Goal: Task Accomplishment & Management: Use online tool/utility

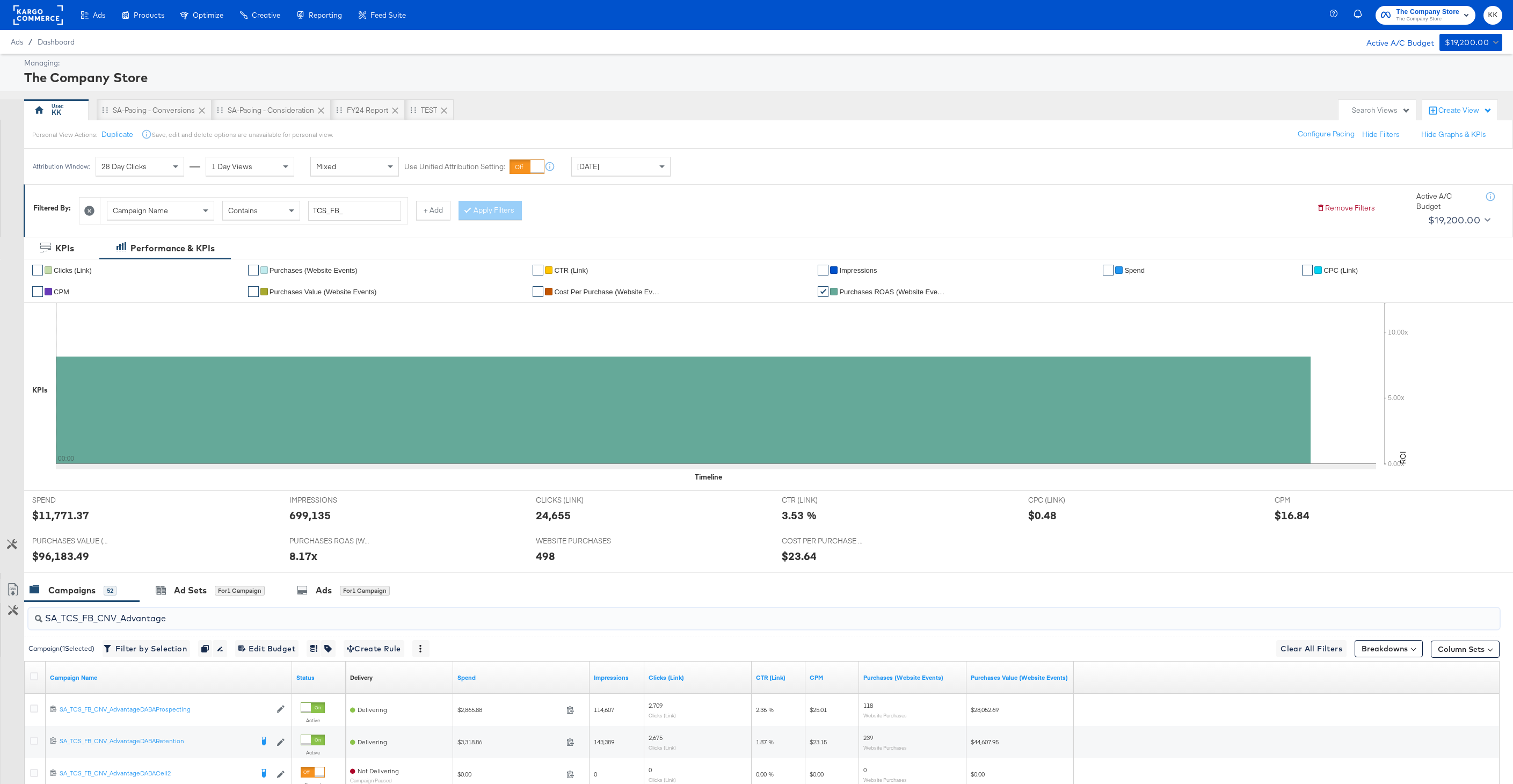
drag, startPoint x: 184, startPoint y: 617, endPoint x: 33, endPoint y: 617, distance: 151.0
click at [33, 617] on div "SA_TCS_FB_CNV_Advantage" at bounding box center [764, 618] width 1471 height 22
paste input "ON_AdvantageDABAVC"
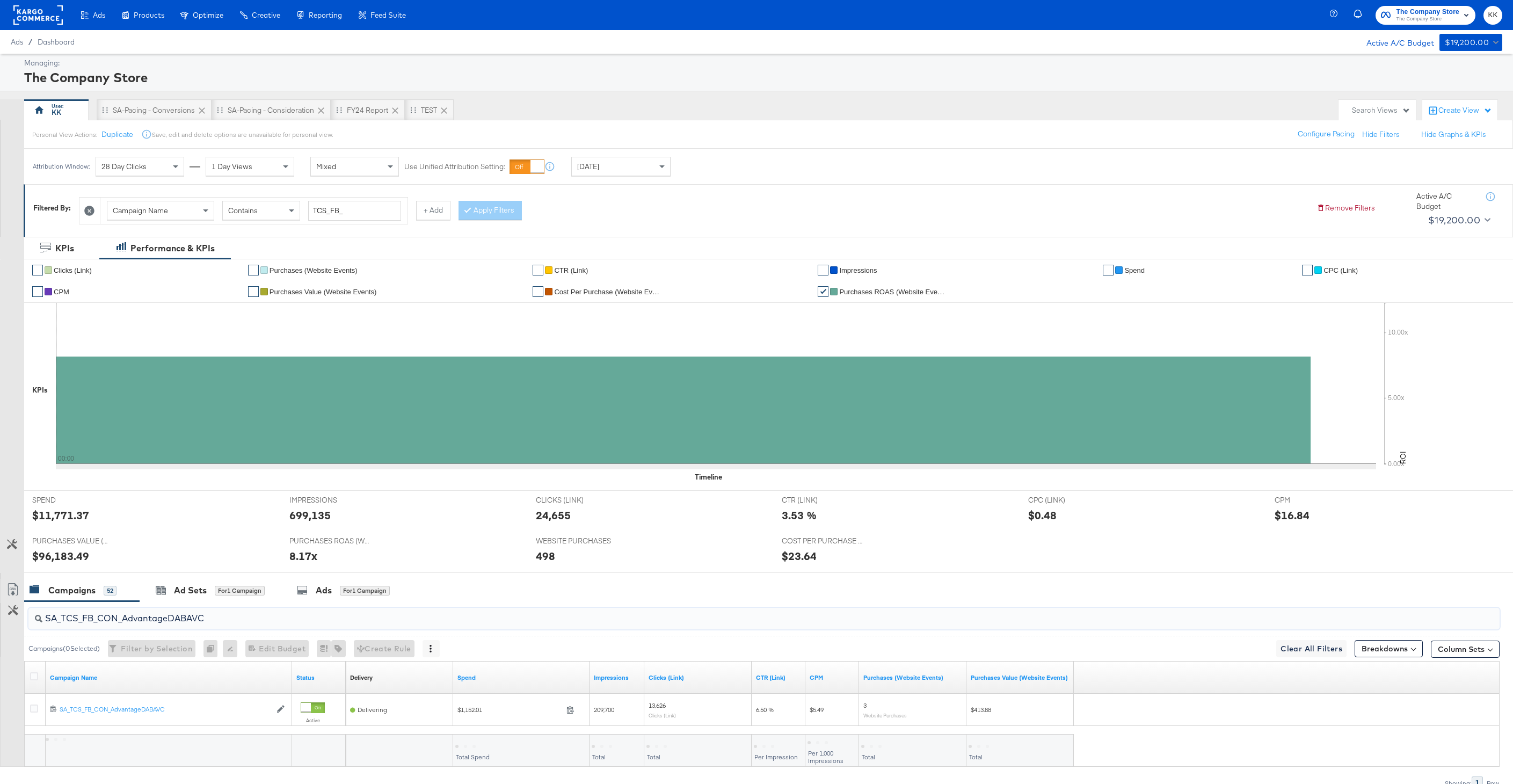
scroll to position [42, 0]
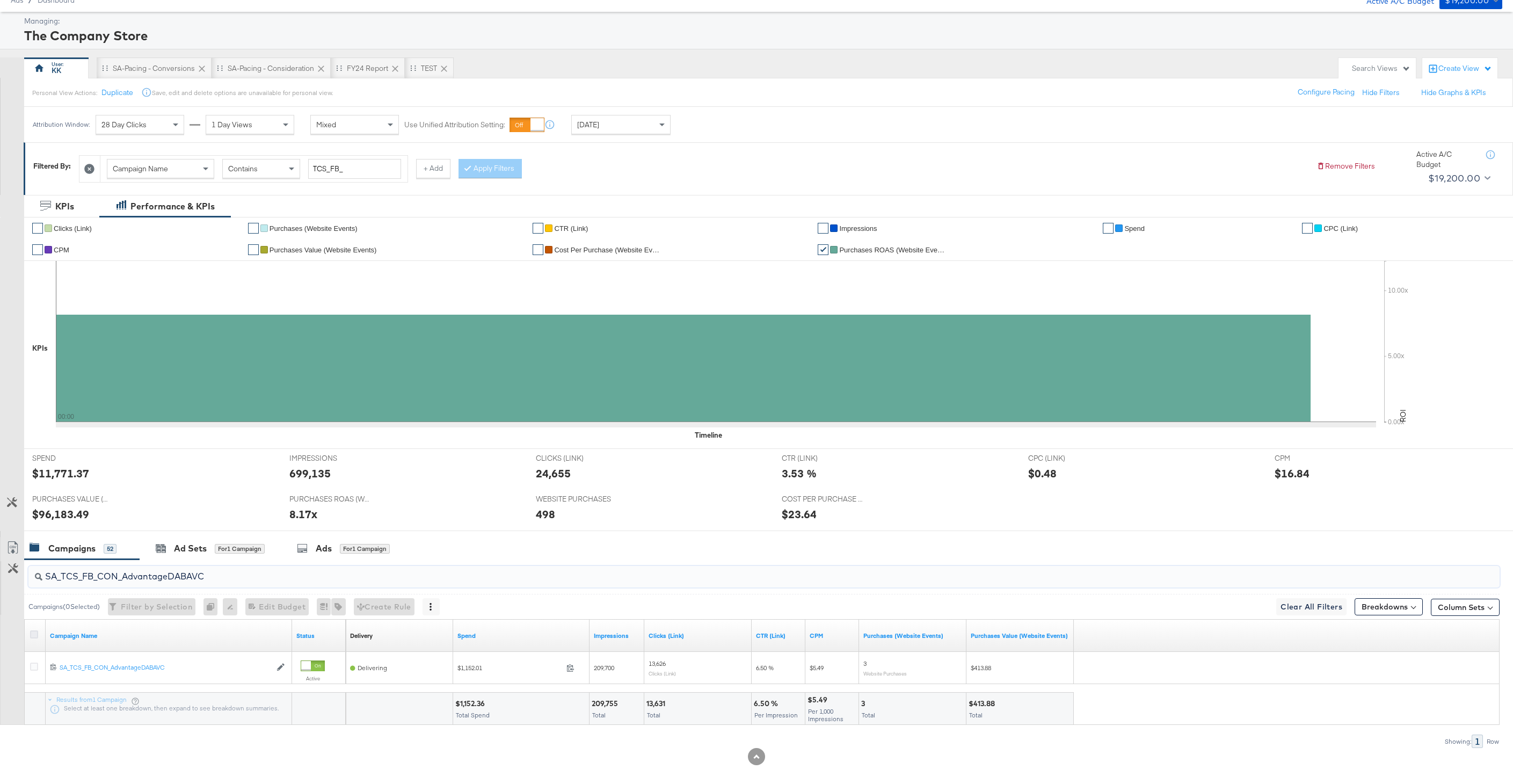
type input "SA_TCS_FB_CON_AdvantageDABAVC"
click at [33, 635] on icon at bounding box center [34, 634] width 8 height 8
click at [0, 0] on input "checkbox" at bounding box center [0, 0] width 0 height 0
click at [33, 635] on icon at bounding box center [34, 634] width 8 height 8
click at [0, 0] on input "checkbox" at bounding box center [0, 0] width 0 height 0
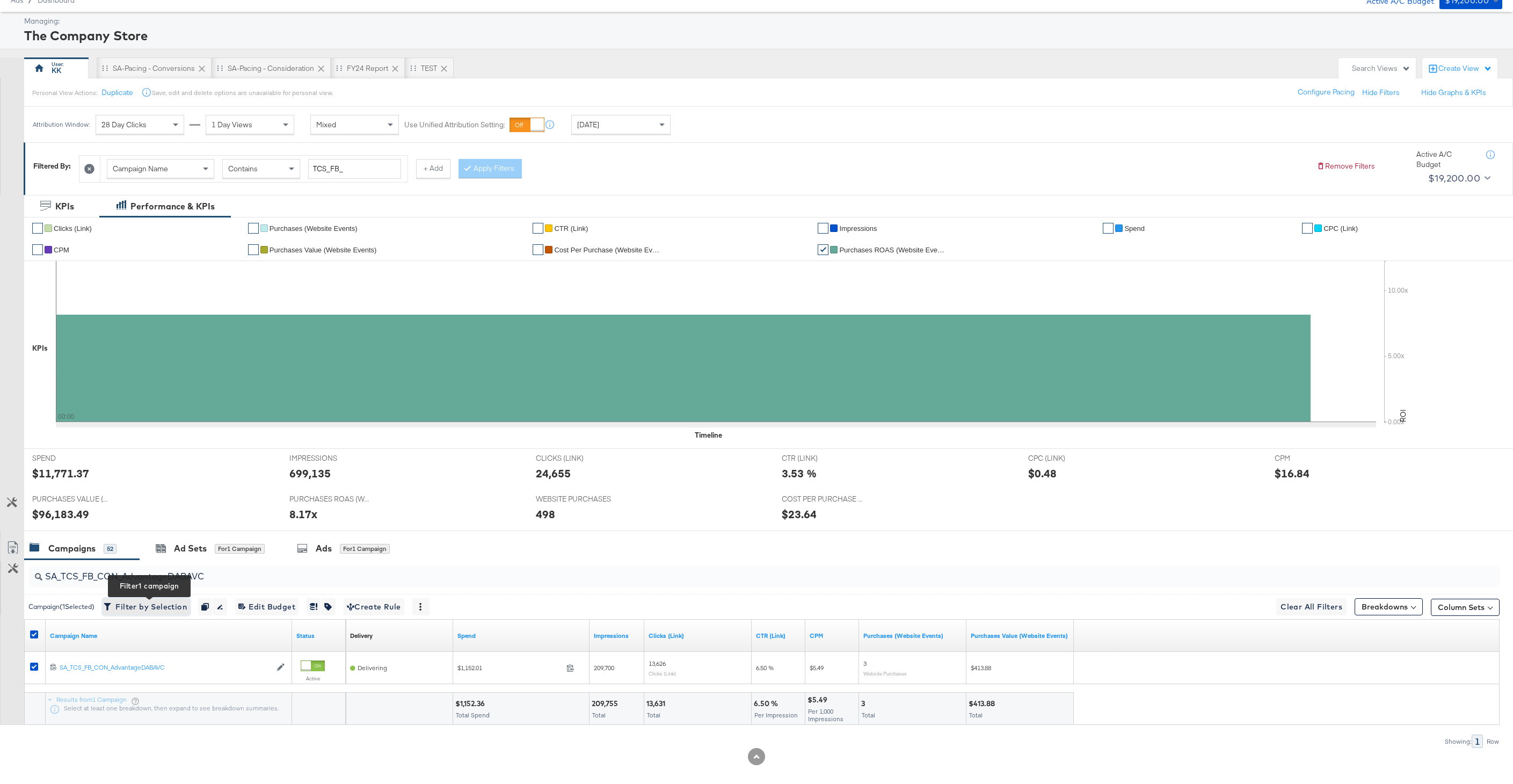
click at [137, 611] on span "Filter by Selection Filter 1 campaign" at bounding box center [146, 607] width 81 height 14
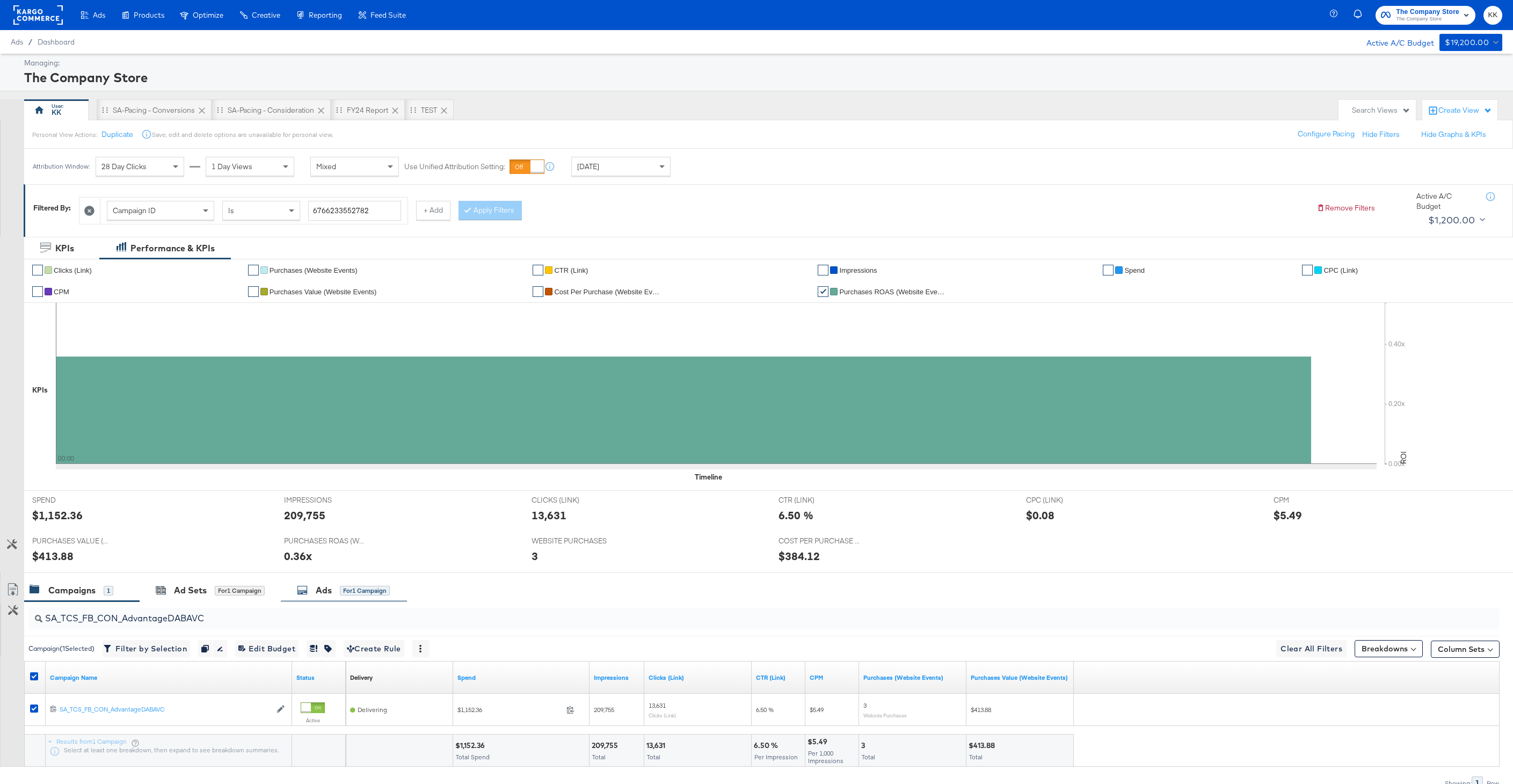
click at [337, 588] on div "Ads for 1 Campaign" at bounding box center [344, 590] width 93 height 12
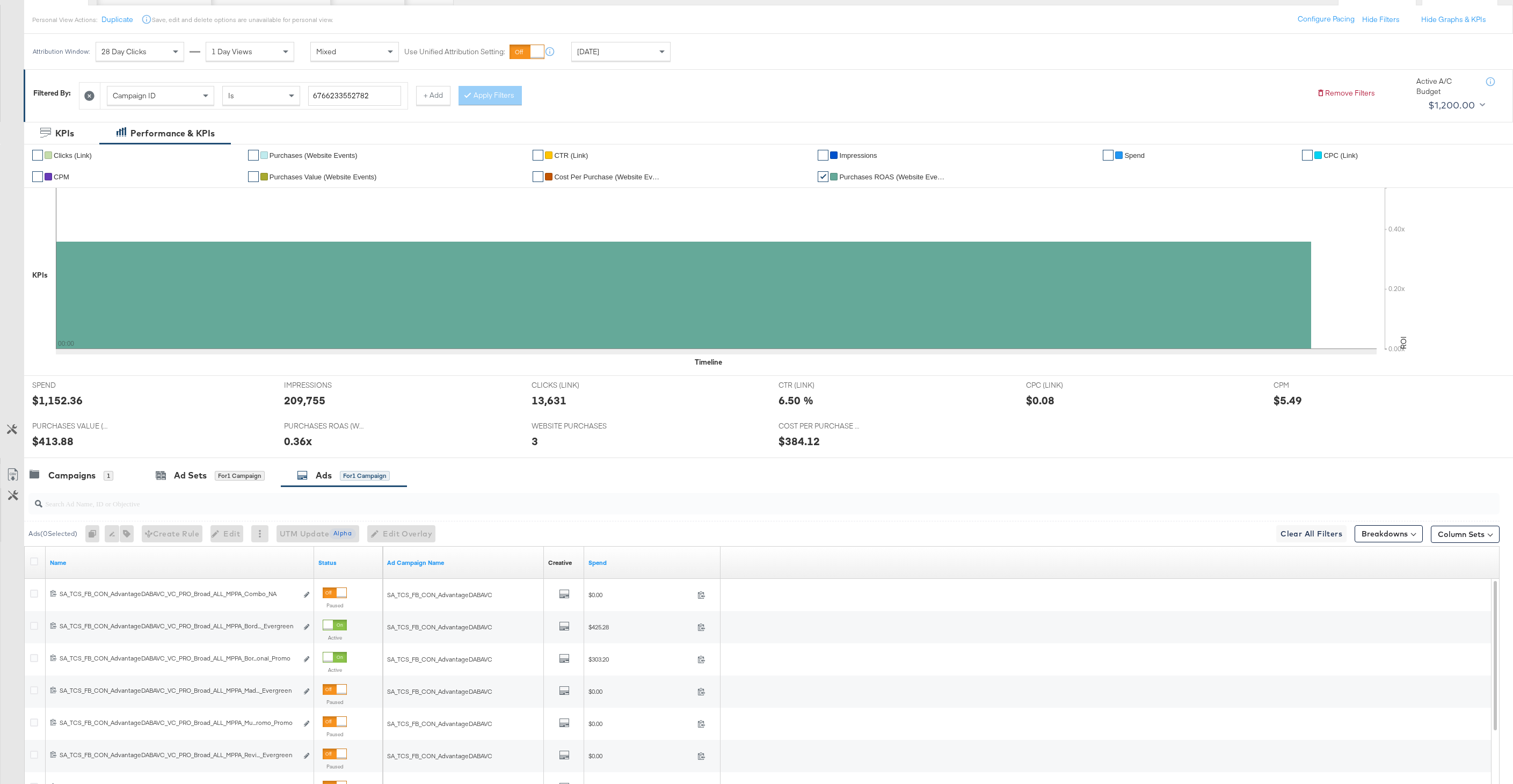
scroll to position [129, 0]
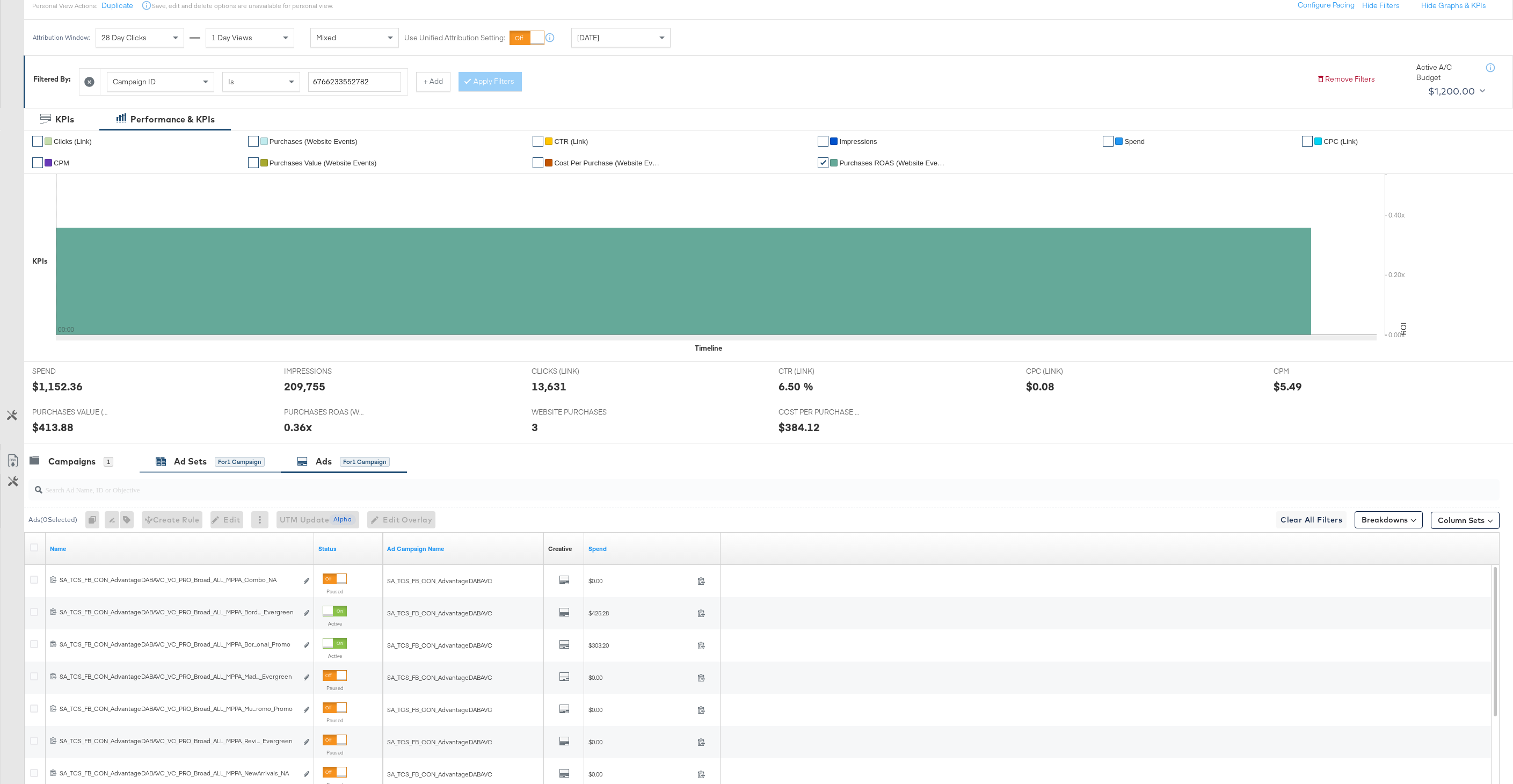
click at [215, 464] on div "for 1 Campaign" at bounding box center [240, 462] width 50 height 9
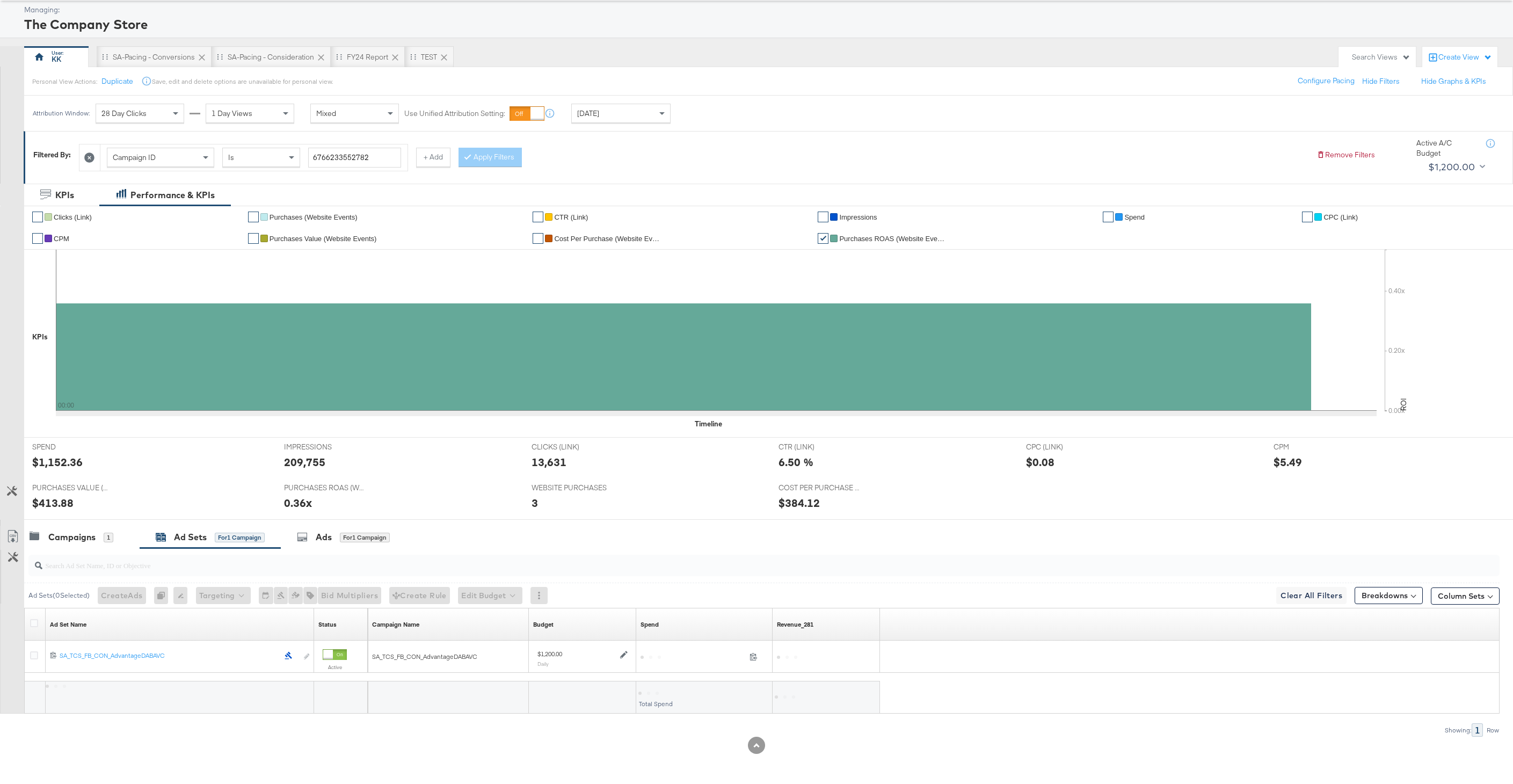
scroll to position [53, 0]
click at [53, 526] on div "Campaigns 1" at bounding box center [82, 537] width 116 height 23
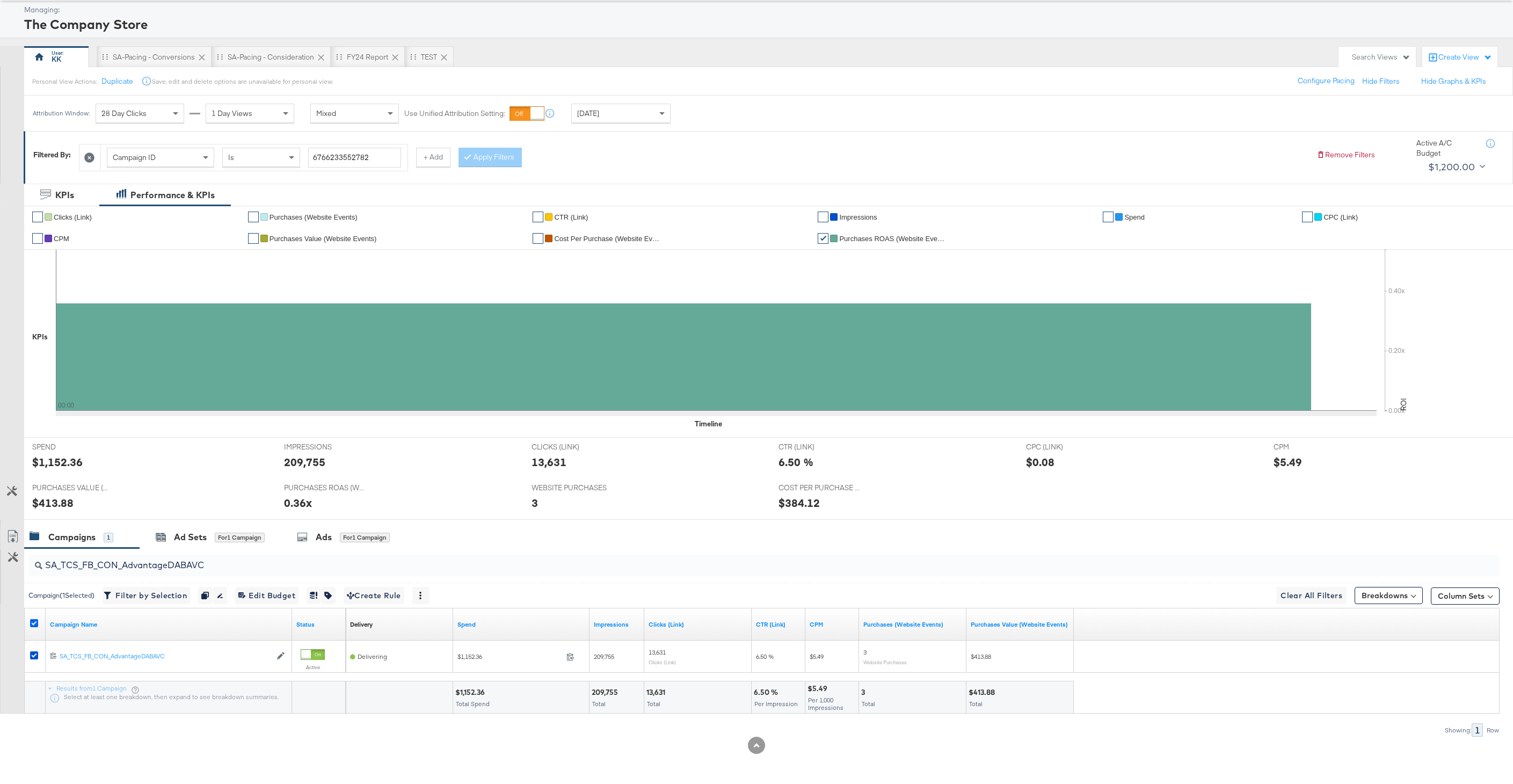
click at [33, 622] on icon at bounding box center [34, 623] width 8 height 8
click at [0, 0] on input "checkbox" at bounding box center [0, 0] width 0 height 0
click at [33, 622] on icon at bounding box center [34, 623] width 8 height 8
click at [0, 0] on input "checkbox" at bounding box center [0, 0] width 0 height 0
click at [170, 551] on input "SA_TCS_FB_CON_AdvantageDABAVC" at bounding box center [701, 561] width 1318 height 21
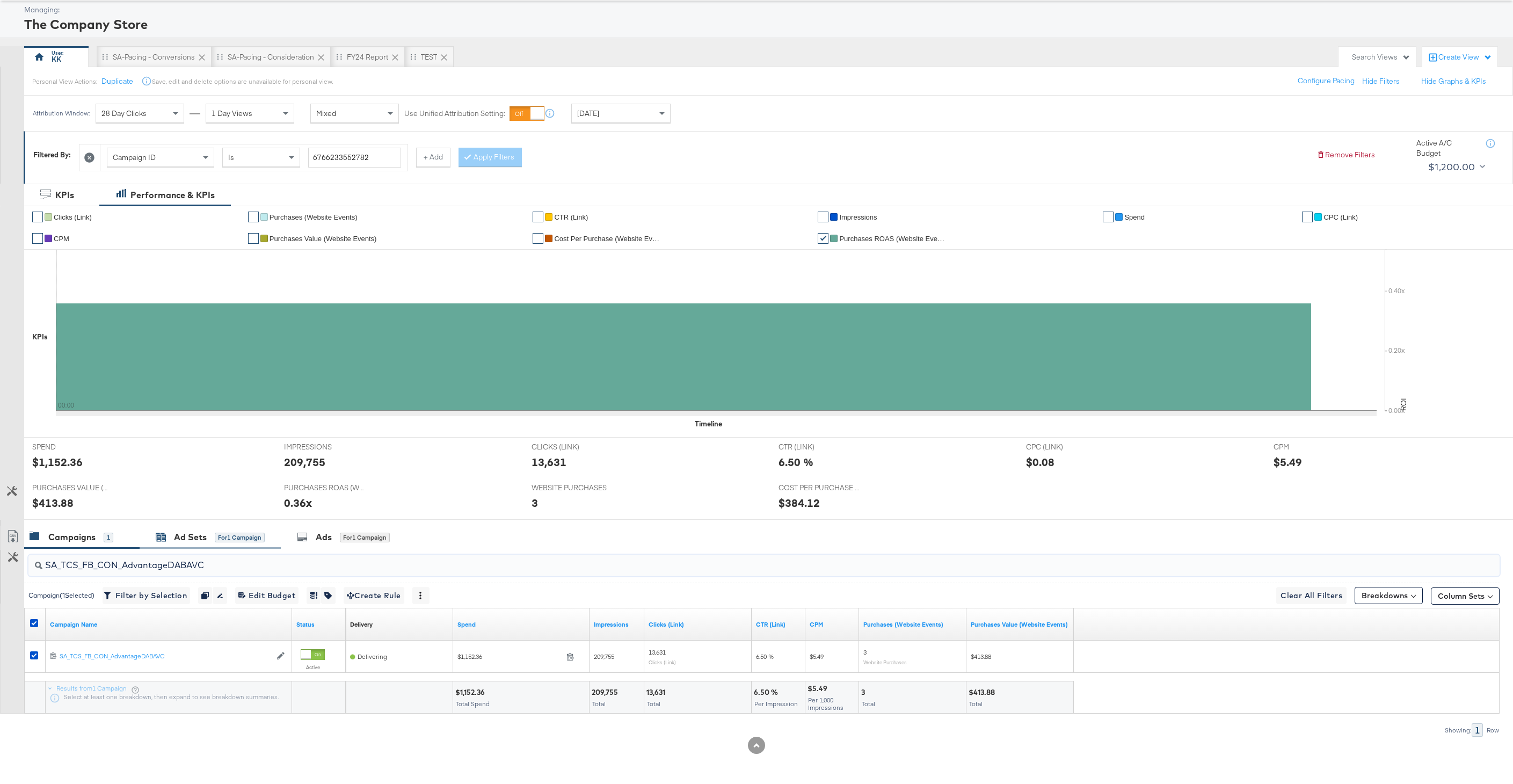
click at [170, 541] on div "Ad Sets for 1 Campaign" at bounding box center [210, 537] width 109 height 12
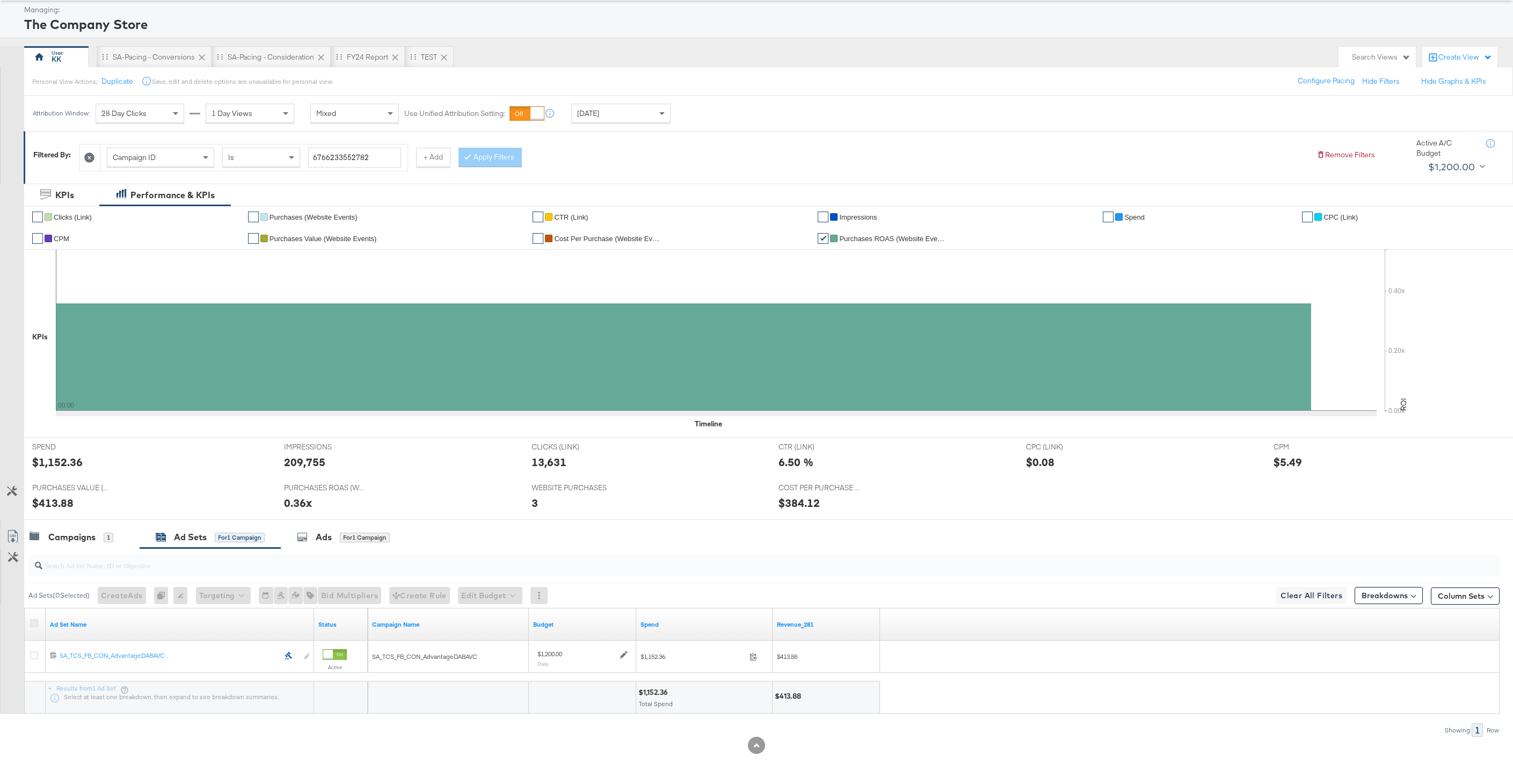
click at [35, 622] on icon at bounding box center [34, 623] width 8 height 8
click at [0, 0] on input "checkbox" at bounding box center [0, 0] width 0 height 0
click at [76, 541] on div "Campaigns" at bounding box center [72, 537] width 47 height 12
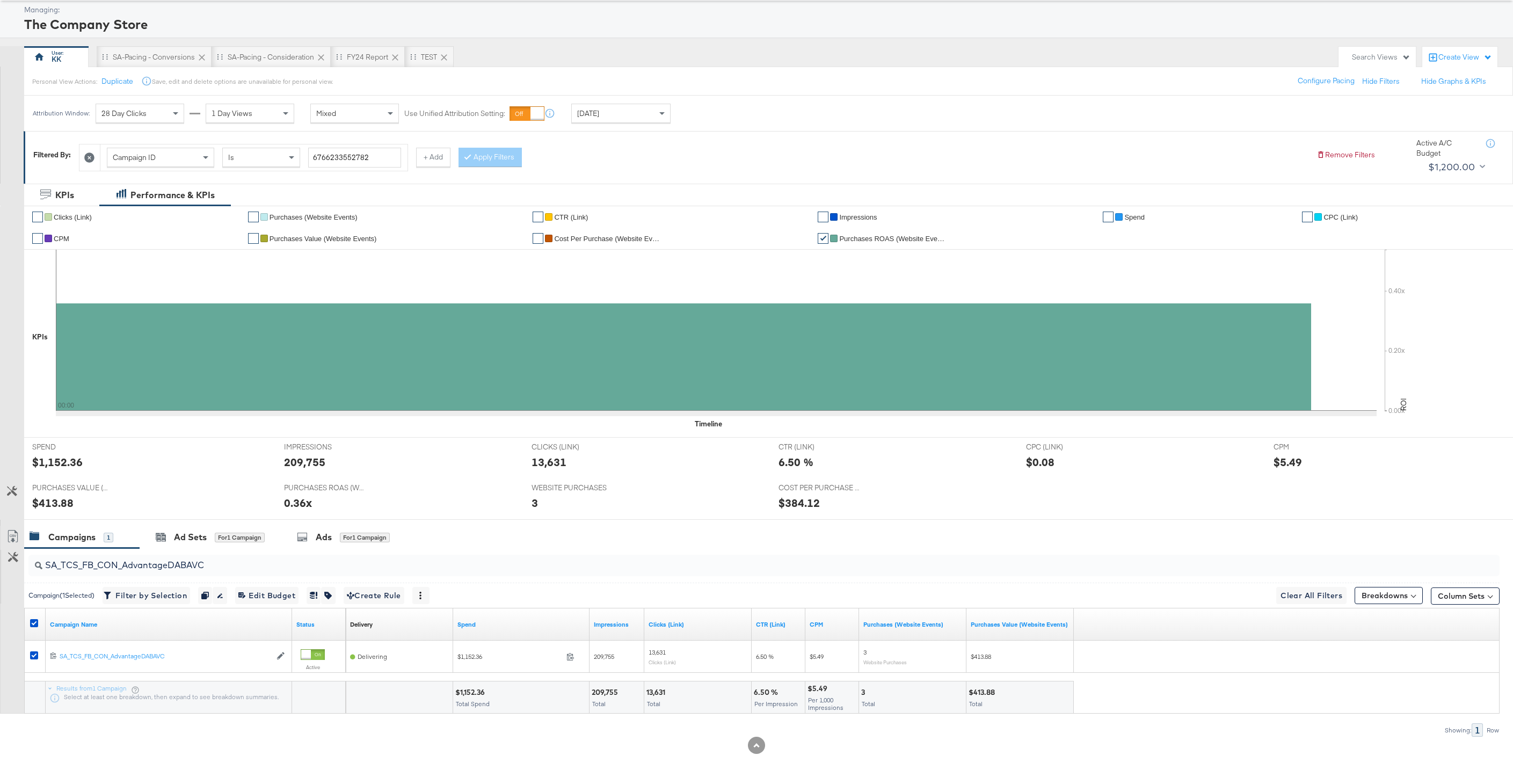
click at [38, 624] on div at bounding box center [35, 624] width 11 height 11
click at [32, 621] on icon at bounding box center [34, 623] width 8 height 8
click at [0, 0] on input "checkbox" at bounding box center [0, 0] width 0 height 0
drag, startPoint x: 213, startPoint y: 567, endPoint x: 38, endPoint y: 563, distance: 175.0
click at [38, 563] on div "SA_TCS_FB_CON_AdvantageDABAVC" at bounding box center [764, 565] width 1471 height 22
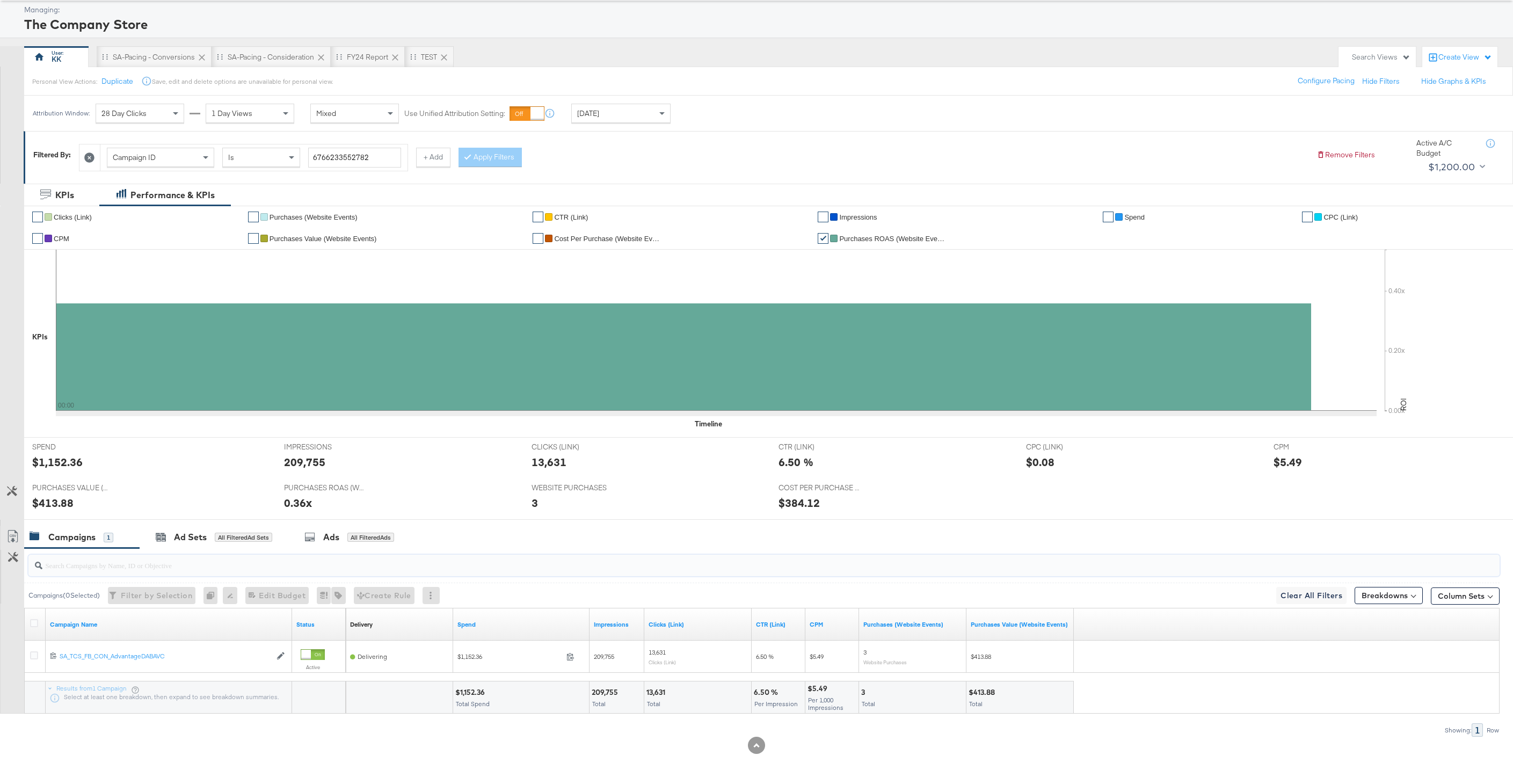
paste input "SA_TCS_FB_CON_AdvantageDABAVC"
type input "SA_TCS_FB_CON_AdvantageDABAVC"
click at [93, 167] on div at bounding box center [89, 157] width 21 height 26
click at [93, 162] on icon at bounding box center [89, 157] width 10 height 10
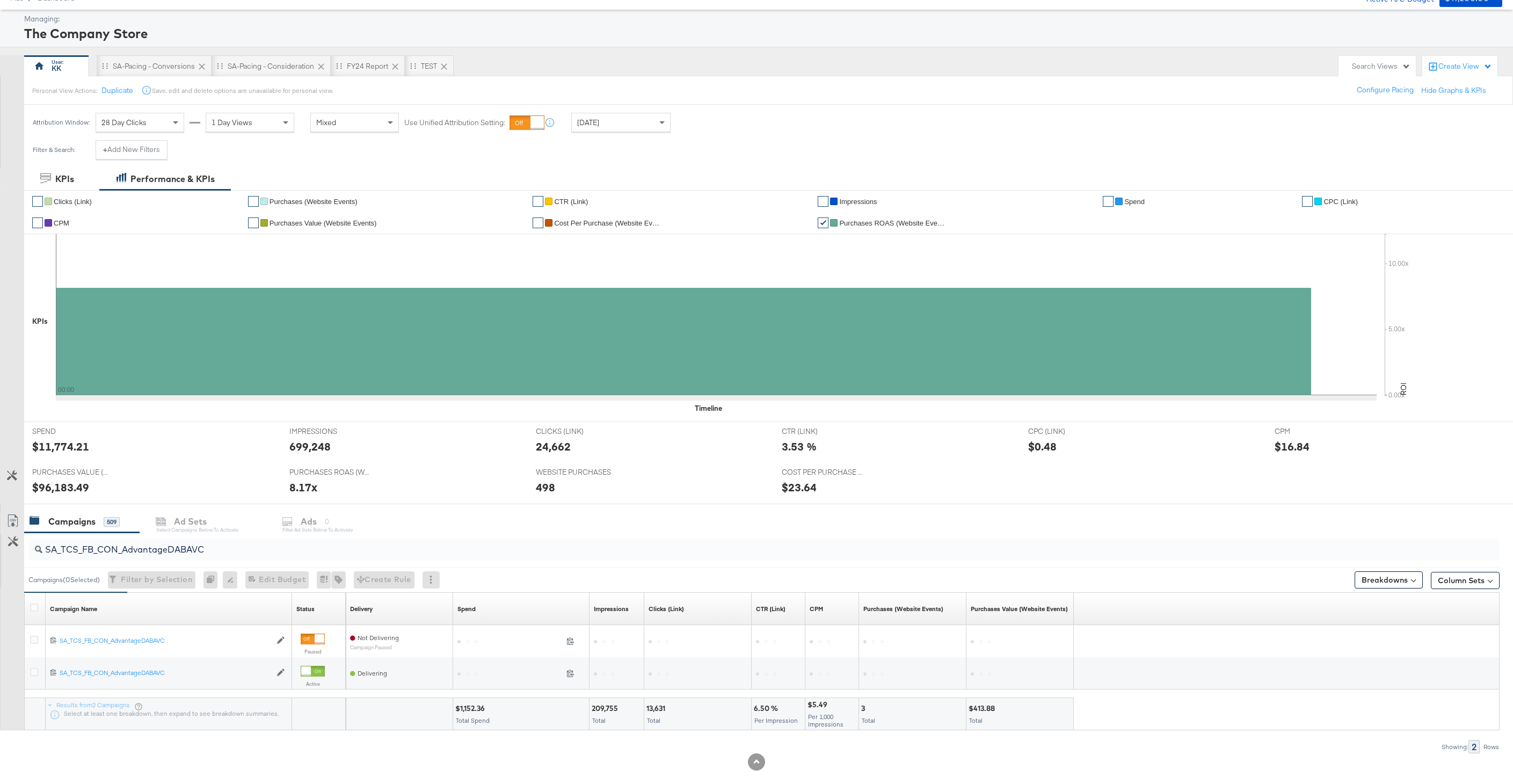
scroll to position [60, 0]
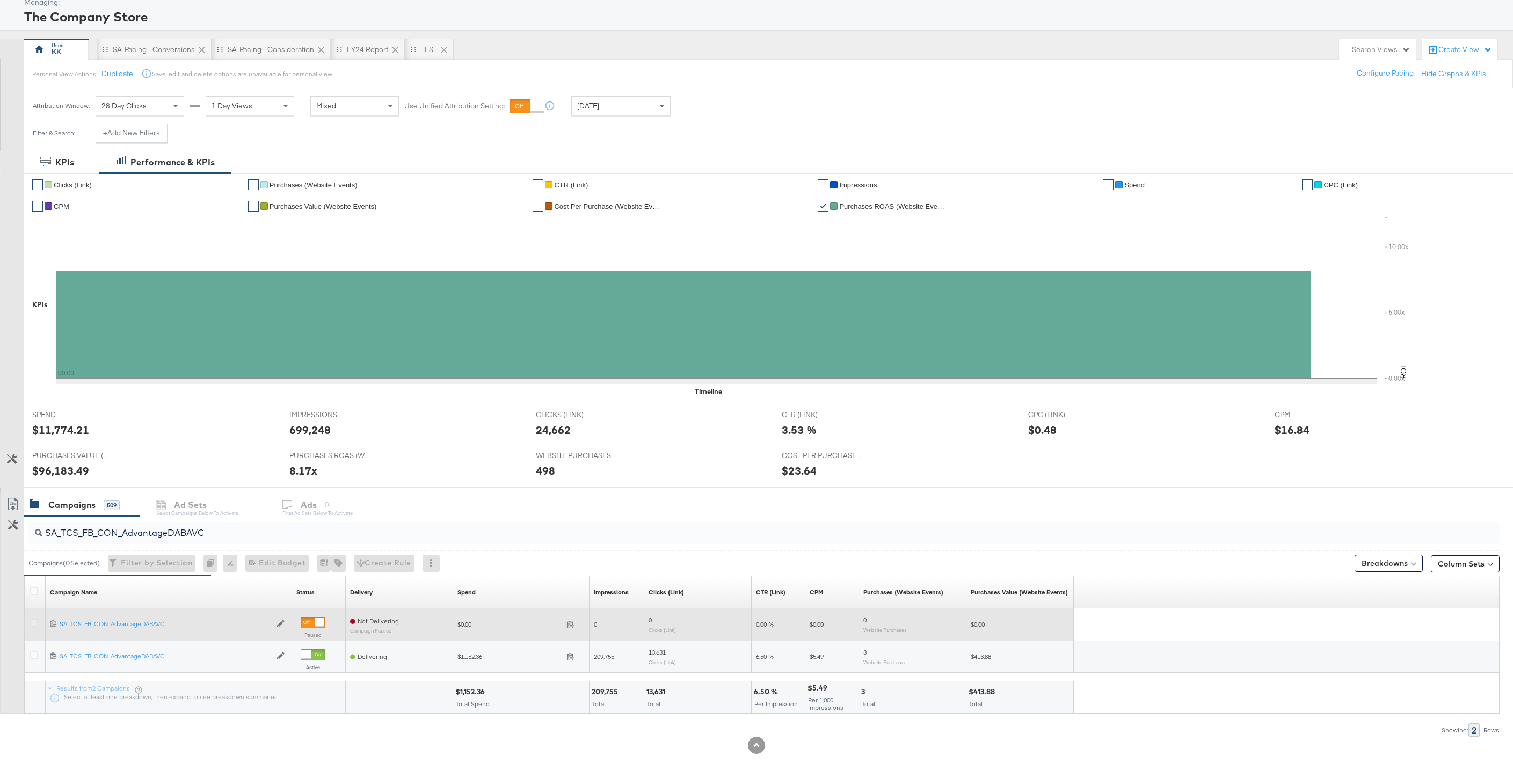
click at [33, 622] on icon at bounding box center [34, 623] width 8 height 8
click at [0, 0] on input "checkbox" at bounding box center [0, 0] width 0 height 0
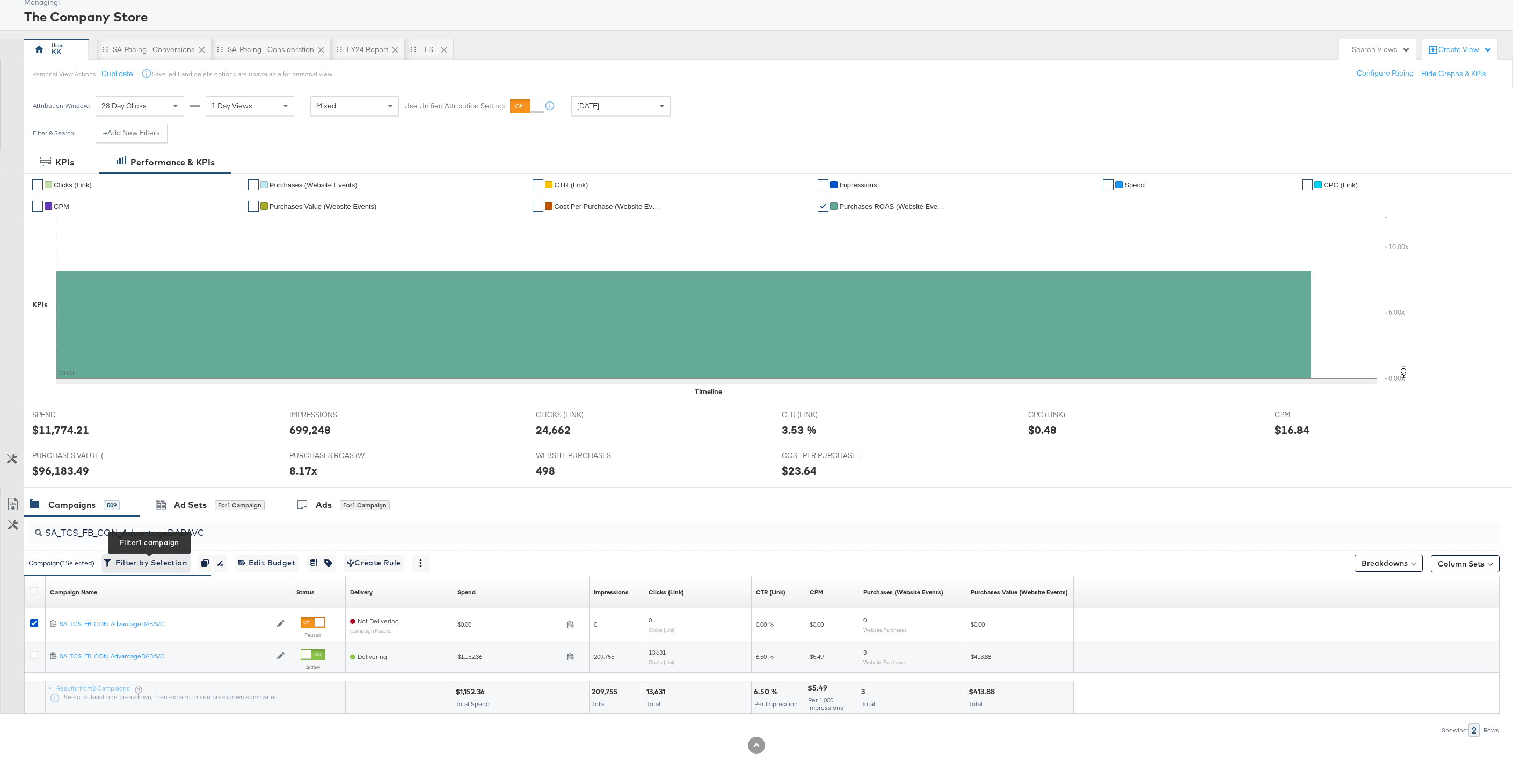
click at [140, 559] on span "Filter by Selection Filter 1 campaign" at bounding box center [146, 563] width 81 height 14
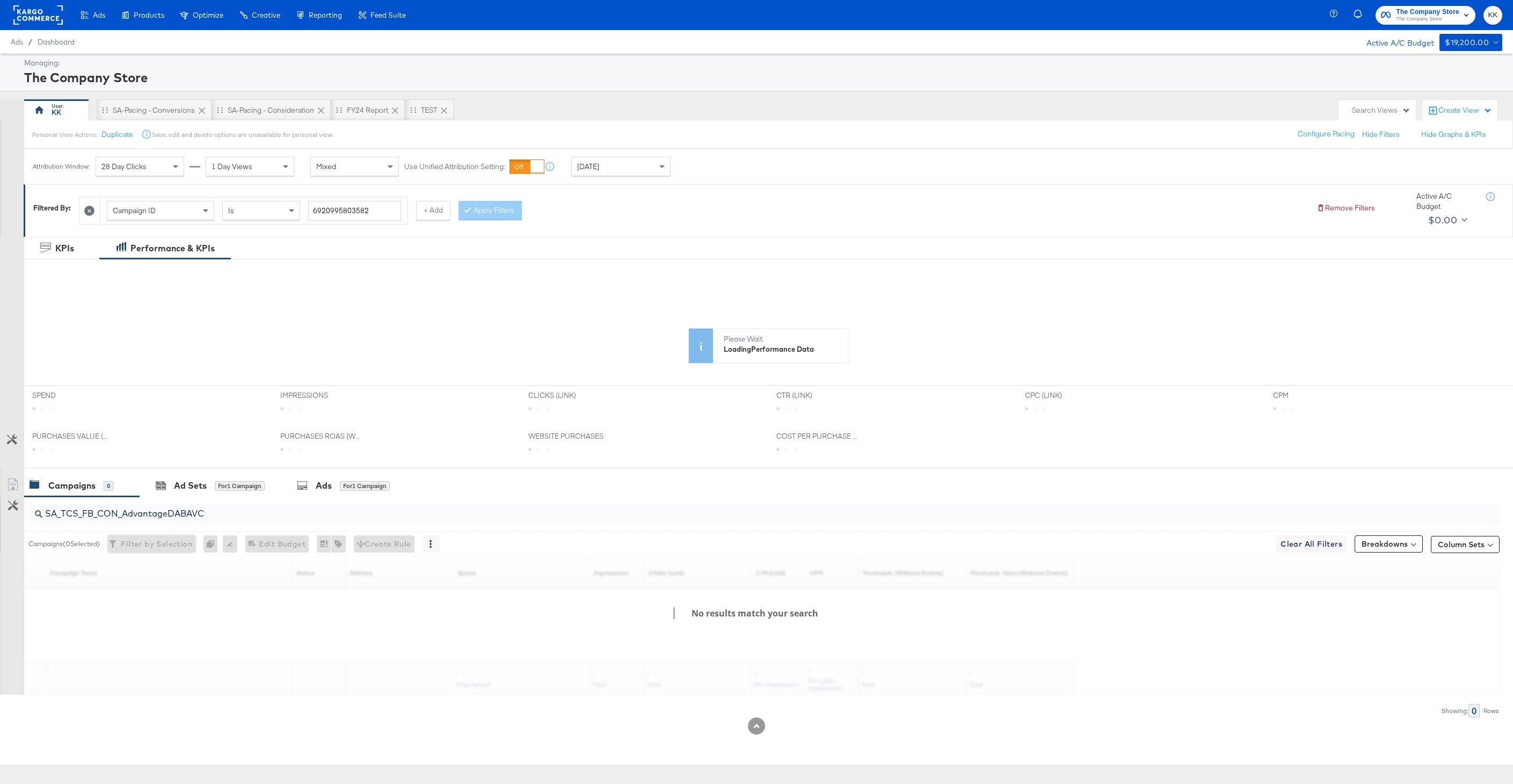
scroll to position [0, 0]
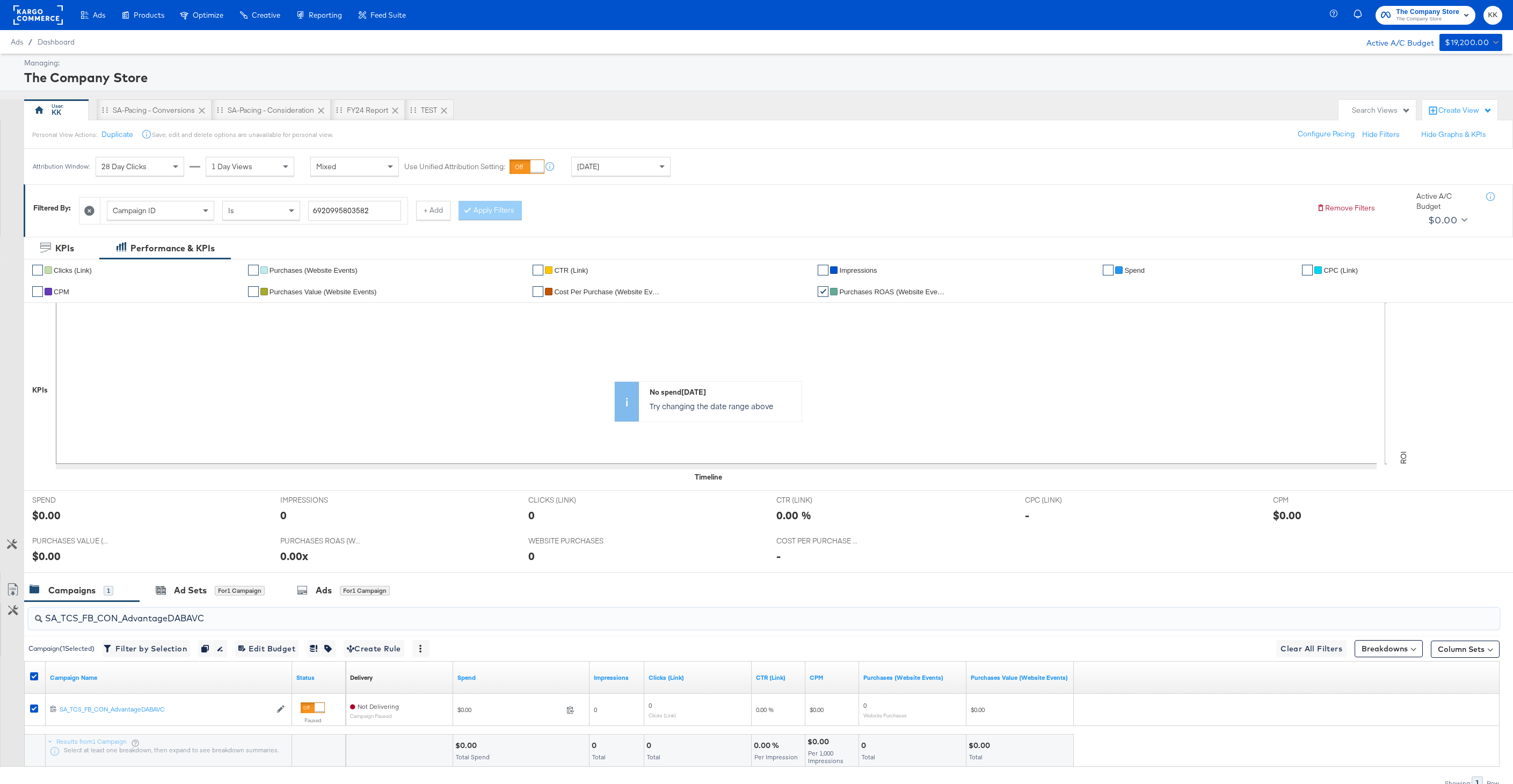
drag, startPoint x: 210, startPoint y: 611, endPoint x: 69, endPoint y: 611, distance: 141.0
click at [69, 611] on input "SA_TCS_FB_CON_AdvantageDABAVC" at bounding box center [701, 614] width 1318 height 21
click at [81, 623] on input "SA_TCS_FB_CON_AdvantageDABAVC" at bounding box center [701, 614] width 1318 height 21
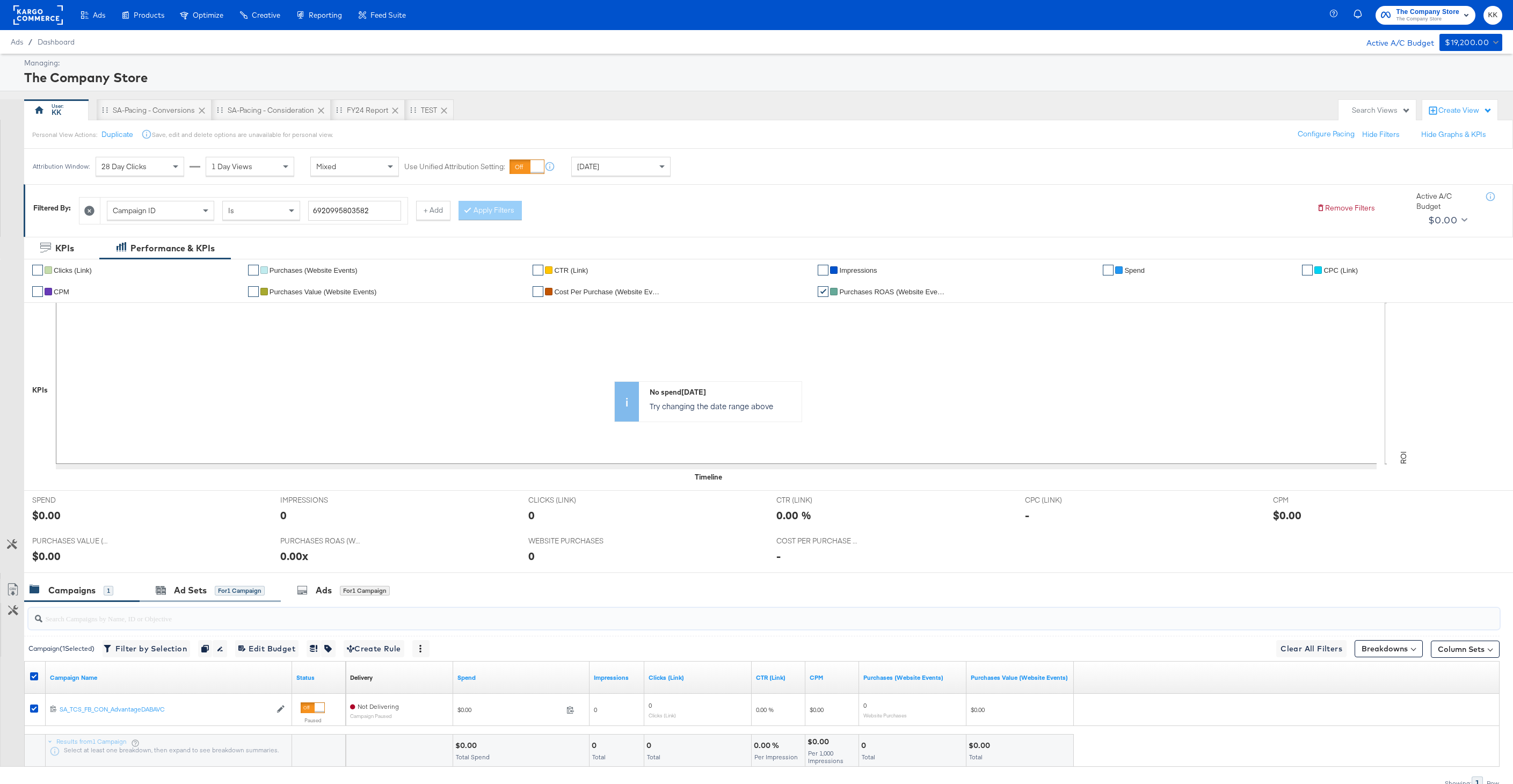
click at [181, 600] on div "Ad Sets for 1 Campaign" at bounding box center [210, 590] width 141 height 23
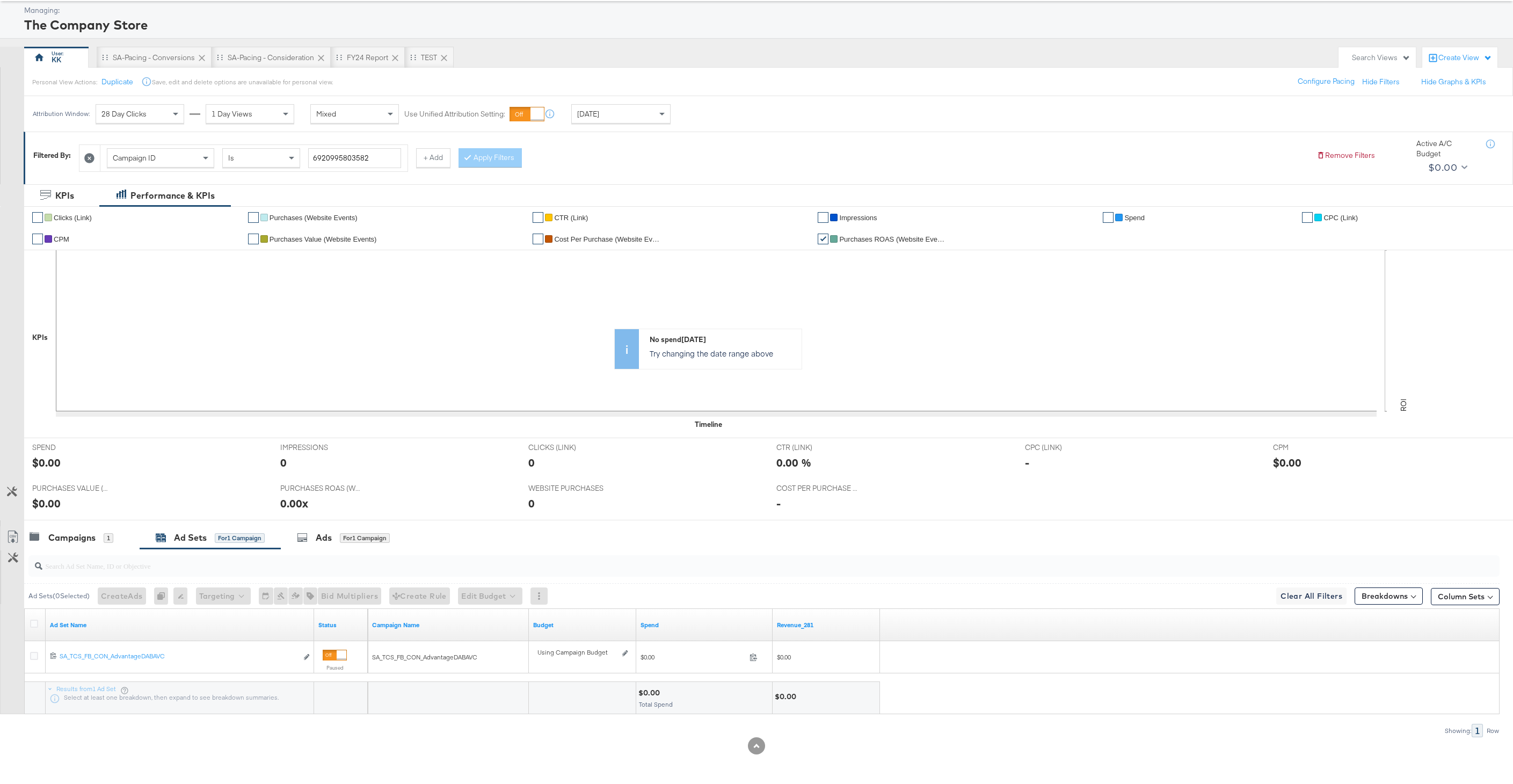
scroll to position [53, 0]
click at [352, 538] on div "for 1 Campaign" at bounding box center [365, 537] width 50 height 9
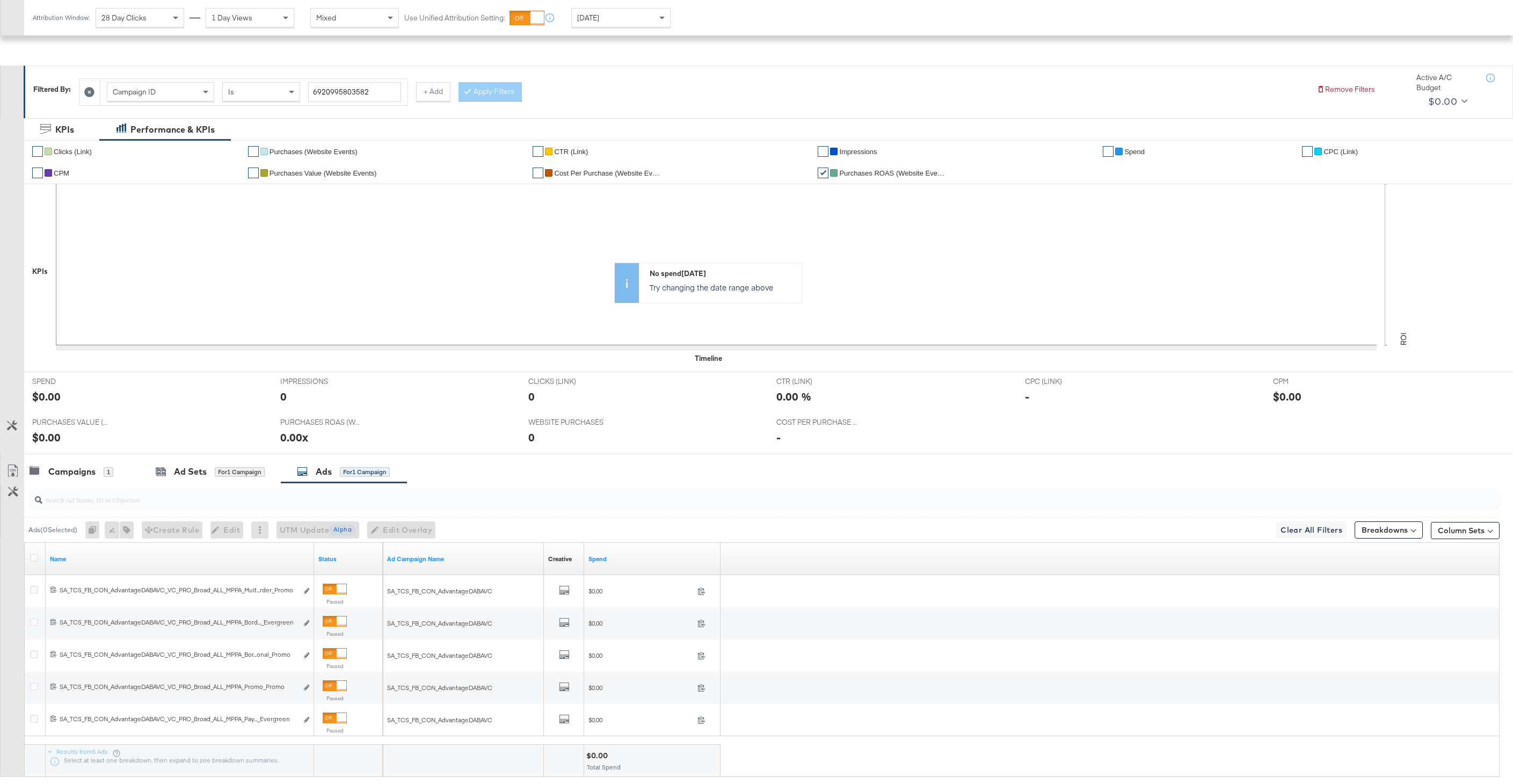
scroll to position [182, 0]
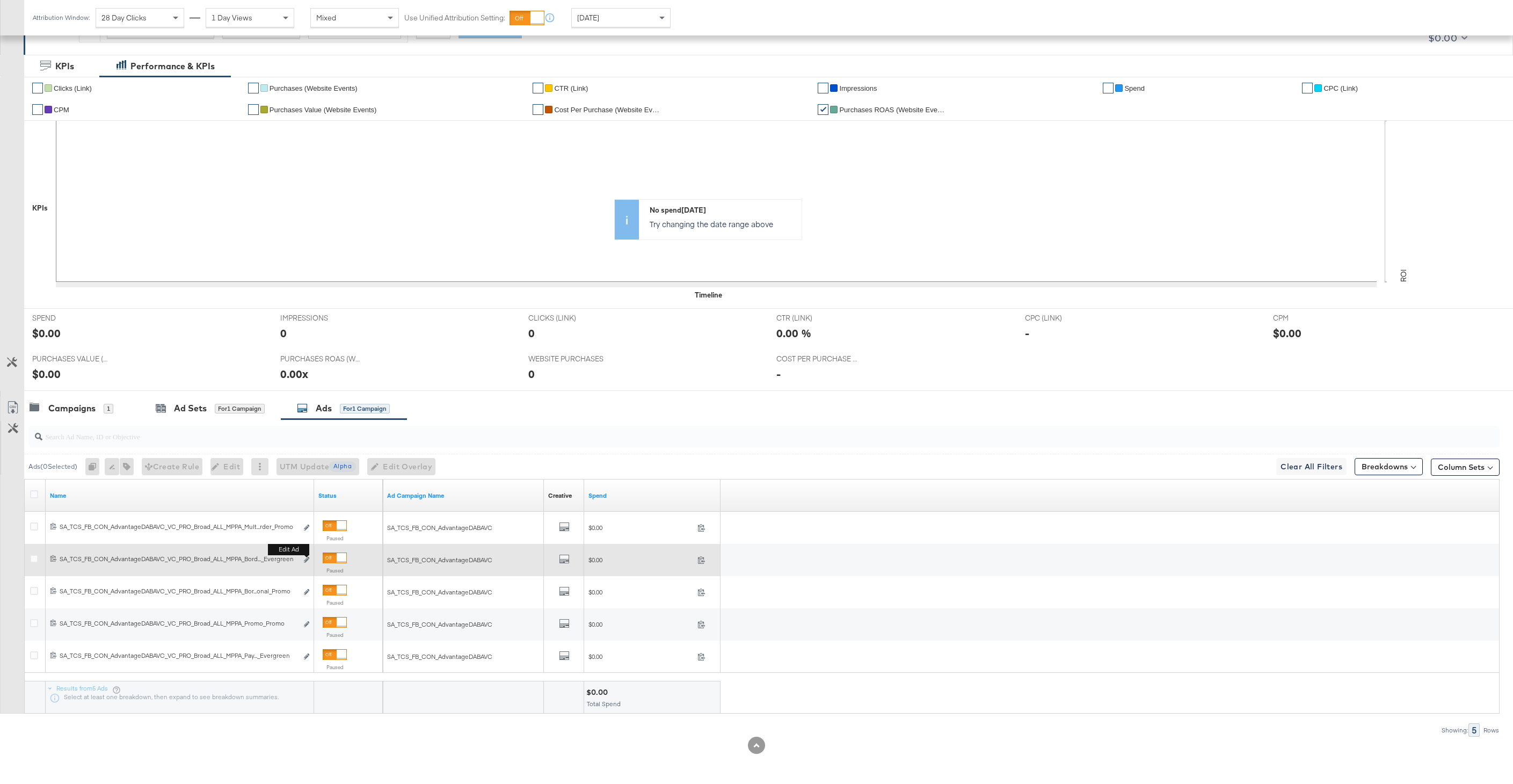
click at [310, 558] on button "Edit ad" at bounding box center [306, 560] width 6 height 11
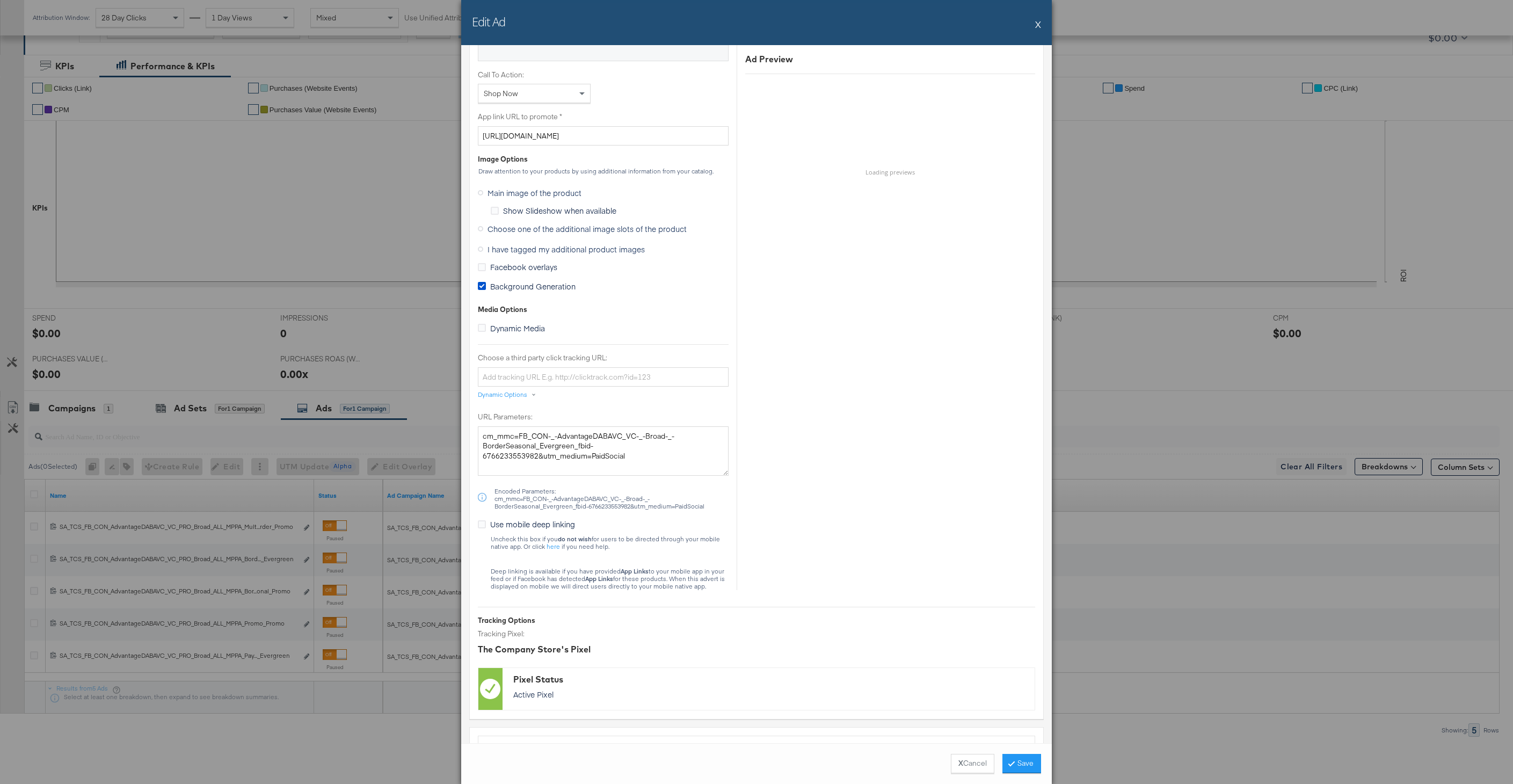
scroll to position [820, 0]
click at [553, 290] on span "Background Generation" at bounding box center [533, 287] width 85 height 11
click at [0, 0] on input "Background Generation" at bounding box center [0, 0] width 0 height 0
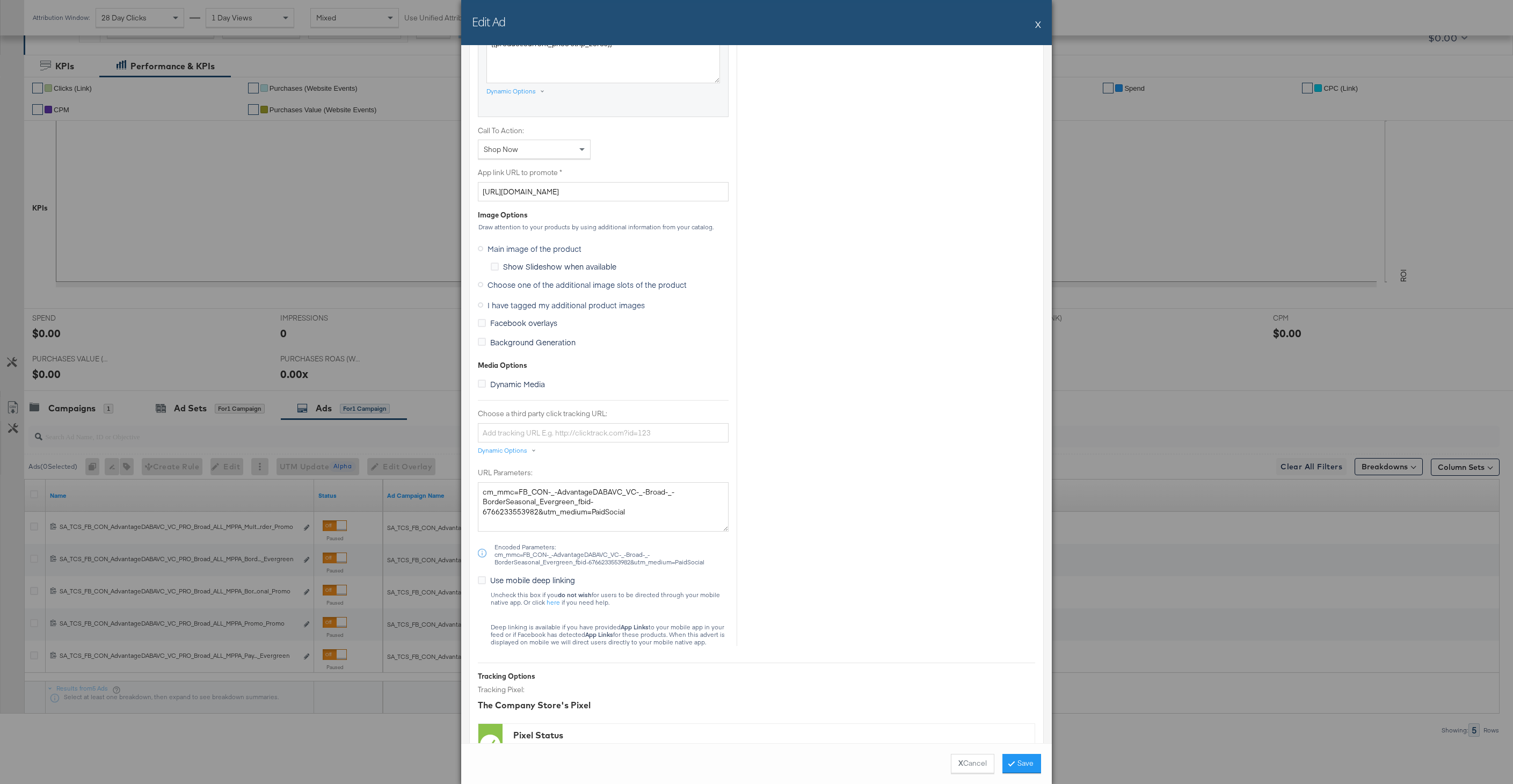
scroll to position [763, 0]
click at [544, 283] on span "Choose one of the additional image slots of the product" at bounding box center [587, 287] width 199 height 11
click at [0, 0] on input "Choose one of the additional image slots of the product" at bounding box center [0, 0] width 0 height 0
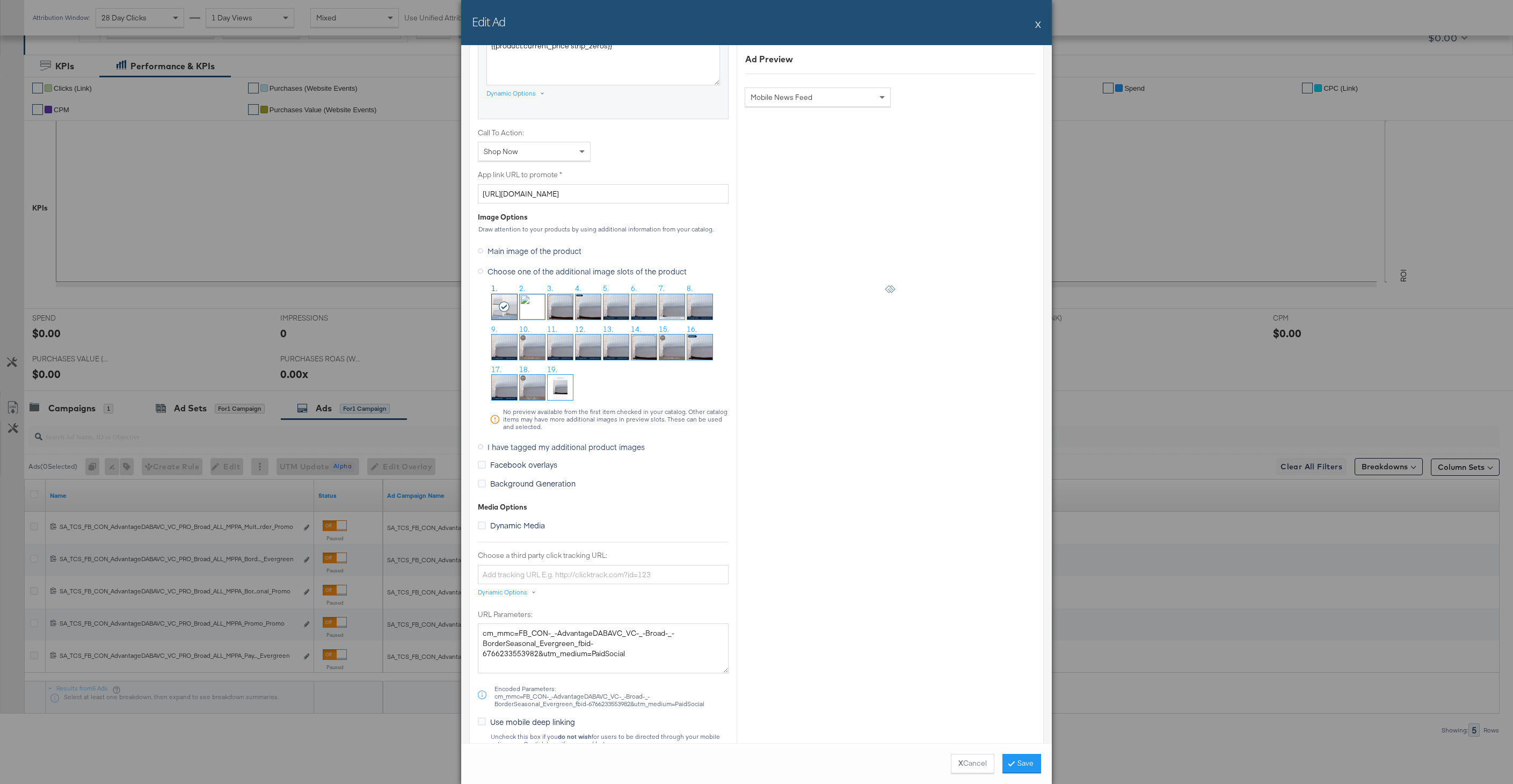
click at [650, 340] on img at bounding box center [644, 346] width 25 height 25
click at [1014, 766] on button "Save" at bounding box center [1022, 763] width 39 height 19
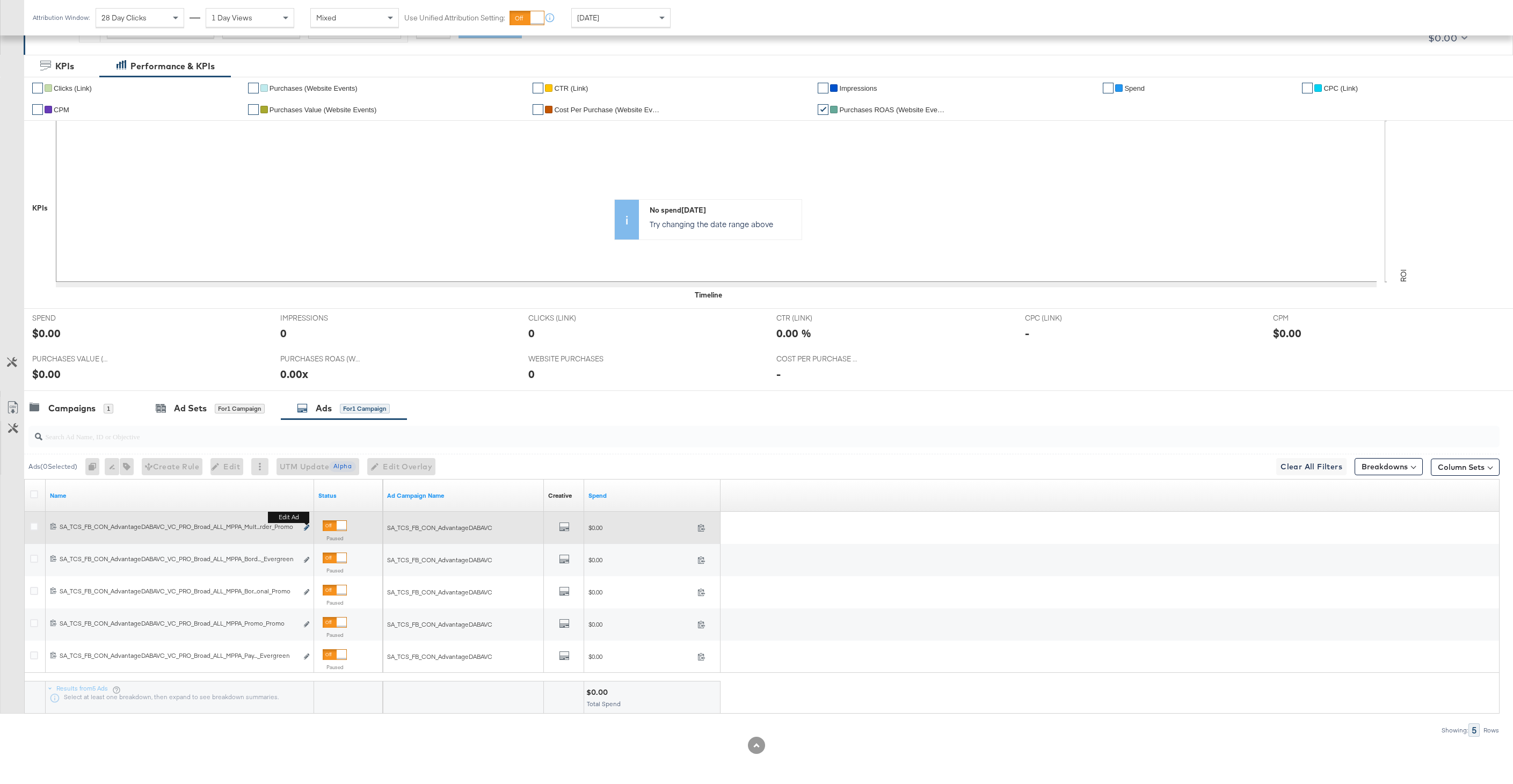
click at [308, 529] on icon "link" at bounding box center [306, 527] width 5 height 6
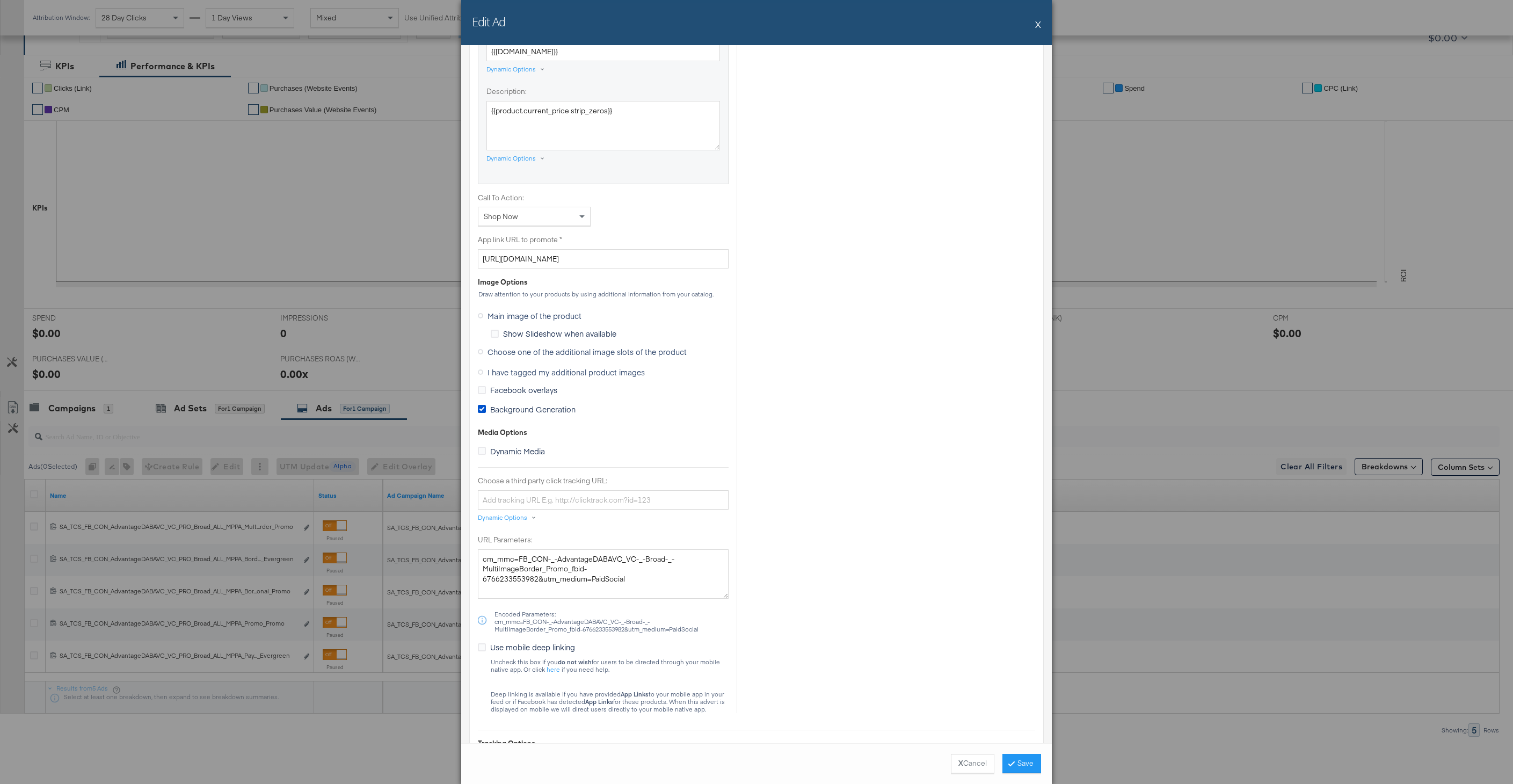
scroll to position [991, 0]
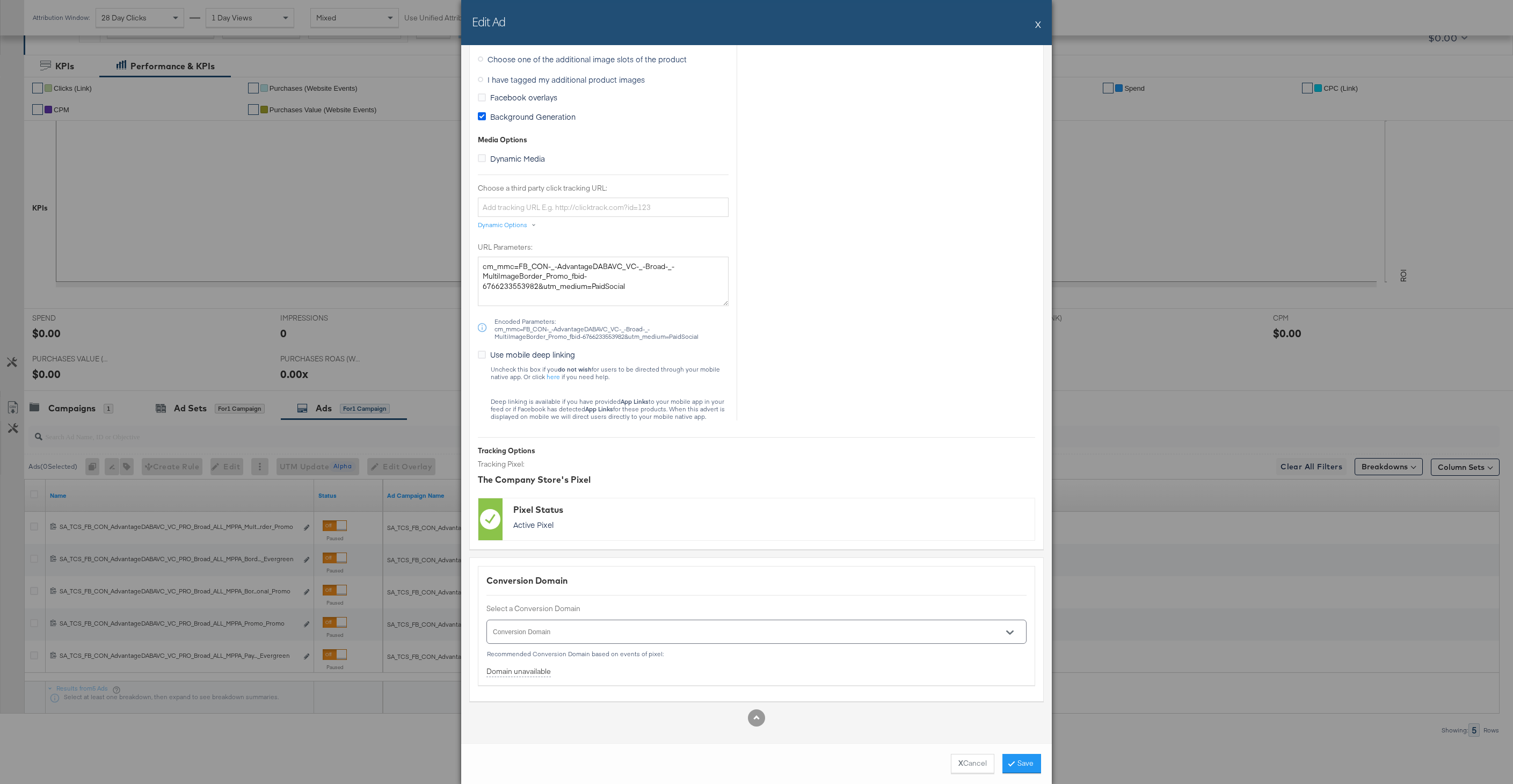
click at [483, 116] on icon at bounding box center [482, 116] width 8 height 8
click at [0, 0] on input "Background Generation" at bounding box center [0, 0] width 0 height 0
click at [1027, 759] on button "Save" at bounding box center [1022, 763] width 39 height 19
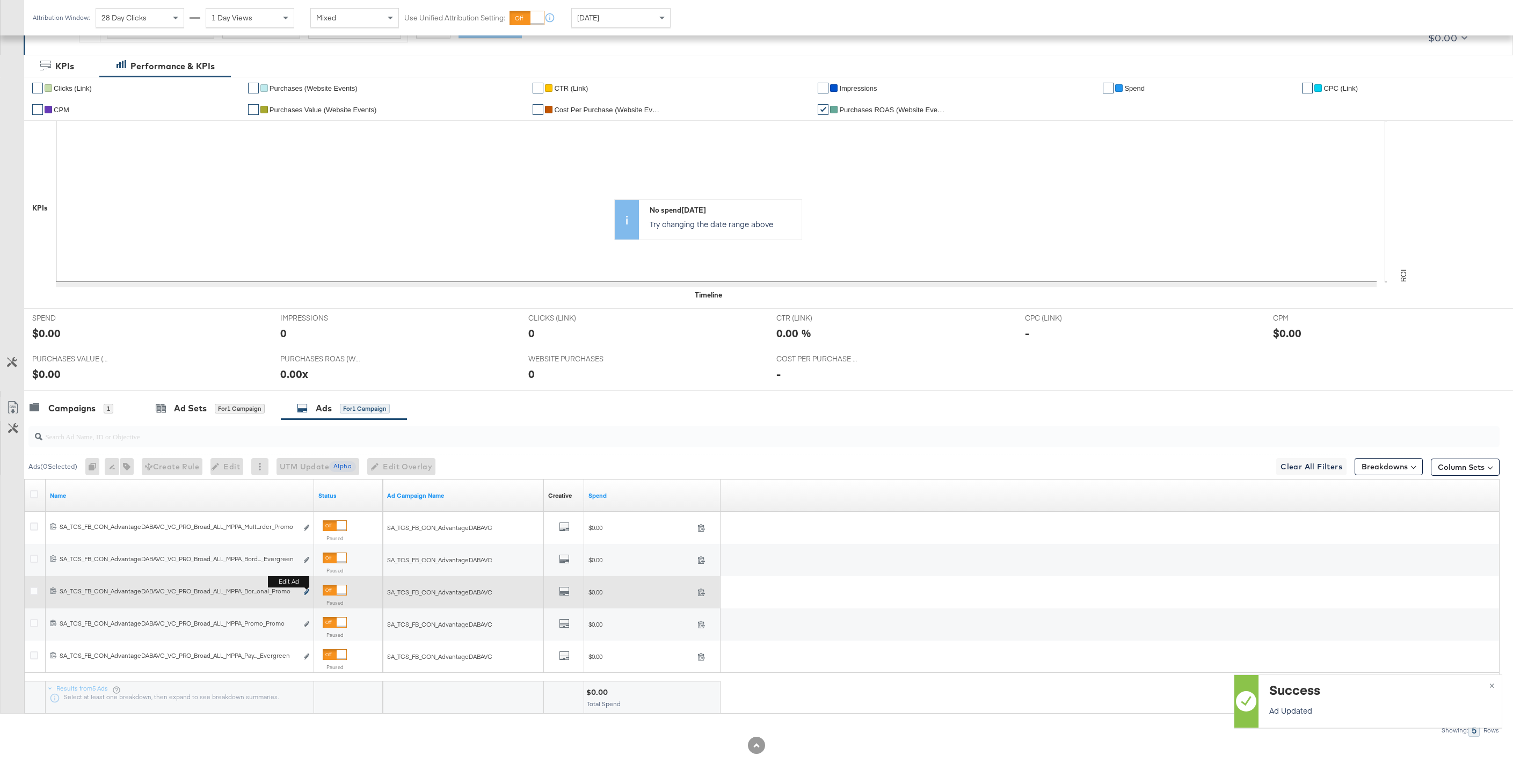
click at [304, 591] on icon "link" at bounding box center [306, 592] width 5 height 6
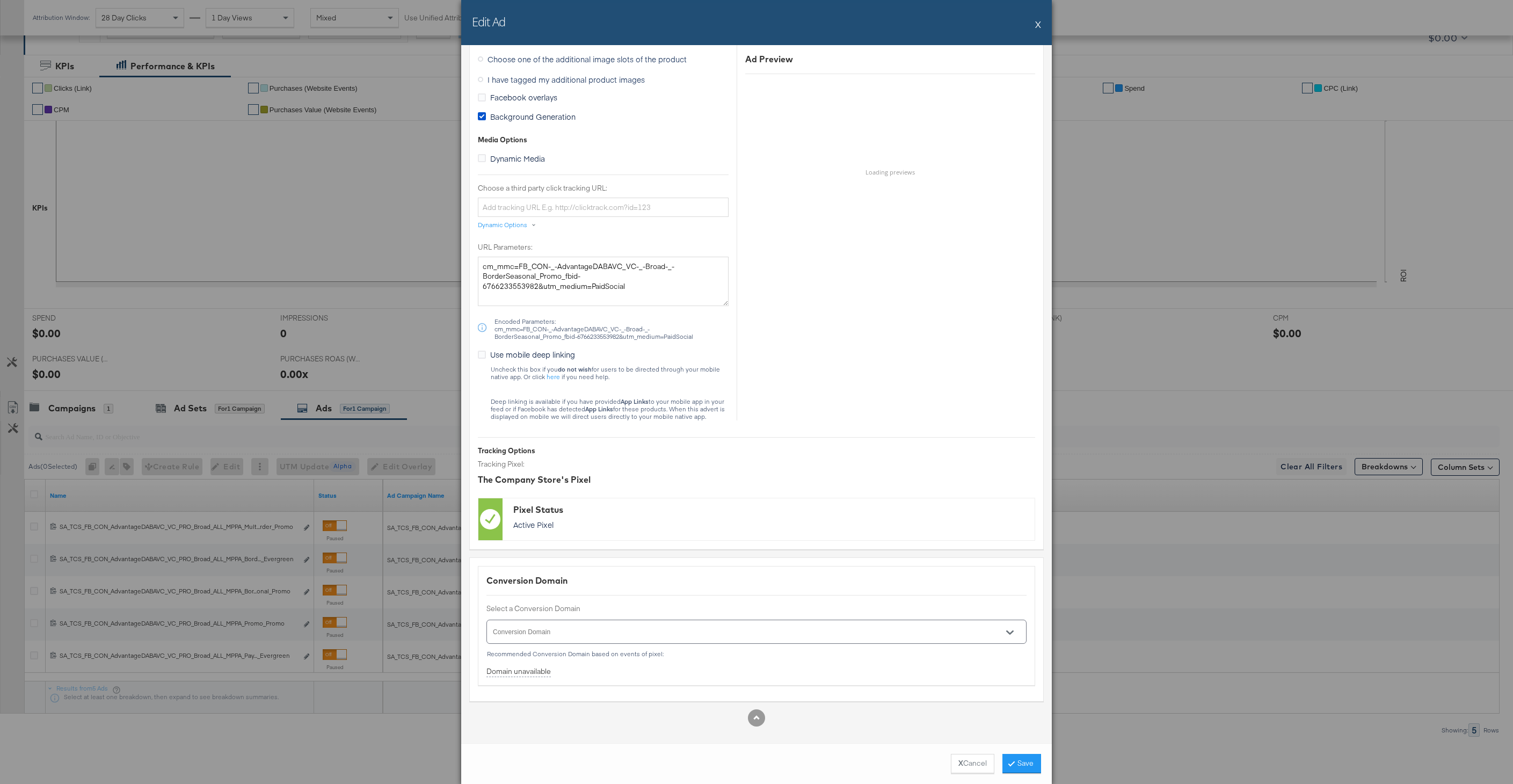
click at [510, 115] on span "Background Generation" at bounding box center [533, 116] width 85 height 11
click at [0, 0] on input "Background Generation" at bounding box center [0, 0] width 0 height 0
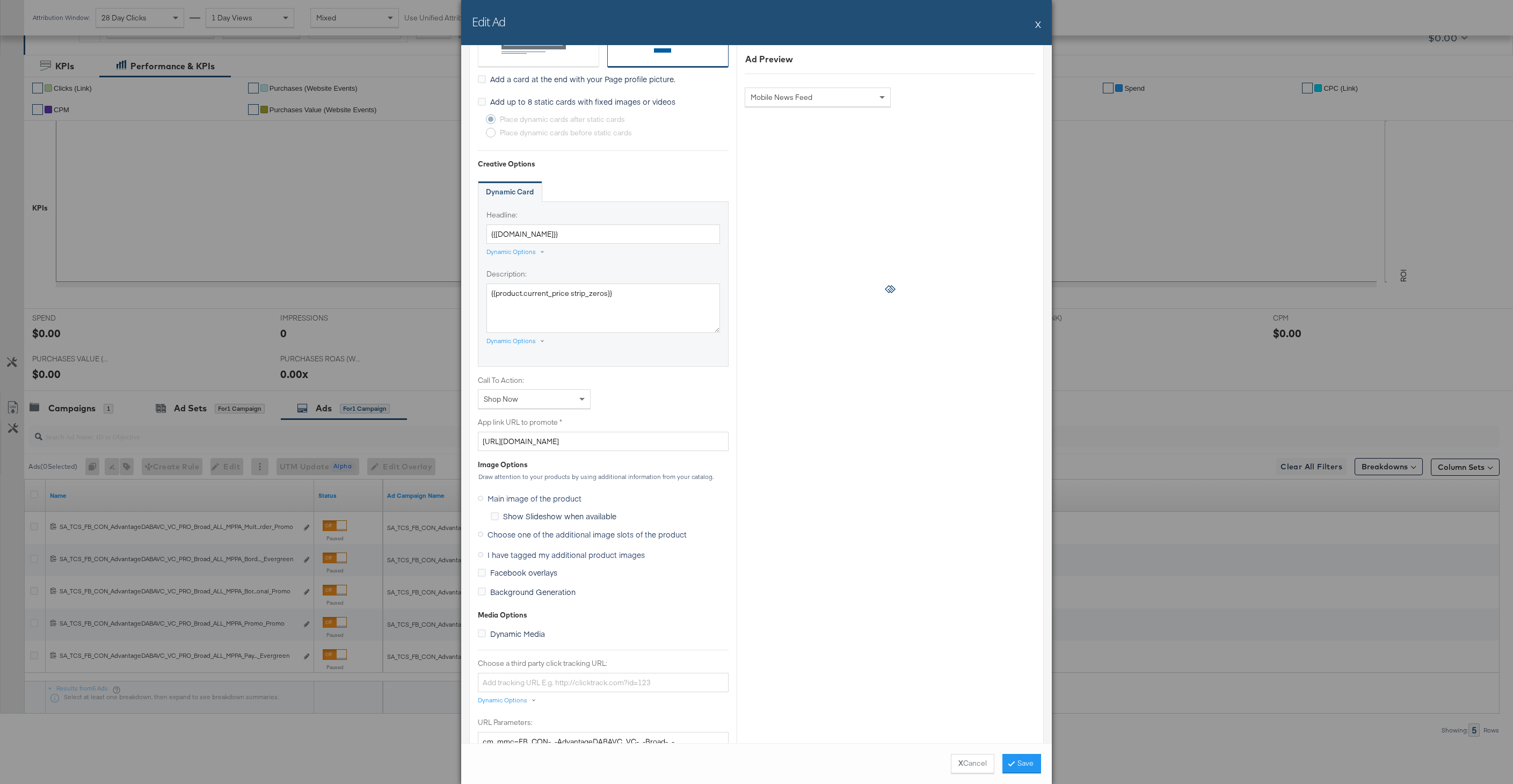
scroll to position [830, 0]
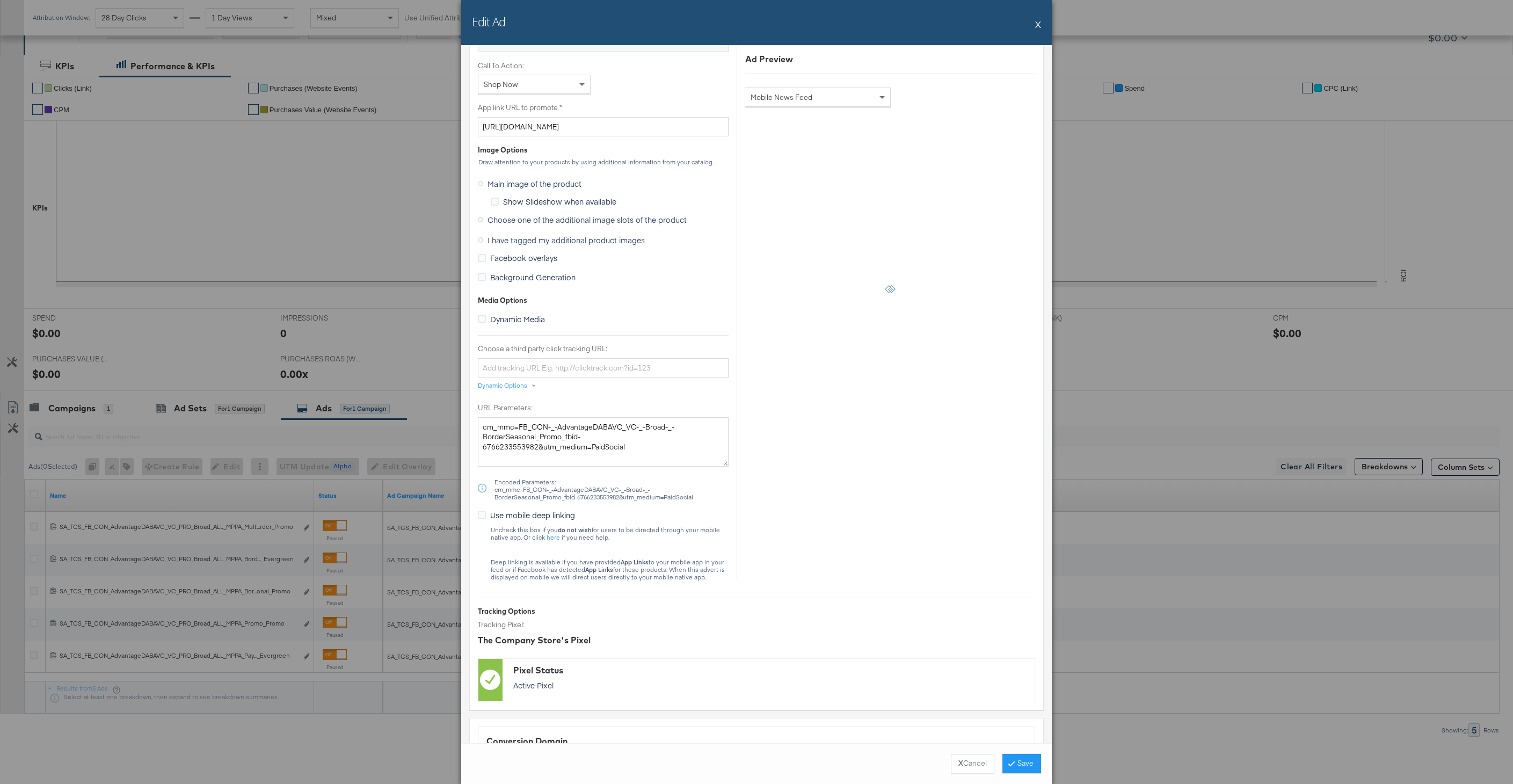
click at [491, 217] on span "Choose one of the additional image slots of the product" at bounding box center [587, 220] width 199 height 11
click at [0, 0] on input "Choose one of the additional image slots of the product" at bounding box center [0, 0] width 0 height 0
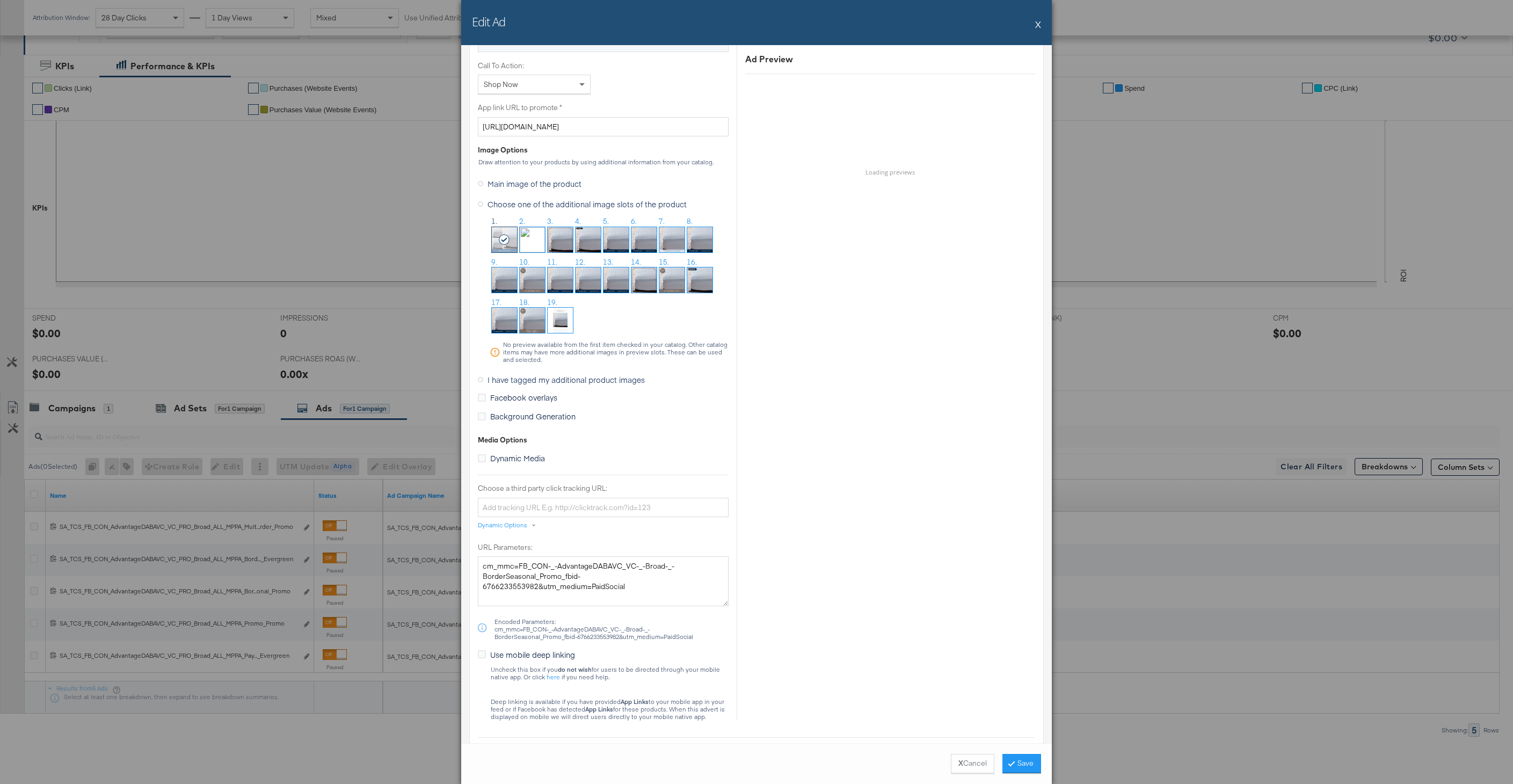
click at [642, 284] on img at bounding box center [644, 280] width 25 height 25
click at [1010, 761] on icon at bounding box center [1011, 762] width 3 height 6
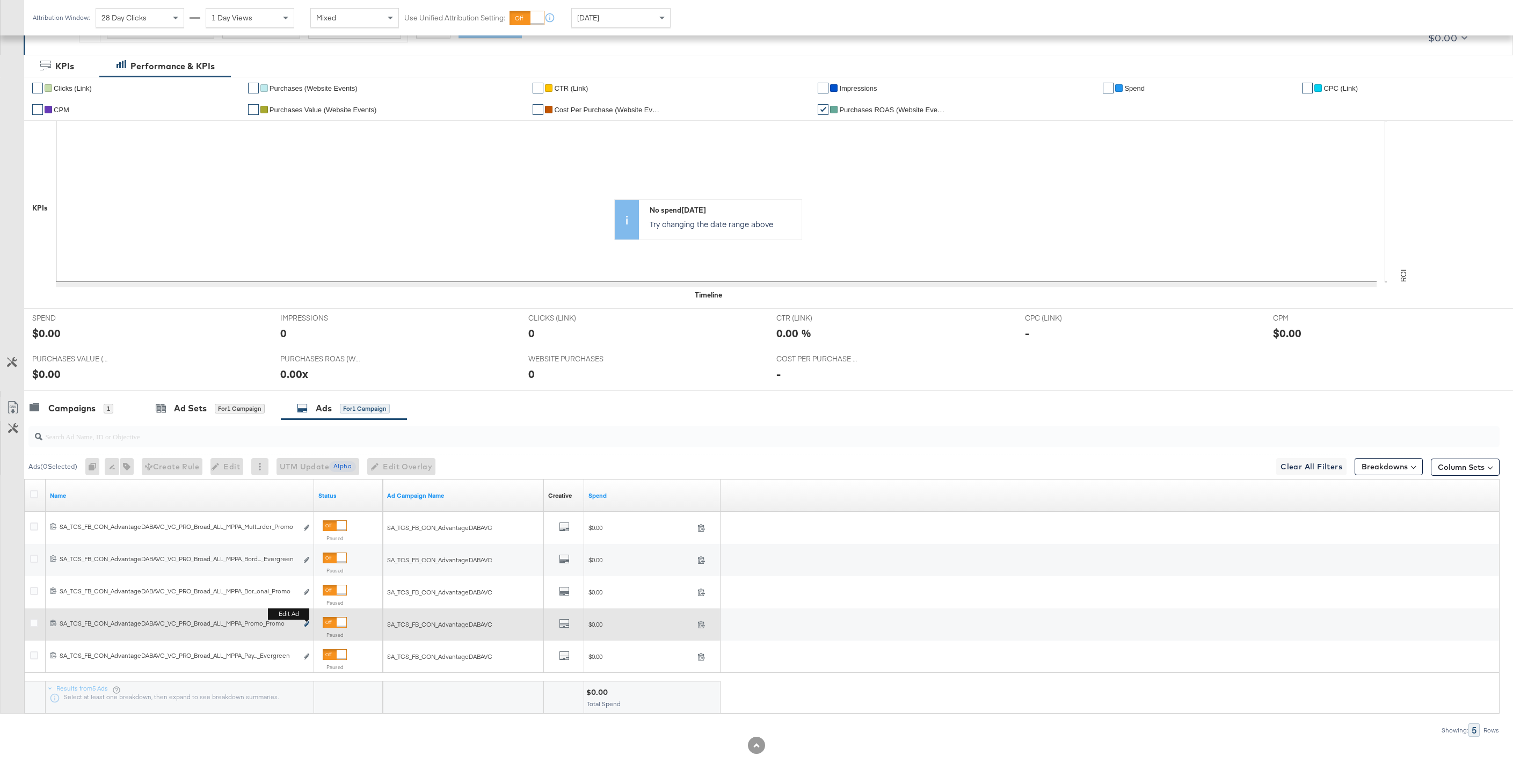
click at [303, 624] on button "Edit ad" at bounding box center [306, 624] width 6 height 11
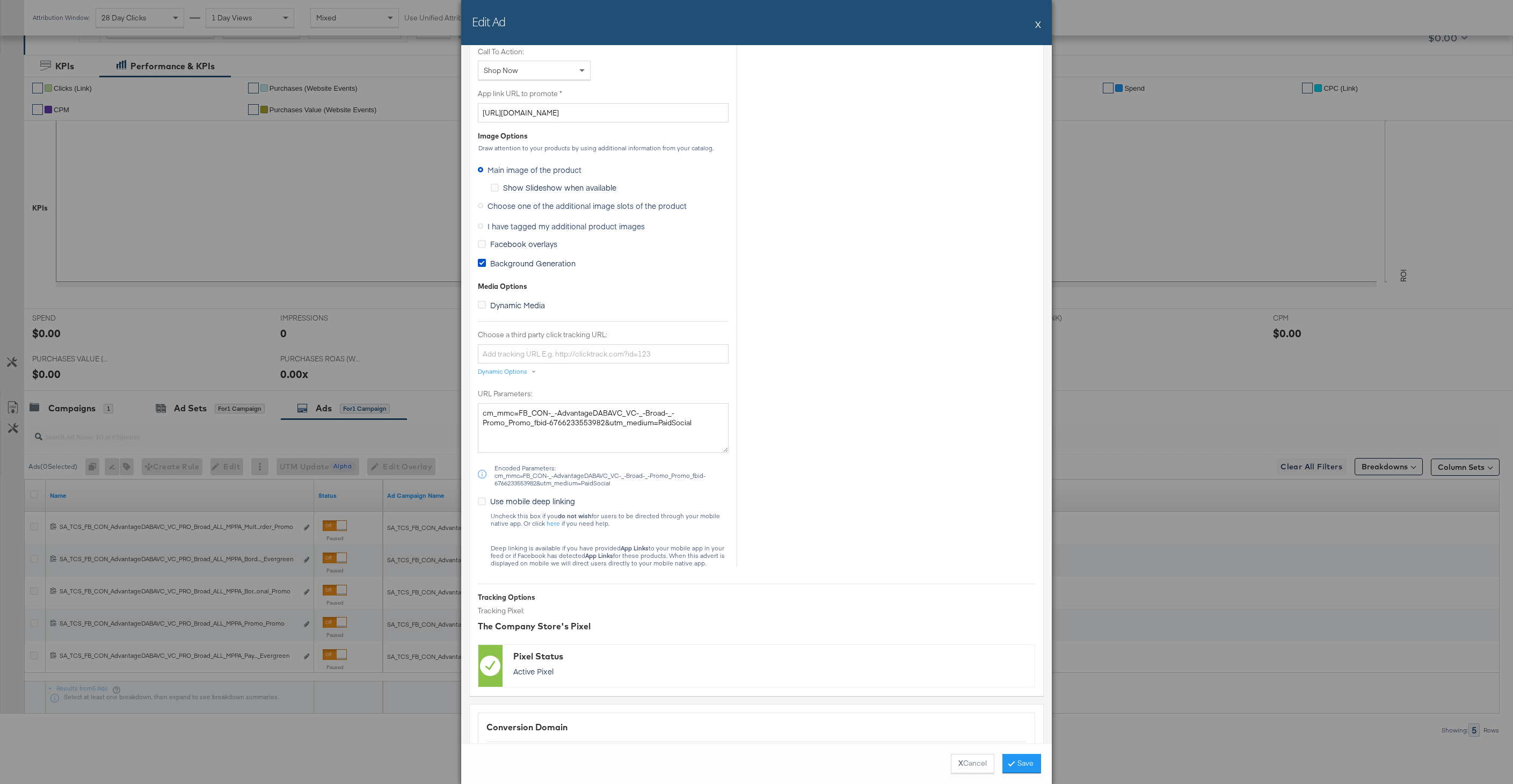
scroll to position [991, 0]
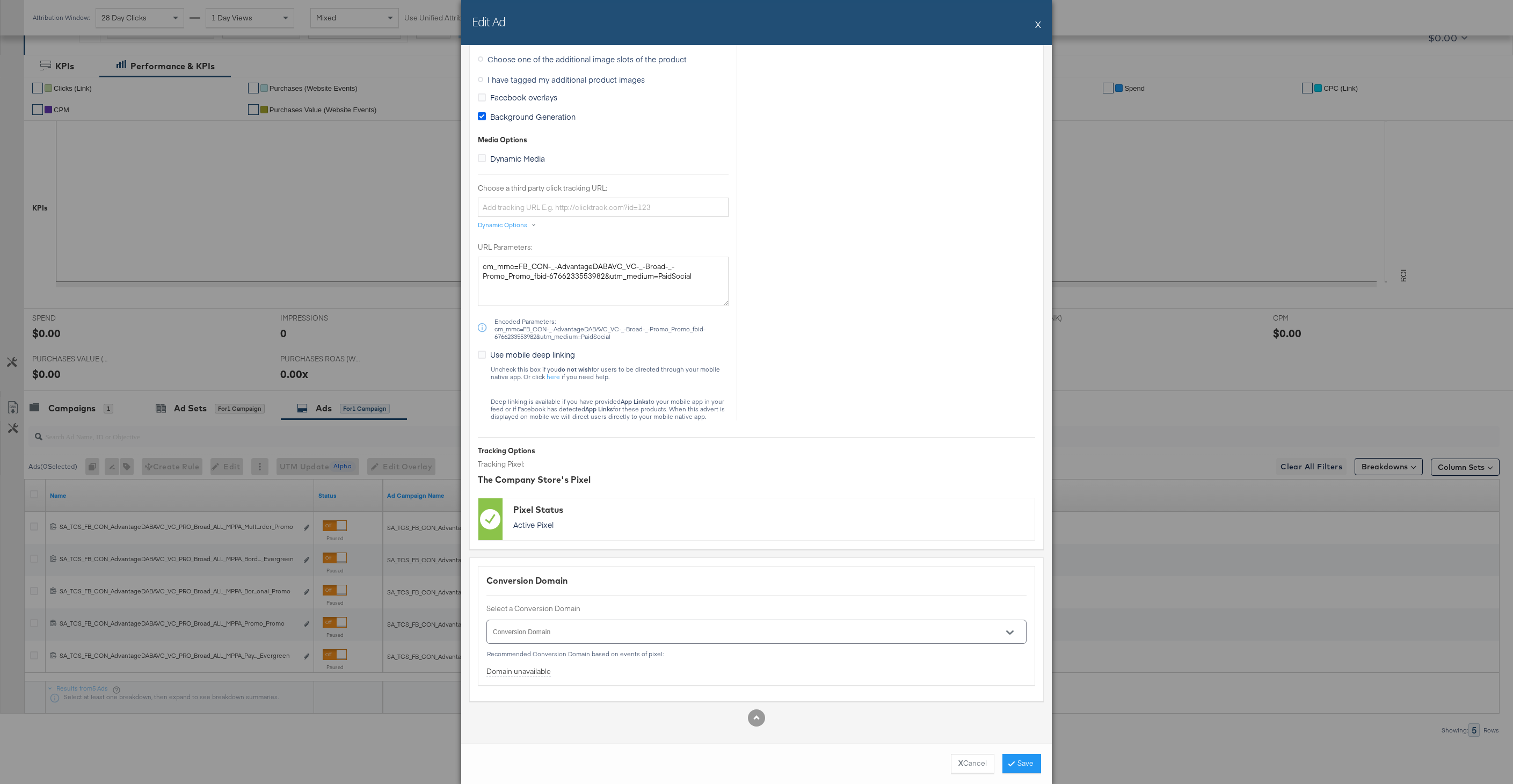
click at [485, 119] on icon at bounding box center [482, 116] width 8 height 8
click at [0, 0] on input "Background Generation" at bounding box center [0, 0] width 0 height 0
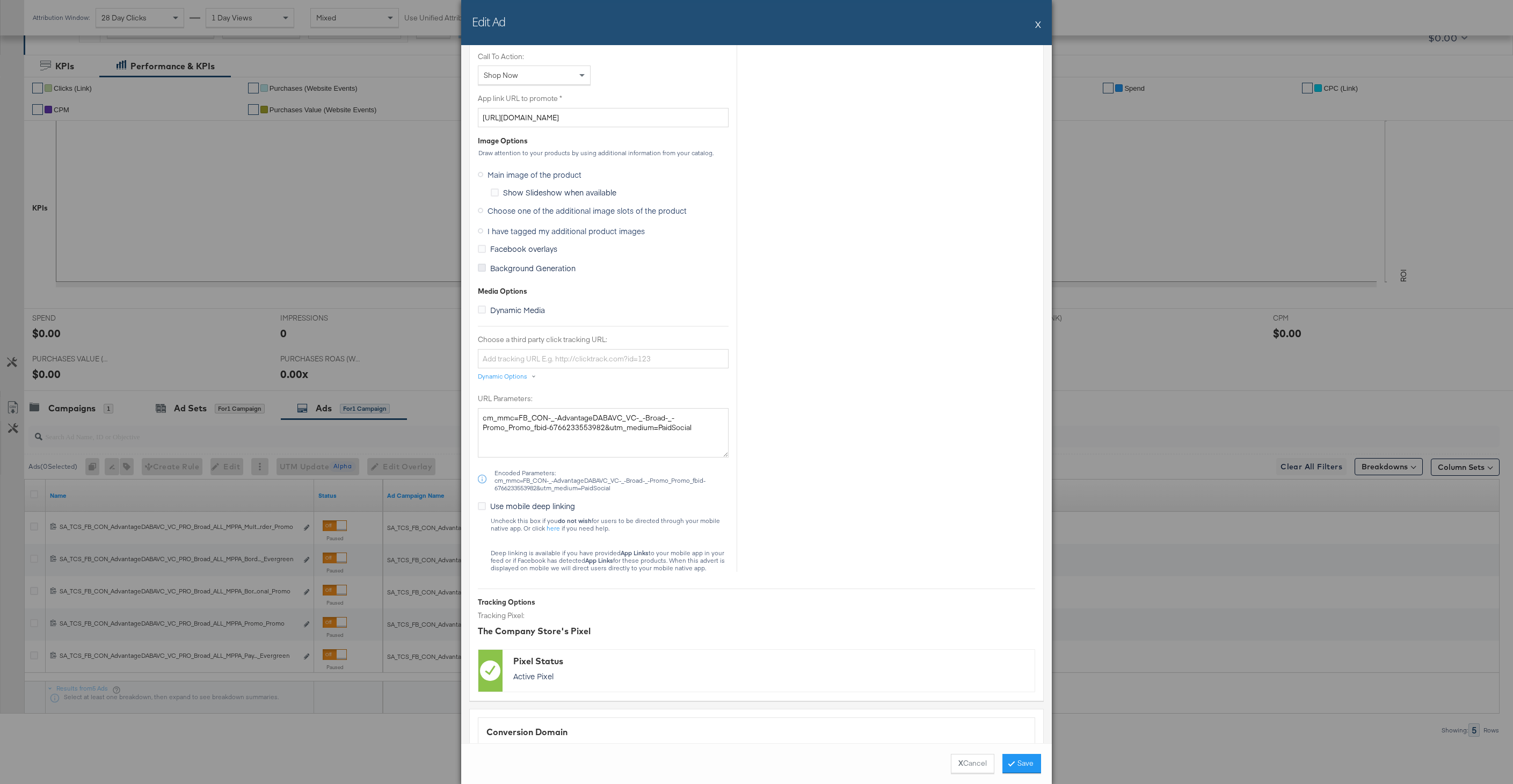
scroll to position [816, 0]
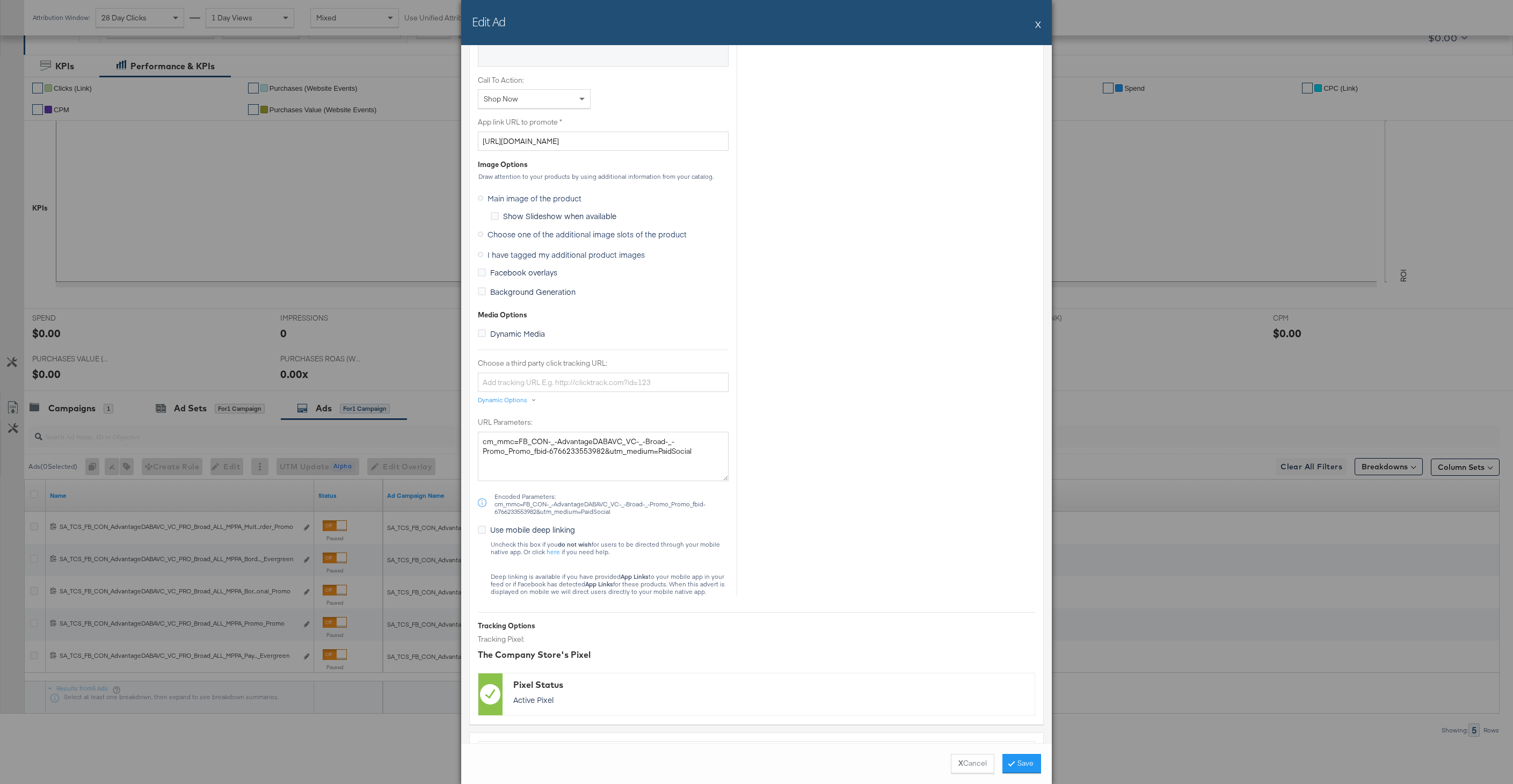
click at [512, 231] on span "Choose one of the additional image slots of the product" at bounding box center [587, 234] width 199 height 11
click at [0, 0] on input "Choose one of the additional image slots of the product" at bounding box center [0, 0] width 0 height 0
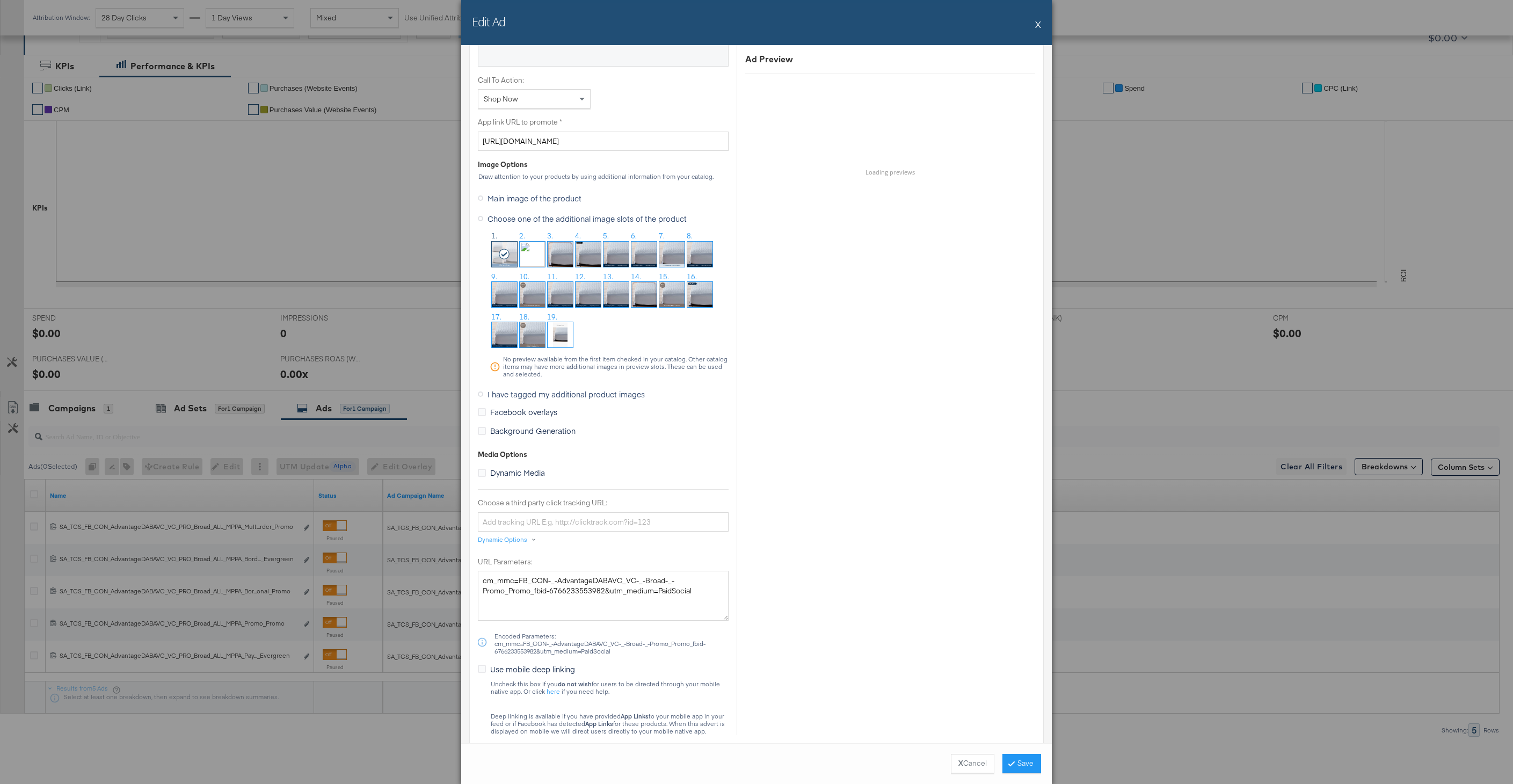
click at [527, 292] on img at bounding box center [532, 294] width 25 height 25
click at [1014, 762] on button "Save" at bounding box center [1022, 763] width 39 height 19
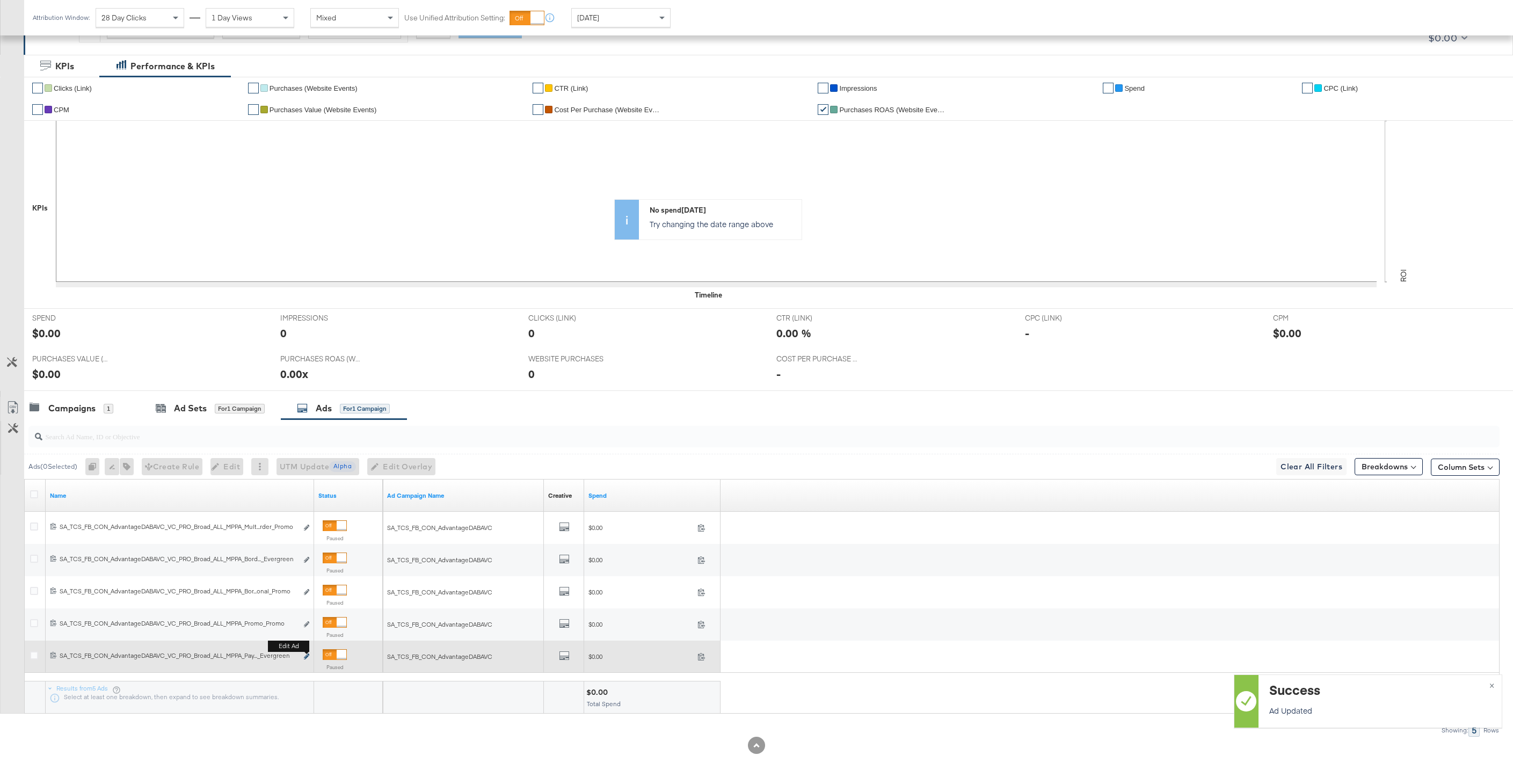
click at [305, 658] on icon "link" at bounding box center [306, 656] width 5 height 6
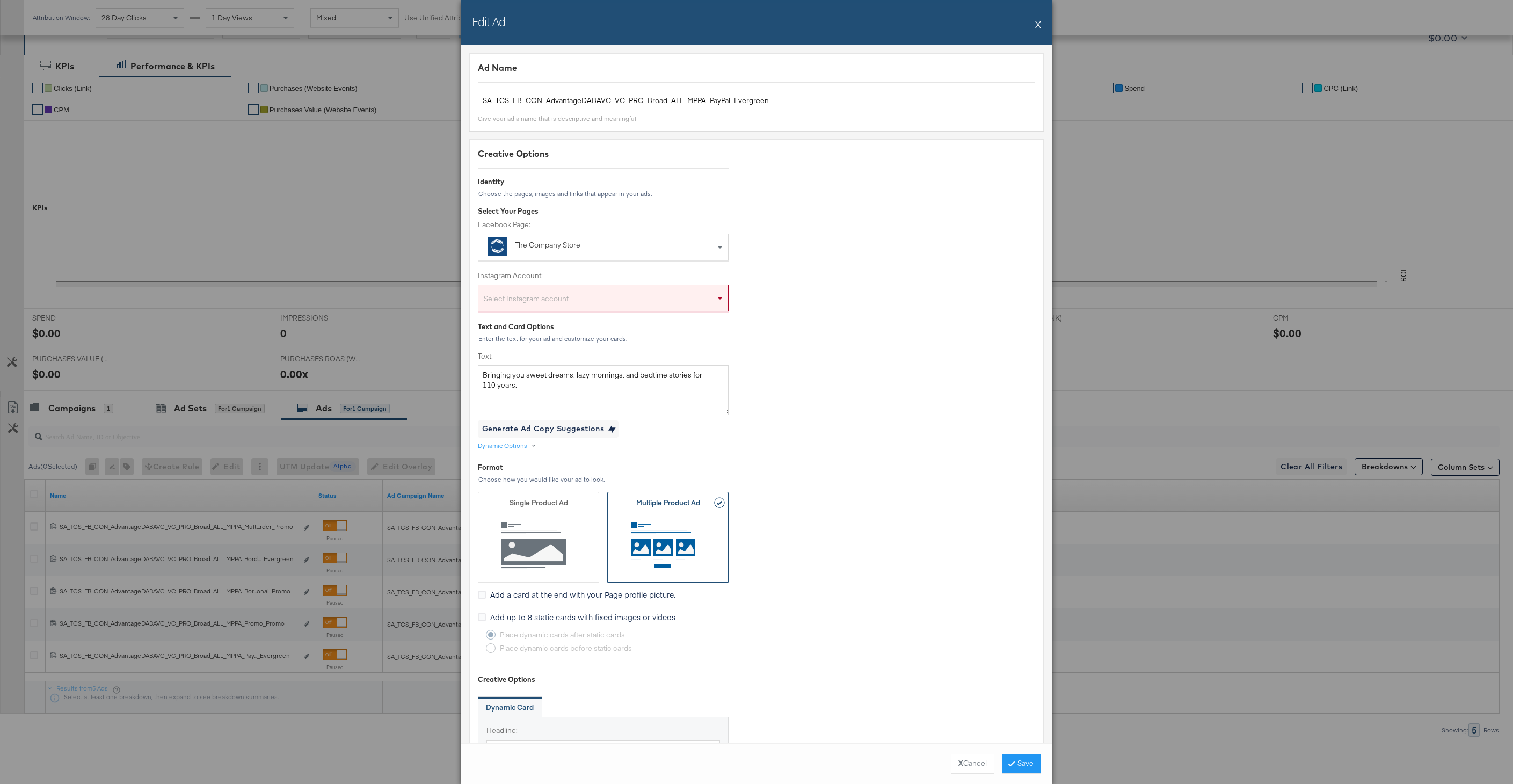
scroll to position [991, 0]
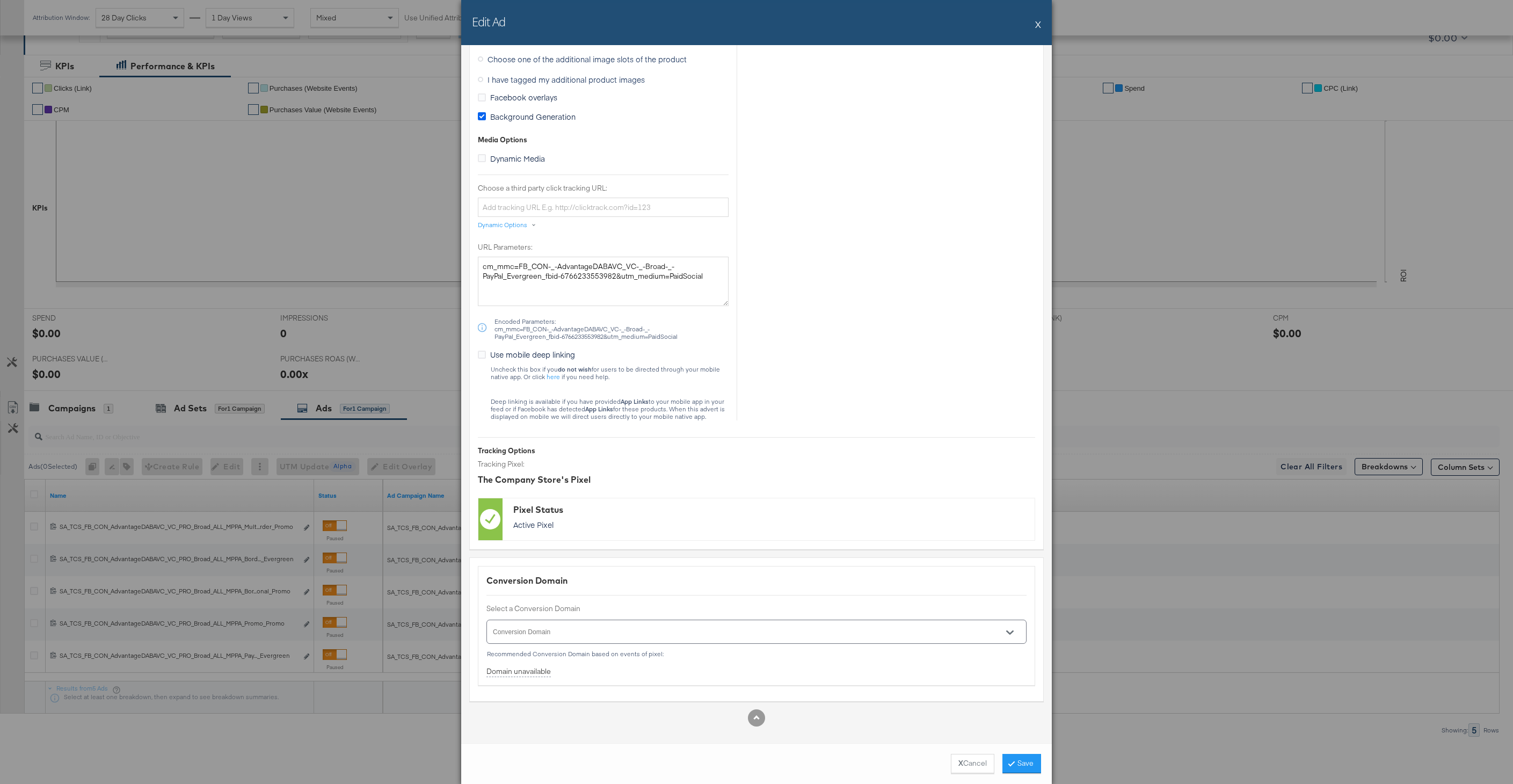
click at [480, 116] on icon at bounding box center [482, 116] width 8 height 8
click at [0, 0] on input "Background Generation" at bounding box center [0, 0] width 0 height 0
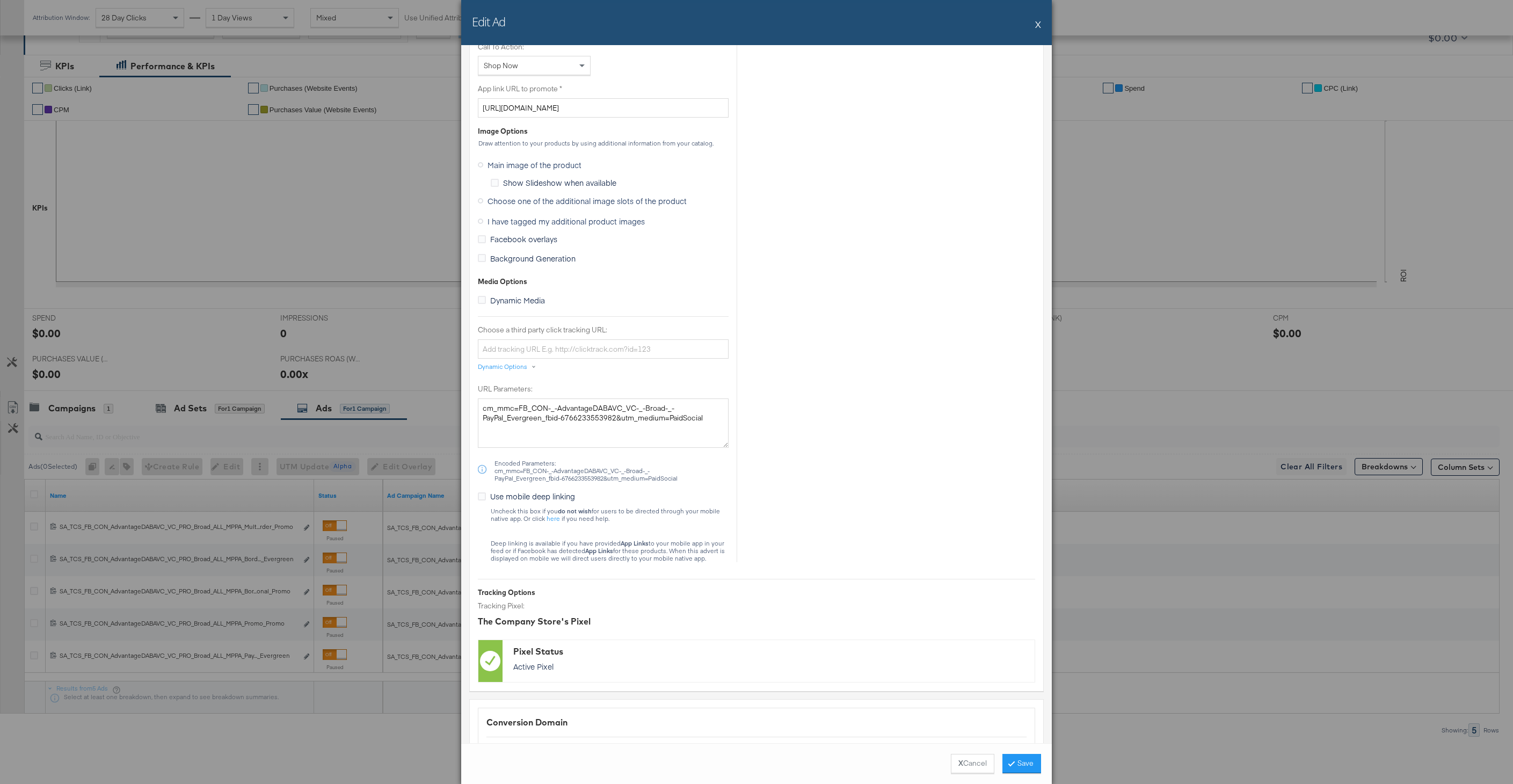
scroll to position [819, 0]
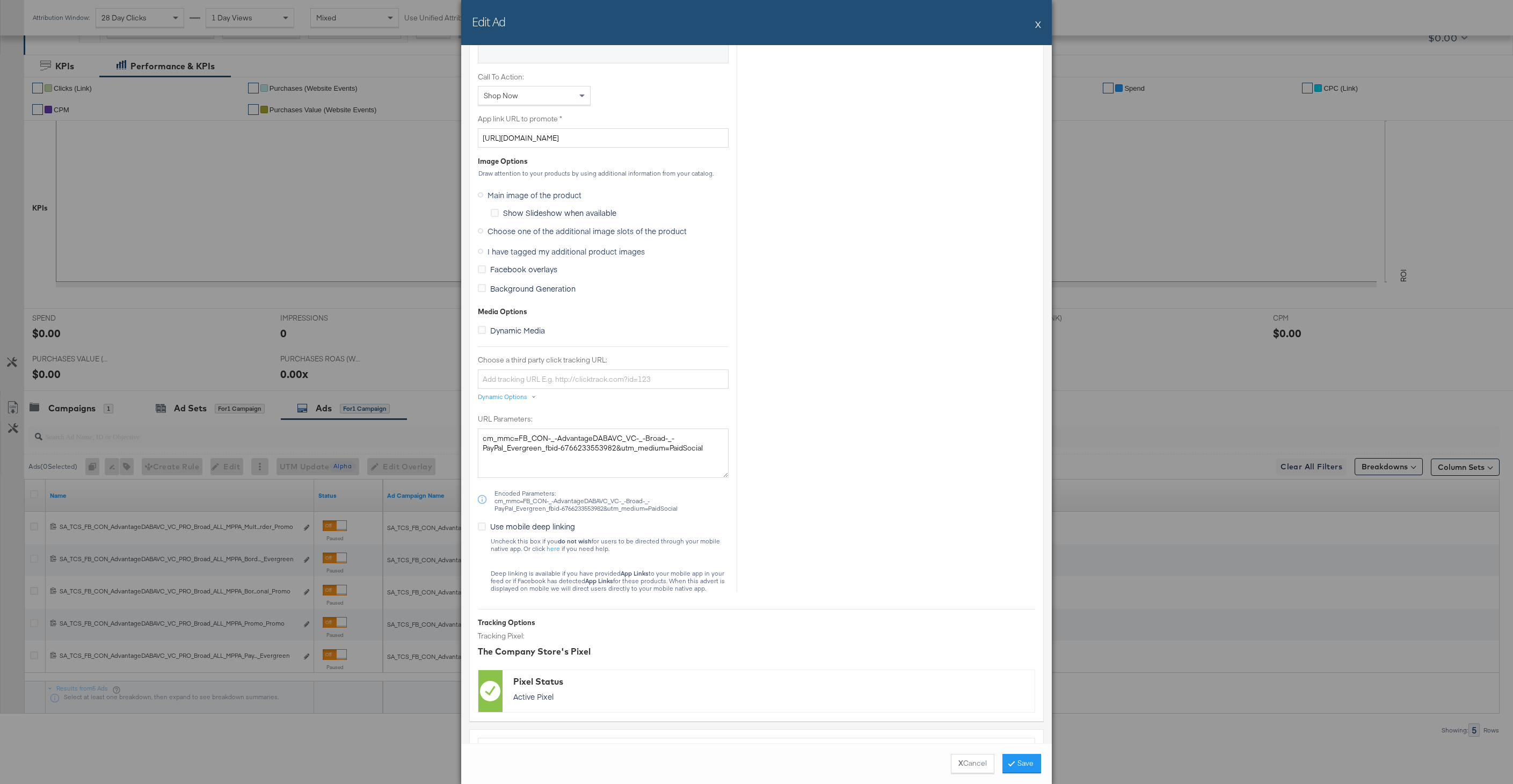
click at [537, 234] on span "Choose one of the additional image slots of the product" at bounding box center [587, 231] width 199 height 11
click at [0, 0] on input "Choose one of the additional image slots of the product" at bounding box center [0, 0] width 0 height 0
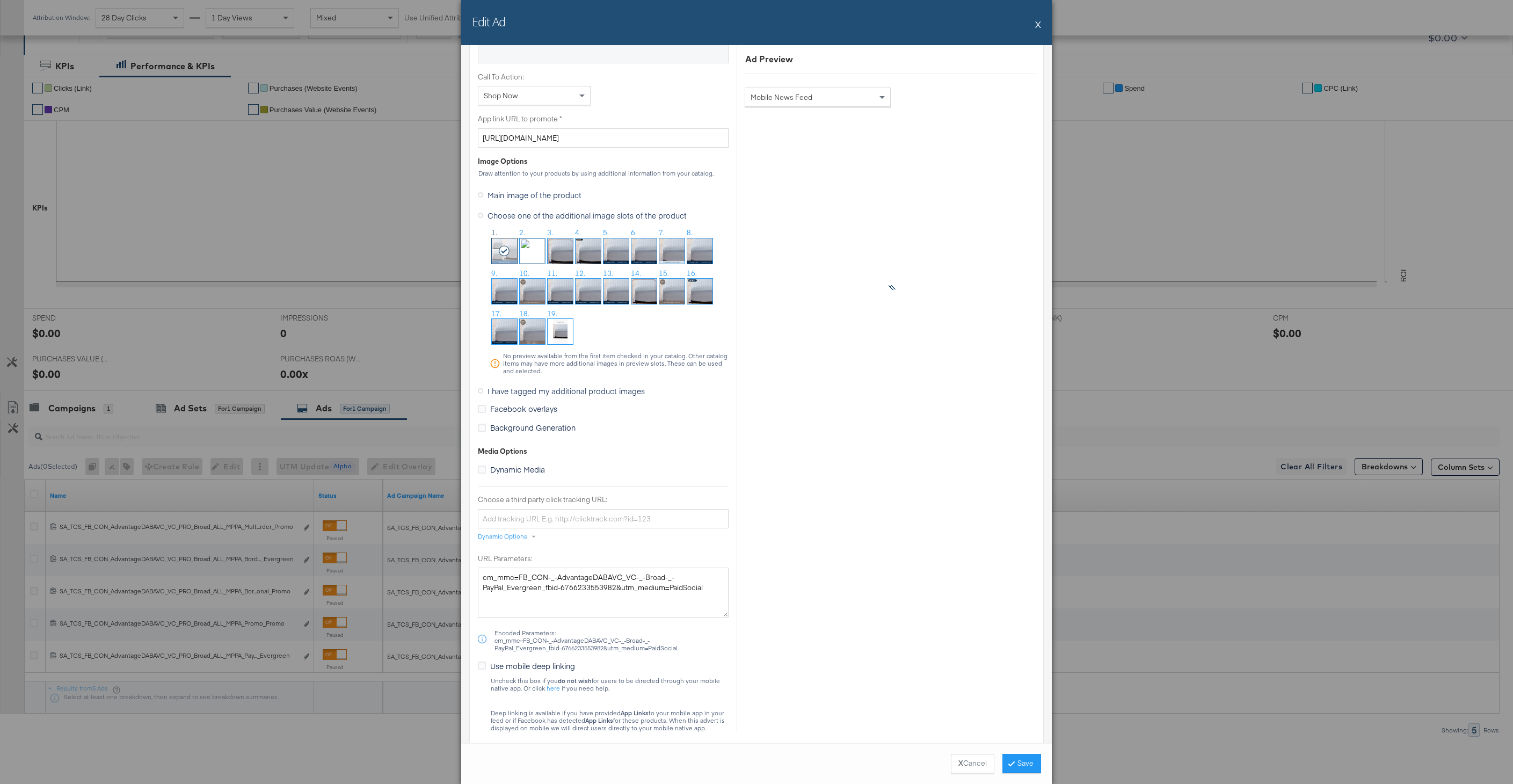
click at [672, 251] on img at bounding box center [672, 251] width 25 height 25
click at [1029, 759] on button "Save" at bounding box center [1022, 763] width 39 height 19
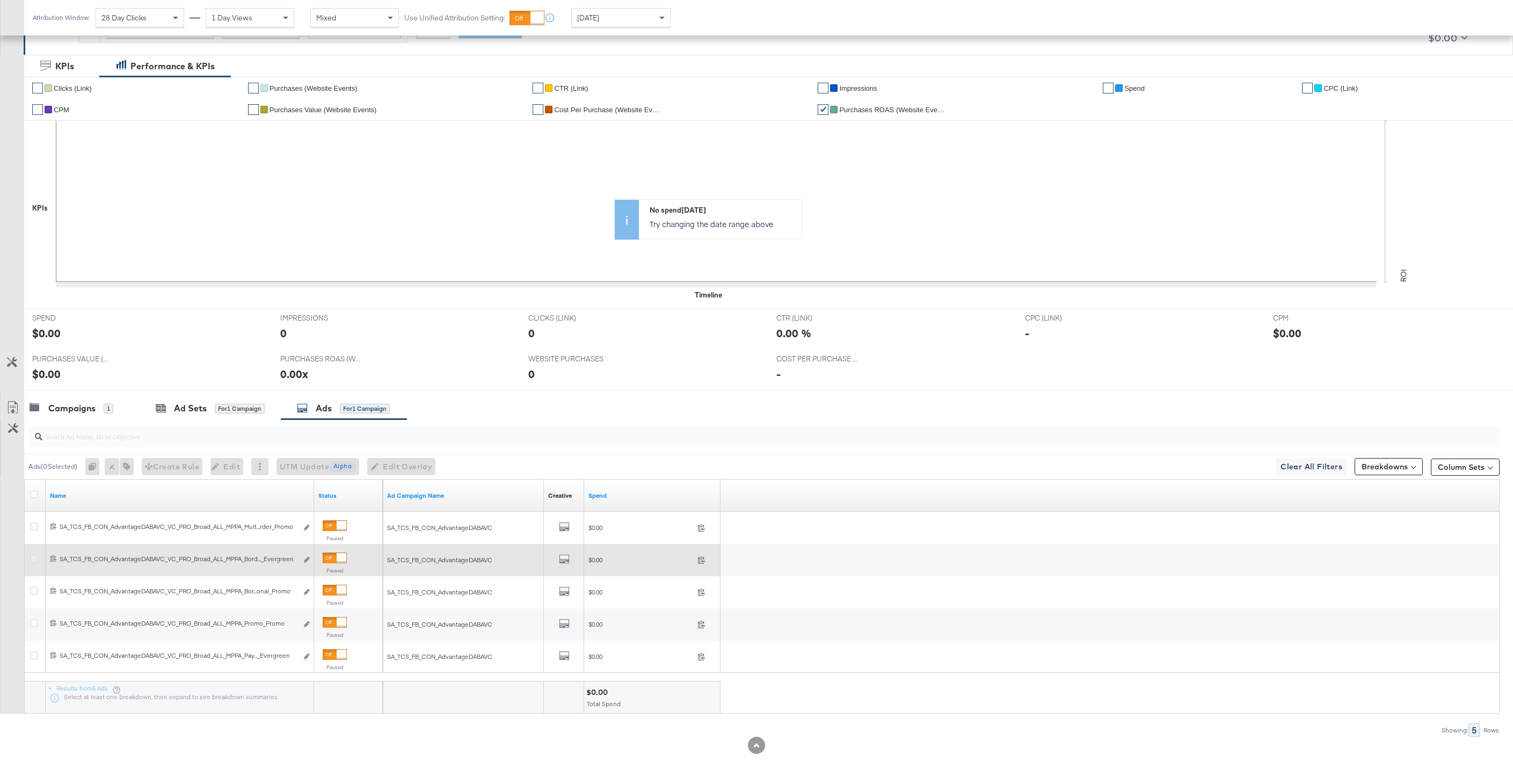
click at [33, 556] on icon at bounding box center [34, 558] width 8 height 8
click at [0, 0] on input "checkbox" at bounding box center [0, 0] width 0 height 0
click at [561, 560] on icon "default" at bounding box center [564, 558] width 11 height 11
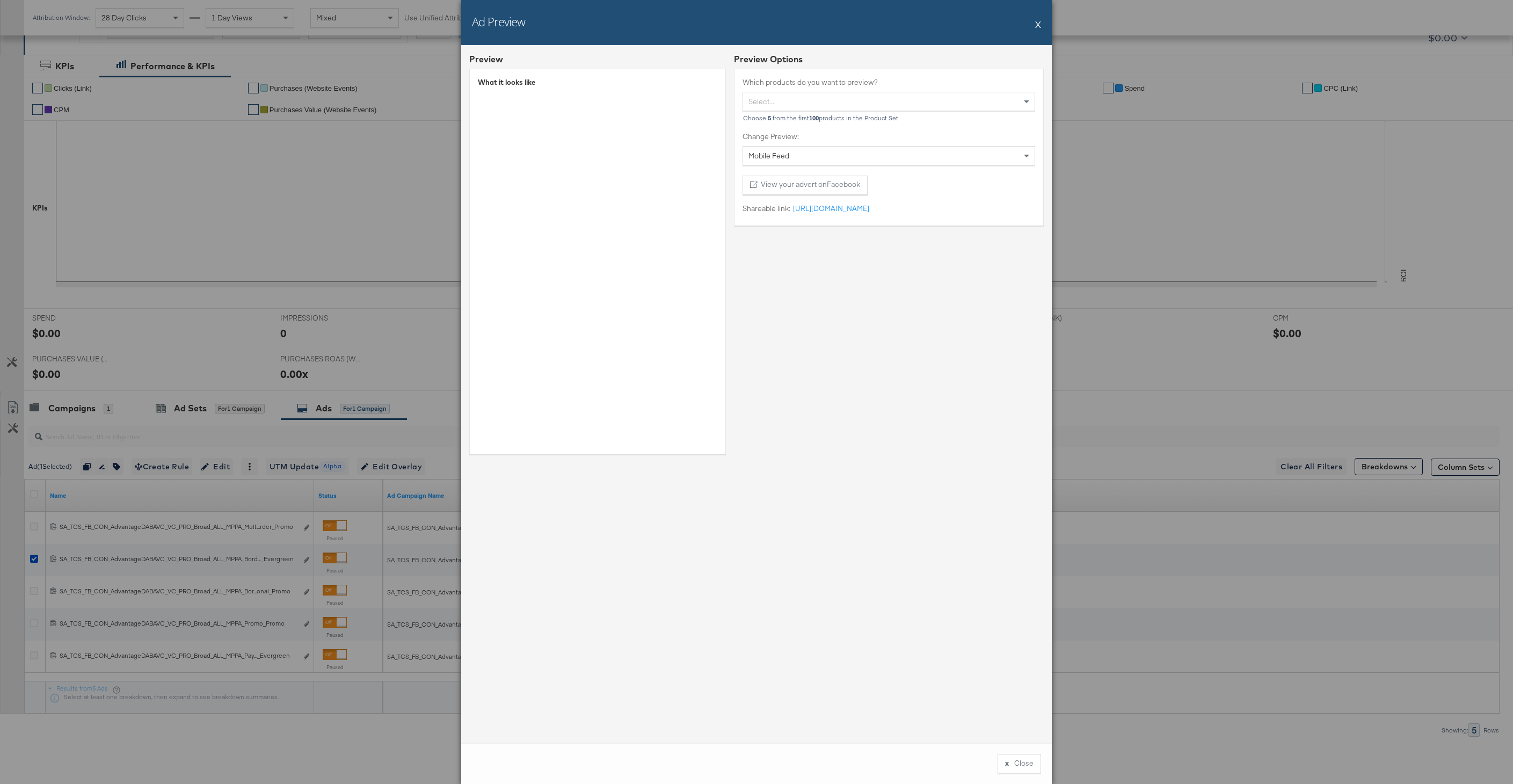
click at [1039, 23] on button "X" at bounding box center [1038, 24] width 6 height 22
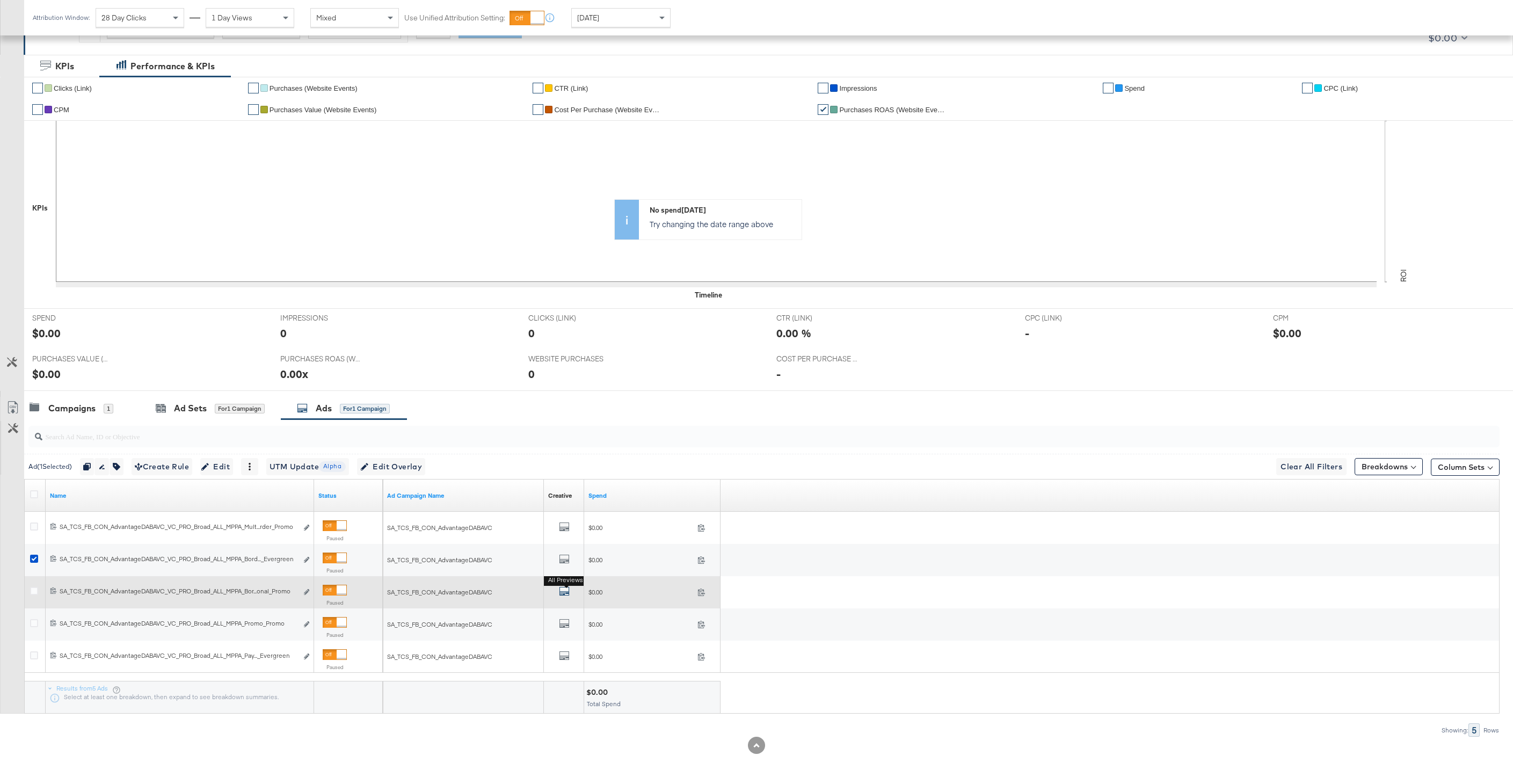
click at [560, 586] on icon "default" at bounding box center [564, 591] width 11 height 11
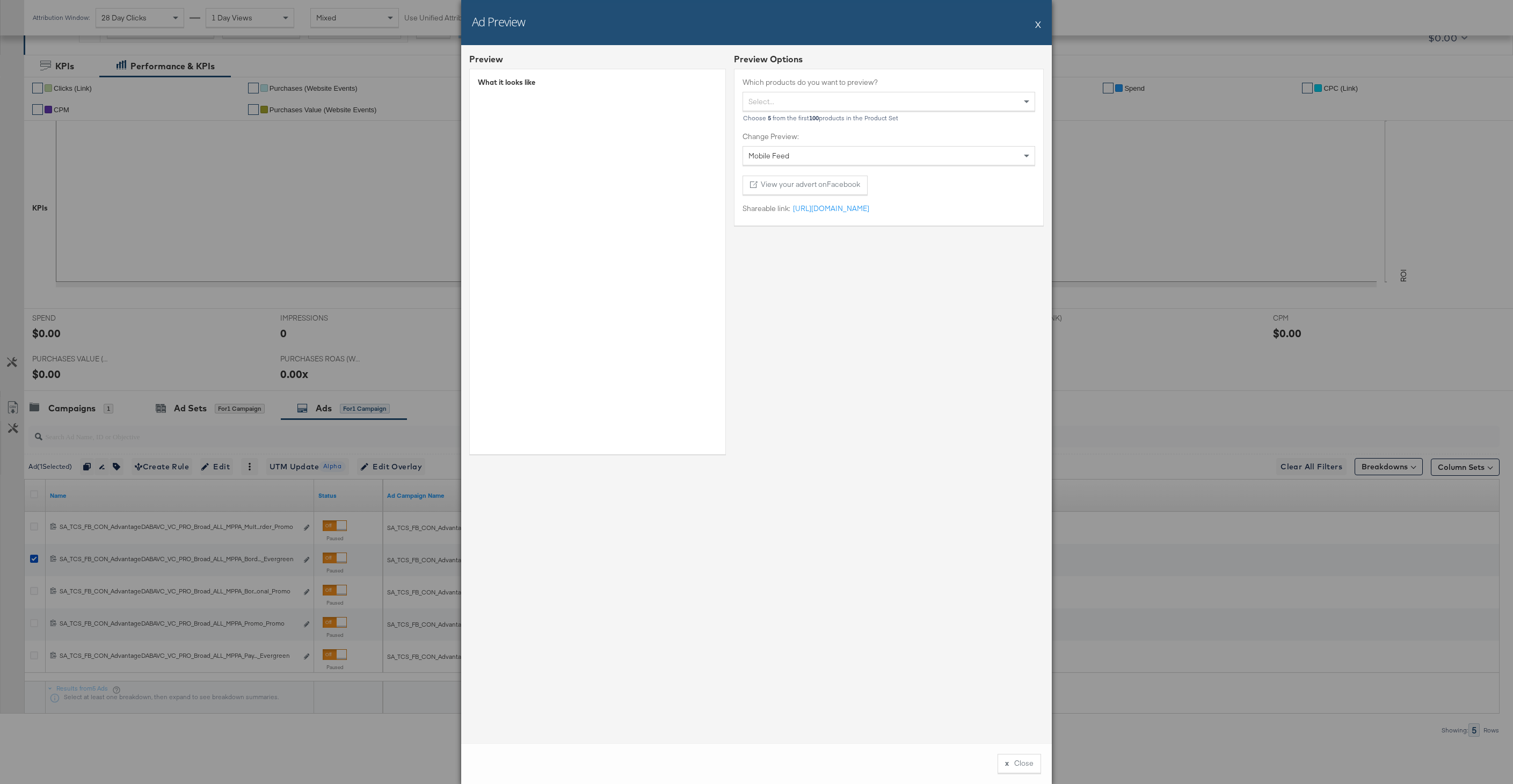
click at [1035, 23] on button "X" at bounding box center [1038, 24] width 6 height 22
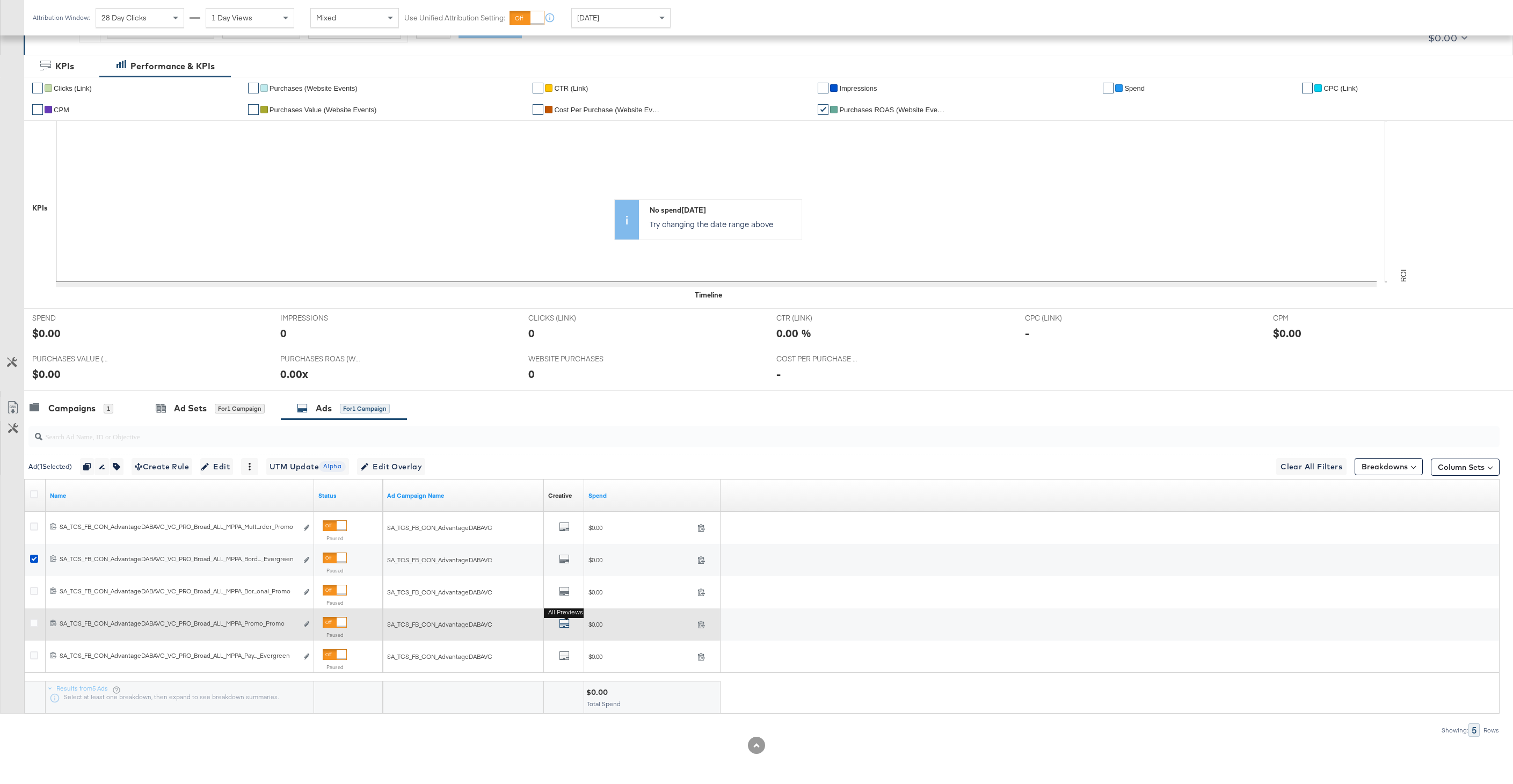
click at [562, 620] on icon "default" at bounding box center [564, 623] width 11 height 11
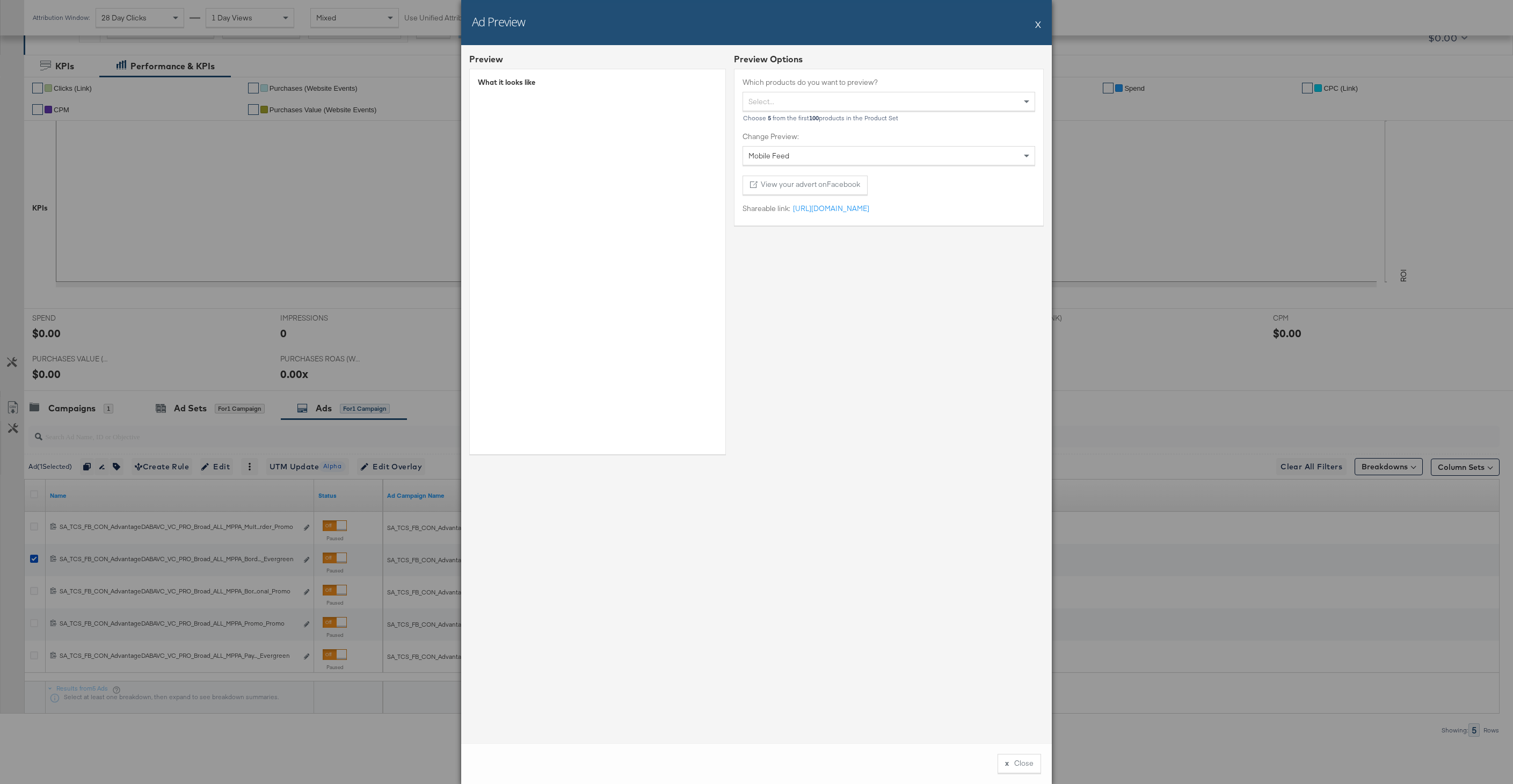
click at [1041, 23] on button "X" at bounding box center [1038, 24] width 6 height 22
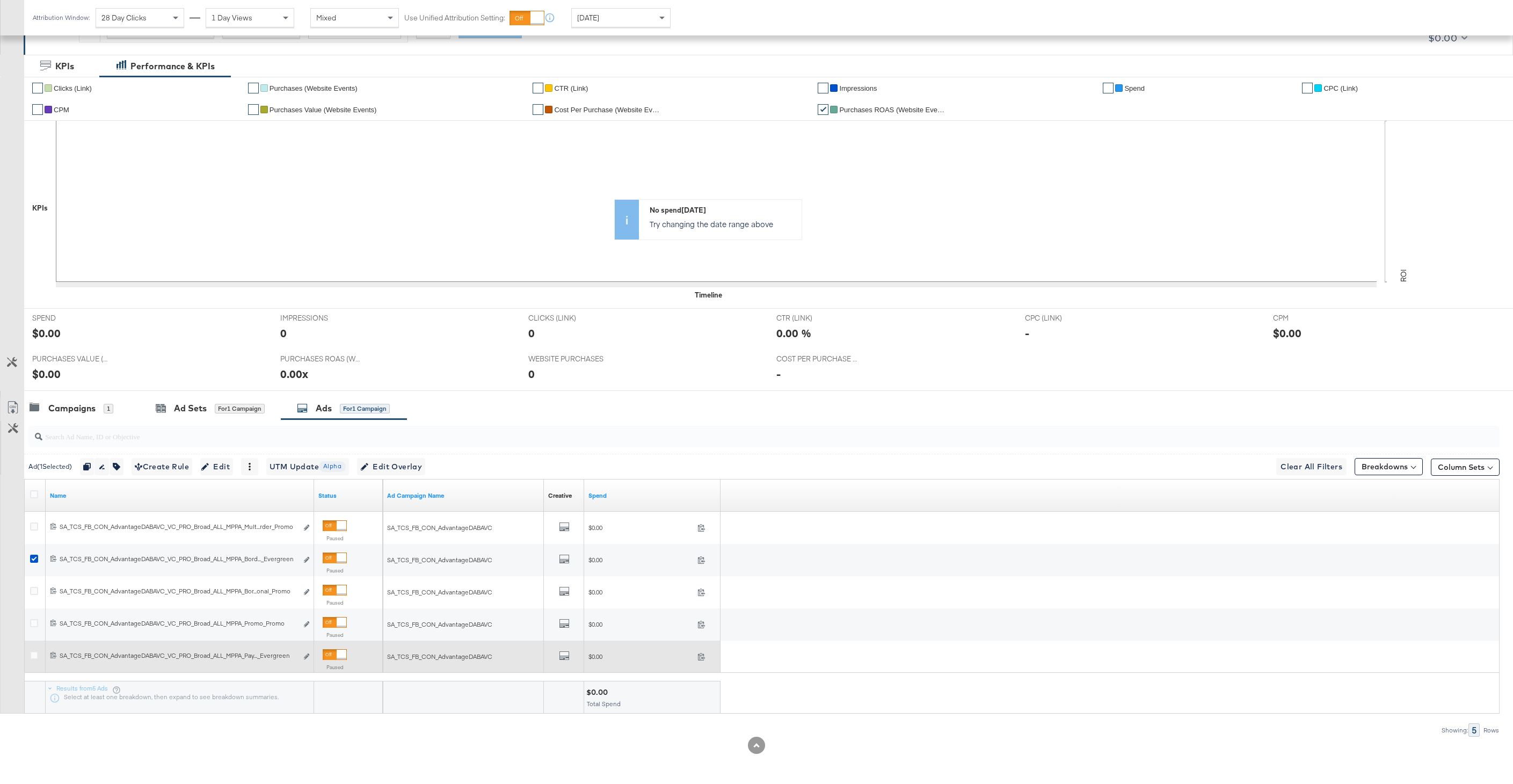
click at [572, 653] on div "All Previews" at bounding box center [564, 657] width 32 height 14
click at [562, 654] on icon "default" at bounding box center [564, 655] width 11 height 11
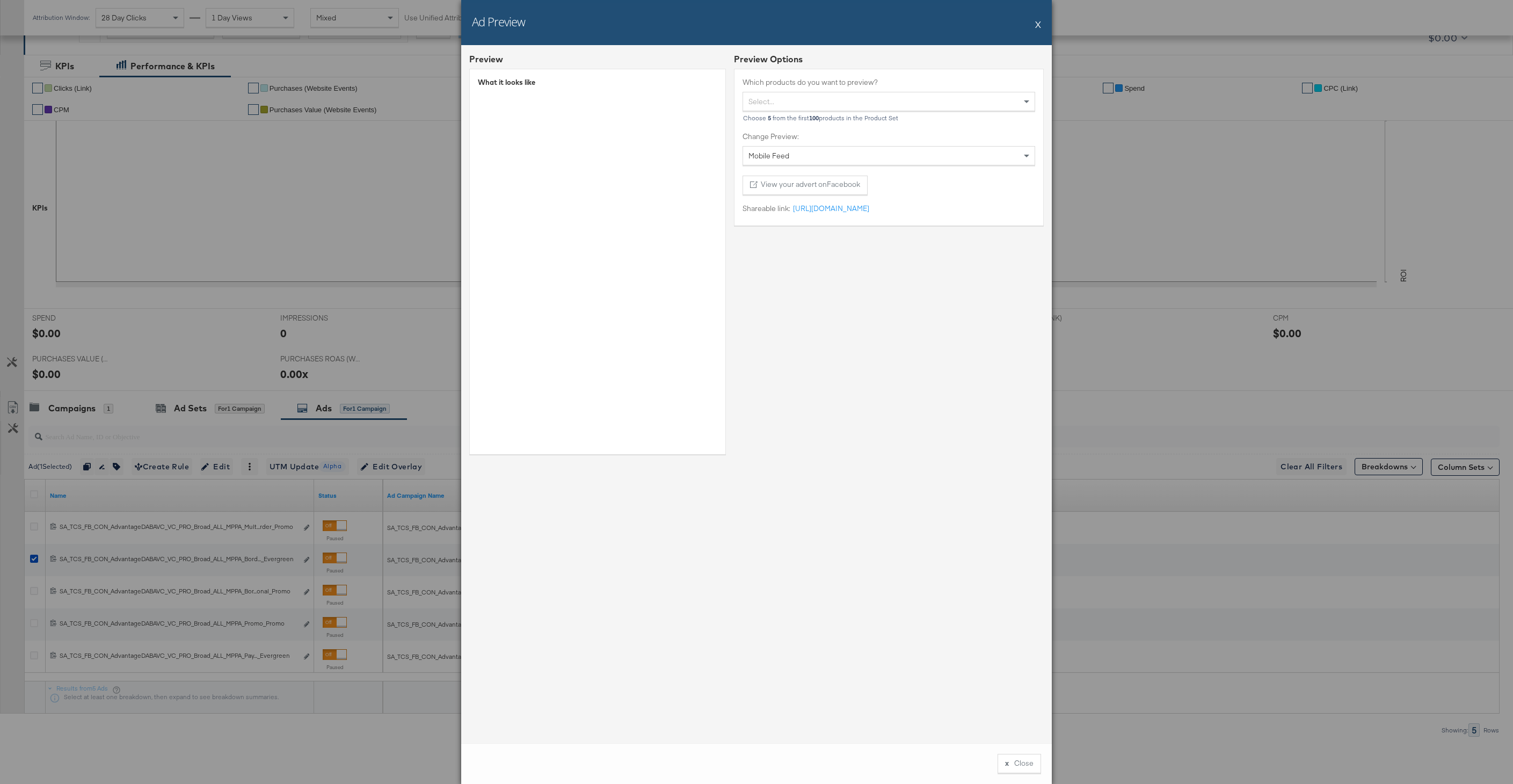
click at [1037, 21] on button "X" at bounding box center [1038, 24] width 6 height 22
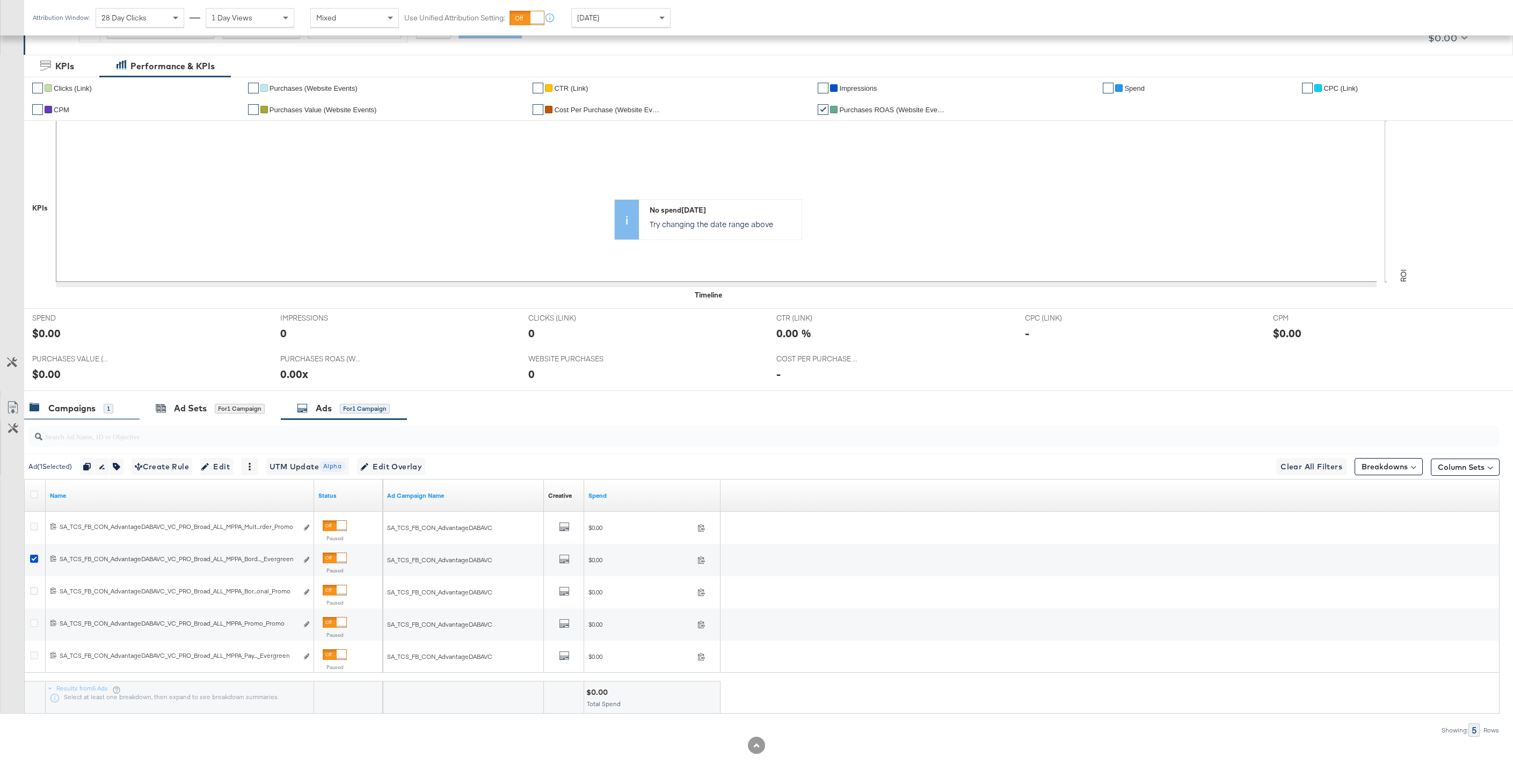
click at [79, 403] on div "Campaigns" at bounding box center [72, 408] width 47 height 12
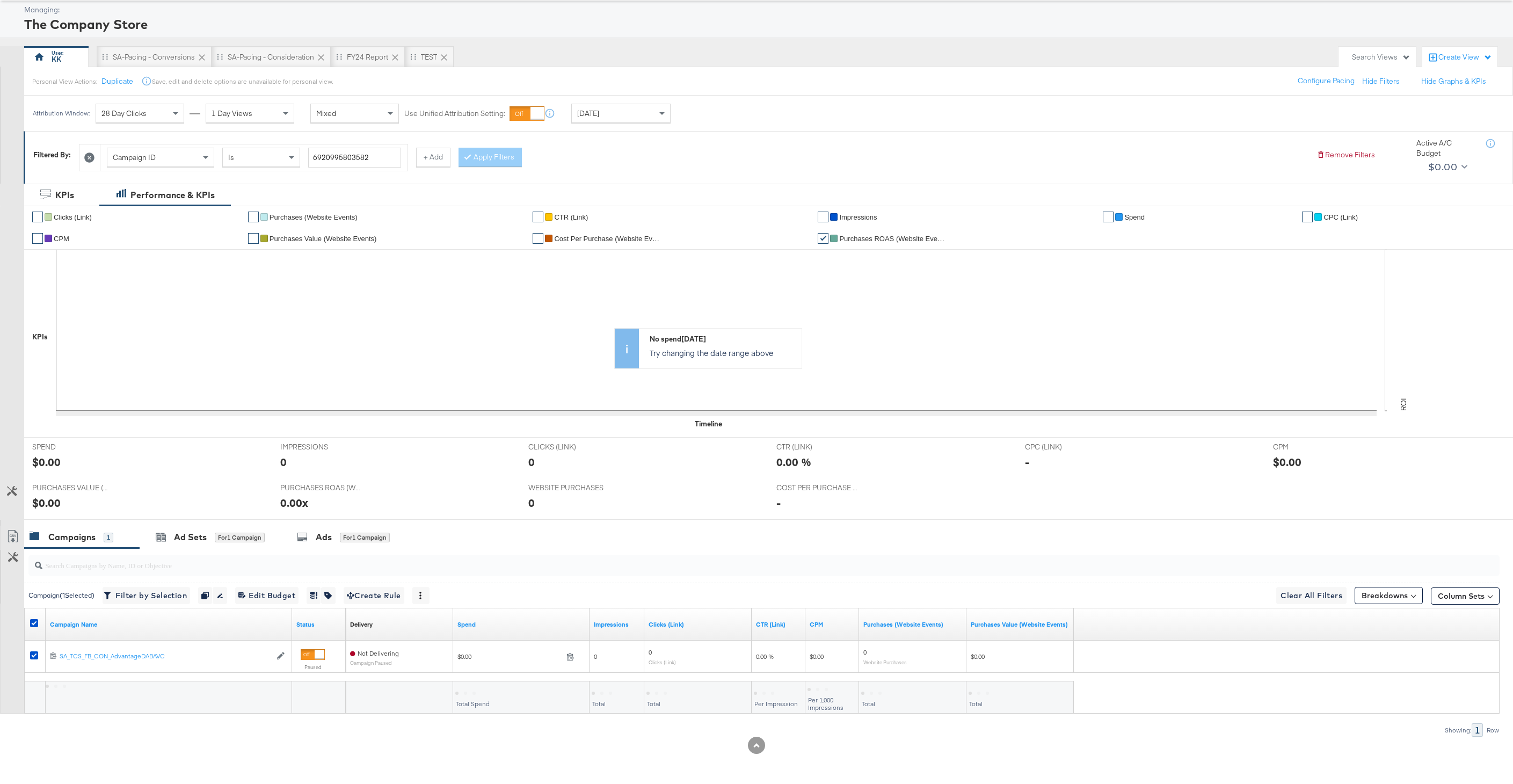
scroll to position [53, 0]
click at [35, 626] on icon at bounding box center [34, 623] width 8 height 8
click at [0, 0] on input "checkbox" at bounding box center [0, 0] width 0 height 0
click at [88, 157] on icon at bounding box center [89, 157] width 10 height 10
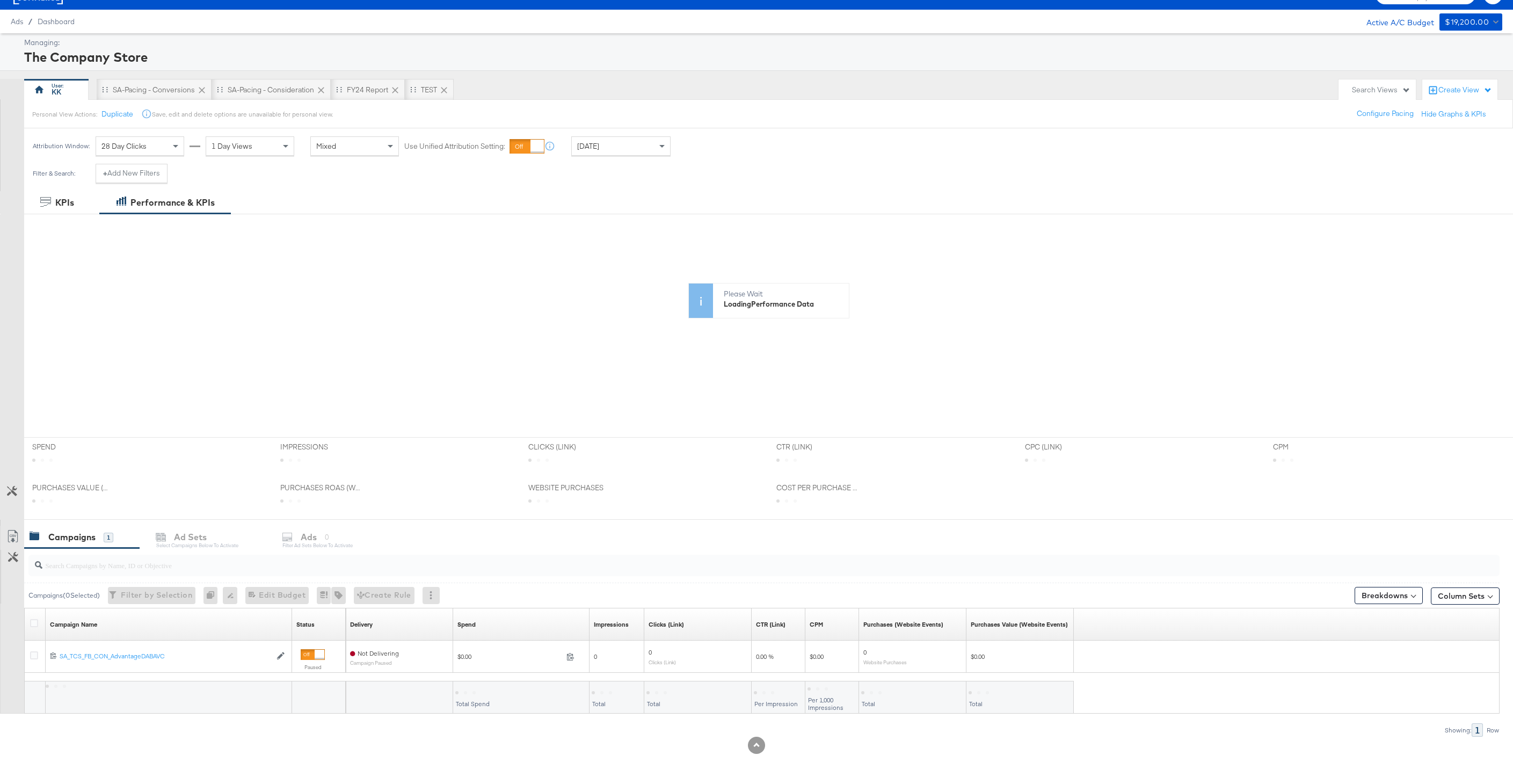
scroll to position [0, 0]
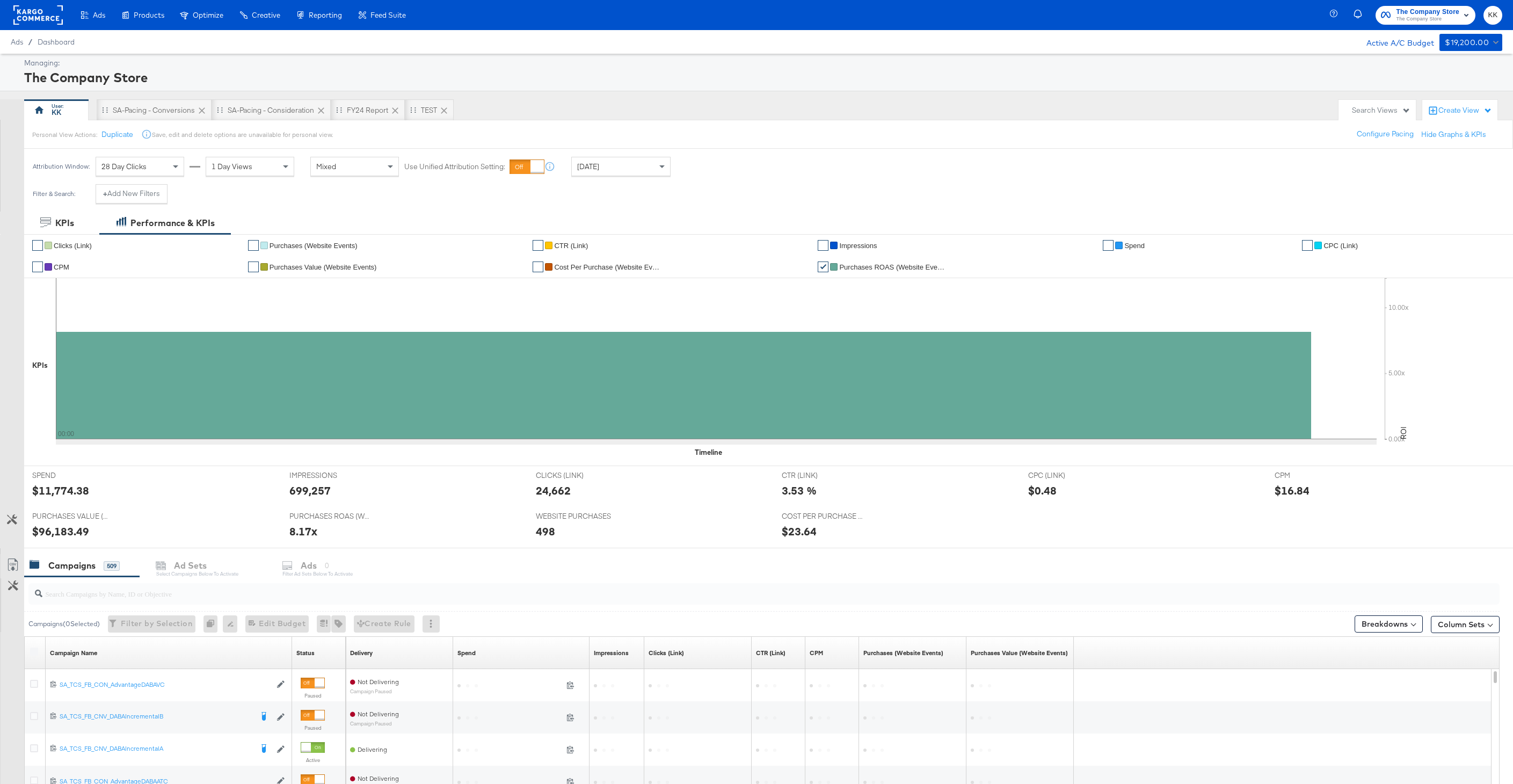
click at [164, 591] on input "search" at bounding box center [701, 589] width 1318 height 21
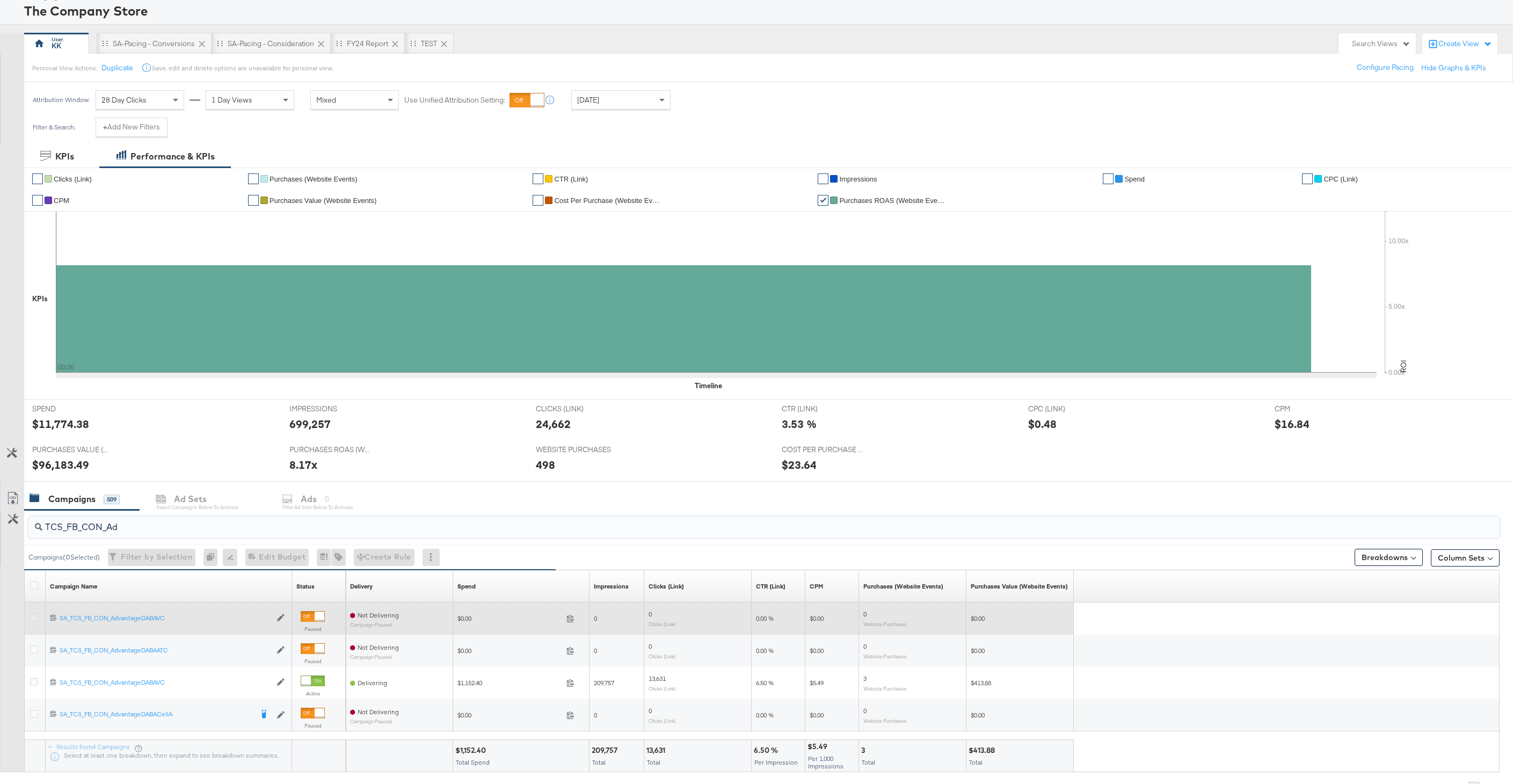
type input "TCS_FB_CON_Ad"
click at [35, 617] on icon at bounding box center [34, 617] width 8 height 8
click at [0, 0] on input "checkbox" at bounding box center [0, 0] width 0 height 0
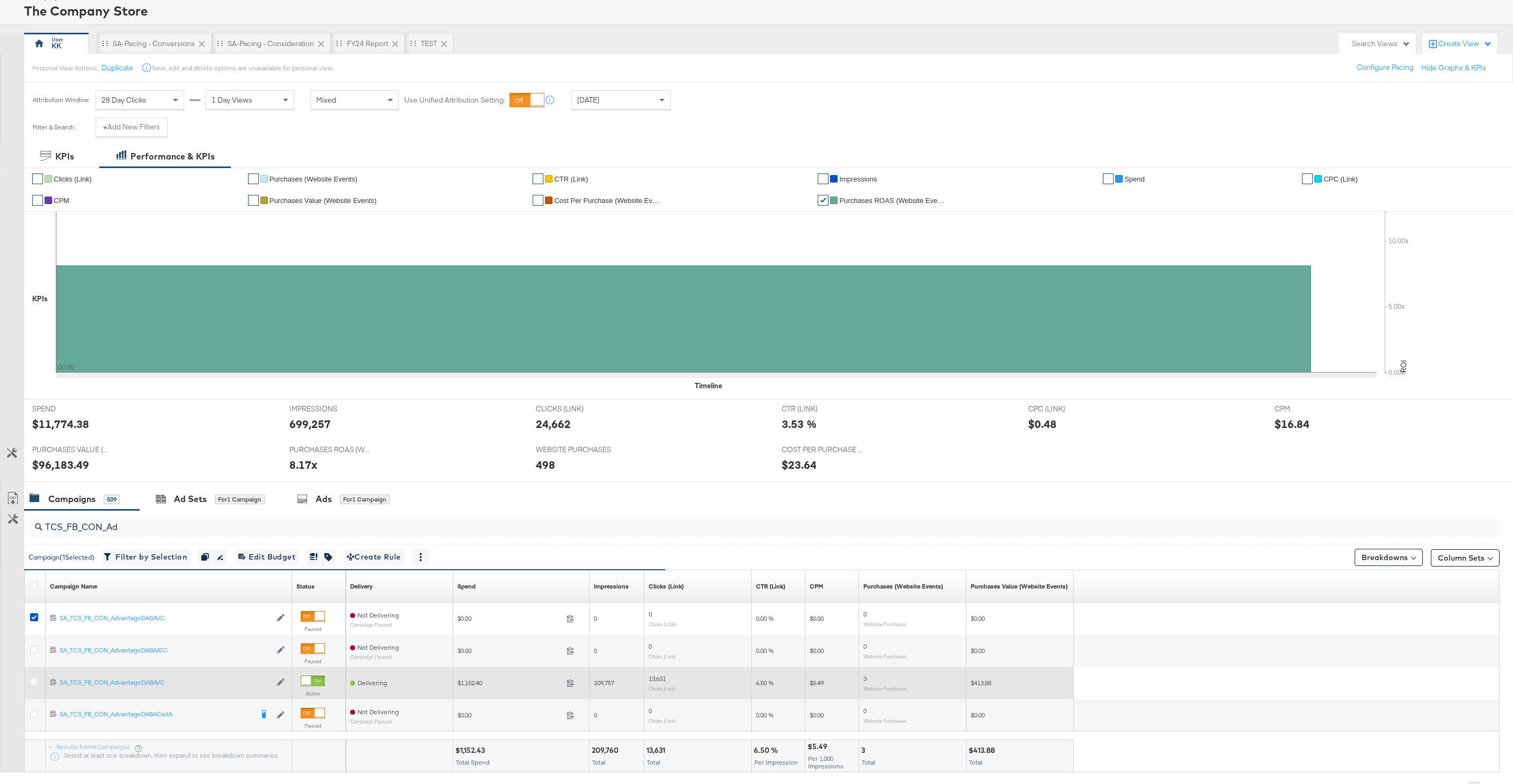
click at [26, 681] on div at bounding box center [36, 682] width 20 height 19
click at [34, 681] on icon at bounding box center [34, 682] width 8 height 8
click at [0, 0] on input "checkbox" at bounding box center [0, 0] width 0 height 0
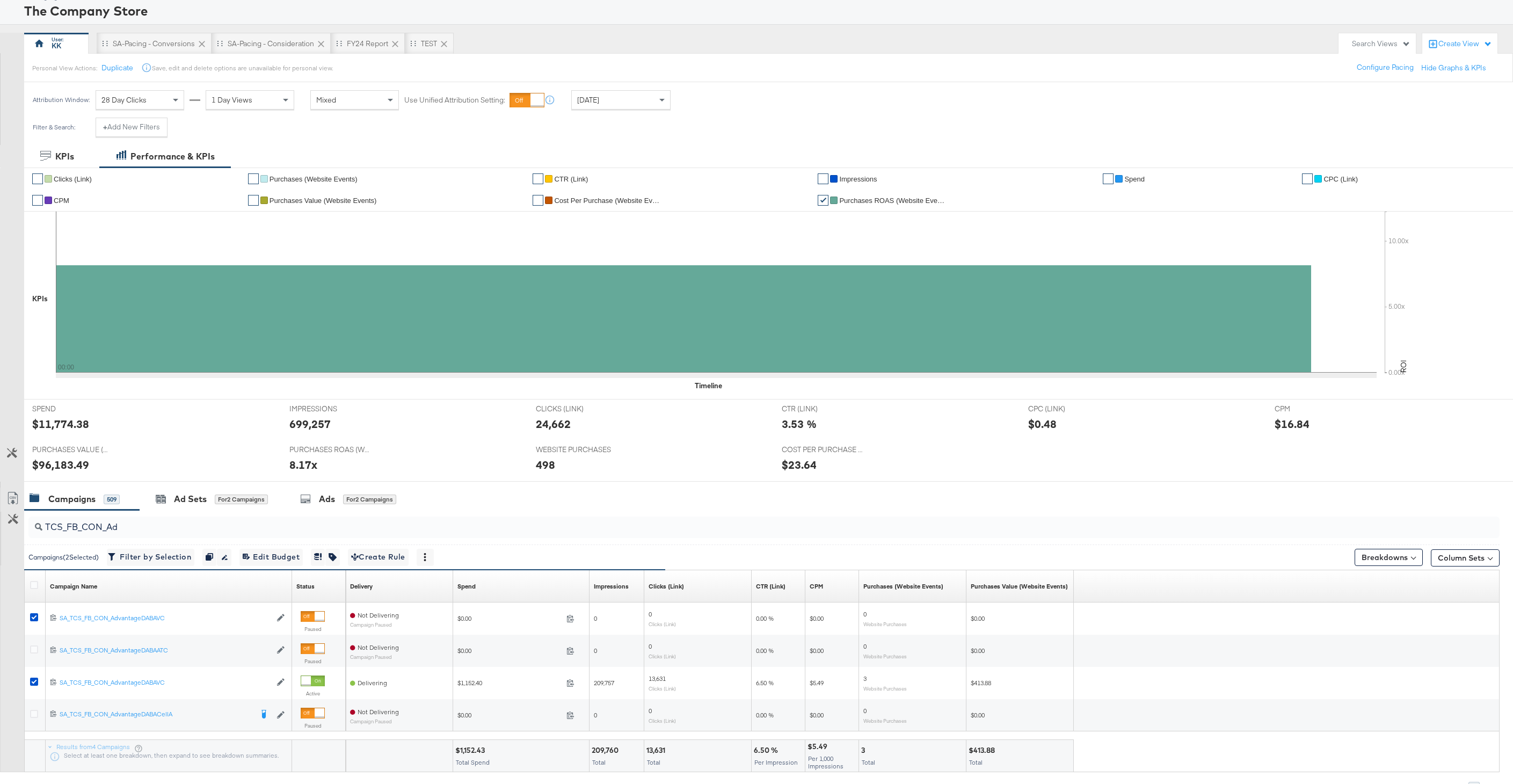
click at [153, 531] on input "TCS_FB_CON_Ad" at bounding box center [701, 523] width 1318 height 21
click at [153, 550] on span "Filter by Selection Filter 2 campaigns" at bounding box center [150, 557] width 81 height 14
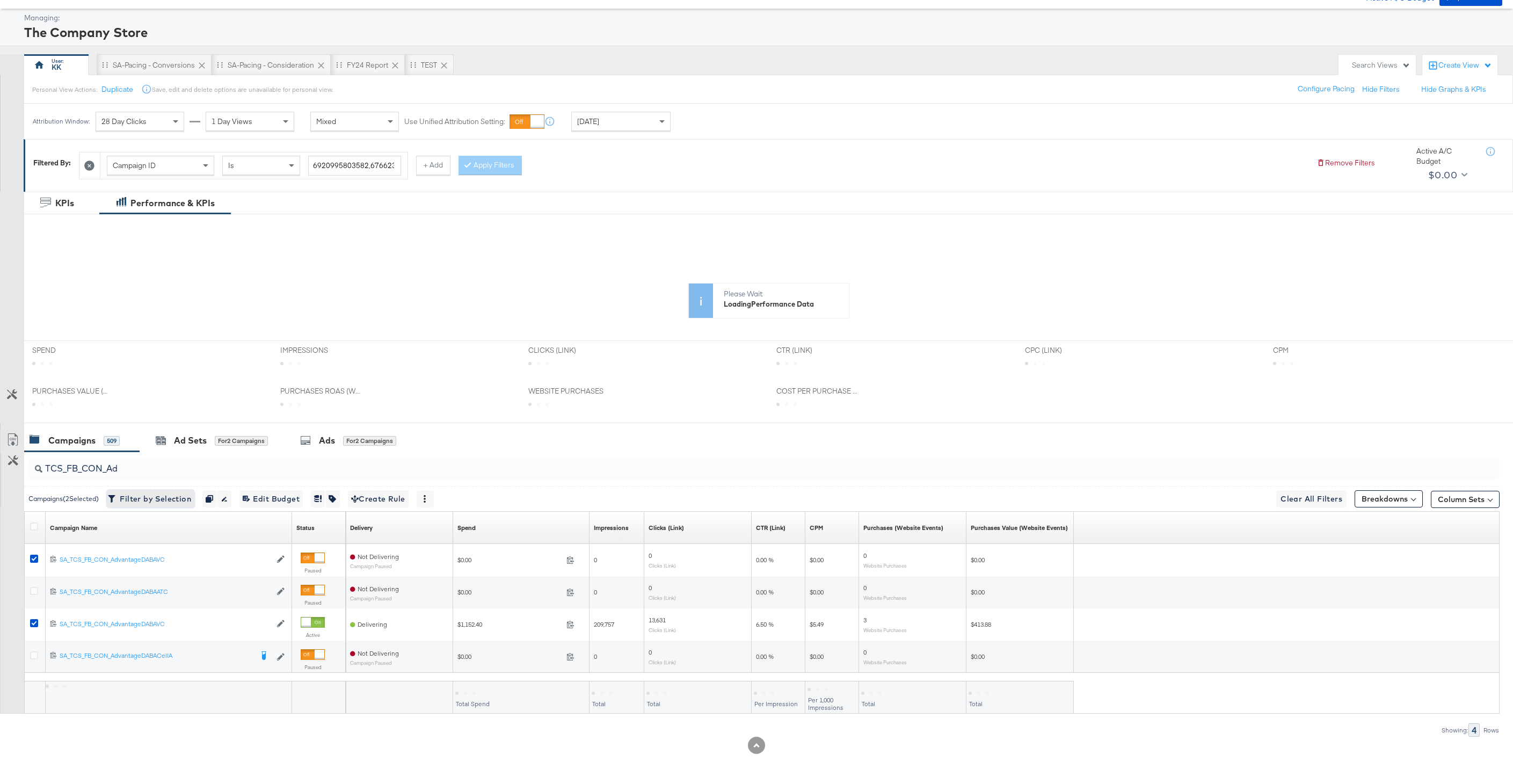
scroll to position [0, 0]
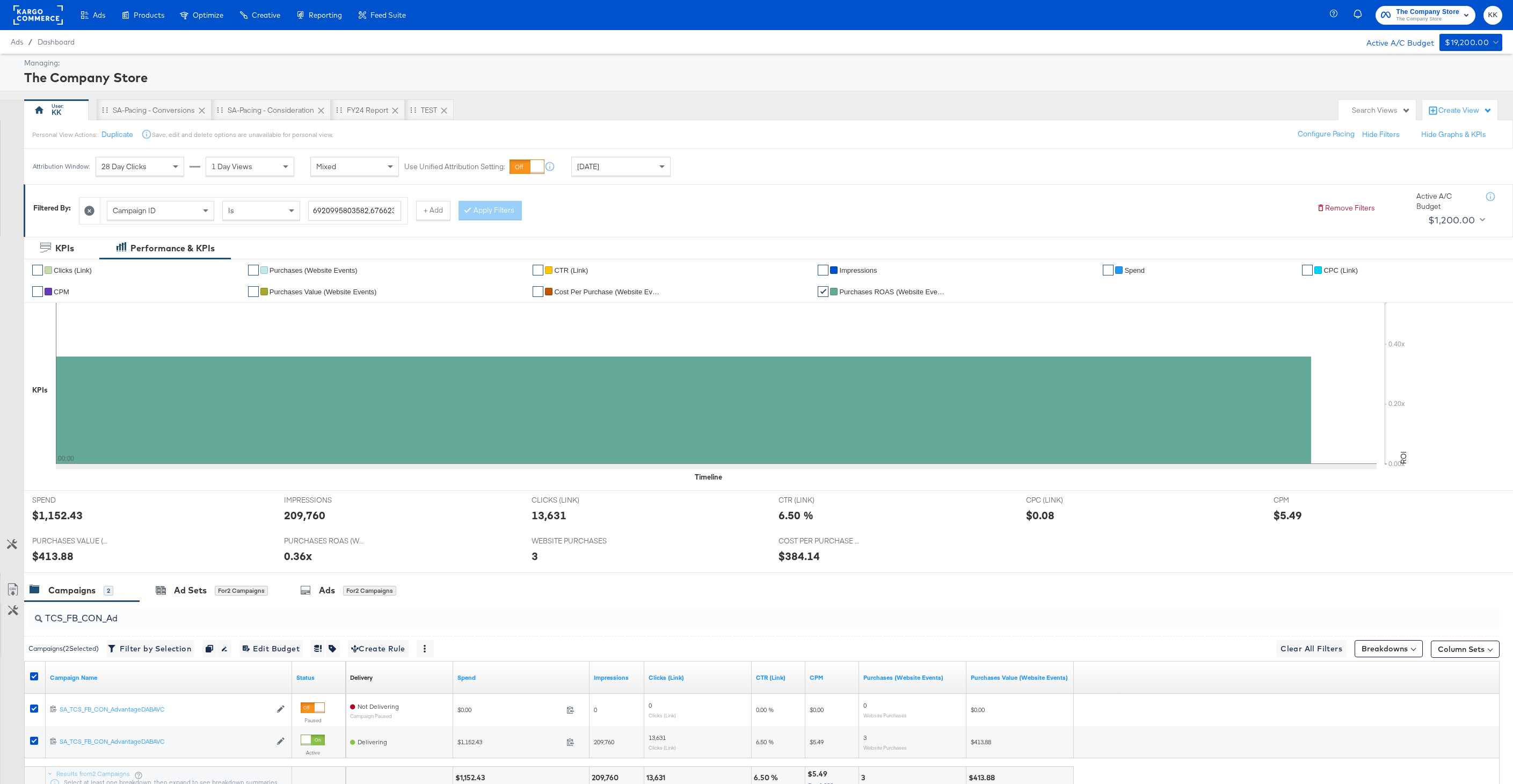
click at [36, 569] on div "PURCHASES VALUE (WEBSITE EVENTS) PURCHASES VALUE (WEBSITE EVENTS) $413.88" at bounding box center [150, 551] width 252 height 41
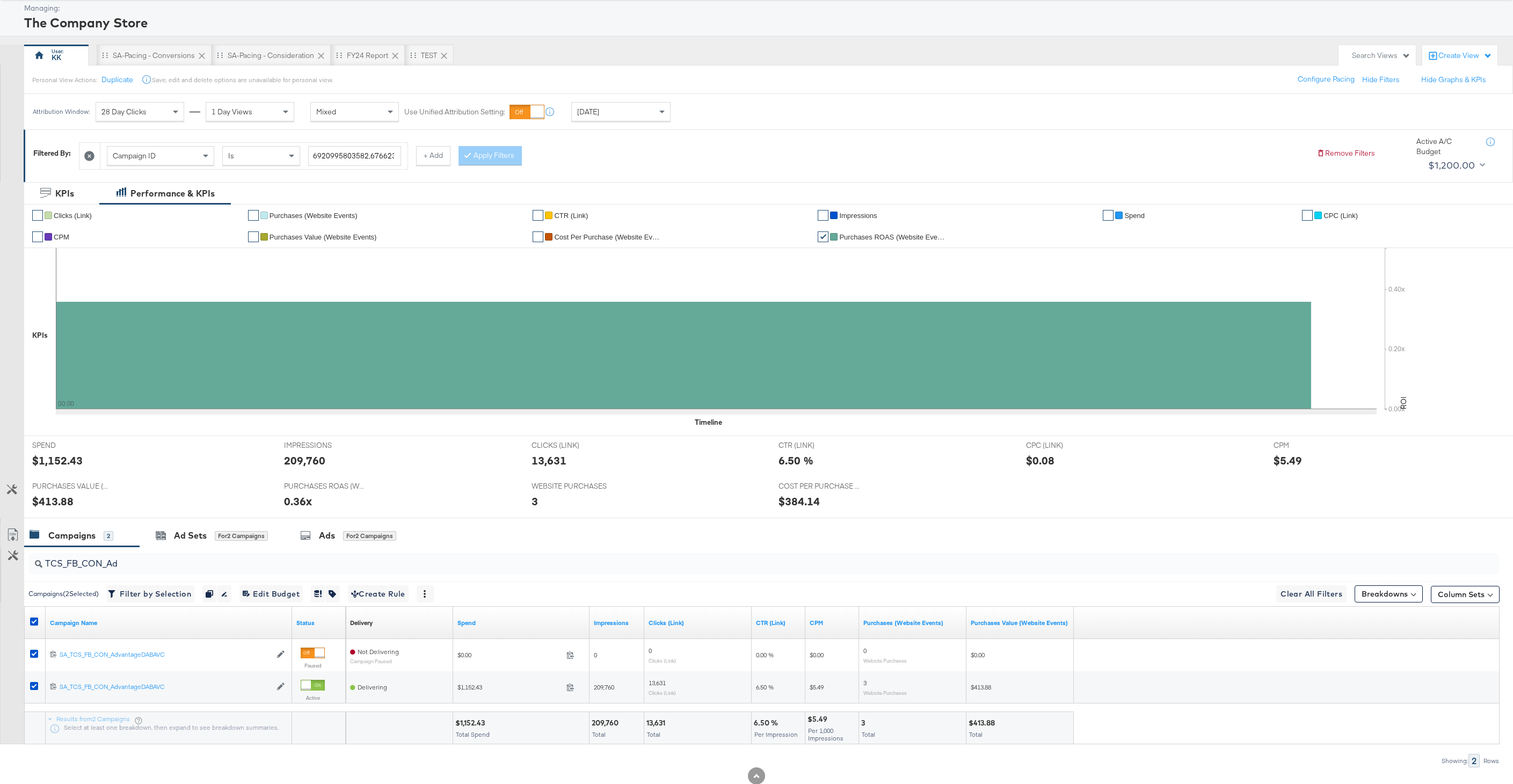
scroll to position [85, 0]
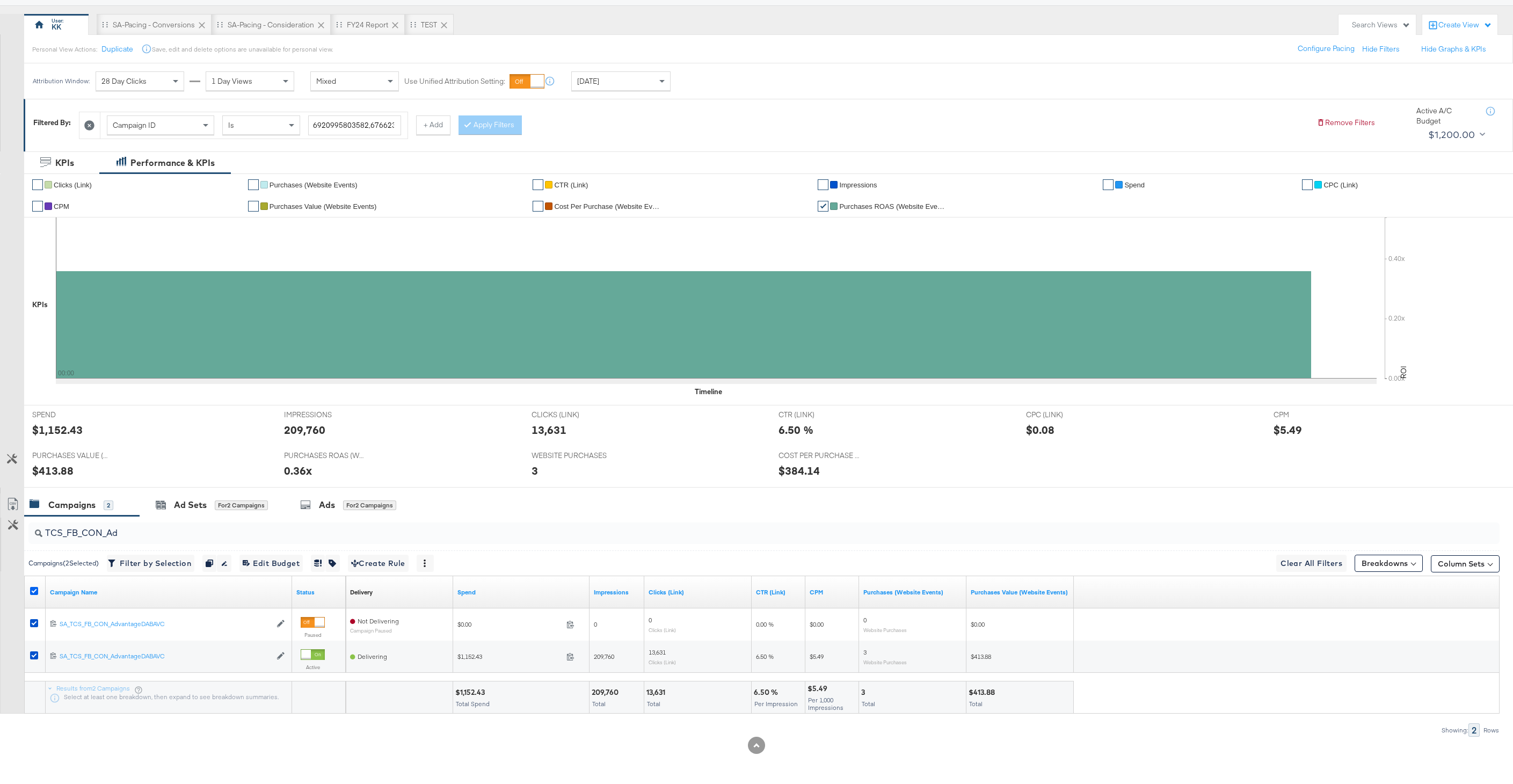
click at [30, 590] on icon at bounding box center [34, 591] width 8 height 8
click at [0, 0] on input "checkbox" at bounding box center [0, 0] width 0 height 0
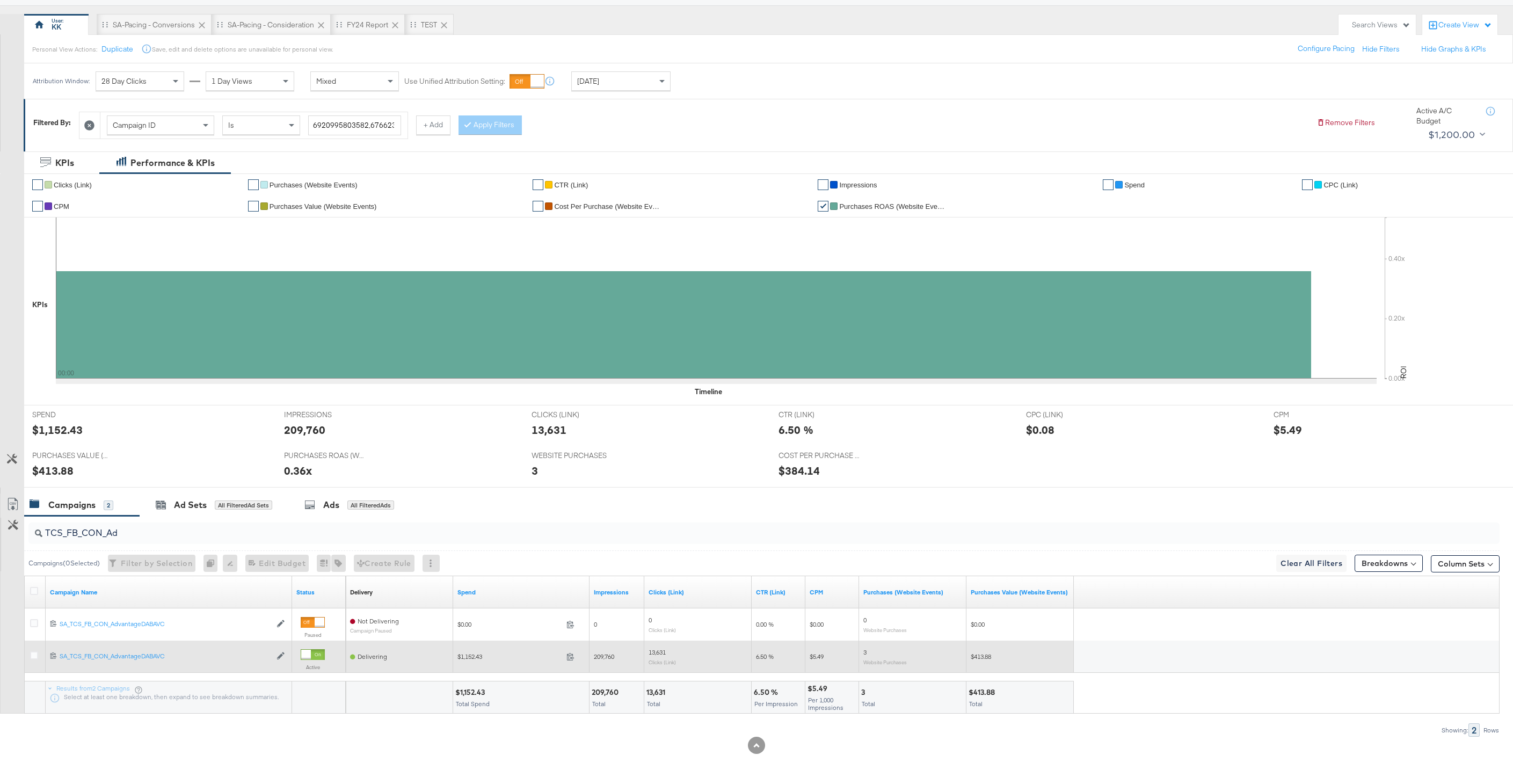
click at [30, 650] on div at bounding box center [36, 657] width 20 height 19
click at [30, 653] on icon at bounding box center [34, 655] width 8 height 8
click at [0, 0] on input "checkbox" at bounding box center [0, 0] width 0 height 0
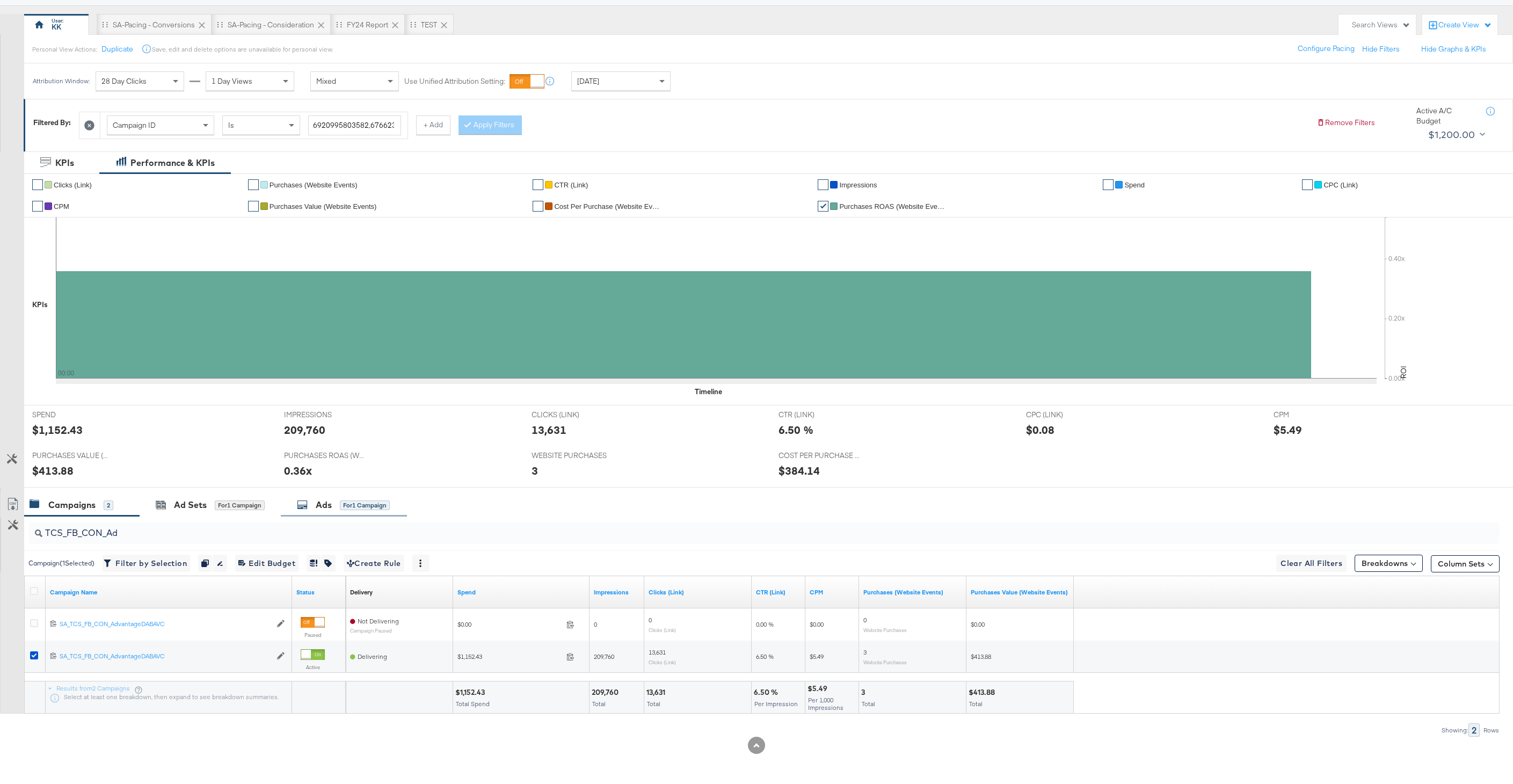
click at [328, 494] on div "Ads for 1 Campaign" at bounding box center [344, 504] width 126 height 23
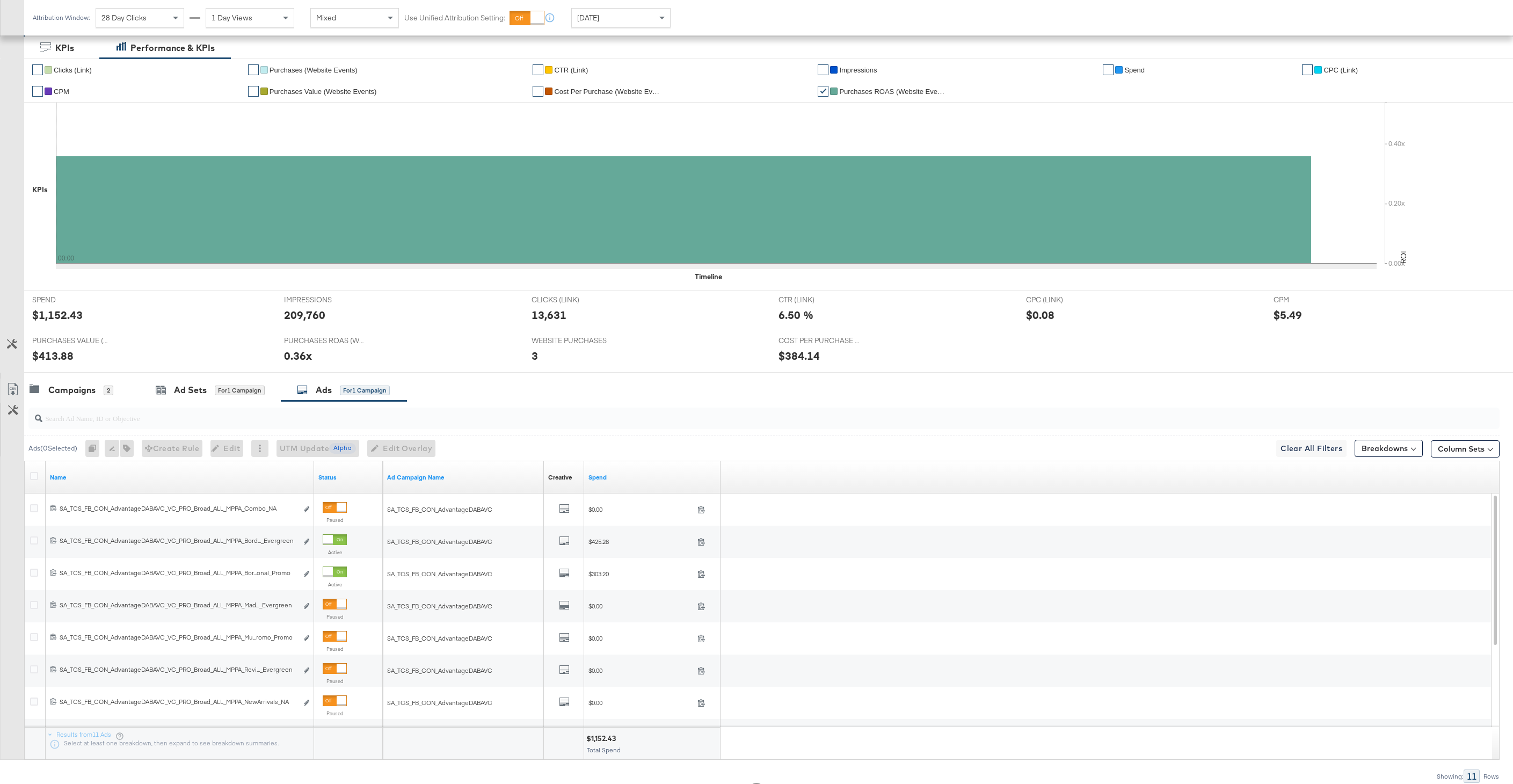
scroll to position [217, 0]
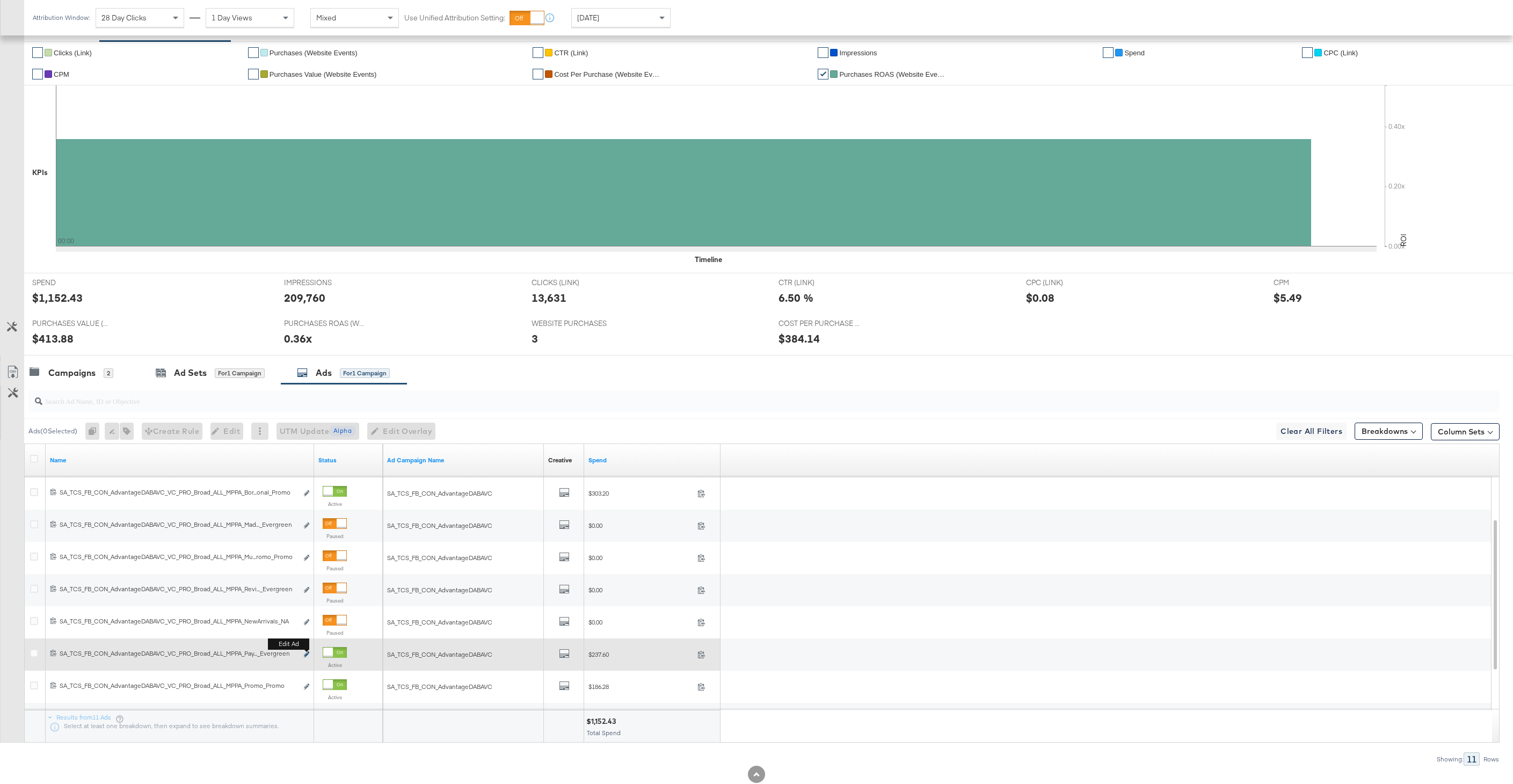
click at [306, 655] on icon "link" at bounding box center [306, 654] width 5 height 6
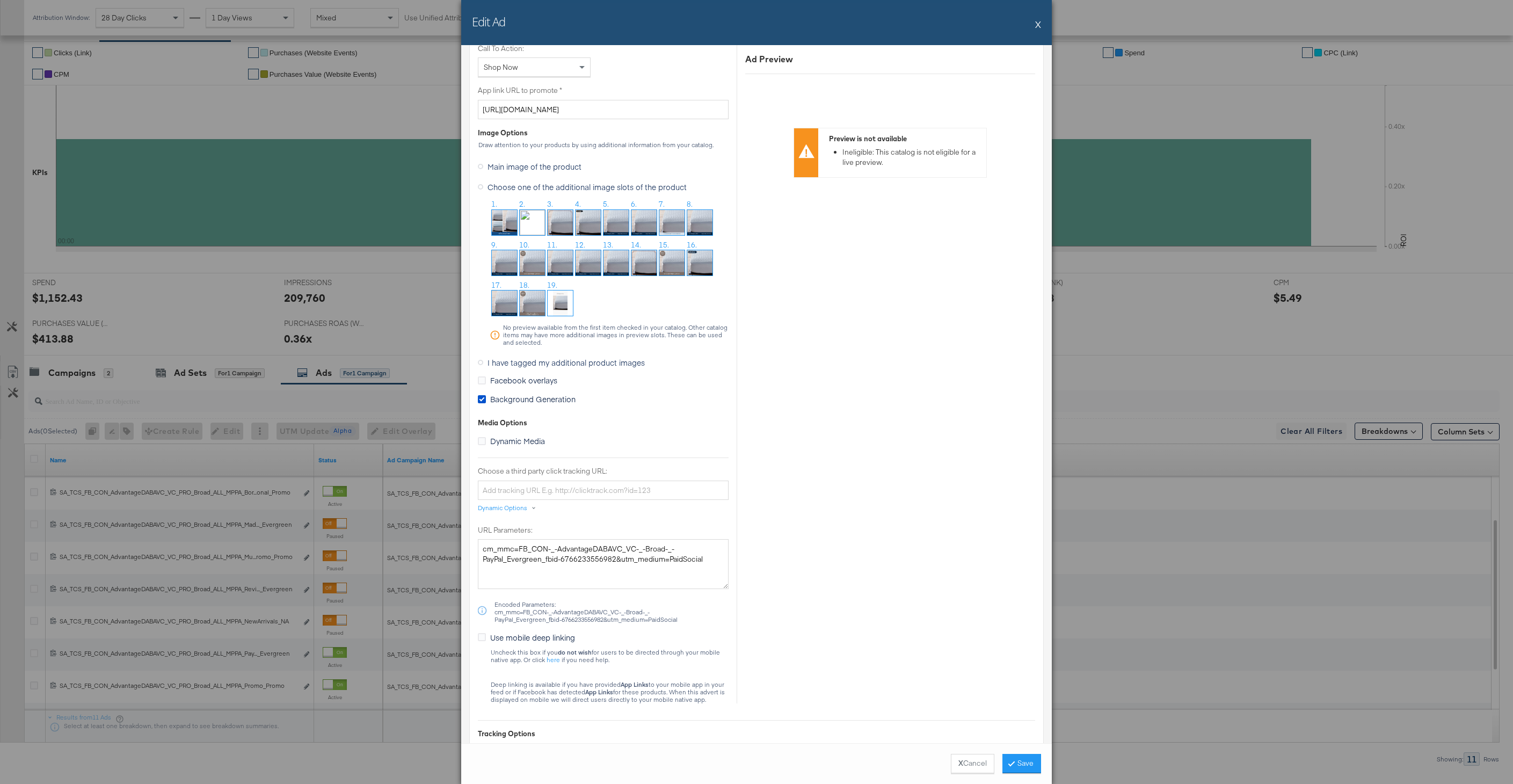
scroll to position [852, 0]
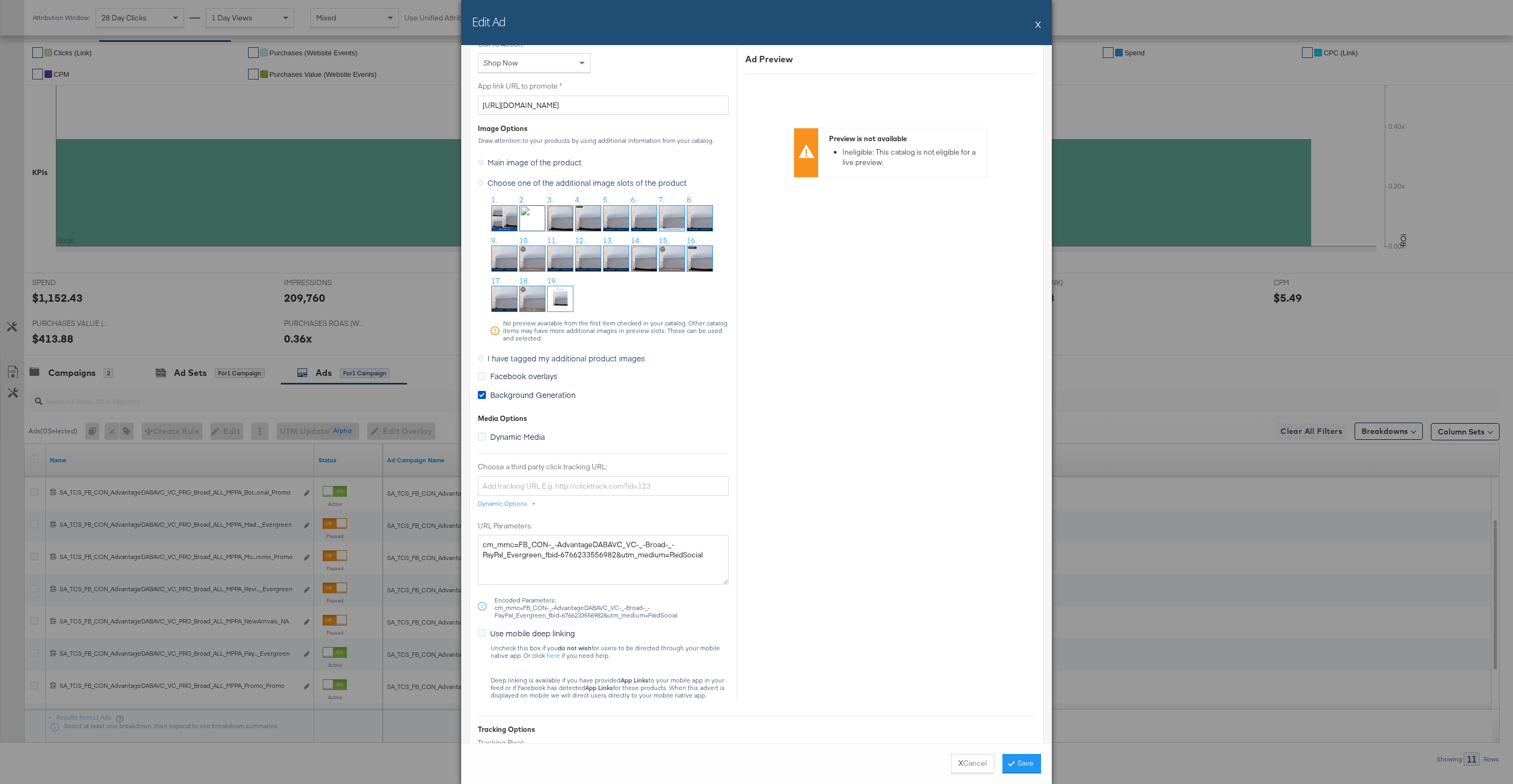
click at [1035, 23] on button "X" at bounding box center [1038, 24] width 6 height 22
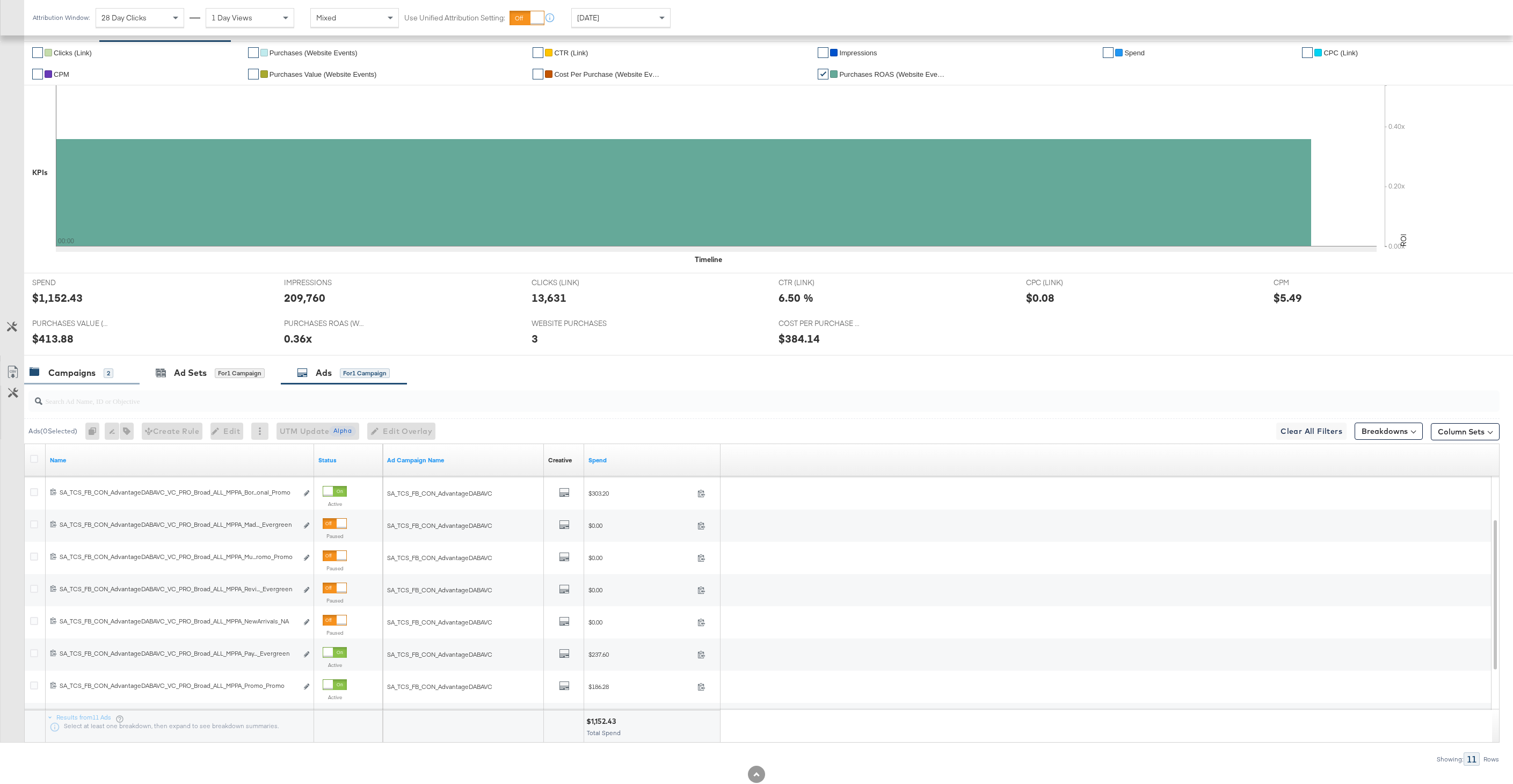
click at [68, 367] on div "Campaigns" at bounding box center [72, 372] width 47 height 12
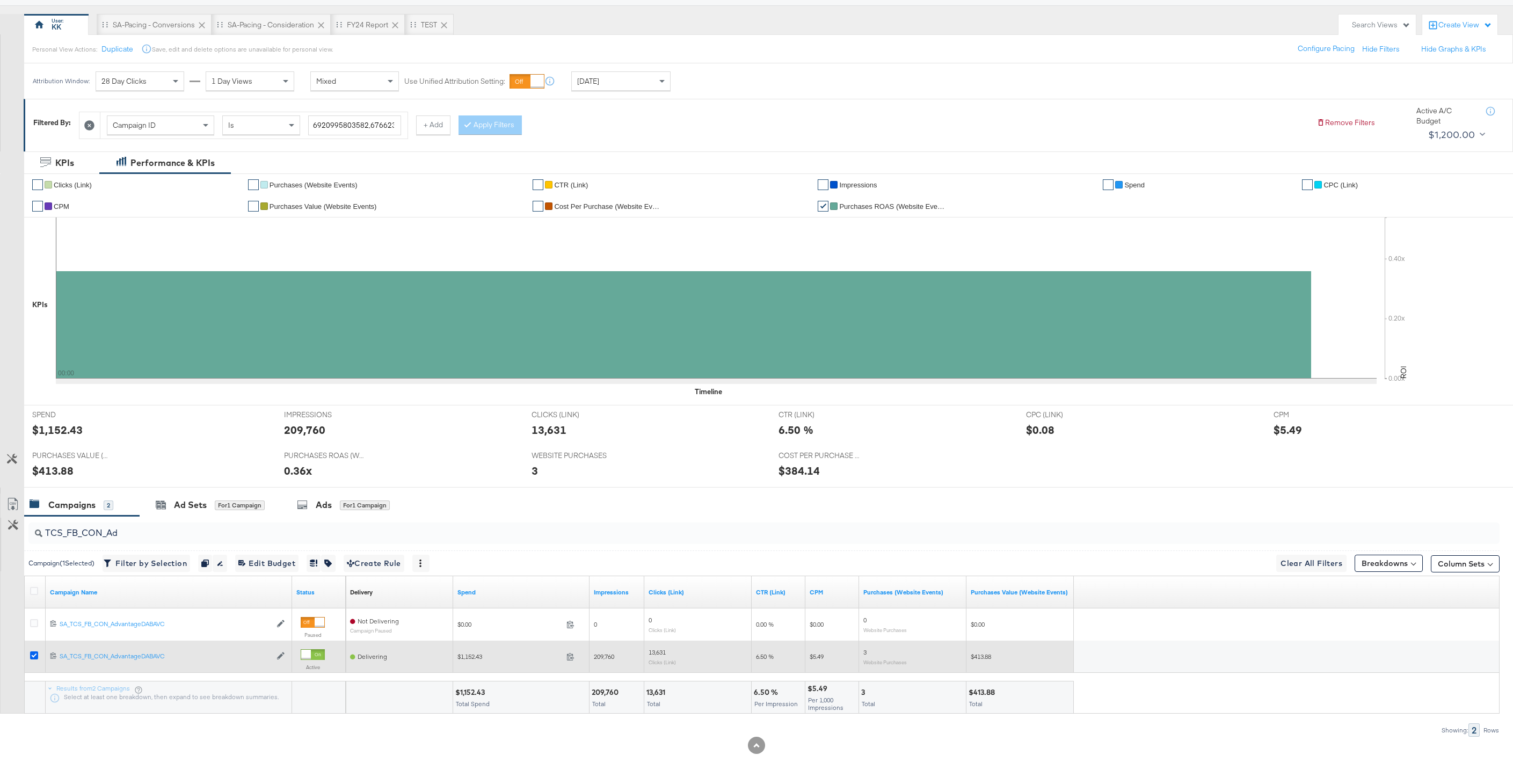
click at [33, 654] on icon at bounding box center [34, 655] width 8 height 8
click at [0, 0] on input "checkbox" at bounding box center [0, 0] width 0 height 0
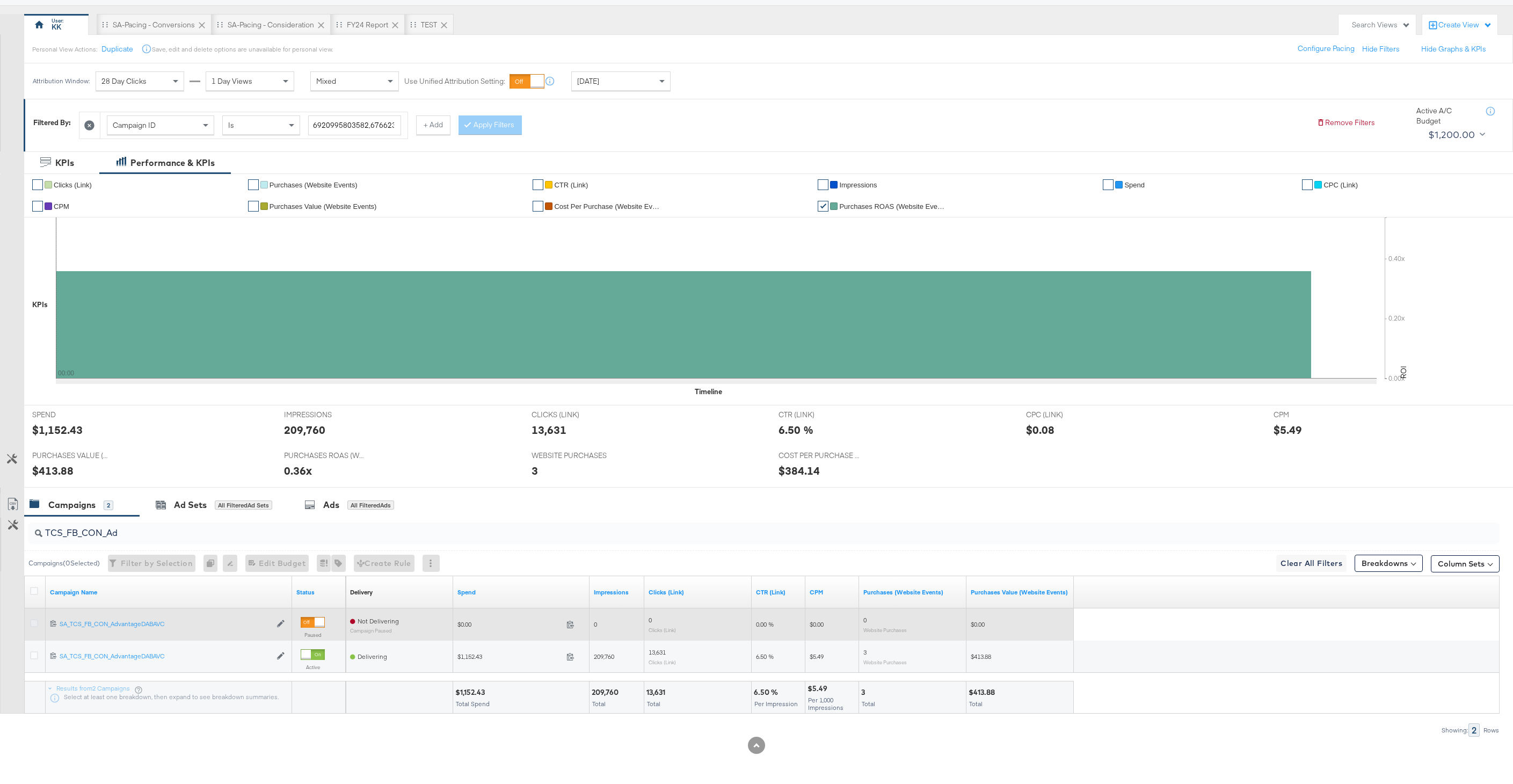
click at [33, 624] on icon at bounding box center [34, 623] width 8 height 8
click at [0, 0] on input "checkbox" at bounding box center [0, 0] width 0 height 0
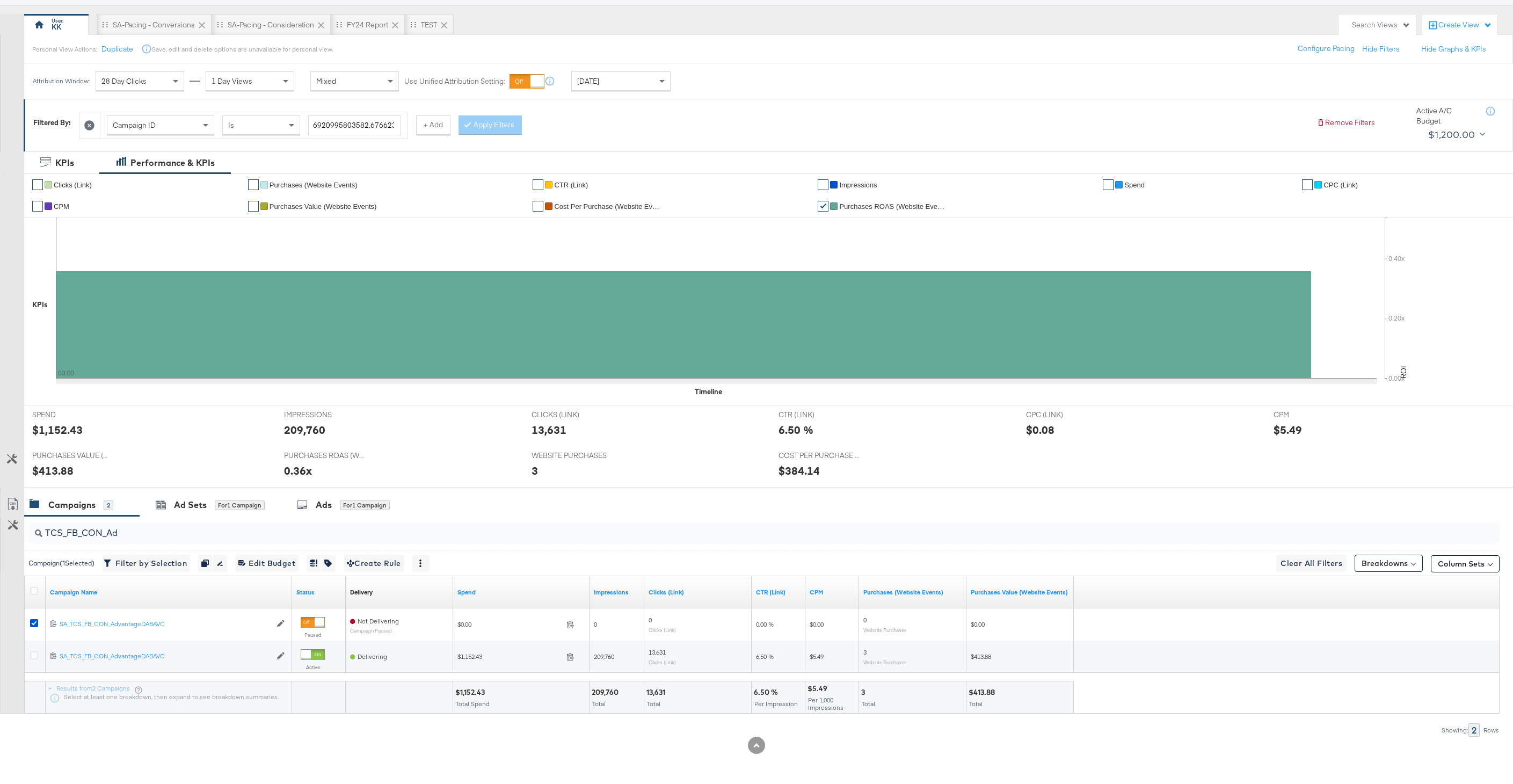
click at [322, 520] on input "TCS_FB_CON_Ad" at bounding box center [701, 529] width 1318 height 21
click at [337, 499] on div "Ads for 1 Campaign" at bounding box center [344, 504] width 93 height 12
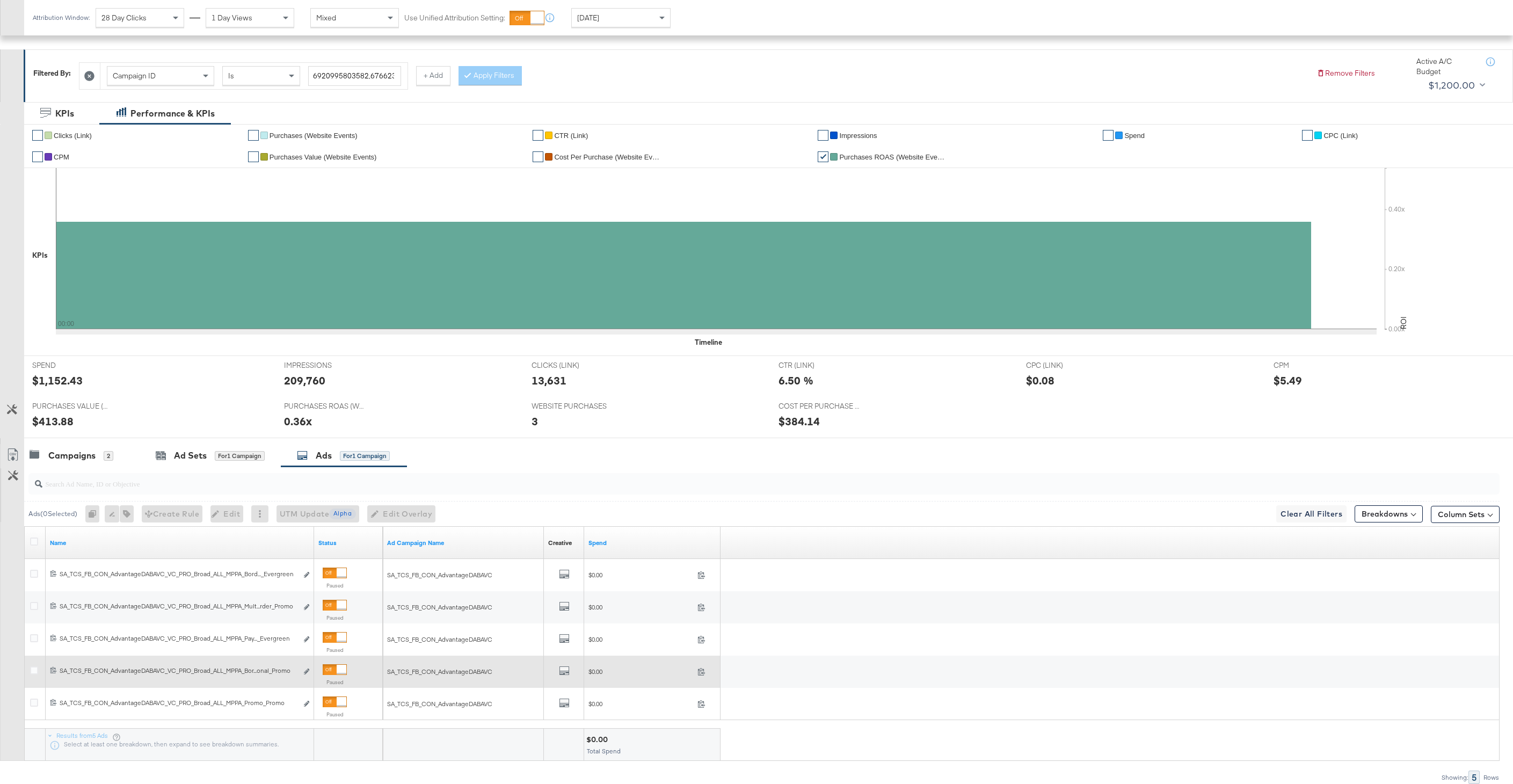
scroll to position [165, 0]
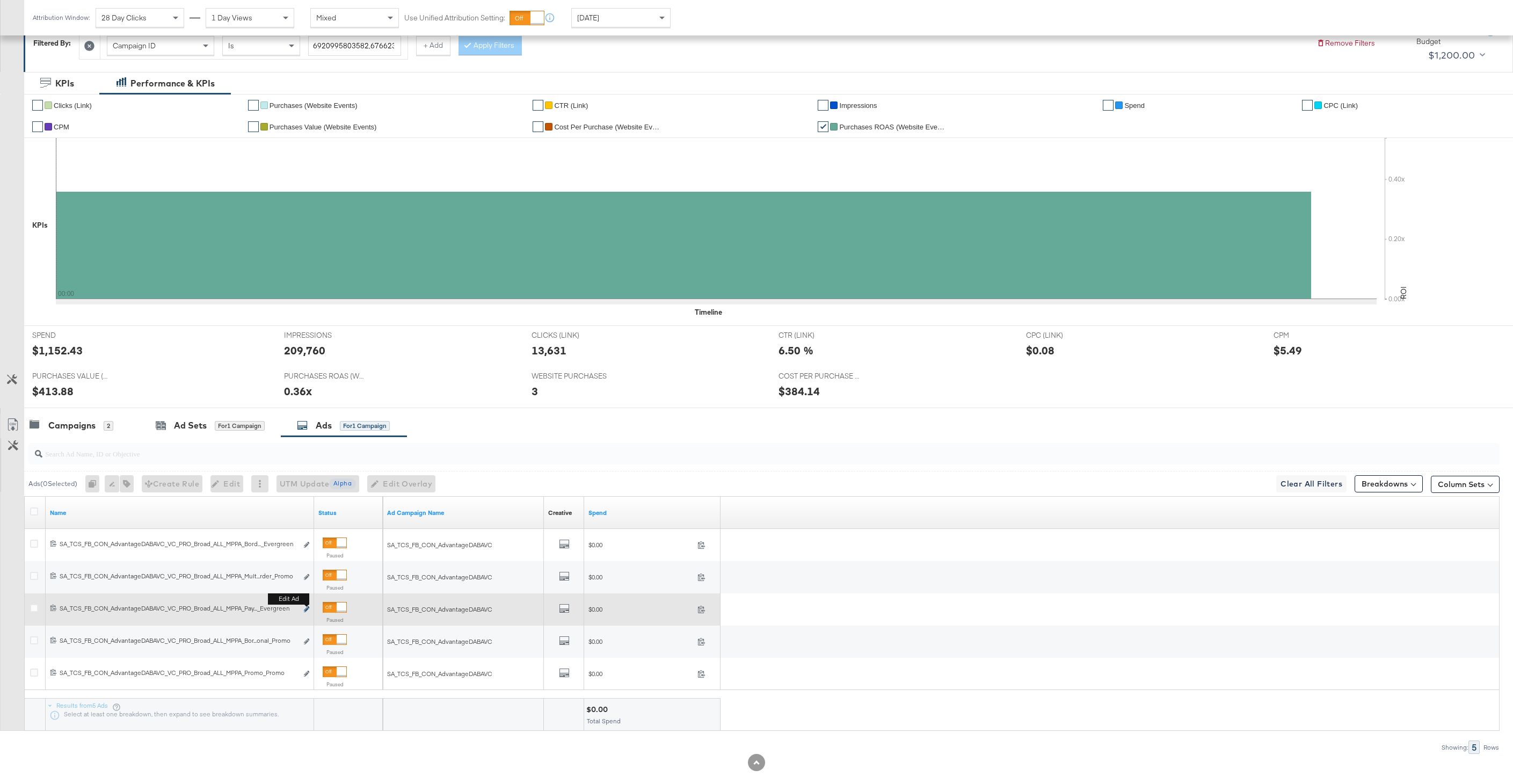
click at [306, 607] on icon "link" at bounding box center [306, 609] width 5 height 6
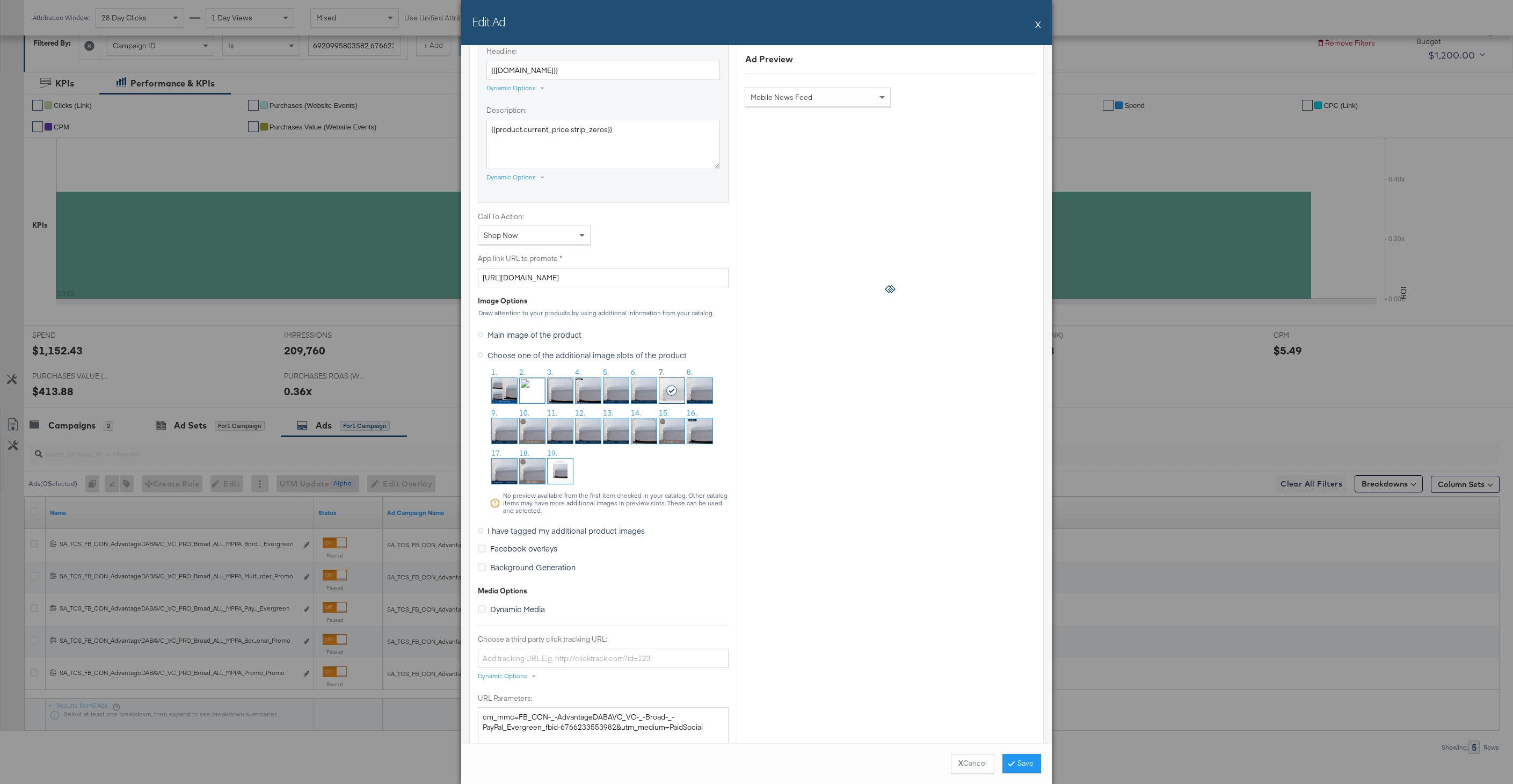
scroll to position [589, 0]
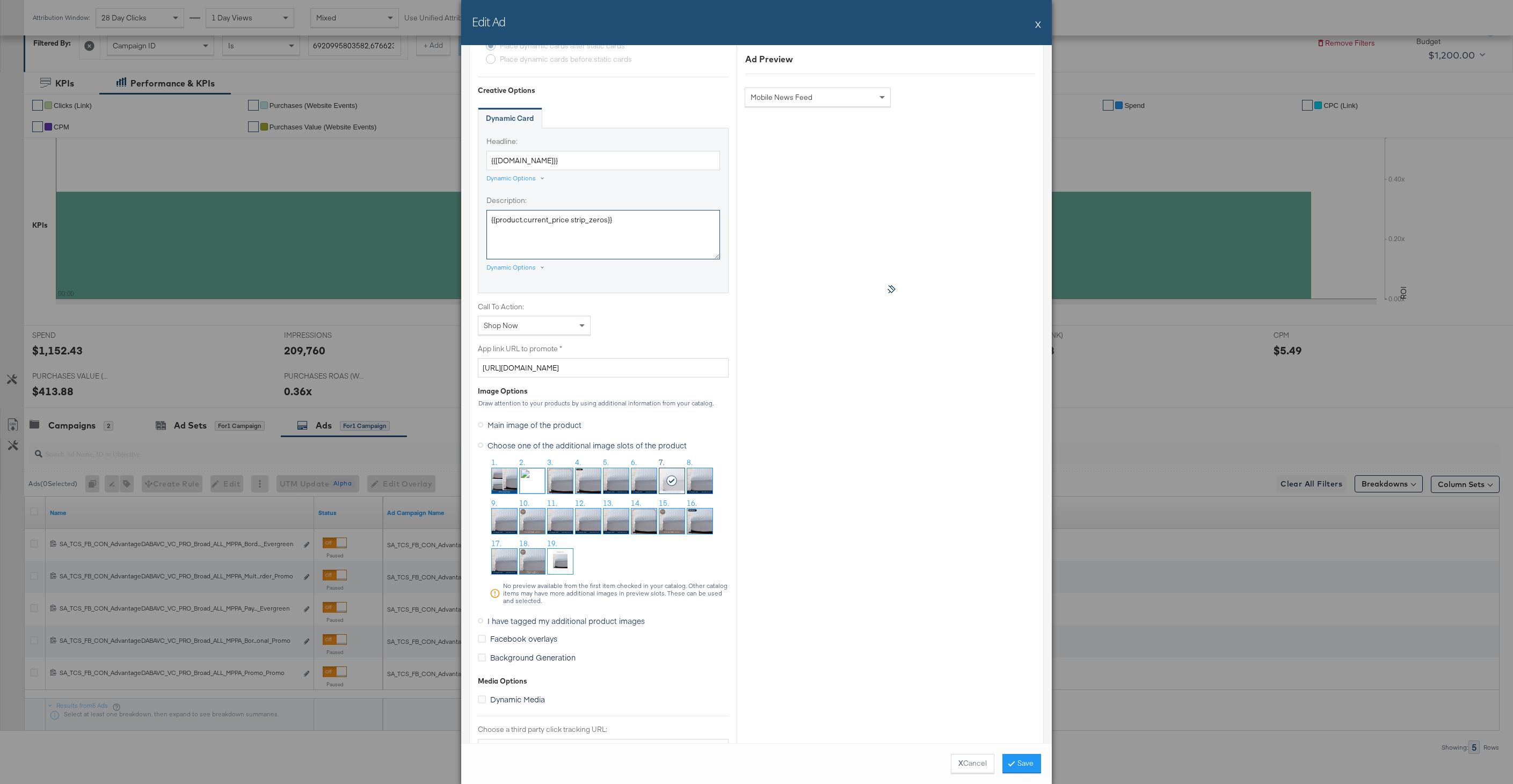
drag, startPoint x: 624, startPoint y: 220, endPoint x: 442, endPoint y: 217, distance: 182.0
click at [442, 217] on div "Edit Ad X Ad Name SA_TCS_FB_CON_AdvantageDABAVC_VC_PRO_Broad_ALL_MPPA_PayPal_Ev…" at bounding box center [757, 392] width 1513 height 784
click at [1017, 762] on button "Save" at bounding box center [1022, 763] width 39 height 19
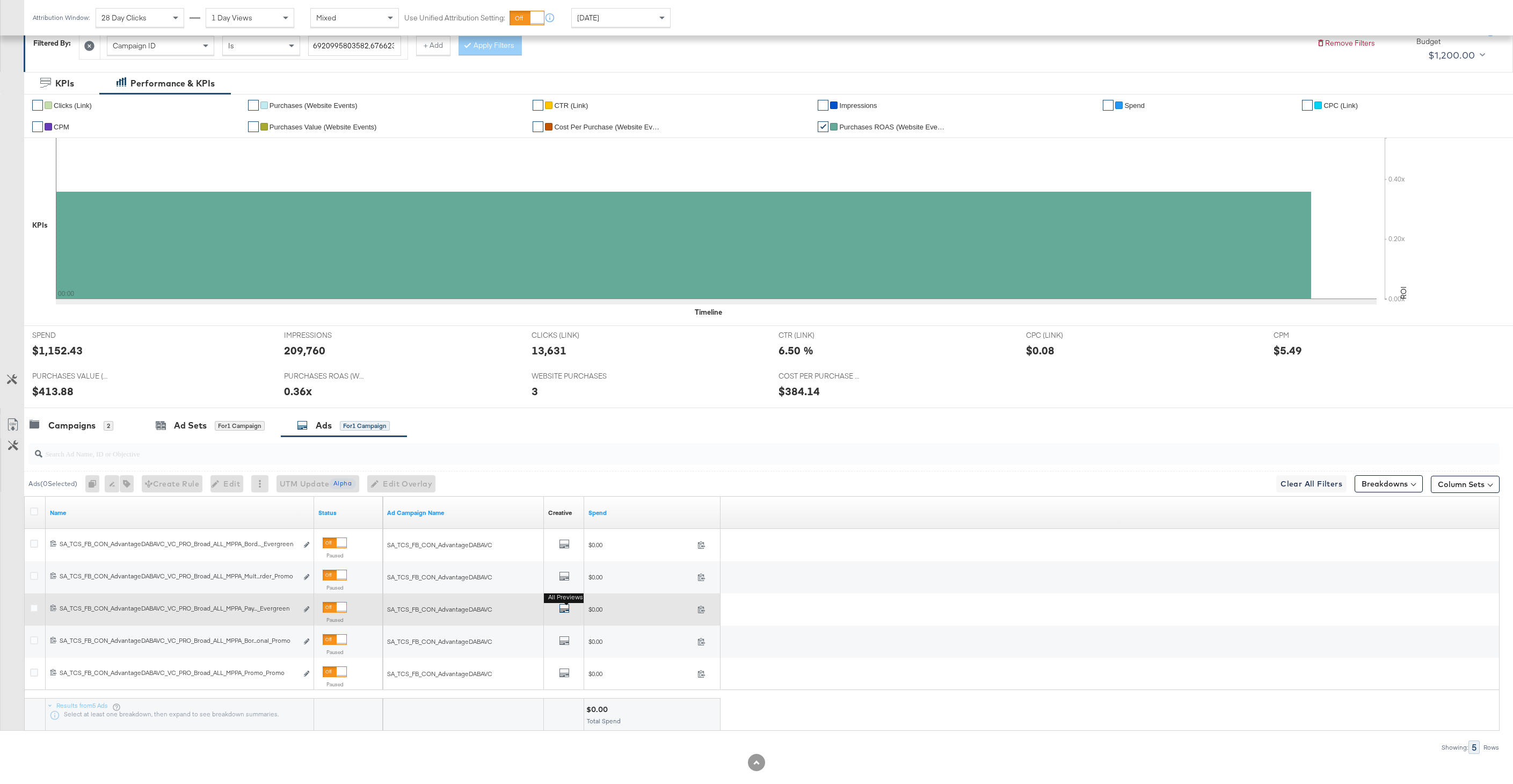
click at [563, 613] on icon "default" at bounding box center [564, 608] width 11 height 11
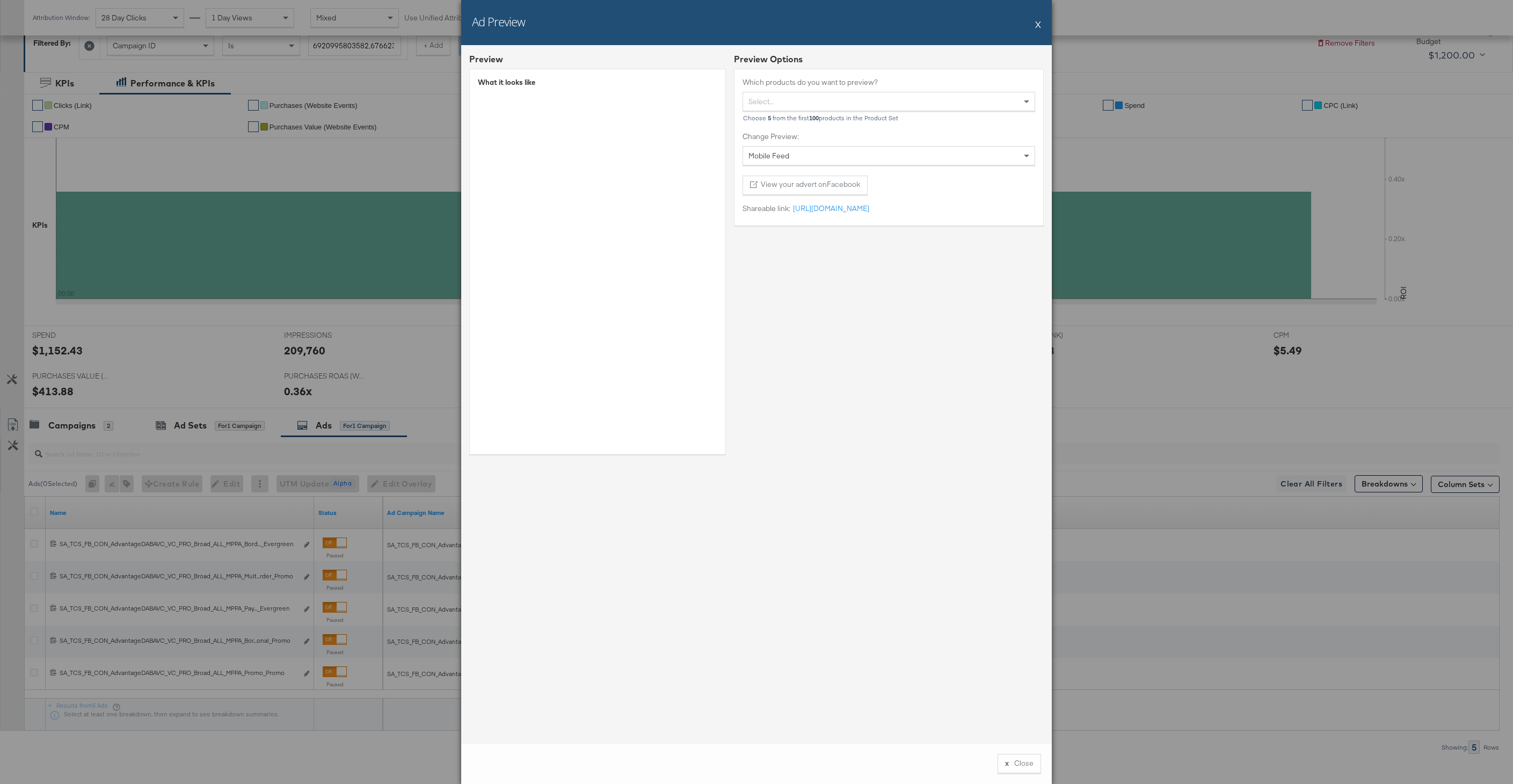
click at [1040, 26] on button "X" at bounding box center [1038, 24] width 6 height 22
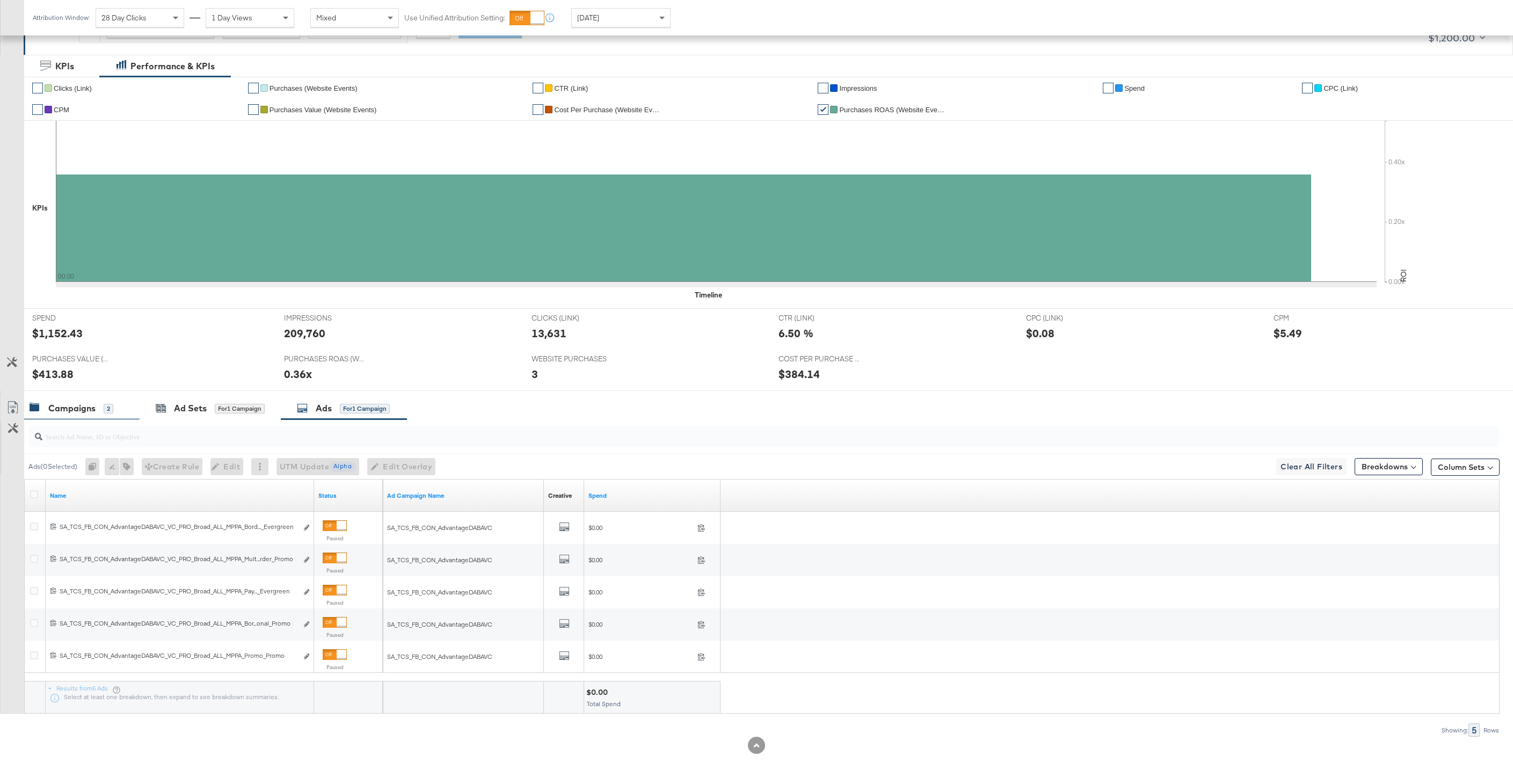
click at [60, 404] on div "Campaigns" at bounding box center [72, 408] width 47 height 12
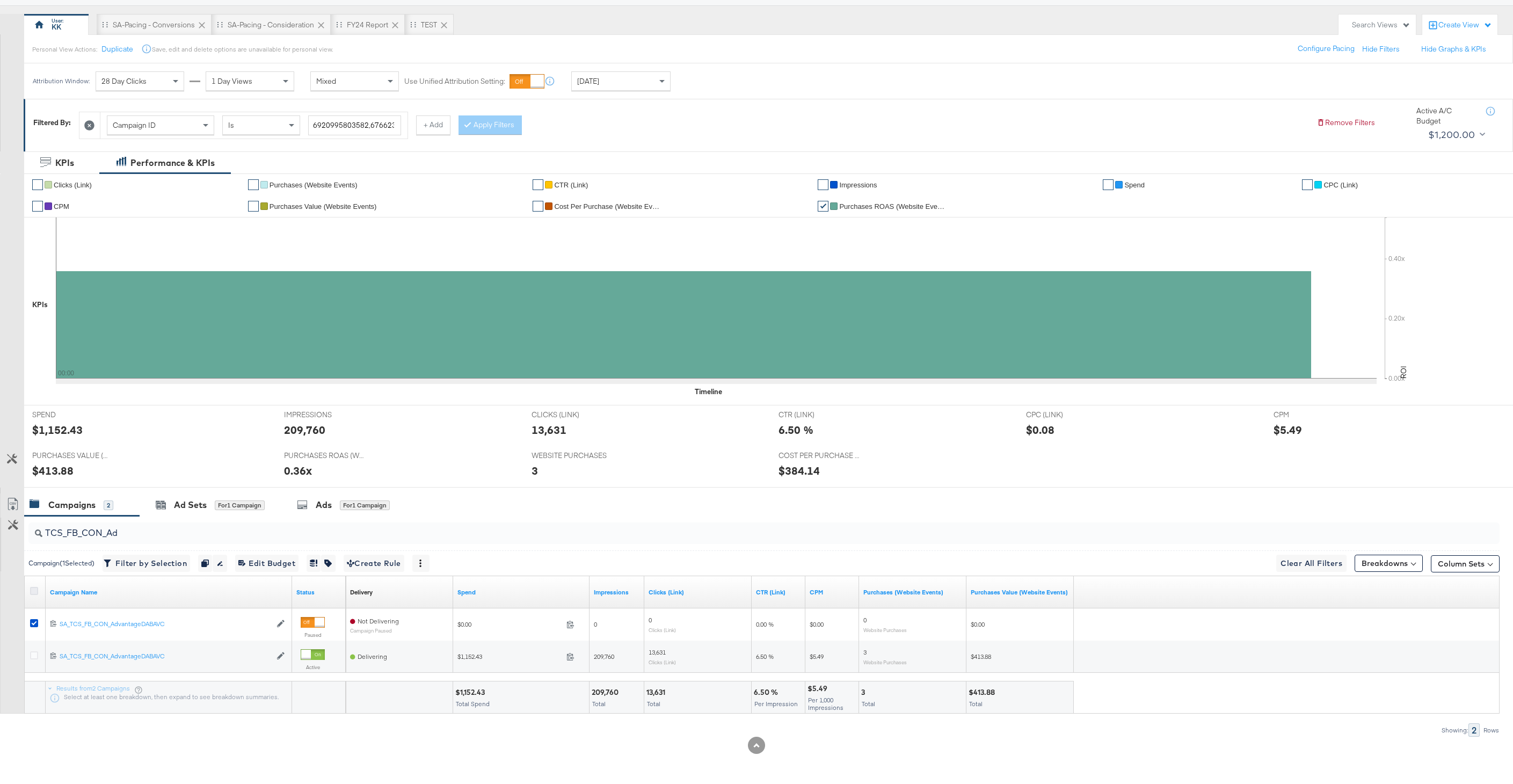
click at [36, 592] on icon at bounding box center [34, 591] width 8 height 8
click at [0, 0] on input "checkbox" at bounding box center [0, 0] width 0 height 0
click at [127, 533] on input "TCS_FB_CON_Ad" at bounding box center [701, 529] width 1318 height 21
click at [87, 123] on icon at bounding box center [89, 125] width 10 height 10
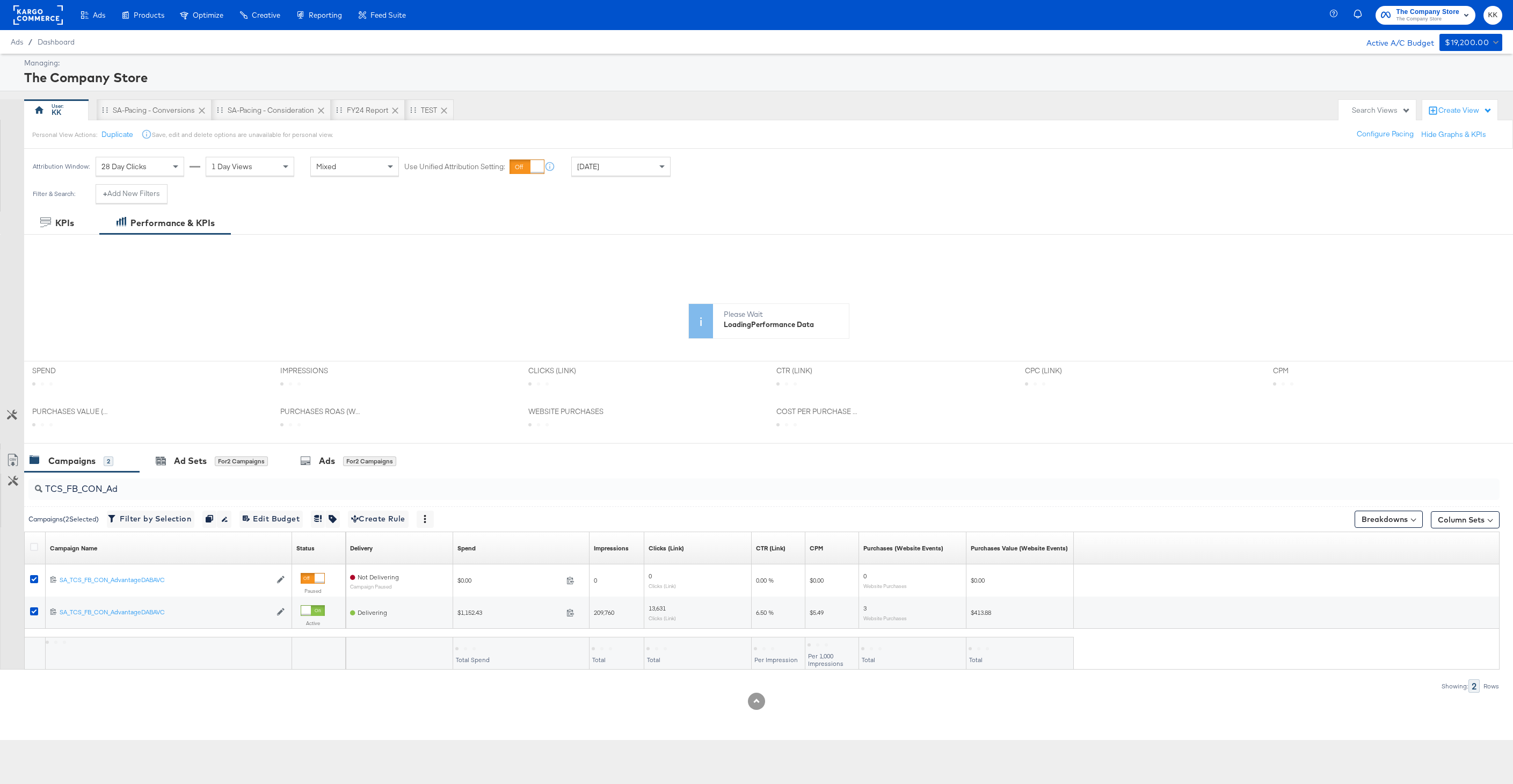
scroll to position [0, 0]
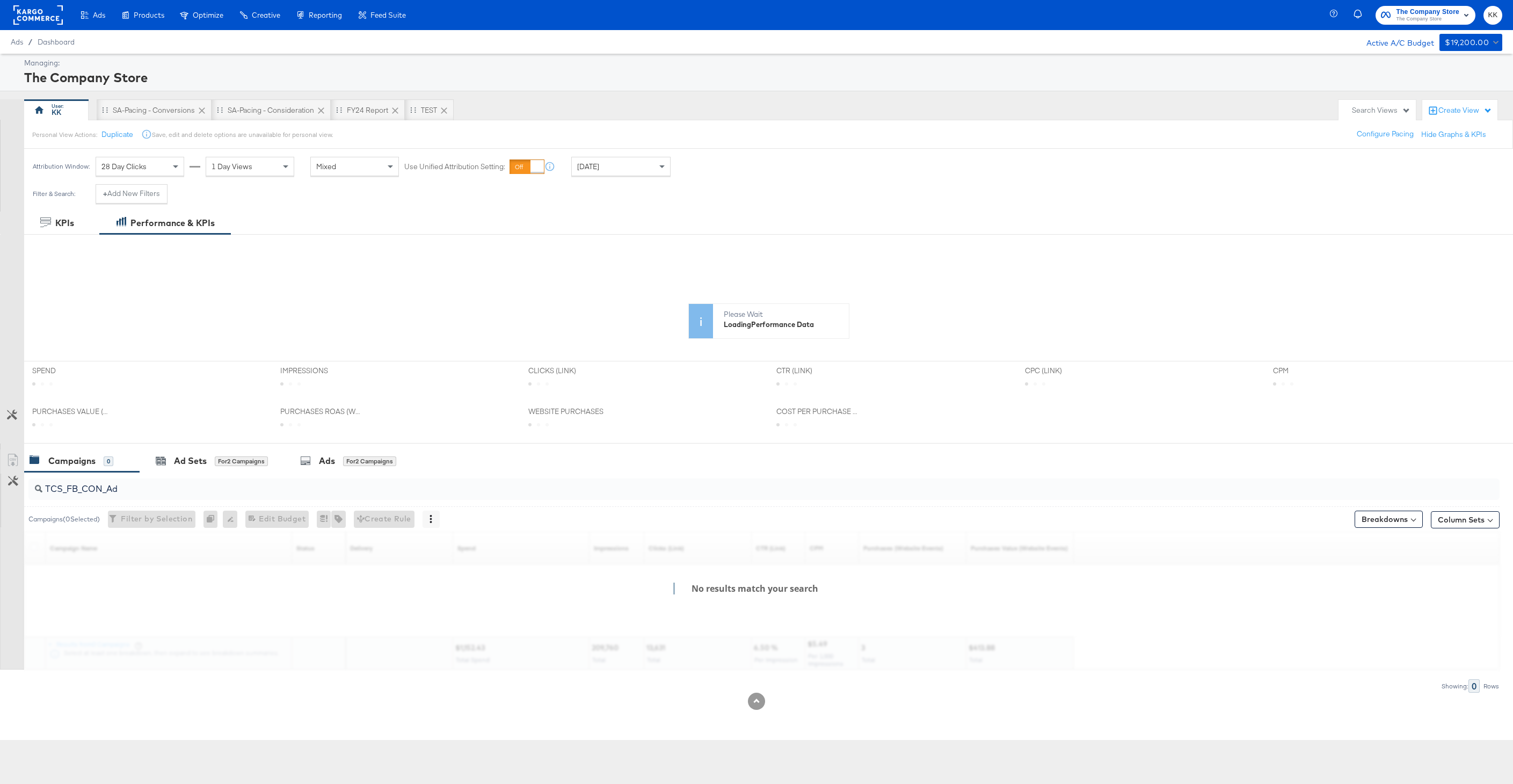
click at [597, 164] on span "Yesterday" at bounding box center [588, 166] width 22 height 9
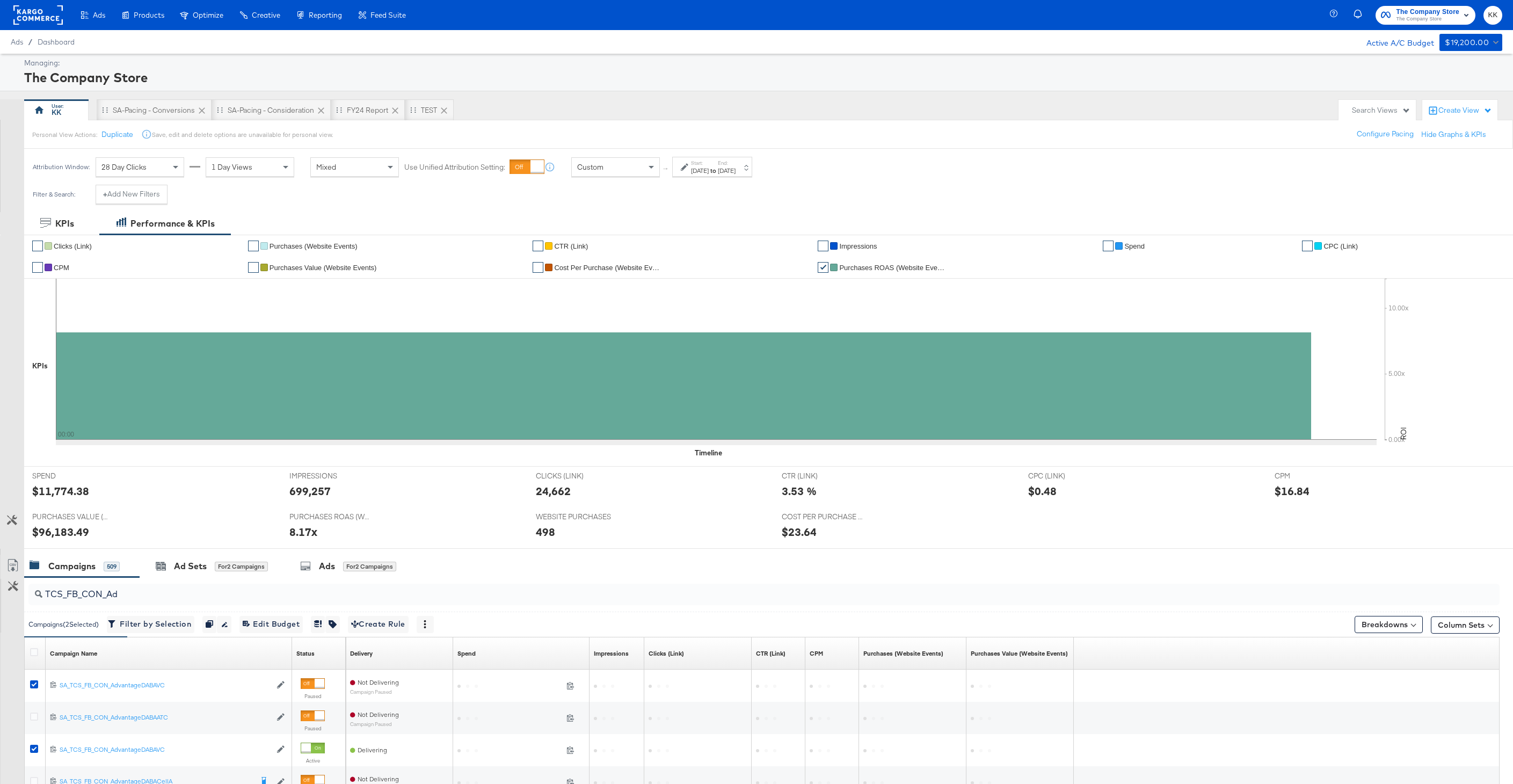
click at [709, 174] on div "Oct 1st 2025" at bounding box center [700, 170] width 18 height 9
click at [586, 245] on input "October 1st 2025" at bounding box center [574, 251] width 116 height 19
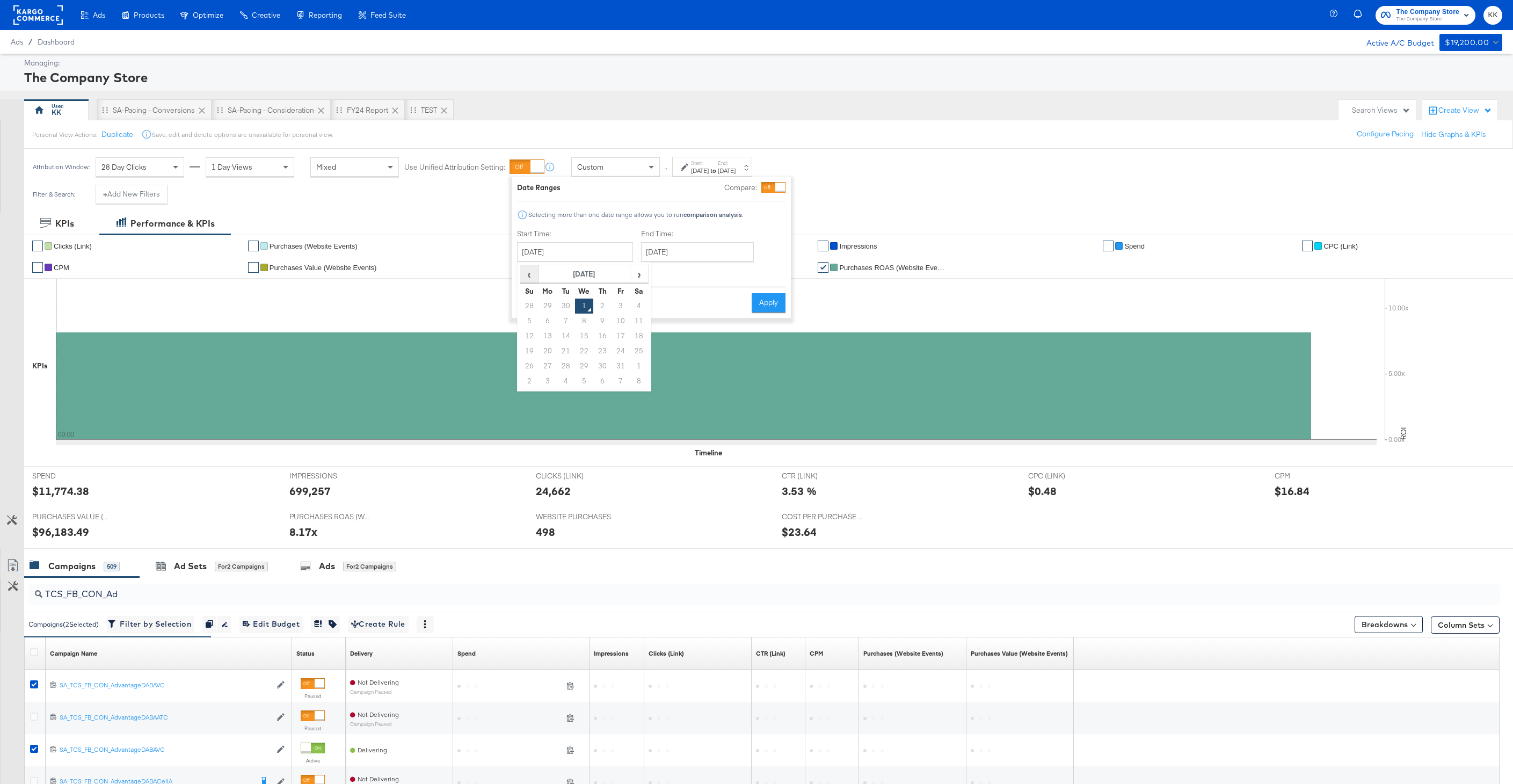
click at [524, 270] on span "‹" at bounding box center [529, 273] width 16 height 16
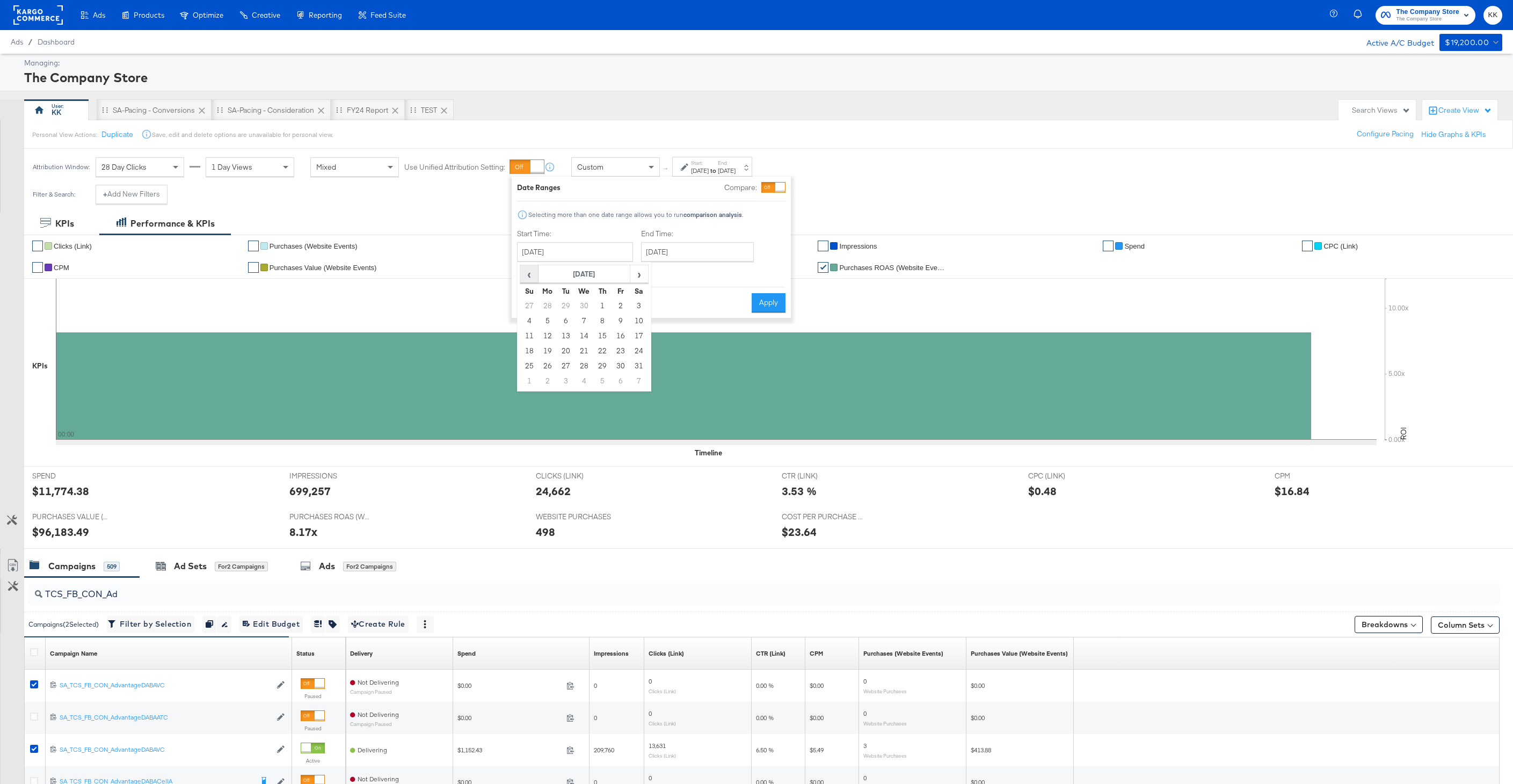
click at [524, 270] on span "‹" at bounding box center [529, 273] width 16 height 16
click at [551, 320] on td "3" at bounding box center [547, 321] width 18 height 15
type input "February 3rd 2025"
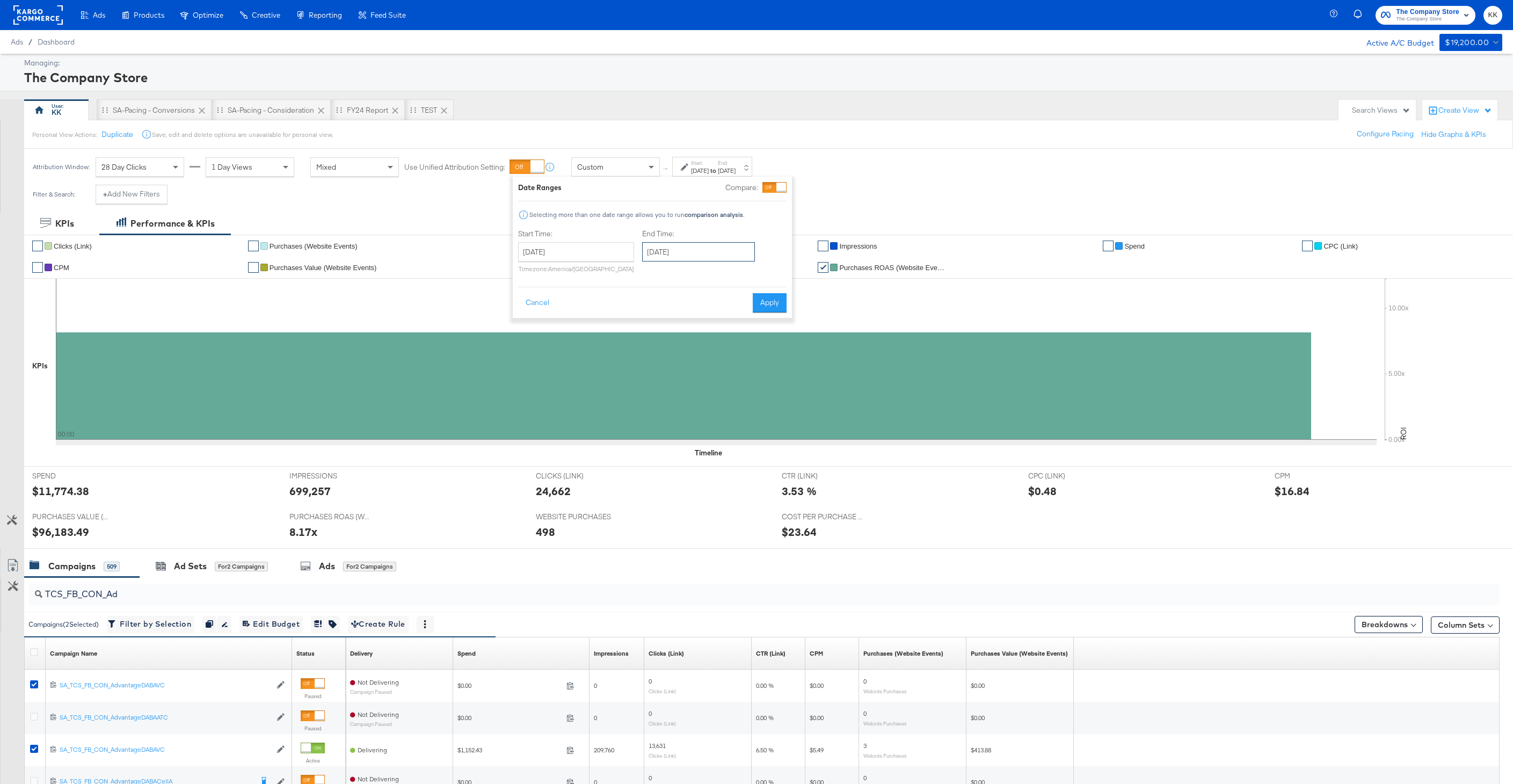
click at [679, 260] on input "October 1st 2025" at bounding box center [698, 251] width 113 height 19
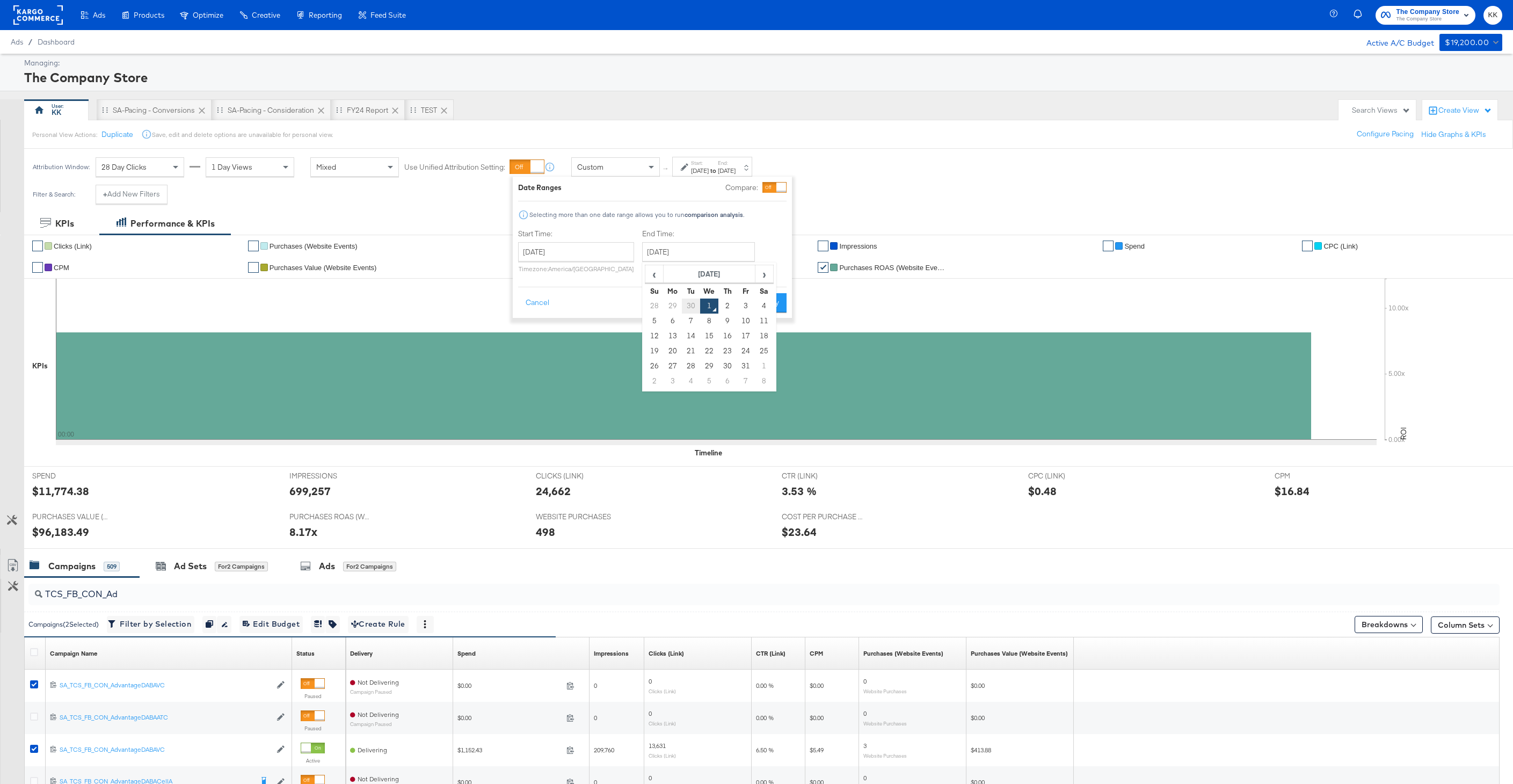
click at [685, 298] on td "30" at bounding box center [691, 306] width 18 height 15
type input "September 30th 2025"
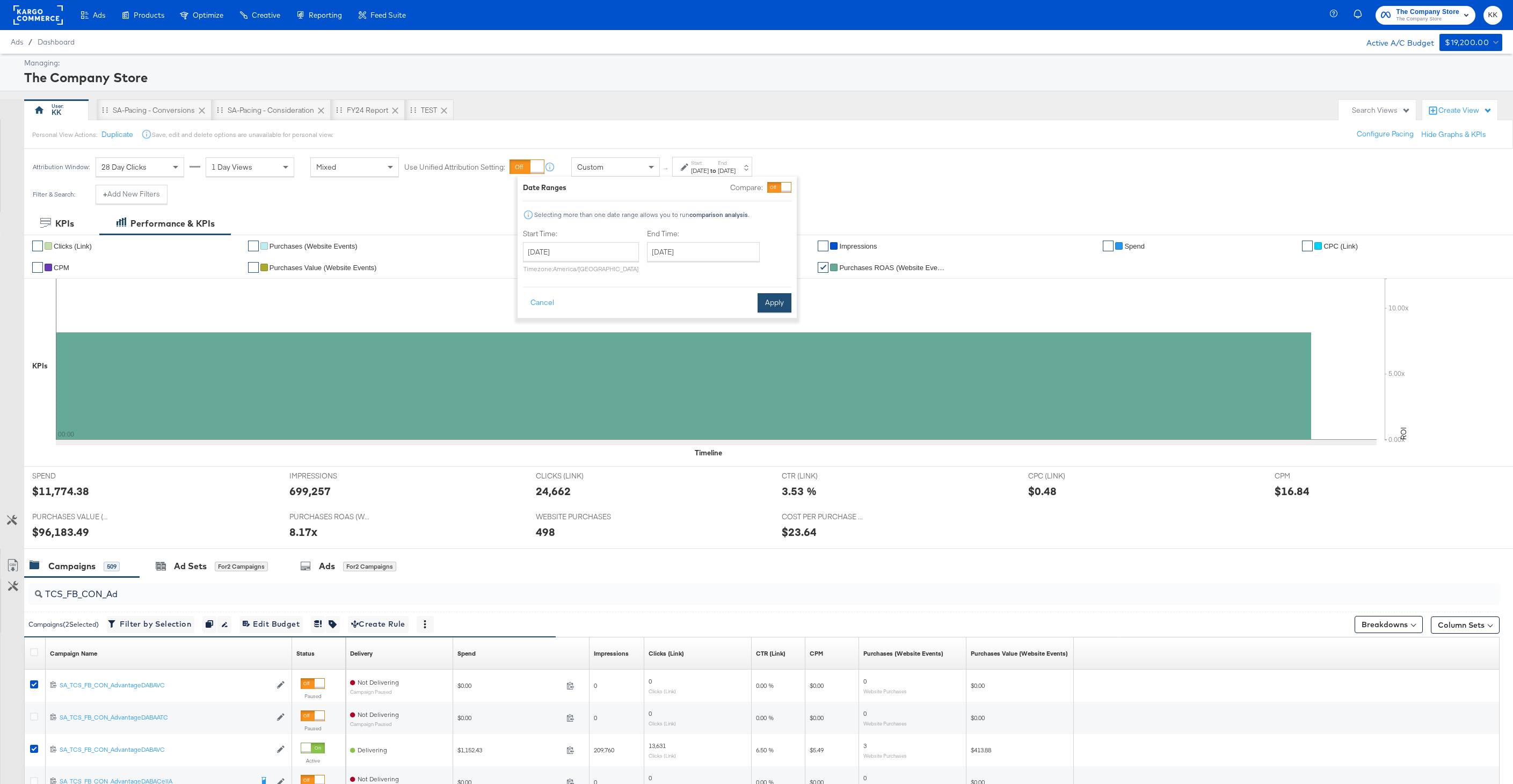
click at [776, 301] on button "Apply" at bounding box center [775, 302] width 34 height 19
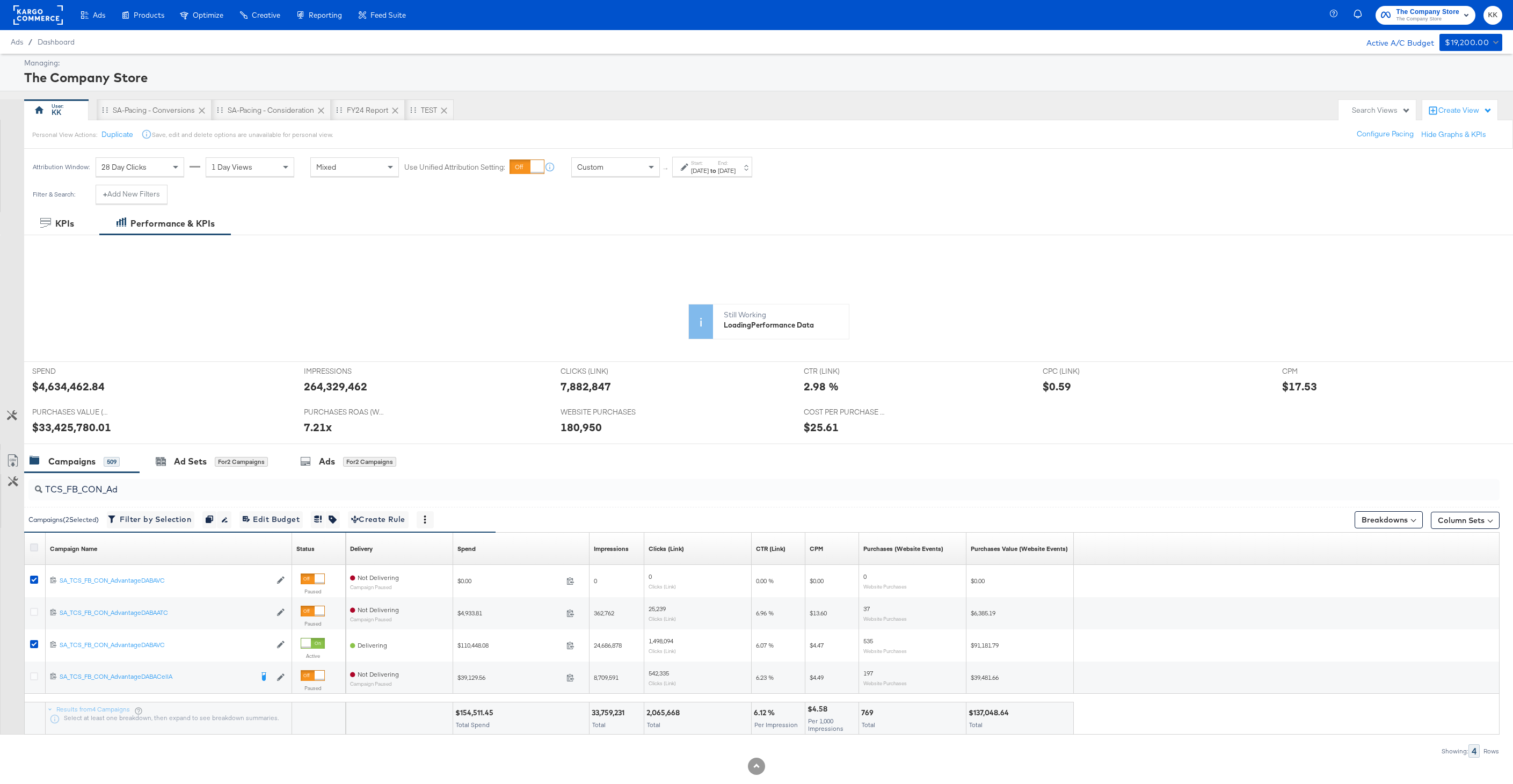
click at [33, 550] on icon at bounding box center [34, 547] width 8 height 8
click at [0, 0] on input "checkbox" at bounding box center [0, 0] width 0 height 0
click at [151, 522] on span "Filter by Selection Filter 4 campaigns" at bounding box center [150, 519] width 81 height 14
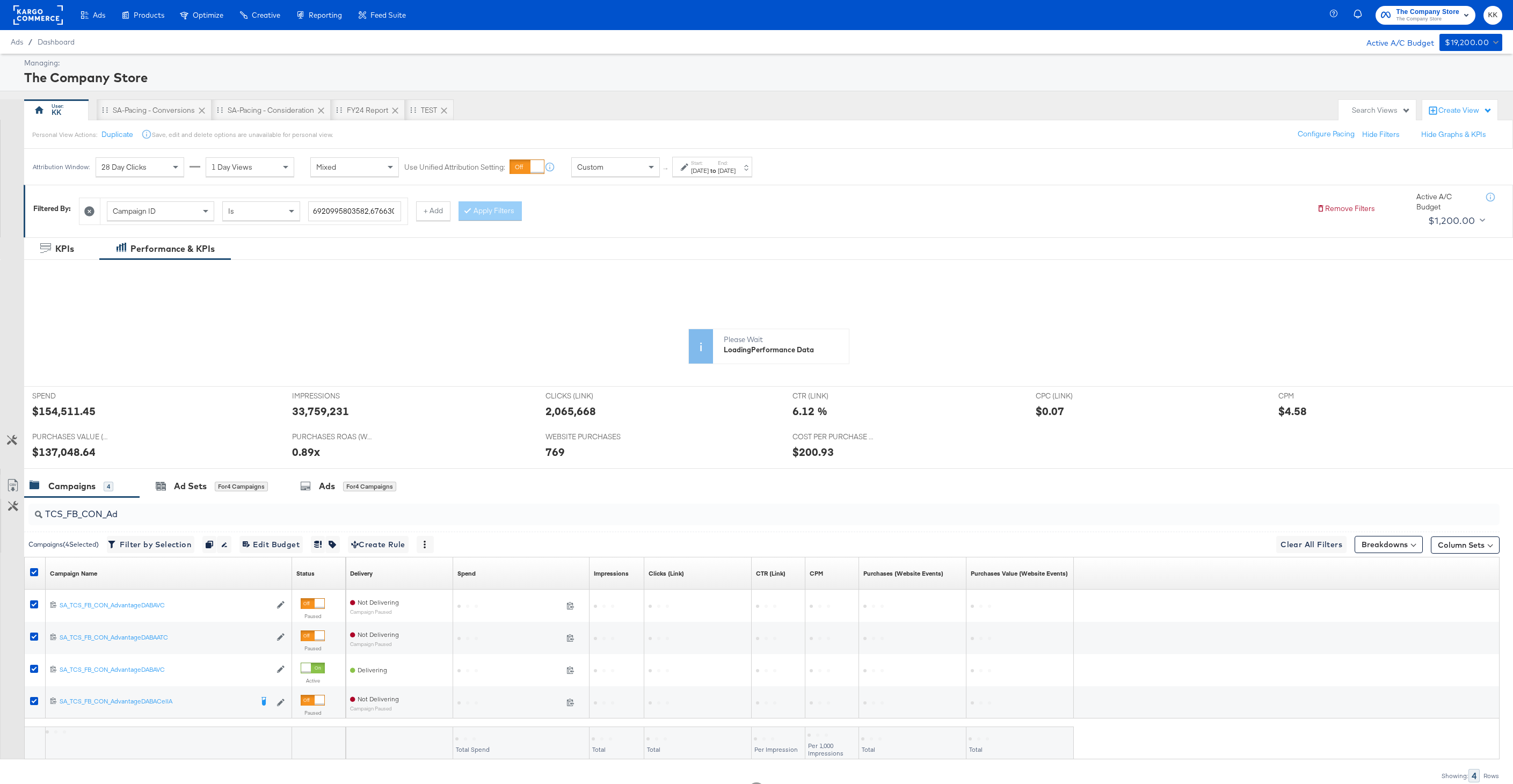
drag, startPoint x: 151, startPoint y: 522, endPoint x: 55, endPoint y: 522, distance: 96.0
click at [55, 522] on div "TCS_FB_CON_Ad" at bounding box center [764, 514] width 1471 height 22
click at [72, 512] on input "TCS_FB_CON_Ad" at bounding box center [701, 510] width 1318 height 21
click at [160, 497] on div at bounding box center [762, 514] width 1475 height 35
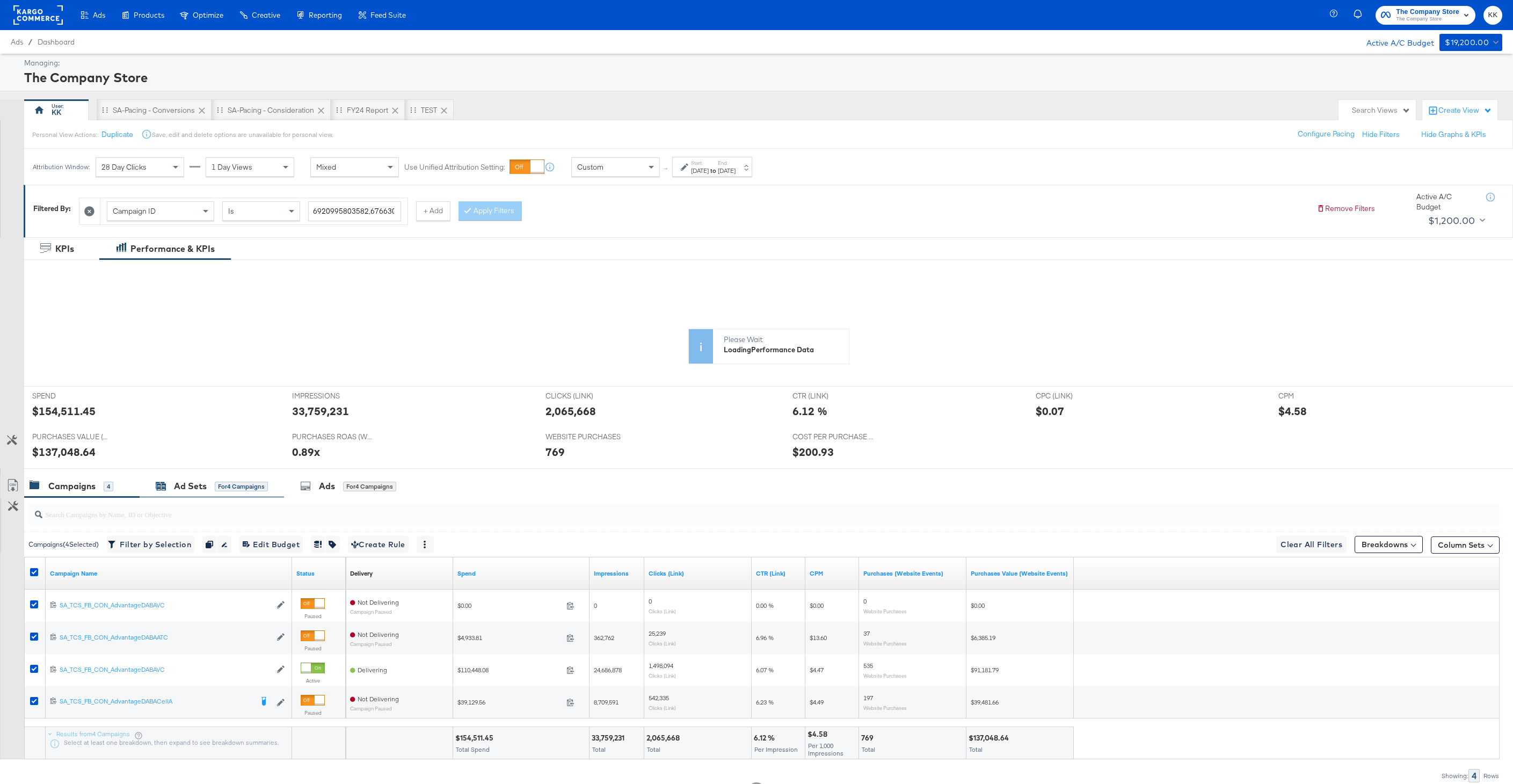
click at [177, 484] on div "Ad Sets" at bounding box center [190, 486] width 33 height 12
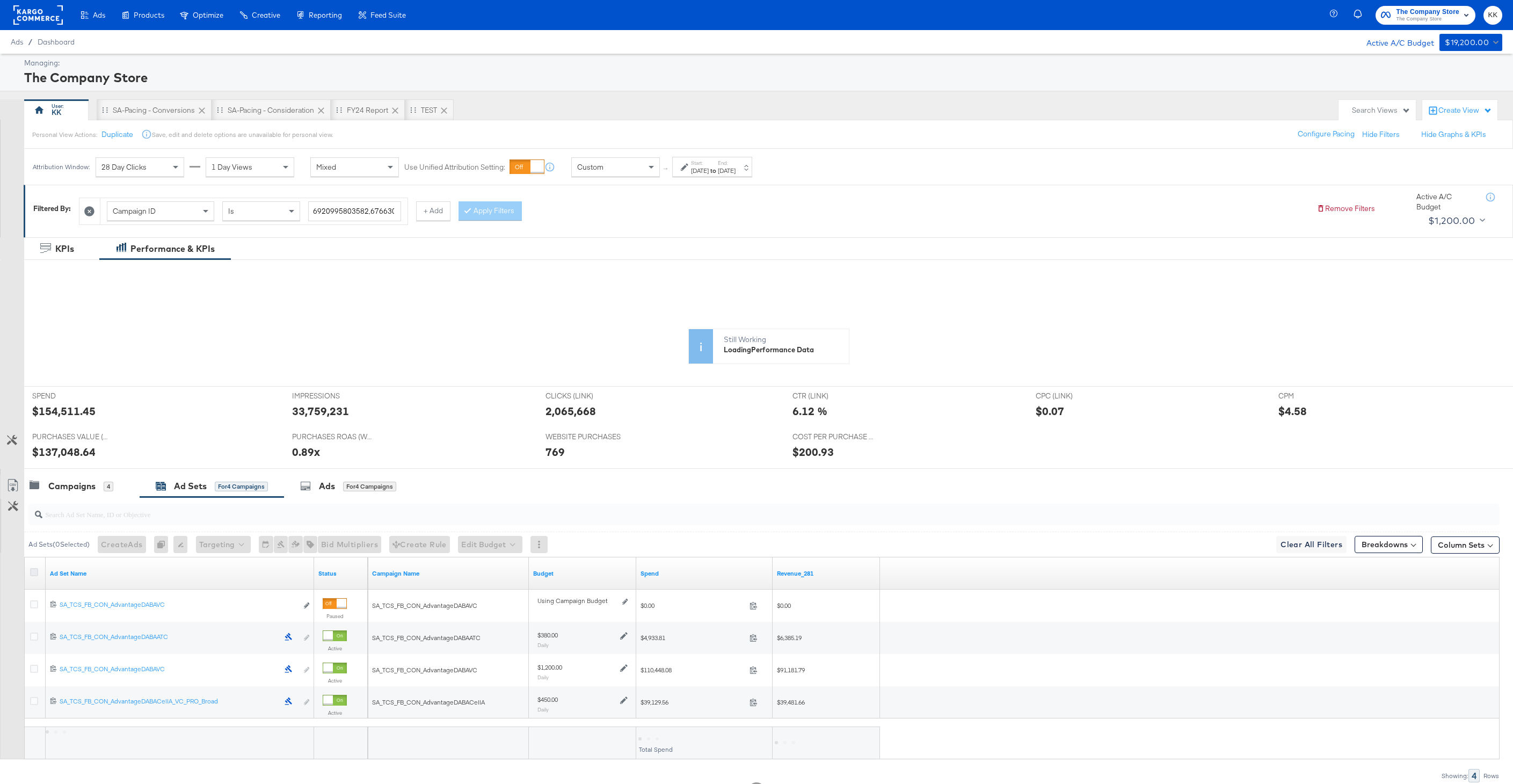
click at [32, 568] on icon at bounding box center [34, 572] width 8 height 8
click at [0, 0] on input "checkbox" at bounding box center [0, 0] width 0 height 0
click at [341, 489] on div "Ads for 4 Ad Sets" at bounding box center [342, 486] width 85 height 12
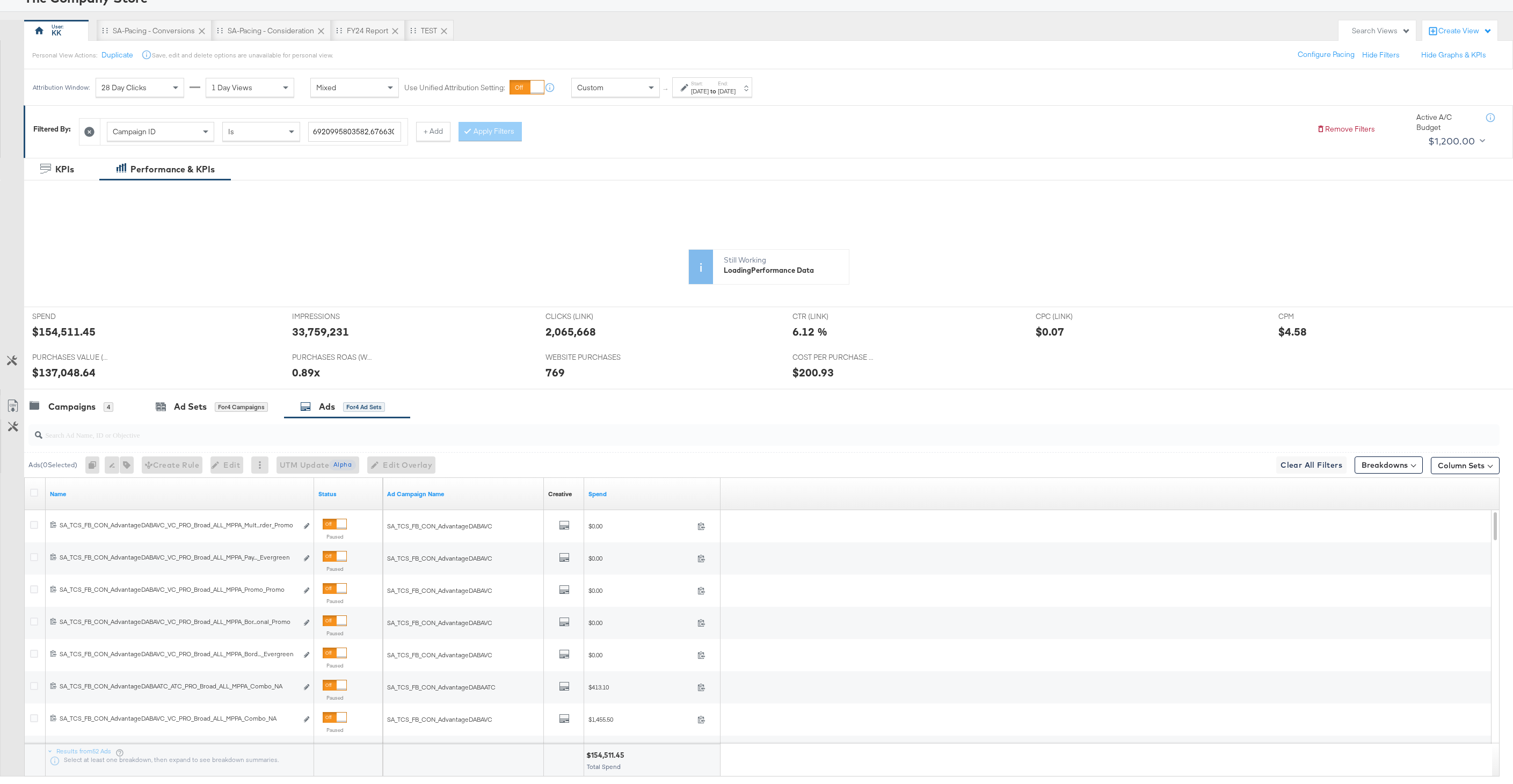
scroll to position [130, 0]
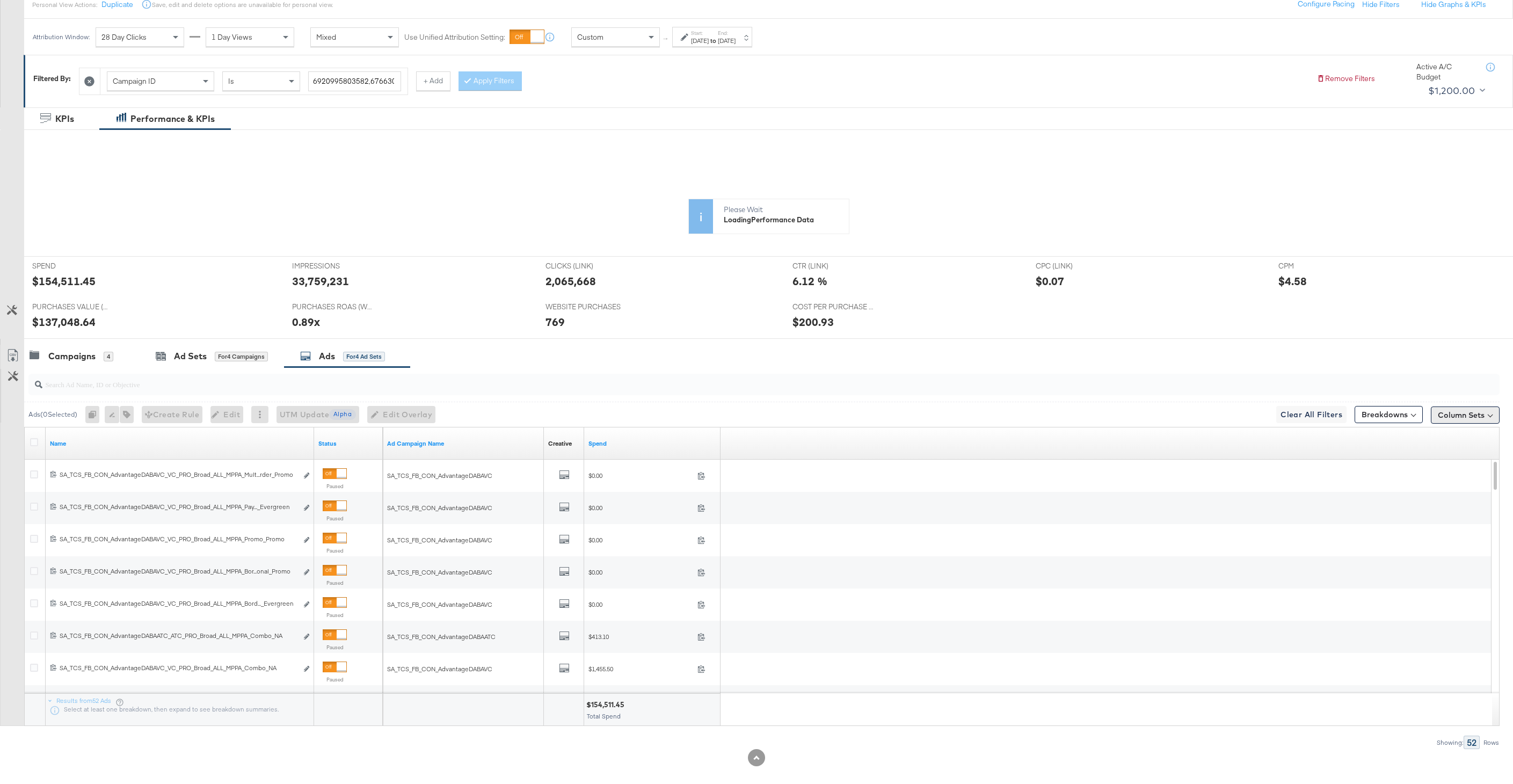
click at [1461, 418] on button "Column Sets" at bounding box center [1465, 415] width 69 height 17
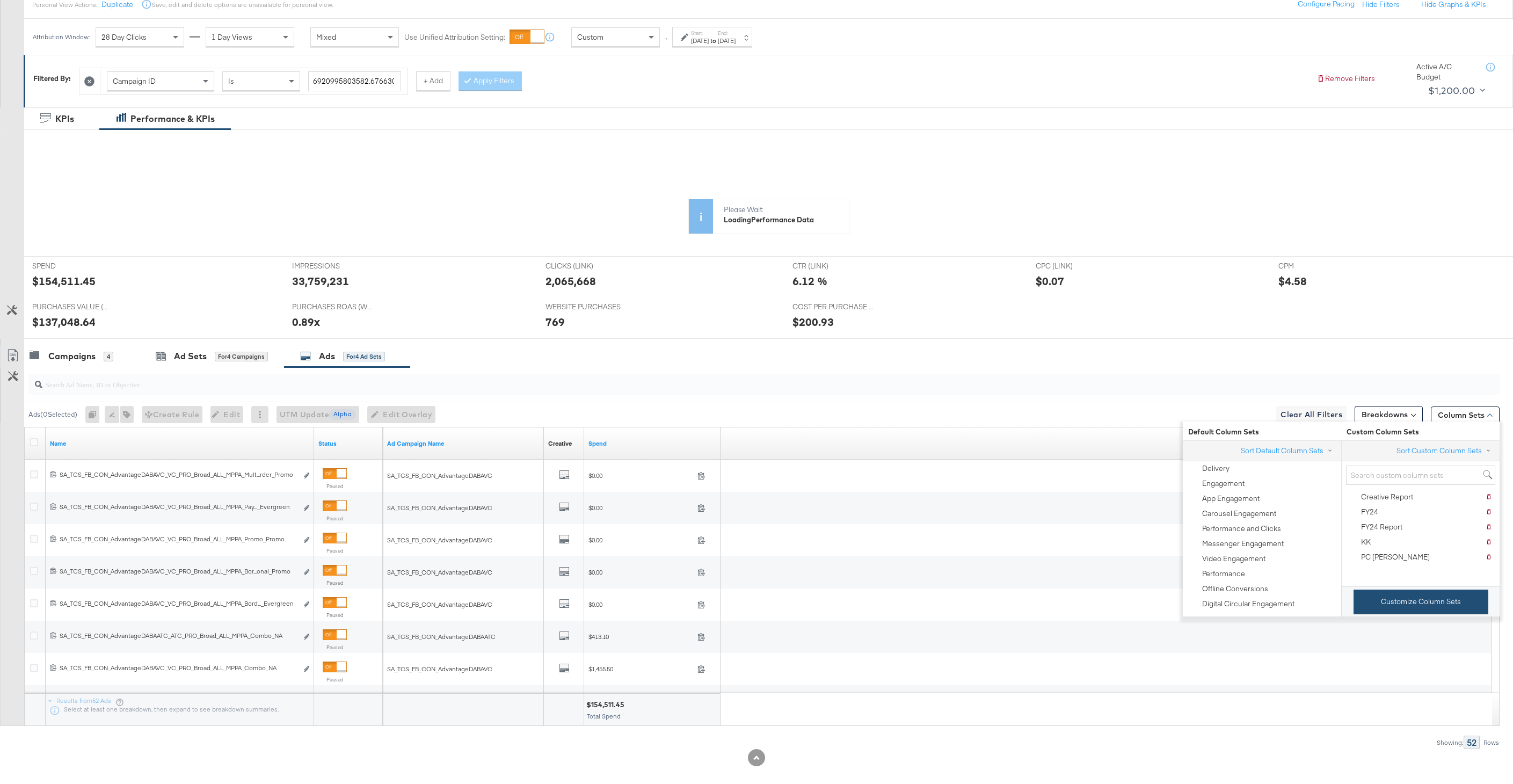
click at [1383, 603] on button "Customize Column Sets" at bounding box center [1421, 601] width 135 height 24
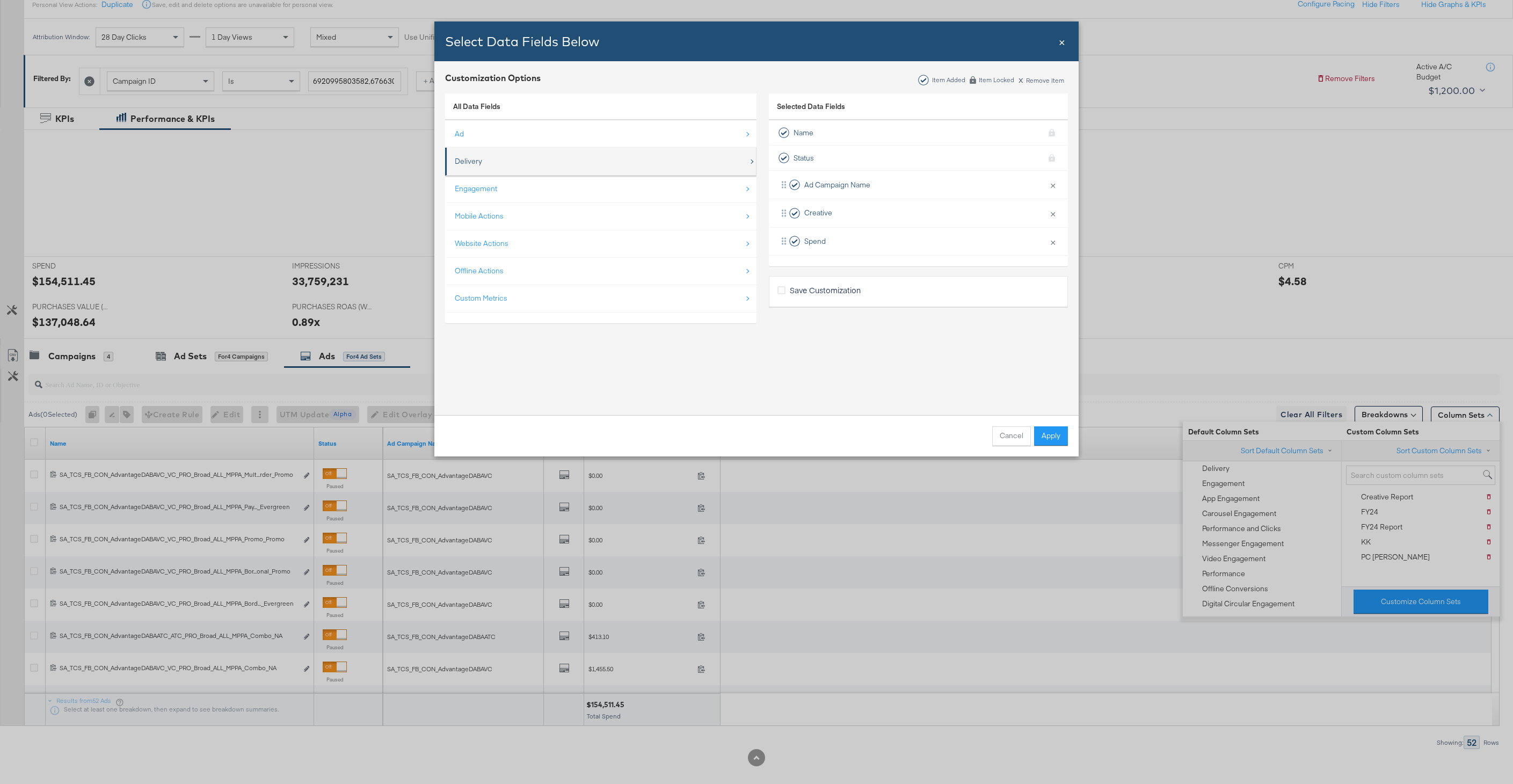
click at [517, 166] on div "Delivery" at bounding box center [601, 161] width 294 height 22
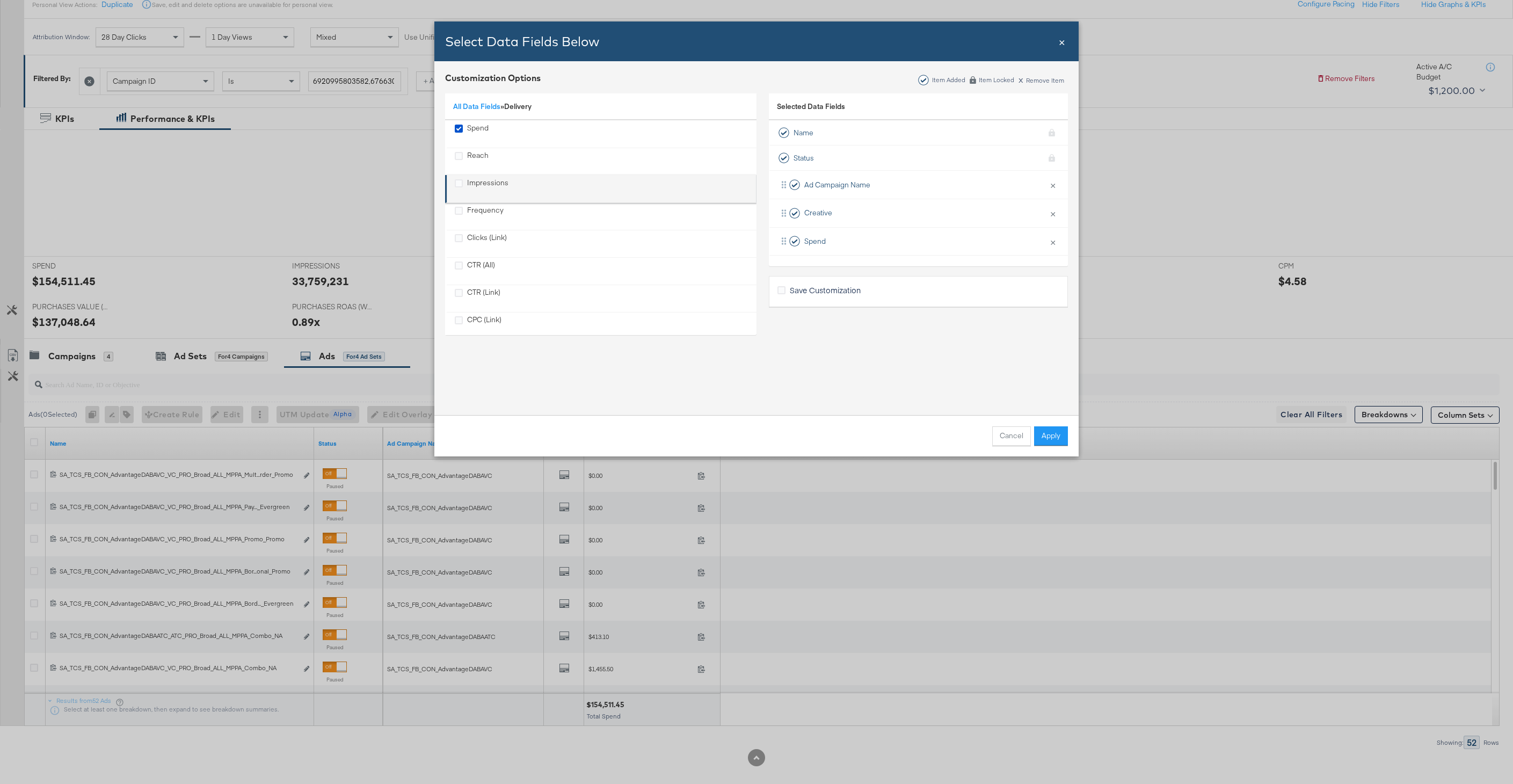
click at [483, 182] on div "Impressions" at bounding box center [487, 189] width 41 height 22
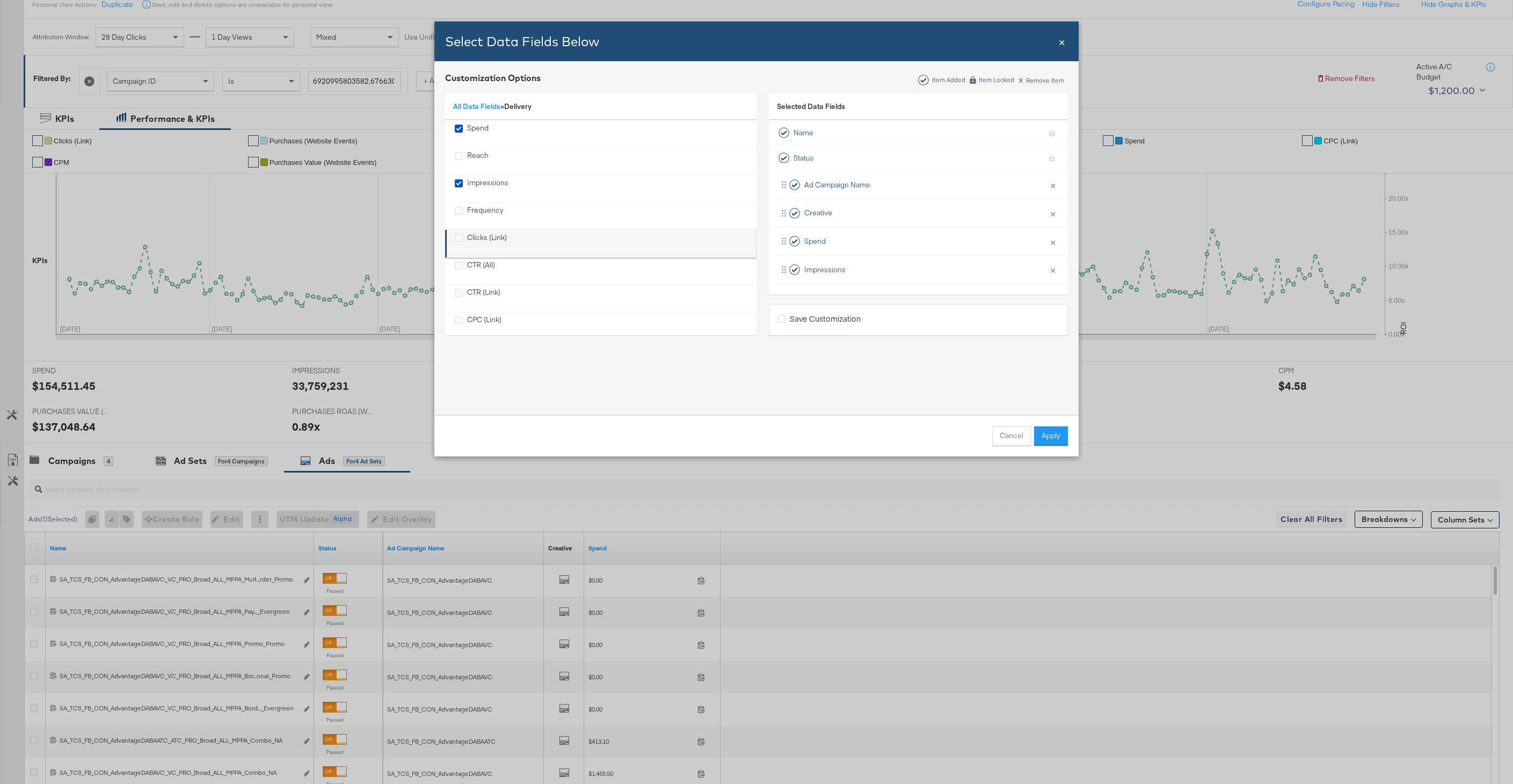
click at [490, 235] on div "Clicks (Link)" at bounding box center [487, 243] width 40 height 22
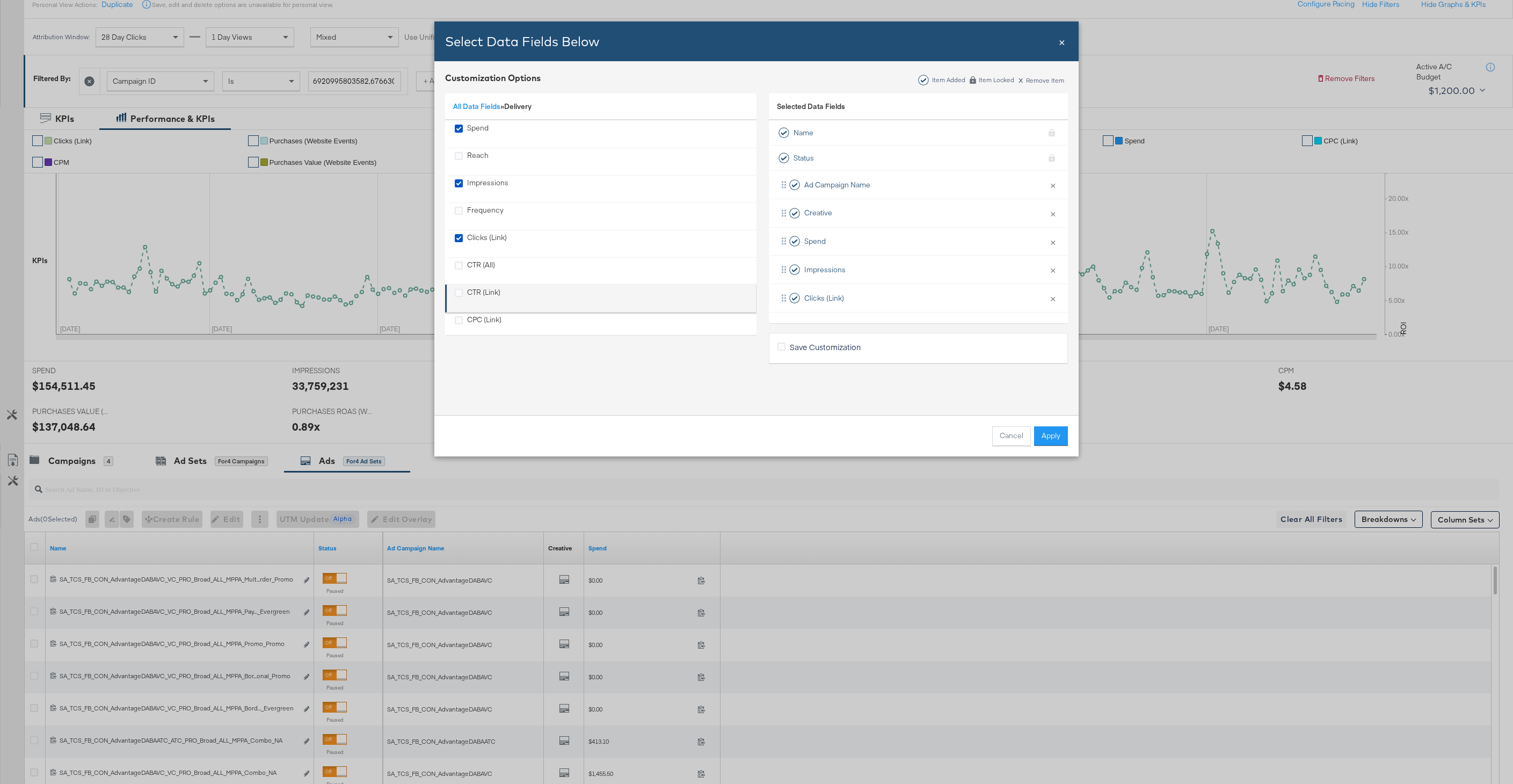
click at [480, 288] on div "CTR (Link)" at bounding box center [483, 298] width 33 height 22
click at [480, 314] on li "CPC (Link)" at bounding box center [601, 326] width 311 height 28
click at [479, 277] on div "CPC (Link)" at bounding box center [484, 287] width 35 height 22
click at [477, 305] on div "CPM" at bounding box center [475, 314] width 16 height 22
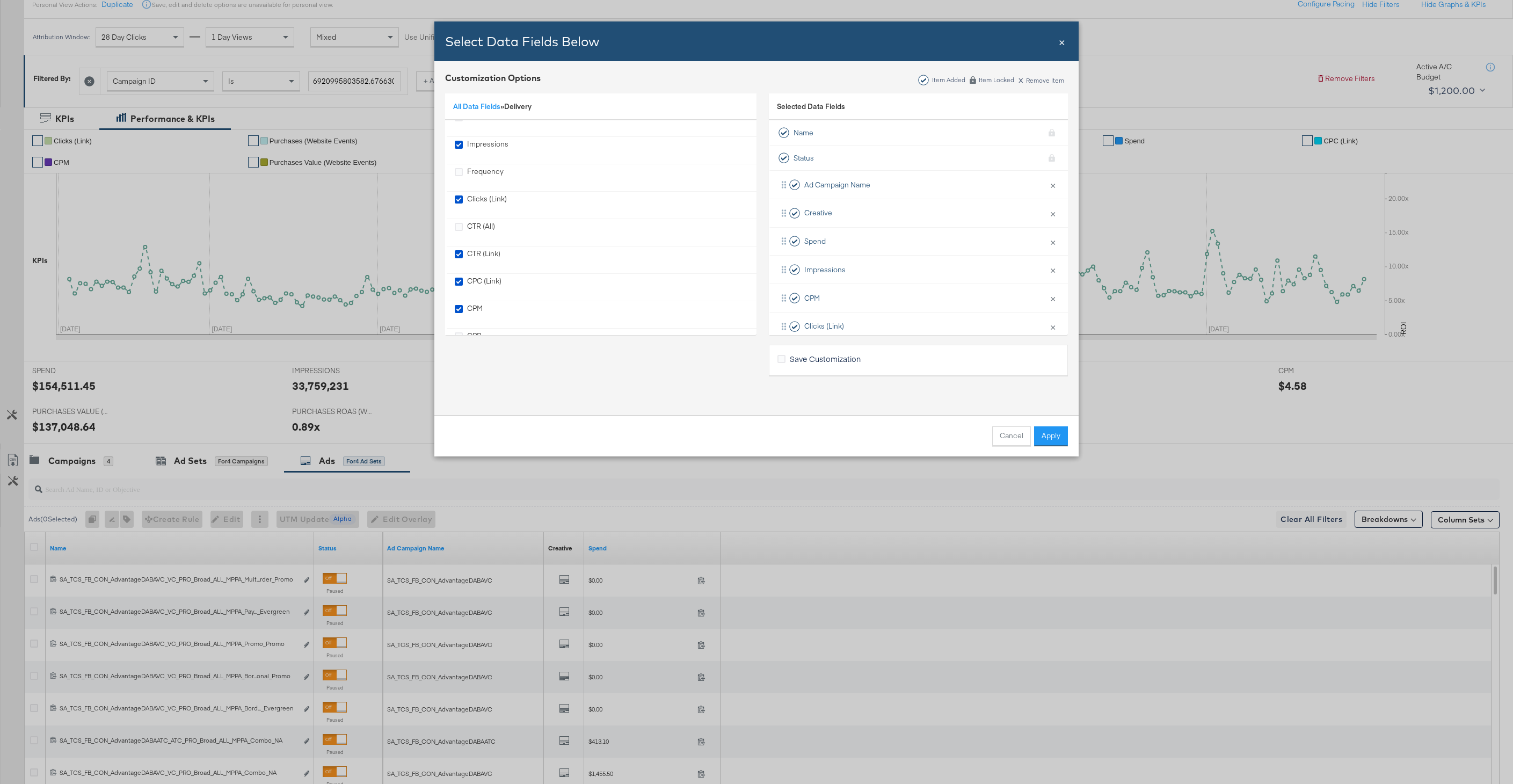
click at [482, 111] on div "All Data Fields » Delivery" at bounding box center [601, 107] width 311 height 28
click at [482, 109] on link "All Data Fields" at bounding box center [477, 106] width 47 height 9
click at [495, 244] on div "Website Actions" at bounding box center [481, 243] width 53 height 10
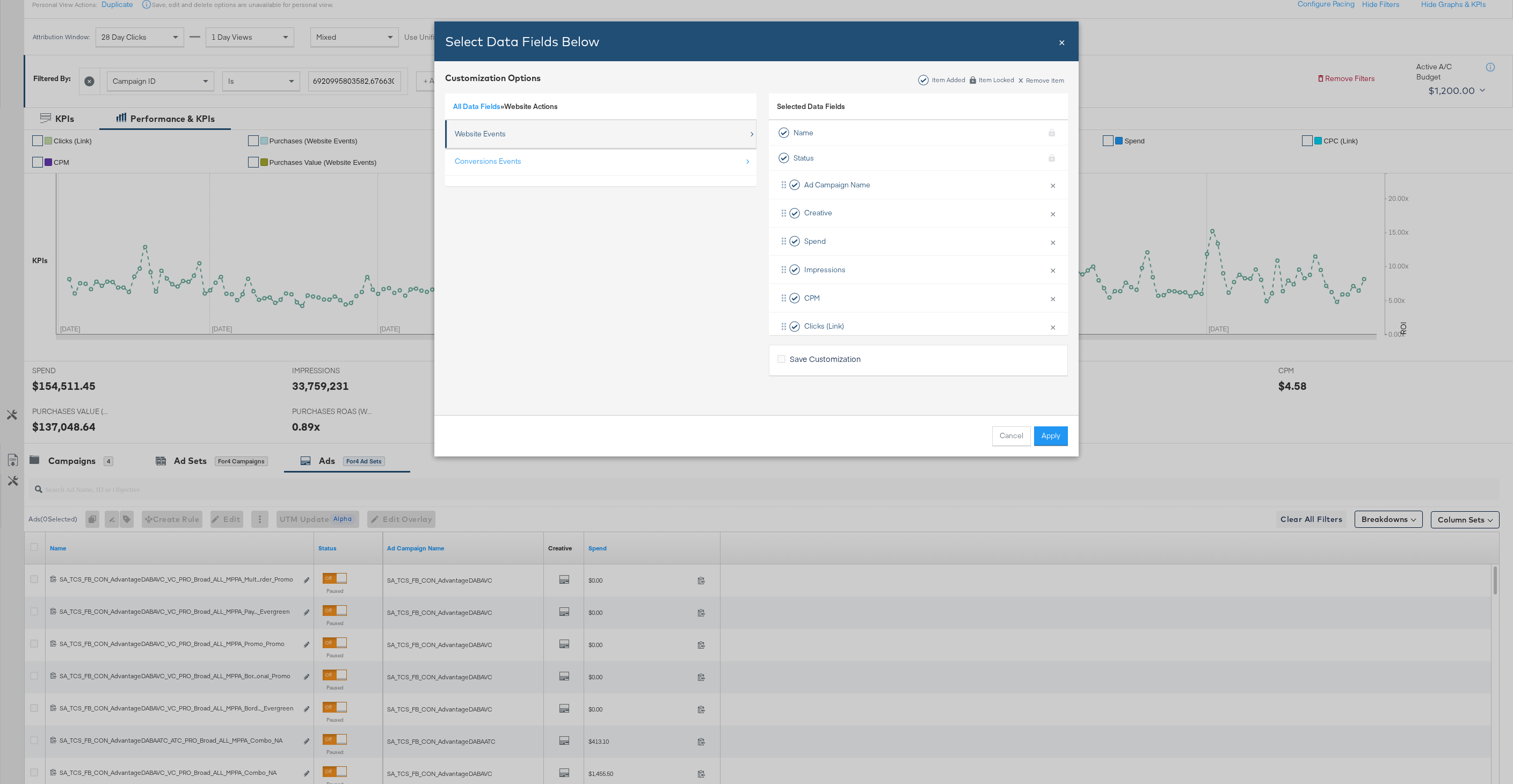
click at [497, 132] on div "Website Events" at bounding box center [480, 133] width 51 height 10
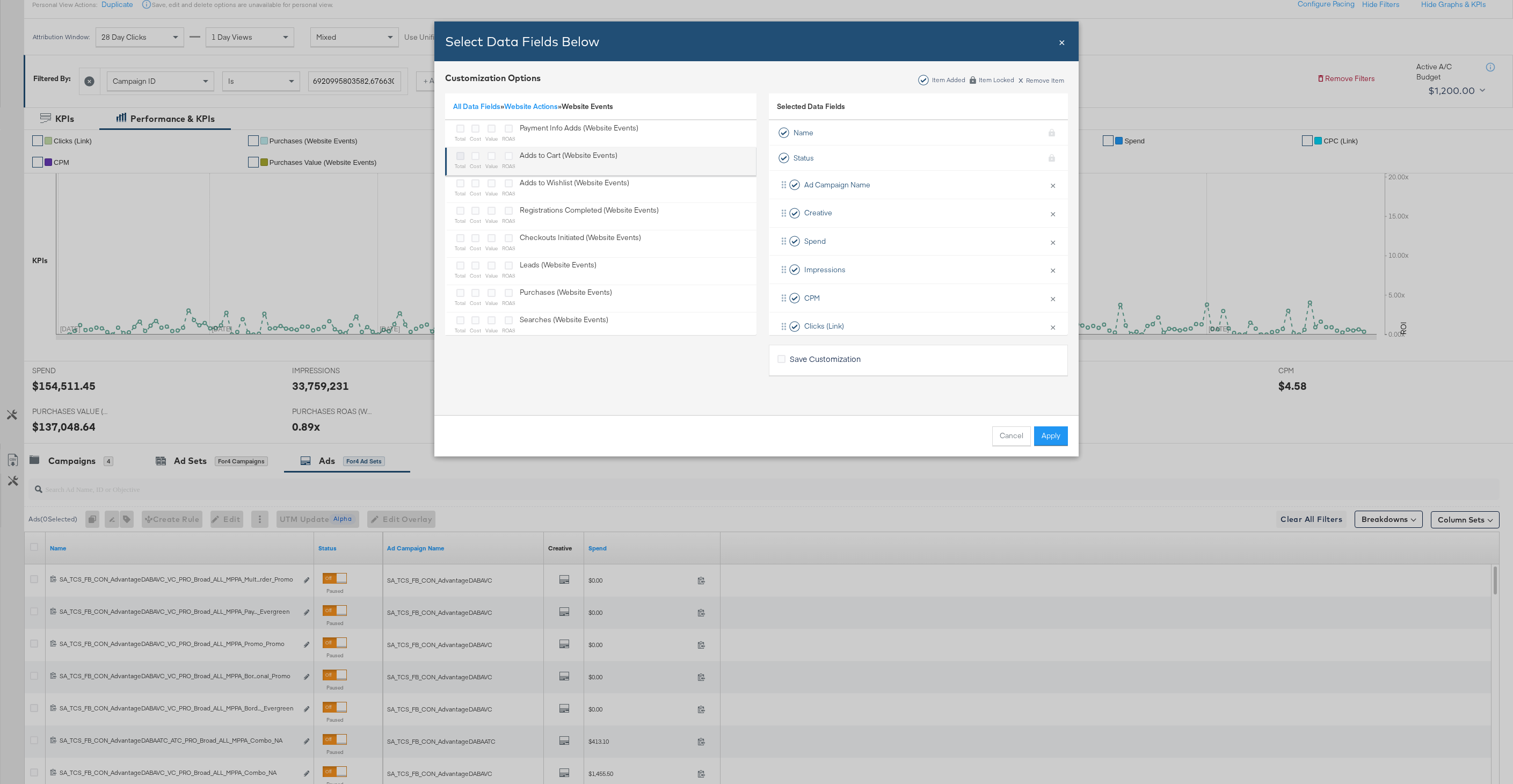
click at [461, 154] on icon "Bulk Add Locations Modal" at bounding box center [460, 156] width 8 height 8
click at [0, 0] on input "Bulk Add Locations Modal" at bounding box center [0, 0] width 0 height 0
click at [459, 302] on icon "Bulk Add Locations Modal" at bounding box center [460, 305] width 8 height 8
click at [0, 0] on input "Bulk Add Locations Modal" at bounding box center [0, 0] width 0 height 0
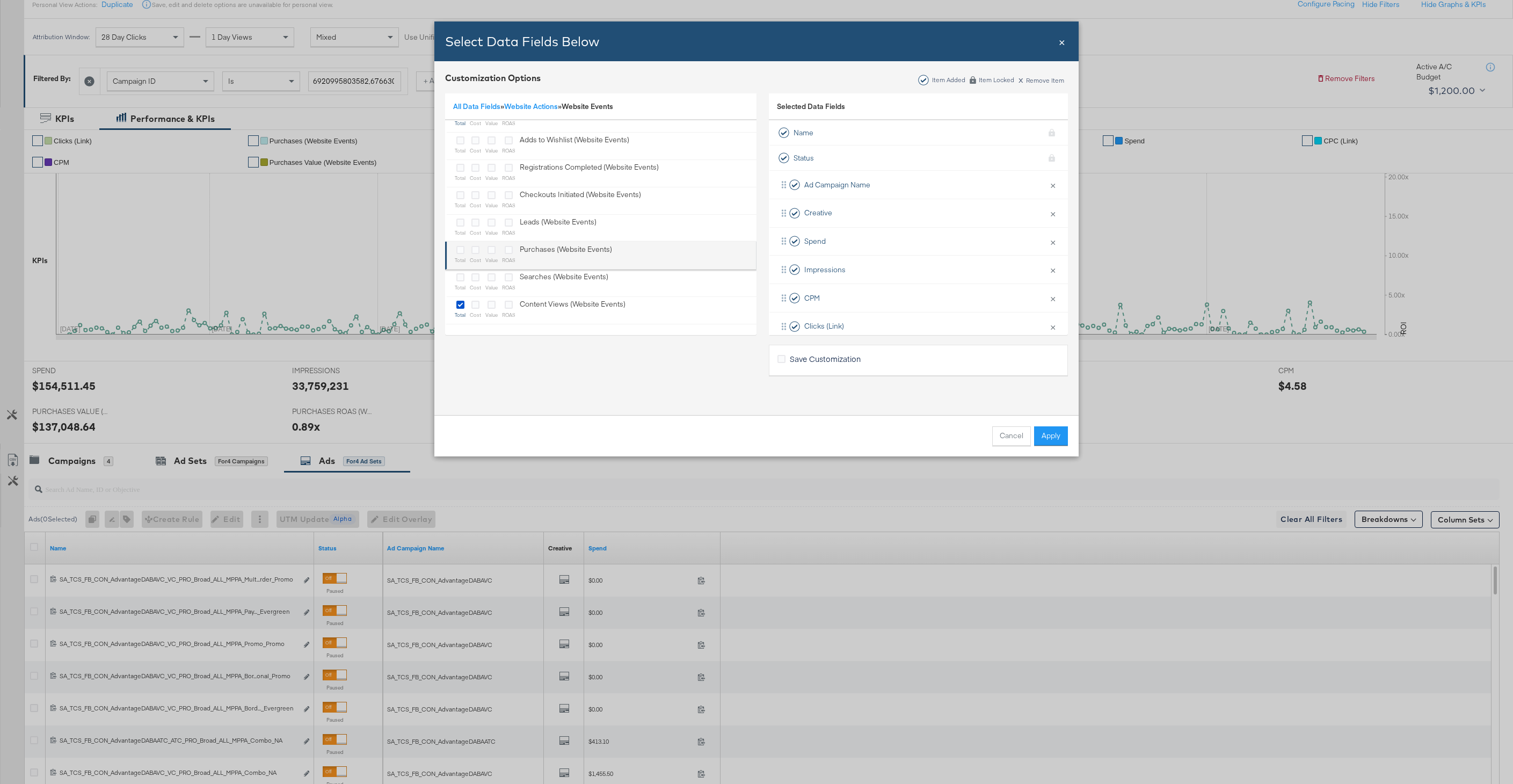
click at [459, 254] on div "Bulk Add Locations Modal" at bounding box center [460, 250] width 11 height 12
click at [489, 254] on div "Bulk Add Locations Modal" at bounding box center [491, 250] width 12 height 12
click at [1041, 436] on button "Apply" at bounding box center [1051, 436] width 34 height 19
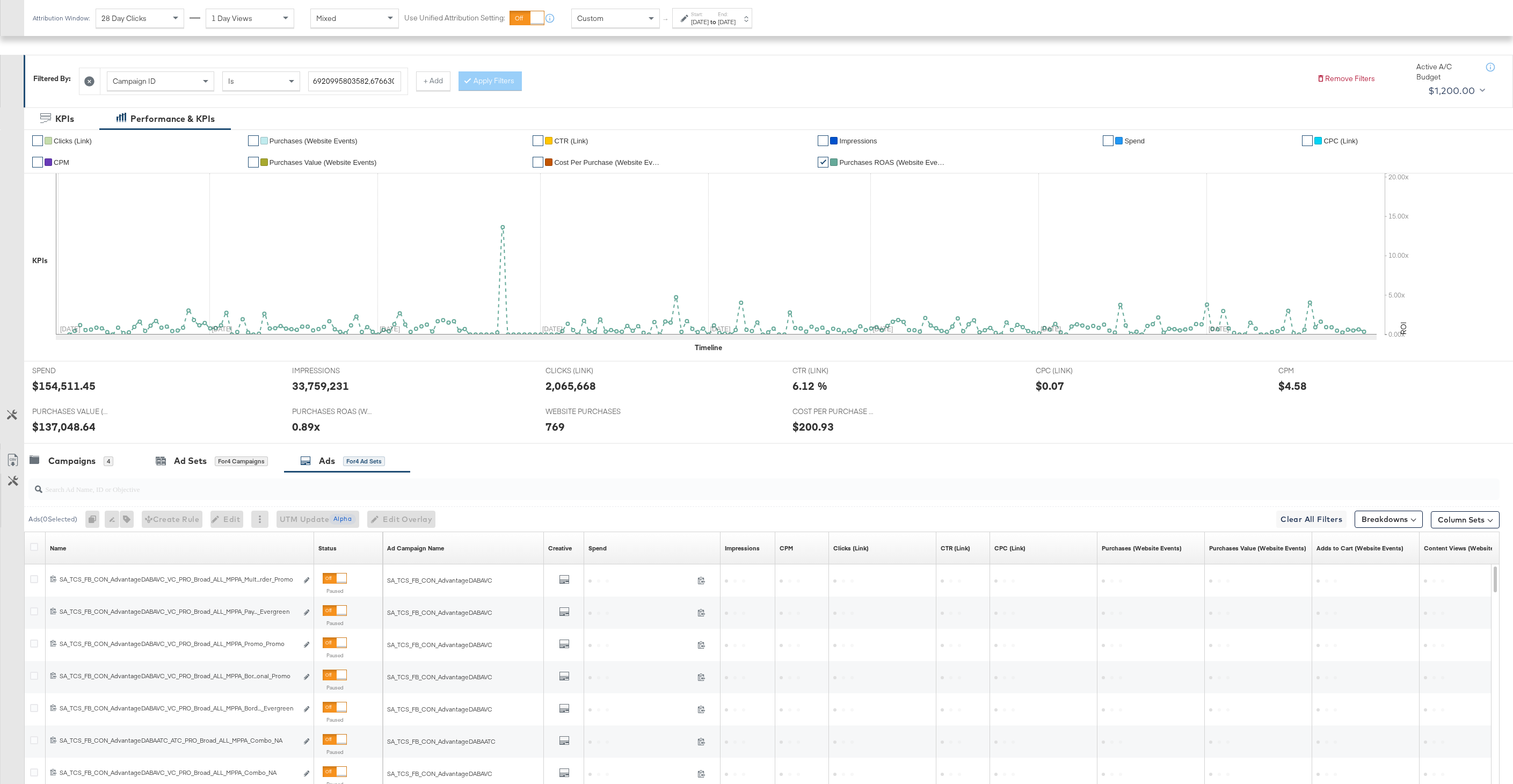
scroll to position [247, 0]
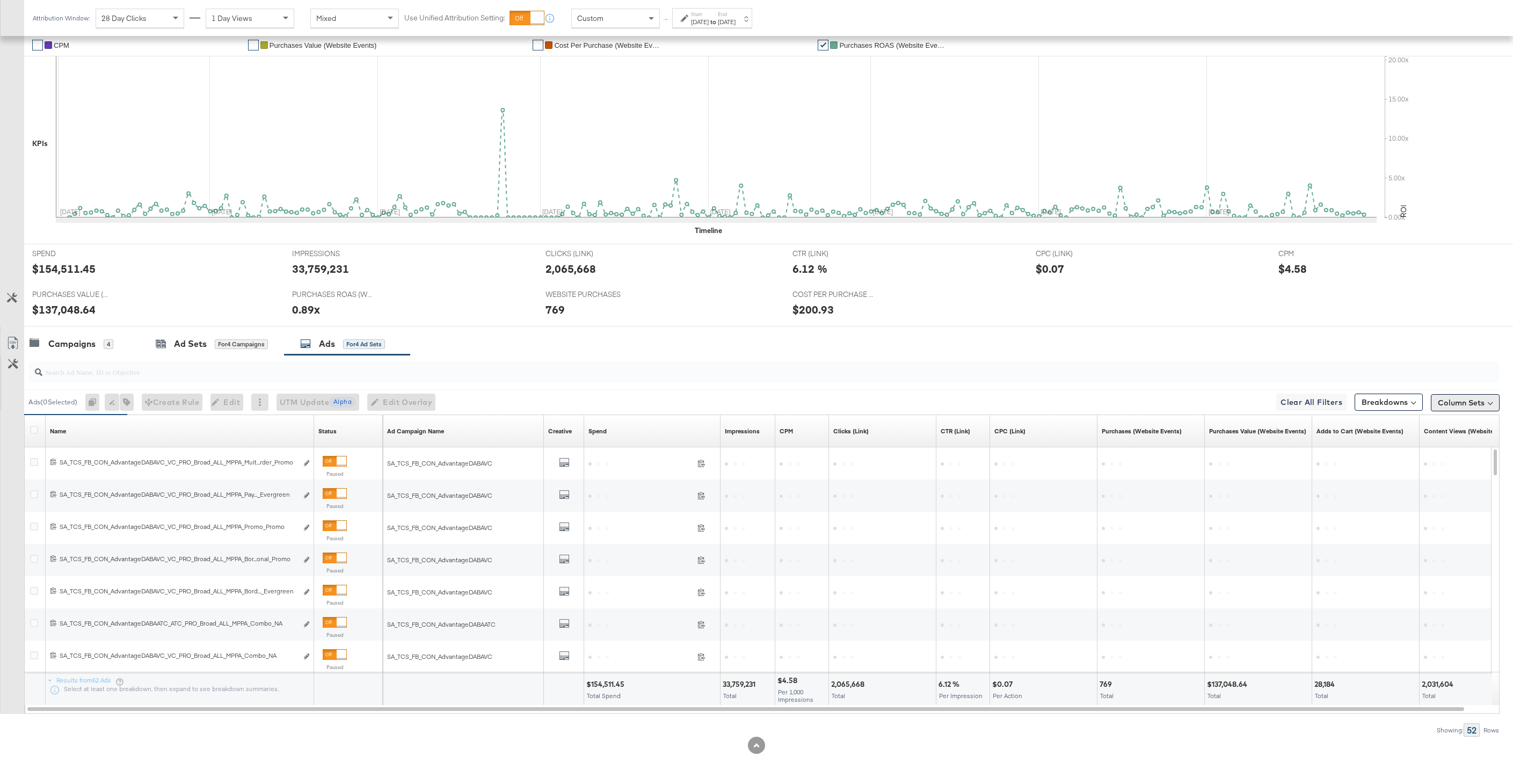
click at [1468, 402] on button "Column Sets" at bounding box center [1465, 402] width 69 height 17
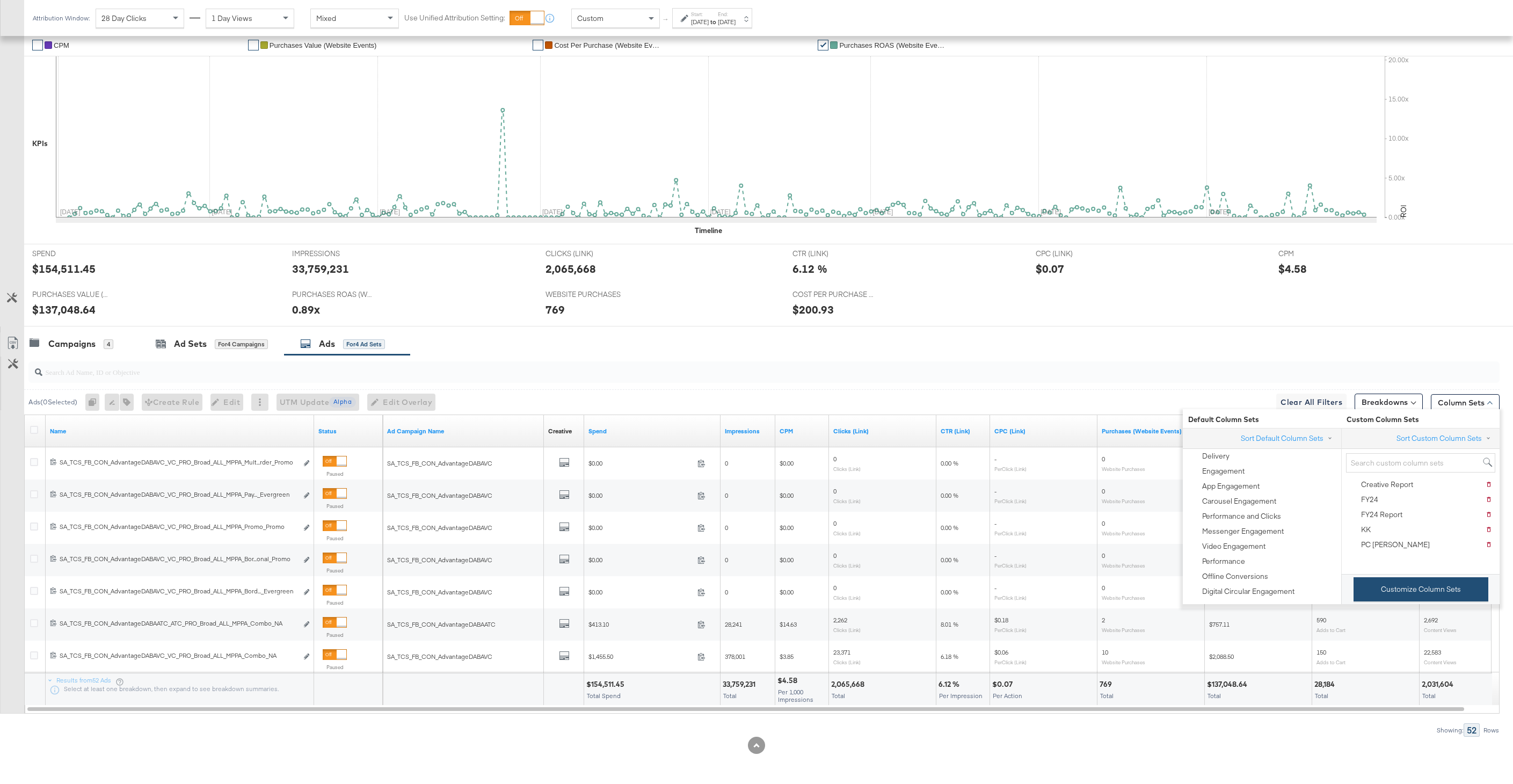
click at [1389, 587] on button "Customize Column Sets" at bounding box center [1421, 589] width 135 height 24
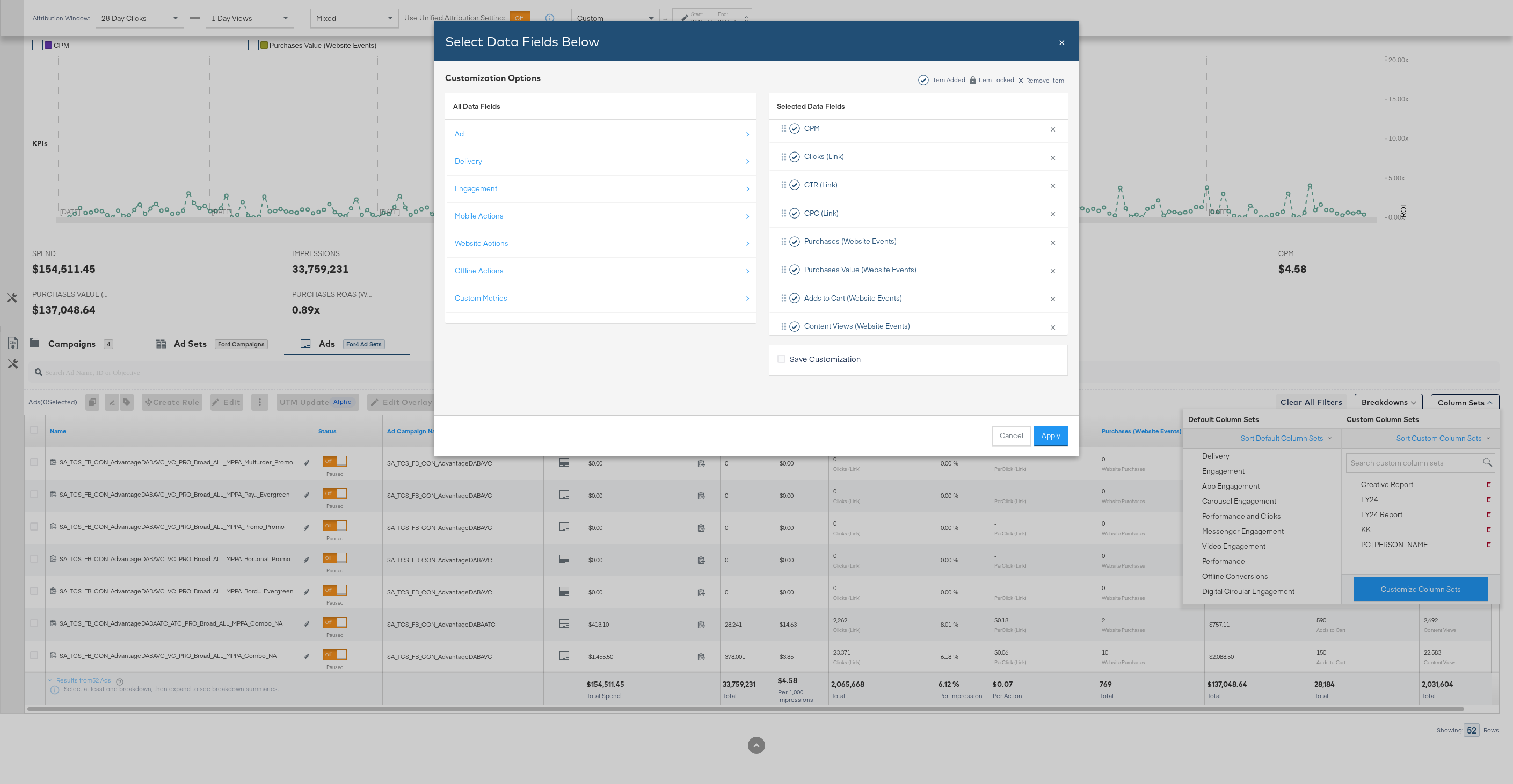
scroll to position [186, 0]
drag, startPoint x: 904, startPoint y: 290, endPoint x: 910, endPoint y: 227, distance: 63.3
click at [910, 227] on div "Ad Campaign Name × Remove from KPIs Creative × Remove from KPIs Spend × Remove …" at bounding box center [918, 154] width 299 height 339
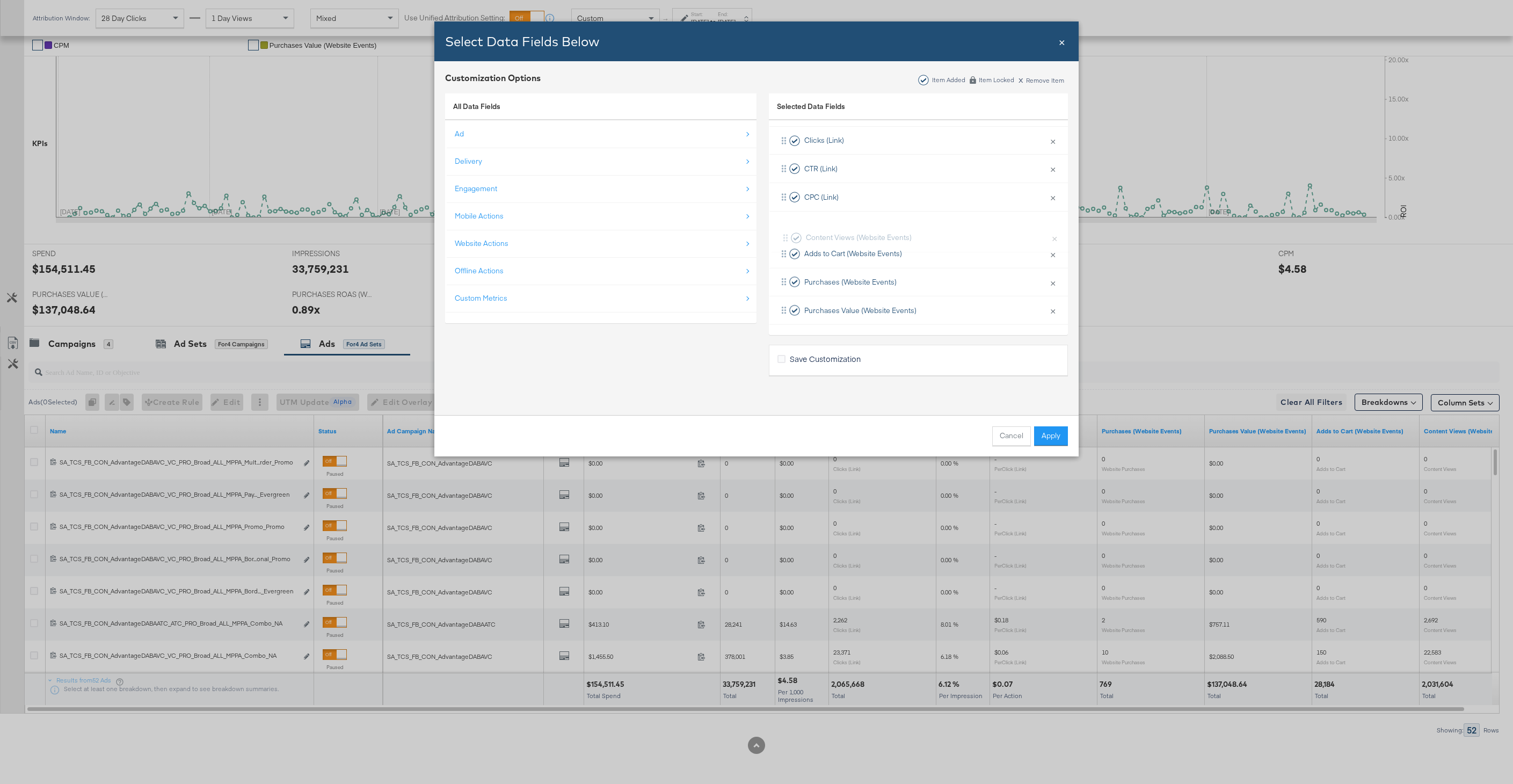
drag, startPoint x: 863, startPoint y: 304, endPoint x: 867, endPoint y: 218, distance: 86.1
click at [866, 218] on div "Ad Campaign Name × Remove from KPIs Creative × Remove from KPIs Spend × Remove …" at bounding box center [918, 154] width 299 height 339
drag, startPoint x: 922, startPoint y: 141, endPoint x: 916, endPoint y: 233, distance: 92.2
click at [916, 233] on div "Ad Campaign Name × Remove from KPIs Creative × Remove from KPIs Spend × Remove …" at bounding box center [918, 181] width 299 height 339
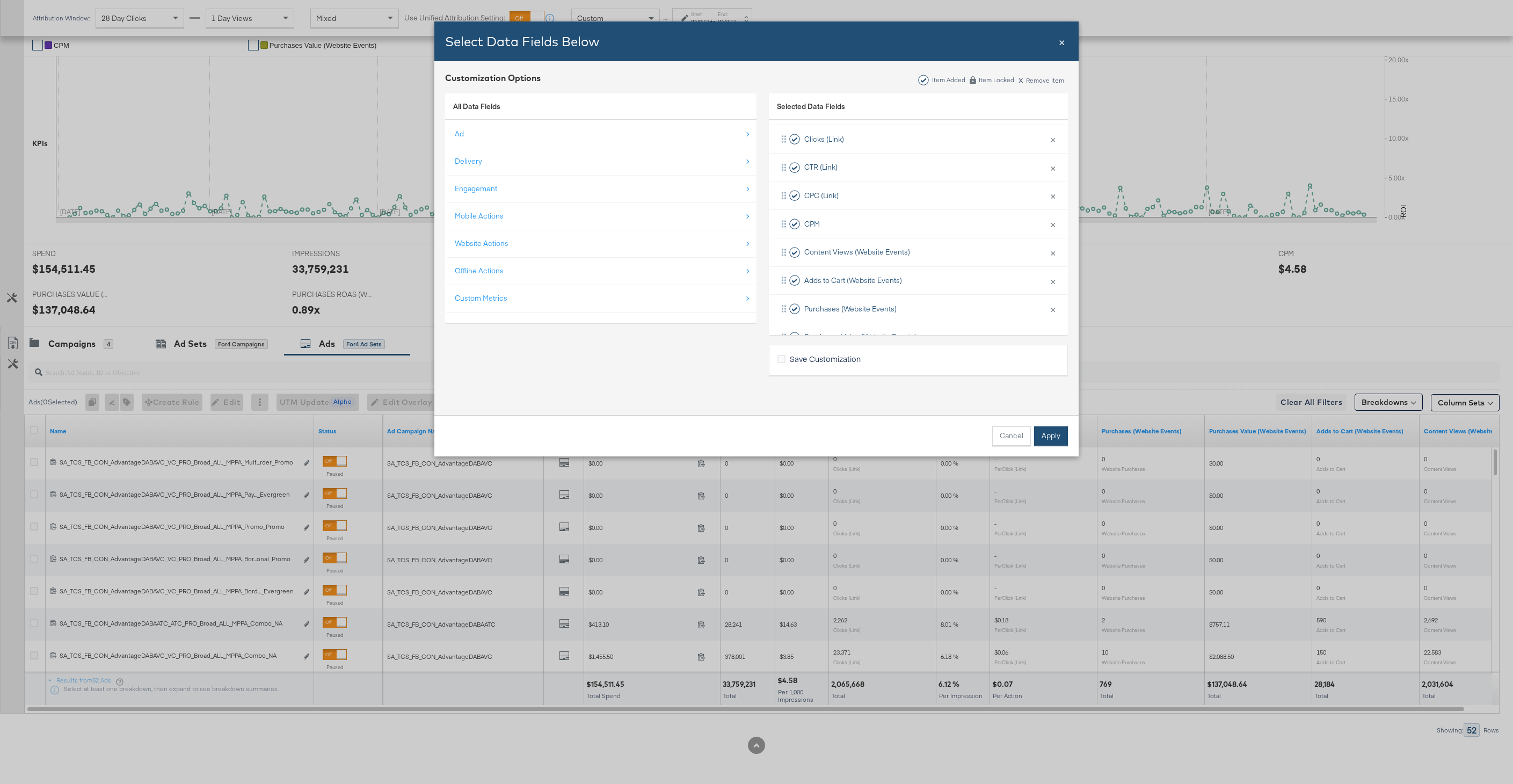
click at [1050, 441] on button "Apply" at bounding box center [1051, 436] width 34 height 19
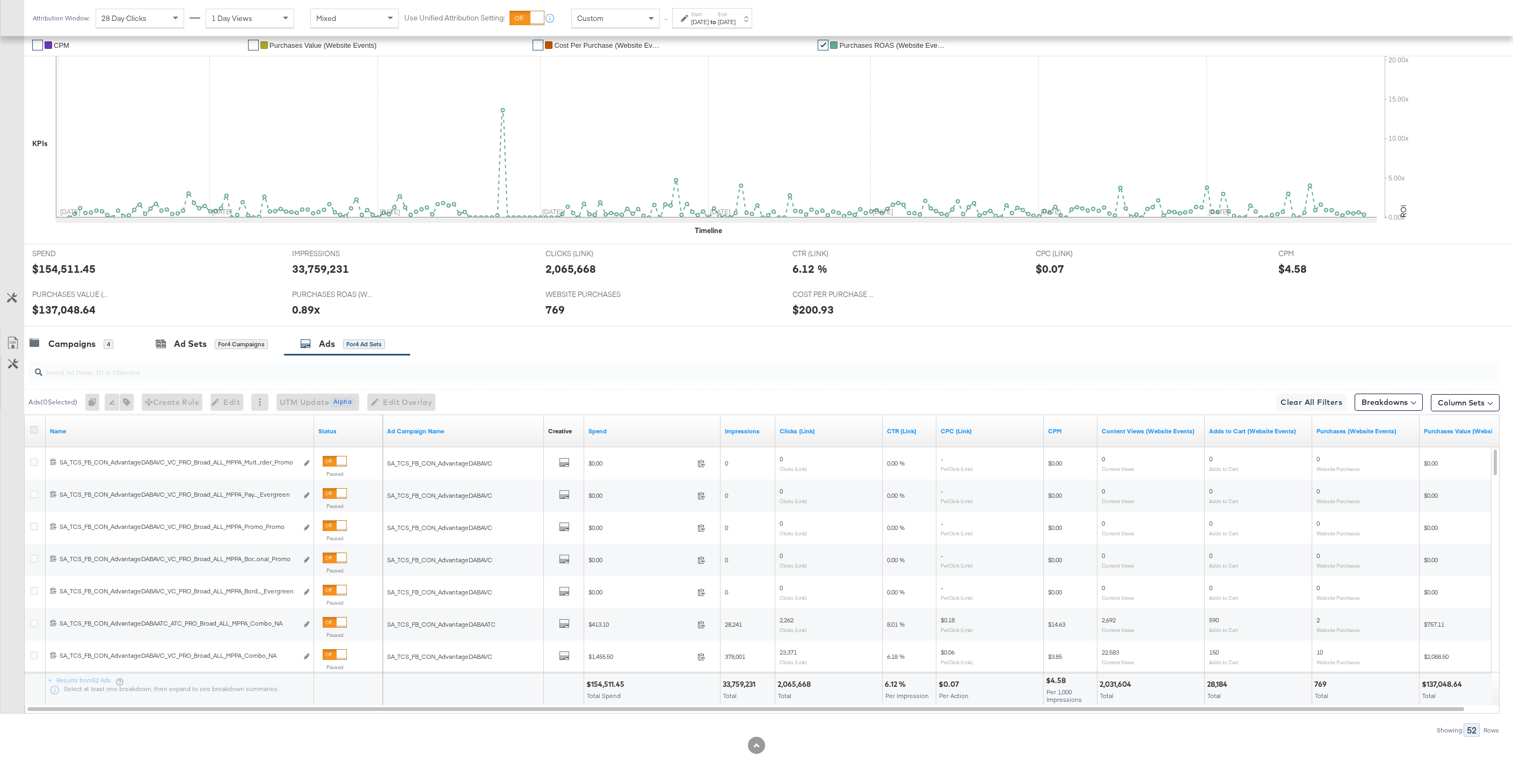
click at [35, 428] on icon at bounding box center [34, 430] width 8 height 8
click at [0, 0] on input "checkbox" at bounding box center [0, 0] width 0 height 0
click at [18, 338] on icon at bounding box center [13, 343] width 13 height 13
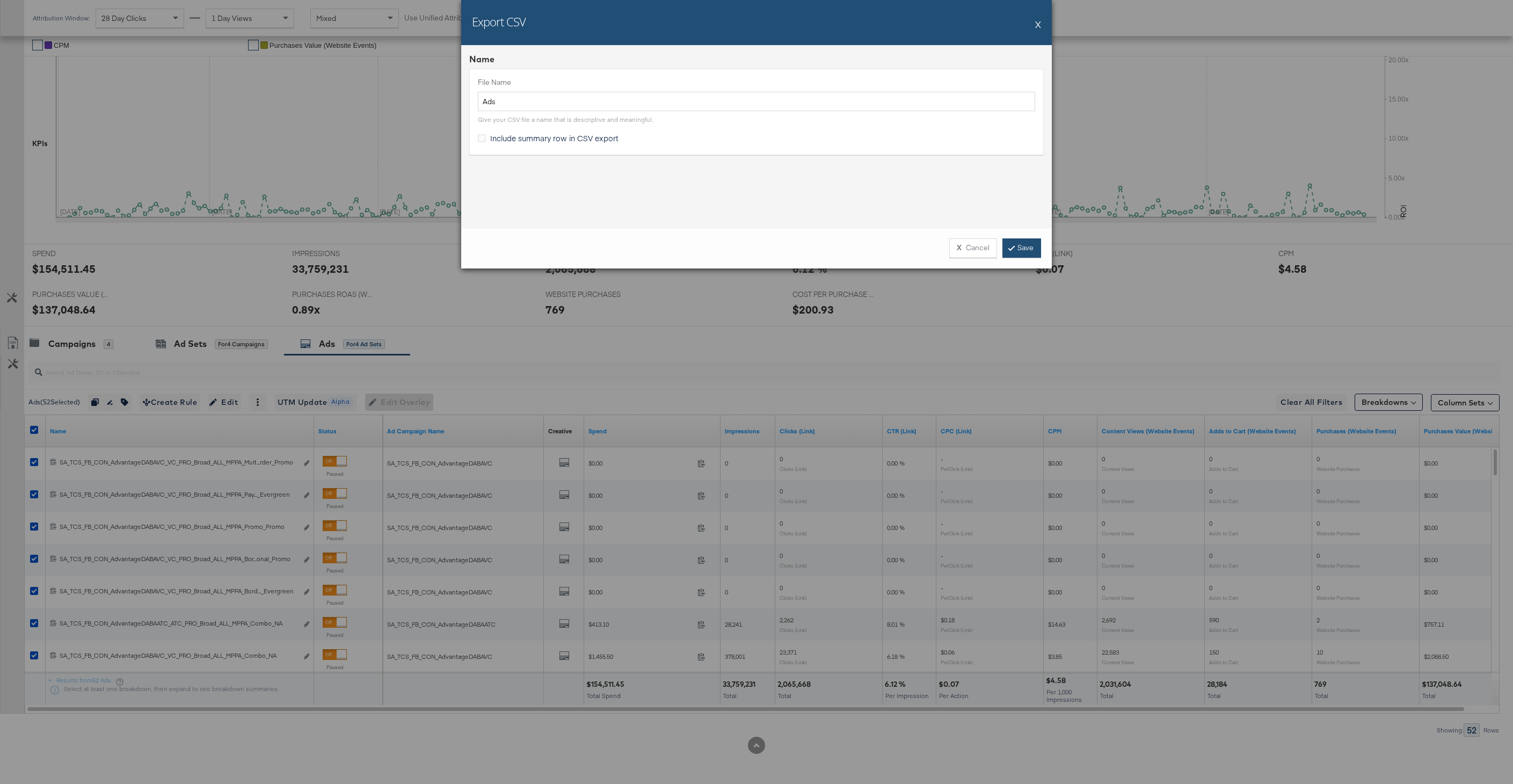
click at [1031, 248] on link "Save" at bounding box center [1022, 248] width 39 height 19
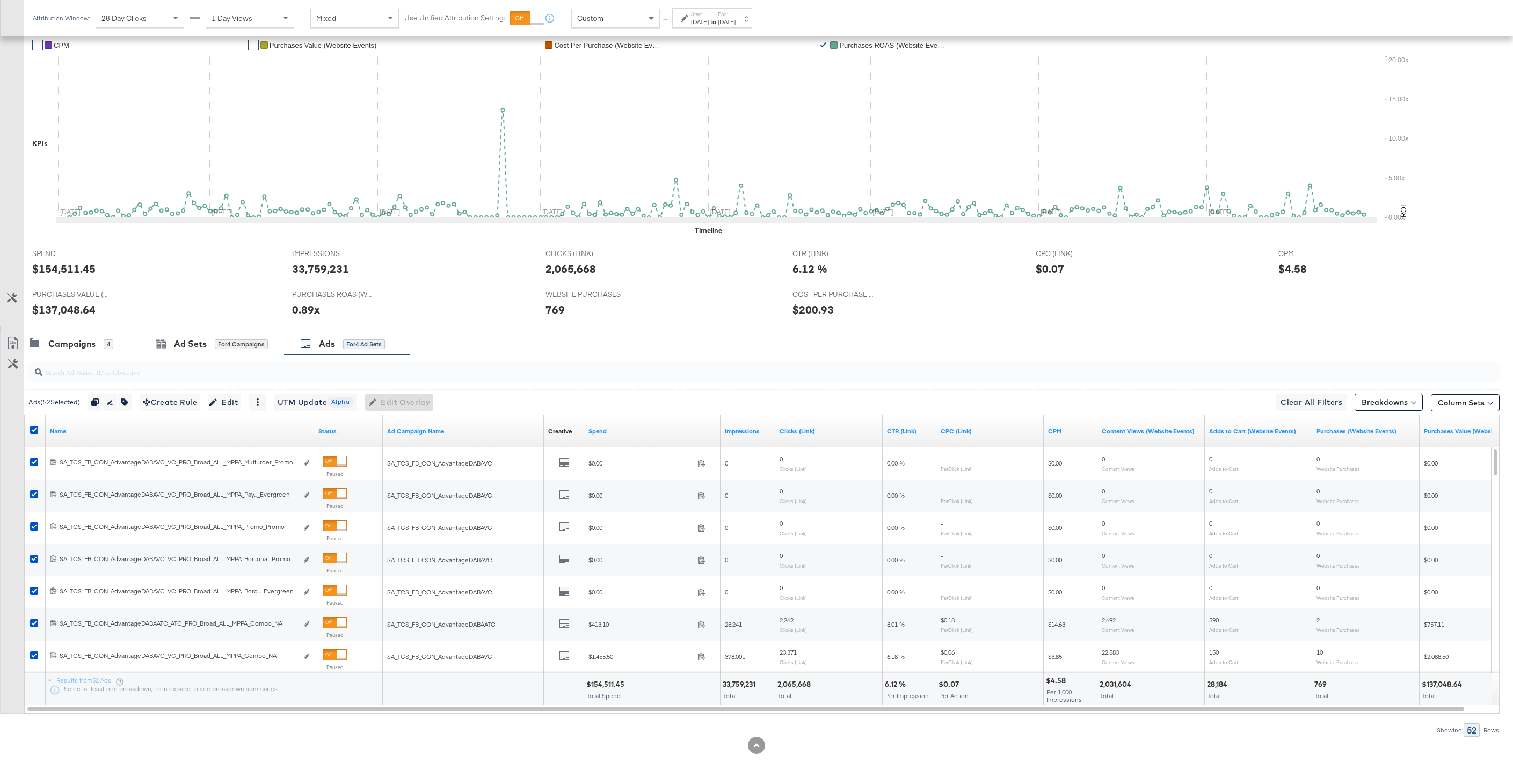
scroll to position [0, 0]
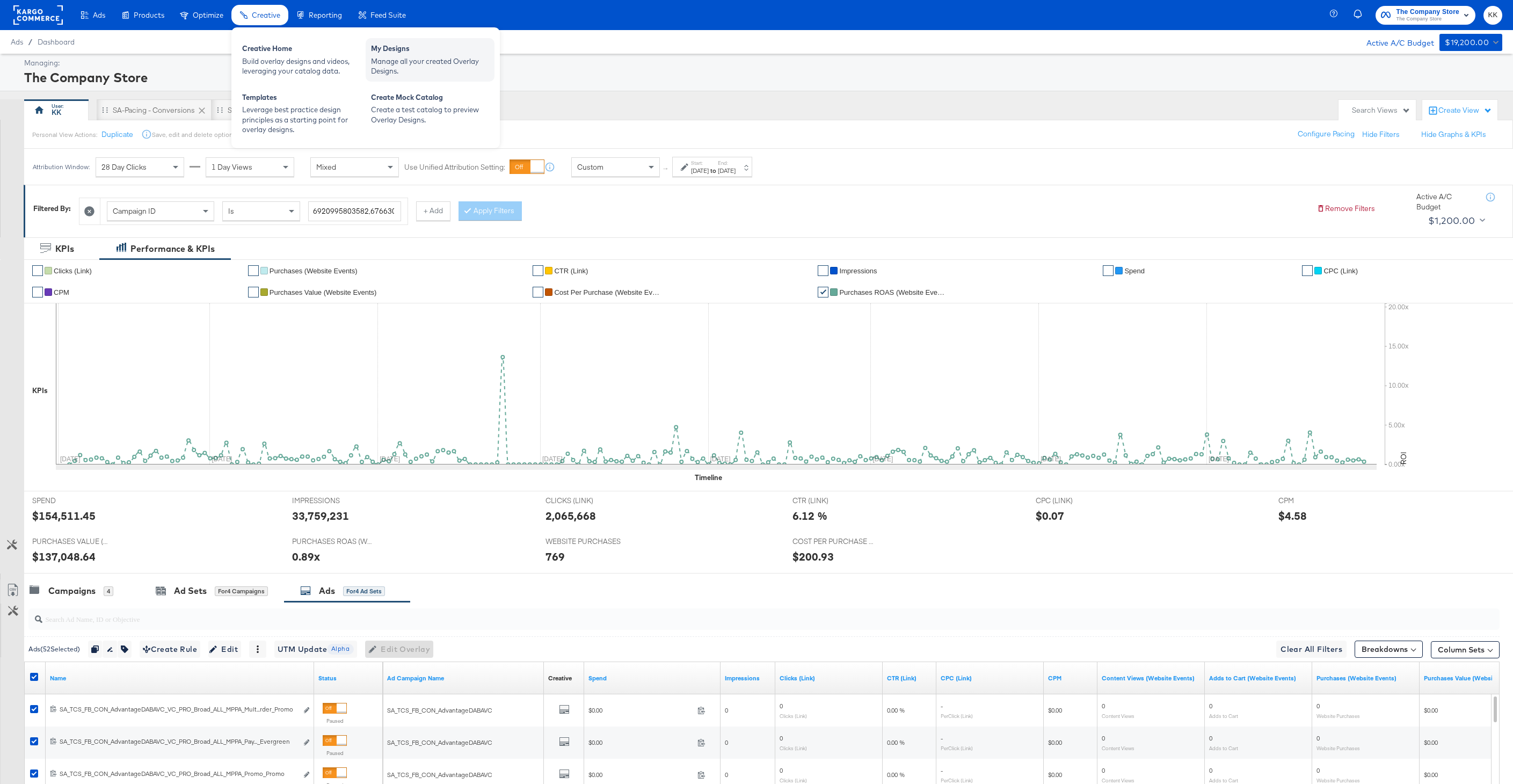
click at [392, 48] on div "My Designs" at bounding box center [430, 50] width 118 height 13
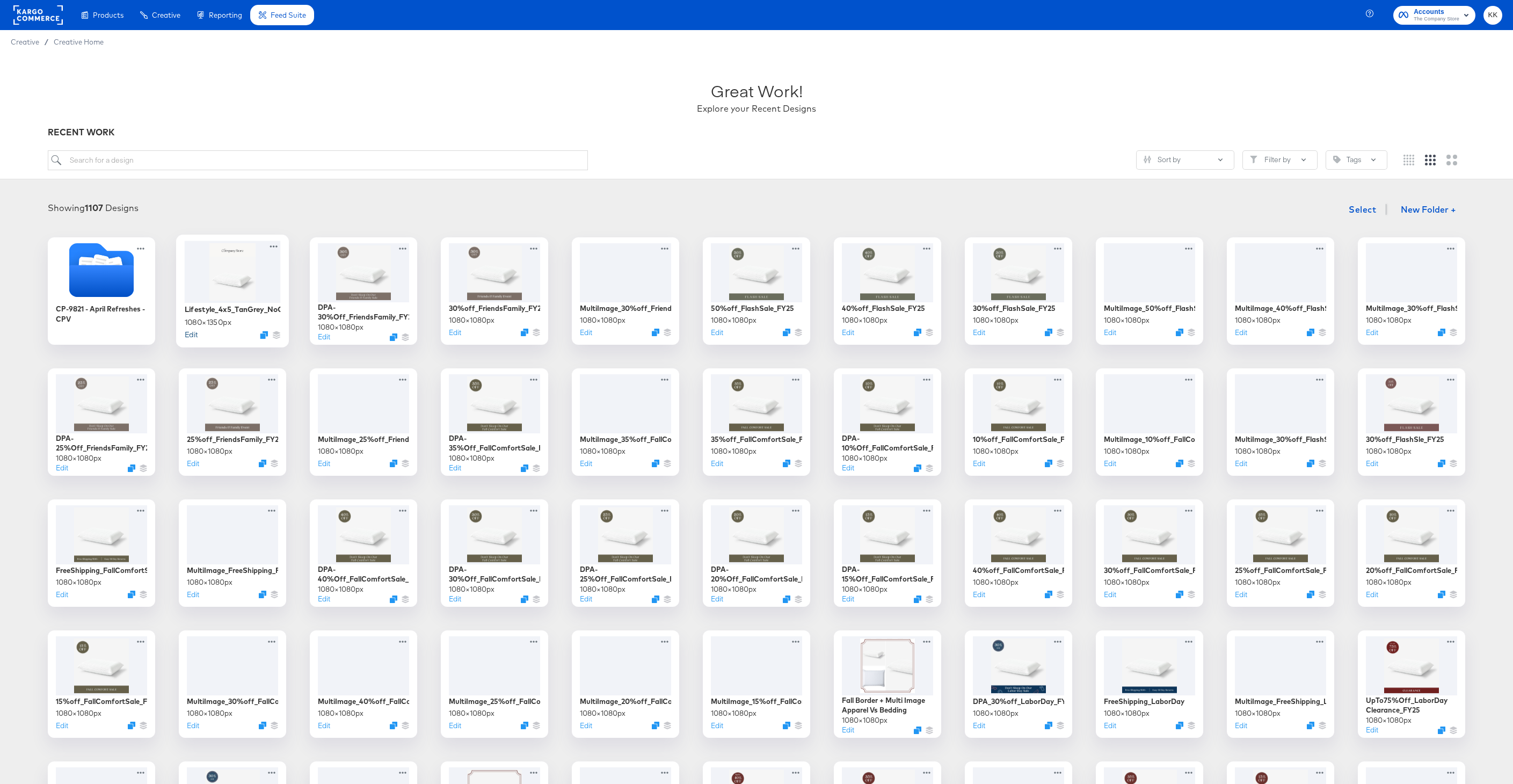
click at [196, 334] on button "Edit" at bounding box center [191, 334] width 13 height 10
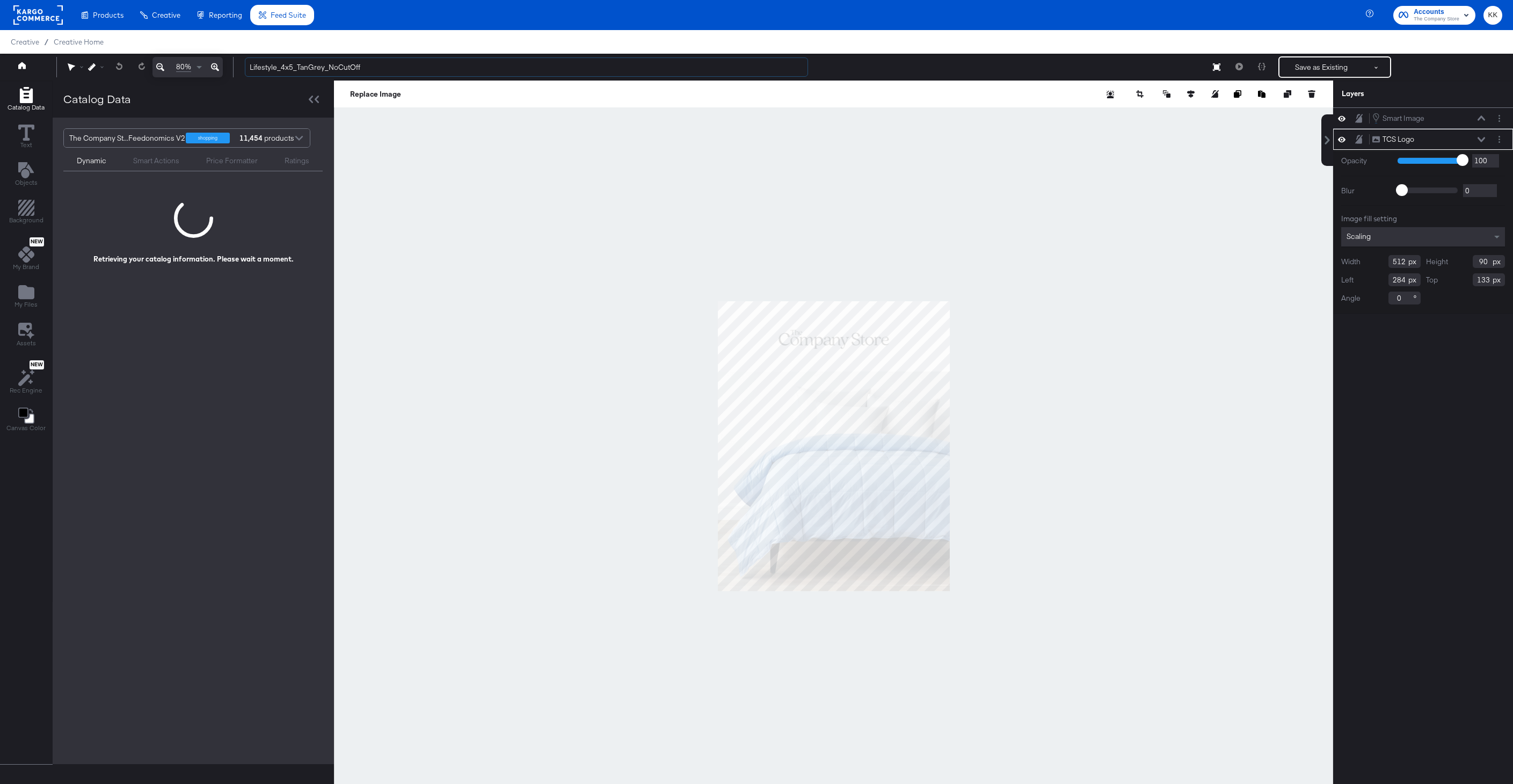
drag, startPoint x: 280, startPoint y: 70, endPoint x: 230, endPoint y: 65, distance: 50.2
click at [230, 65] on div "80% Lifestyle_4x5_TanGrey_NoCutOff Save as Existing See more options" at bounding box center [757, 67] width 1513 height 27
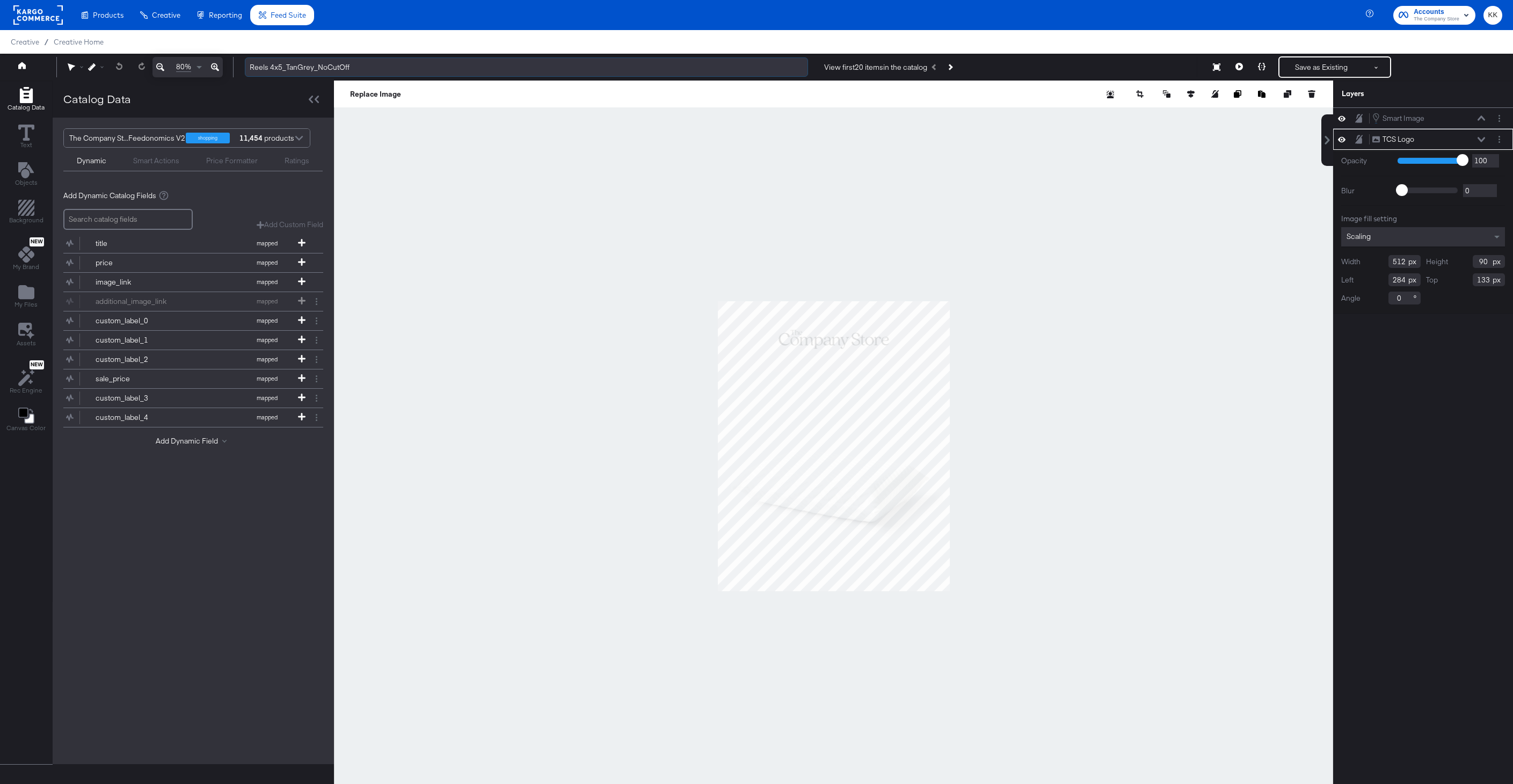
drag, startPoint x: 318, startPoint y: 68, endPoint x: 374, endPoint y: 68, distance: 56.0
click at [372, 68] on input "Reels 4x5_TanGrey_NoCutOff" at bounding box center [526, 68] width 563 height 20
type input "Reels 4x5_TanGrey_NoCutOff"
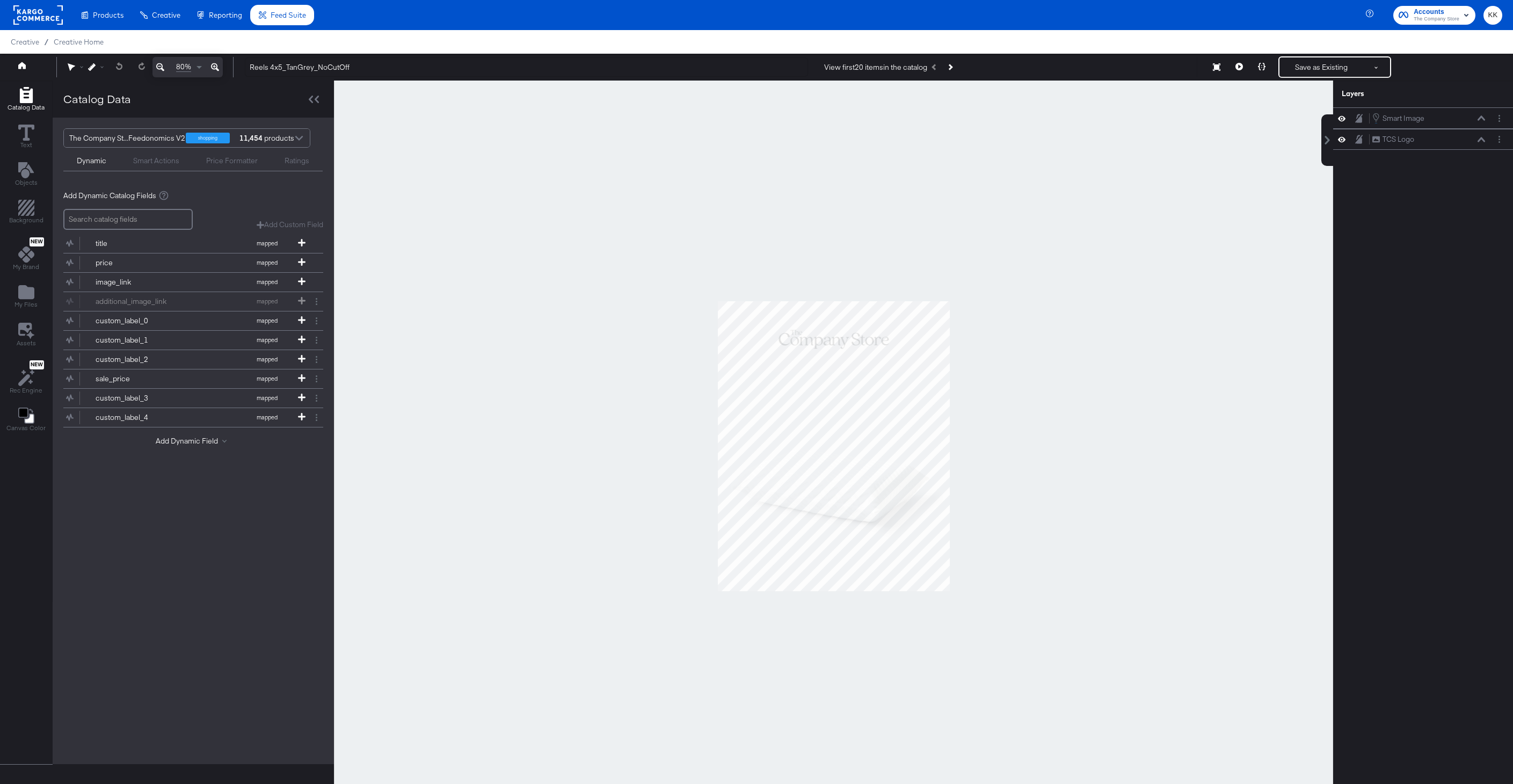
click at [524, 196] on div at bounding box center [833, 446] width 999 height 731
click at [1312, 66] on button "Save as Existing" at bounding box center [1321, 67] width 84 height 19
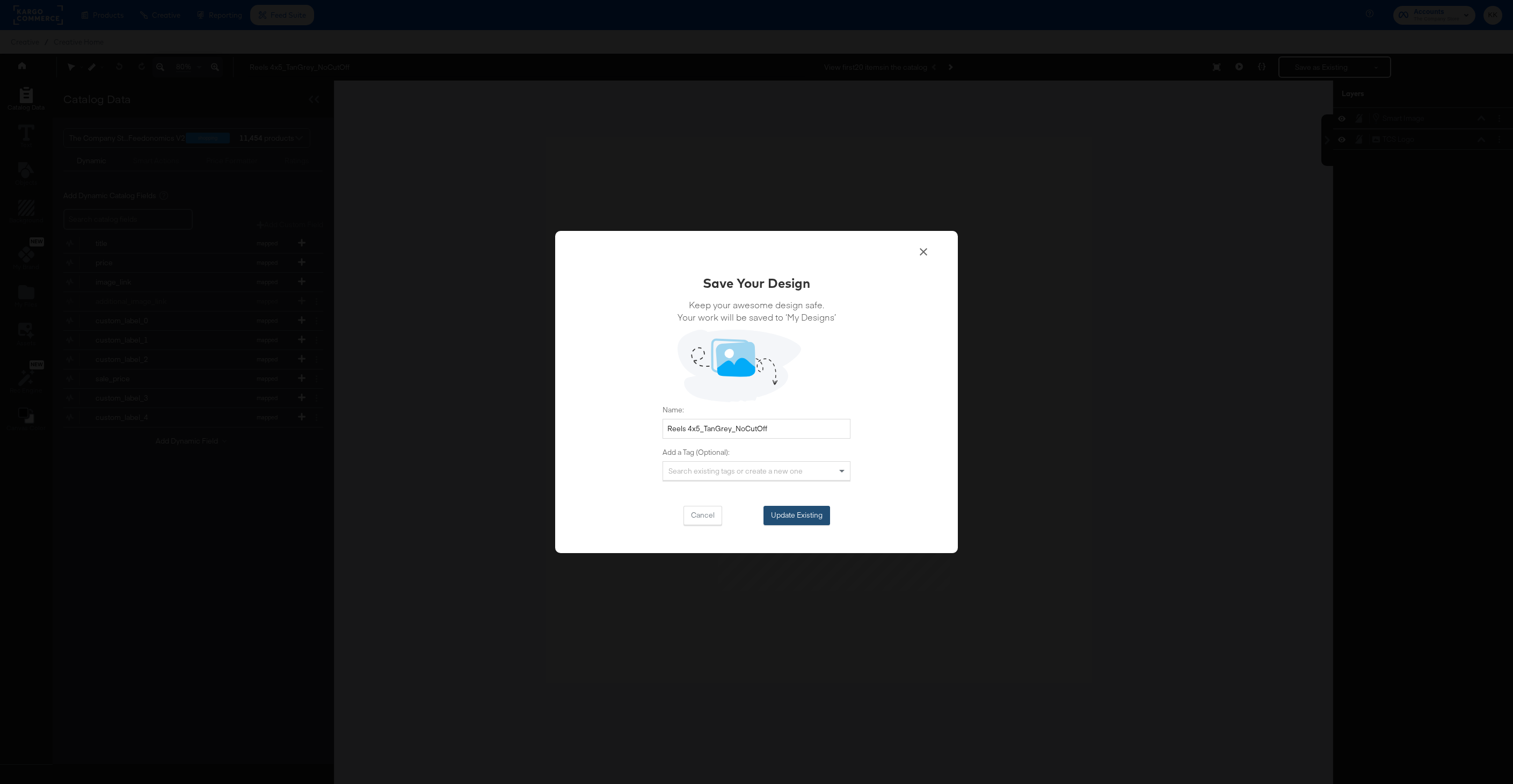
click at [789, 512] on button "Update Existing" at bounding box center [796, 515] width 66 height 19
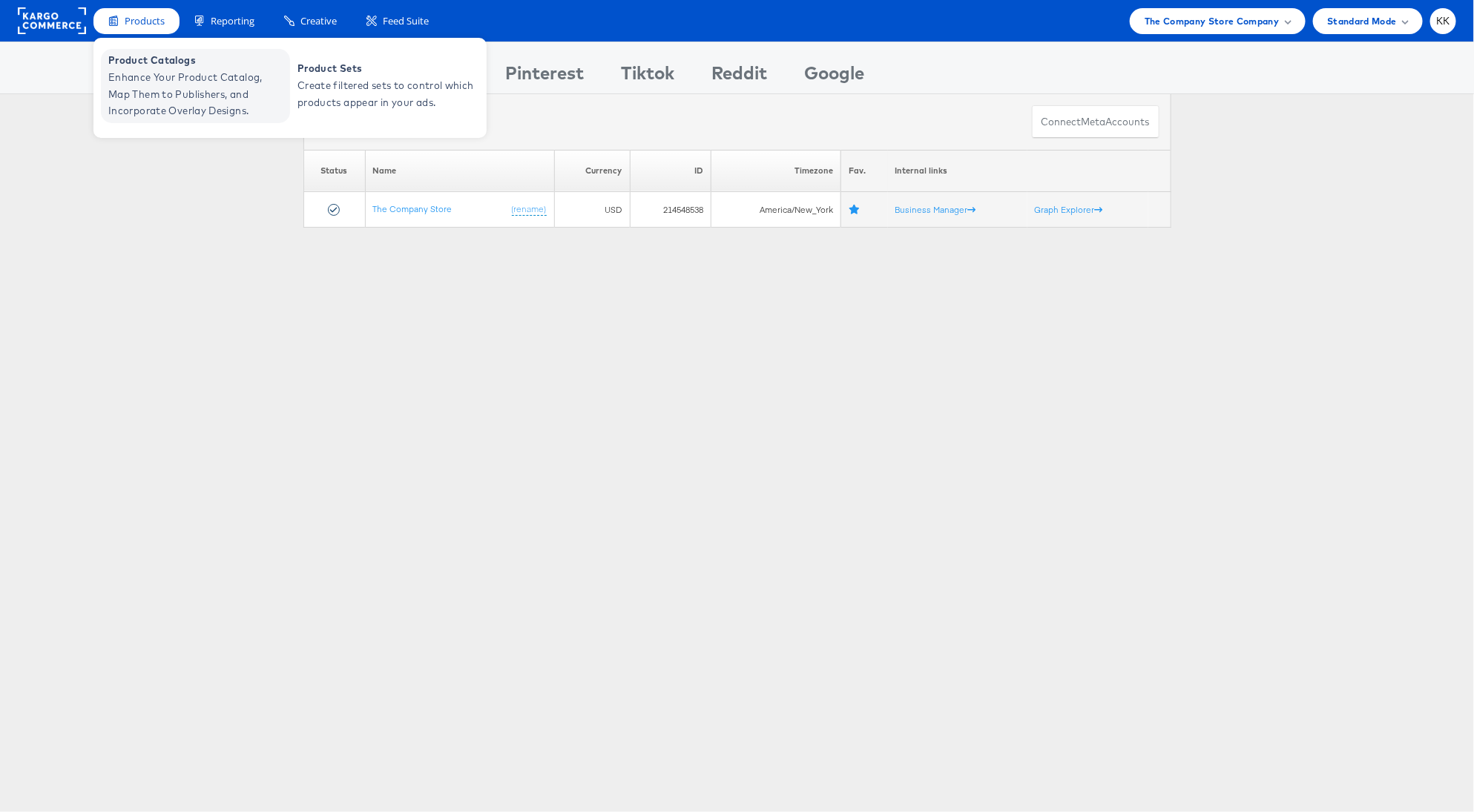
click at [135, 90] on span "Enhance Your Product Catalog, Map Them to Publishers, and Incorporate Overlay D…" at bounding box center [196, 94] width 178 height 50
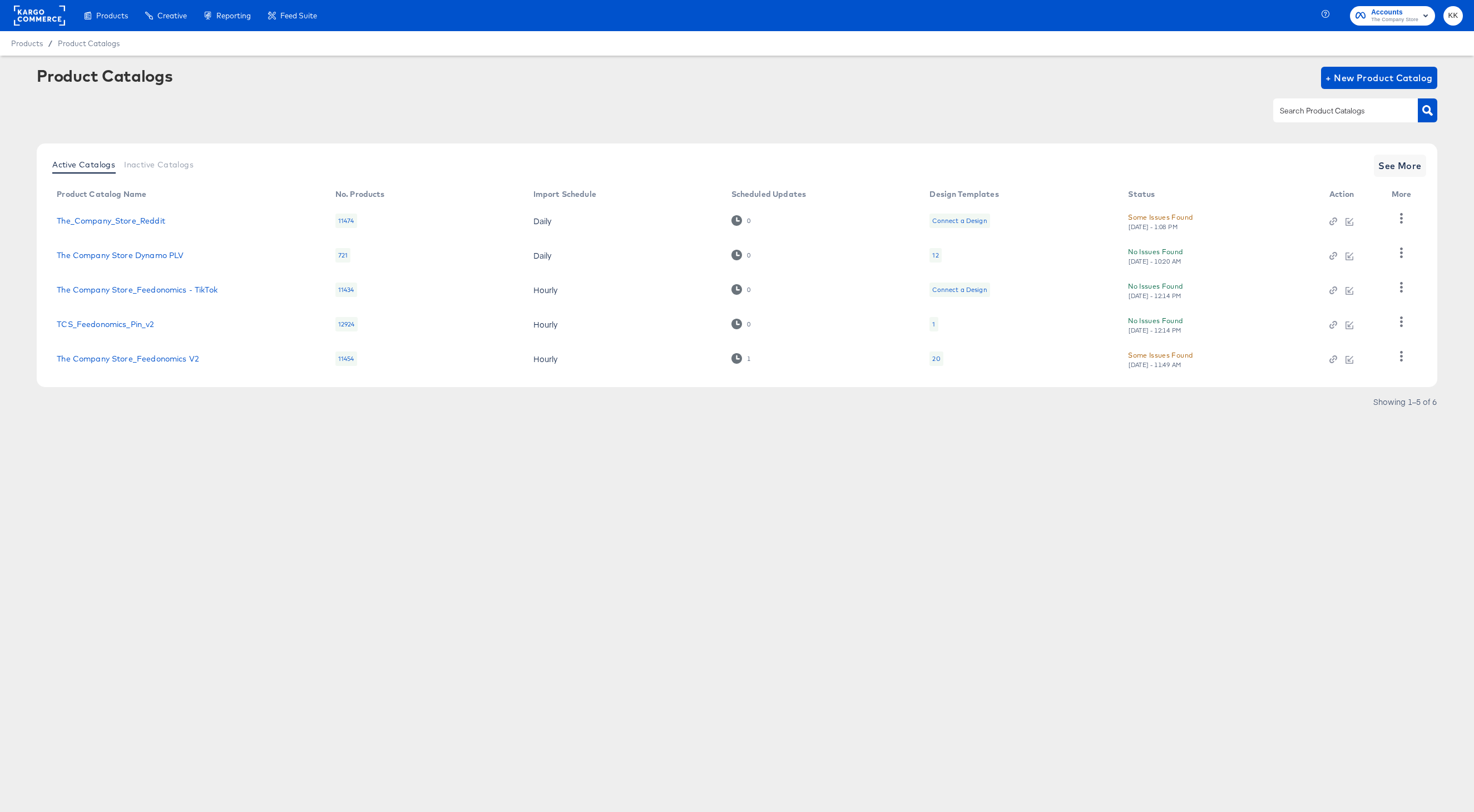
click at [51, 19] on rect at bounding box center [40, 15] width 51 height 20
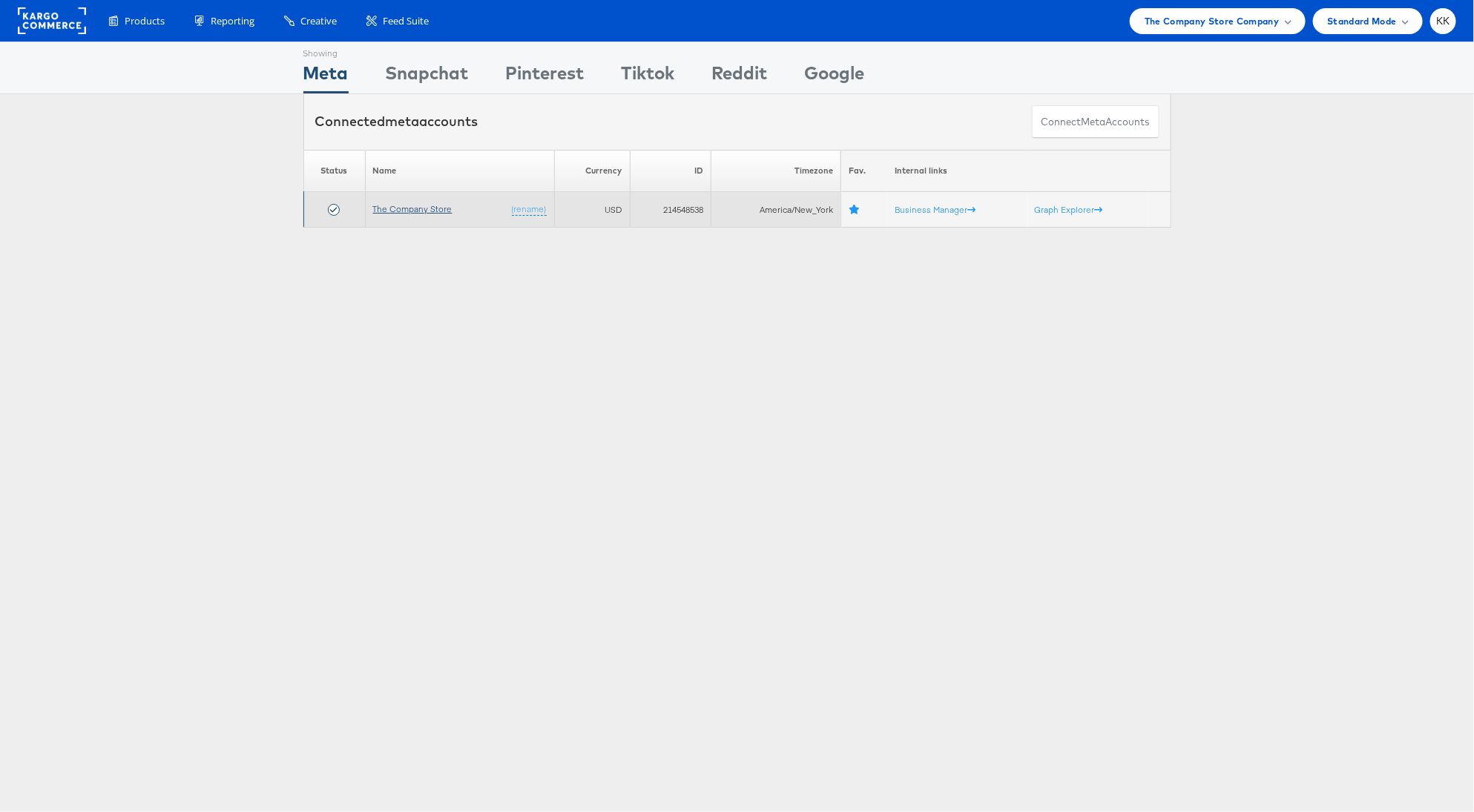
click at [431, 204] on link "The Company Store" at bounding box center [413, 208] width 80 height 11
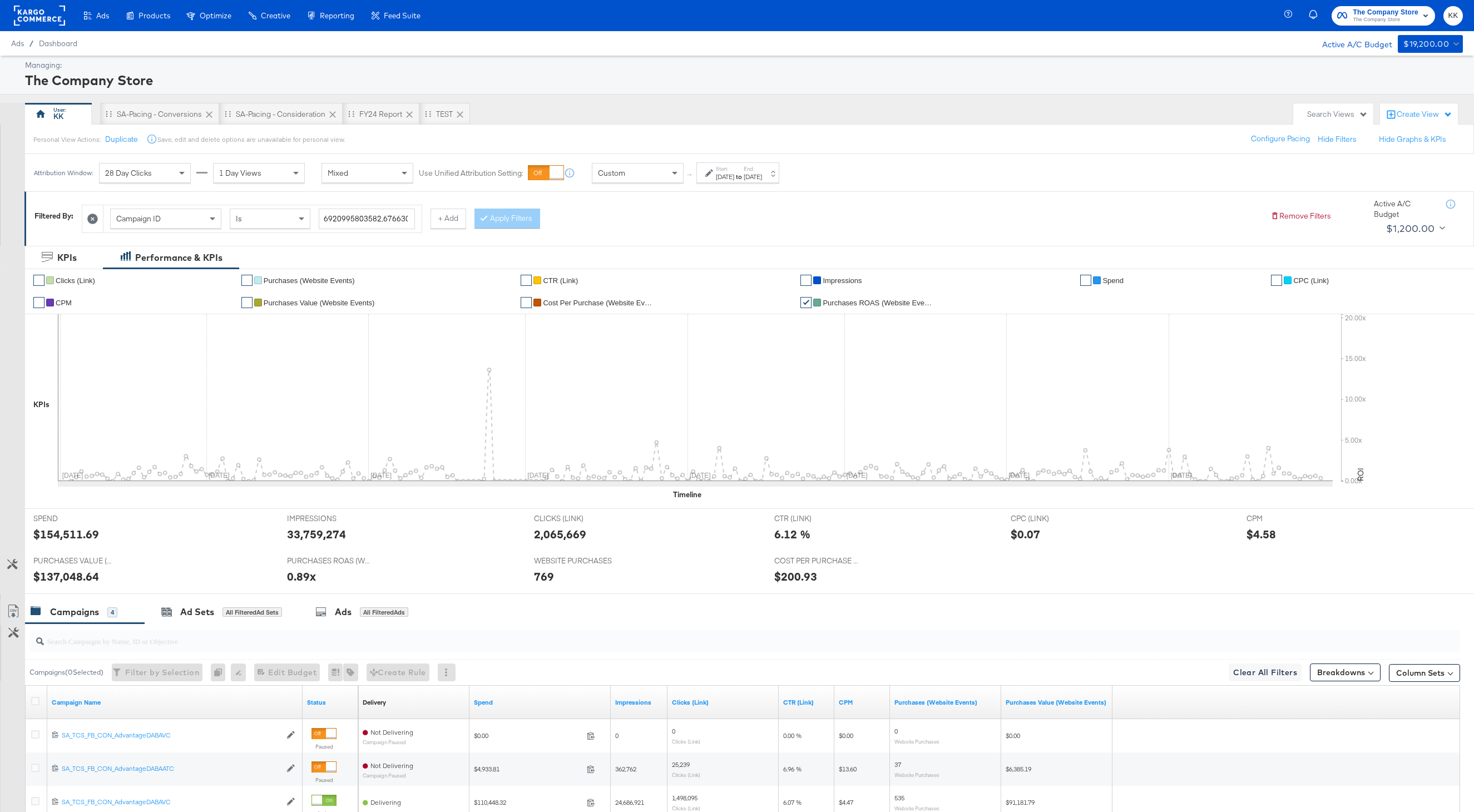
scroll to position [156, 0]
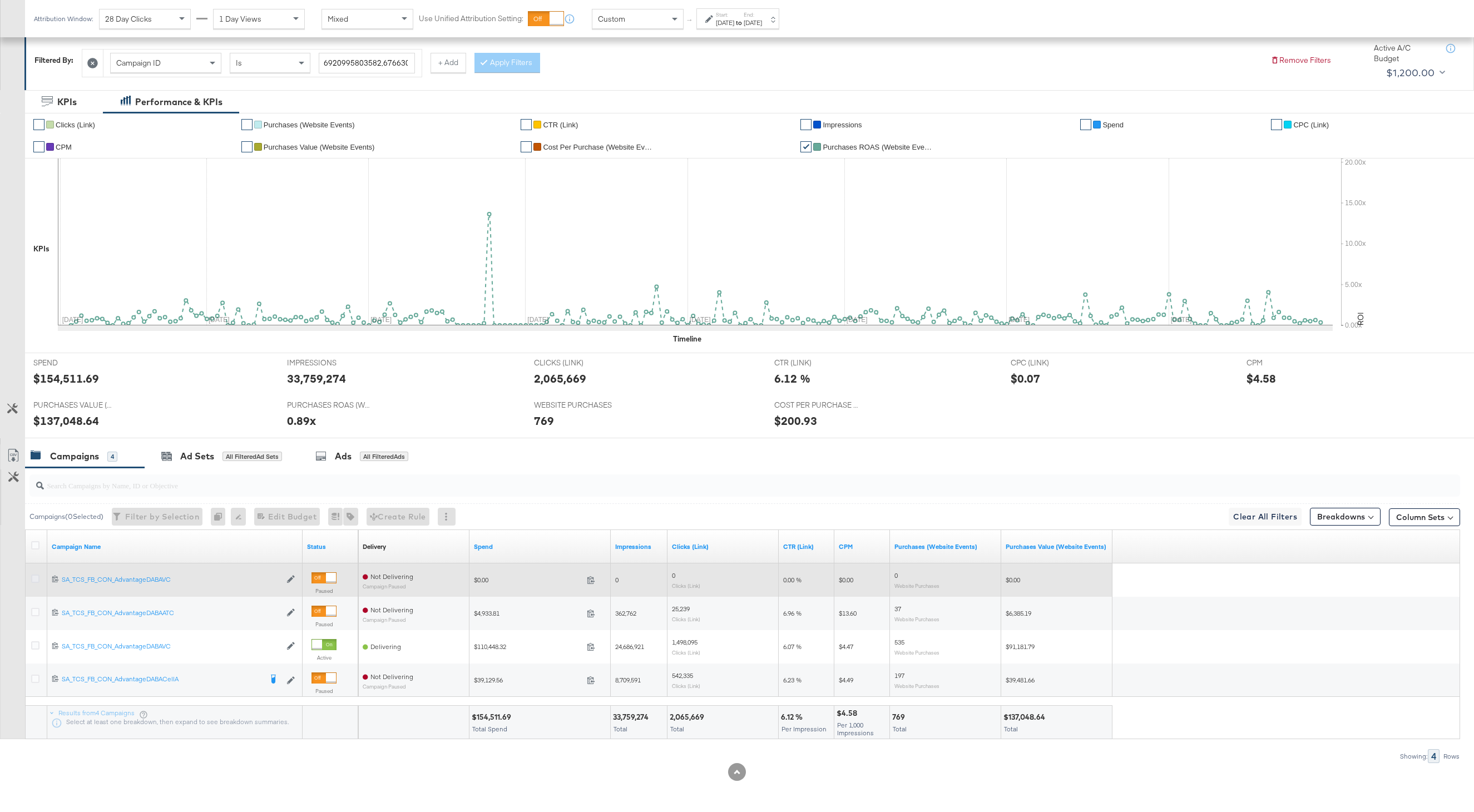
click at [36, 577] on icon at bounding box center [35, 578] width 9 height 9
click at [0, 0] on input "checkbox" at bounding box center [0, 0] width 0 height 0
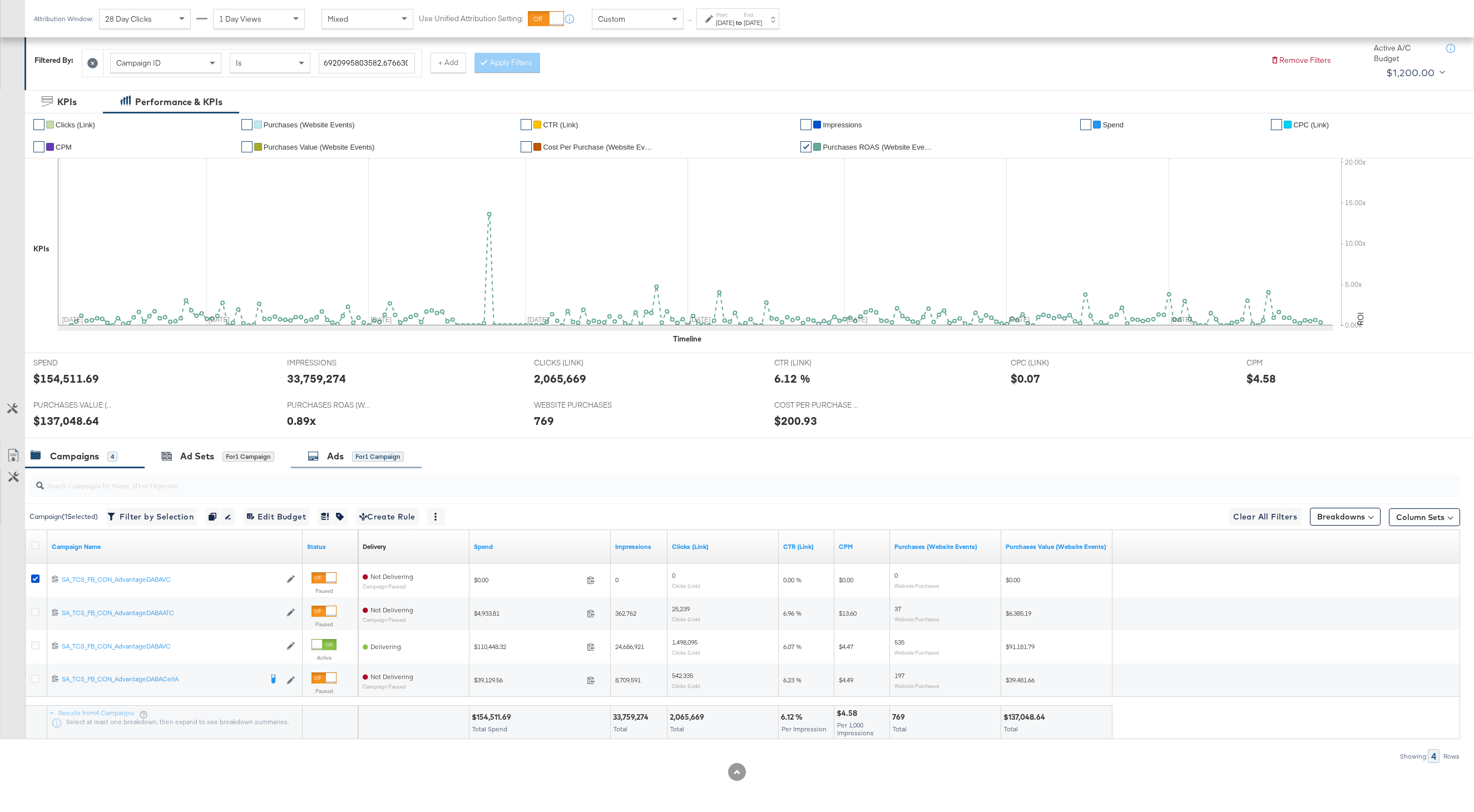
click at [388, 450] on div "Ads for 1 Campaign" at bounding box center [356, 456] width 96 height 13
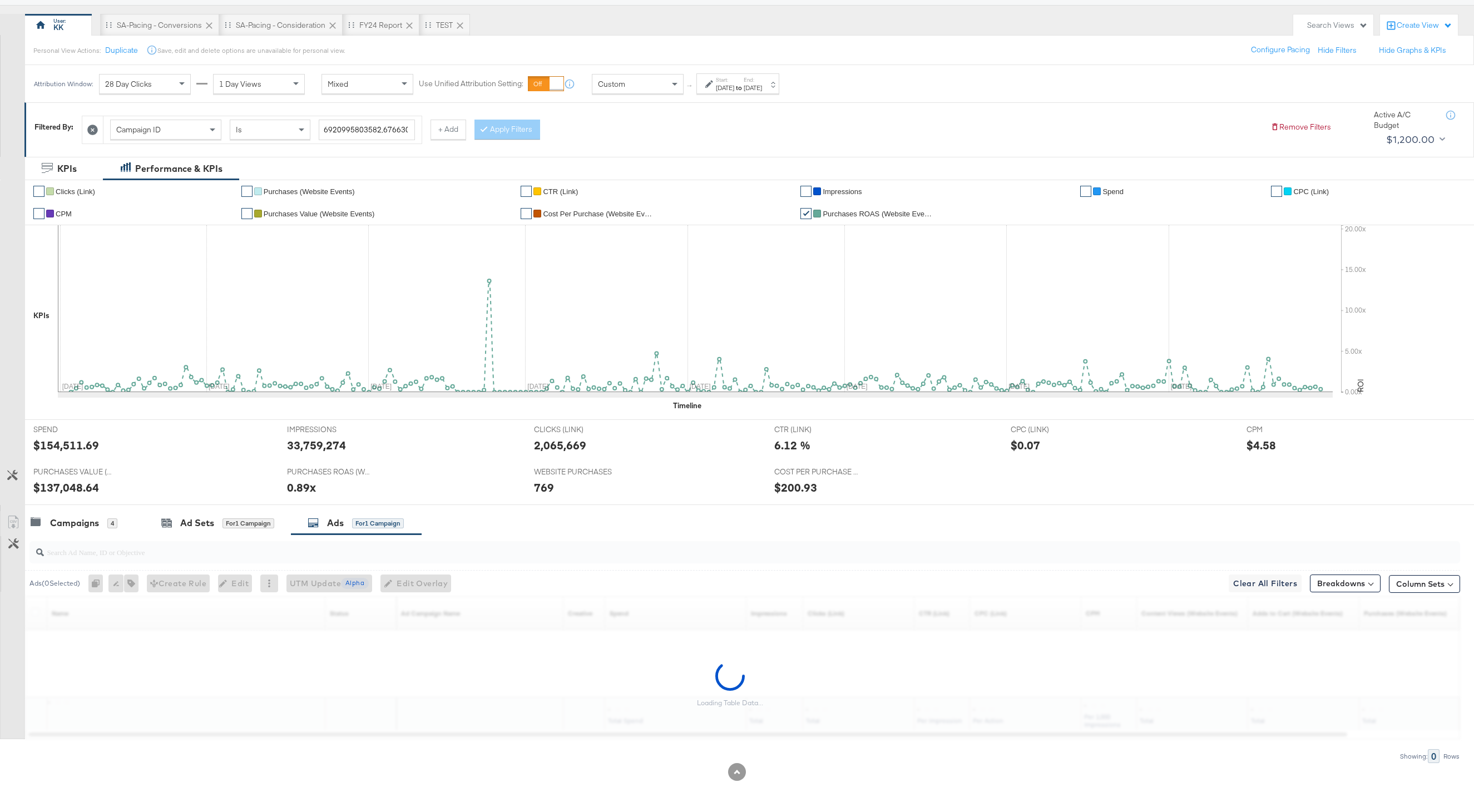
scroll to position [89, 0]
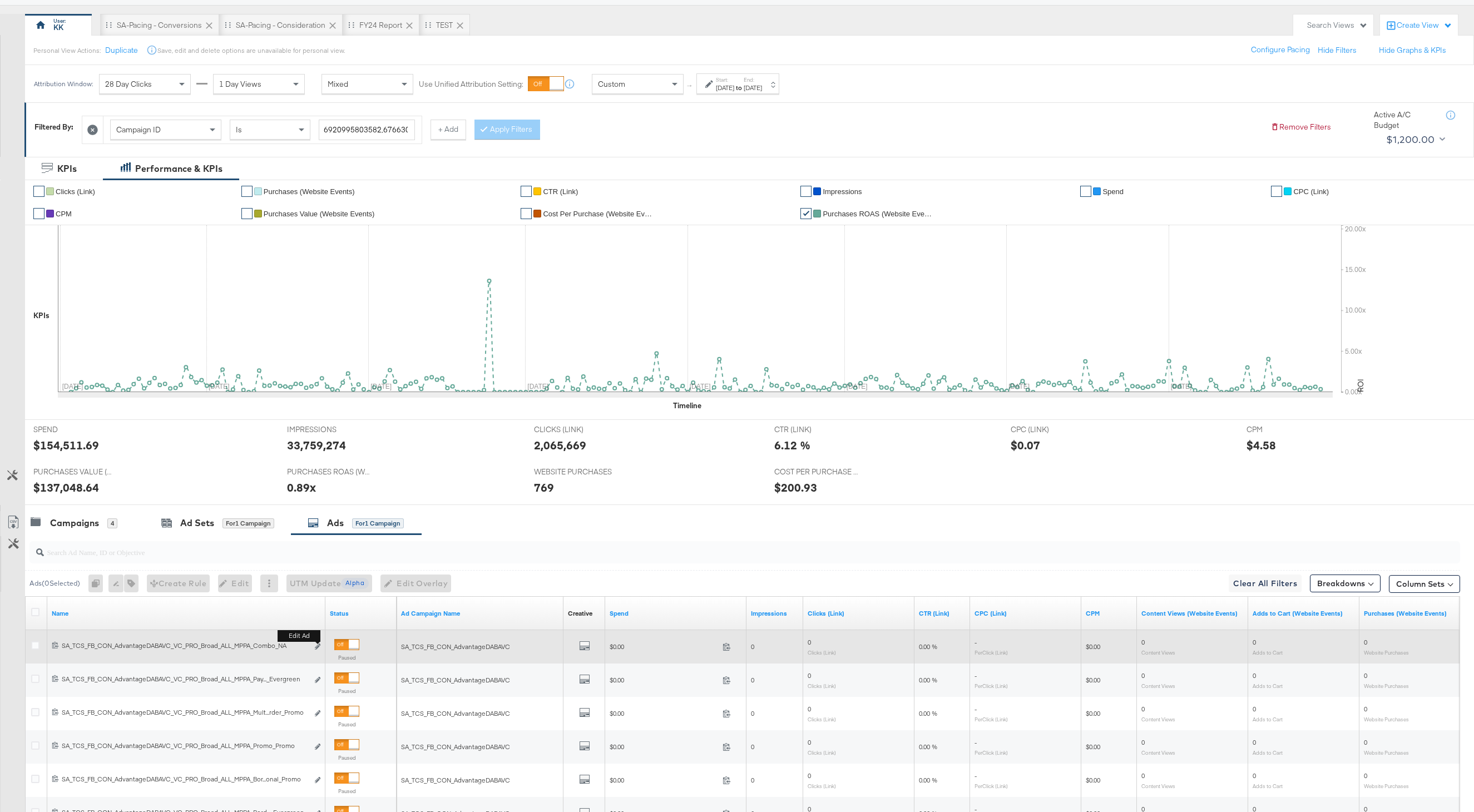
click at [321, 647] on button "Edit ad" at bounding box center [317, 647] width 7 height 12
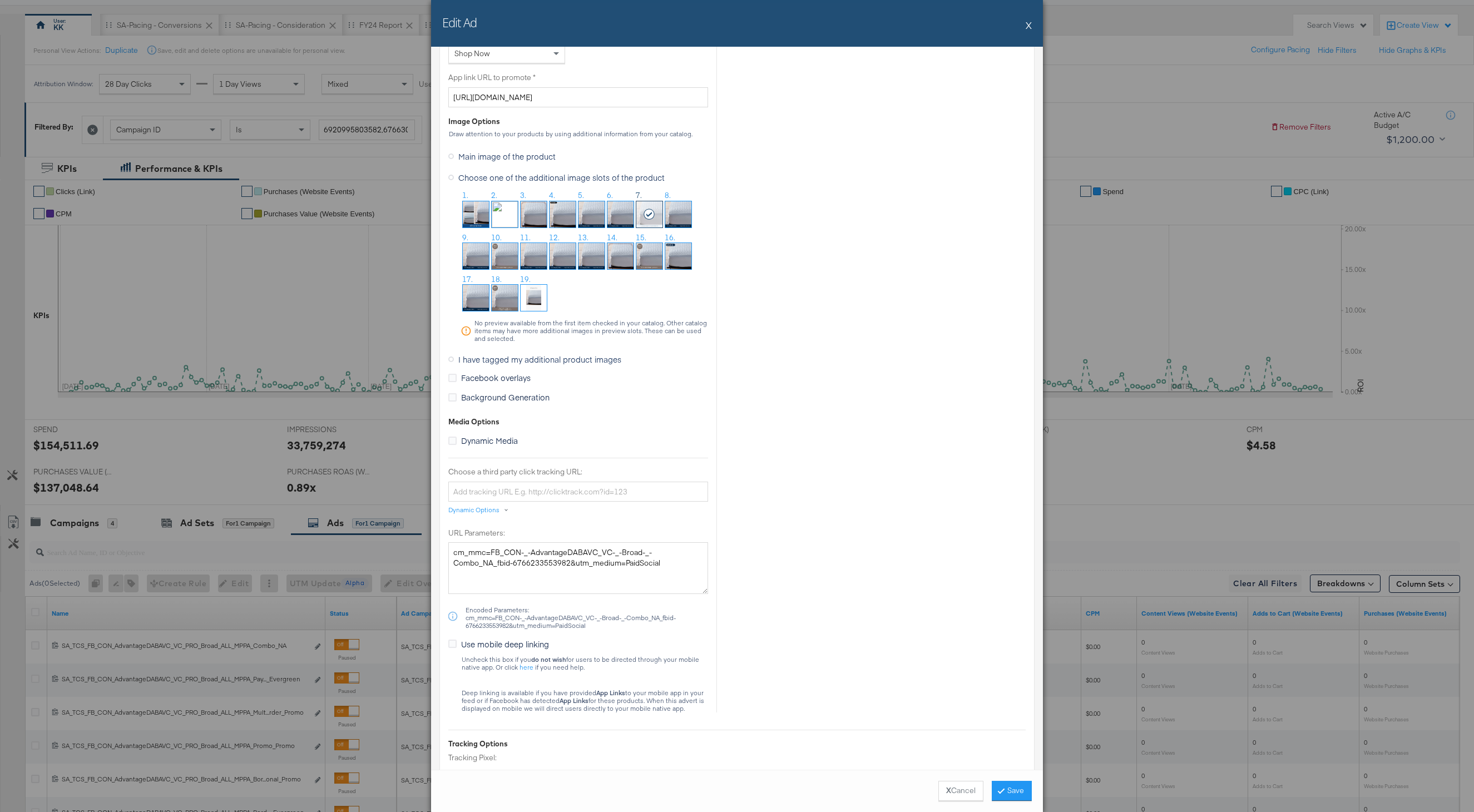
scroll to position [891, 0]
click at [1029, 25] on button "X" at bounding box center [1029, 25] width 6 height 23
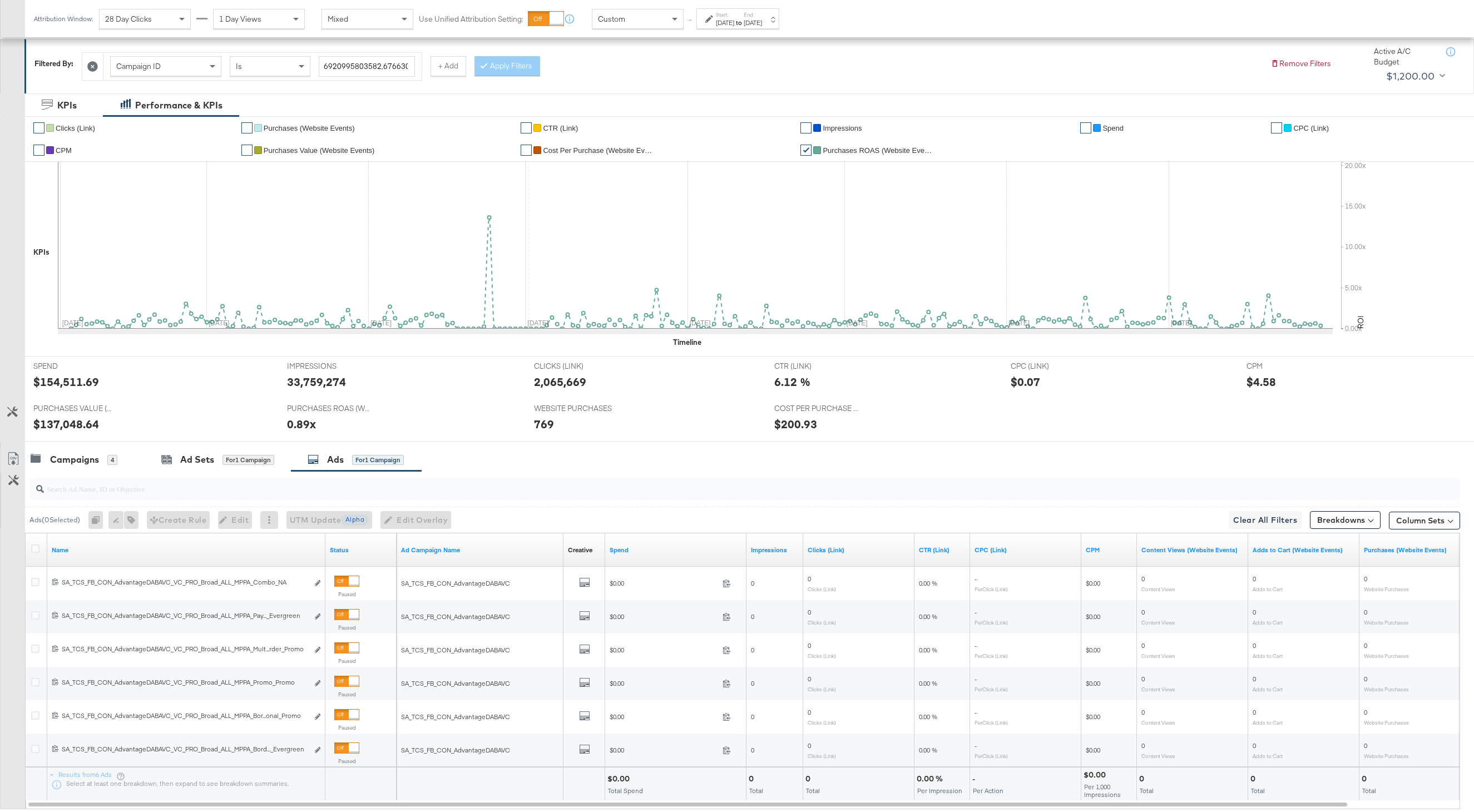
scroll to position [223, 0]
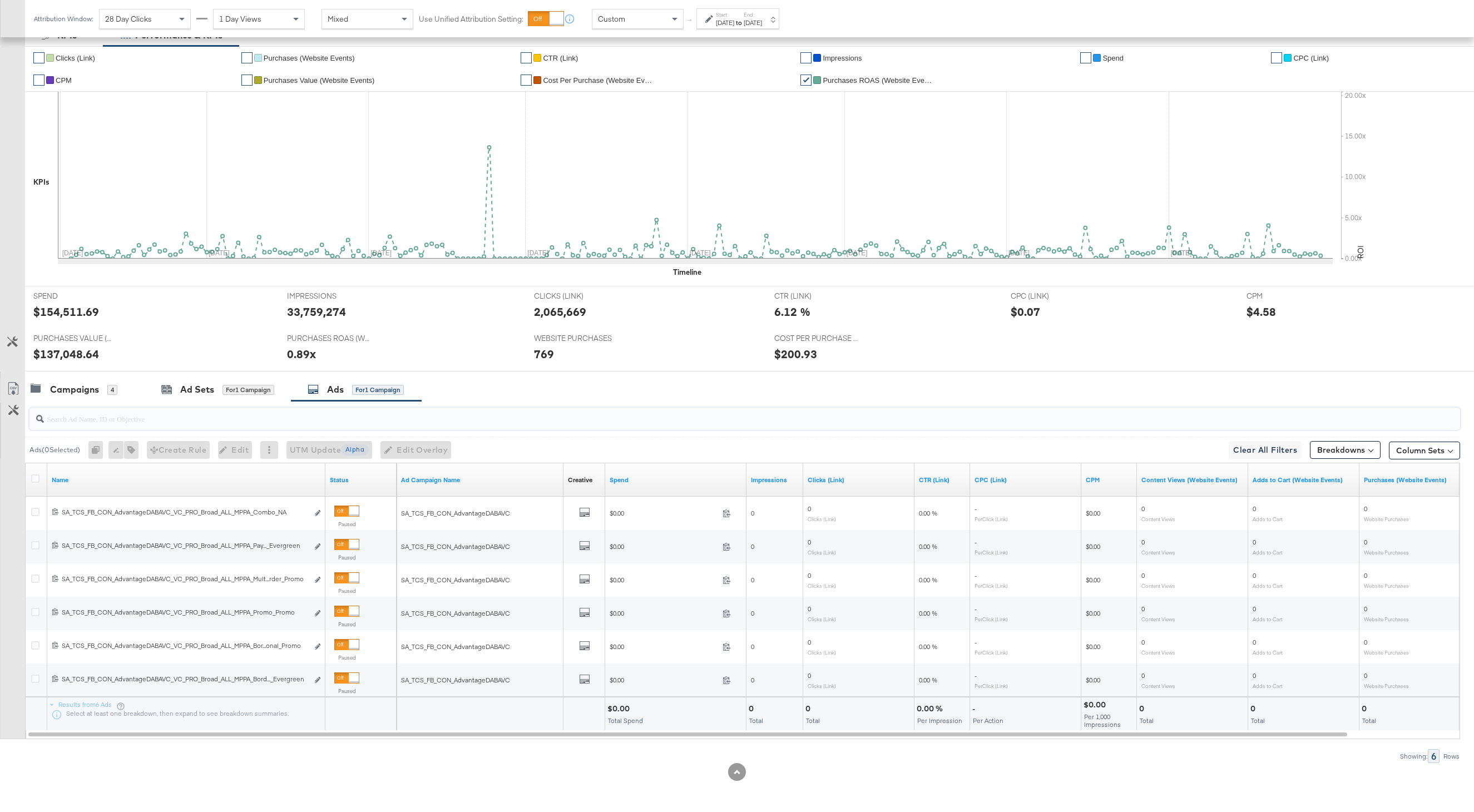
click at [256, 417] on input "search" at bounding box center [685, 414] width 1282 height 22
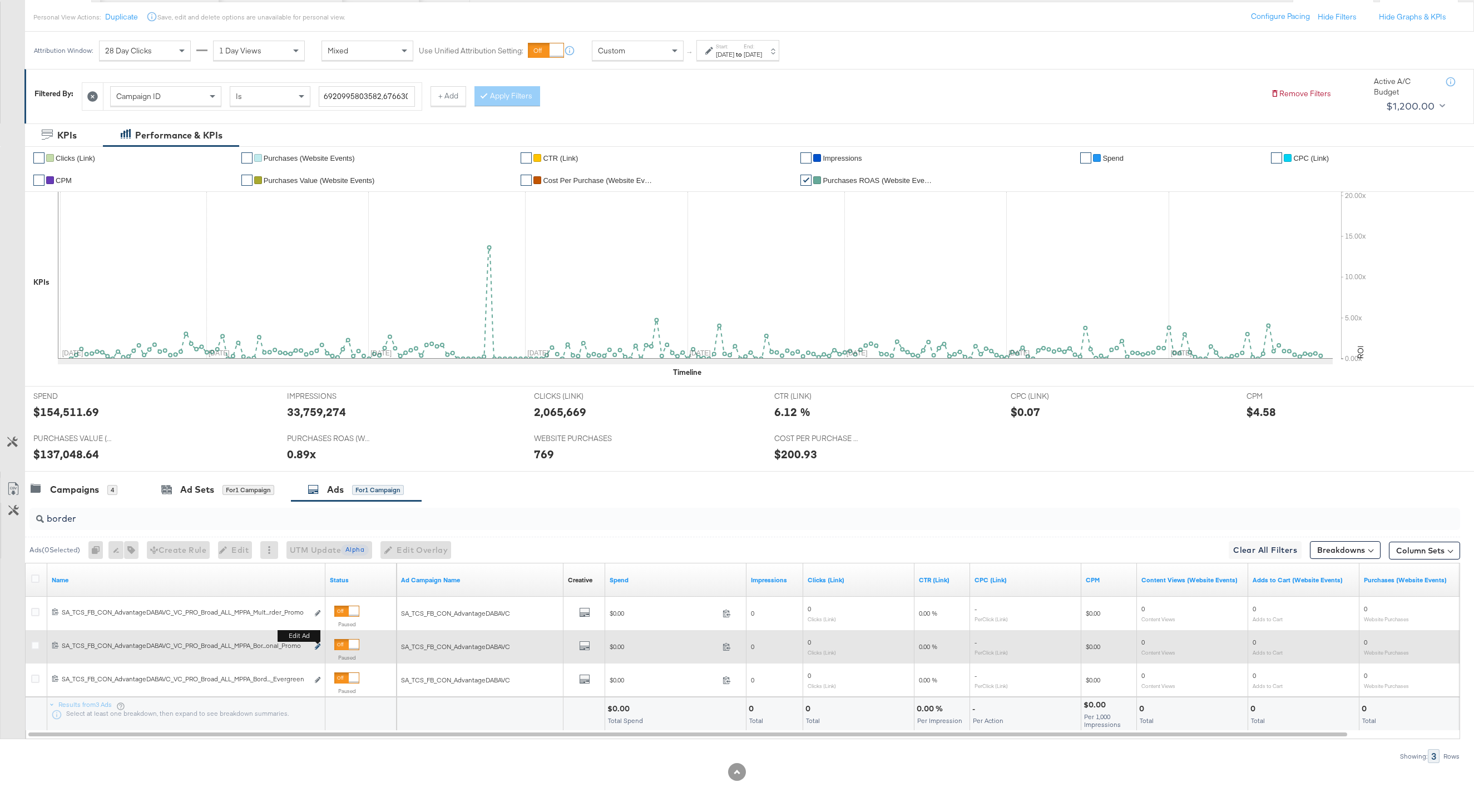
click at [318, 646] on icon "link" at bounding box center [317, 647] width 5 height 6
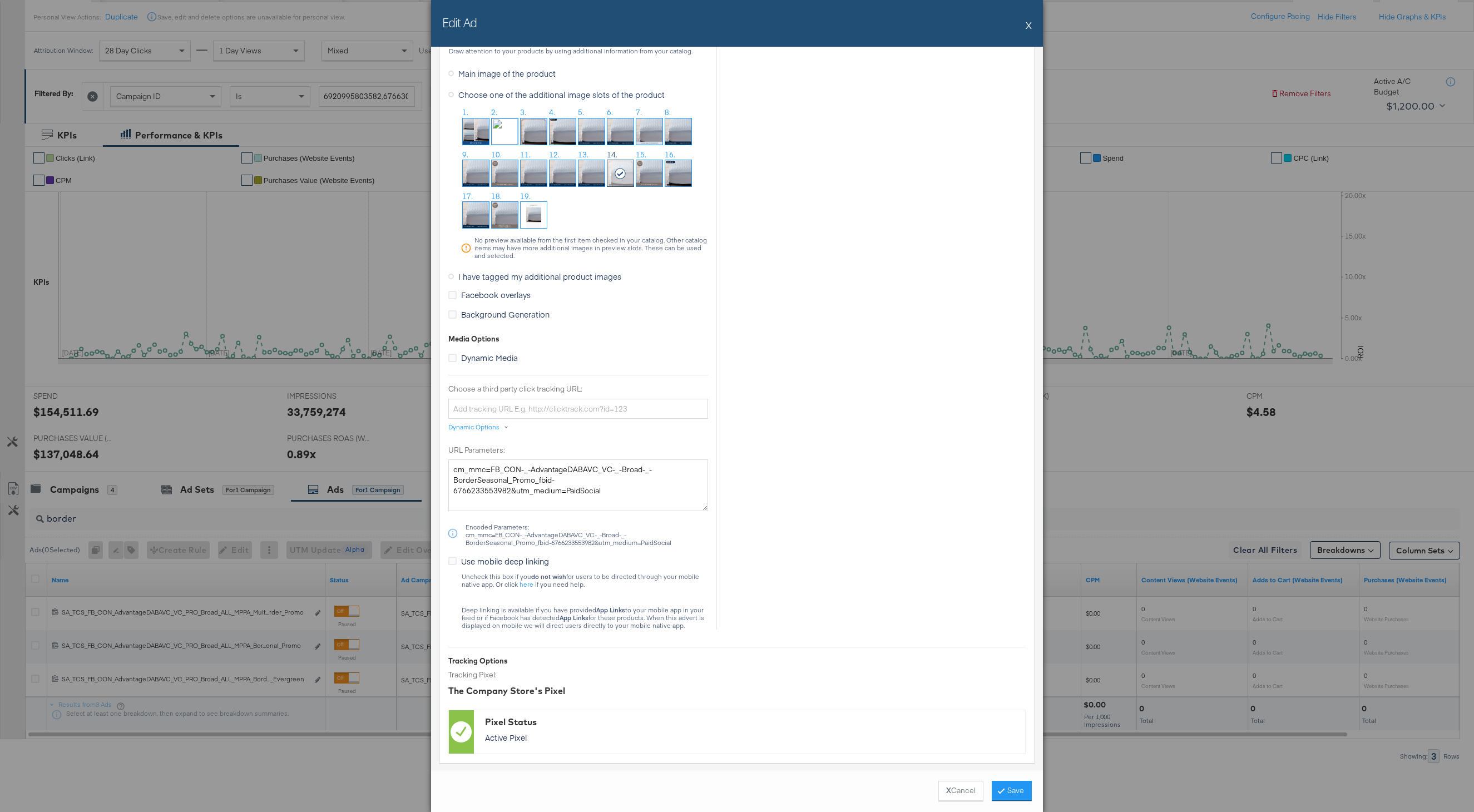
scroll to position [928, 0]
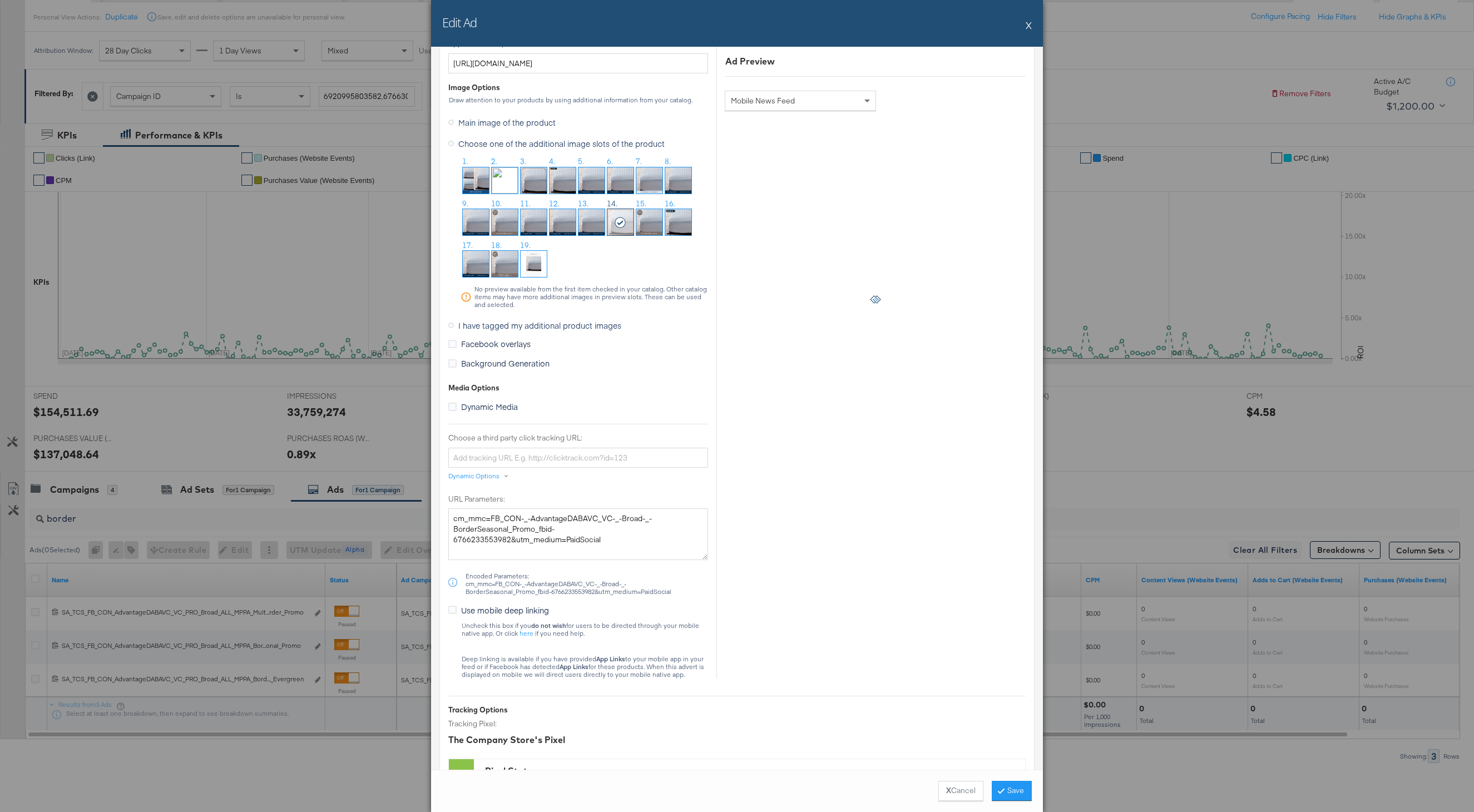
click at [534, 186] on img at bounding box center [534, 180] width 26 height 26
click at [1010, 787] on button "Save" at bounding box center [1012, 790] width 40 height 20
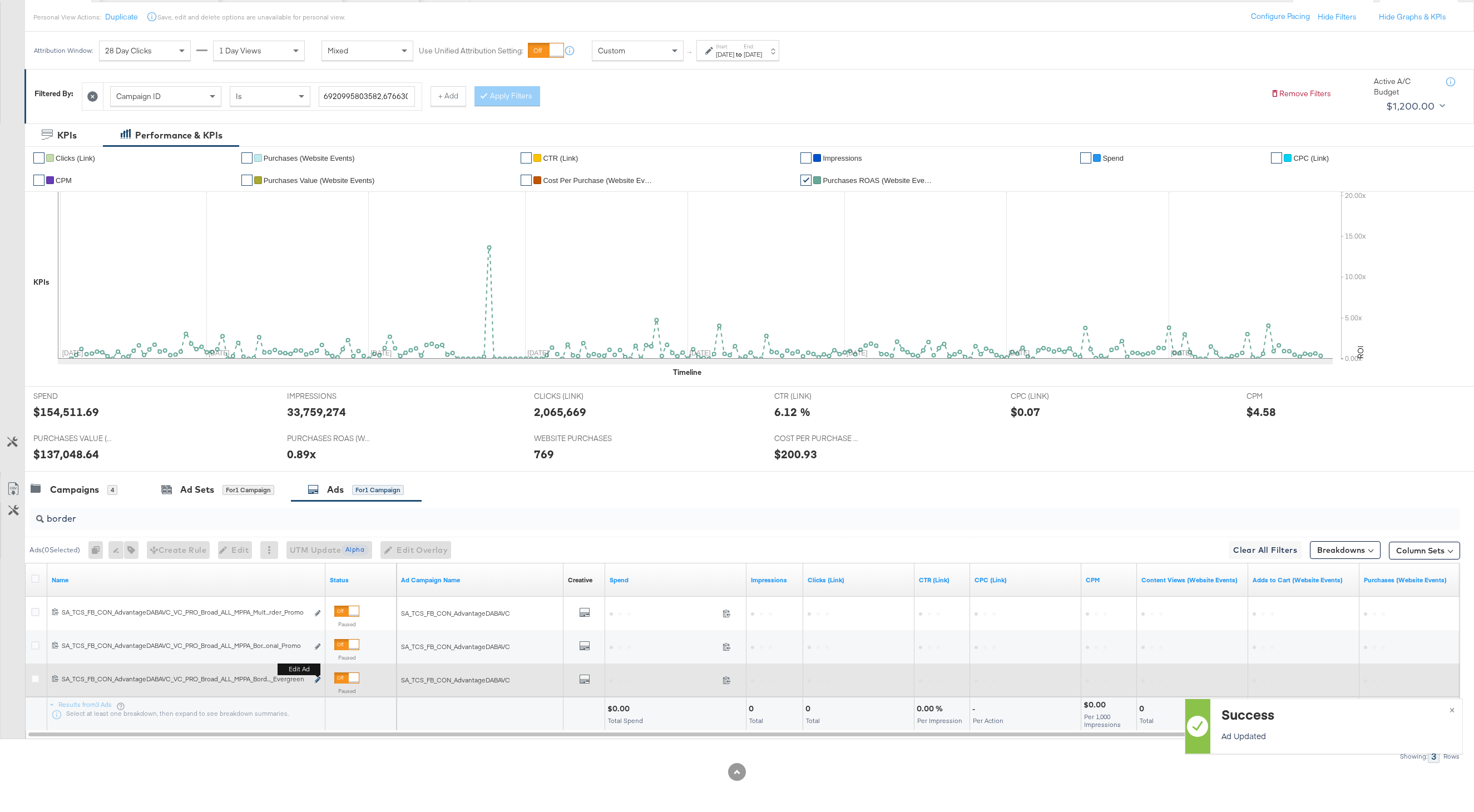
click at [319, 680] on icon "link" at bounding box center [317, 679] width 5 height 6
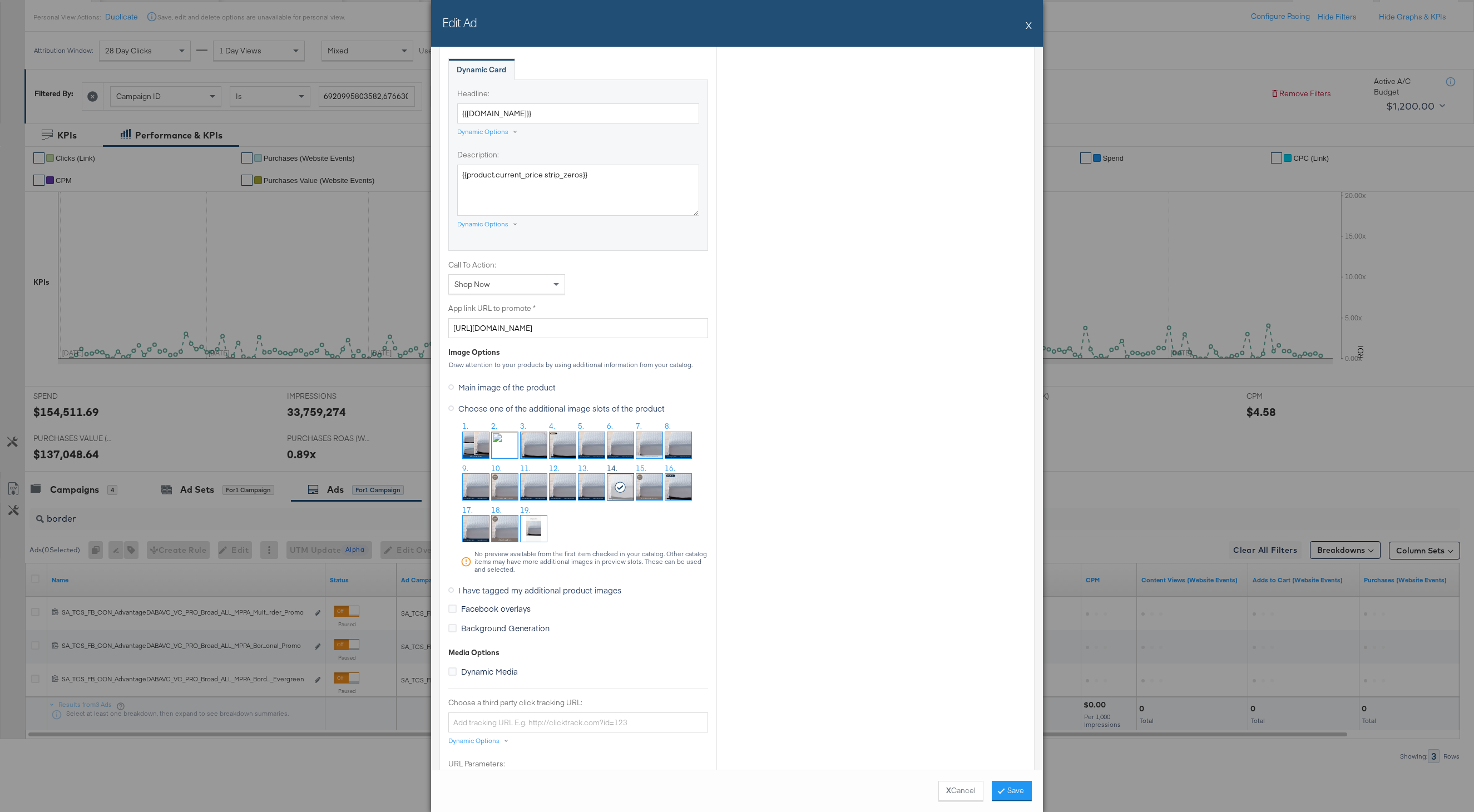
scroll to position [659, 0]
click at [540, 453] on img at bounding box center [534, 448] width 26 height 26
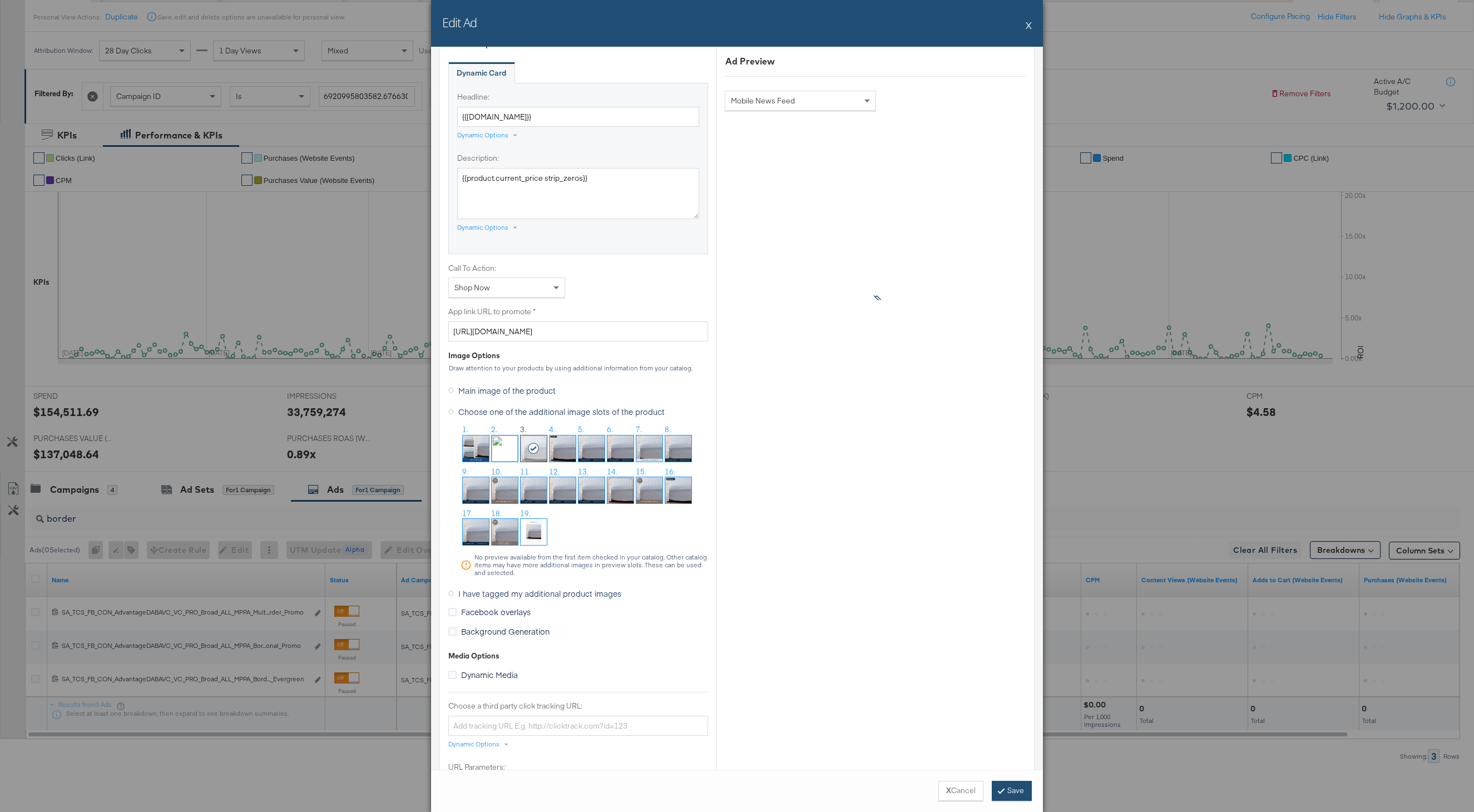
click at [1013, 799] on button "Save" at bounding box center [1012, 790] width 40 height 20
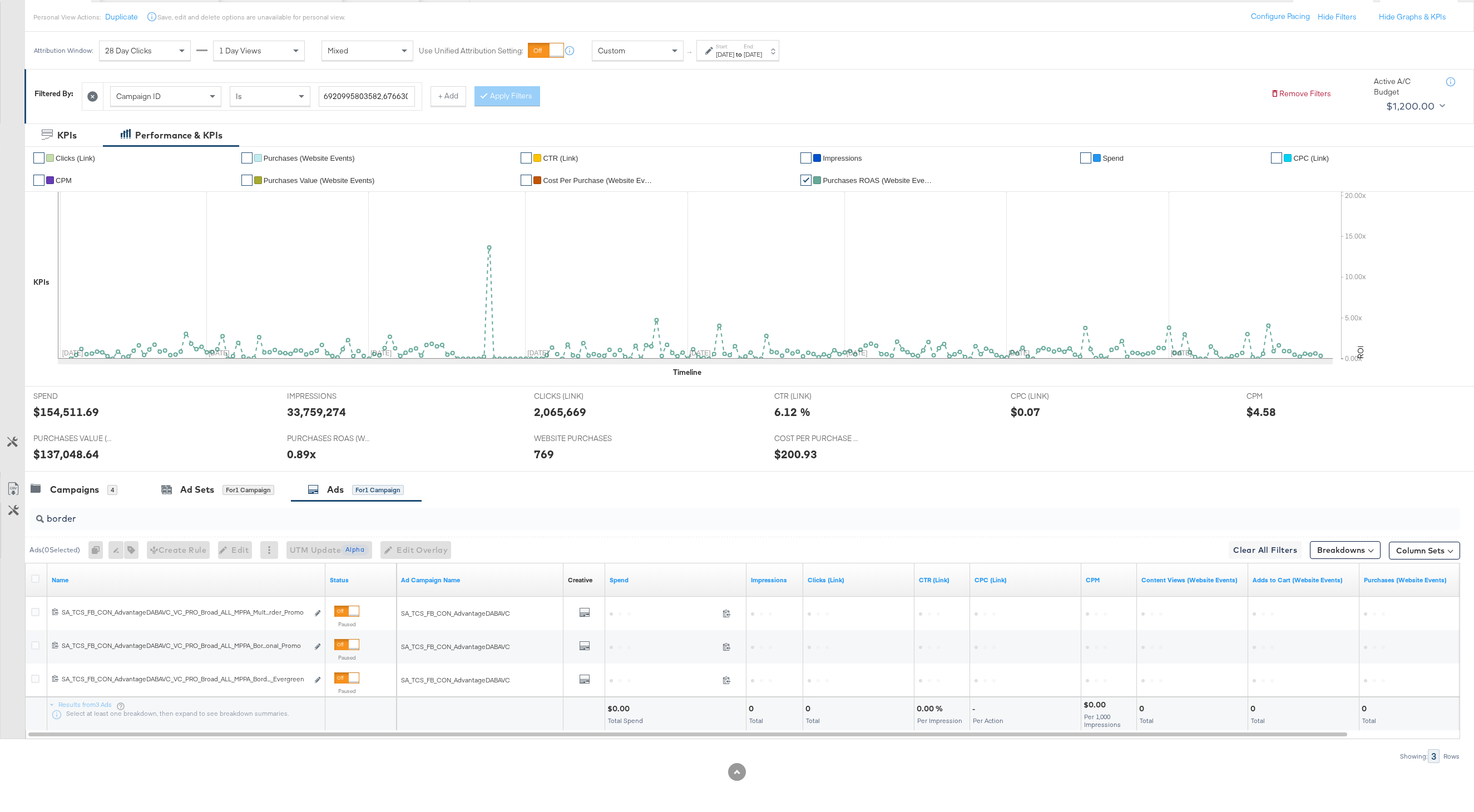
click at [197, 524] on input "border" at bounding box center [685, 514] width 1282 height 22
type input "b"
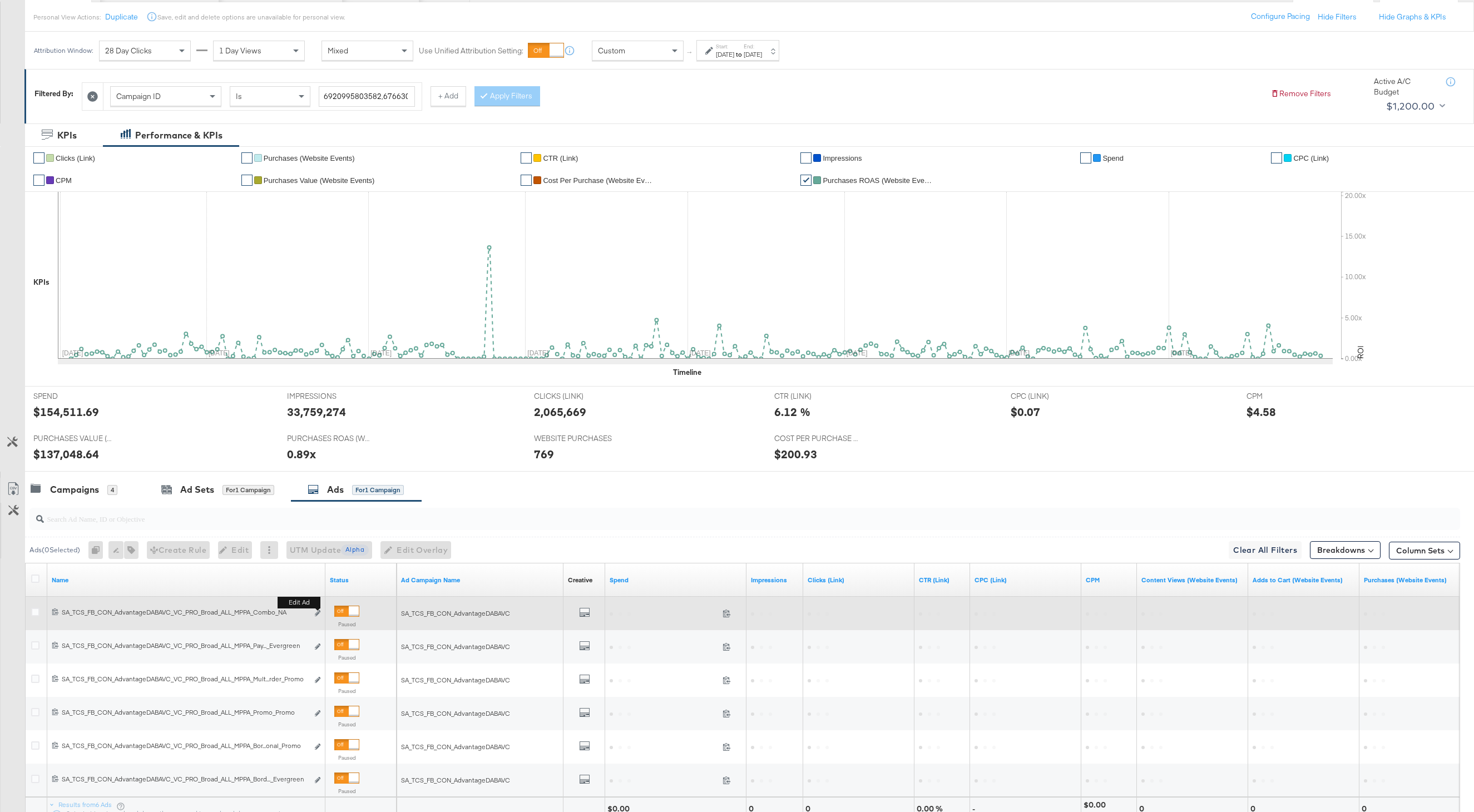
click at [321, 610] on button "Edit ad" at bounding box center [317, 613] width 7 height 12
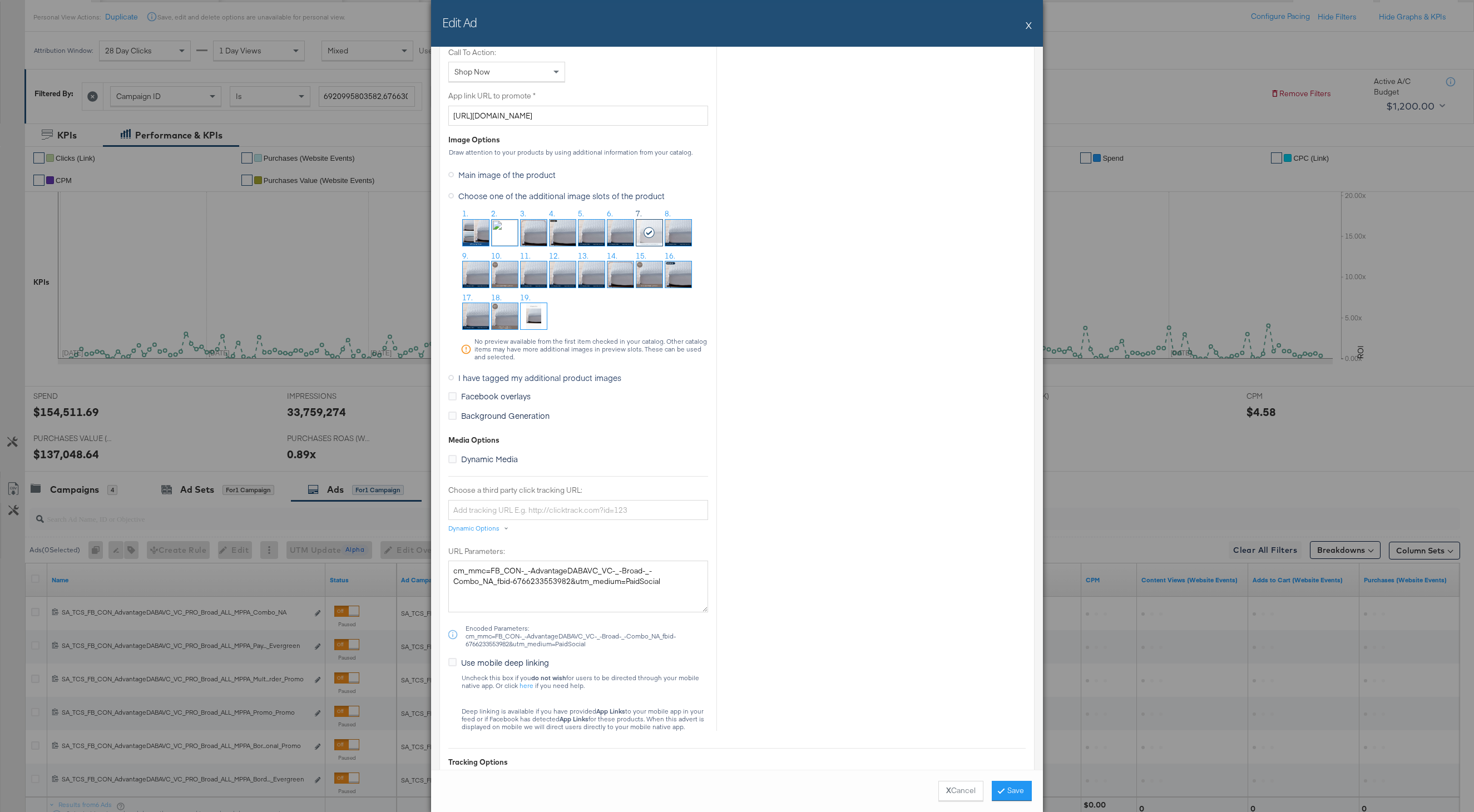
scroll to position [993, 0]
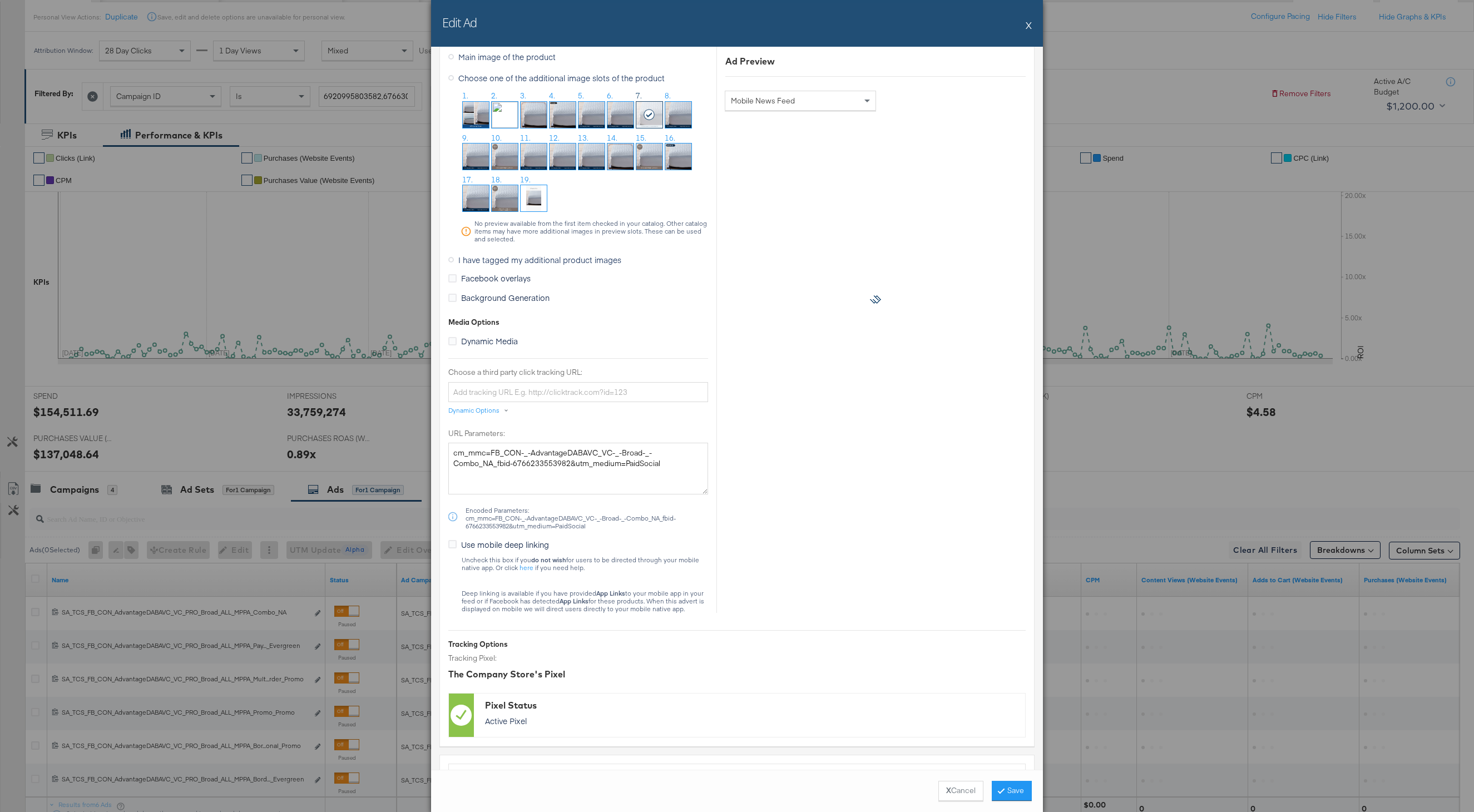
click at [562, 111] on img at bounding box center [562, 114] width 26 height 26
click at [1007, 786] on button "Save" at bounding box center [1012, 790] width 40 height 20
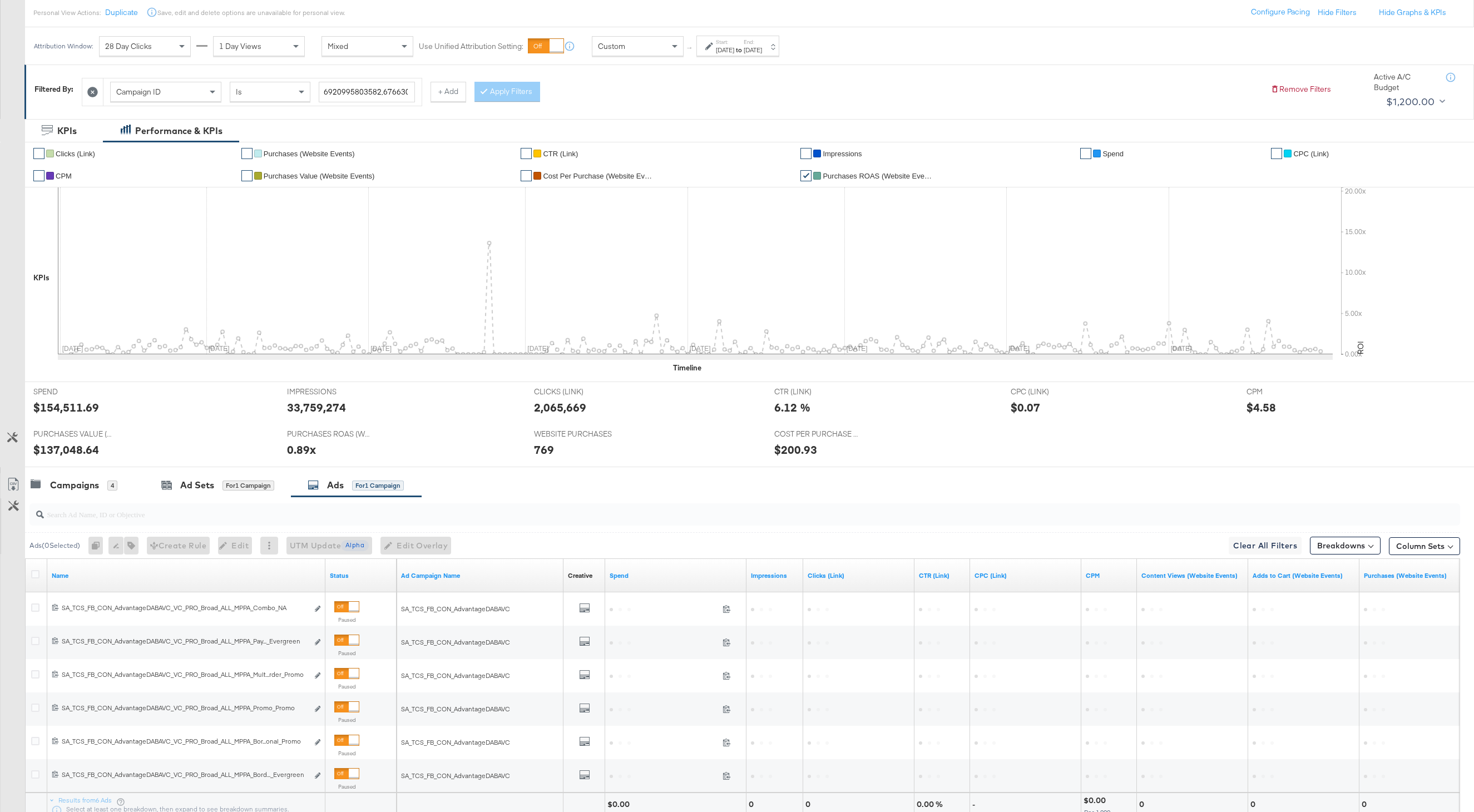
scroll to position [125, 0]
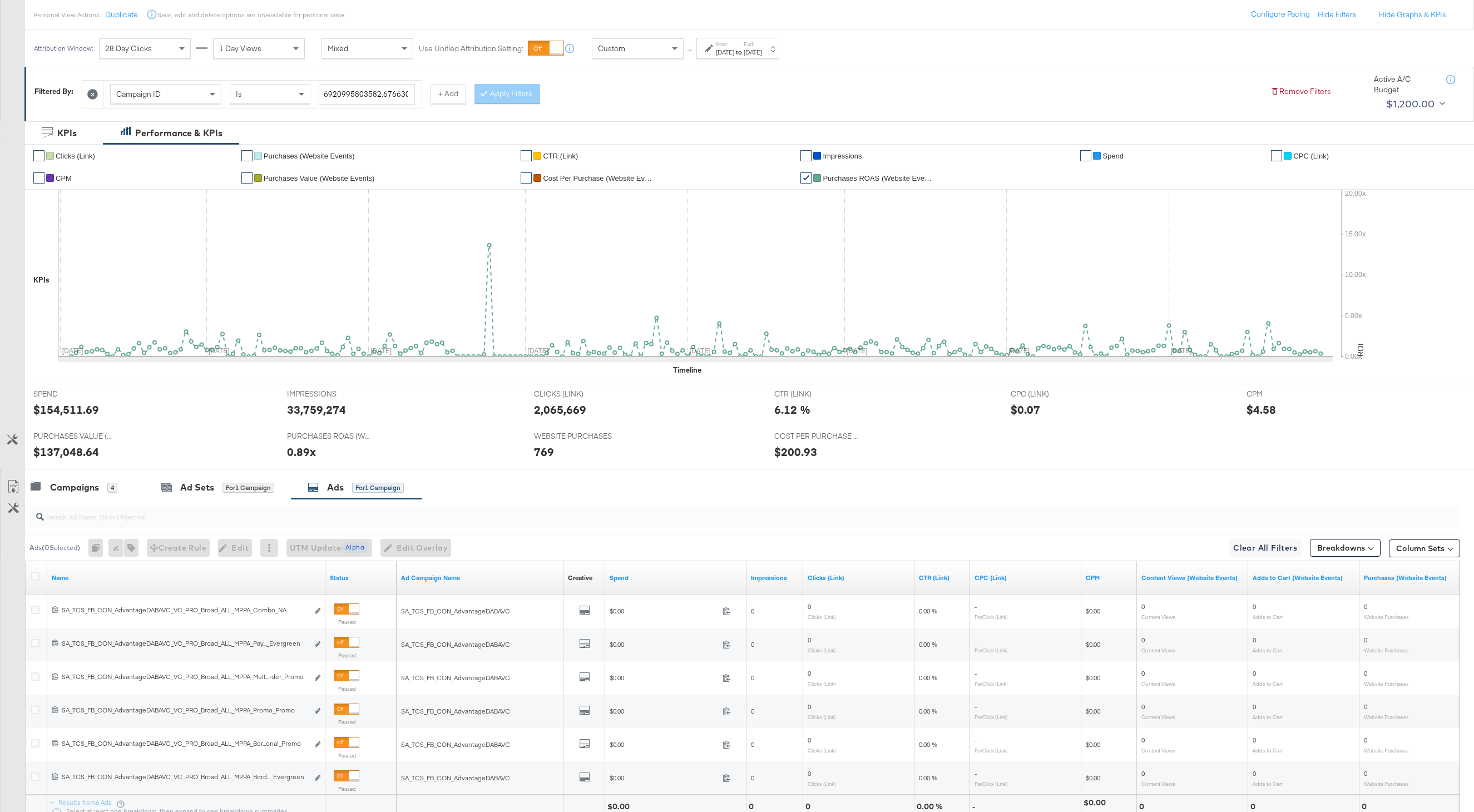
click at [97, 94] on icon at bounding box center [93, 94] width 10 height 10
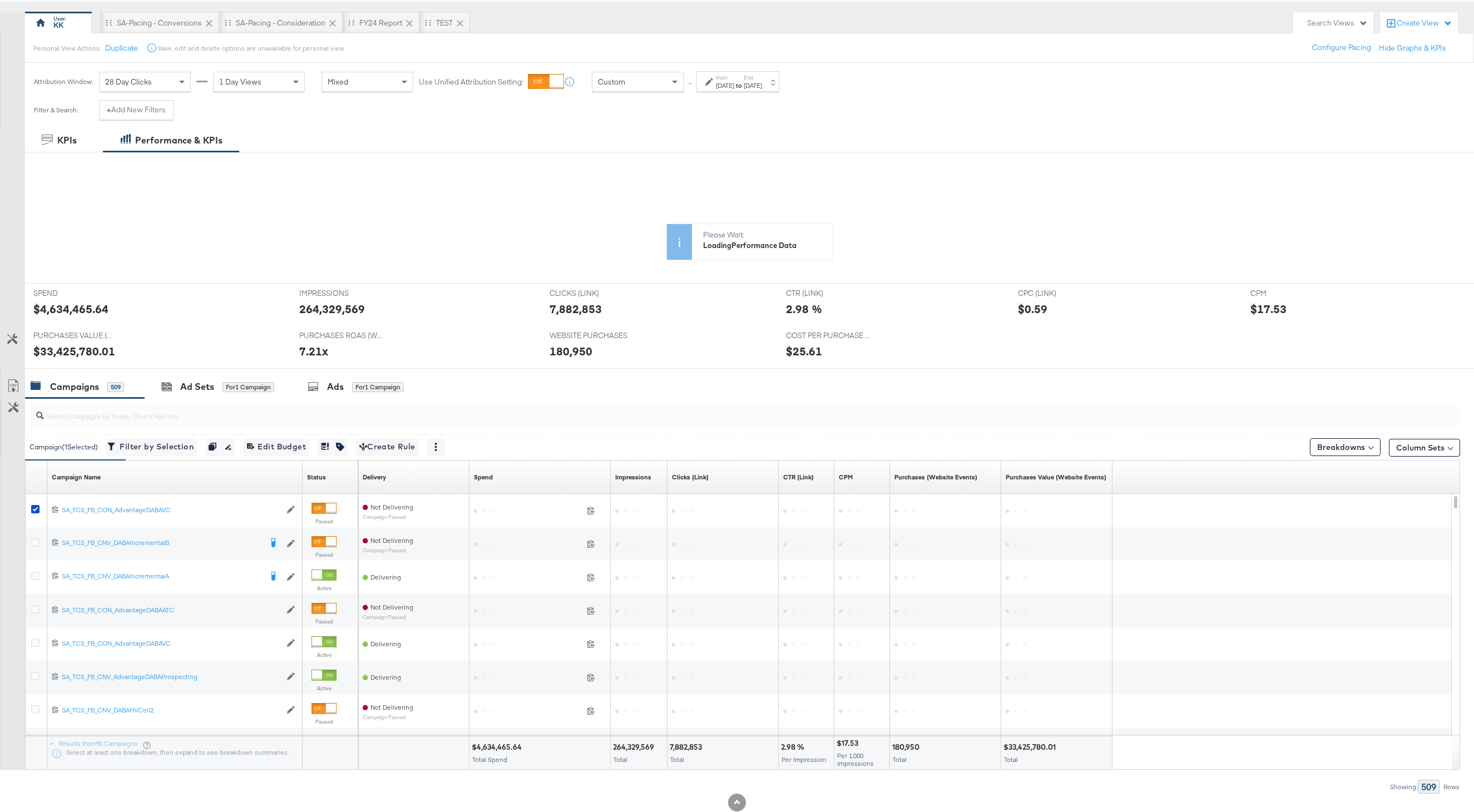
scroll to position [122, 0]
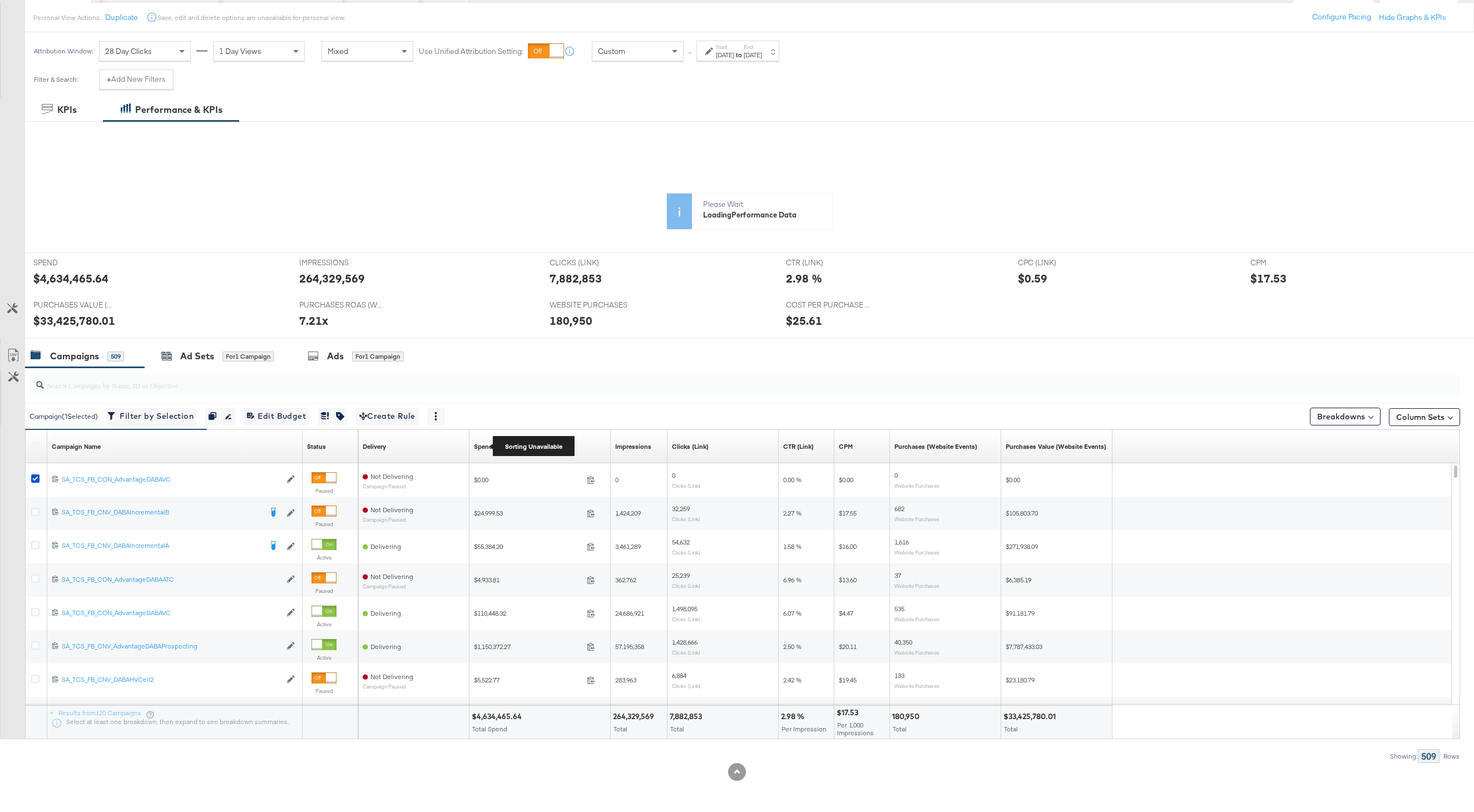
click at [489, 443] on div "Spend" at bounding box center [483, 446] width 19 height 9
drag, startPoint x: 655, startPoint y: 49, endPoint x: 654, endPoint y: 58, distance: 9.1
click at [654, 49] on div "Custom" at bounding box center [638, 51] width 91 height 19
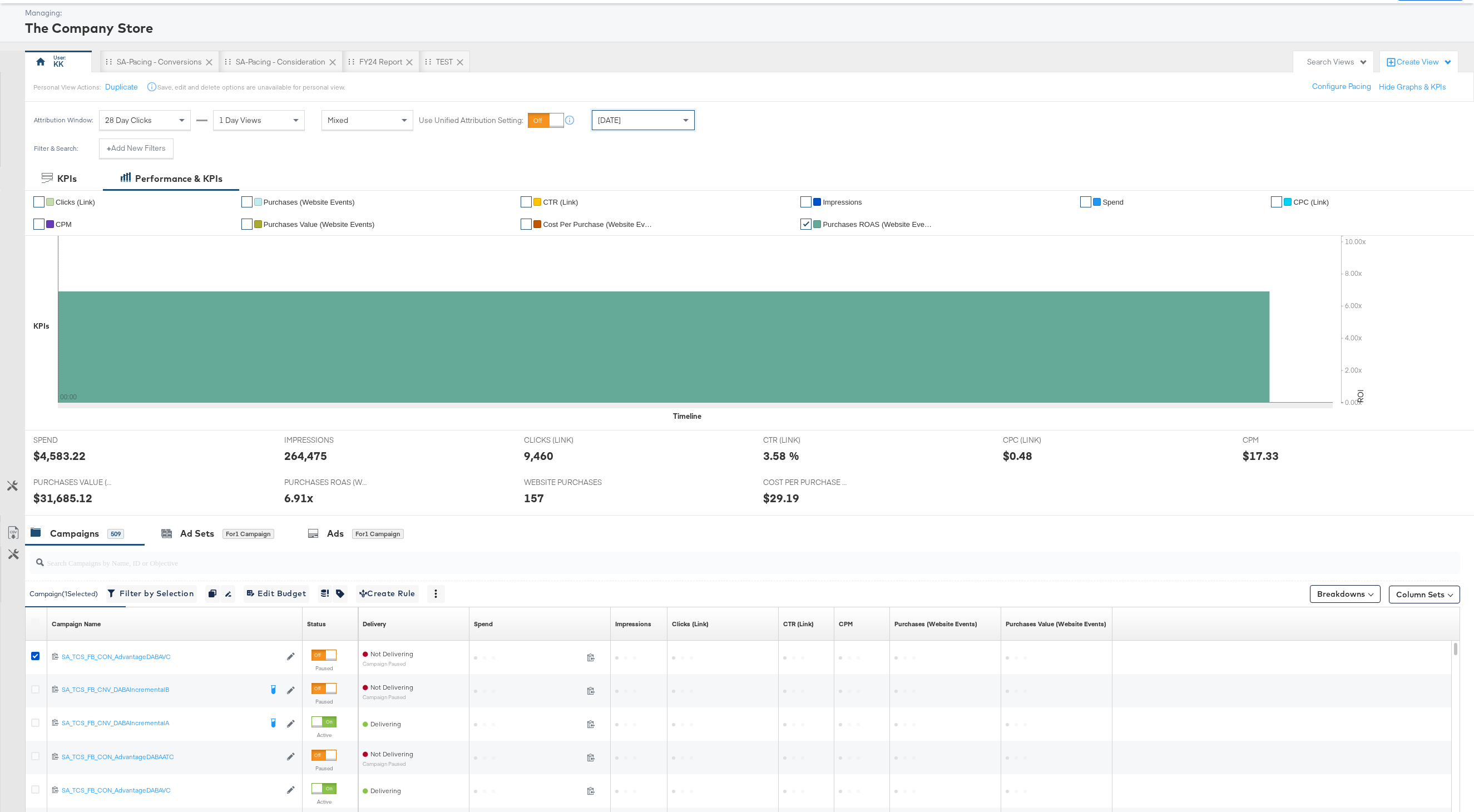
scroll to position [85, 0]
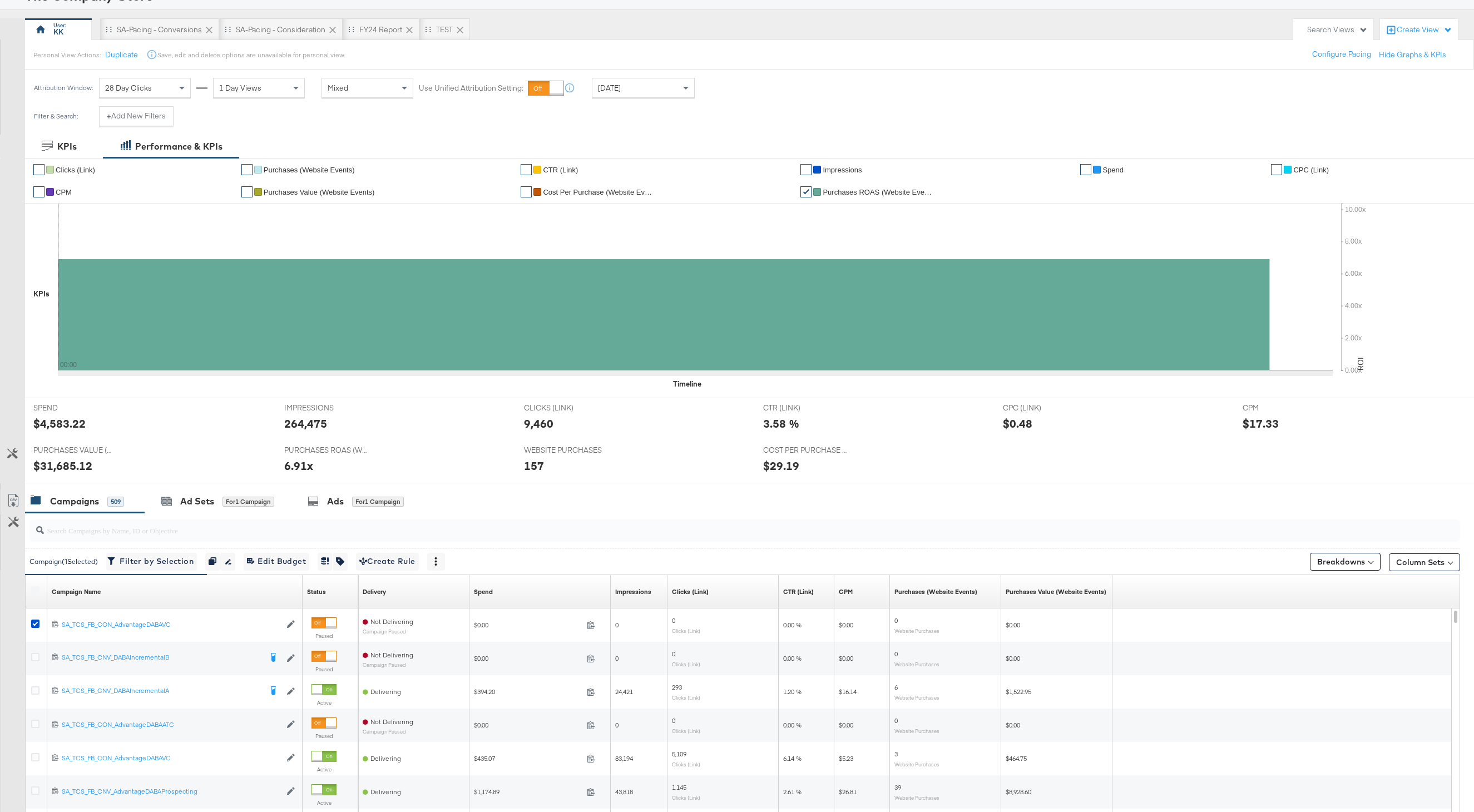
drag, startPoint x: 375, startPoint y: 508, endPoint x: 472, endPoint y: 507, distance: 97.0
click at [460, 507] on div "Campaigns 509 Ad Sets for 1 Campaign Ads for 1 Campaign" at bounding box center [749, 501] width 1449 height 24
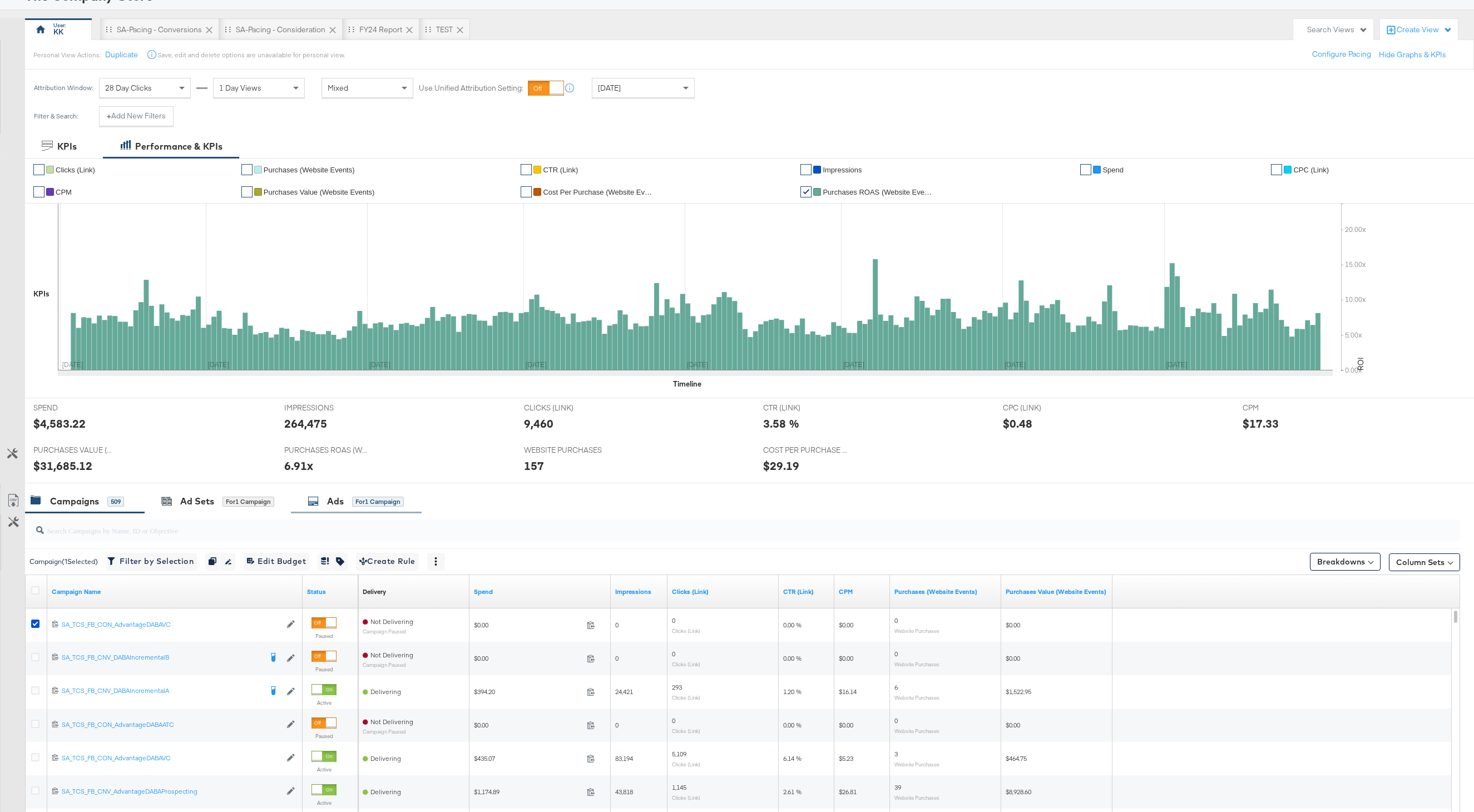
click at [340, 499] on div "Ads" at bounding box center [335, 501] width 16 height 13
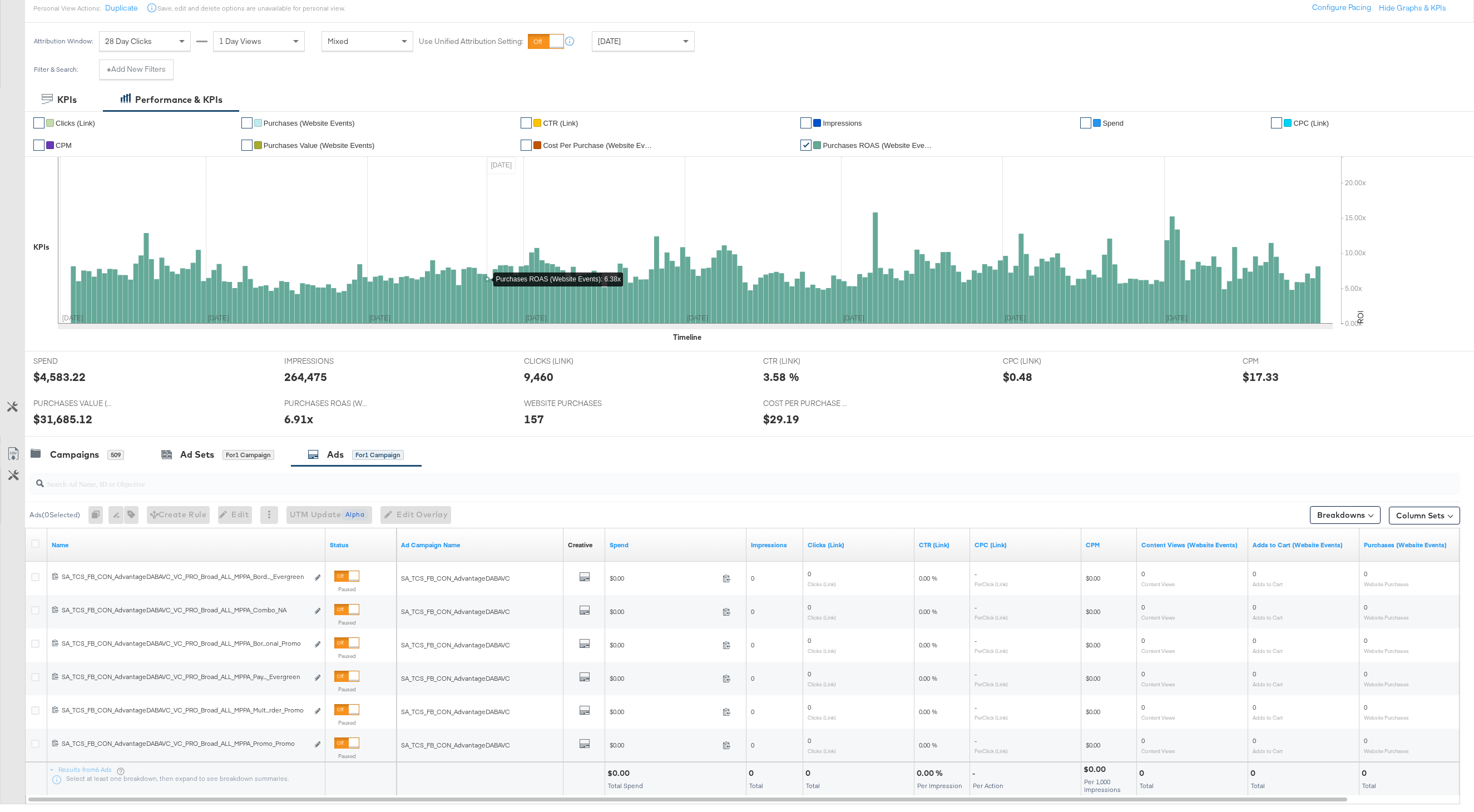
scroll to position [158, 0]
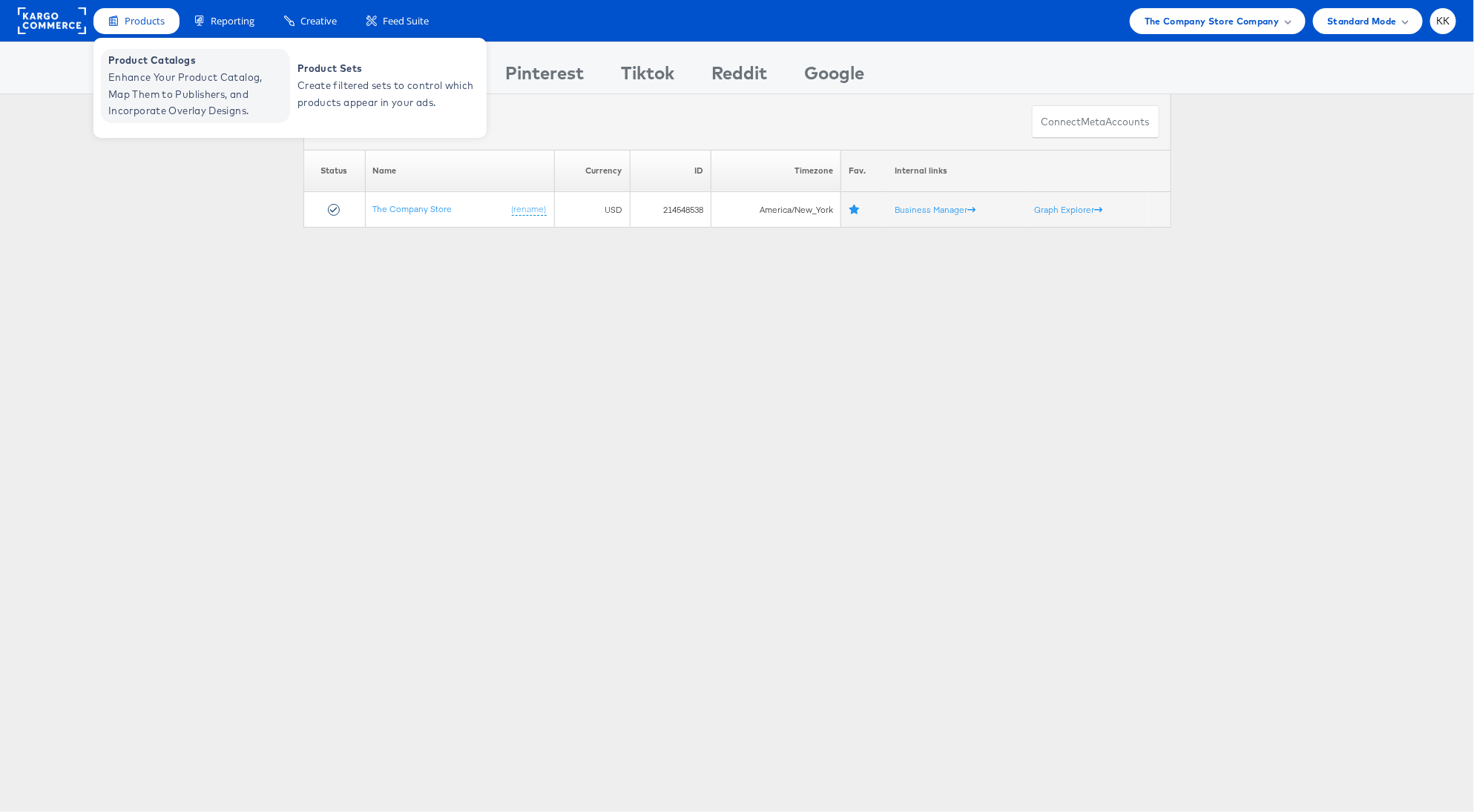
click at [143, 67] on span "Product Catalogs" at bounding box center [196, 60] width 178 height 17
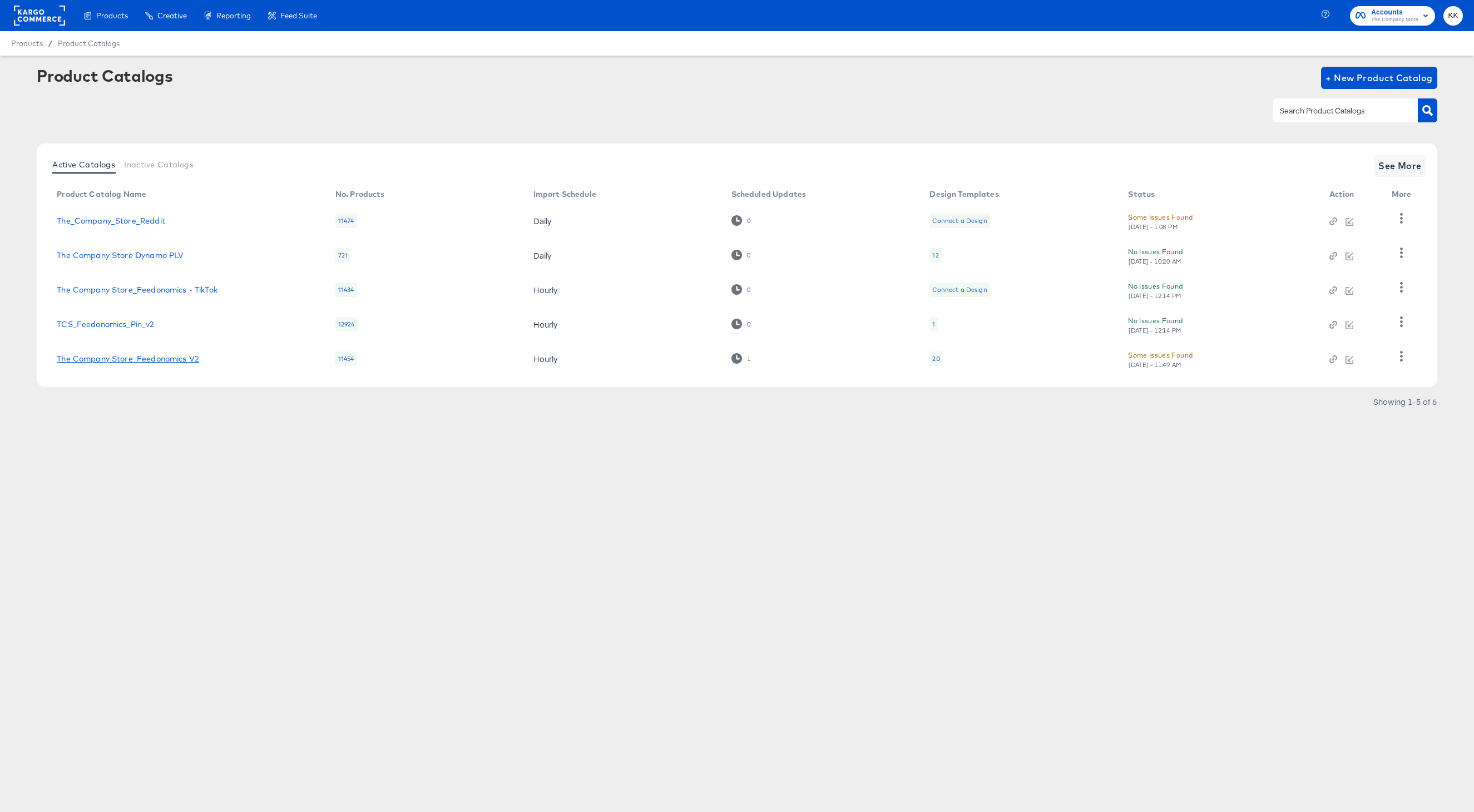
click at [175, 361] on link "The Company Store_Feedonomics V2" at bounding box center [128, 358] width 142 height 9
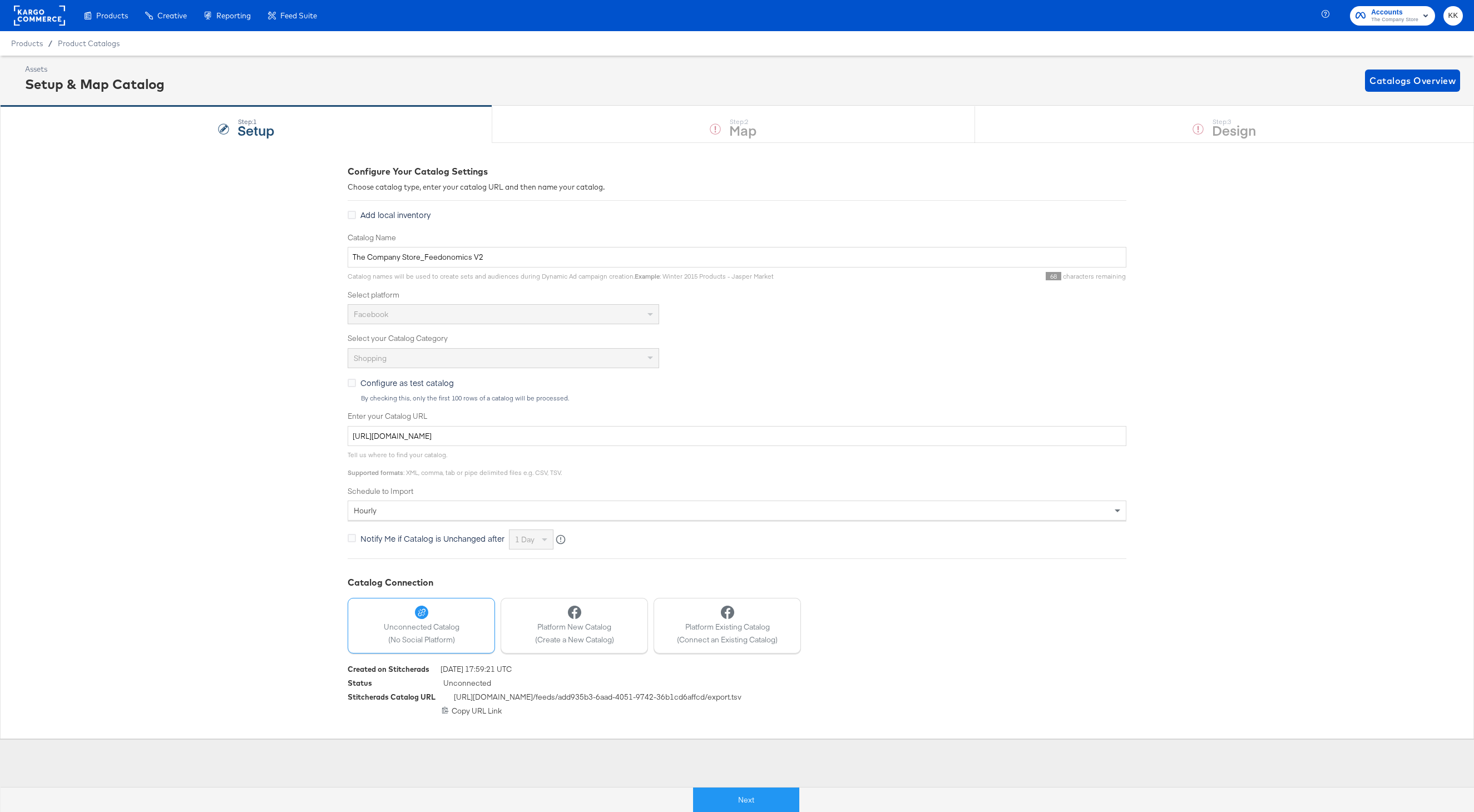
click at [764, 793] on button "Next" at bounding box center [746, 799] width 107 height 25
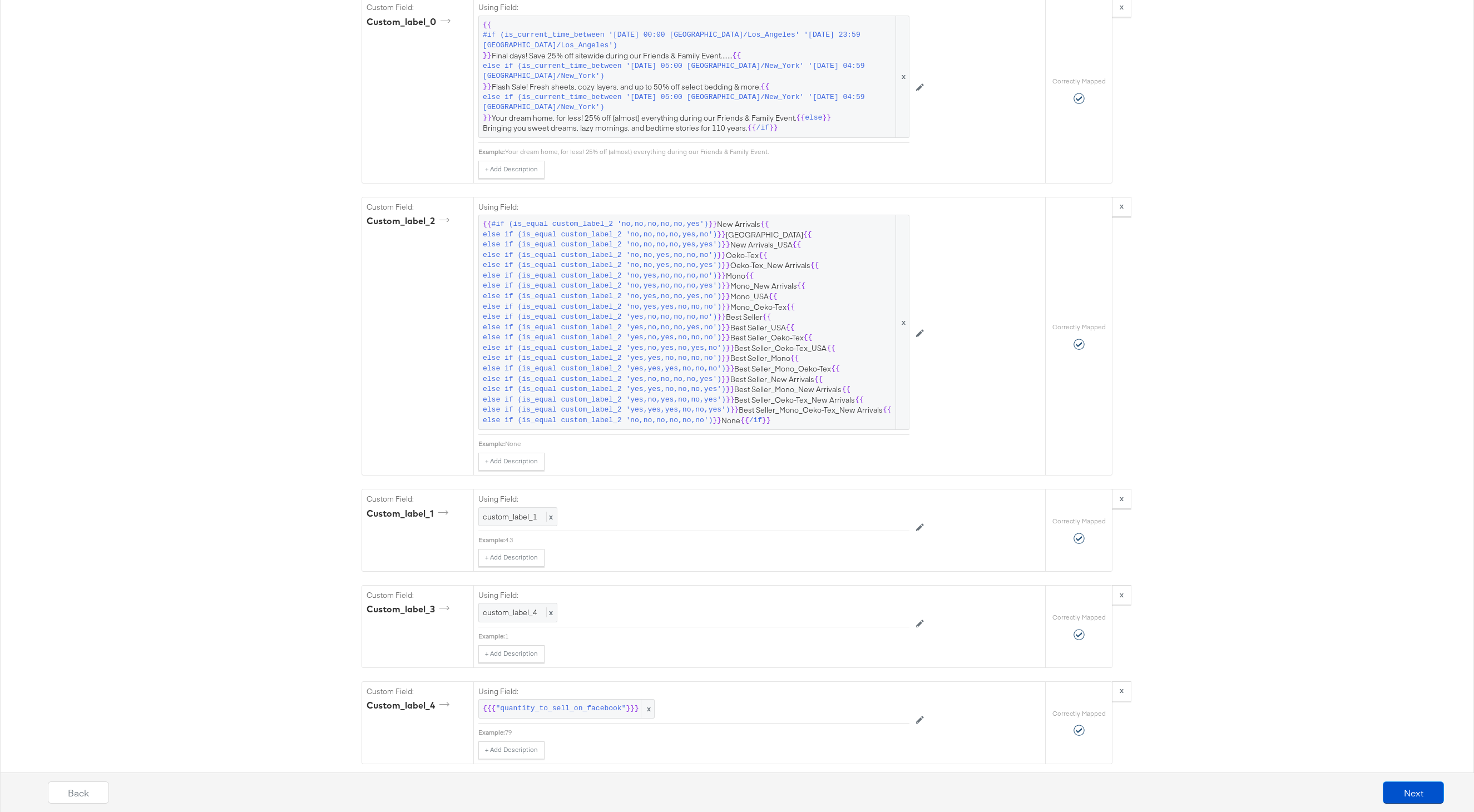
scroll to position [2175, 0]
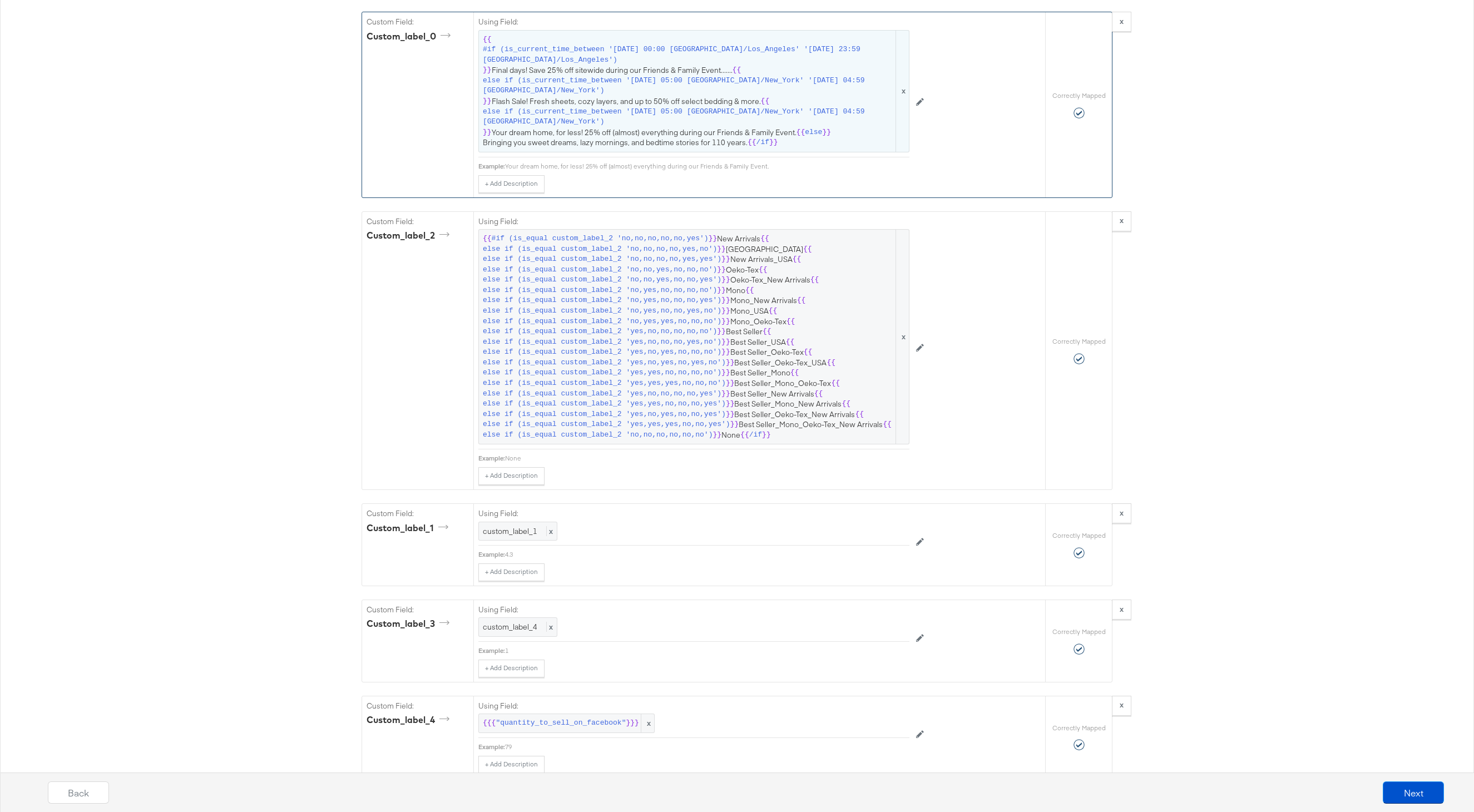
click at [688, 127] on span "{{ #if (is_current_time_between '2022-03-21 00:00 America/Los_Angeles' '2022-03…" at bounding box center [694, 91] width 422 height 113
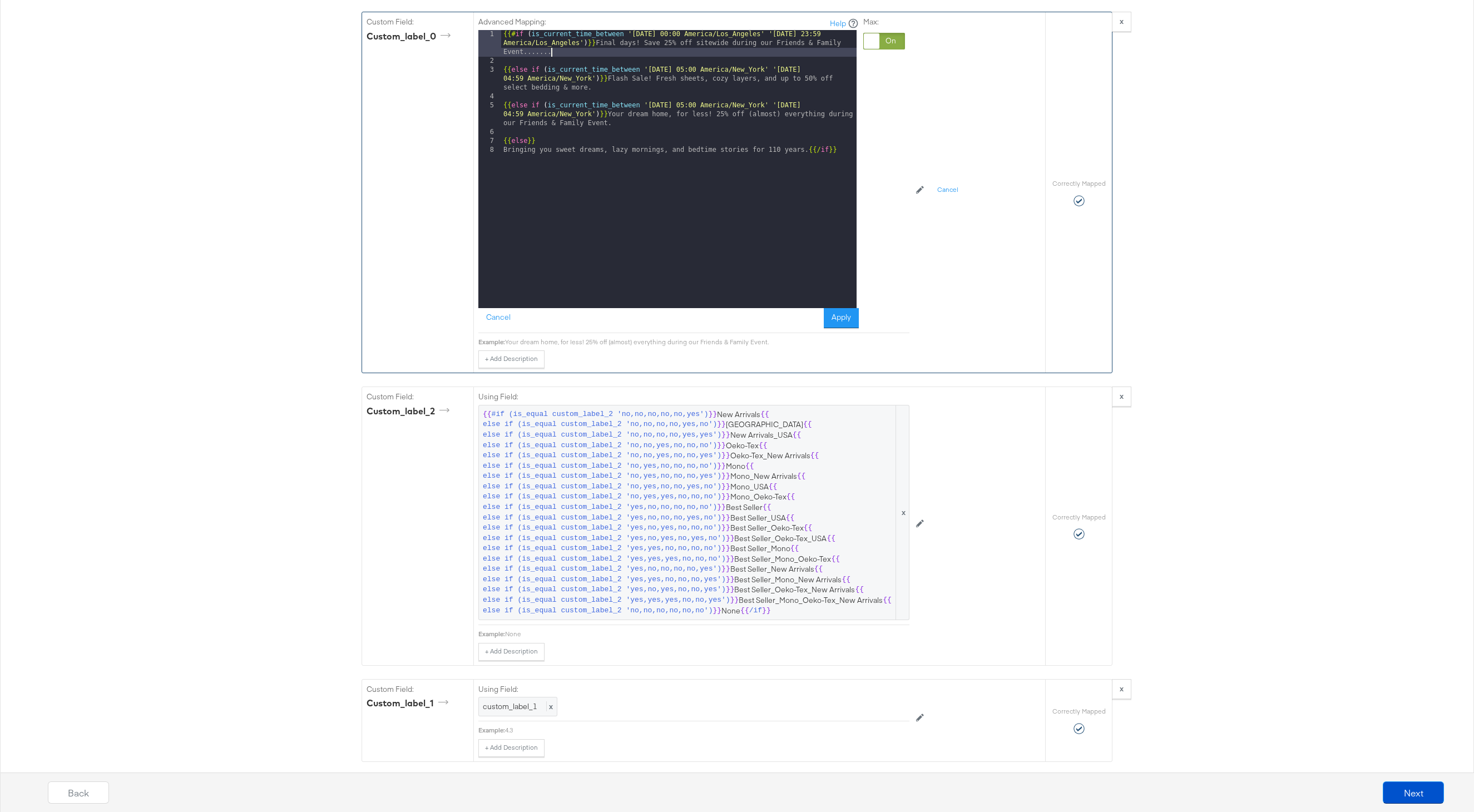
click at [670, 49] on div "{{# if ( is_current_time_between '2022-03-21 00:00 America/Los_Angeles' '2022-0…" at bounding box center [679, 187] width 355 height 314
click at [831, 313] on button "Apply" at bounding box center [842, 318] width 35 height 20
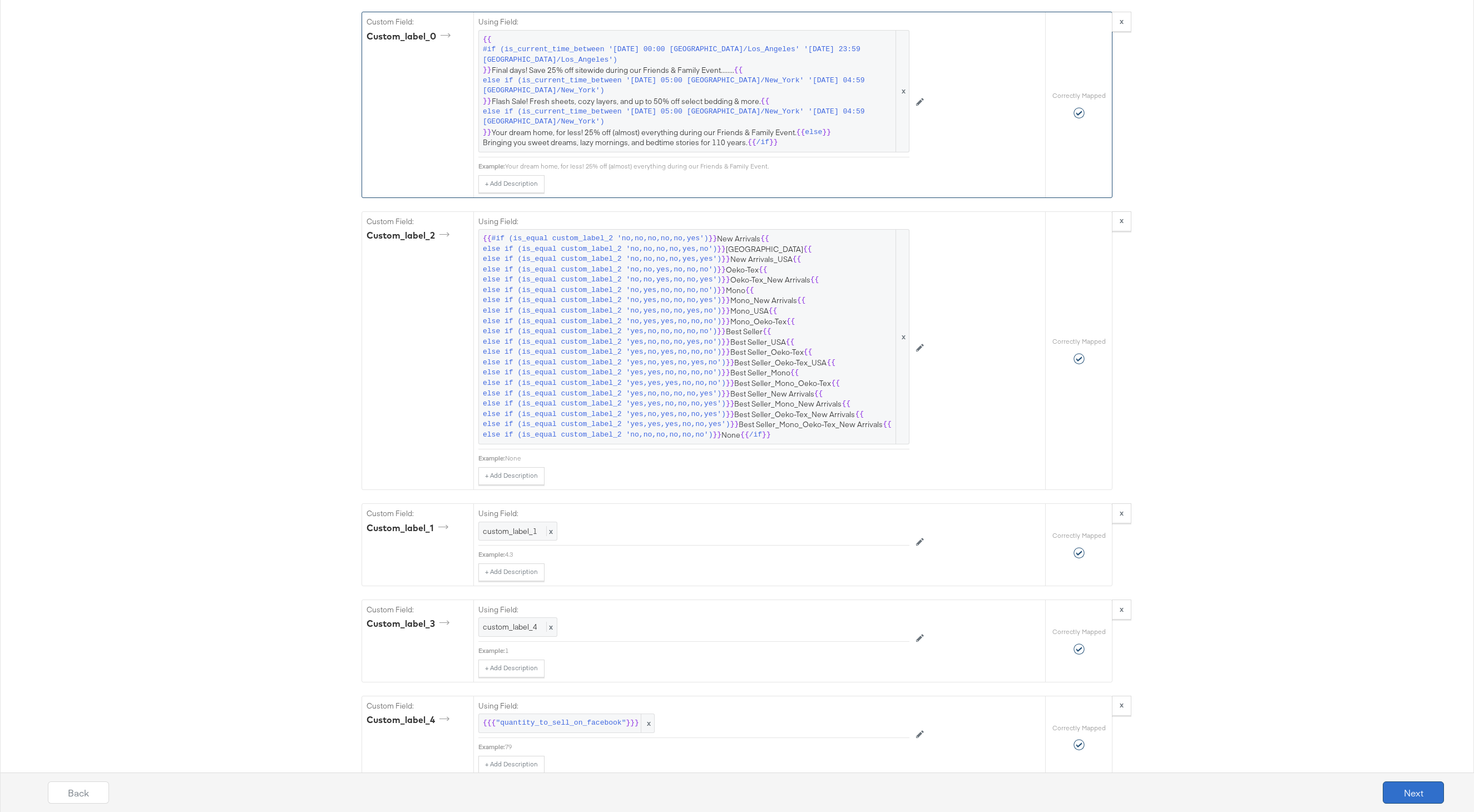
click at [1409, 793] on button "Next" at bounding box center [1414, 792] width 61 height 23
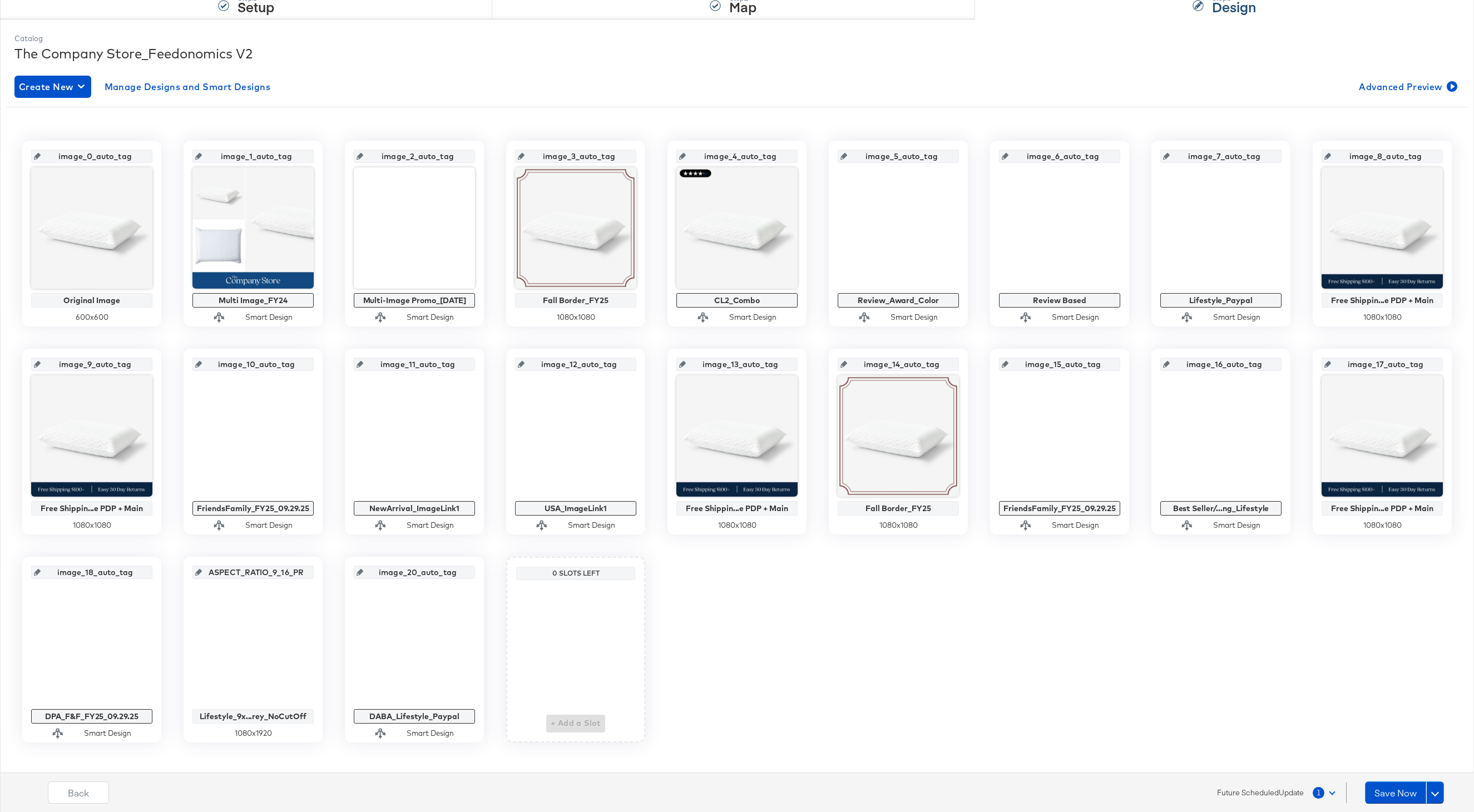
scroll to position [134, 0]
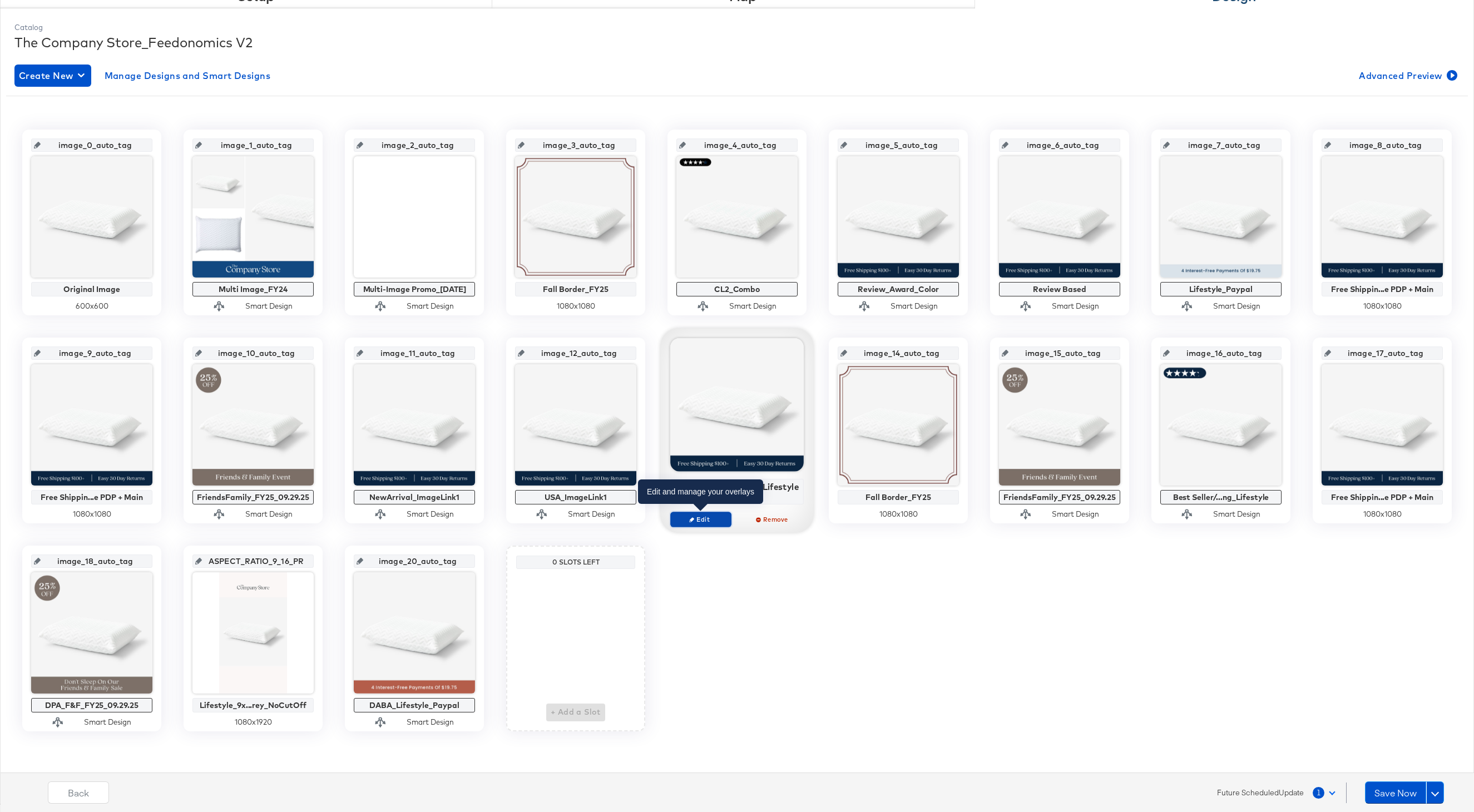
click at [707, 517] on span "Edit" at bounding box center [701, 519] width 51 height 9
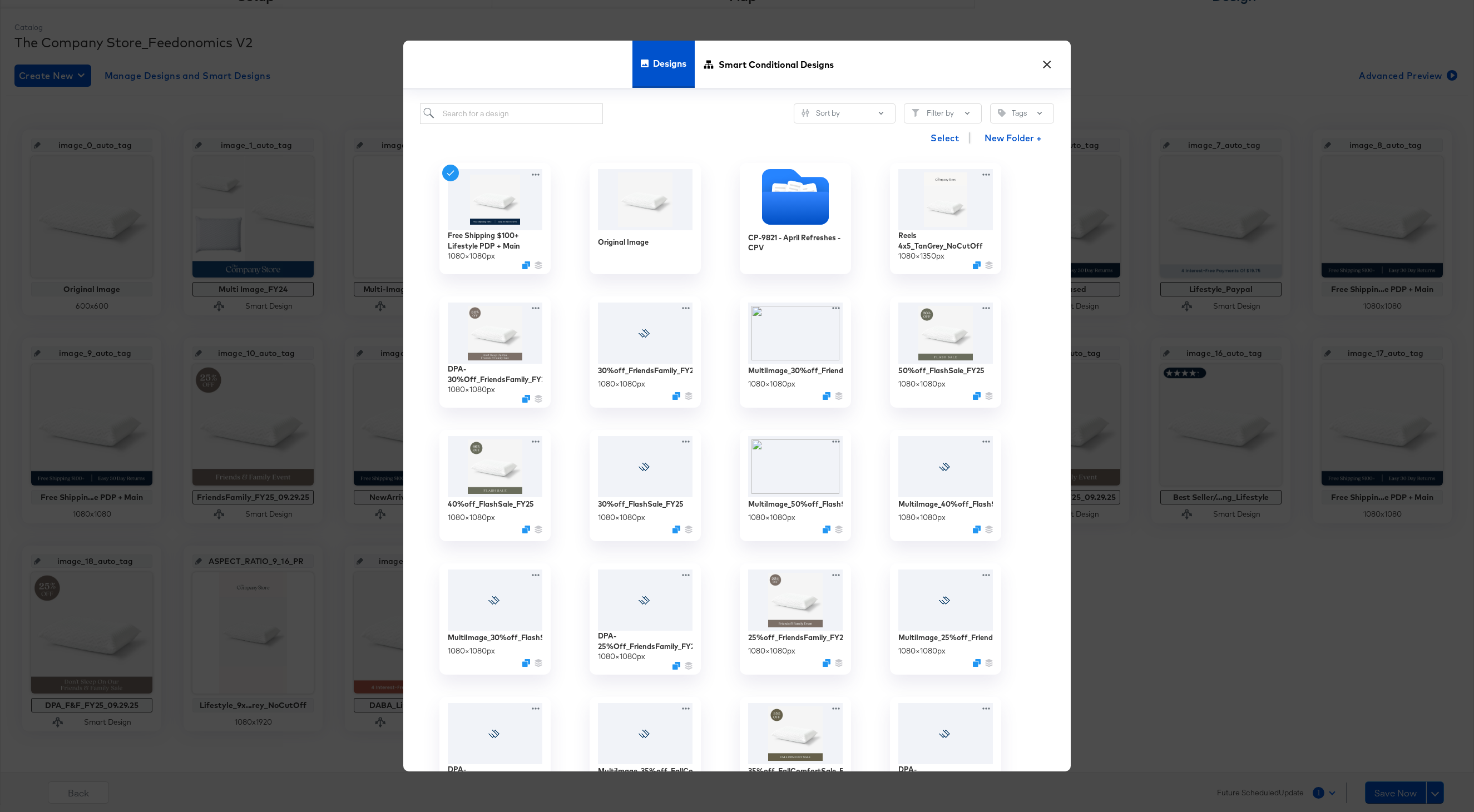
click at [1044, 66] on button "×" at bounding box center [1047, 61] width 20 height 20
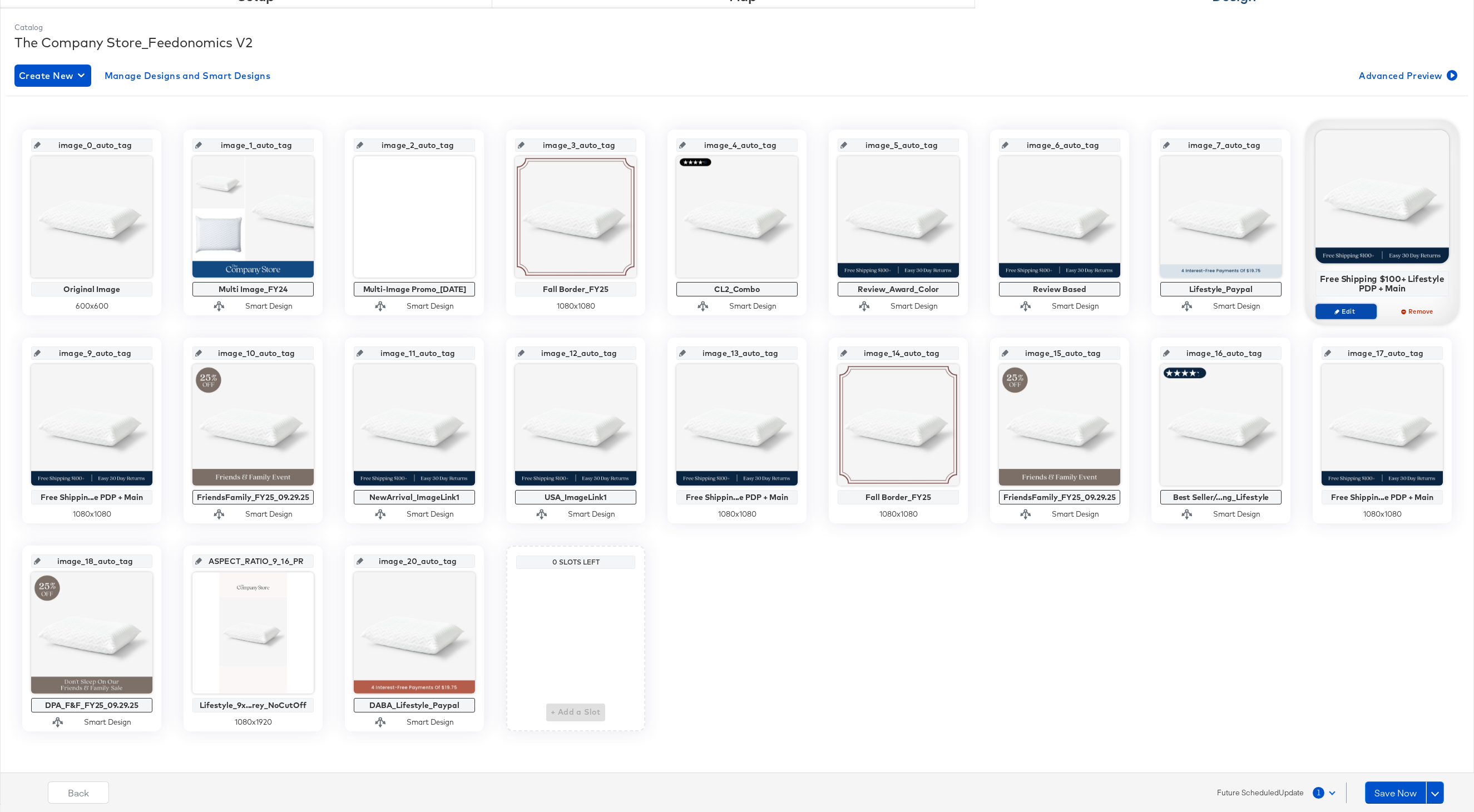
click at [1336, 316] on button "Edit" at bounding box center [1346, 311] width 61 height 16
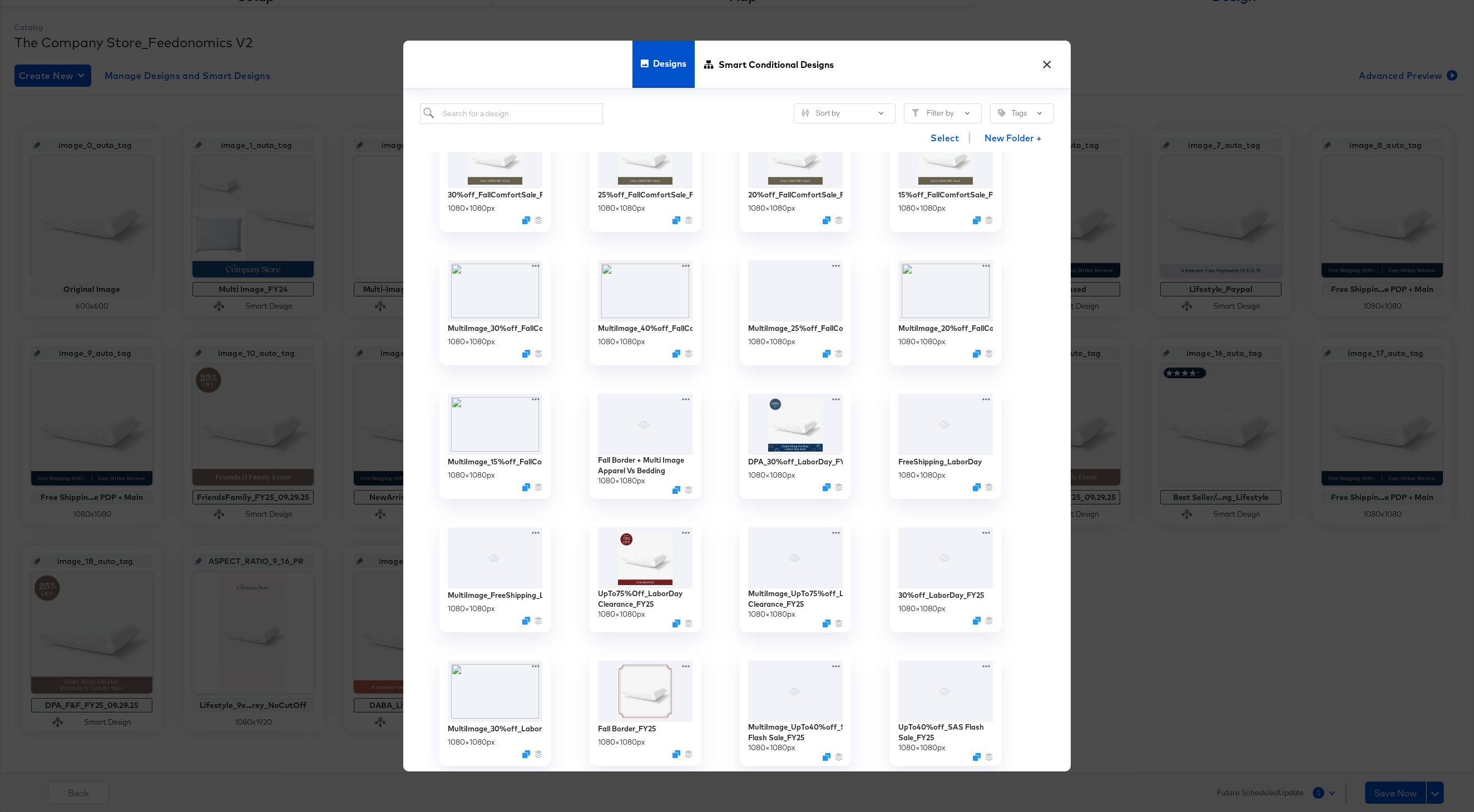
scroll to position [1188, 0]
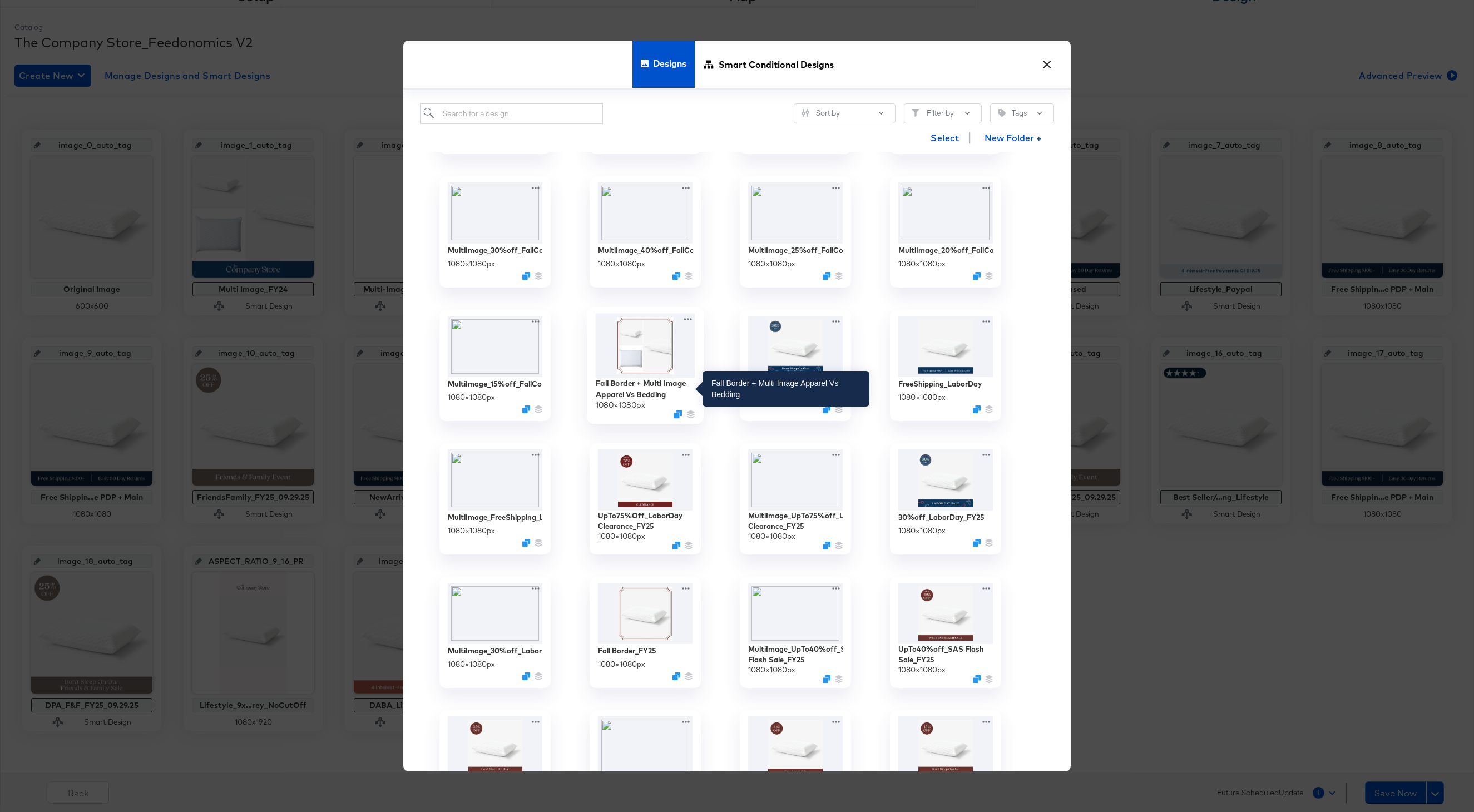
click at [647, 389] on div "Fall Border + Multi Image Apparel Vs Bedding" at bounding box center [646, 389] width 100 height 22
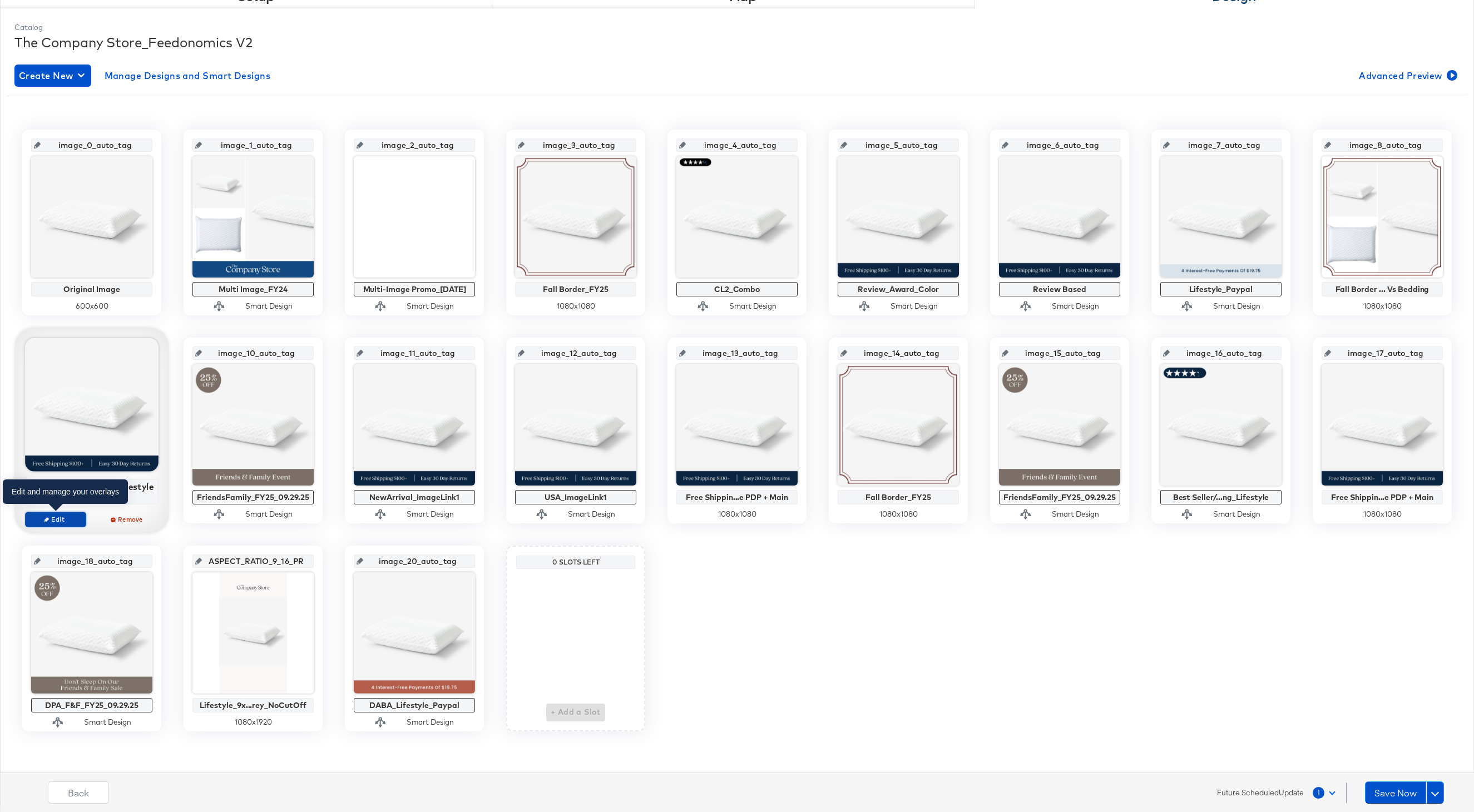
click at [61, 519] on span "Edit" at bounding box center [55, 519] width 51 height 9
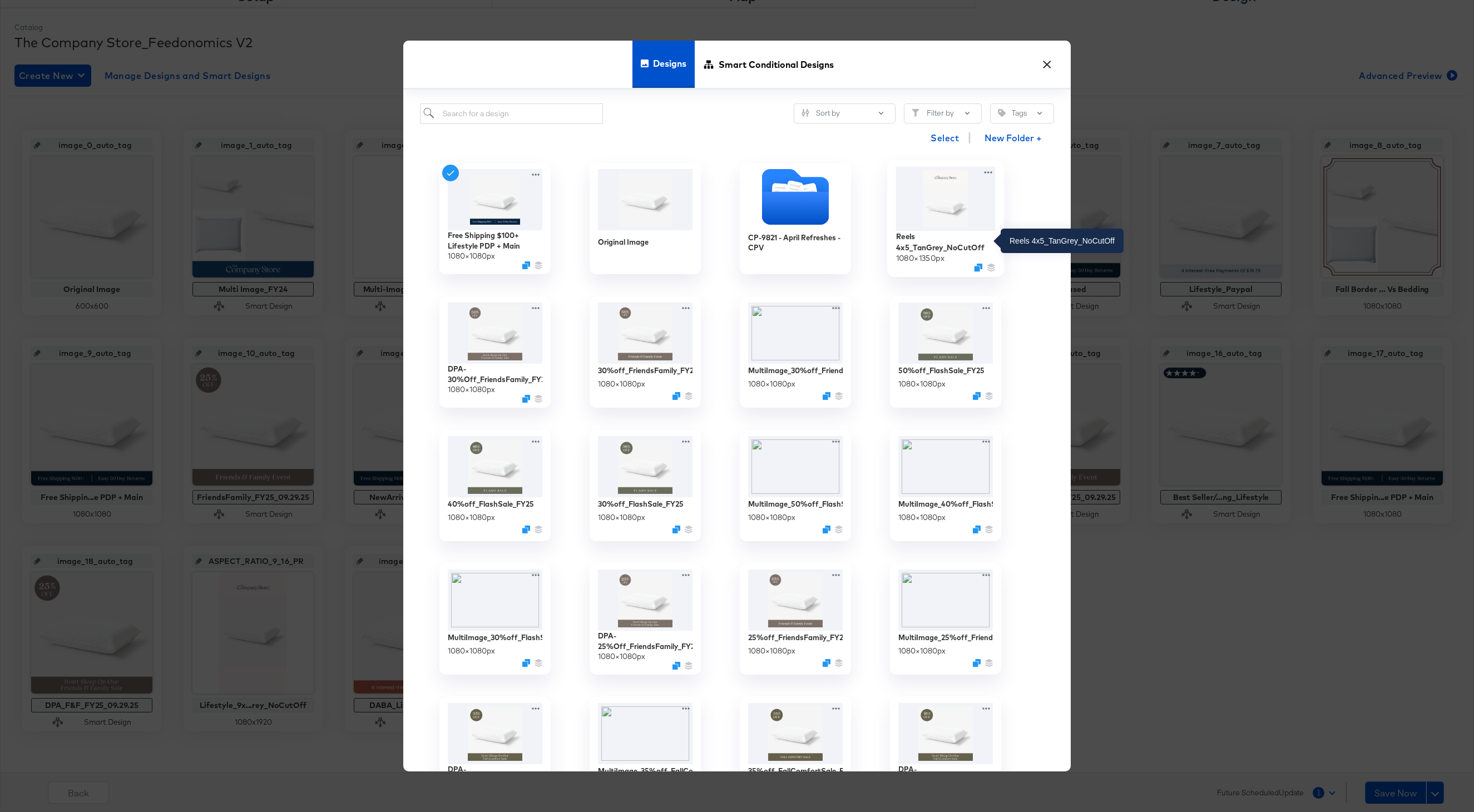
click at [923, 243] on div "Reels 4x5_TanGrey_NoCutOff" at bounding box center [946, 241] width 100 height 22
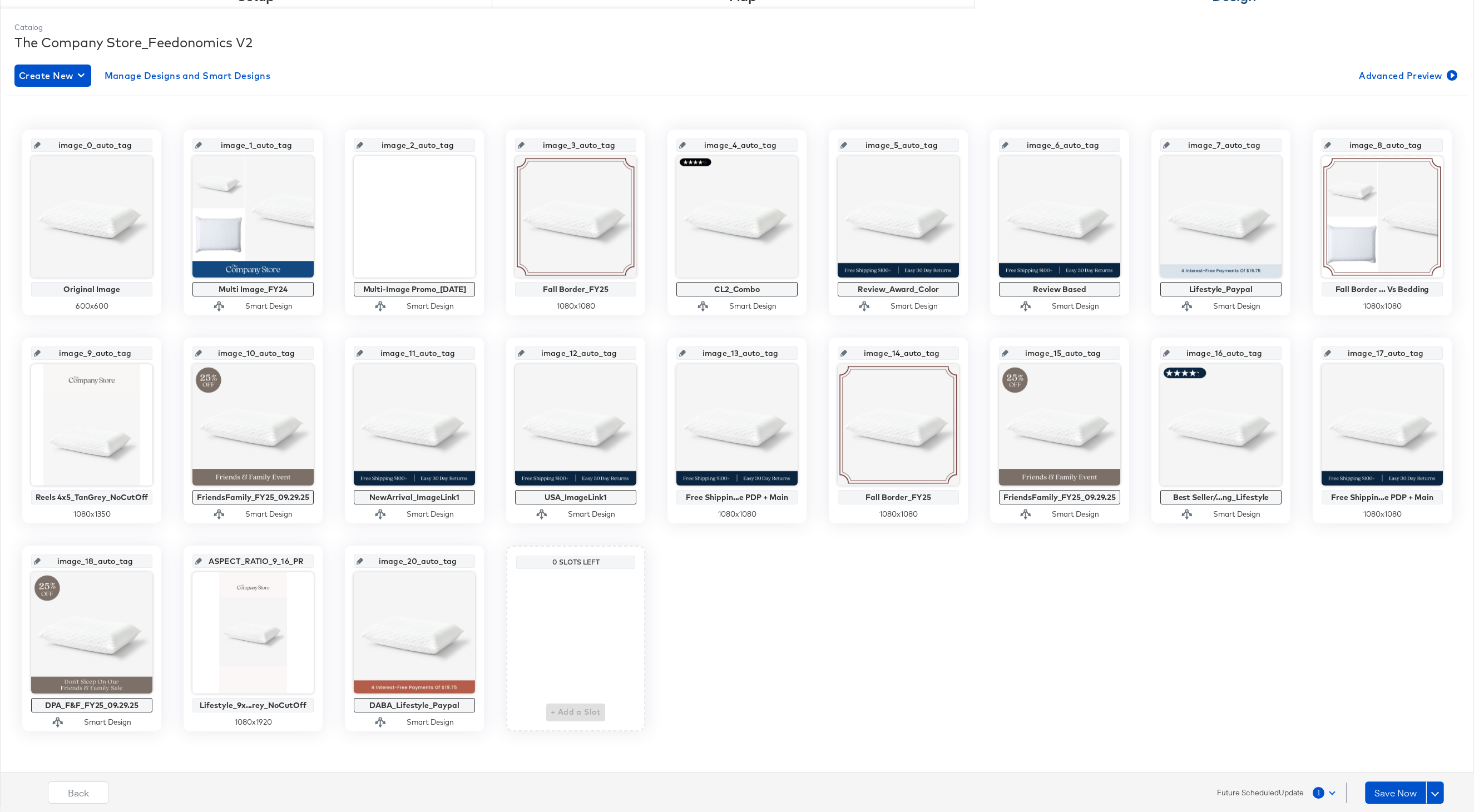
click at [1334, 793] on button "1" at bounding box center [1326, 792] width 29 height 20
click at [1318, 643] on icon "button" at bounding box center [1318, 641] width 13 height 13
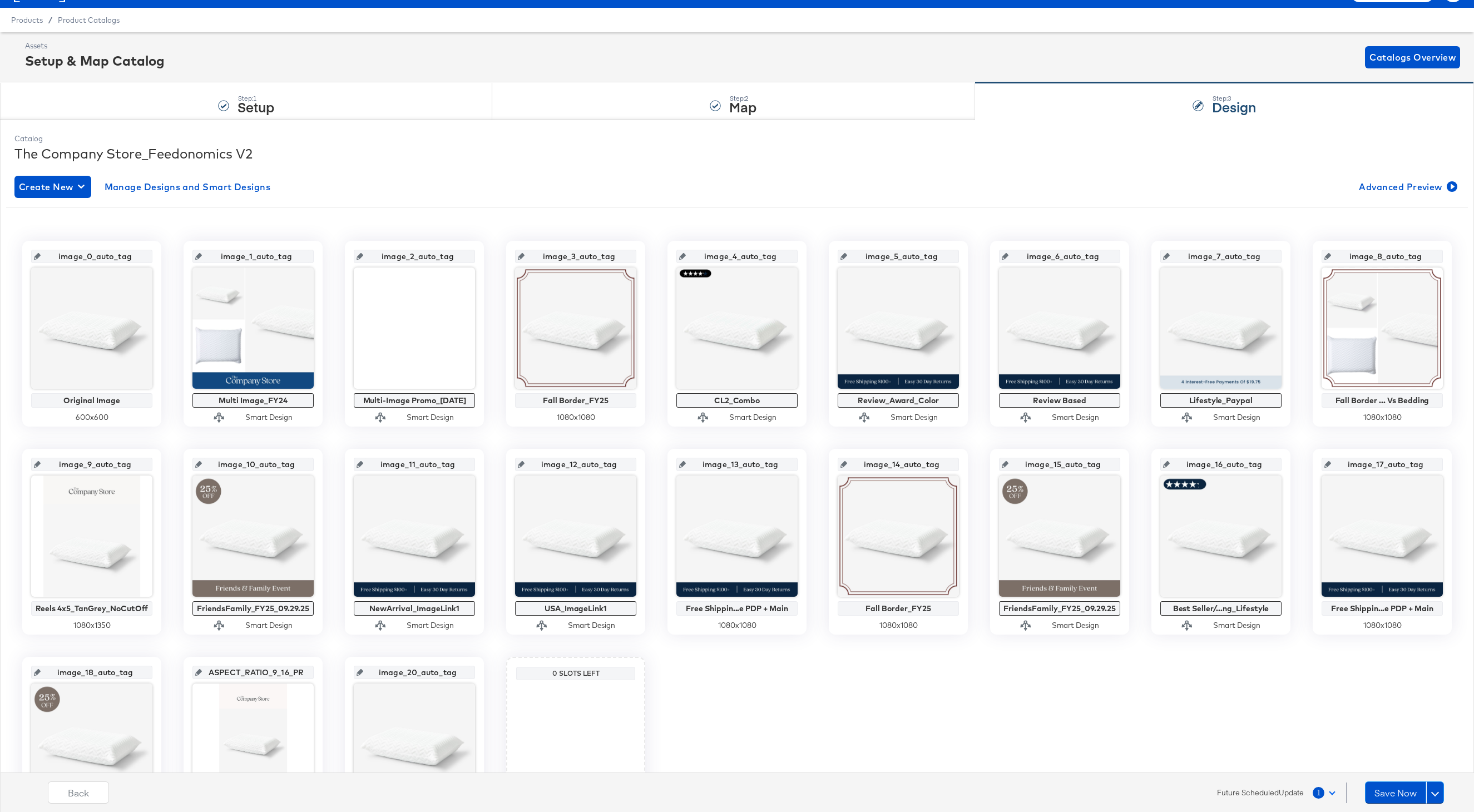
scroll to position [23, 0]
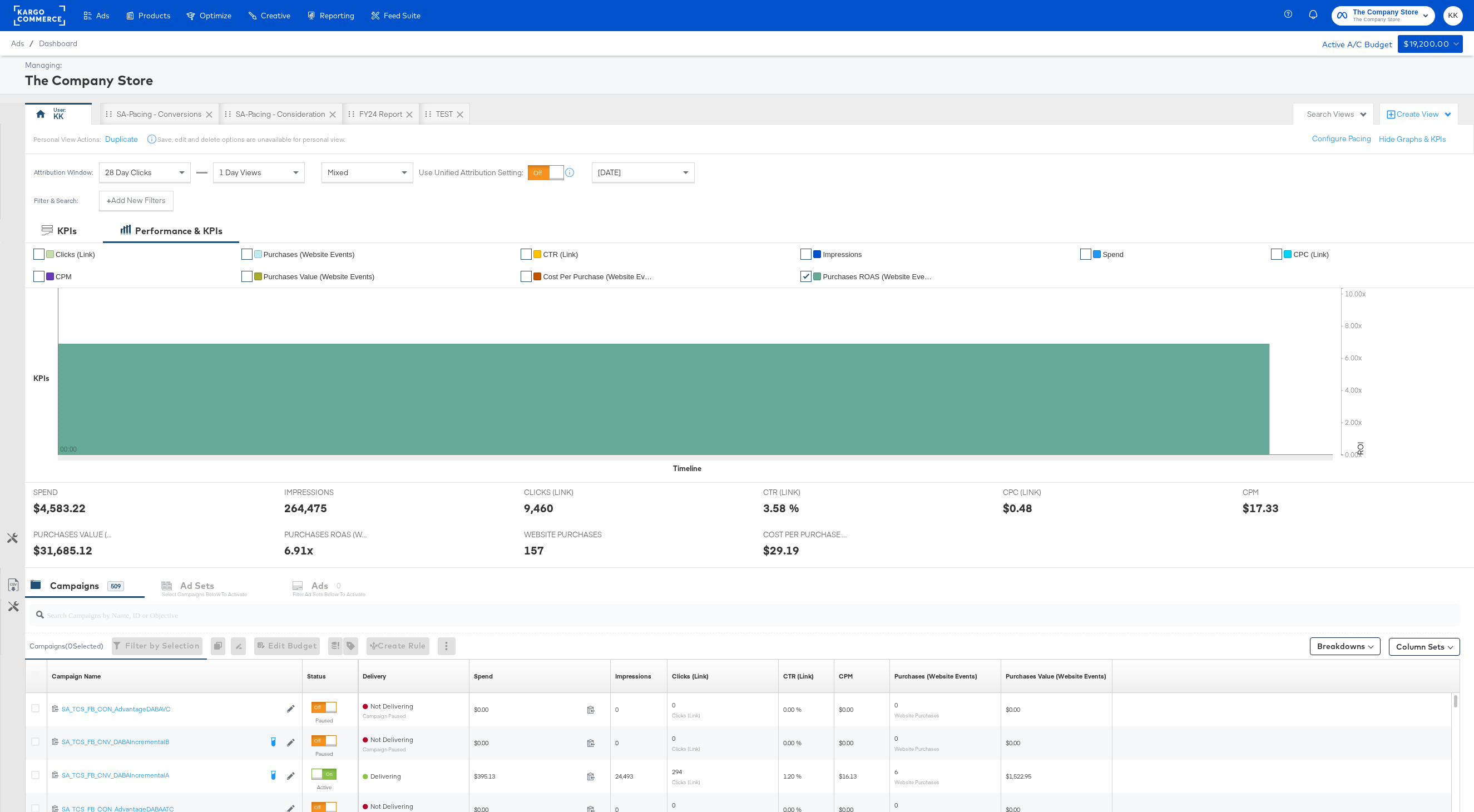
scroll to position [179, 0]
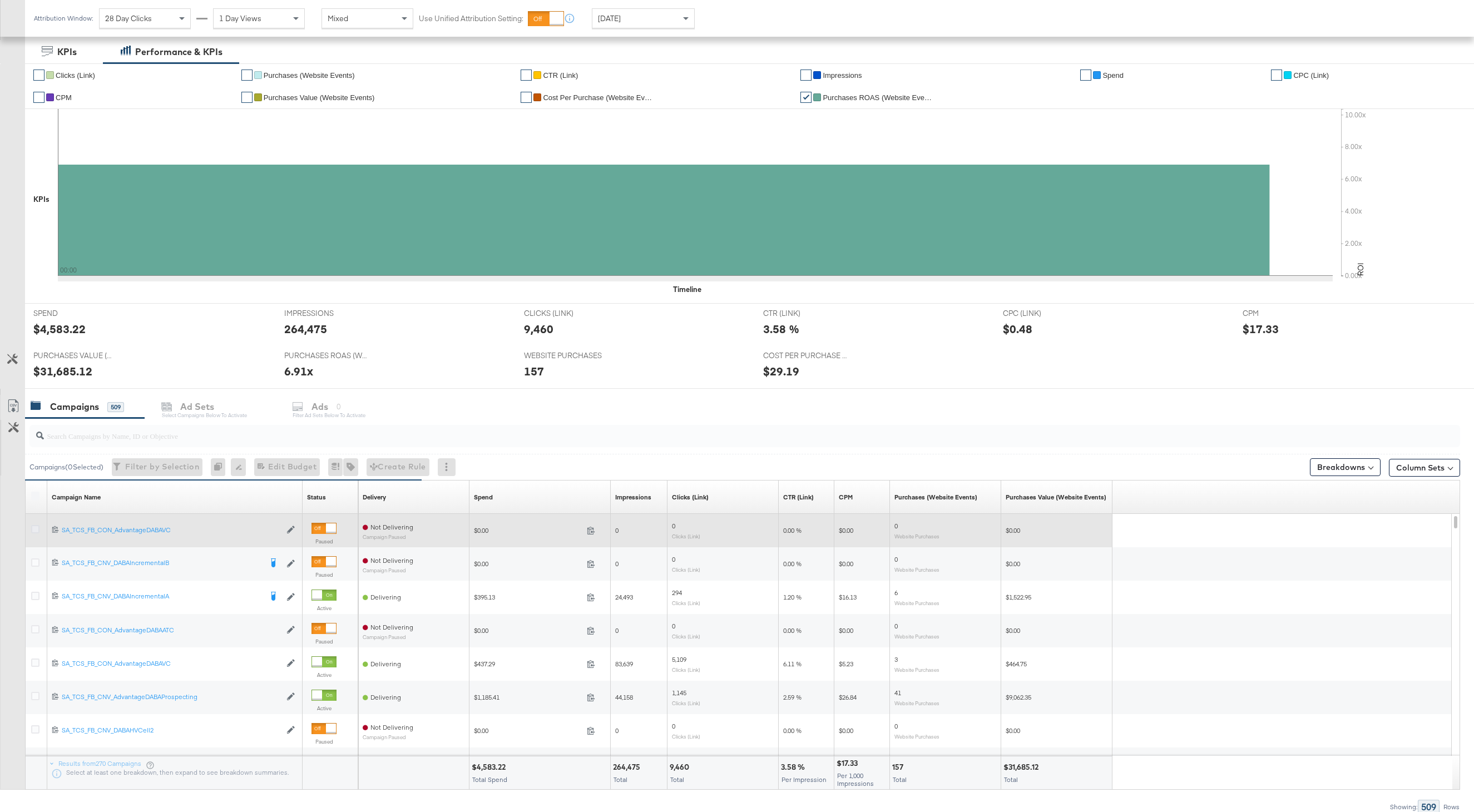
click at [36, 533] on icon at bounding box center [35, 529] width 9 height 9
click at [0, 0] on input "checkbox" at bounding box center [0, 0] width 0 height 0
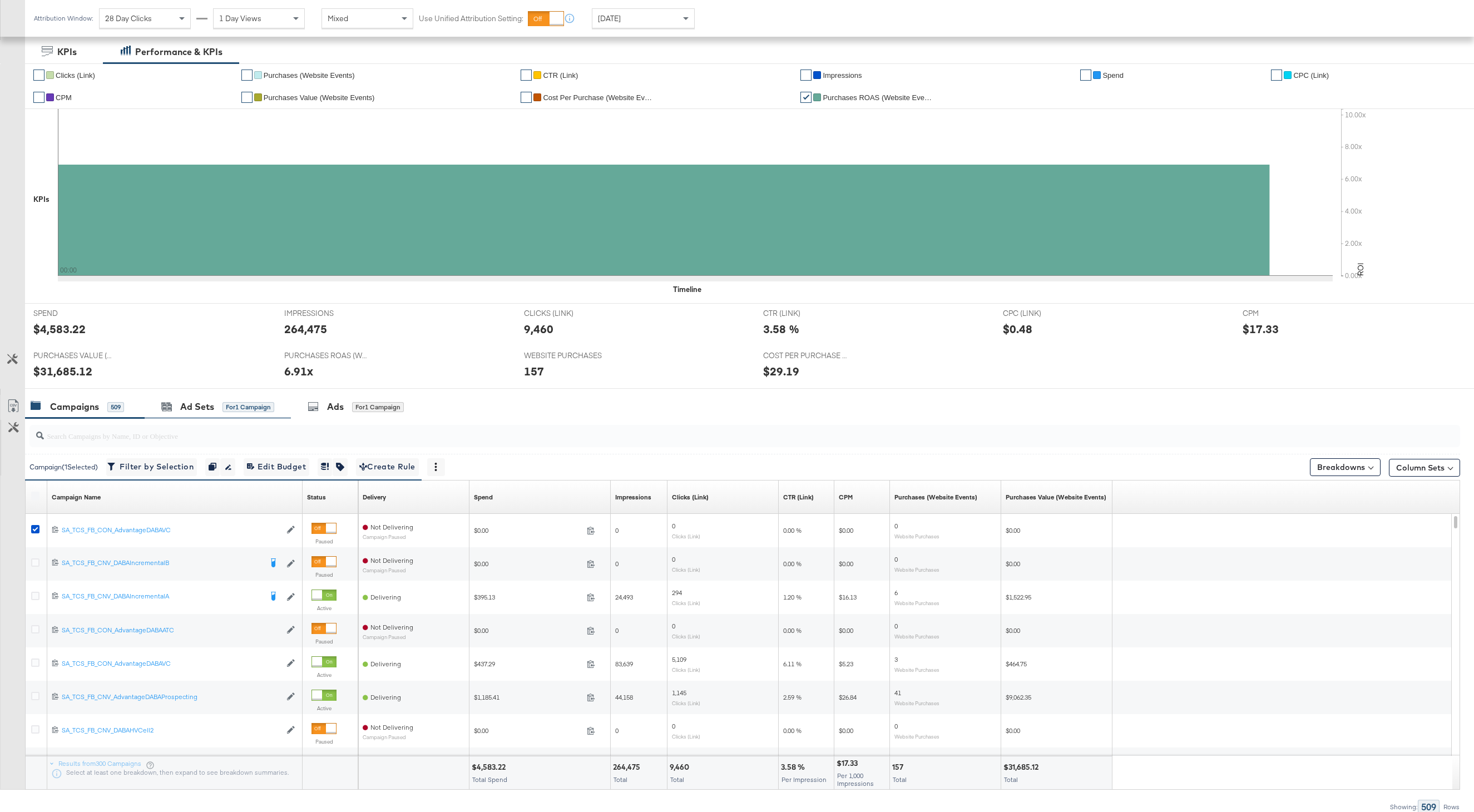
click at [195, 415] on div "Ad Sets for 1 Campaign" at bounding box center [218, 406] width 146 height 24
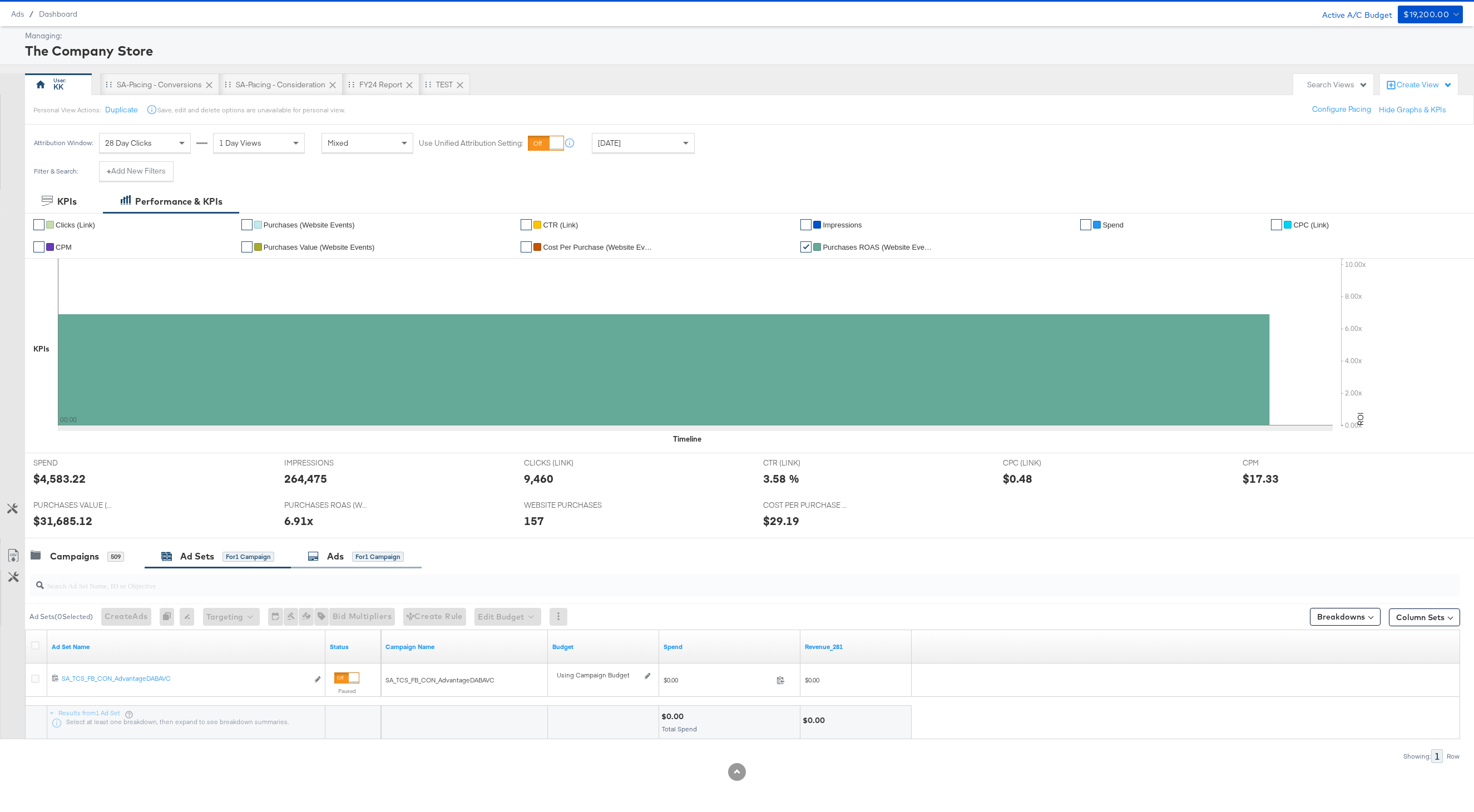
click at [355, 558] on div "for 1 Campaign" at bounding box center [378, 557] width 52 height 10
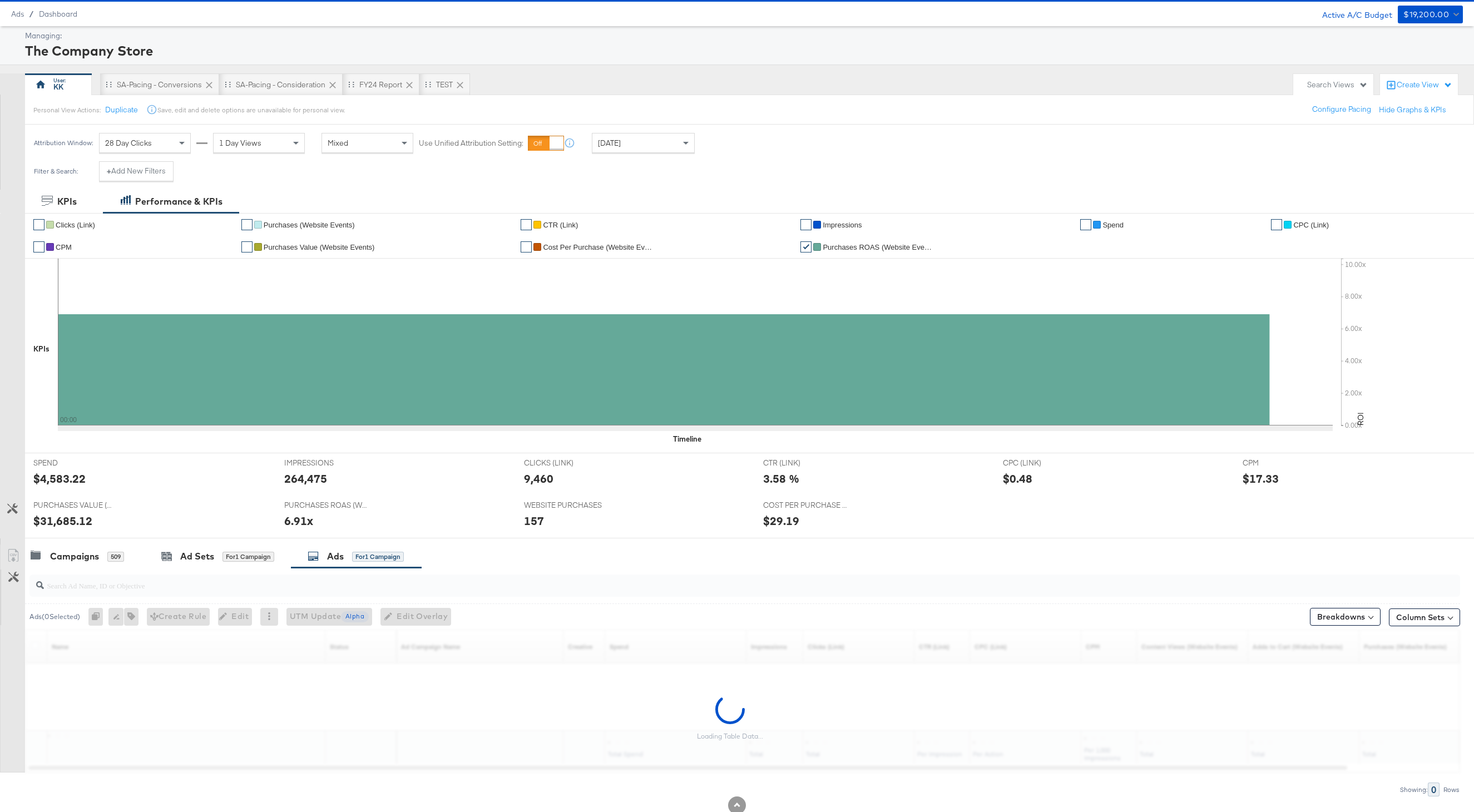
scroll to position [63, 0]
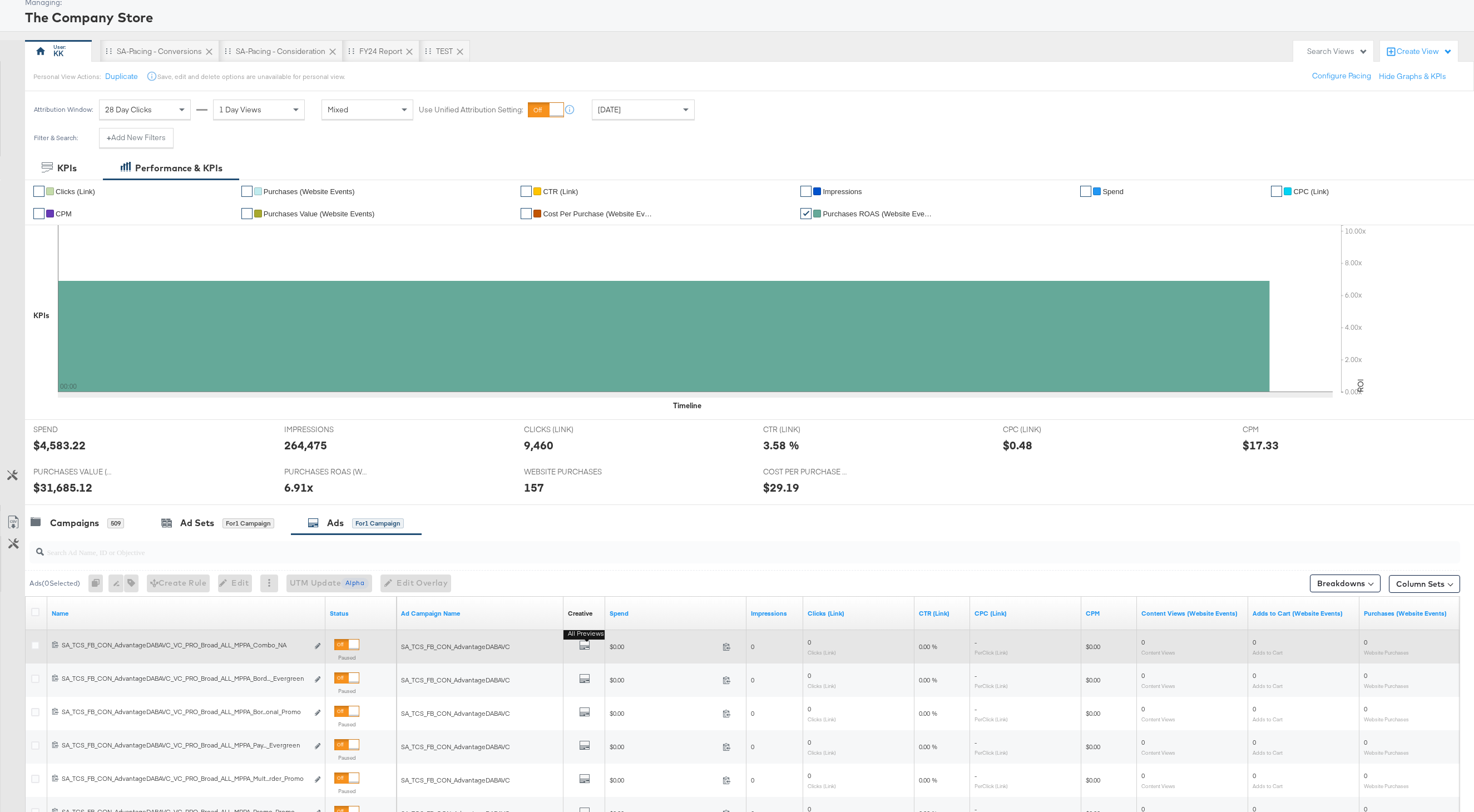
click at [585, 641] on button "All Previews" at bounding box center [585, 646] width 11 height 14
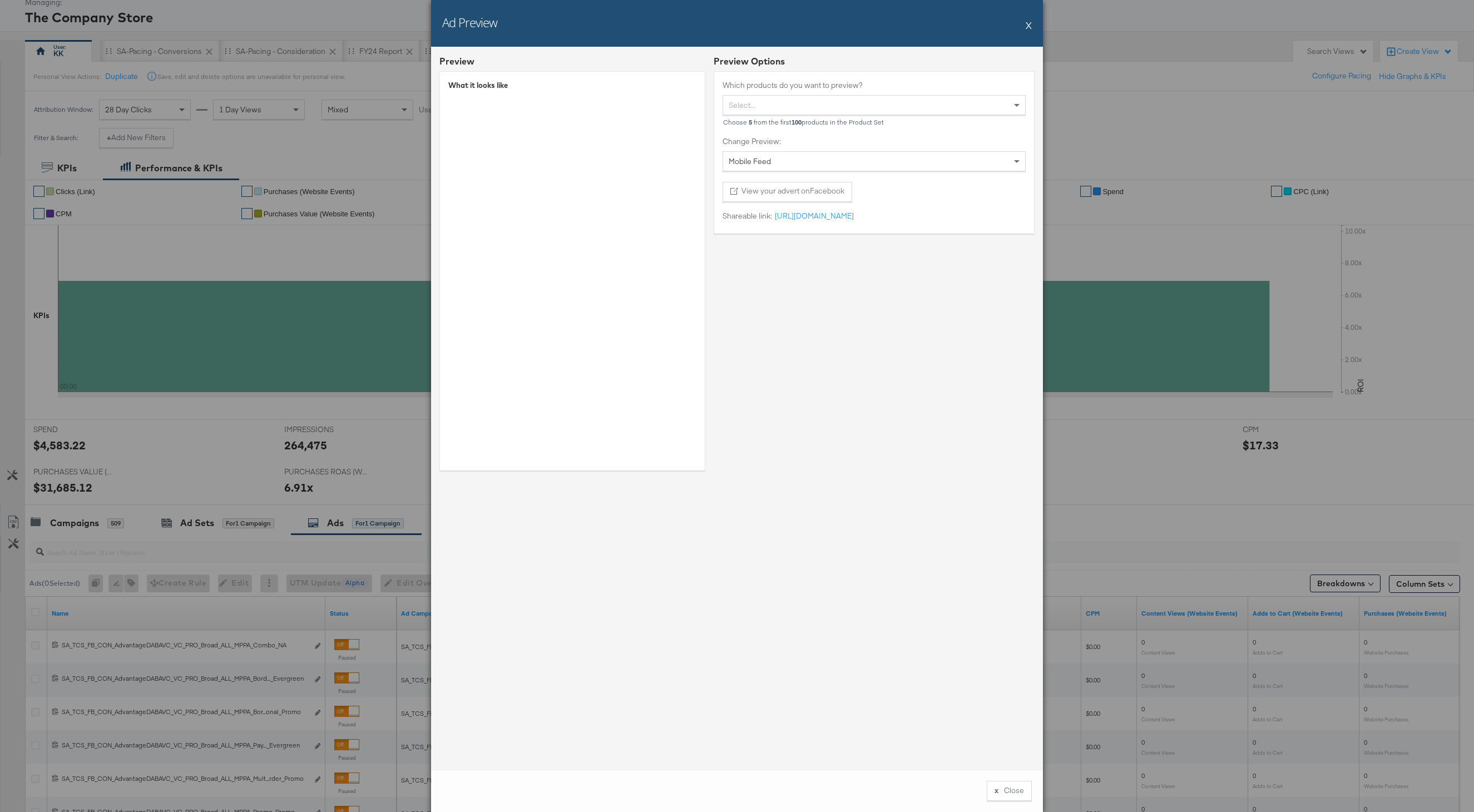
click at [1029, 29] on button "X" at bounding box center [1029, 25] width 6 height 23
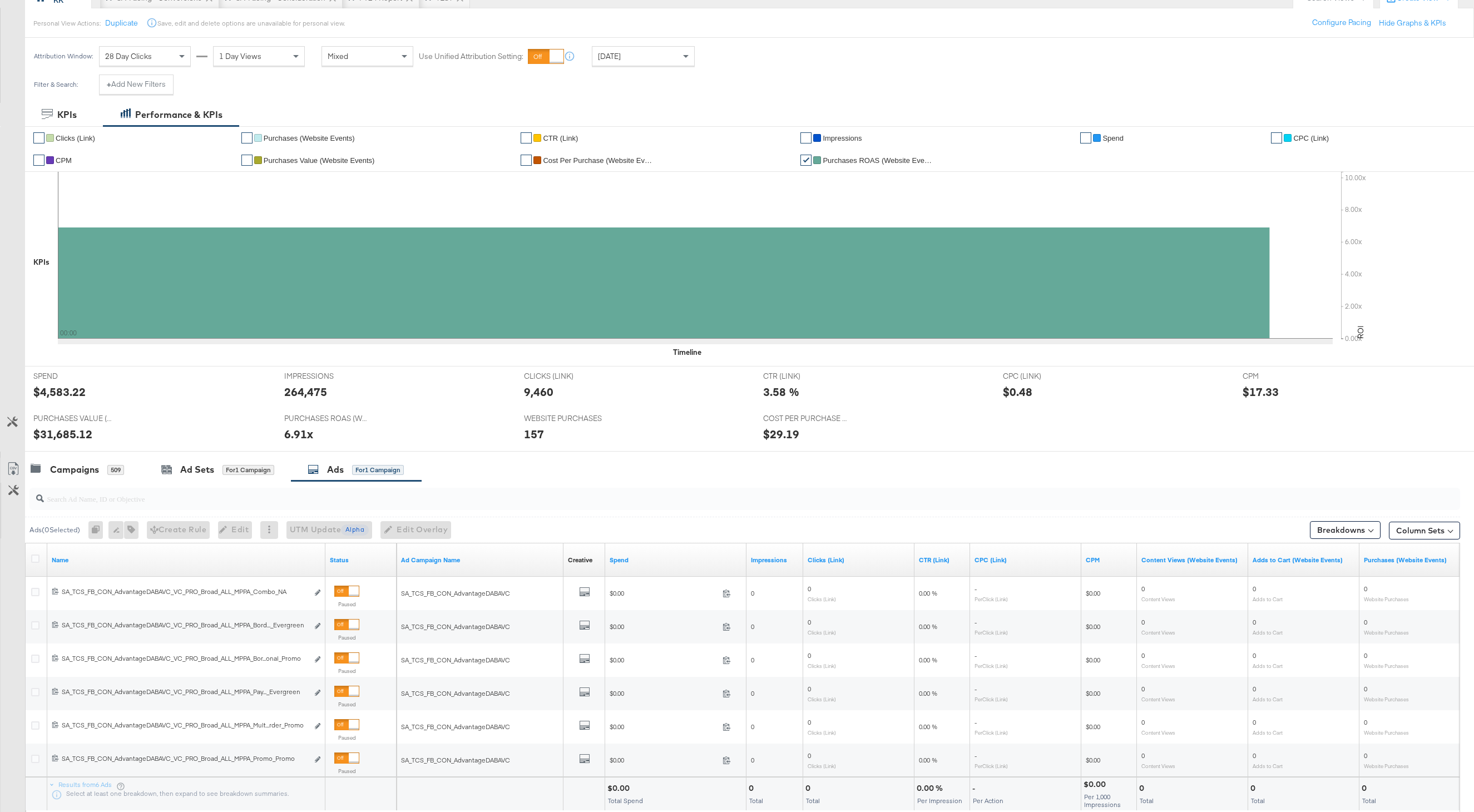
scroll to position [153, 0]
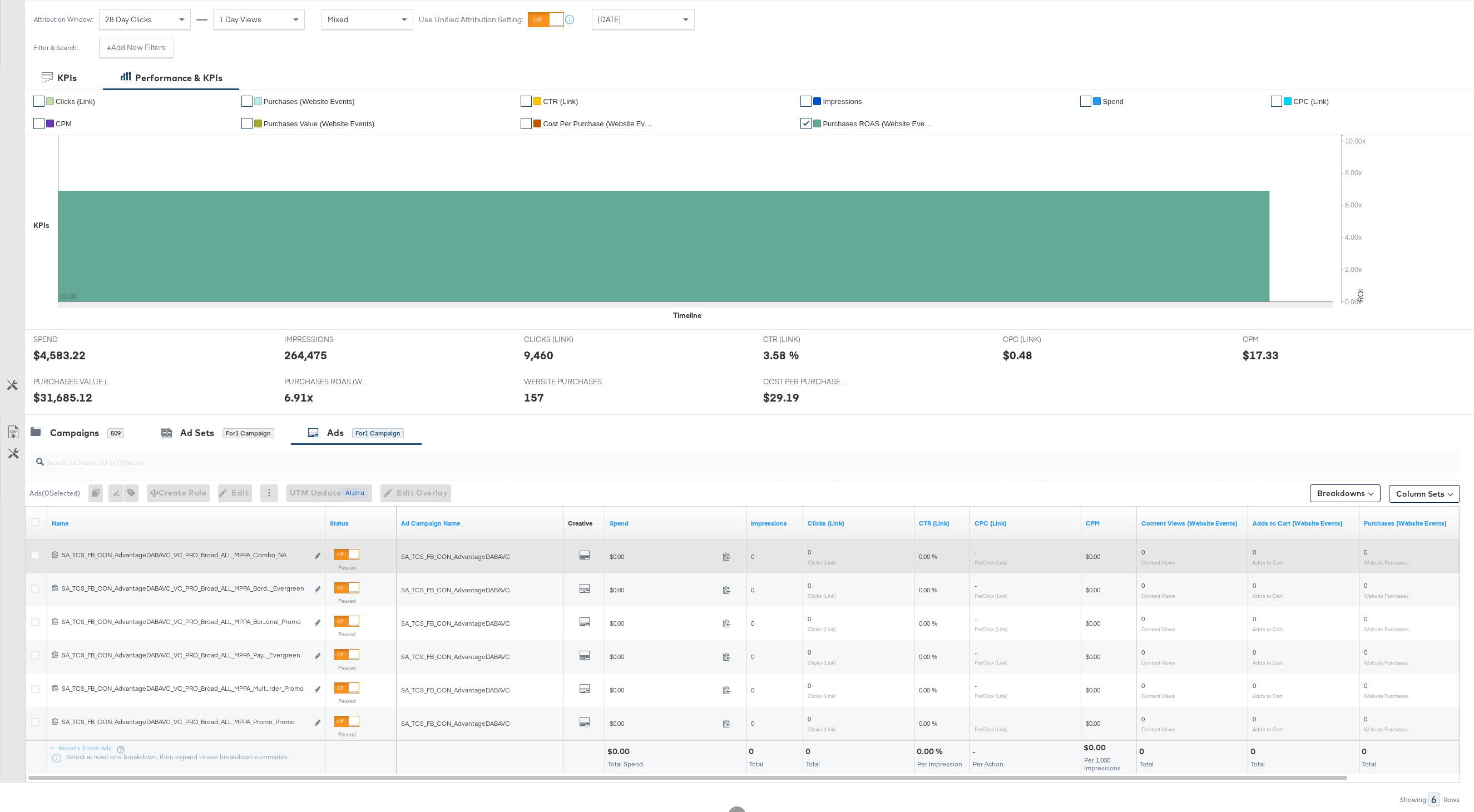
click at [349, 558] on div at bounding box center [354, 554] width 10 height 10
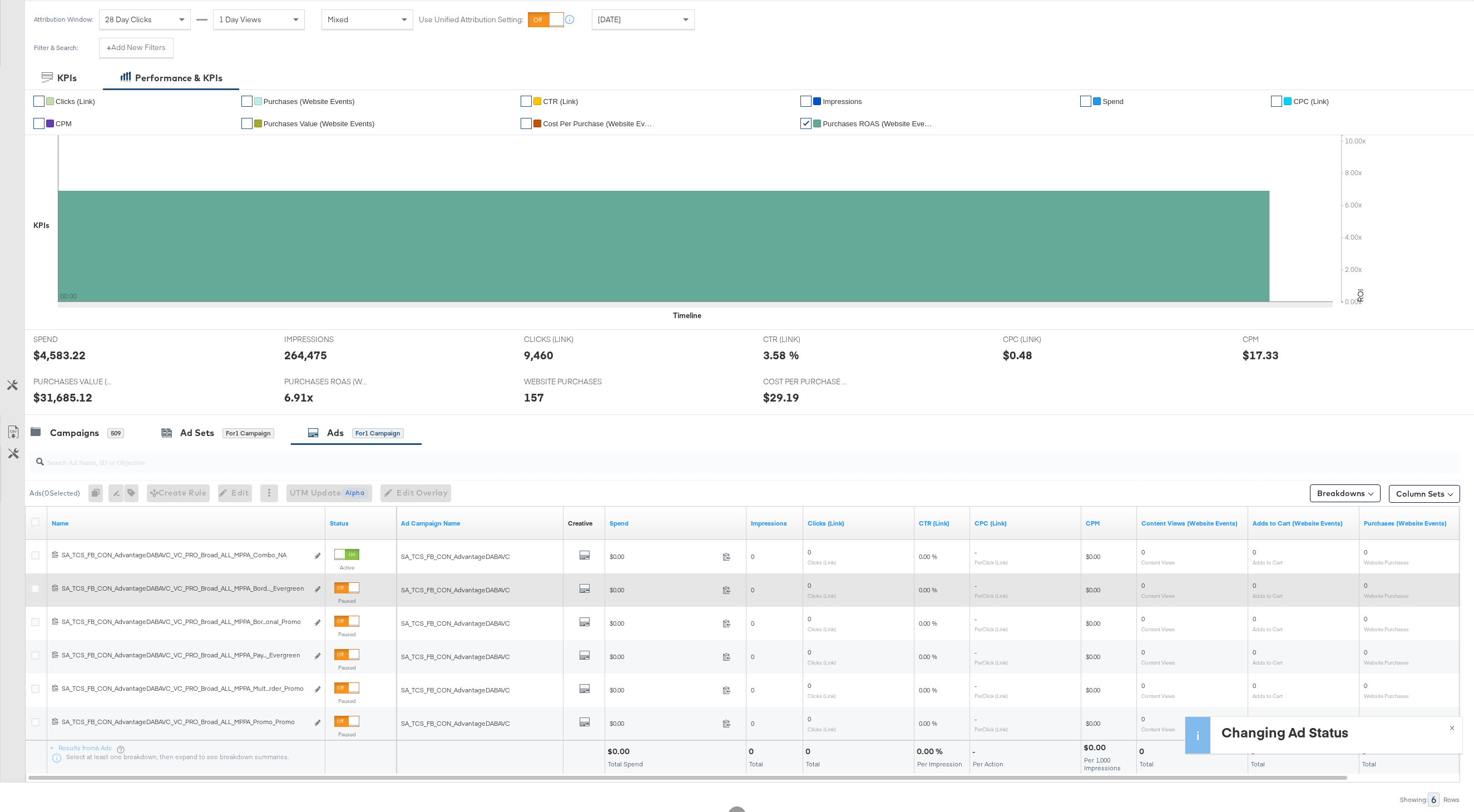
click at [349, 588] on div at bounding box center [354, 588] width 10 height 10
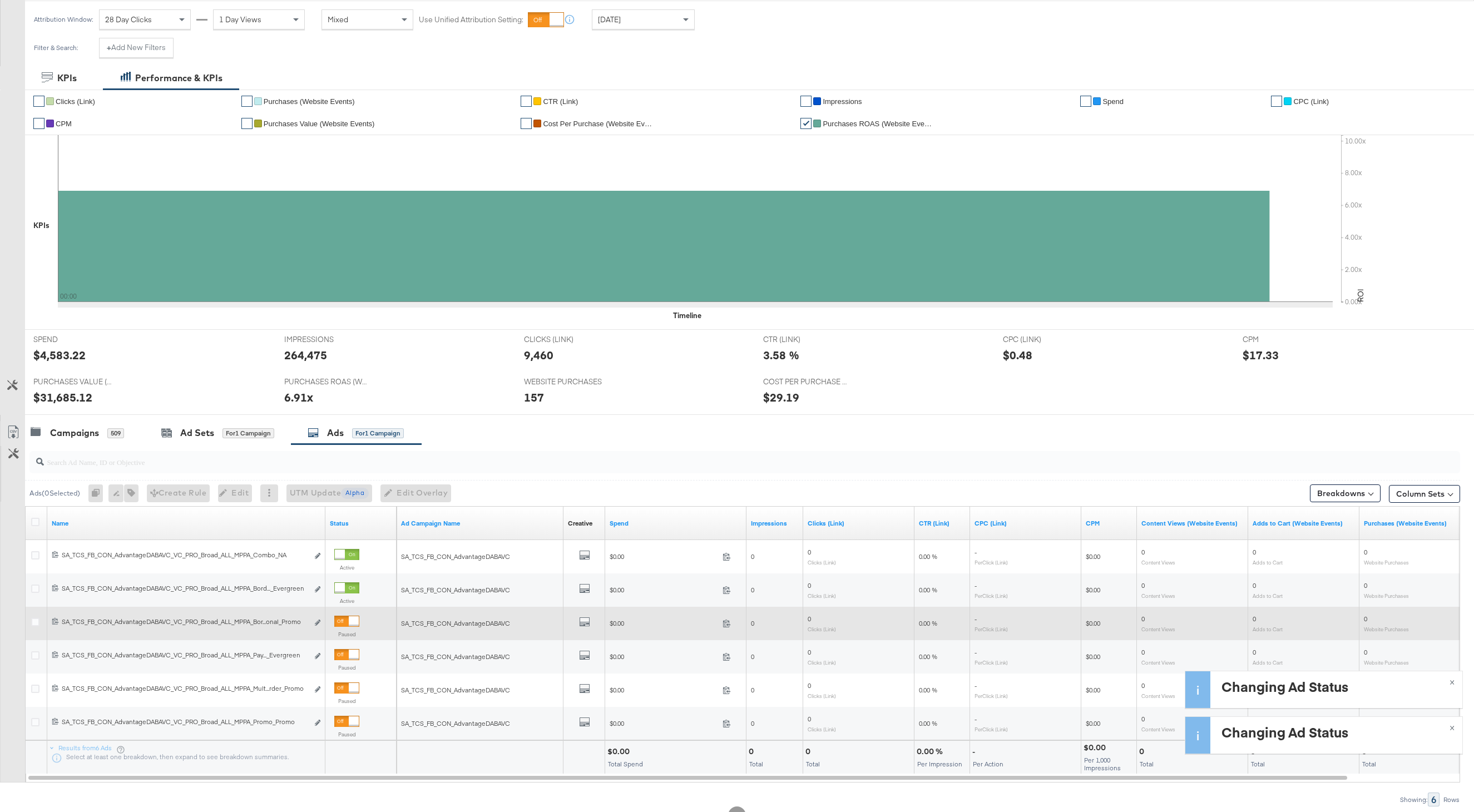
click at [349, 620] on div at bounding box center [354, 621] width 10 height 10
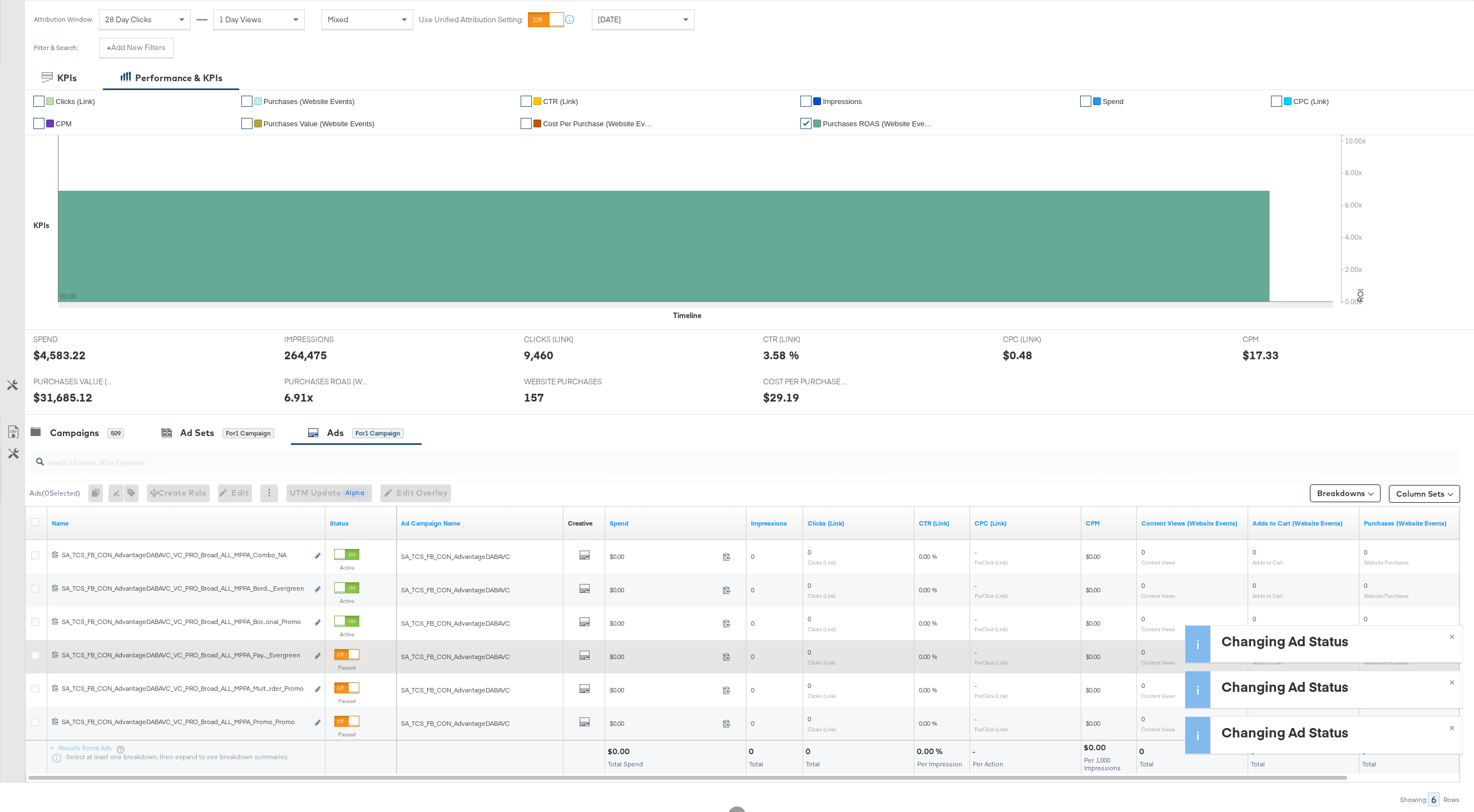
click at [349, 651] on div at bounding box center [354, 654] width 10 height 10
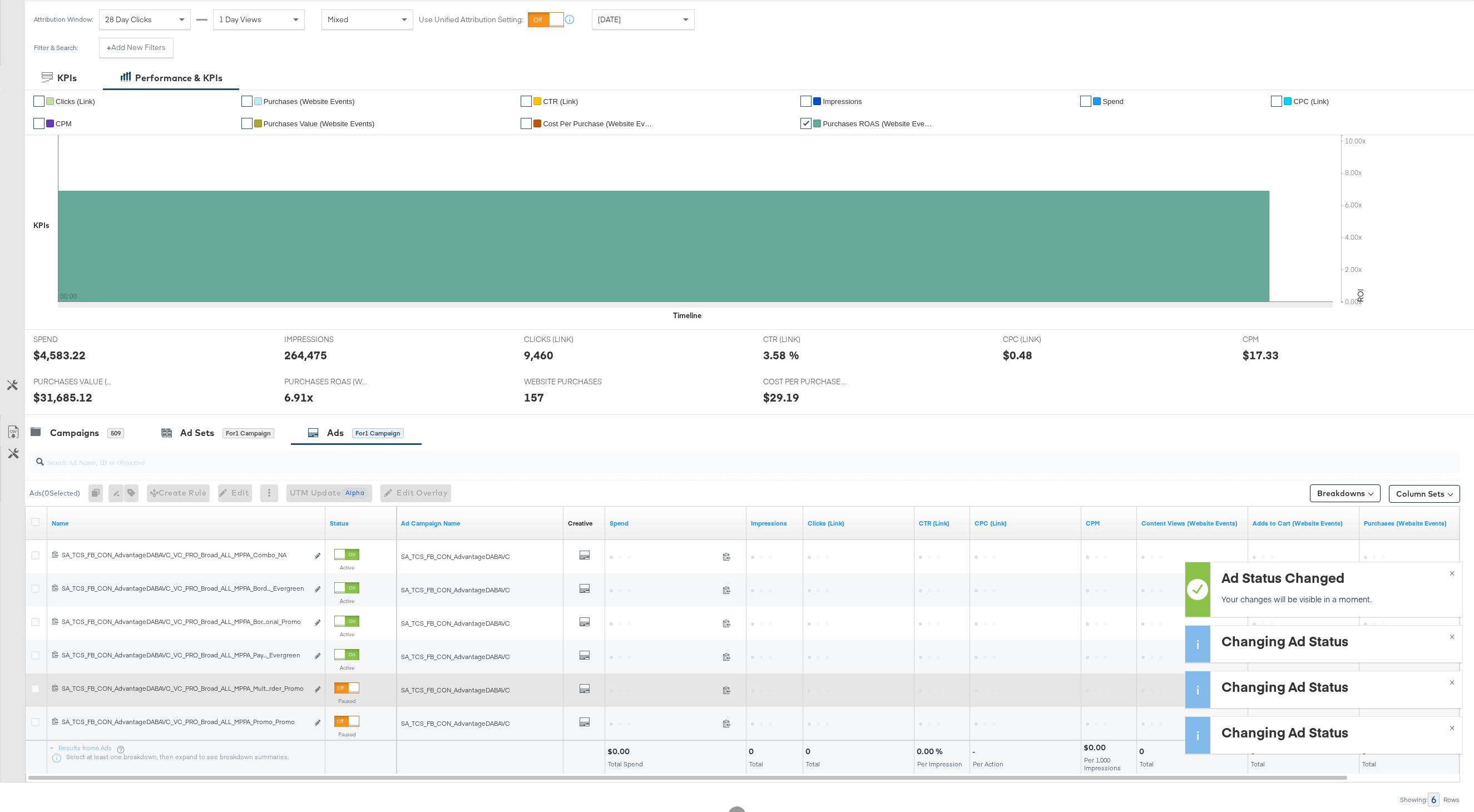
click at [349, 683] on div at bounding box center [354, 688] width 10 height 10
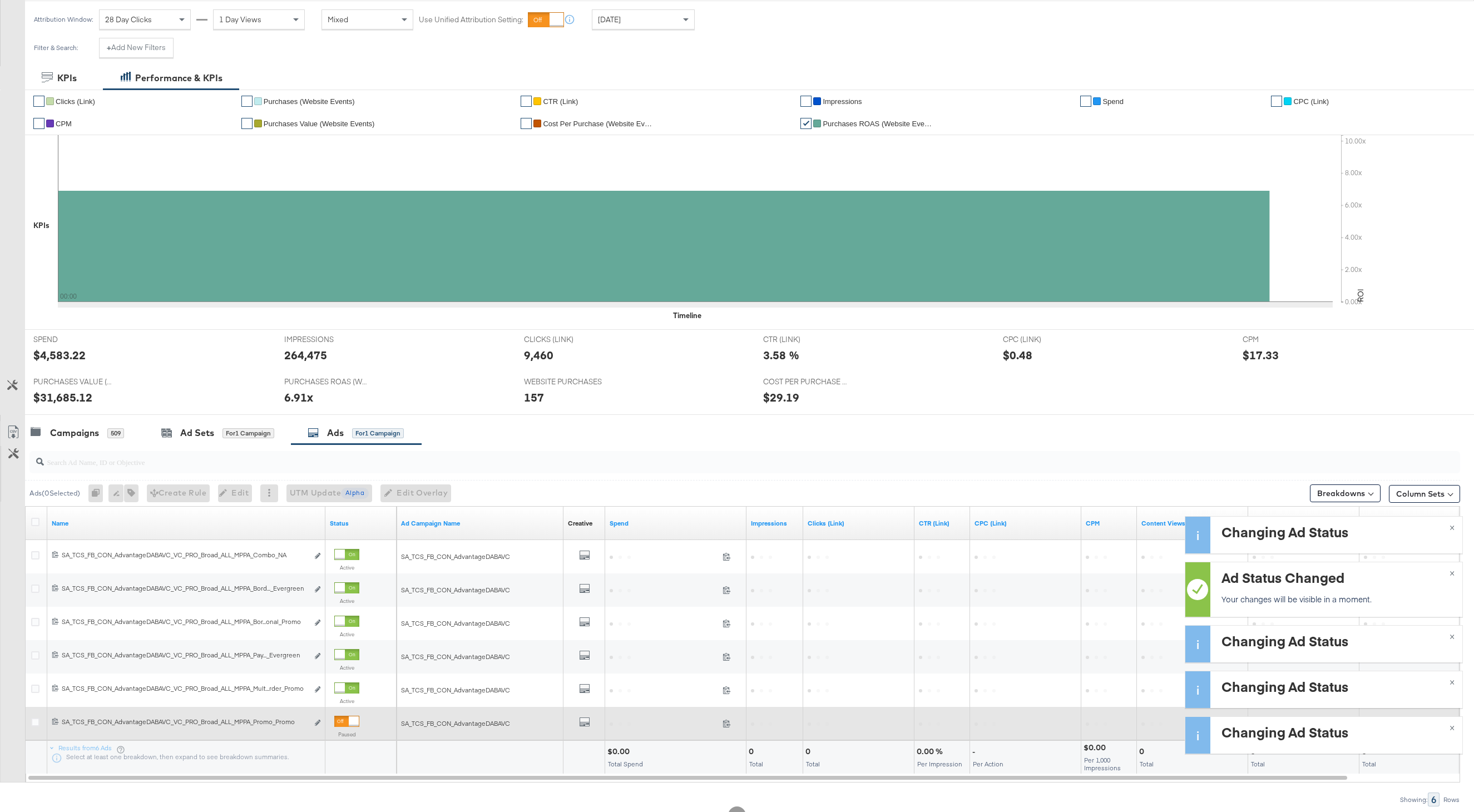
click at [348, 721] on div at bounding box center [346, 721] width 25 height 11
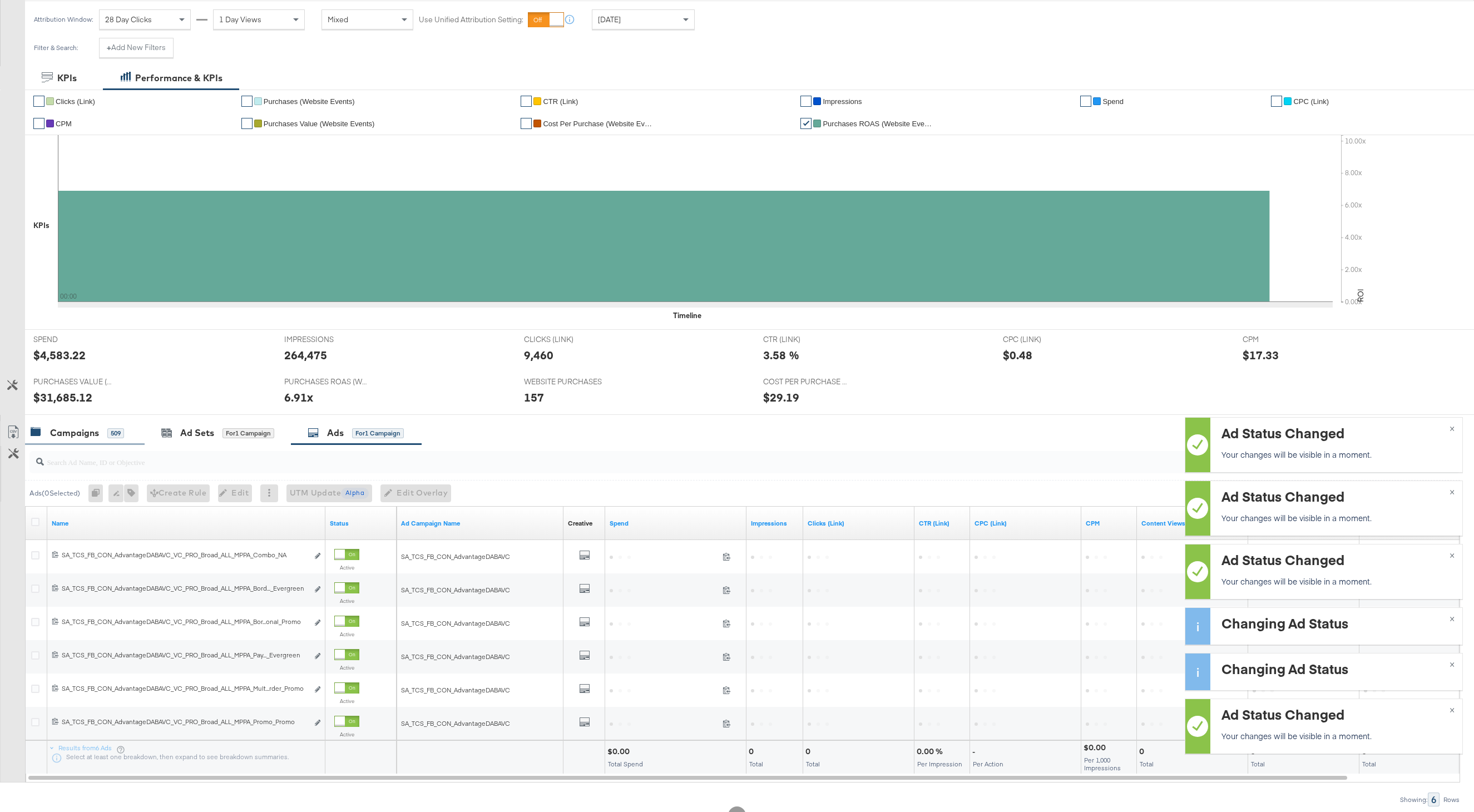
click at [91, 431] on div "Campaigns" at bounding box center [74, 432] width 49 height 13
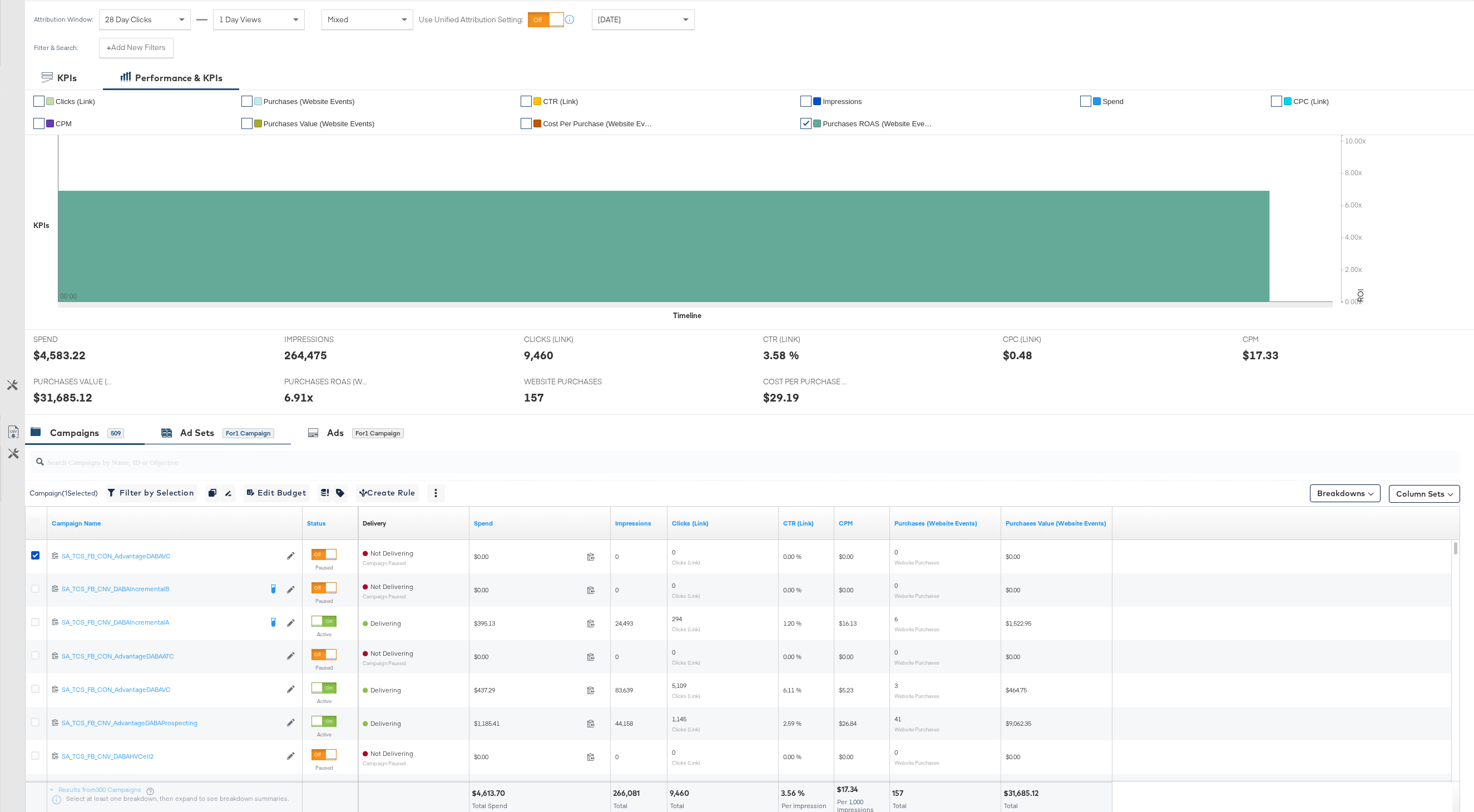
click at [214, 429] on div "Ad Sets" at bounding box center [197, 432] width 34 height 13
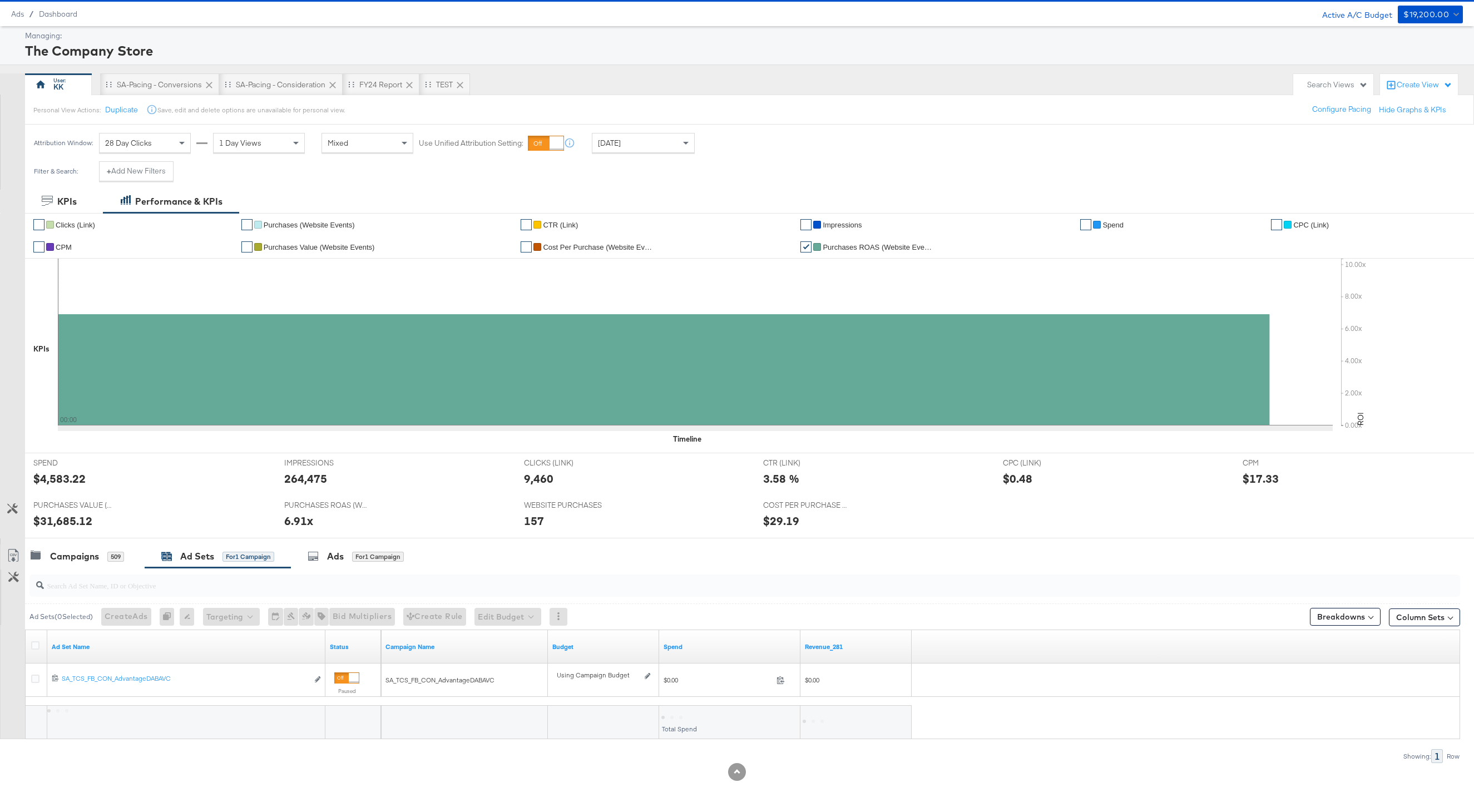
scroll to position [29, 0]
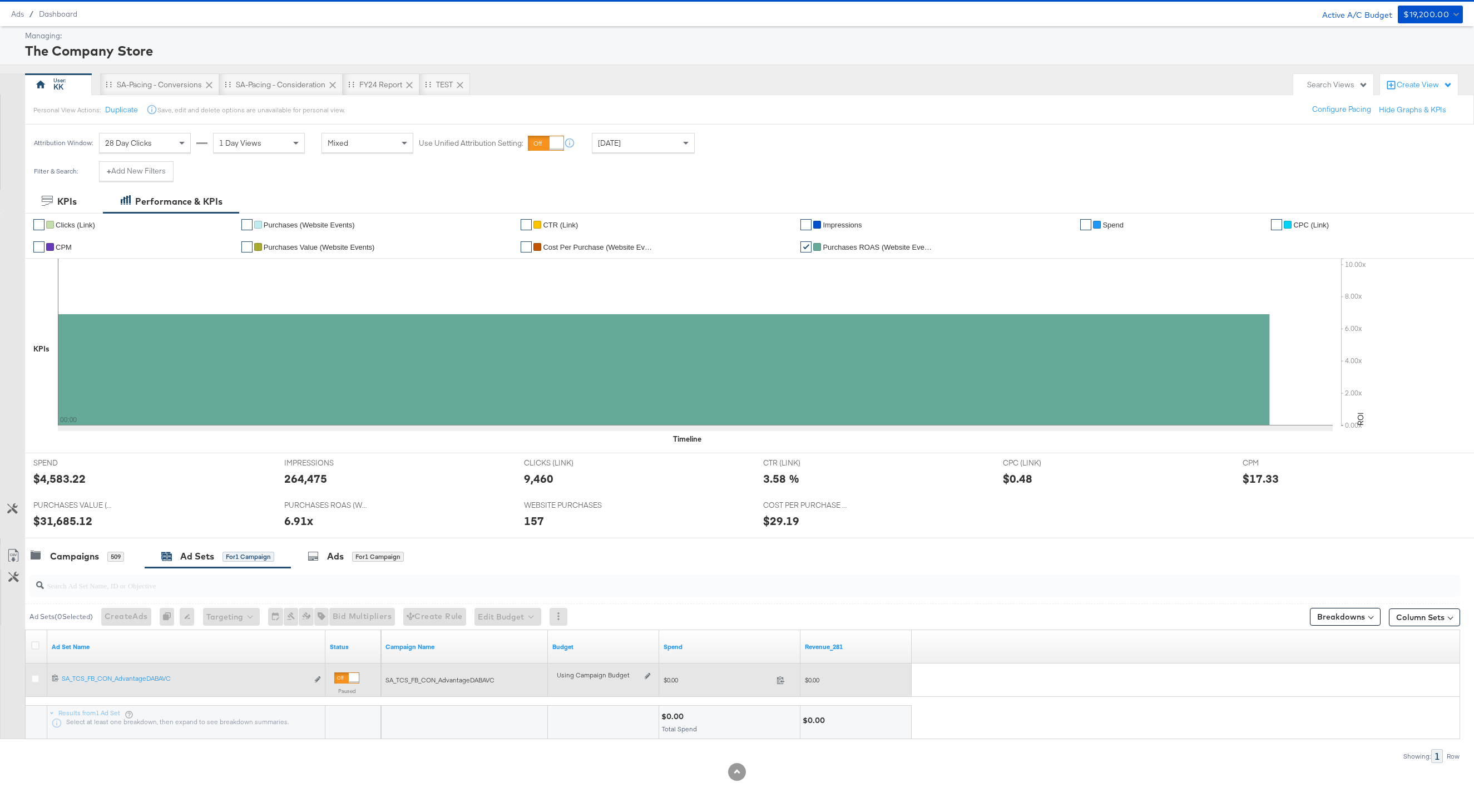
click at [357, 678] on div at bounding box center [354, 678] width 10 height 10
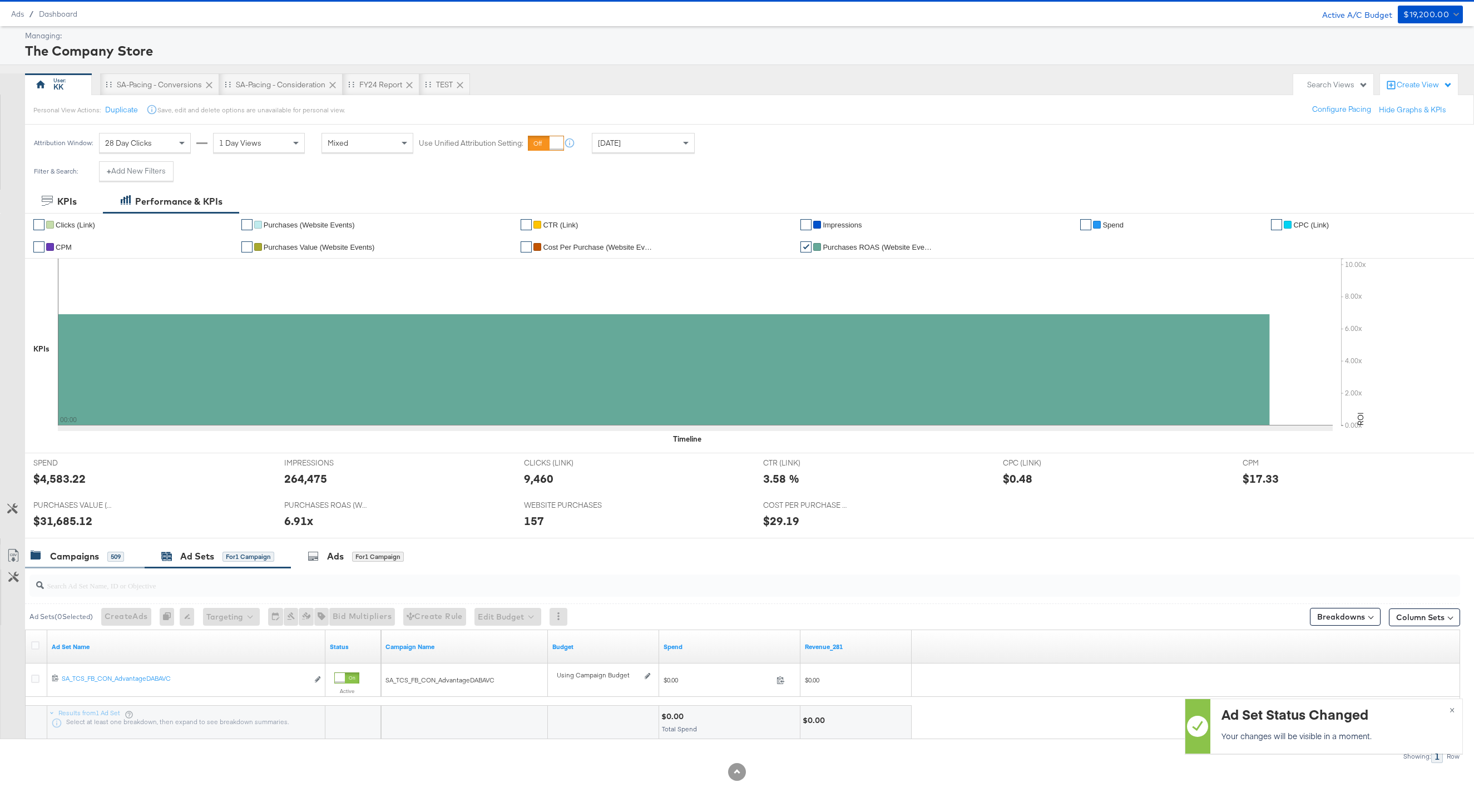
click at [100, 557] on div "Campaigns 509" at bounding box center [77, 556] width 94 height 13
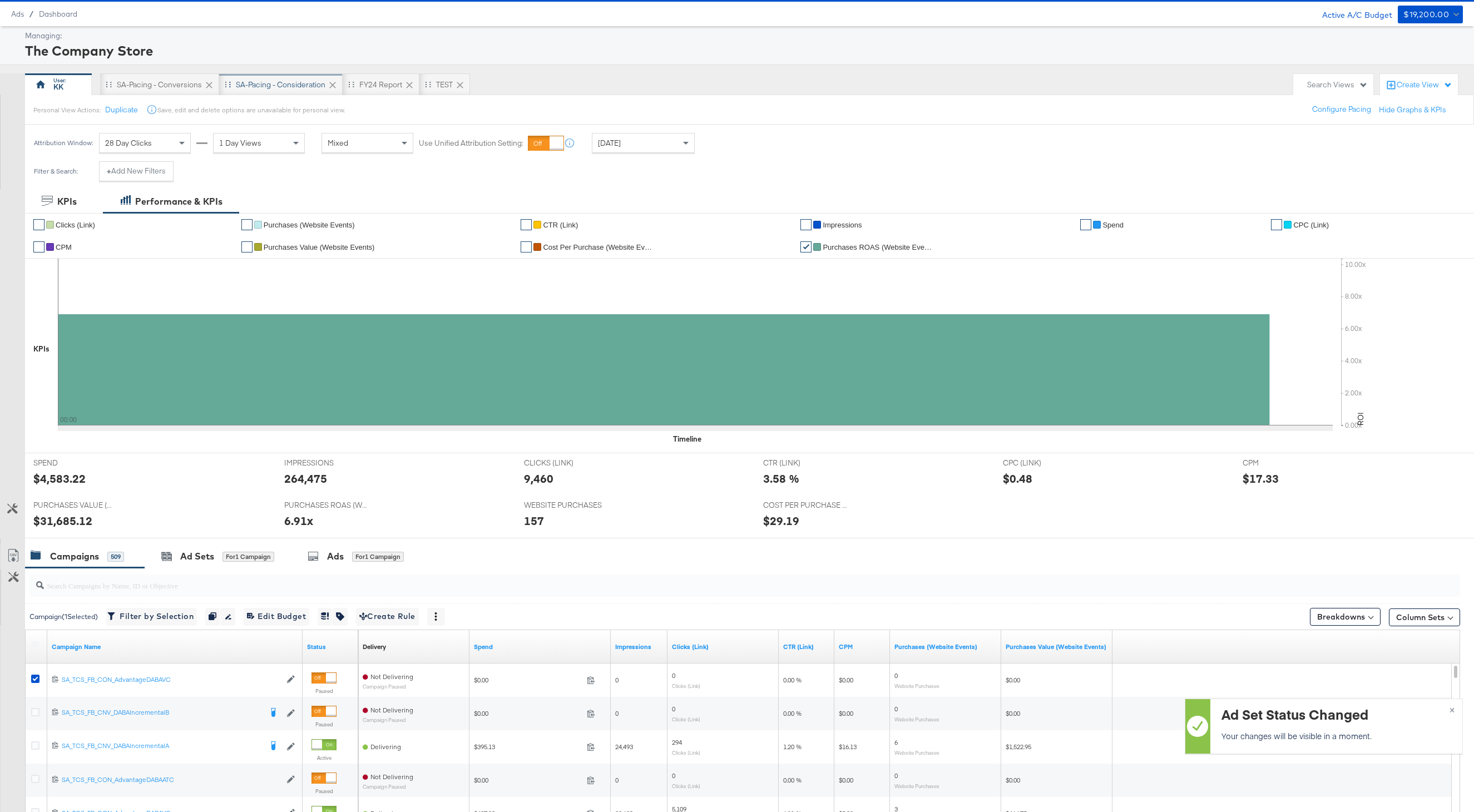
click at [289, 87] on div "SA-Pacing - Consideration" at bounding box center [281, 85] width 89 height 10
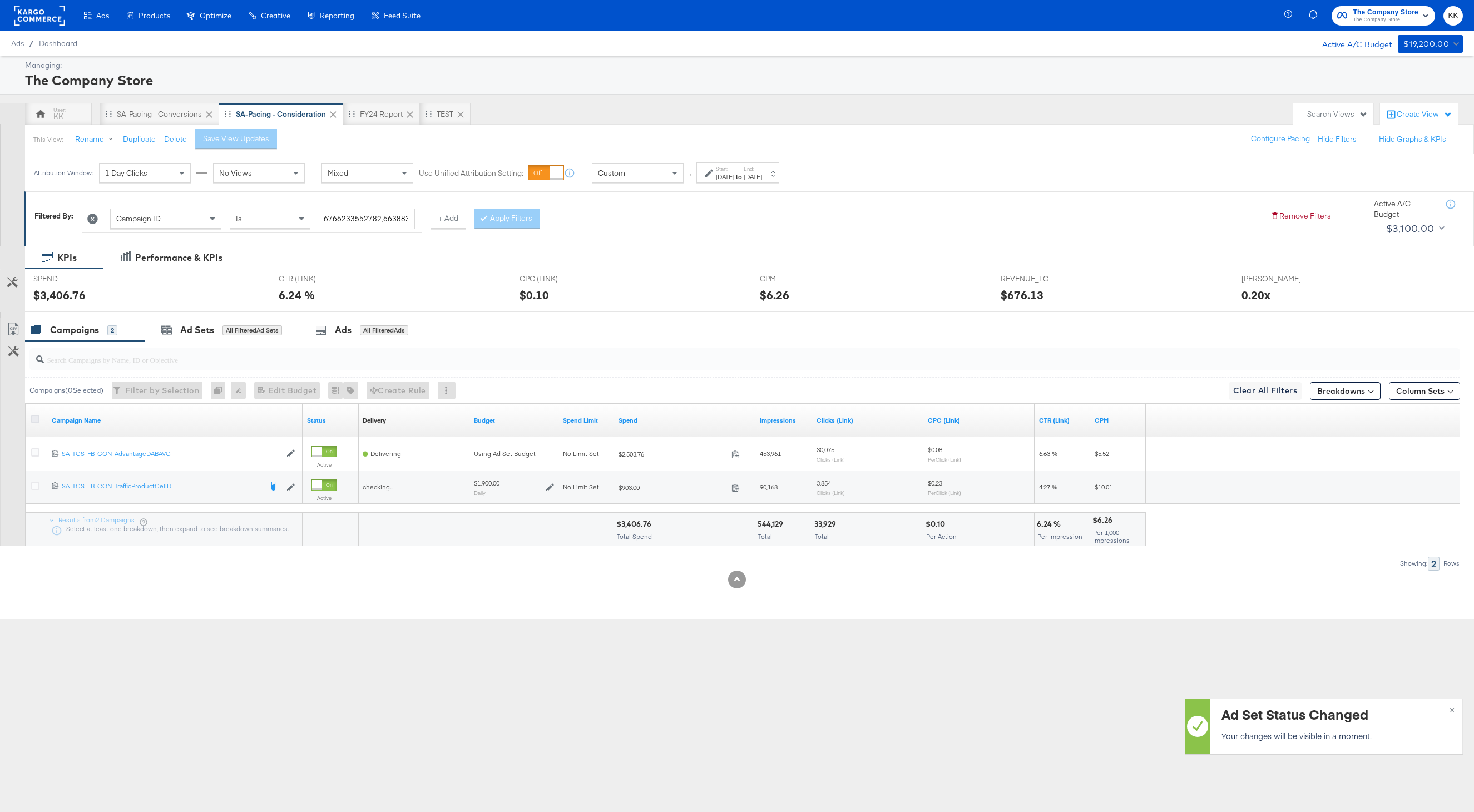
click at [38, 417] on icon at bounding box center [35, 419] width 9 height 9
click at [0, 0] on input "checkbox" at bounding box center [0, 0] width 0 height 0
click at [92, 208] on div at bounding box center [93, 218] width 21 height 27
click at [92, 214] on icon at bounding box center [93, 218] width 10 height 10
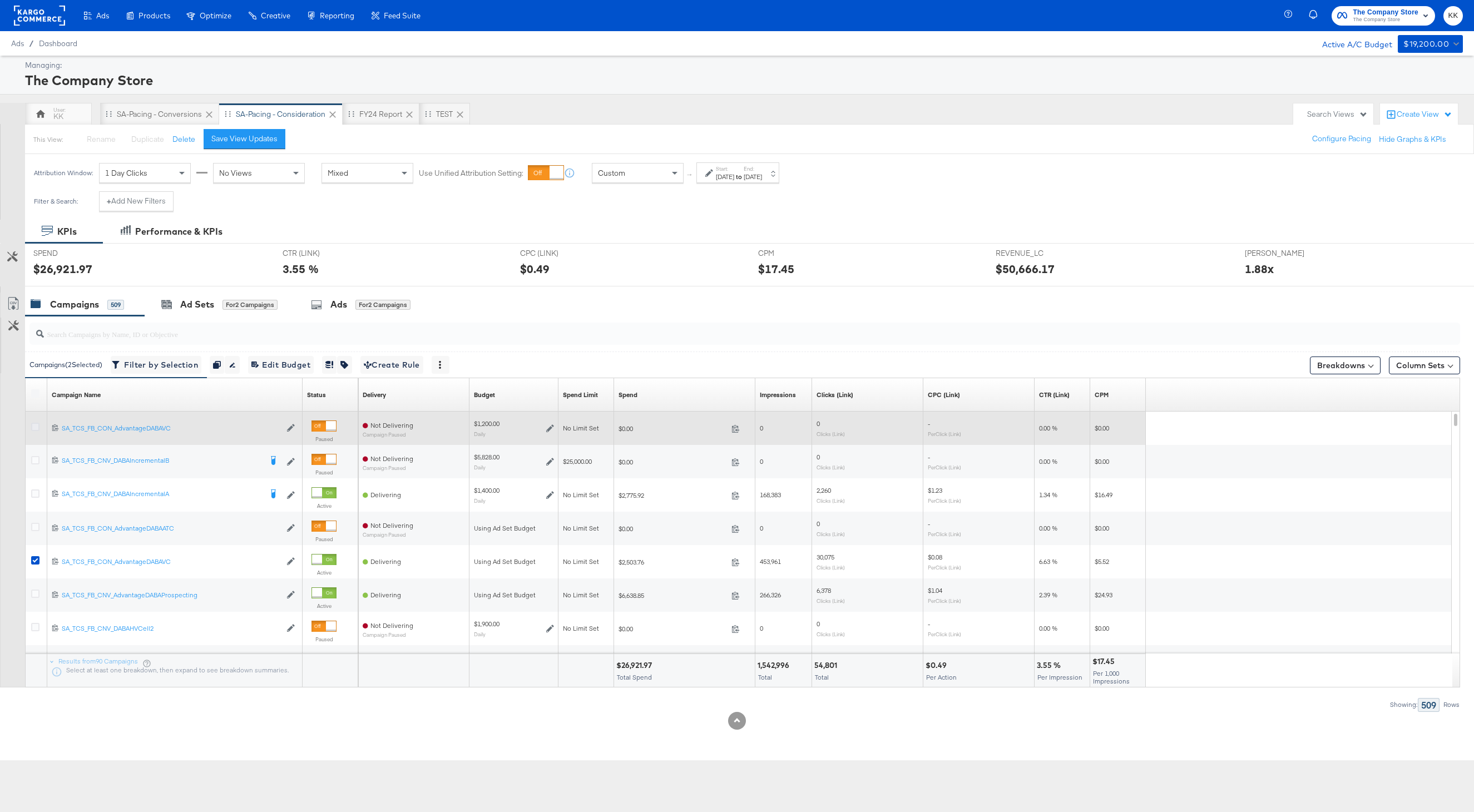
click at [36, 425] on icon at bounding box center [35, 427] width 9 height 9
click at [0, 0] on input "checkbox" at bounding box center [0, 0] width 0 height 0
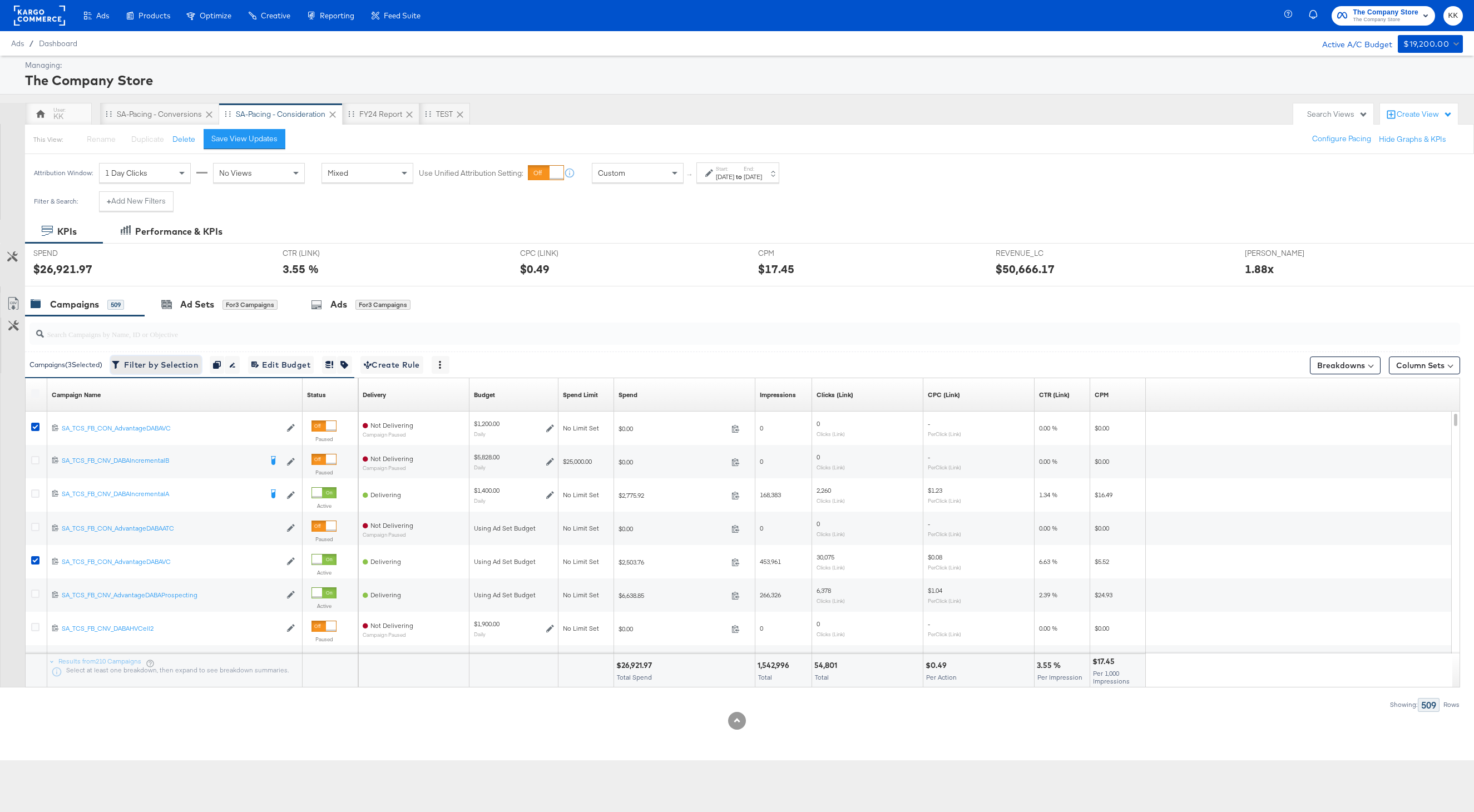
click at [171, 369] on span "Filter by Selection Filter 3 campaigns" at bounding box center [156, 365] width 84 height 14
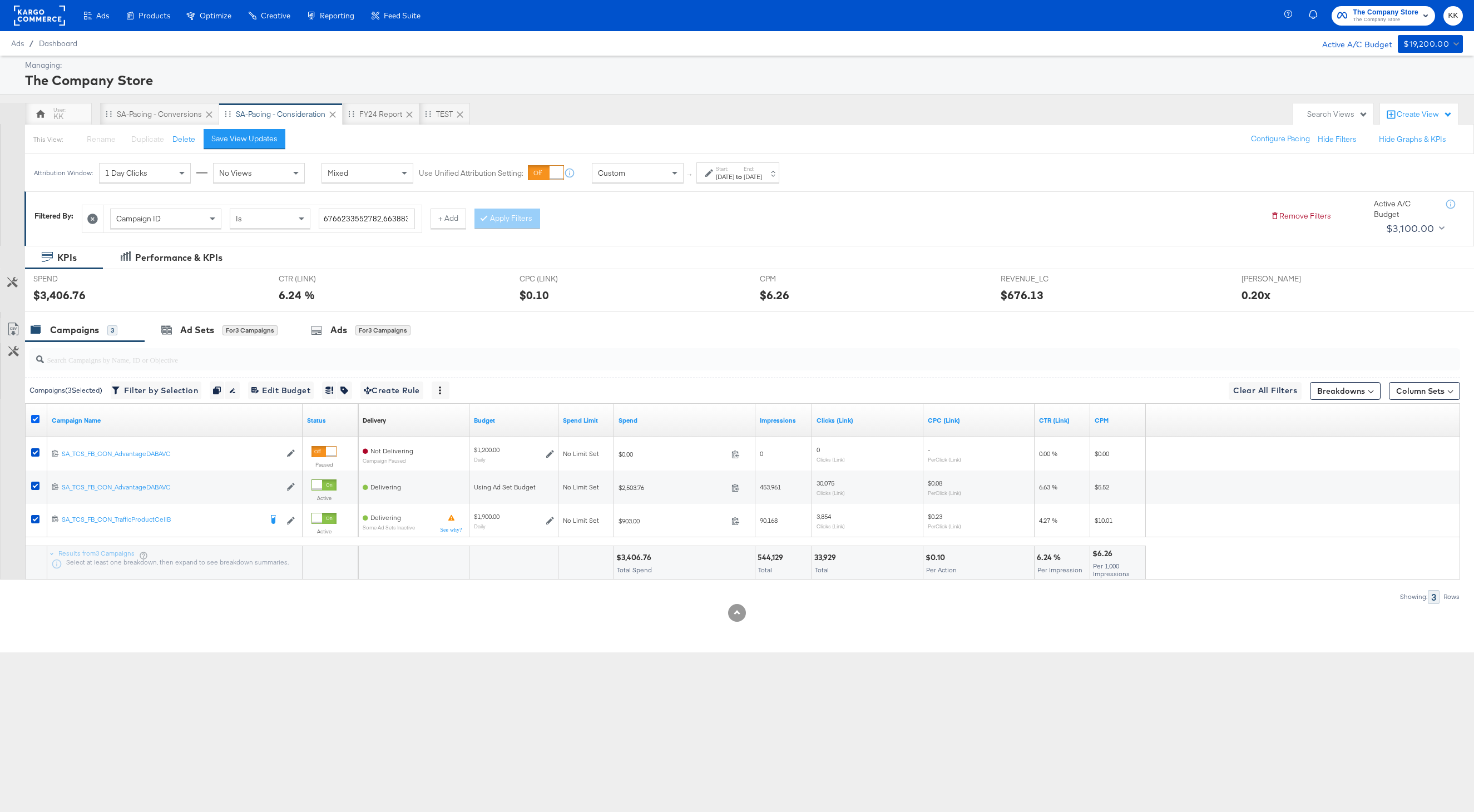
click at [38, 418] on icon at bounding box center [35, 419] width 9 height 9
click at [0, 0] on input "checkbox" at bounding box center [0, 0] width 0 height 0
click at [246, 149] on div "This View: Rename Please save your changes before renaming this view Duplicate …" at bounding box center [749, 139] width 1450 height 30
click at [246, 141] on div "Save View Updates" at bounding box center [244, 138] width 66 height 10
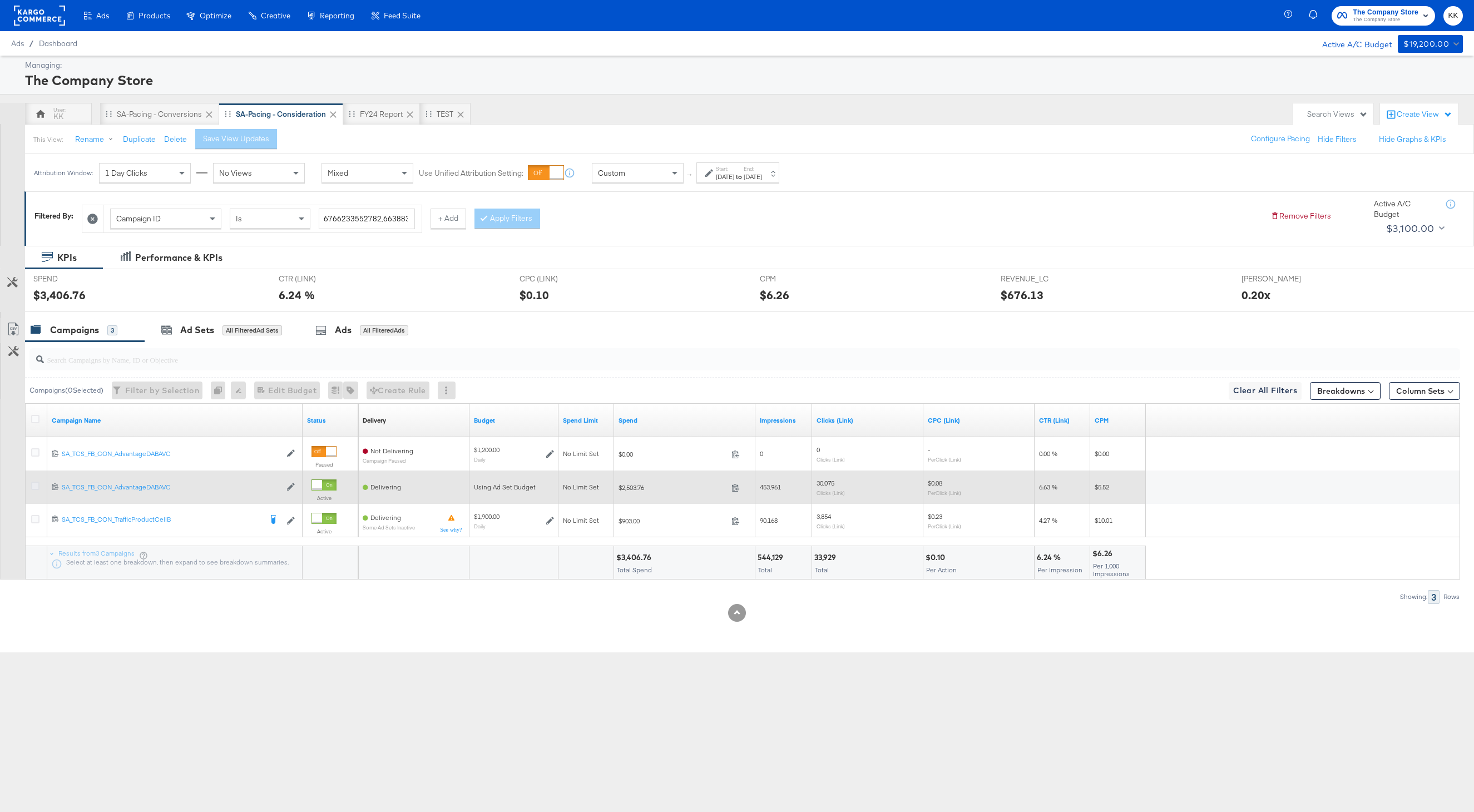
click at [36, 489] on icon at bounding box center [35, 486] width 9 height 9
click at [0, 0] on input "checkbox" at bounding box center [0, 0] width 0 height 0
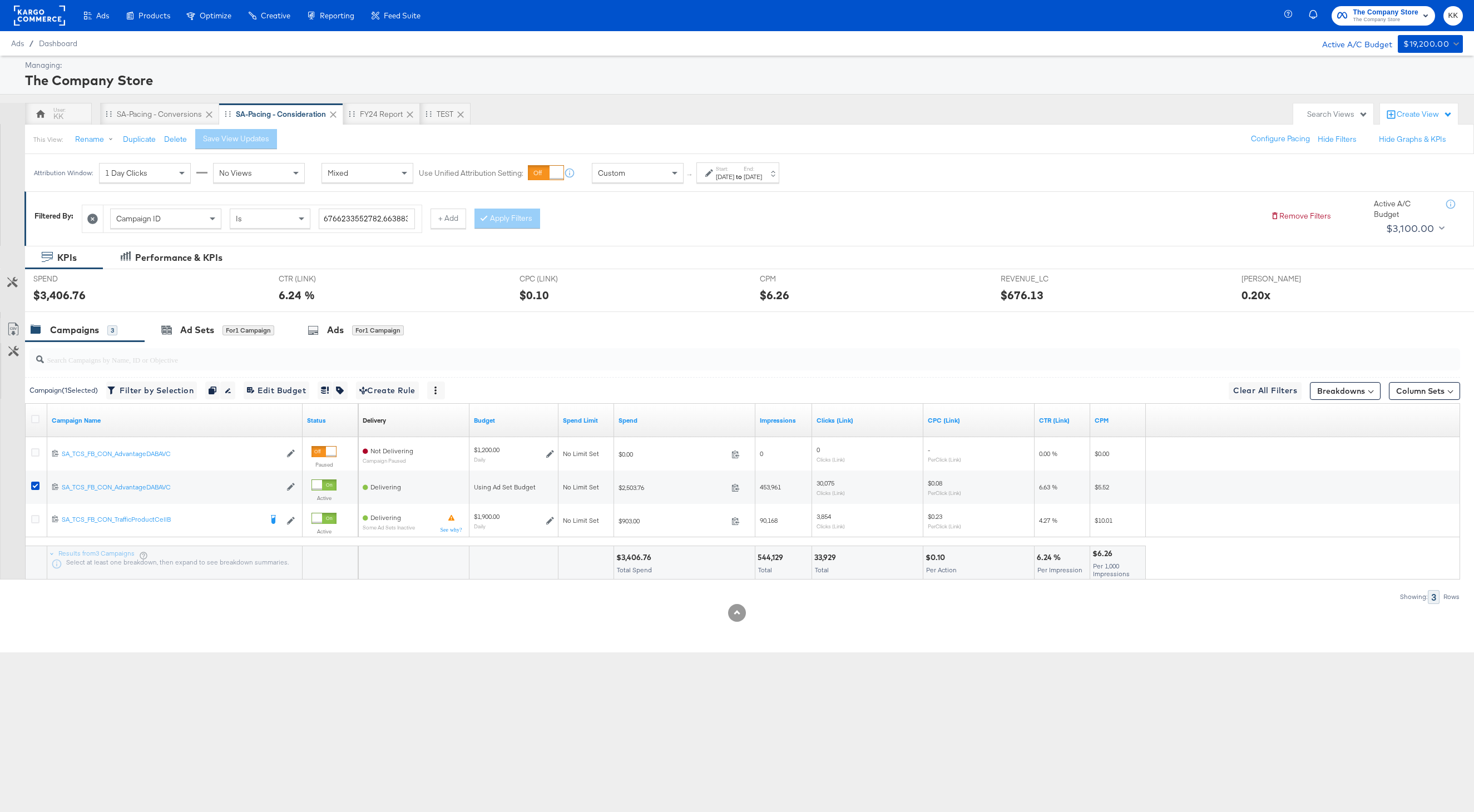
click at [627, 169] on div "Custom" at bounding box center [638, 173] width 91 height 19
click at [272, 145] on button "Save View Updates" at bounding box center [245, 139] width 82 height 20
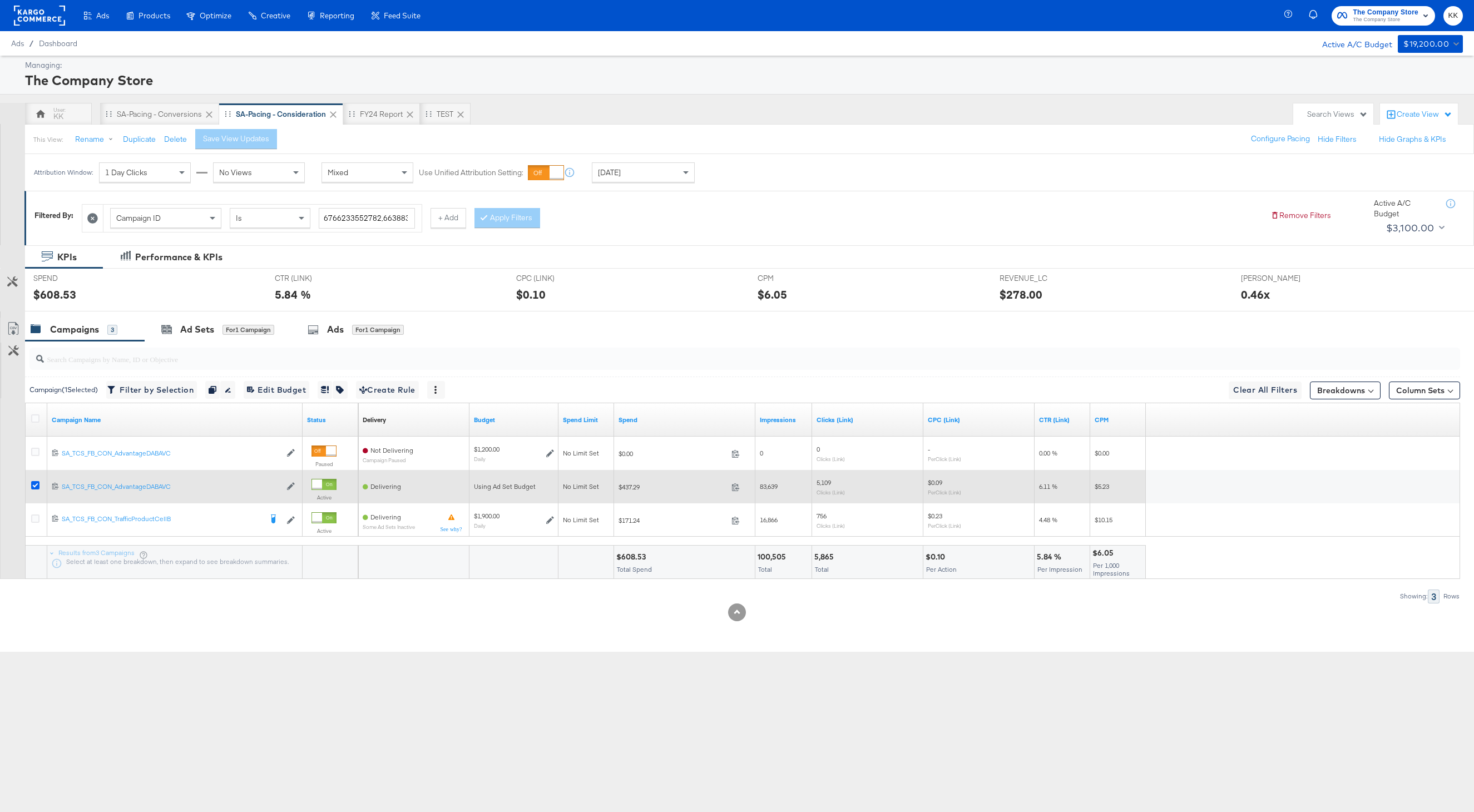
click at [37, 485] on icon at bounding box center [35, 485] width 9 height 9
click at [0, 0] on input "checkbox" at bounding box center [0, 0] width 0 height 0
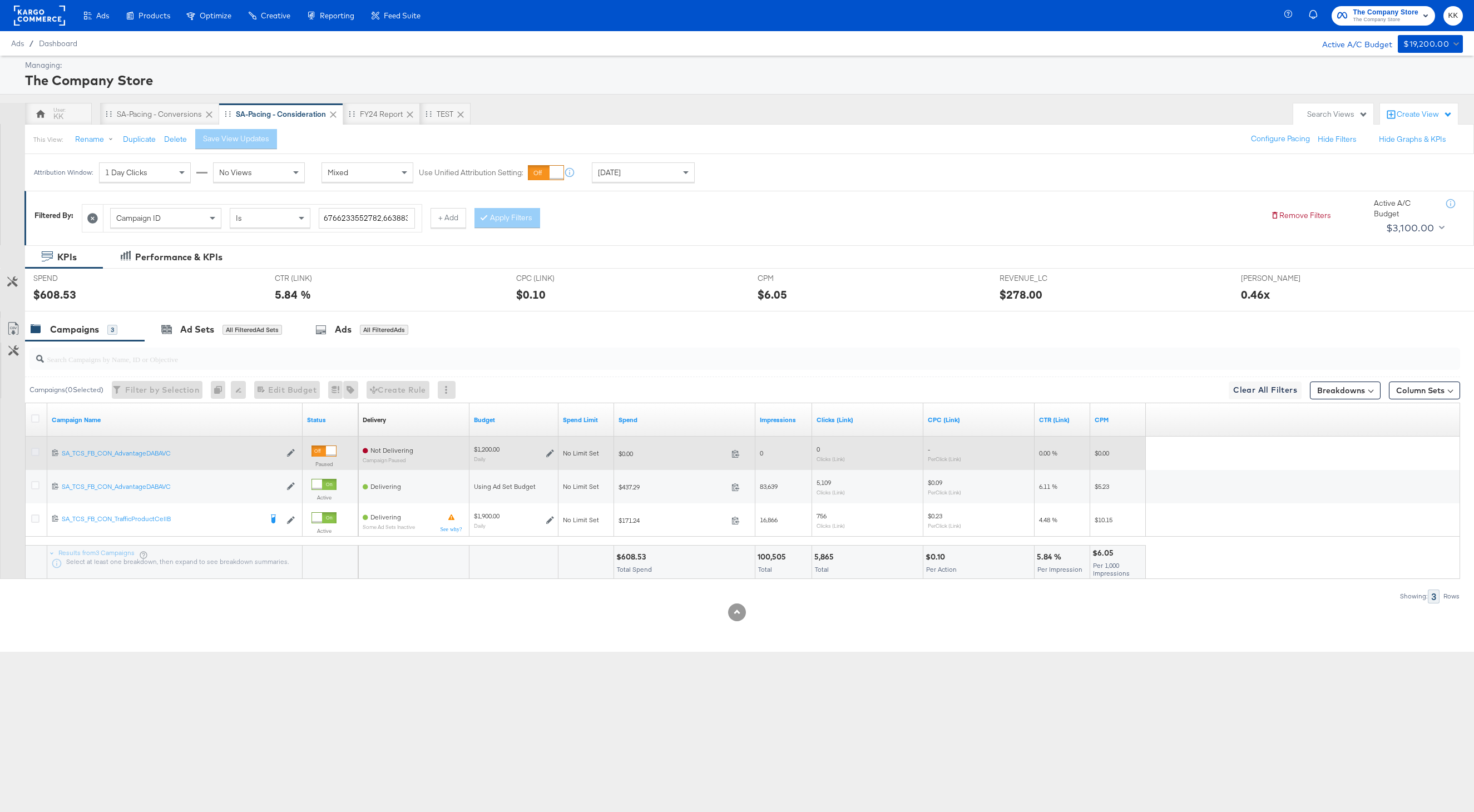
click at [33, 450] on icon at bounding box center [35, 452] width 9 height 9
click at [0, 0] on input "checkbox" at bounding box center [0, 0] width 0 height 0
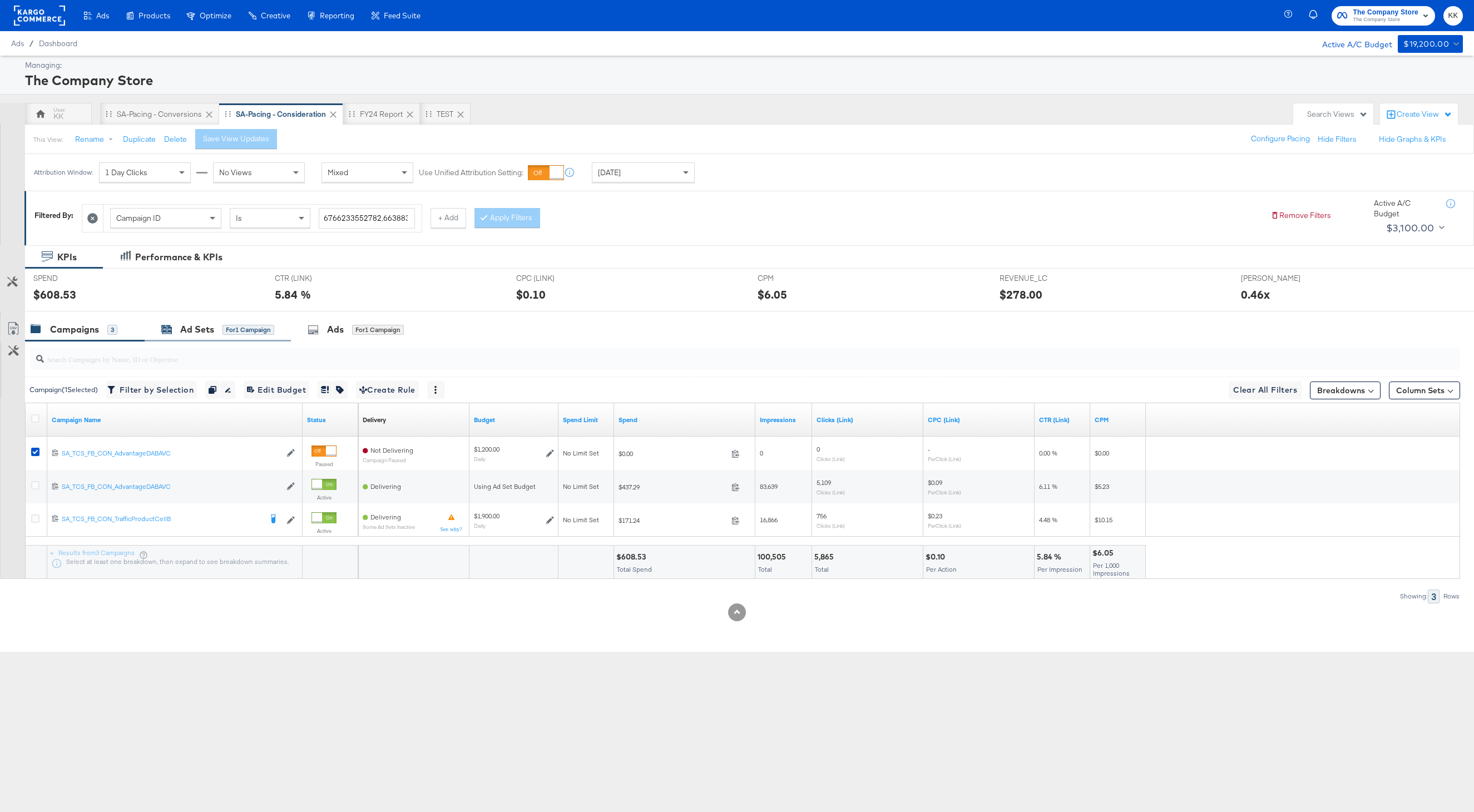
click at [230, 333] on div "for 1 Campaign" at bounding box center [248, 330] width 52 height 10
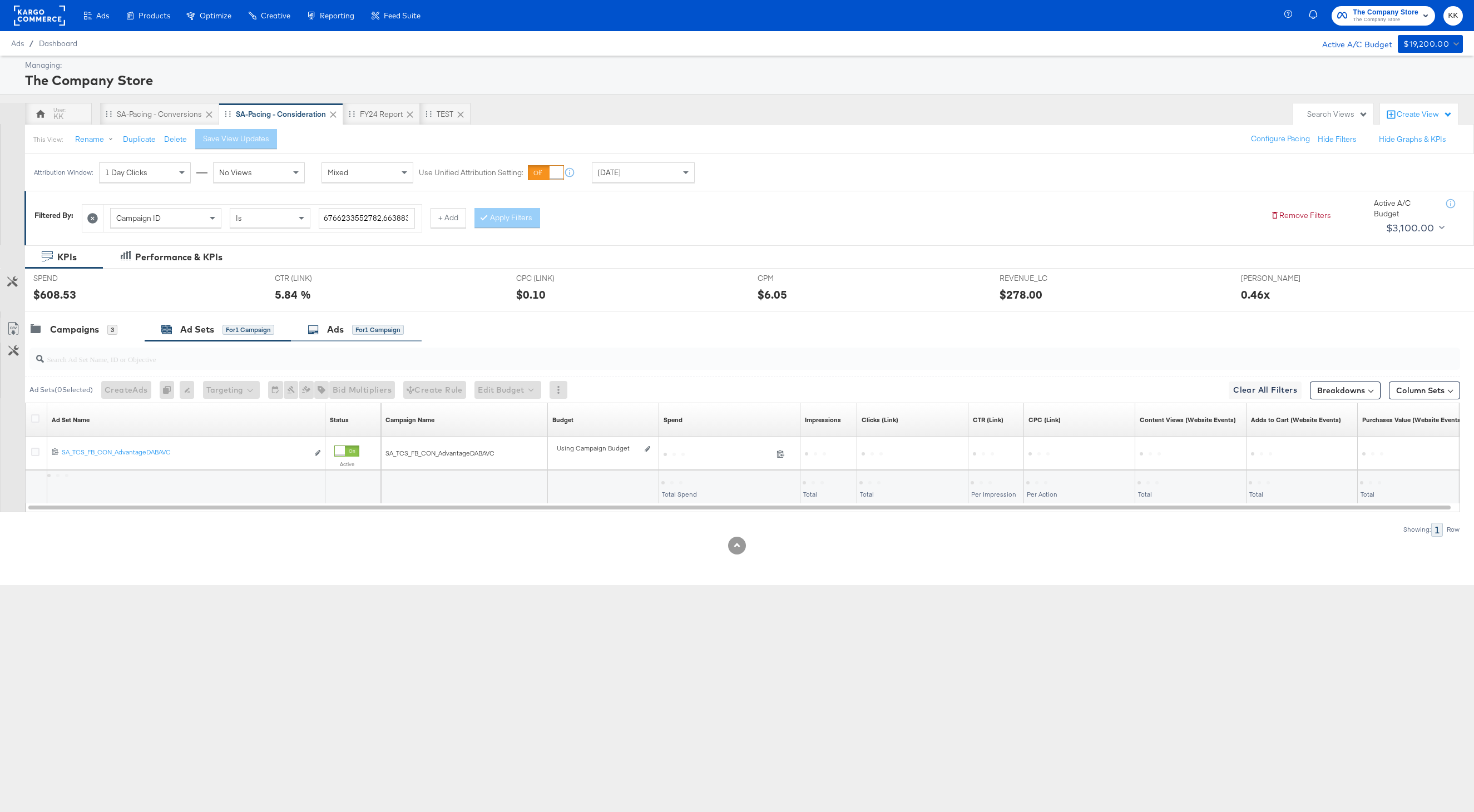
click at [358, 333] on div "for 1 Campaign" at bounding box center [378, 330] width 52 height 10
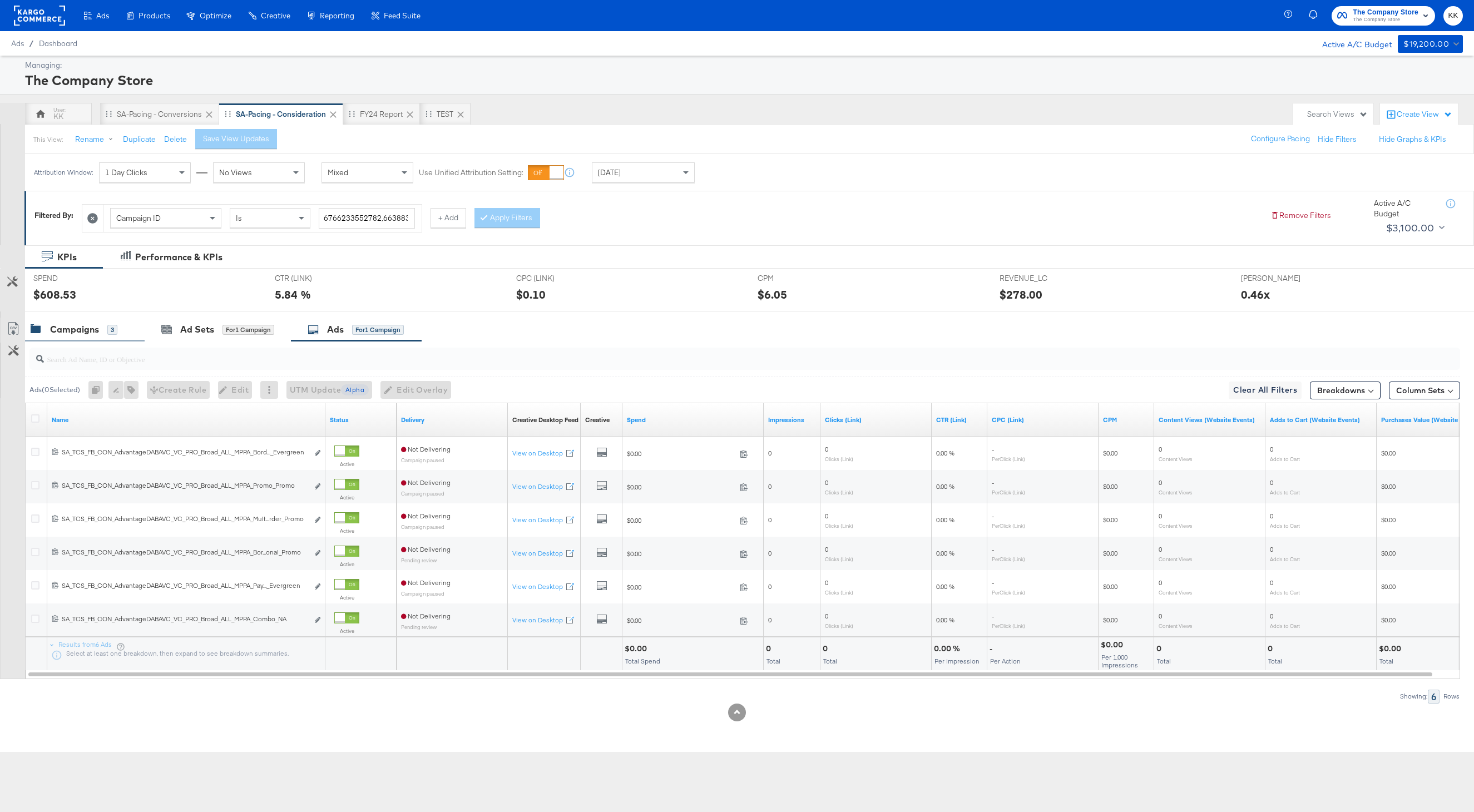
click at [101, 326] on div "Campaigns 3" at bounding box center [74, 329] width 87 height 13
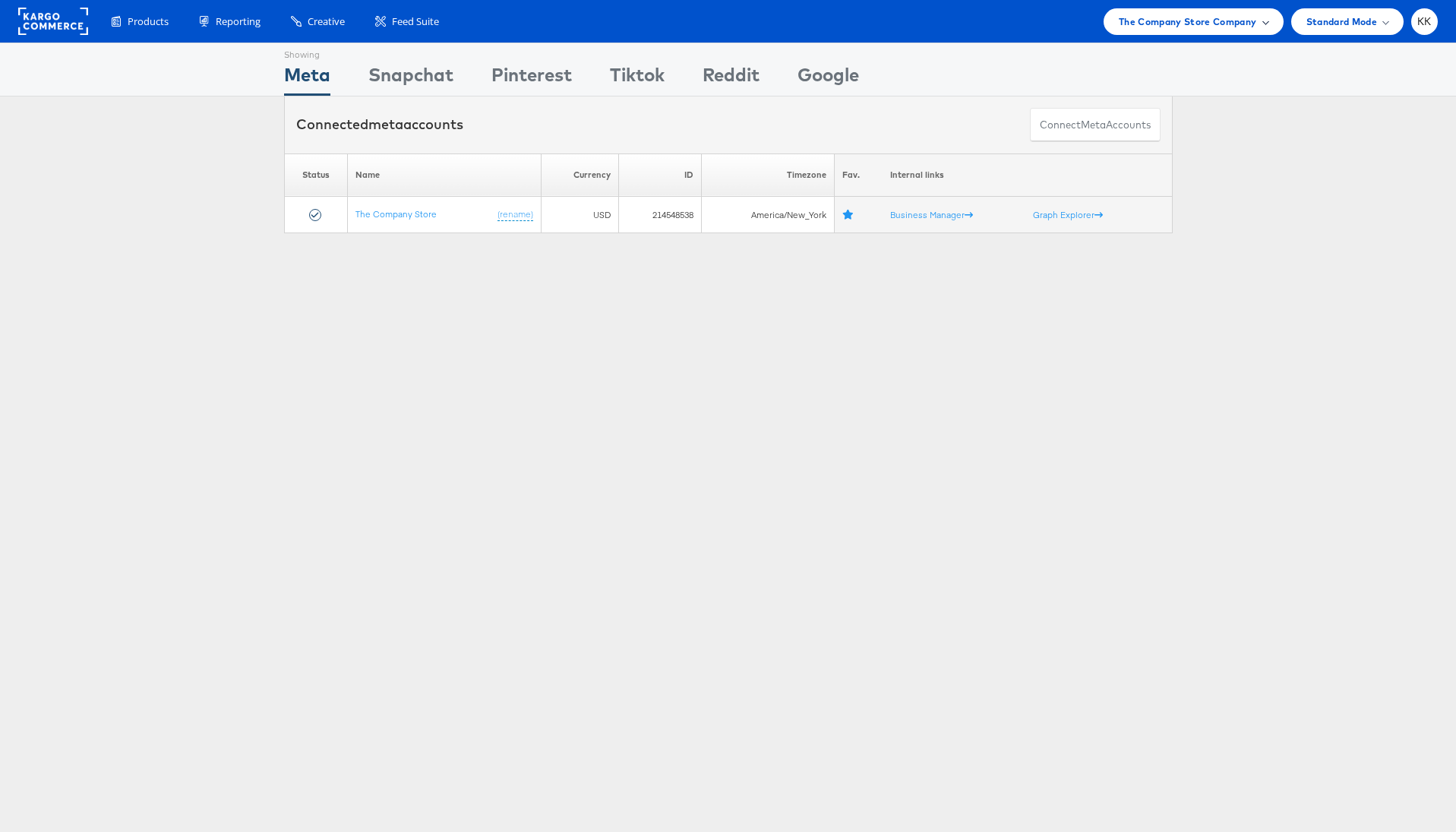
click at [1174, 22] on span "The Company Store Company" at bounding box center [1188, 21] width 138 height 16
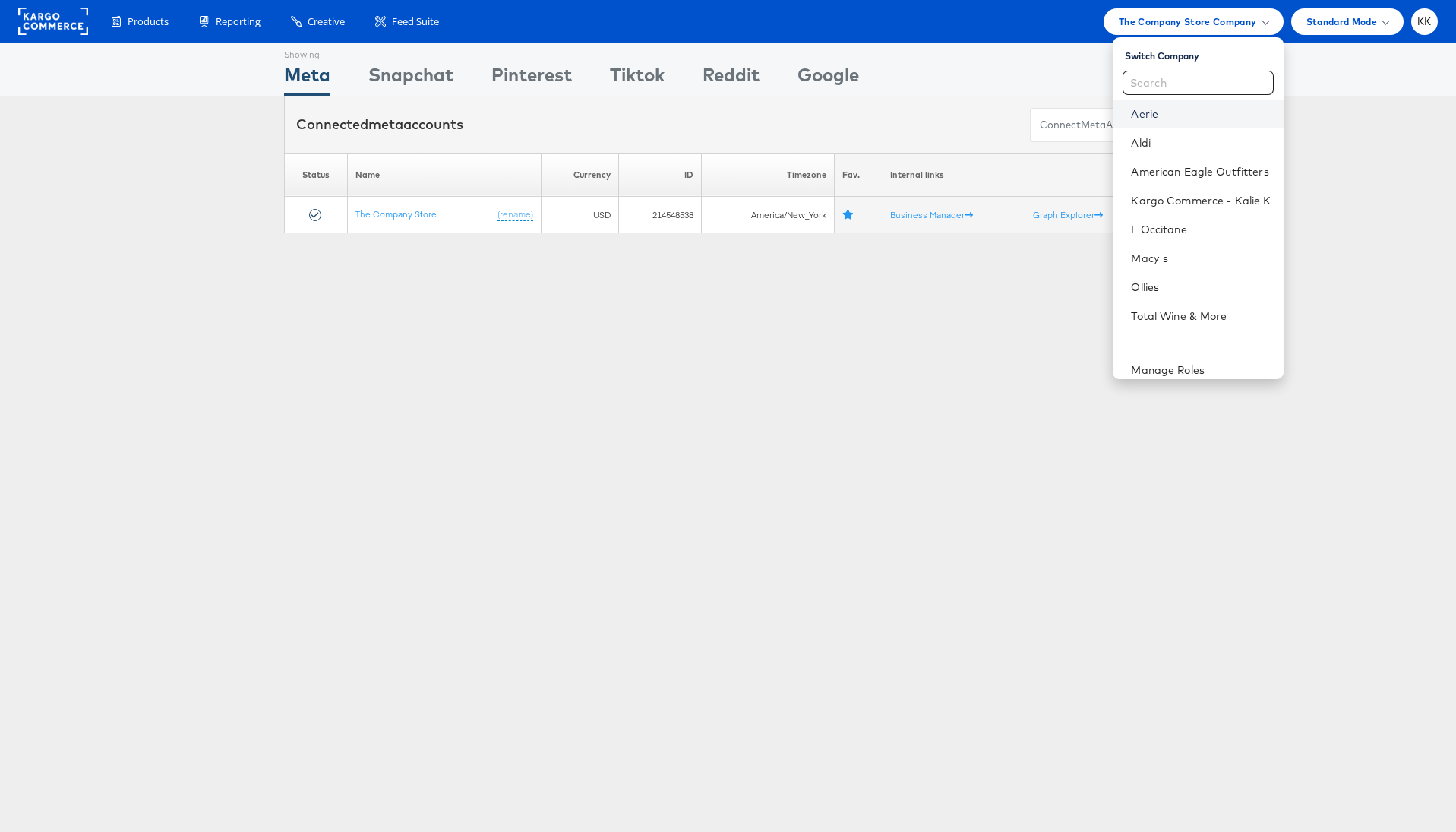
click at [1148, 111] on link "Aerie" at bounding box center [1201, 114] width 140 height 15
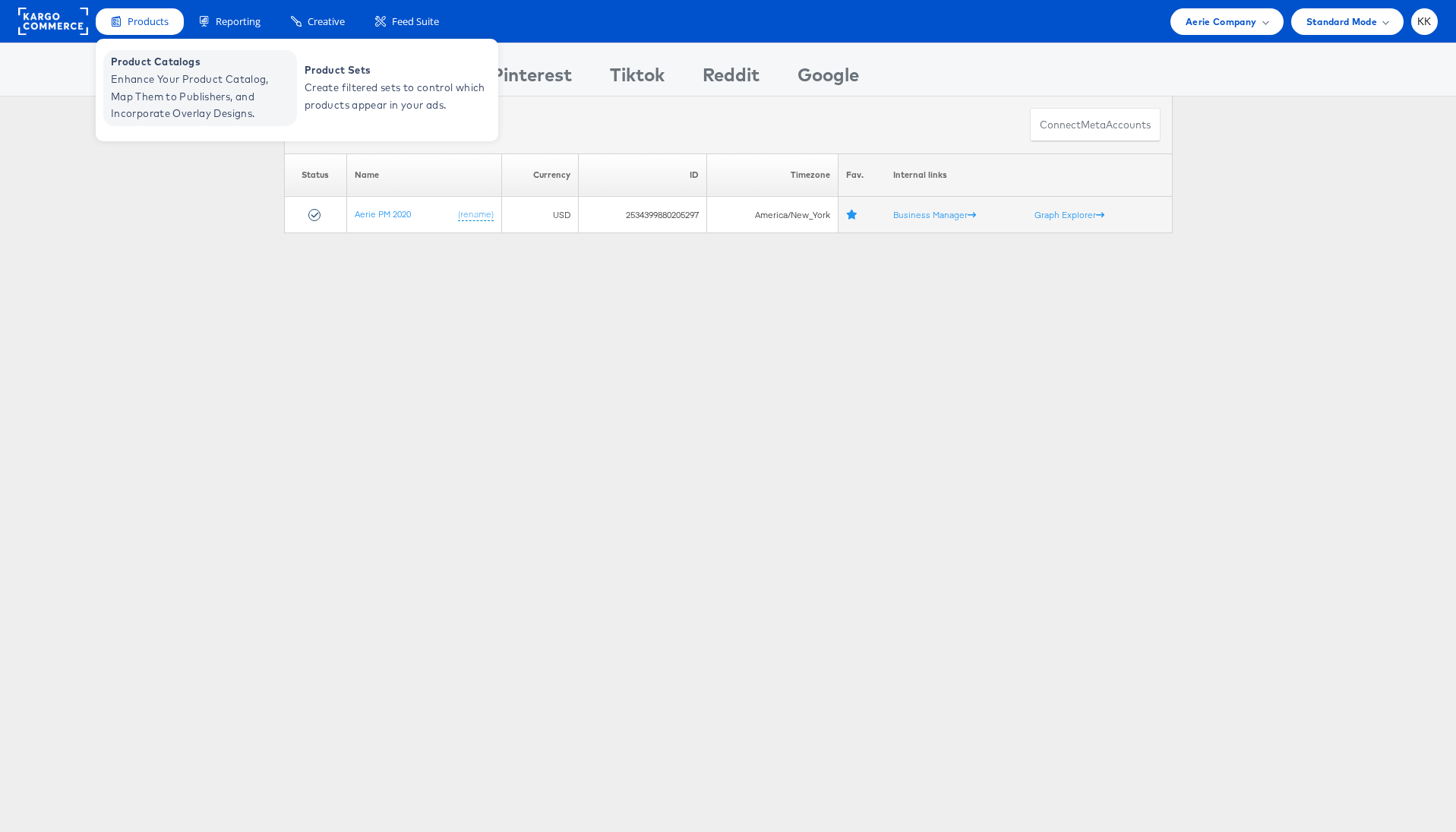
click at [140, 93] on span "Enhance Your Product Catalog, Map Them to Publishers, and Incorporate Overlay D…" at bounding box center [201, 96] width 182 height 52
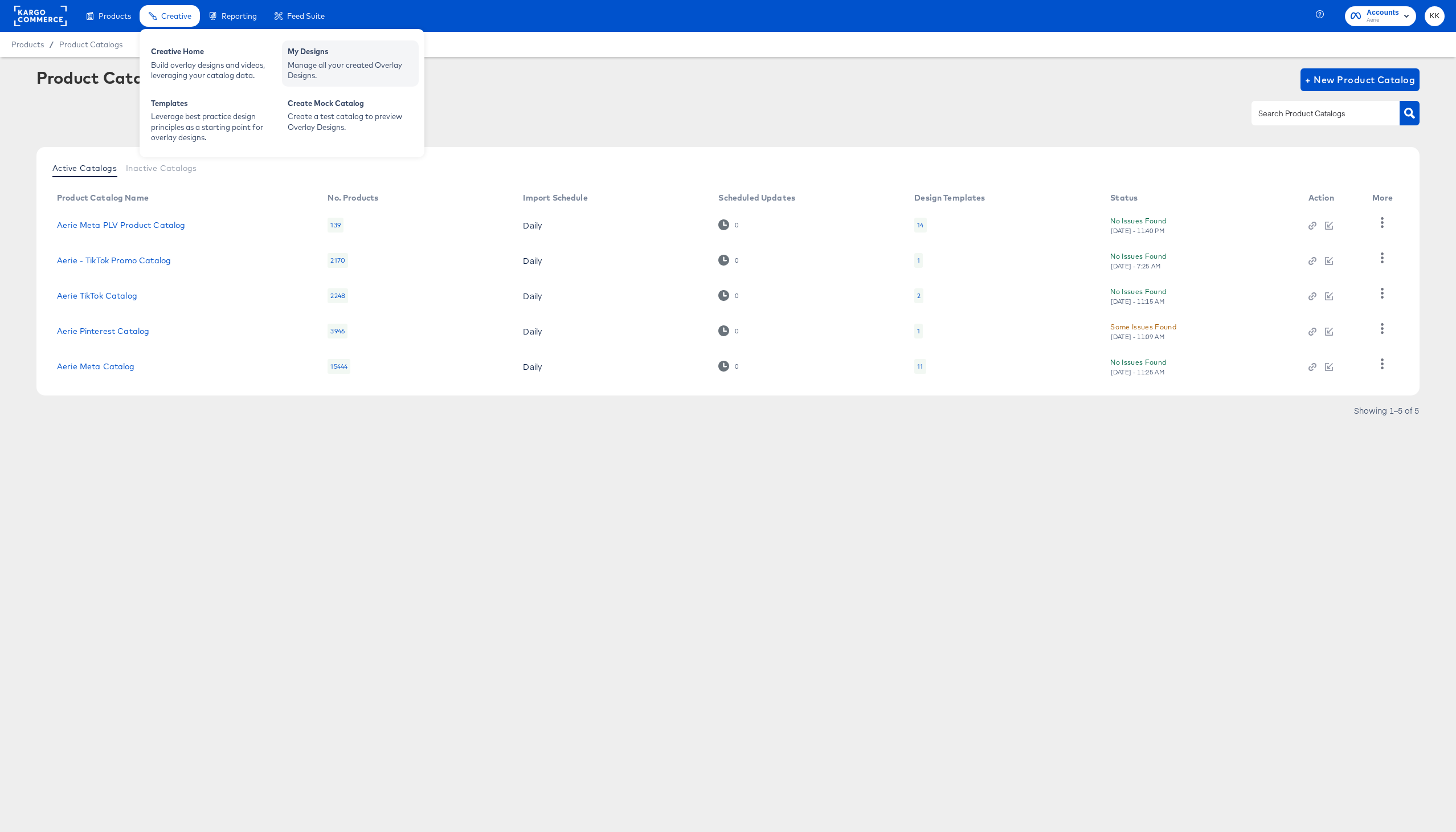
click at [316, 60] on div "Manage all your created Overlay Designs." at bounding box center [350, 70] width 125 height 21
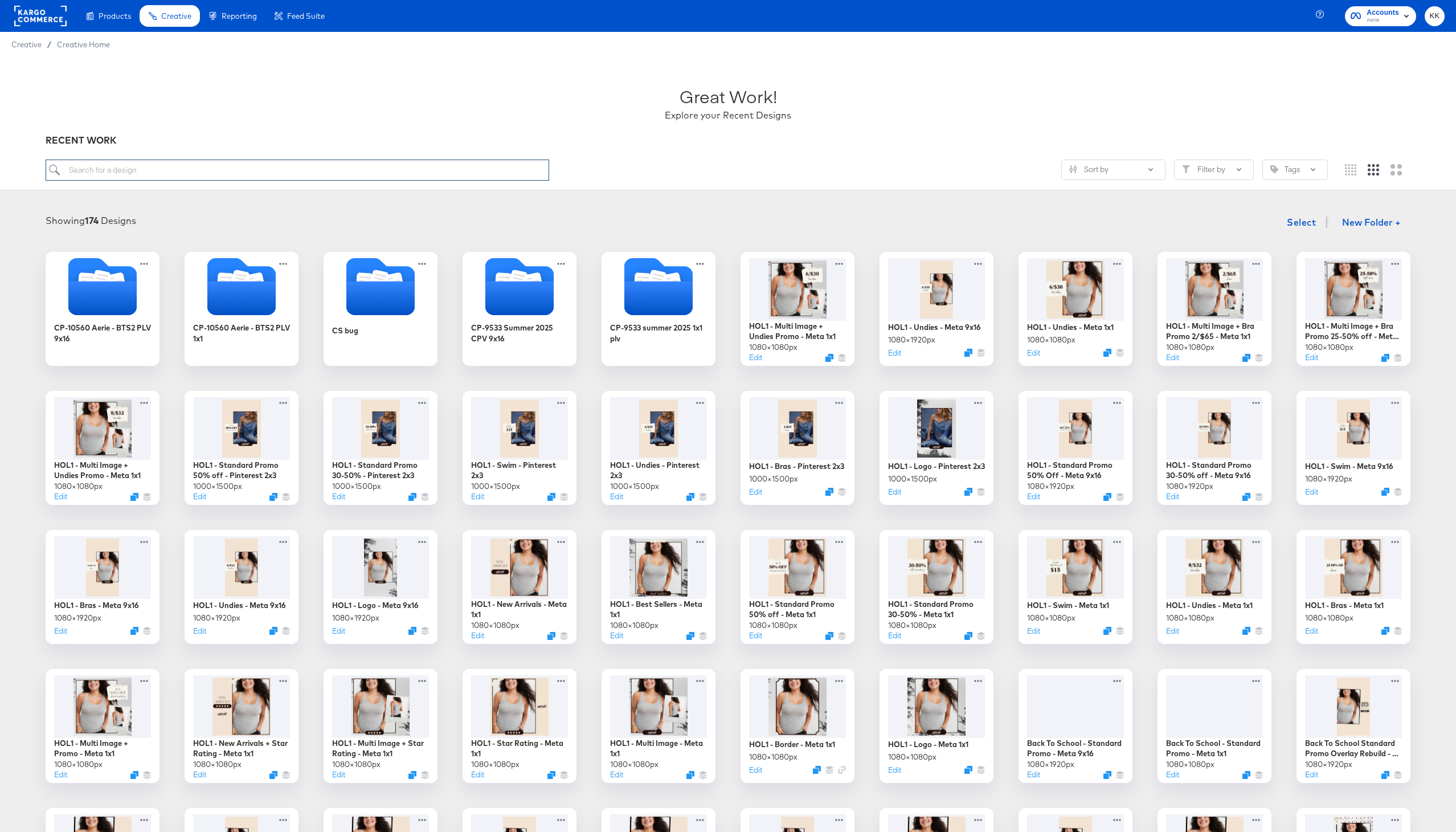
click at [92, 168] on input "search" at bounding box center [297, 170] width 504 height 21
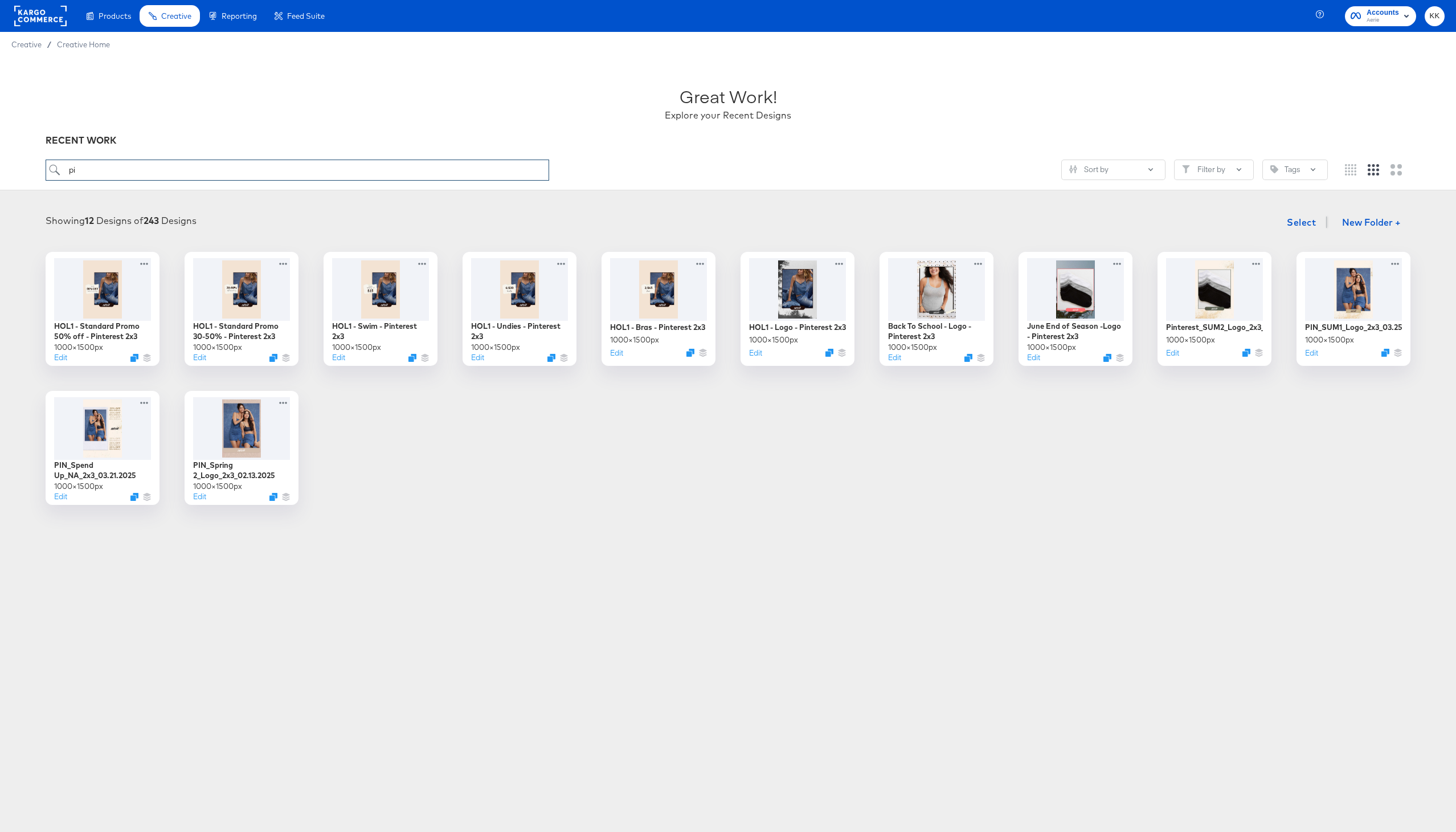
type input "p"
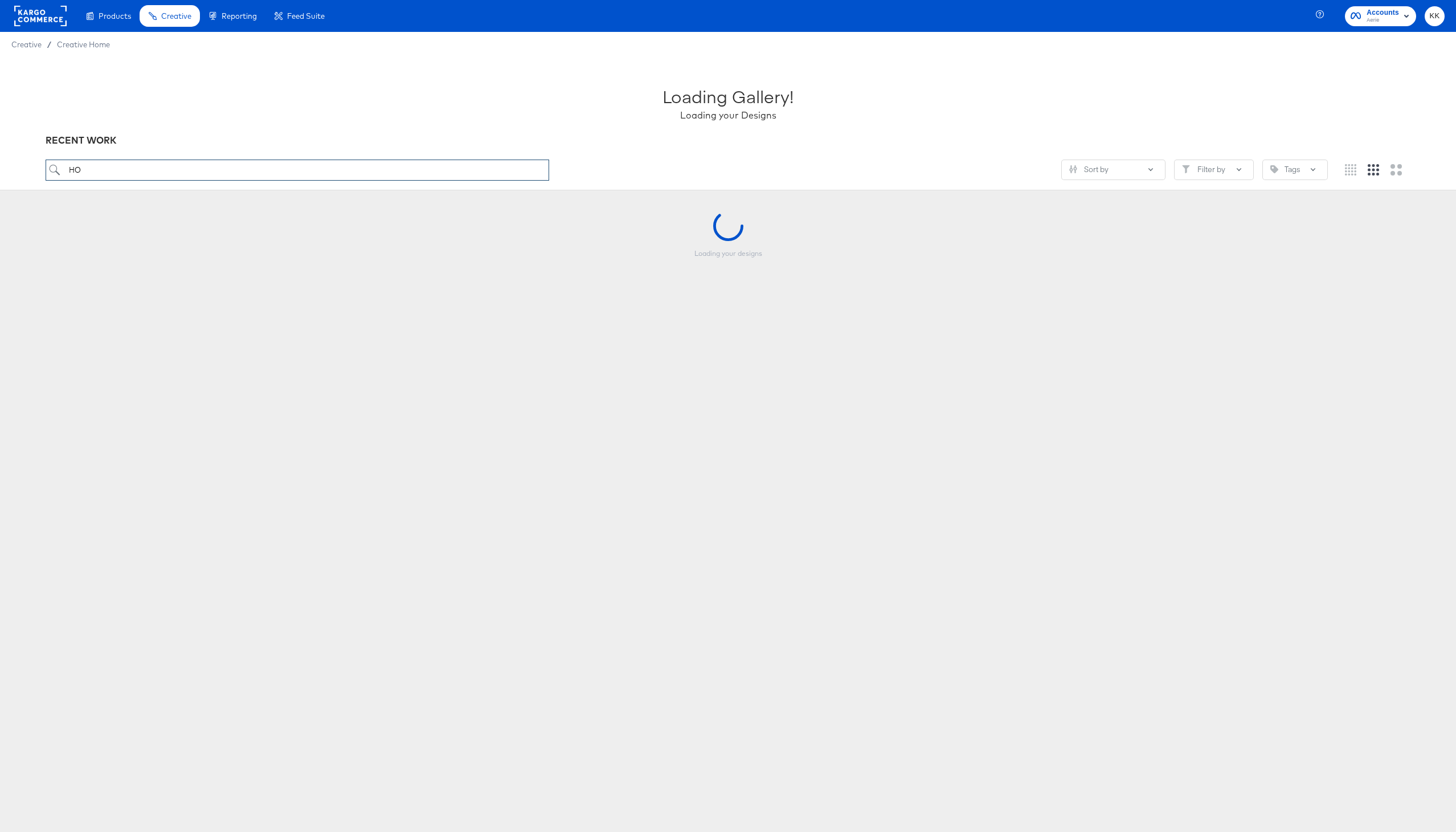
type input "H"
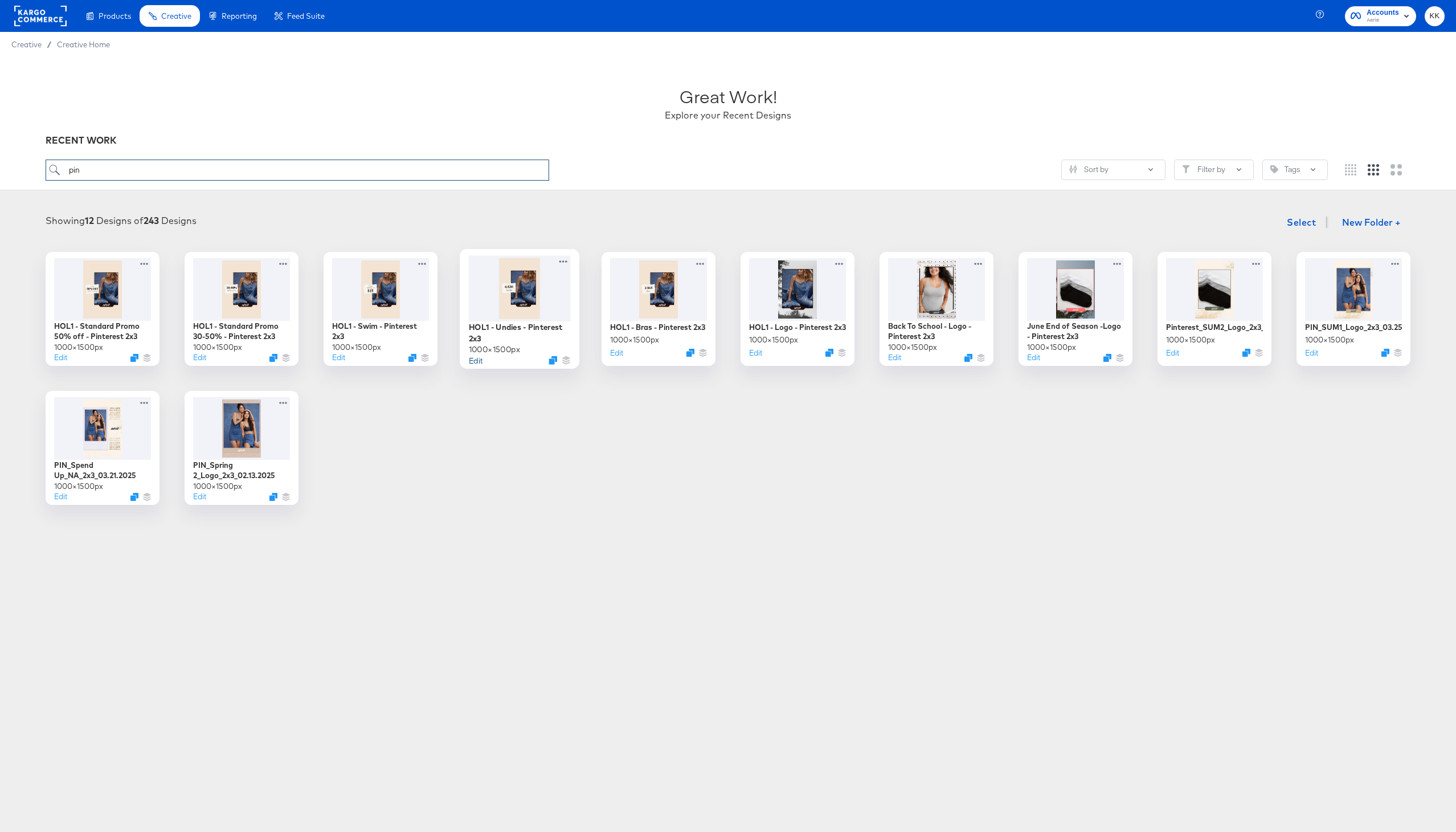
type input "pin"
click at [477, 363] on button "Edit" at bounding box center [476, 360] width 14 height 11
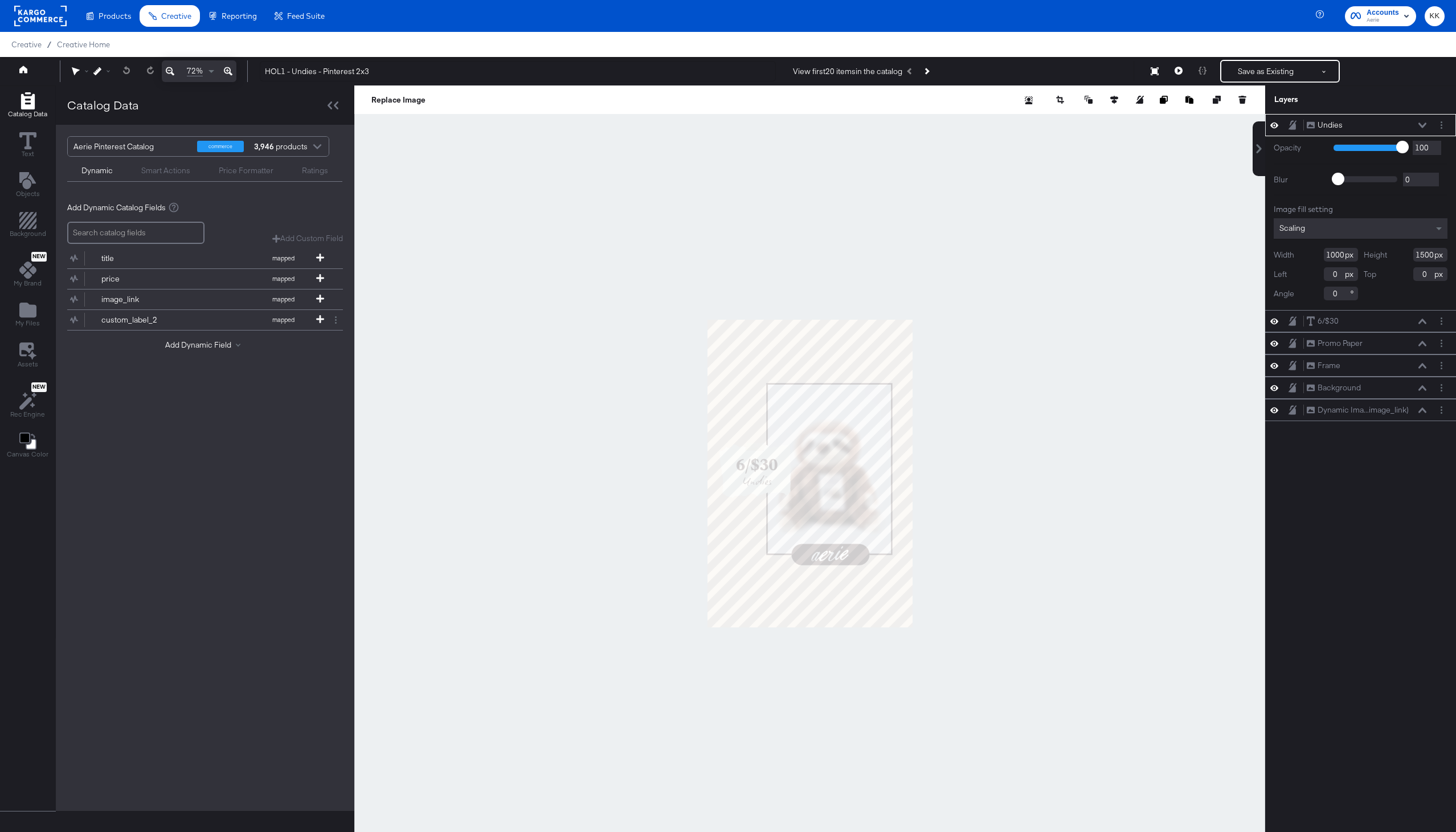
click at [231, 75] on icon at bounding box center [228, 72] width 9 height 9
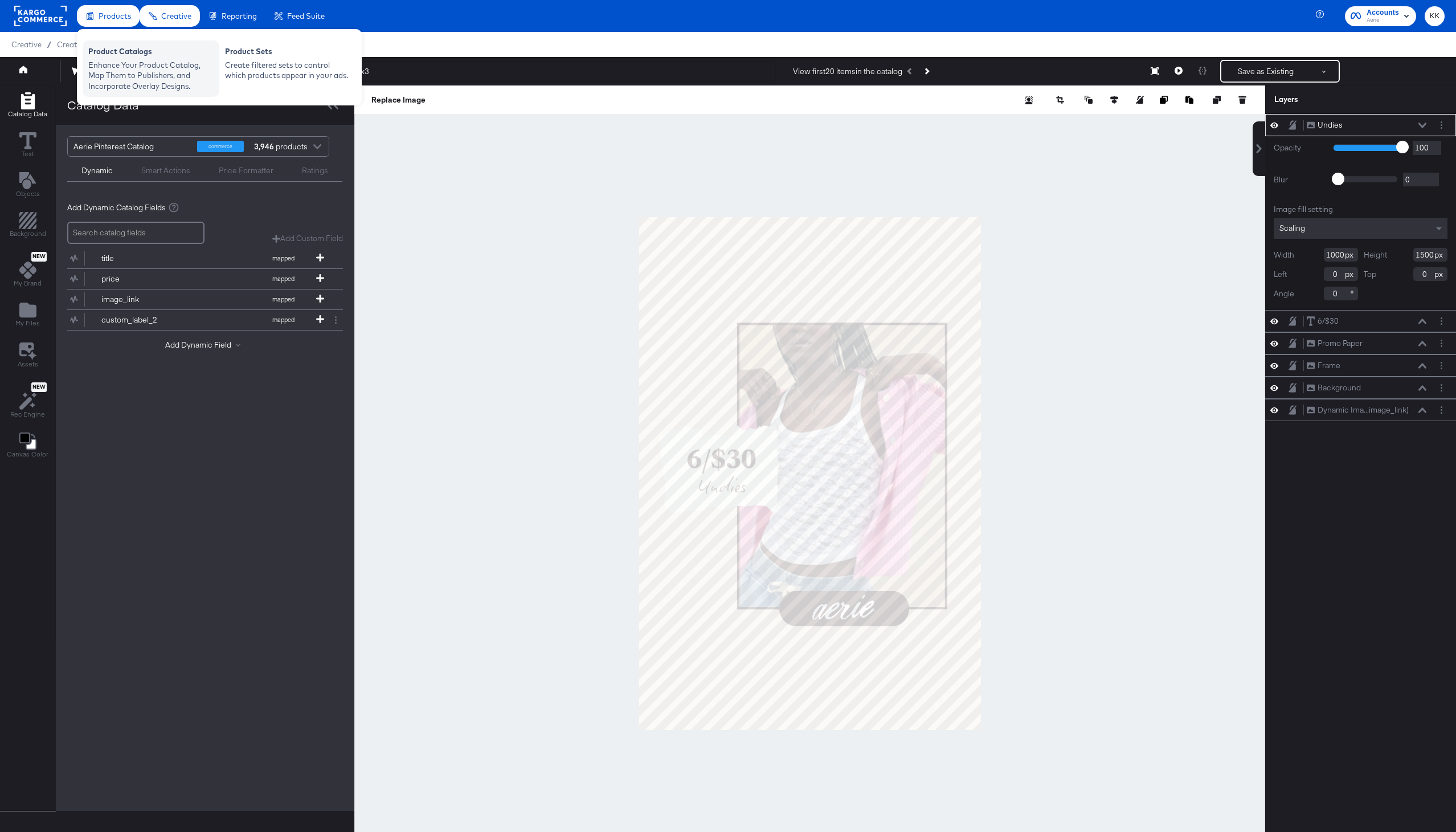
click at [110, 47] on div "Product Catalogs" at bounding box center [151, 53] width 125 height 14
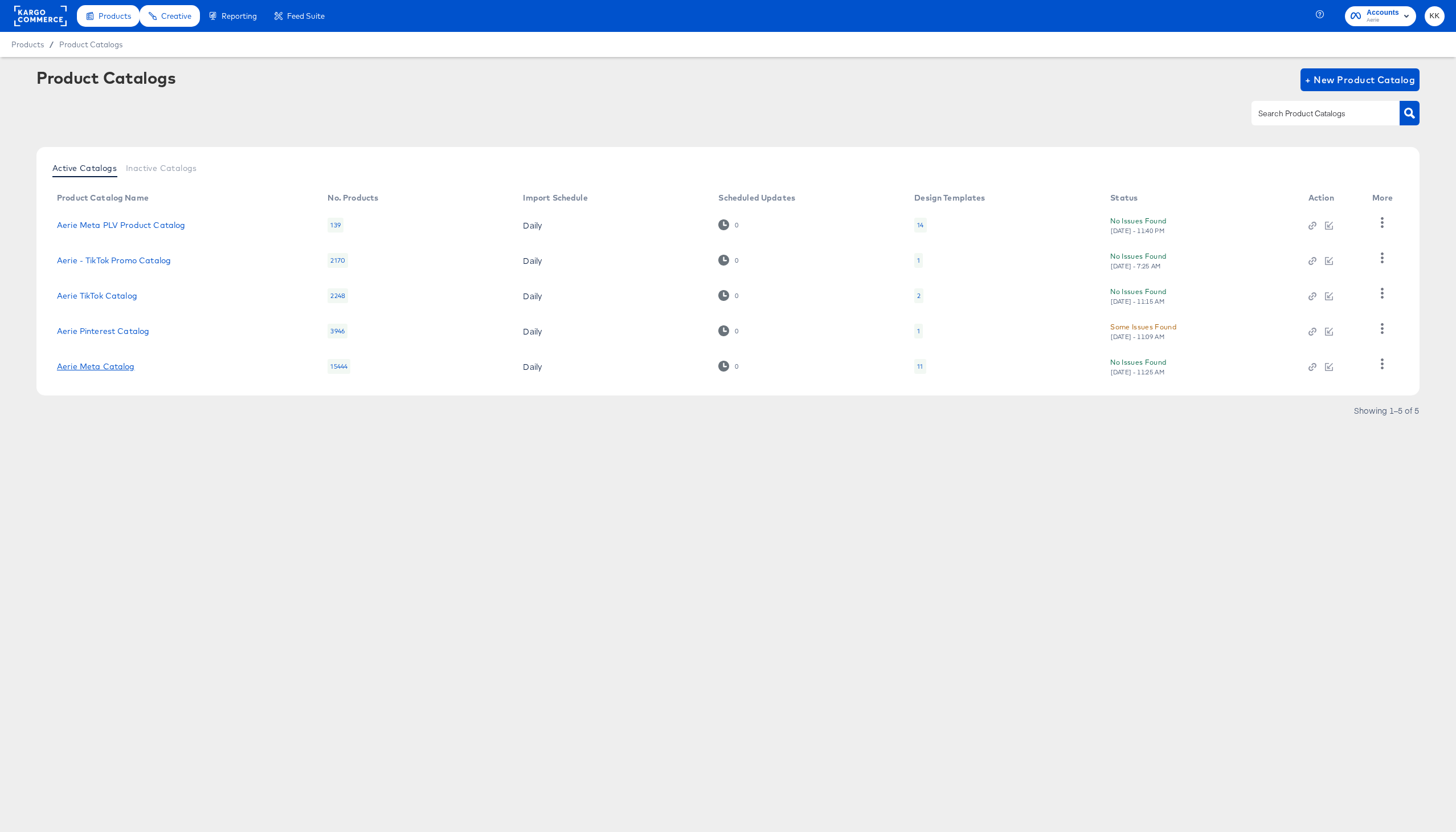
click at [110, 365] on link "Aerie Meta Catalog" at bounding box center [95, 366] width 78 height 9
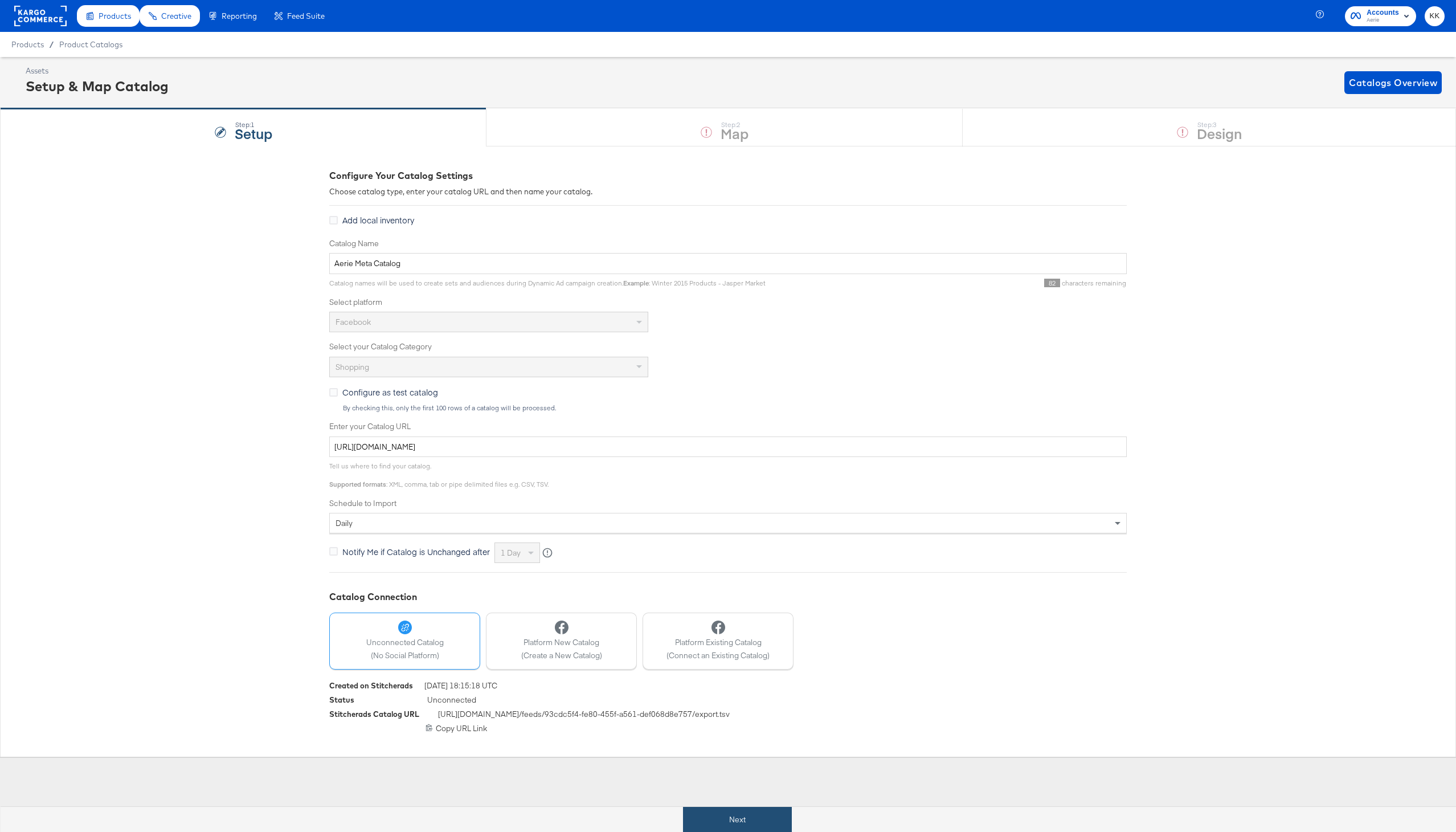
click at [720, 808] on button "Next" at bounding box center [737, 819] width 109 height 26
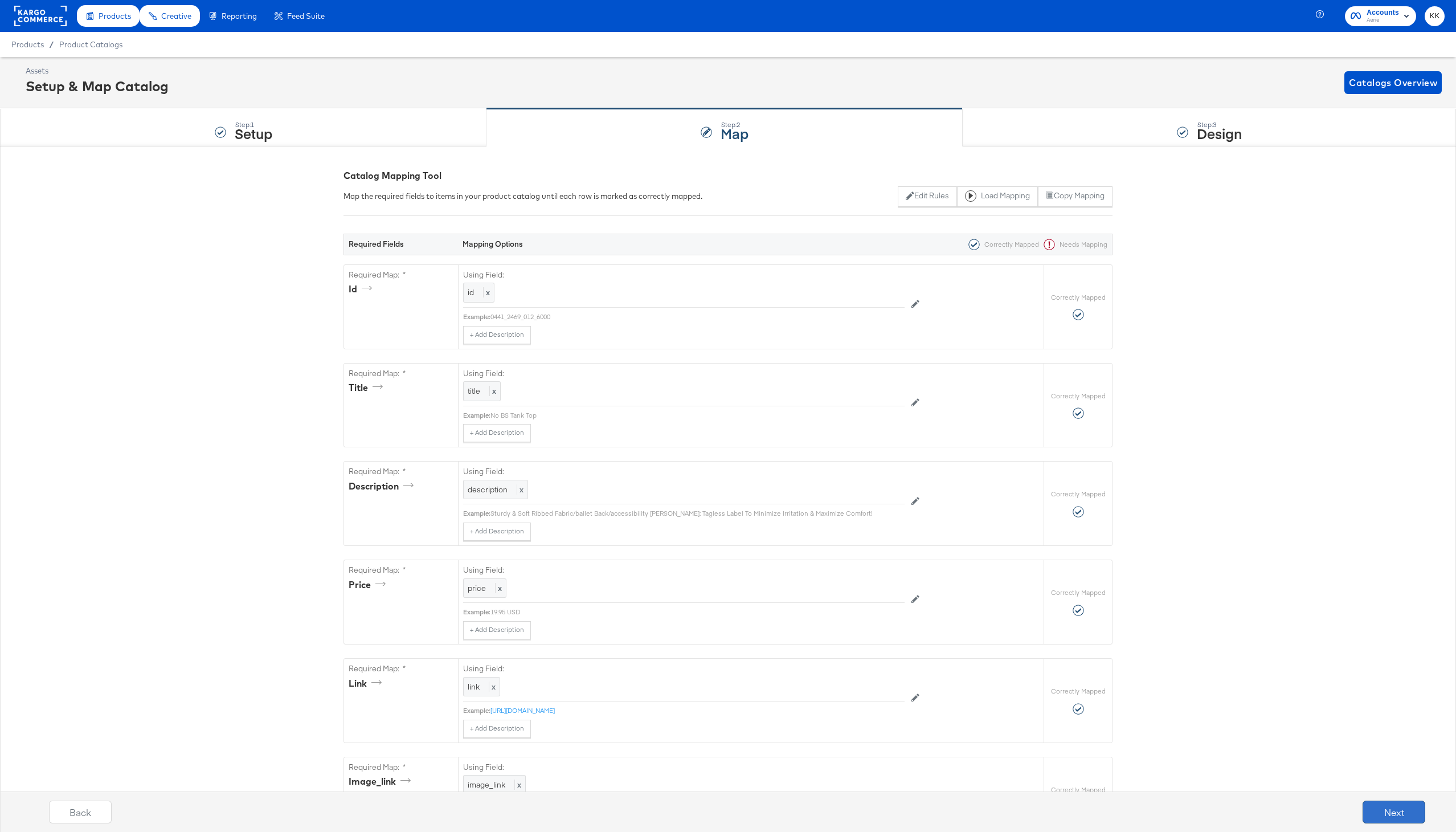
click at [1397, 800] on button "Next" at bounding box center [1394, 811] width 63 height 23
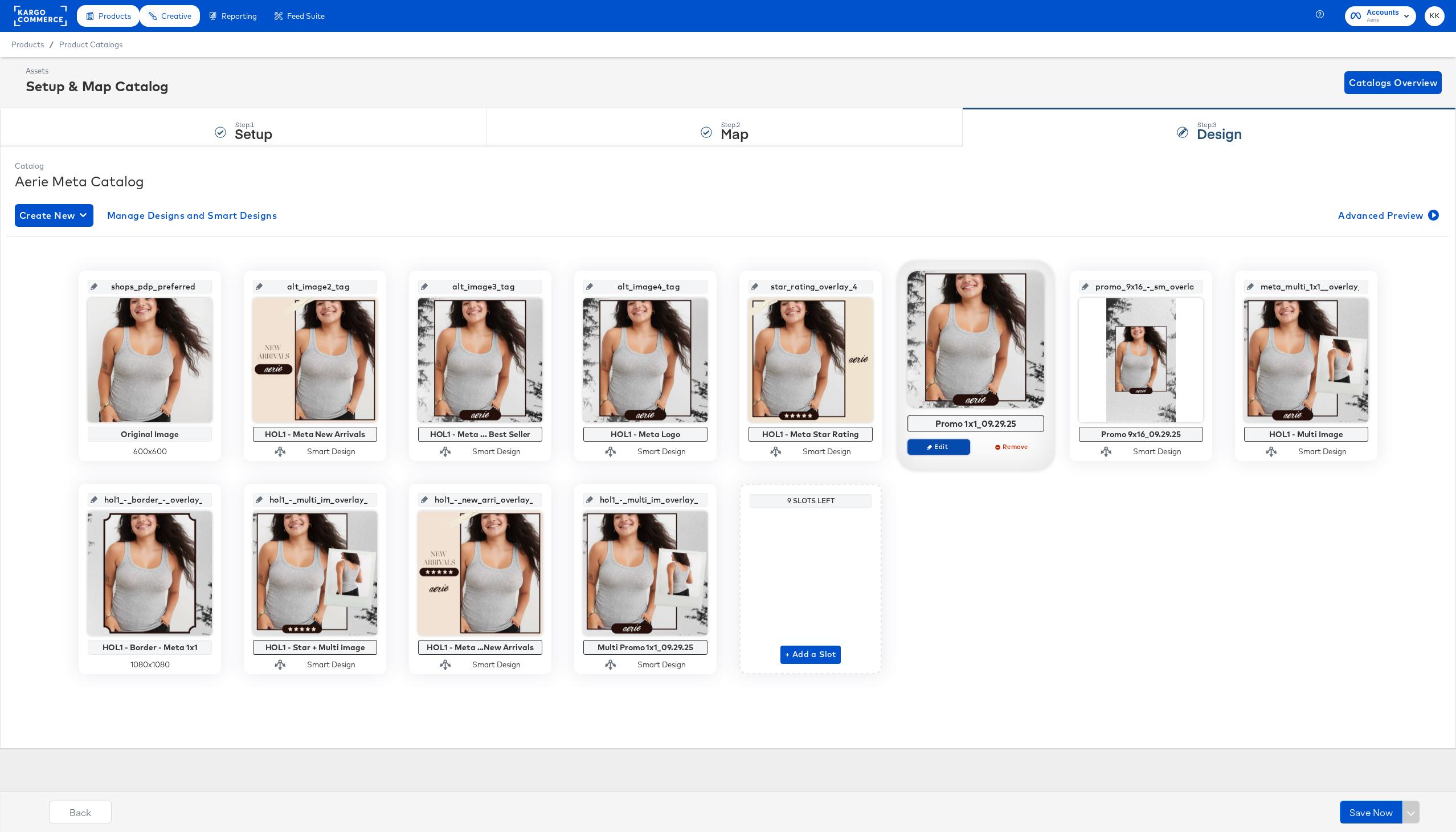
click at [939, 446] on span "Edit" at bounding box center [939, 446] width 52 height 9
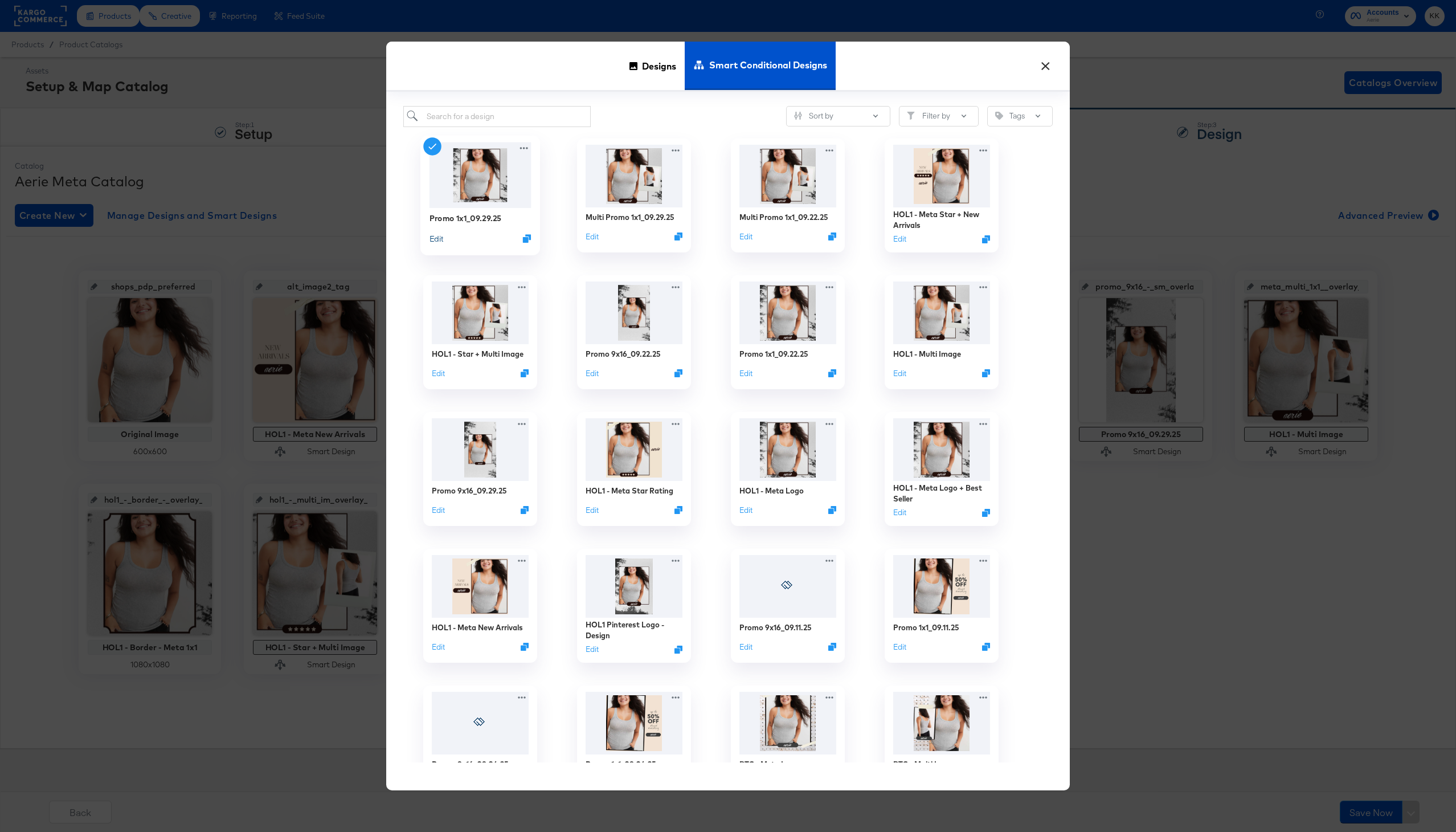
click at [438, 237] on button "Edit" at bounding box center [436, 237] width 14 height 11
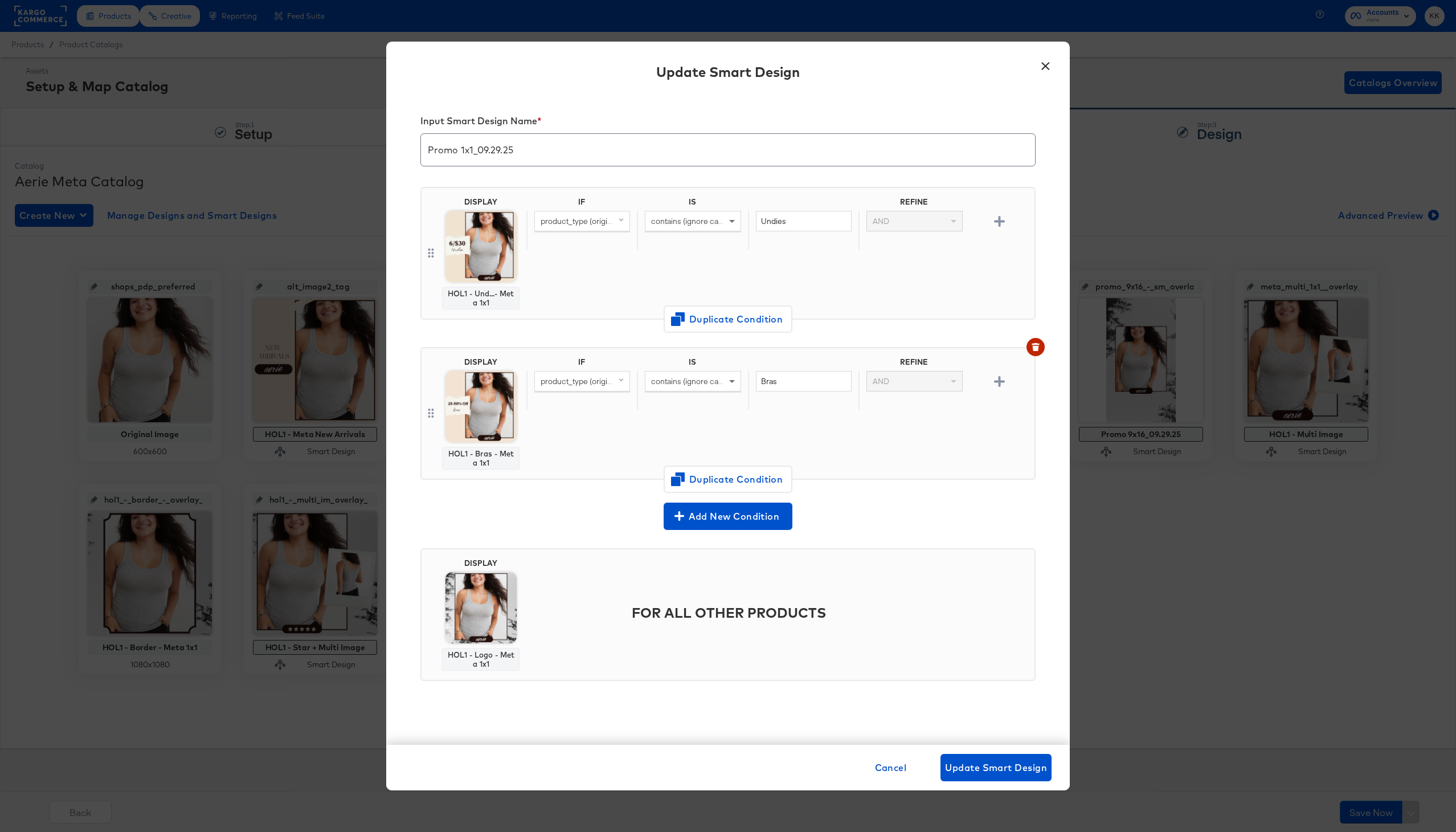
click at [1046, 64] on button "×" at bounding box center [1045, 63] width 21 height 21
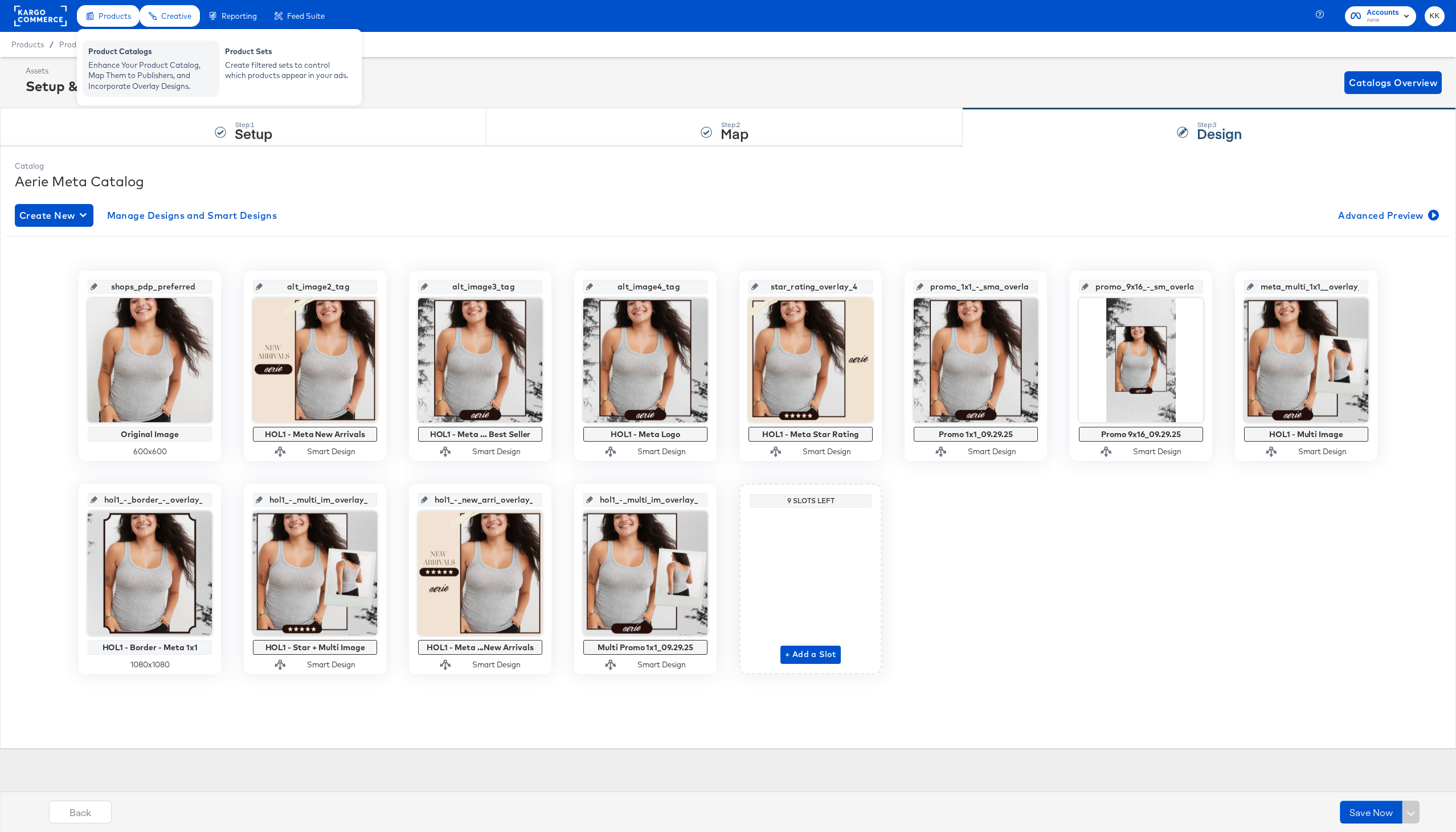
click at [117, 60] on div "Enhance Your Product Catalog, Map Them to Publishers, and Incorporate Overlay D…" at bounding box center [151, 75] width 125 height 32
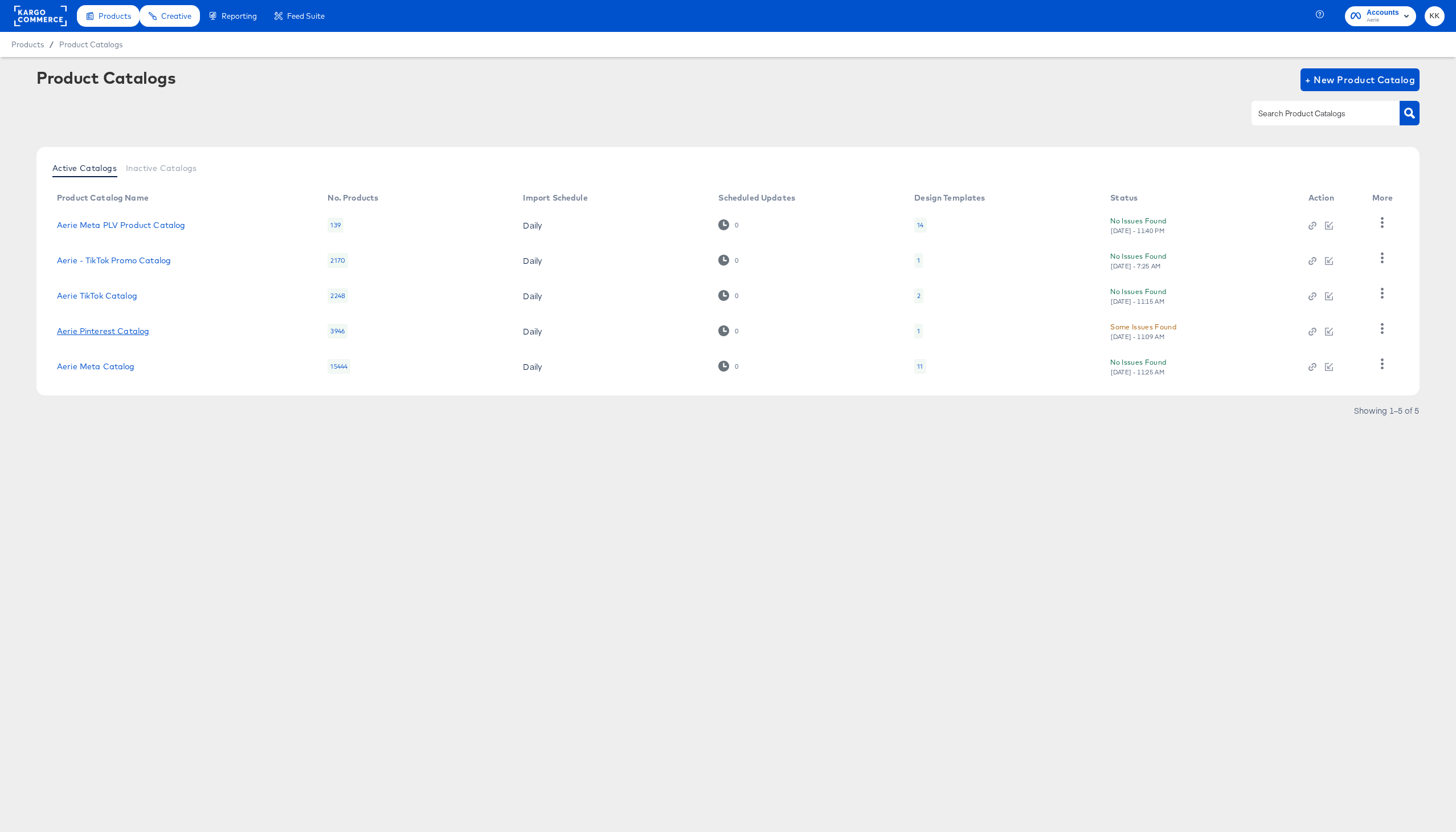
click at [132, 335] on link "Aerie Pinterest Catalog" at bounding box center [103, 331] width 92 height 9
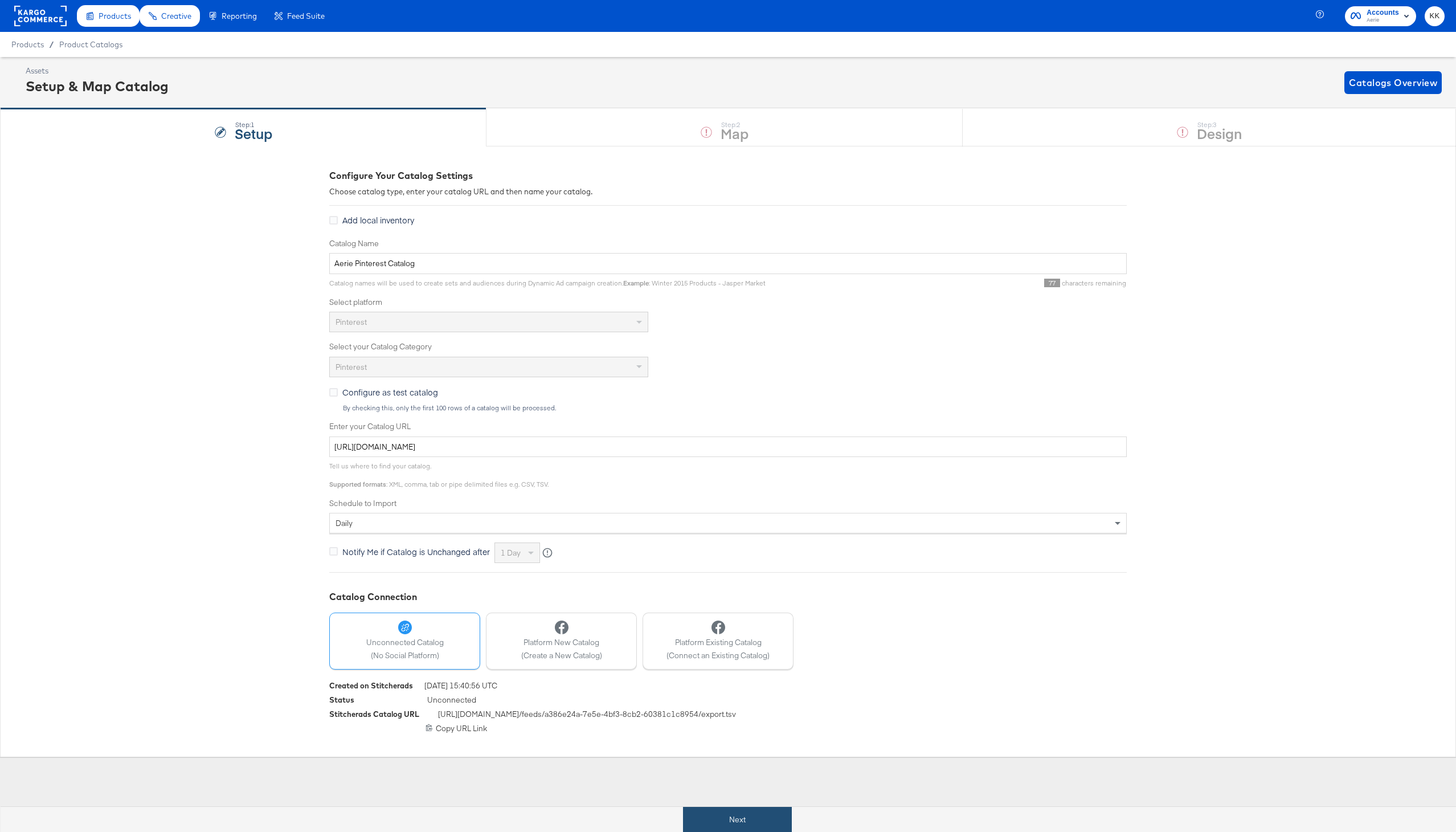
click at [730, 815] on button "Next" at bounding box center [737, 819] width 109 height 26
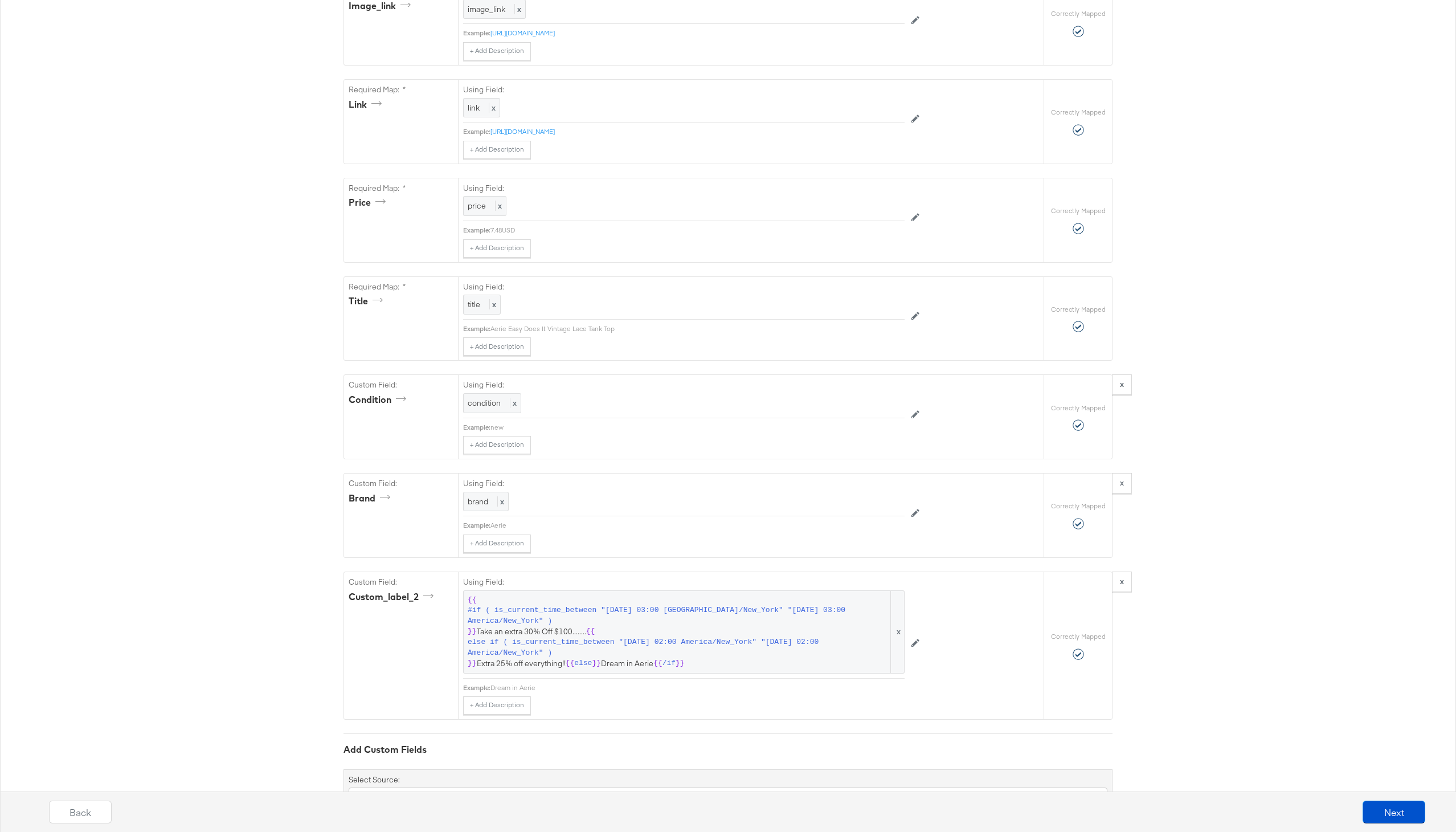
scroll to position [636, 0]
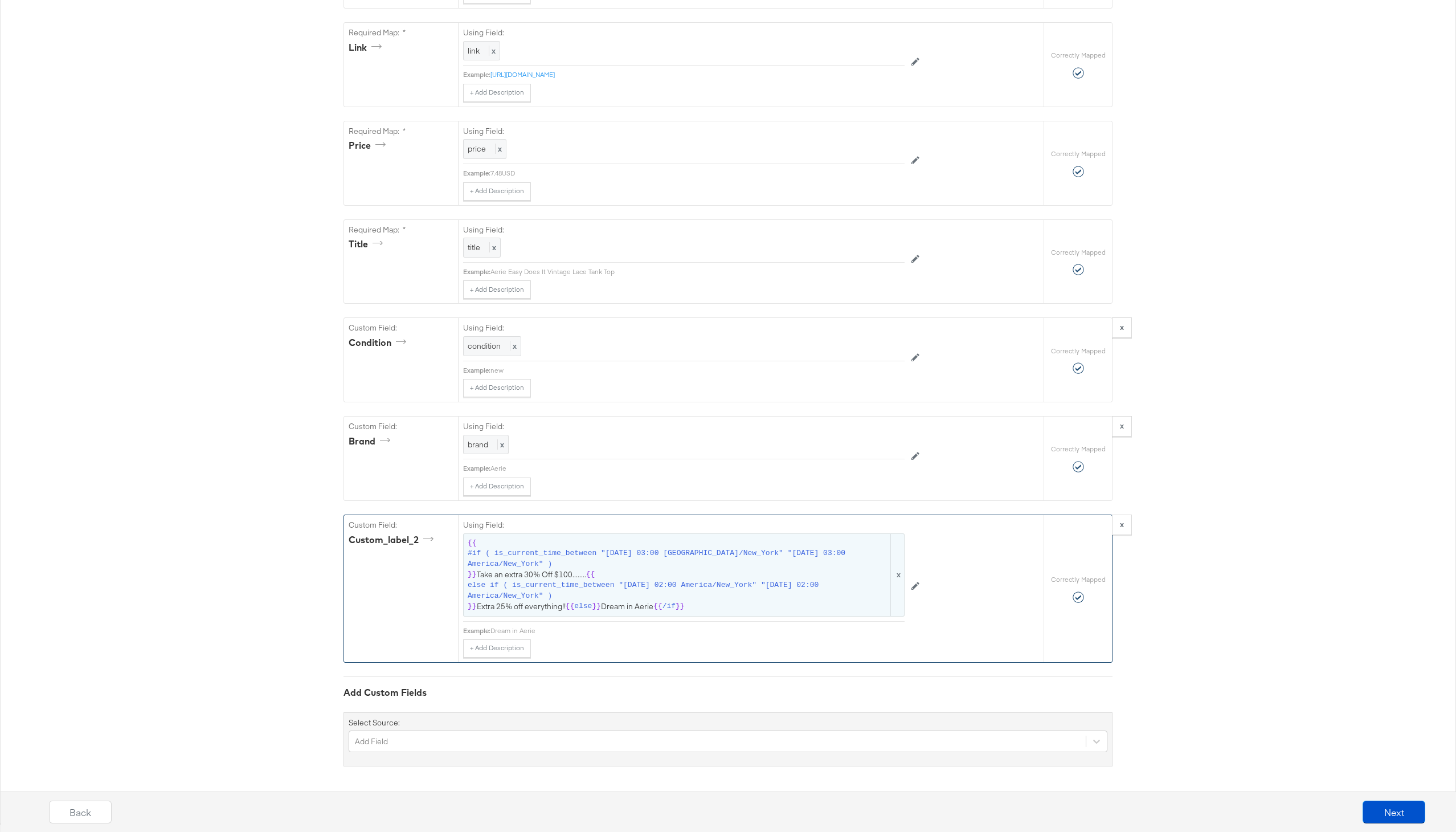
click at [611, 592] on span "else if ( is_current_time_between "2025-02-04 02:00 America/New_York" "2025-02-…" at bounding box center [678, 591] width 421 height 21
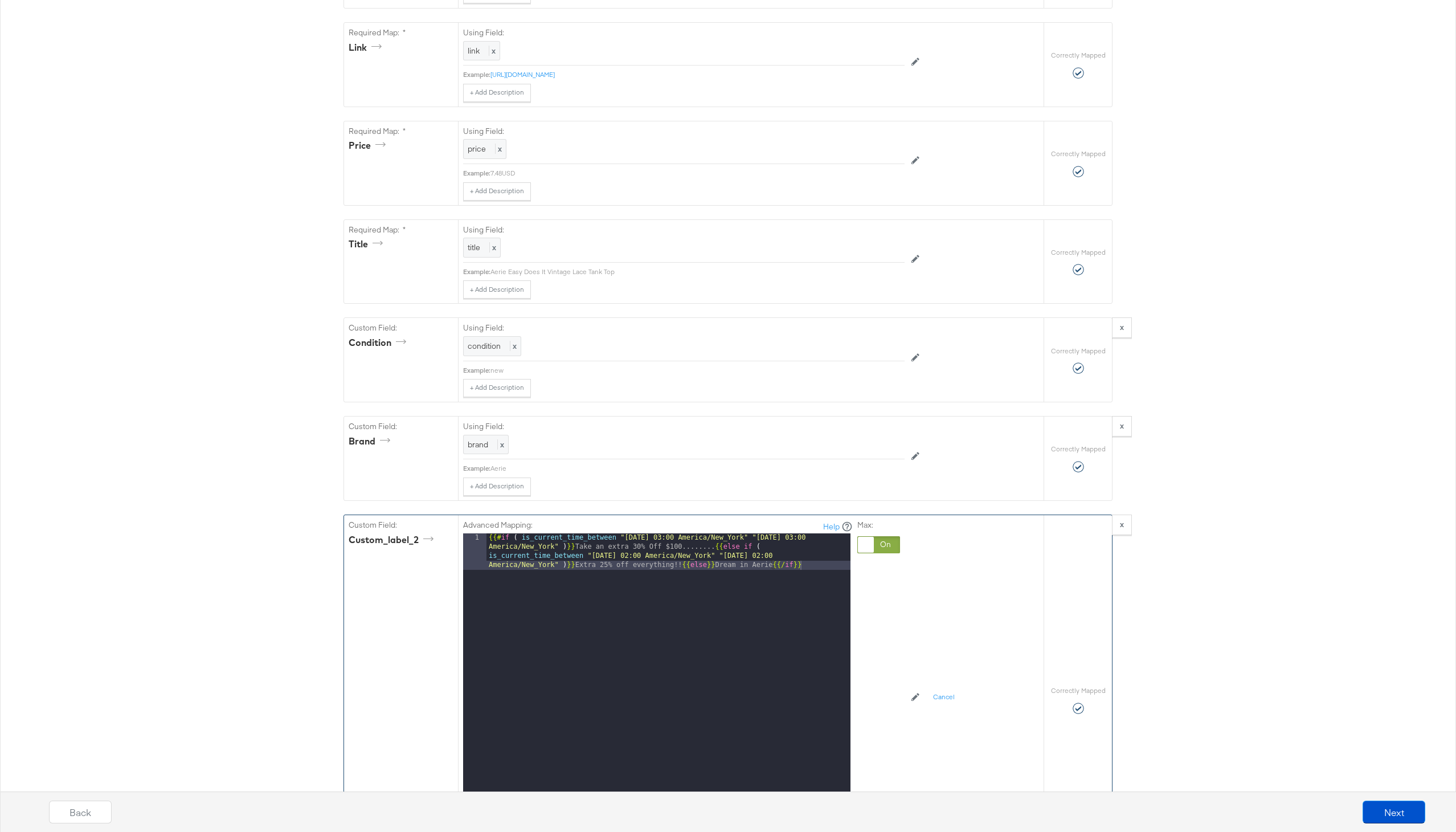
click at [692, 544] on div "{{# if ( is_current_time_between "2024-06-28 03:00 America/New_York" "2024-06-2…" at bounding box center [669, 712] width 364 height 358
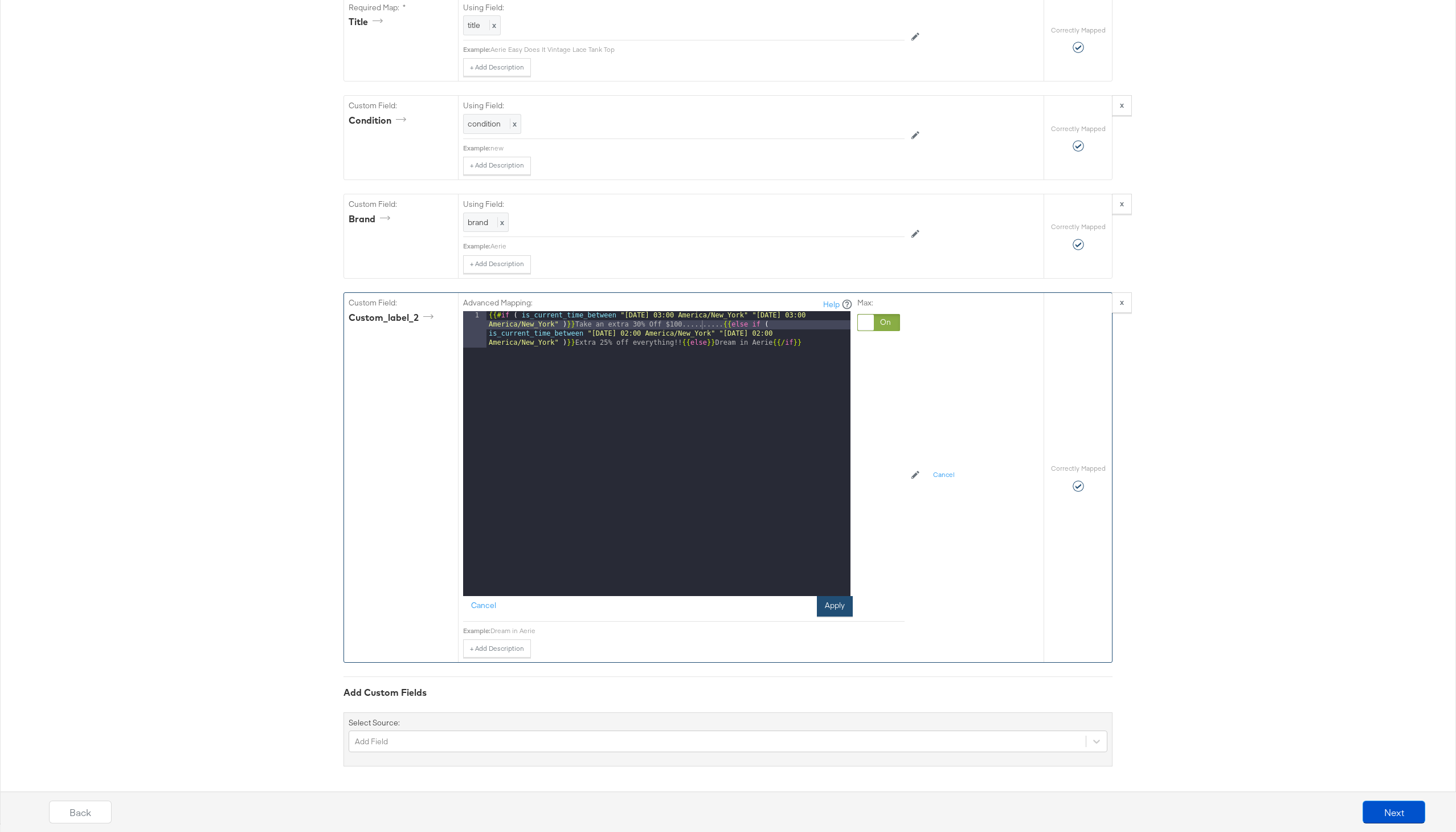
click at [833, 611] on button "Apply" at bounding box center [835, 606] width 36 height 21
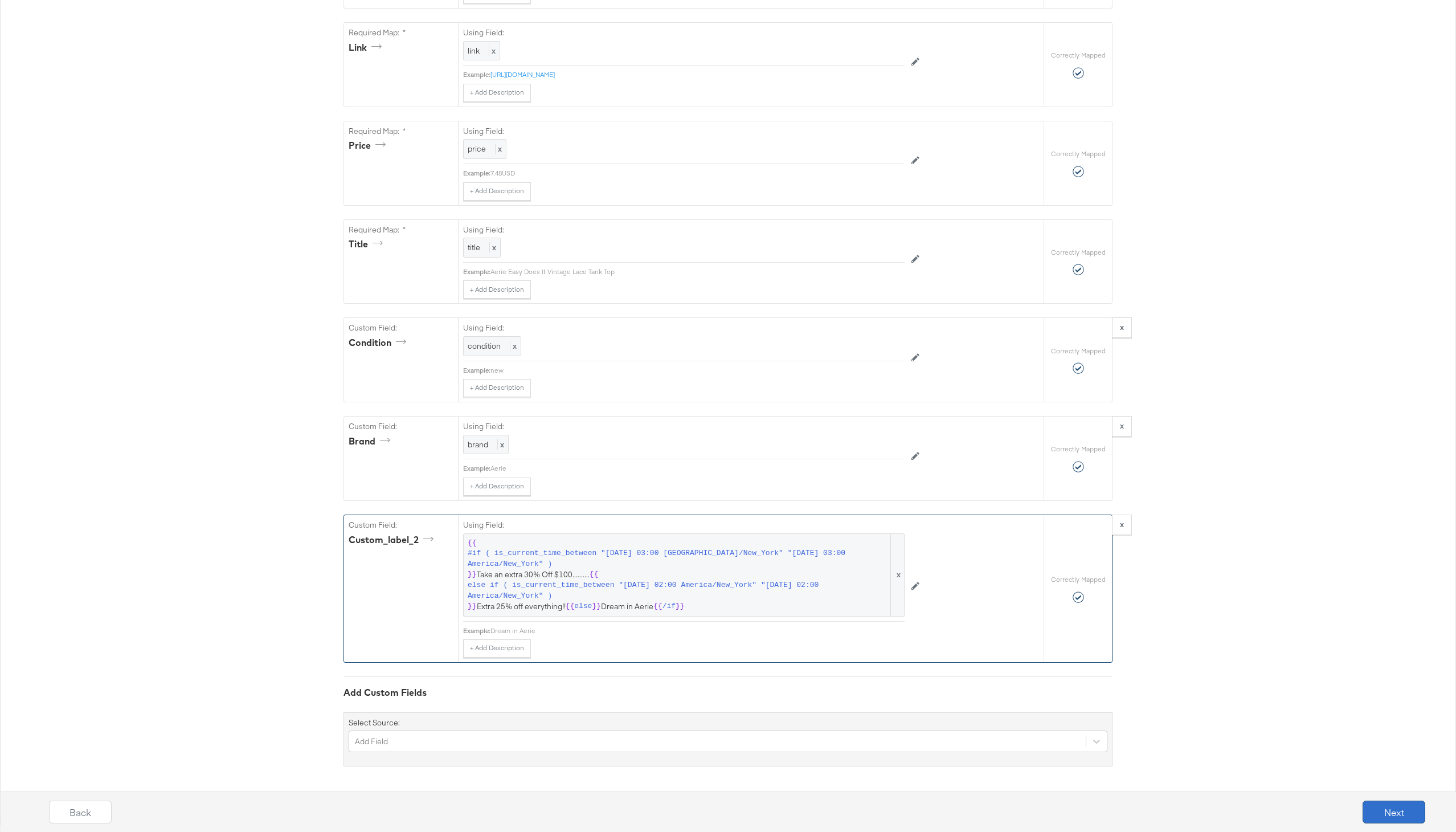
click at [1375, 808] on button "Next" at bounding box center [1394, 811] width 63 height 23
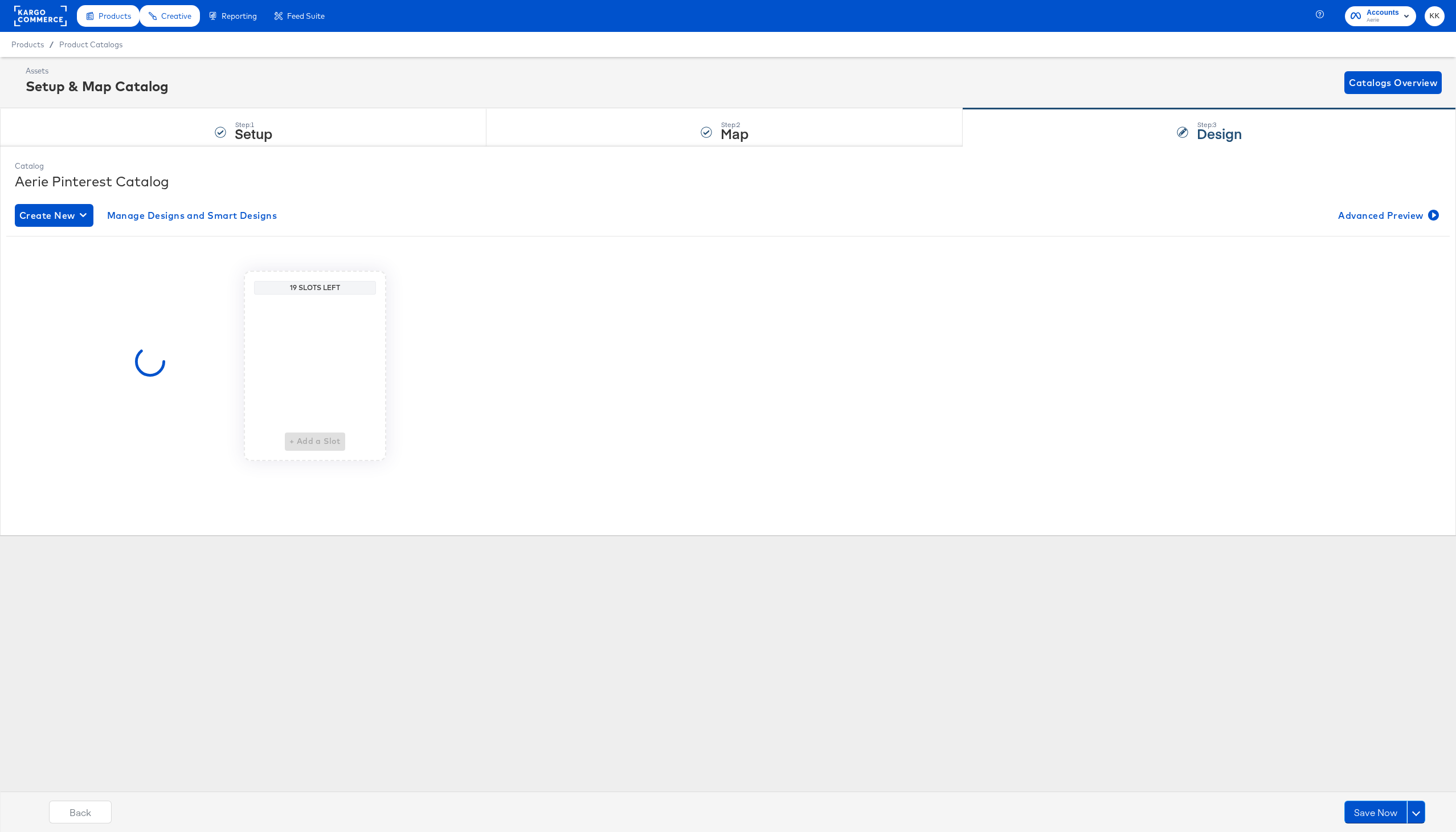
scroll to position [0, 0]
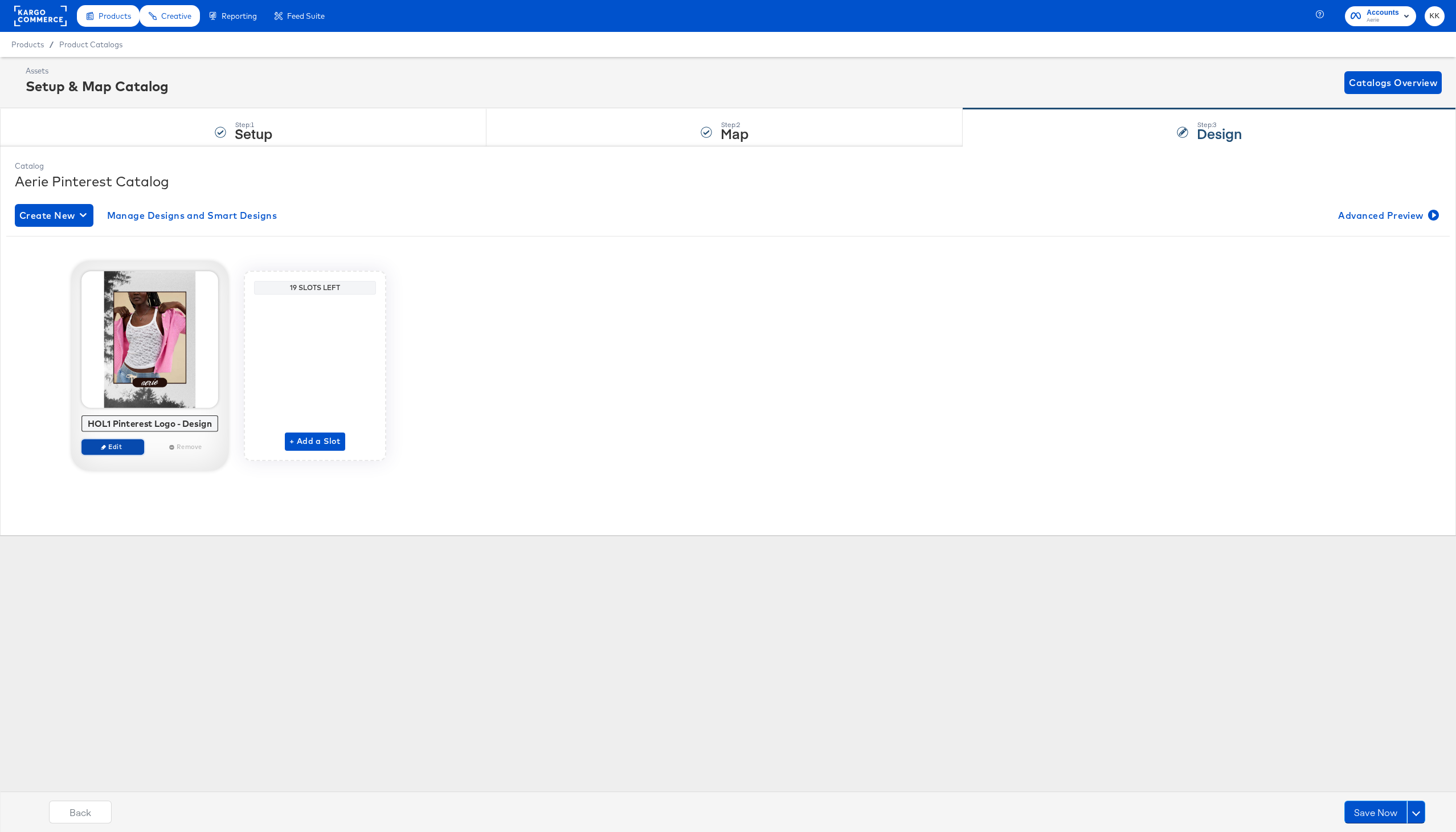
click at [125, 449] on span "Edit" at bounding box center [113, 446] width 52 height 9
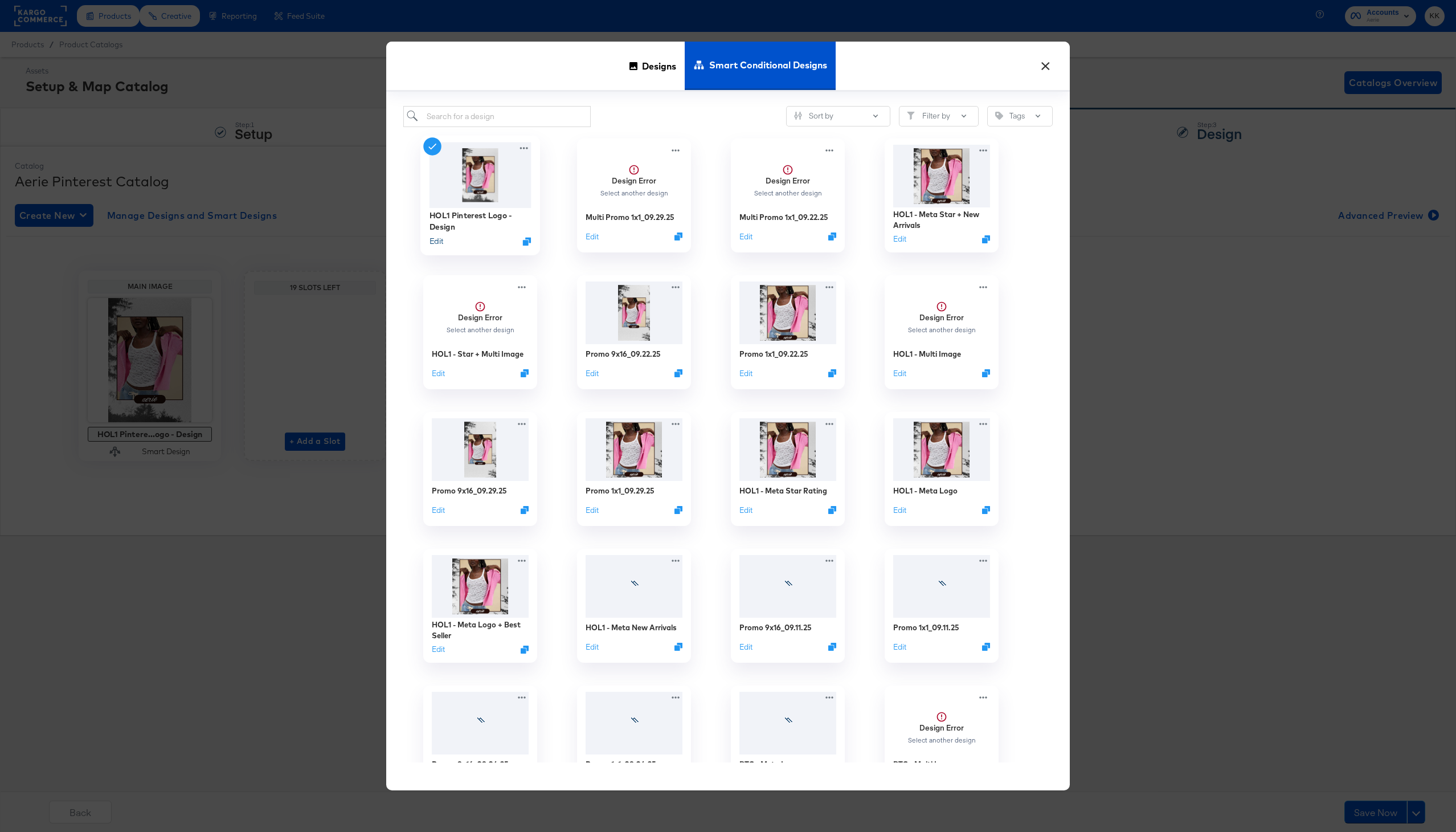
click at [439, 242] on button "Edit" at bounding box center [436, 241] width 14 height 11
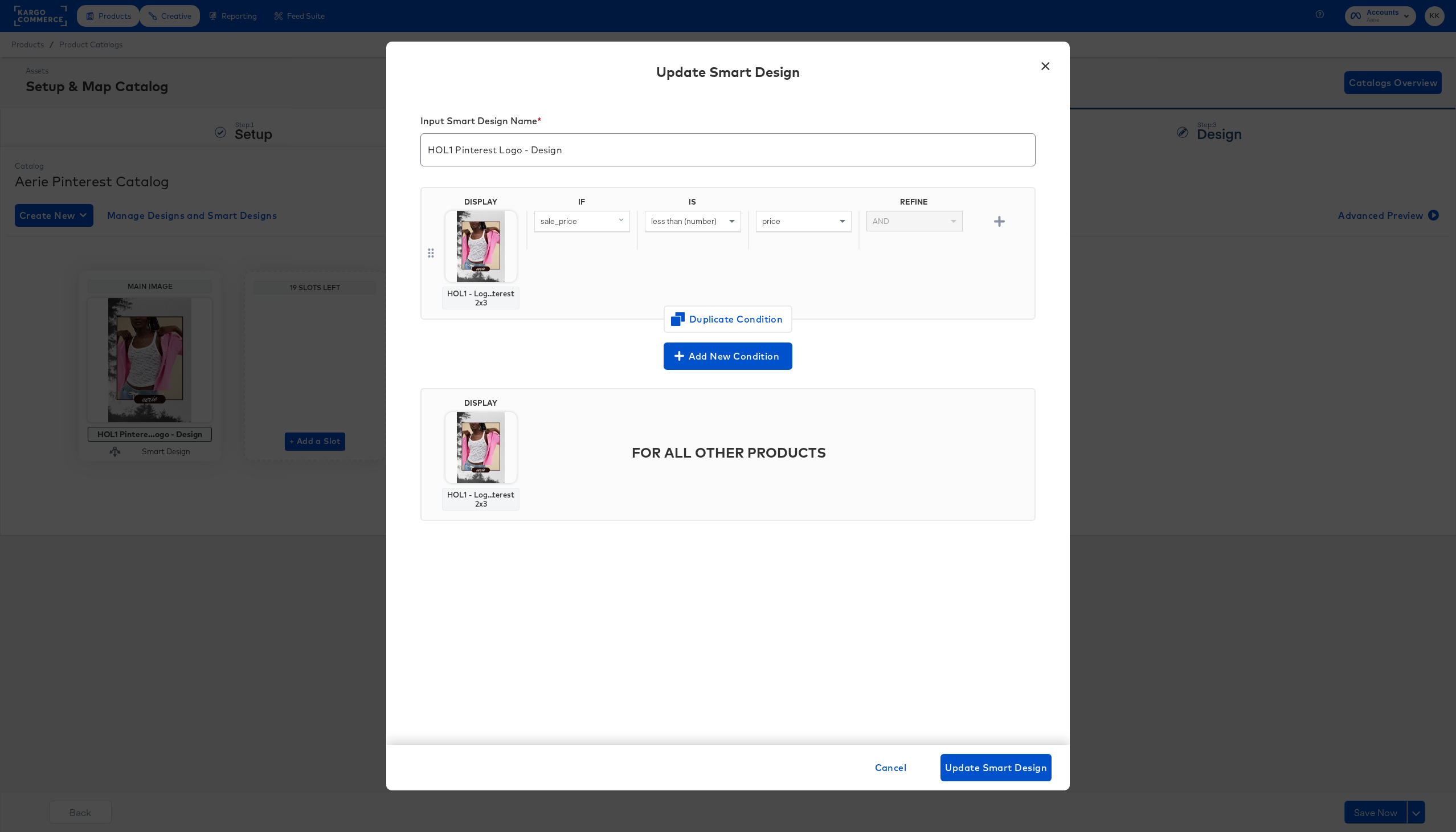
click at [519, 150] on input "HOL1 Pinterest Logo - Design" at bounding box center [728, 145] width 614 height 32
click at [599, 160] on input "HOL1 Pinterest Promo - Design" at bounding box center [728, 145] width 614 height 32
click at [453, 151] on input "HOL1 Pinterest Promo" at bounding box center [728, 145] width 614 height 32
type input "HOL1 - Pinterest Promo"
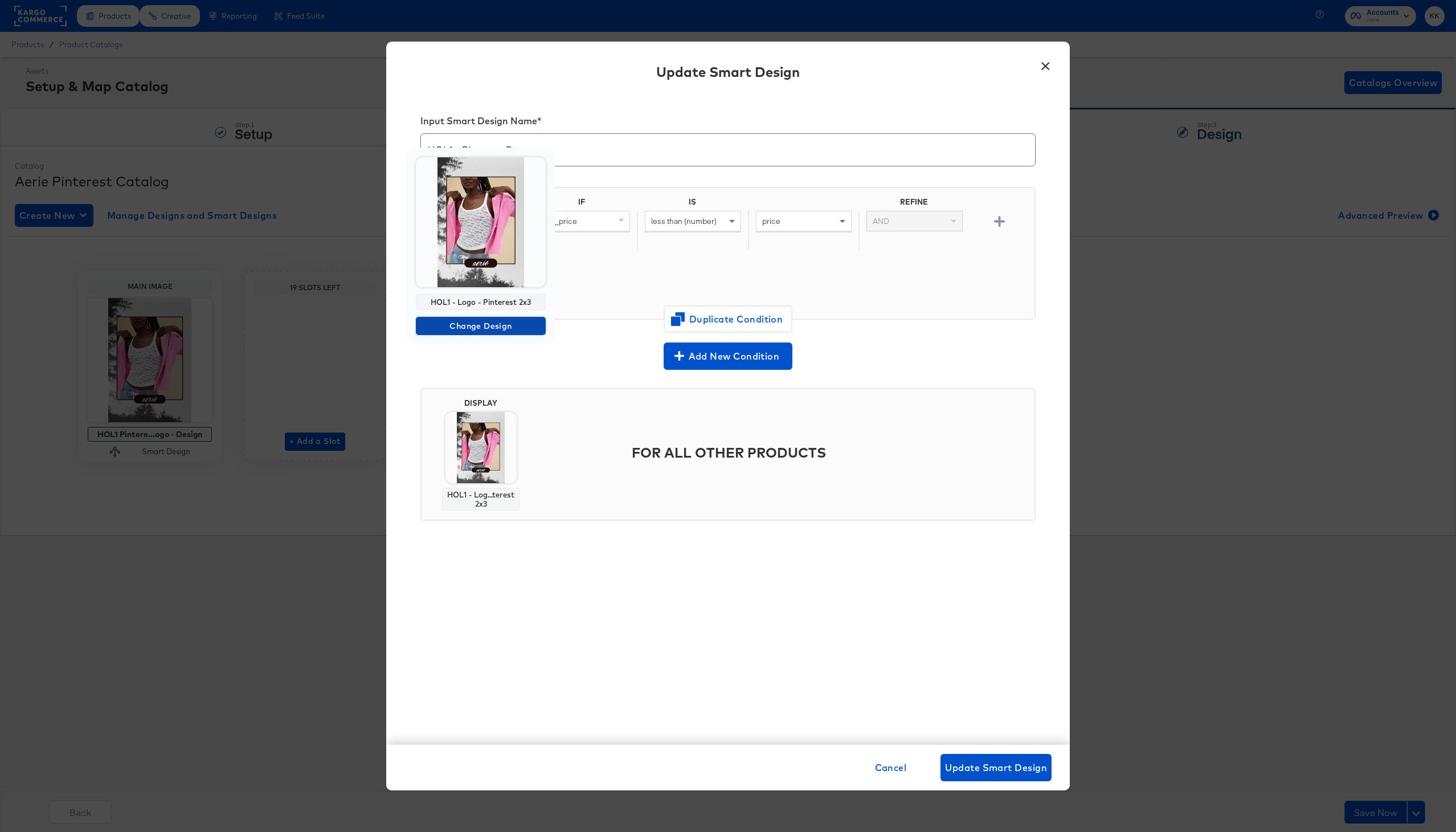
click at [476, 323] on span "Change Design" at bounding box center [481, 326] width 121 height 14
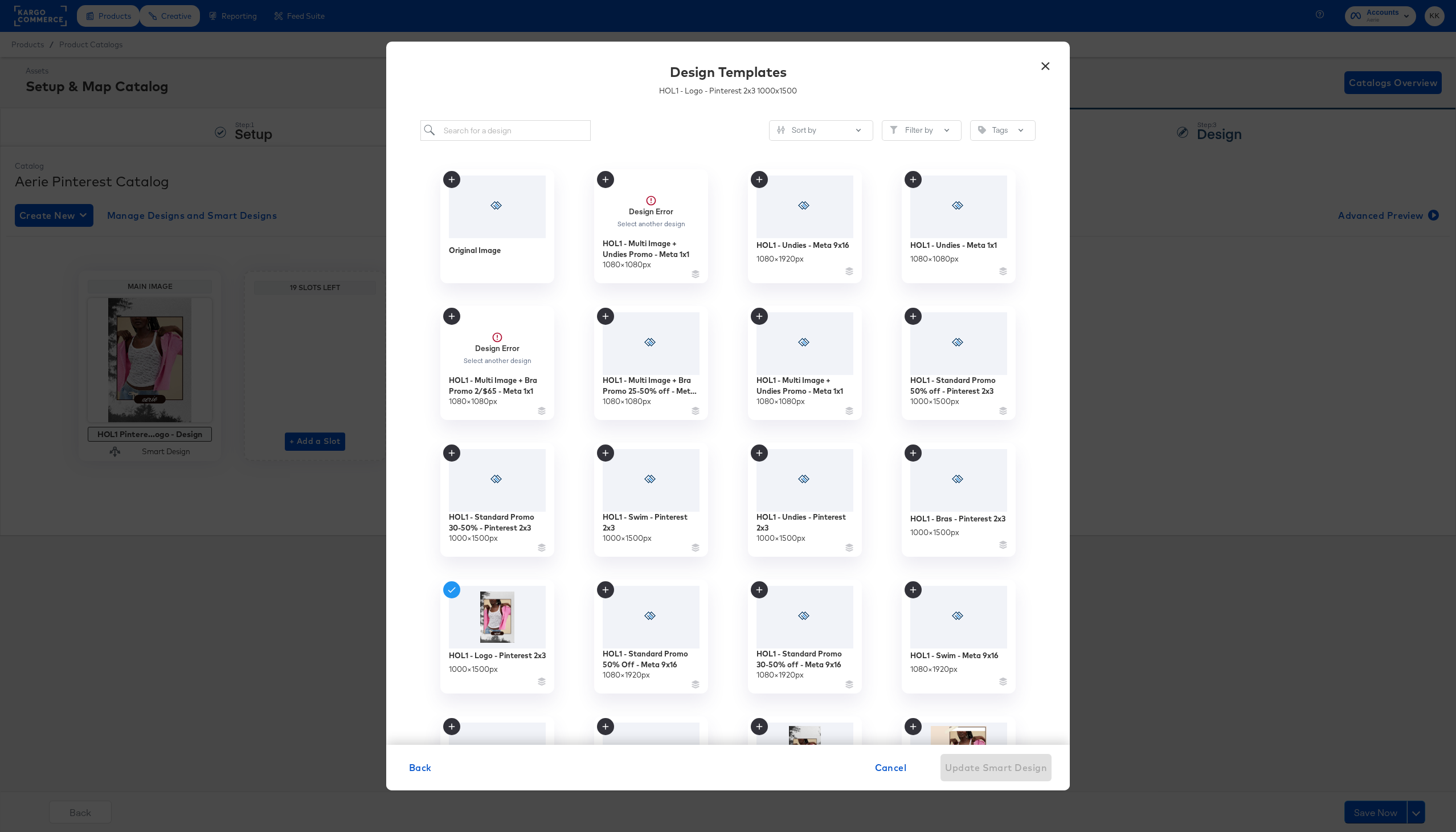
click at [484, 141] on div "Sort by Filter by Tags Original Image Design Error Select another design HOL1 -…" at bounding box center [728, 427] width 684 height 636
click at [477, 136] on input "search" at bounding box center [505, 131] width 170 height 21
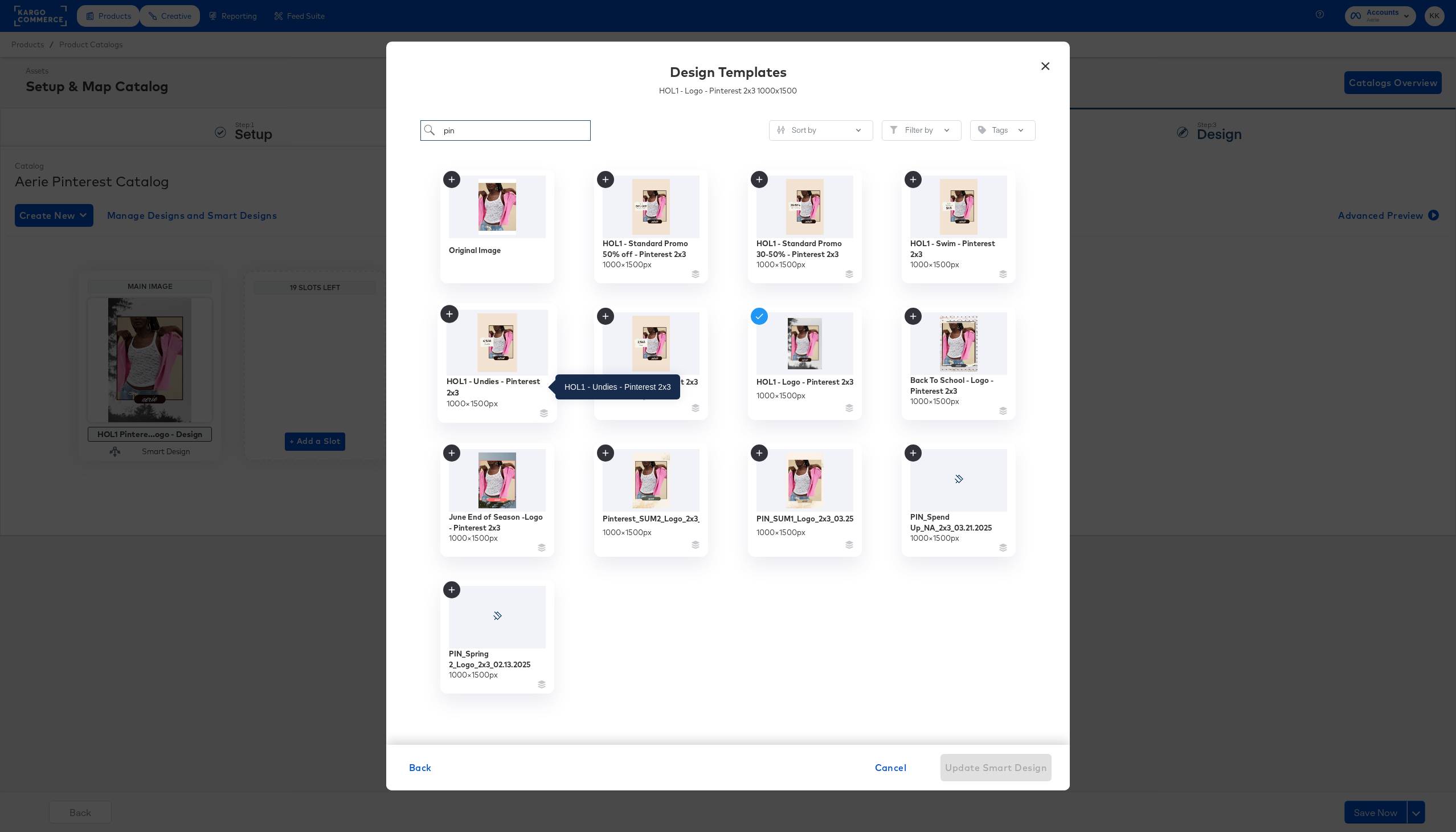
type input "pin"
click at [494, 382] on div "HOL1 - Undies - Pinterest 2x3" at bounding box center [498, 386] width 102 height 22
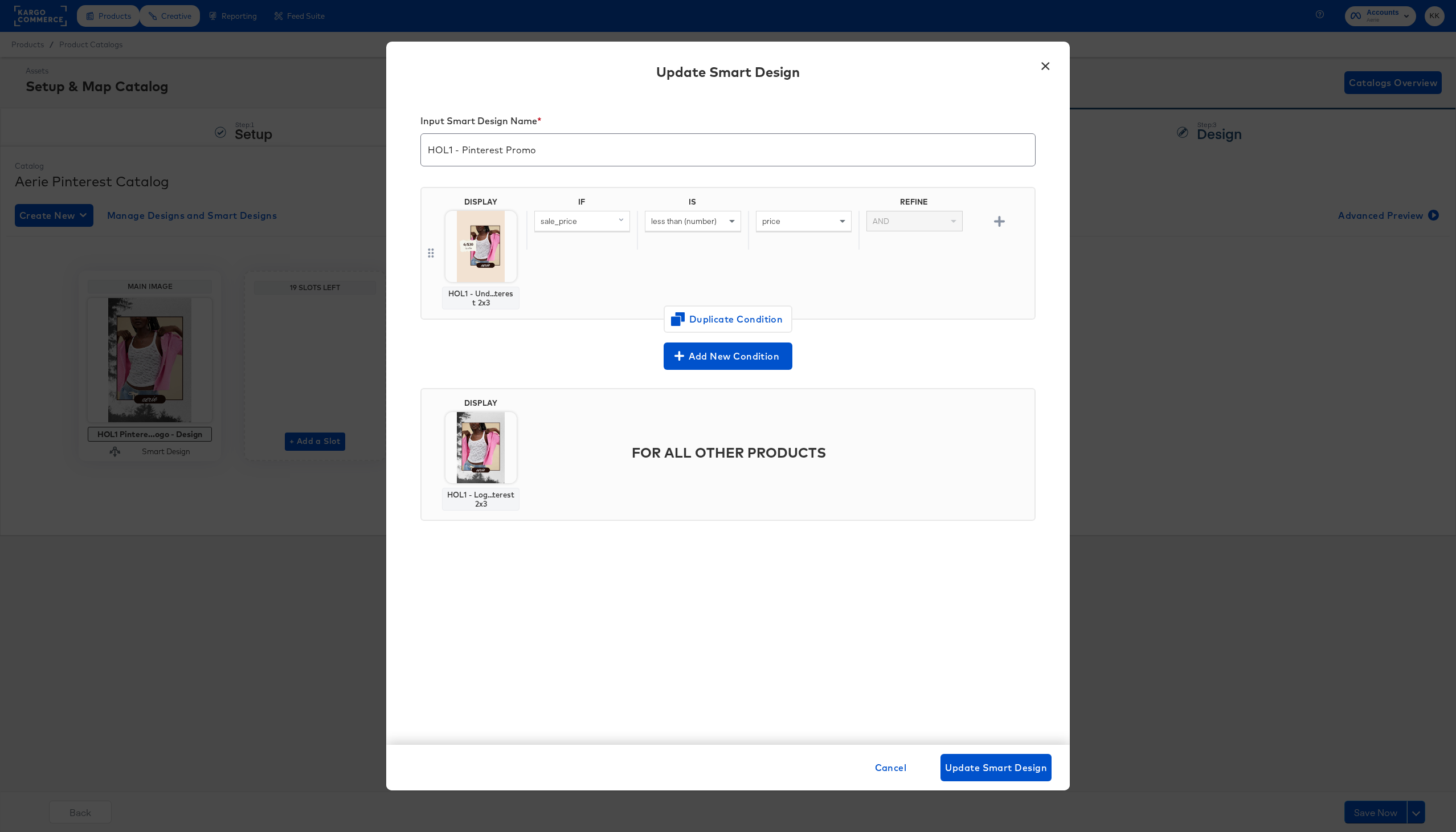
click at [605, 226] on div "sale_price" at bounding box center [582, 221] width 95 height 19
type input "product"
click at [602, 272] on div "Original" at bounding box center [601, 271] width 28 height 11
click at [595, 295] on div "product_type" at bounding box center [584, 300] width 92 height 11
click at [666, 228] on div "less than (number)" at bounding box center [693, 221] width 95 height 19
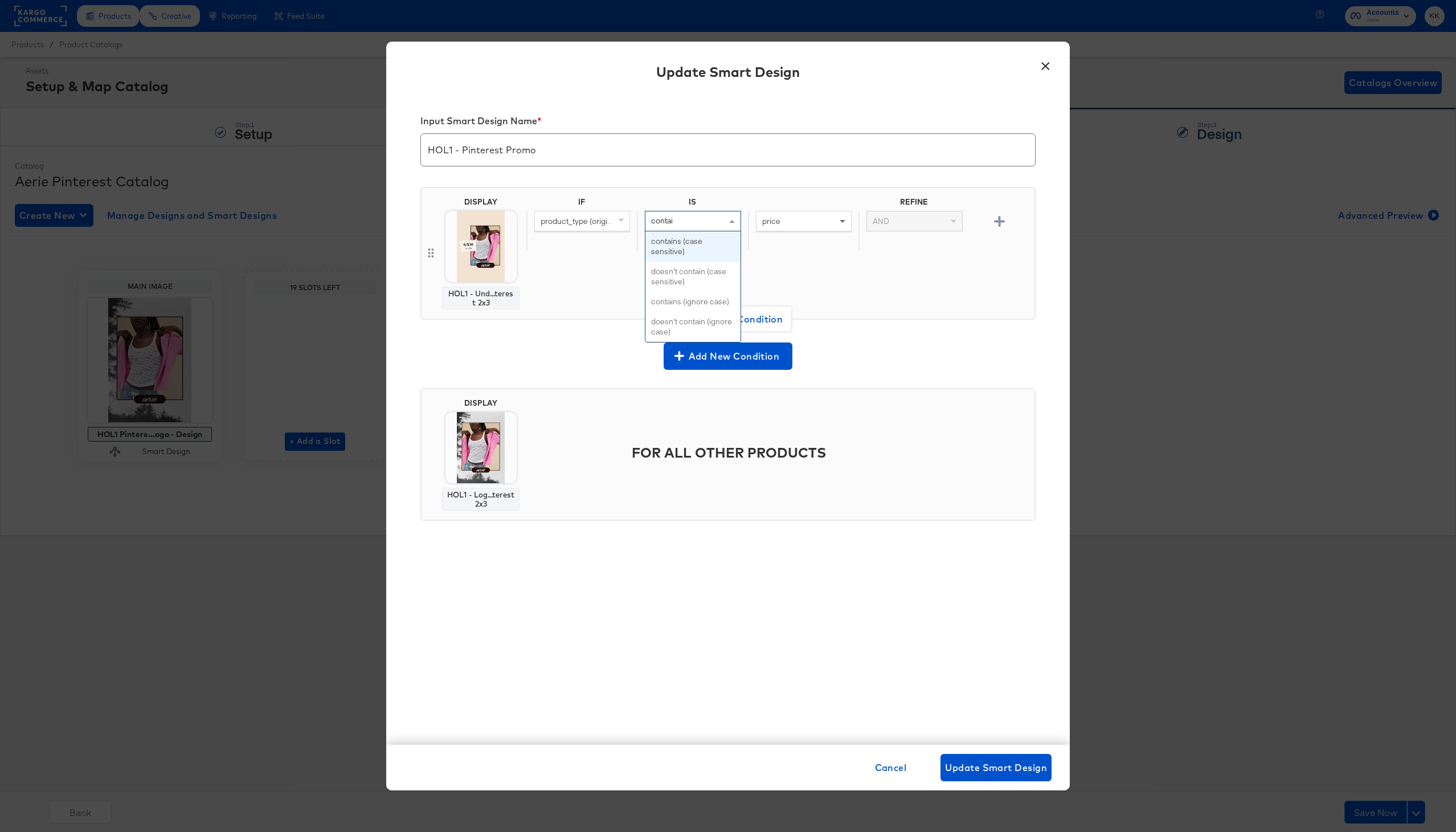
type input "contains"
click at [805, 213] on input "text" at bounding box center [804, 221] width 96 height 21
type input "Undies"
click at [770, 249] on div "Undies" at bounding box center [803, 230] width 110 height 39
click at [1000, 758] on button "Update Smart Design" at bounding box center [996, 767] width 111 height 27
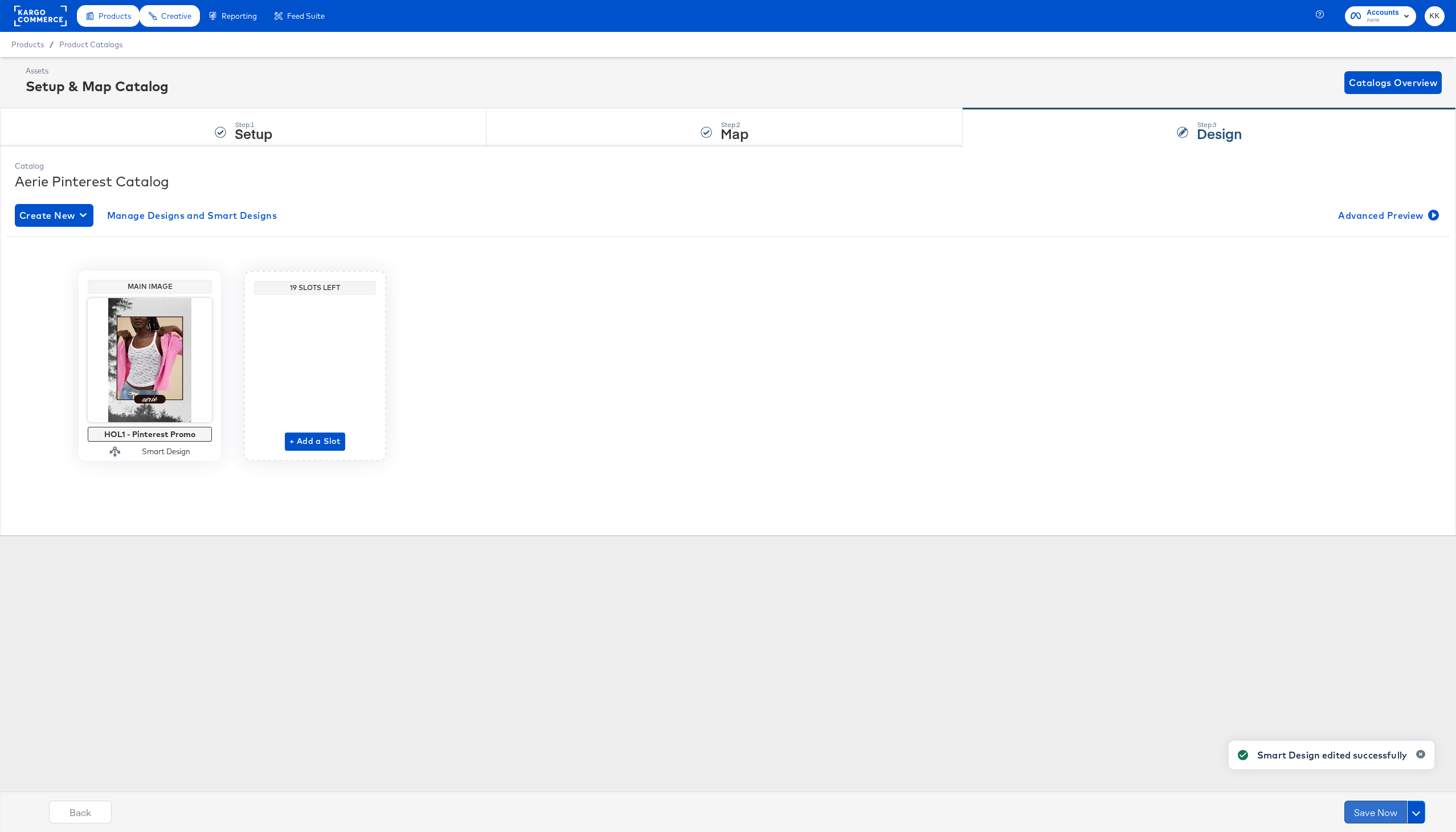
click at [1376, 815] on button "Save Now" at bounding box center [1376, 811] width 63 height 23
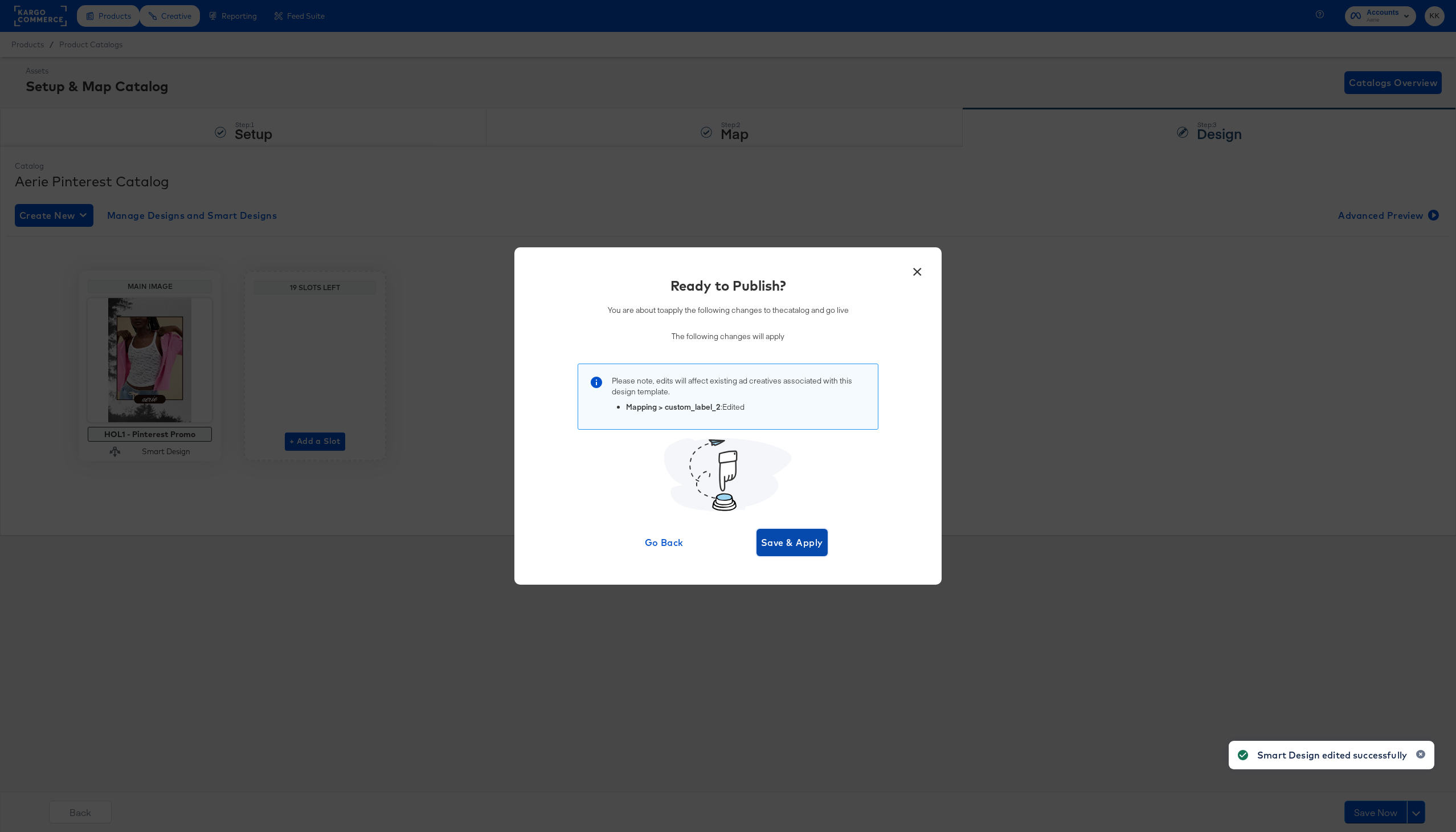
click at [810, 545] on span "Save & Apply" at bounding box center [792, 542] width 62 height 16
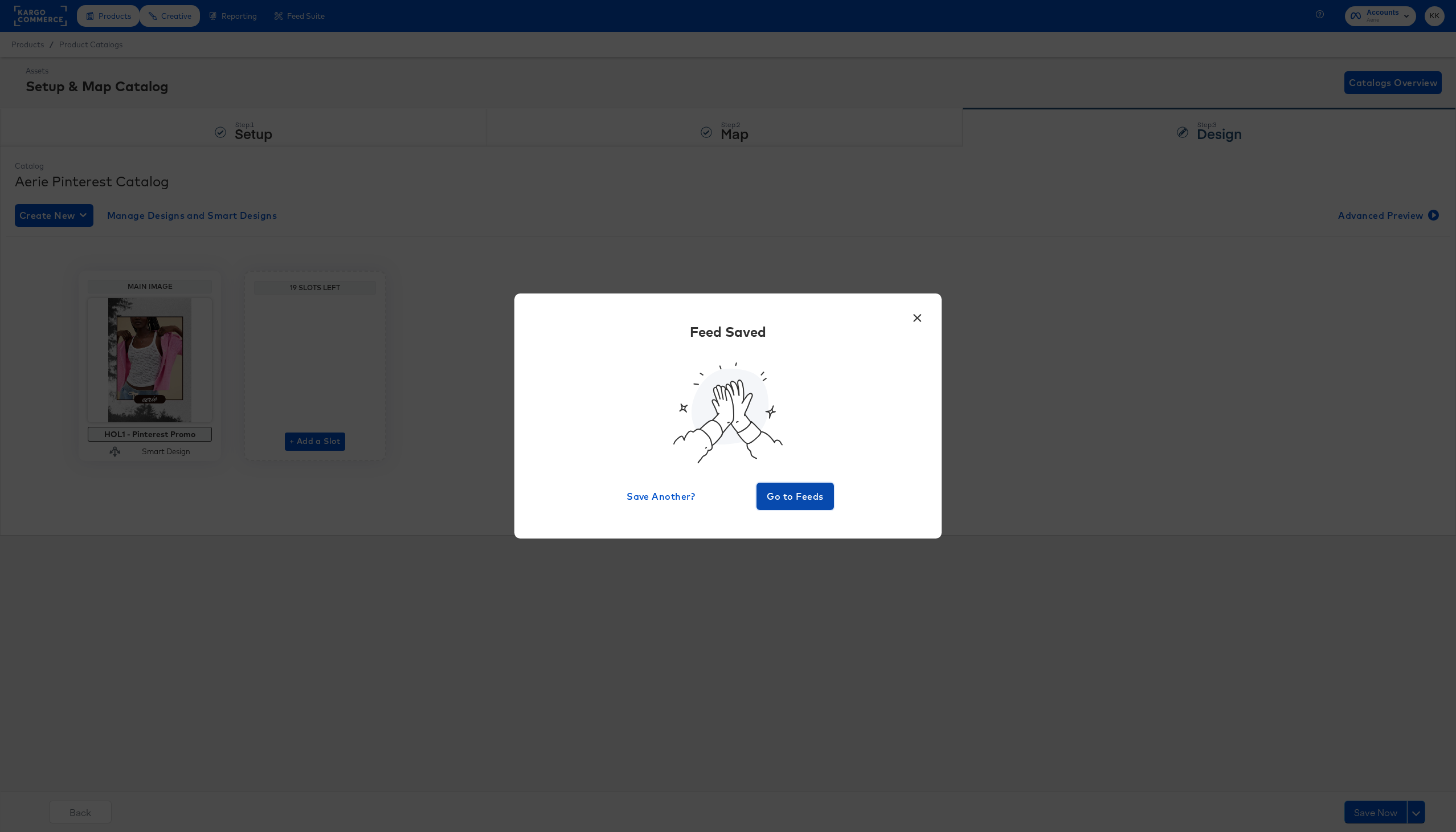
click at [797, 495] on span "Go to Feeds" at bounding box center [795, 496] width 69 height 16
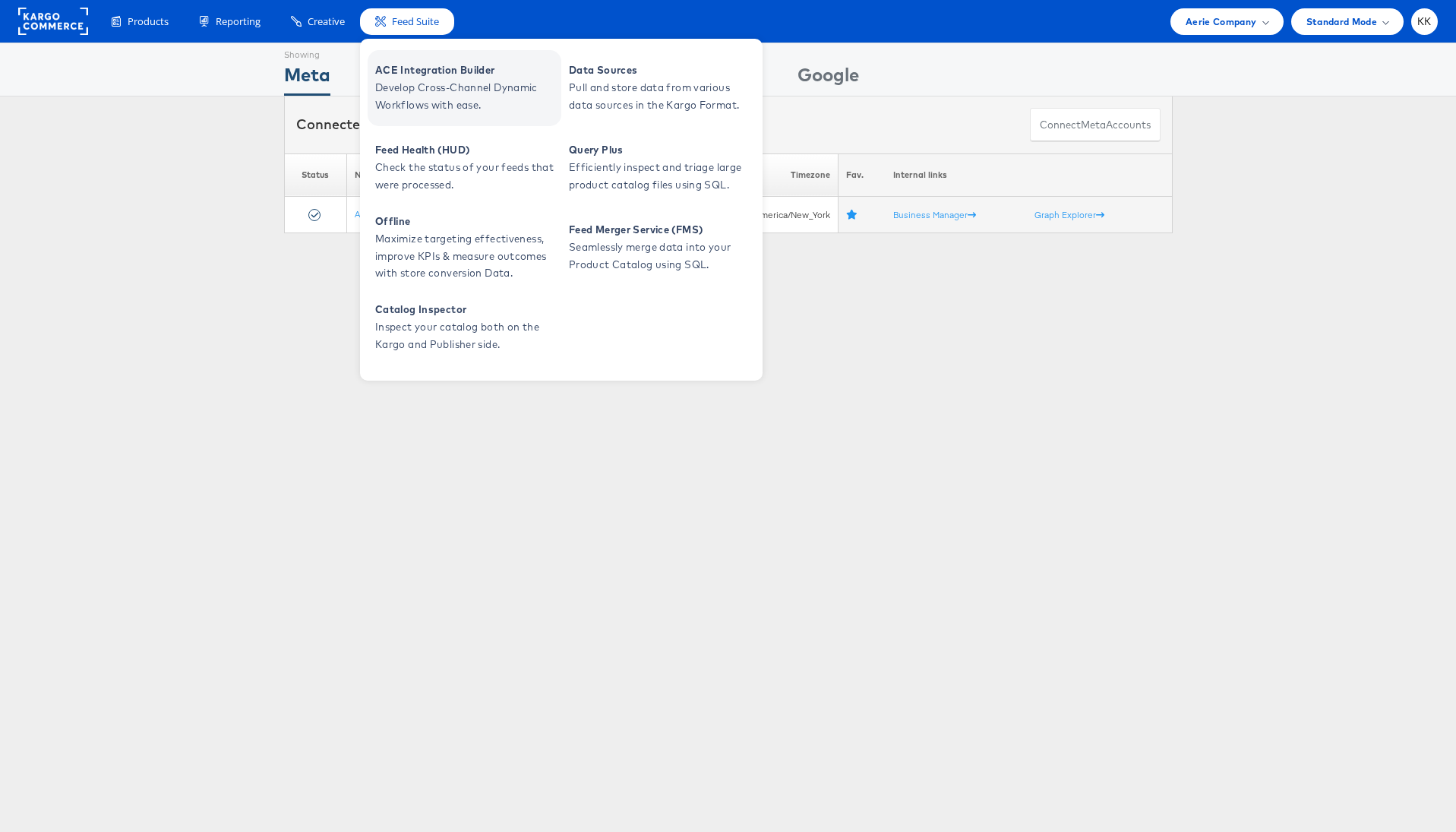
click at [430, 76] on span "ACE Integration Builder" at bounding box center [466, 70] width 182 height 17
